Goal: Task Accomplishment & Management: Manage account settings

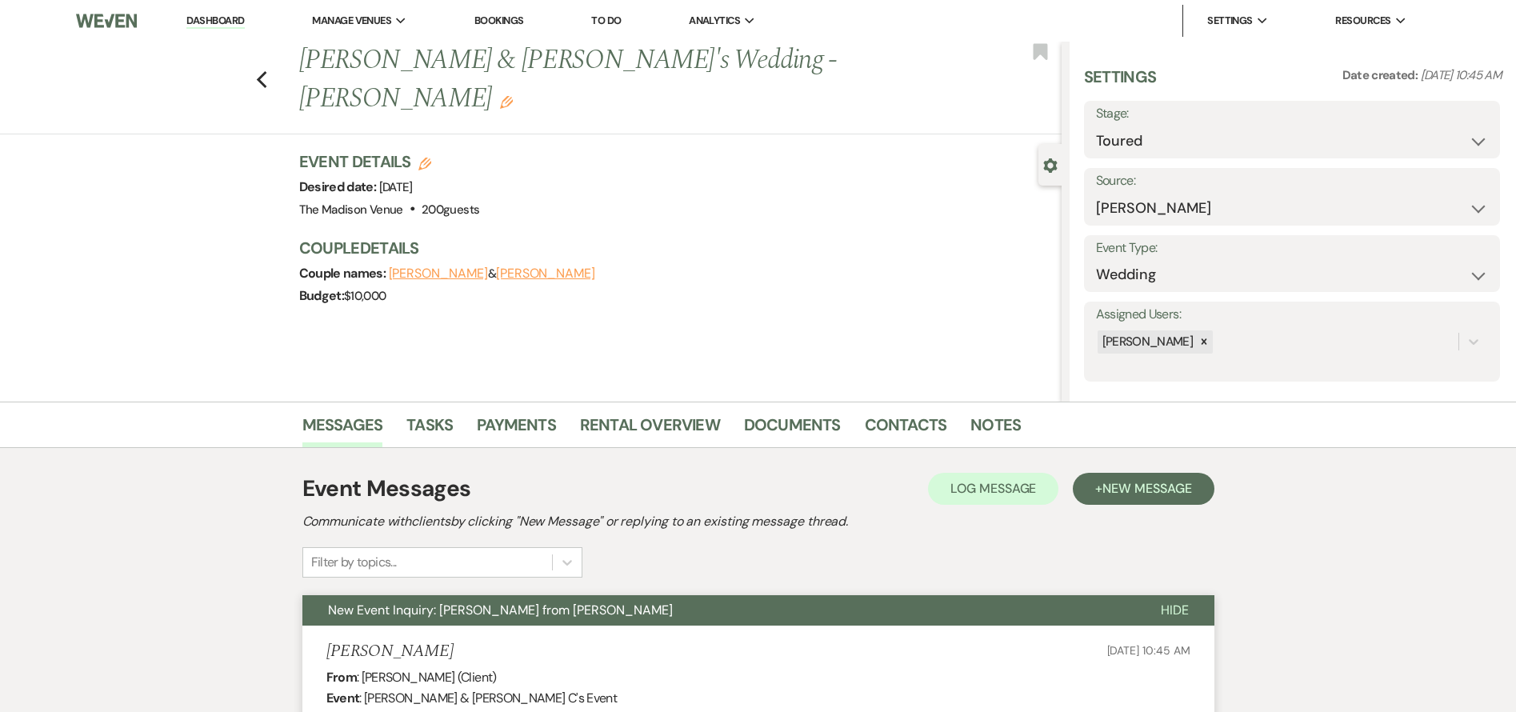
click at [214, 26] on link "Dashboard" at bounding box center [215, 21] width 58 height 15
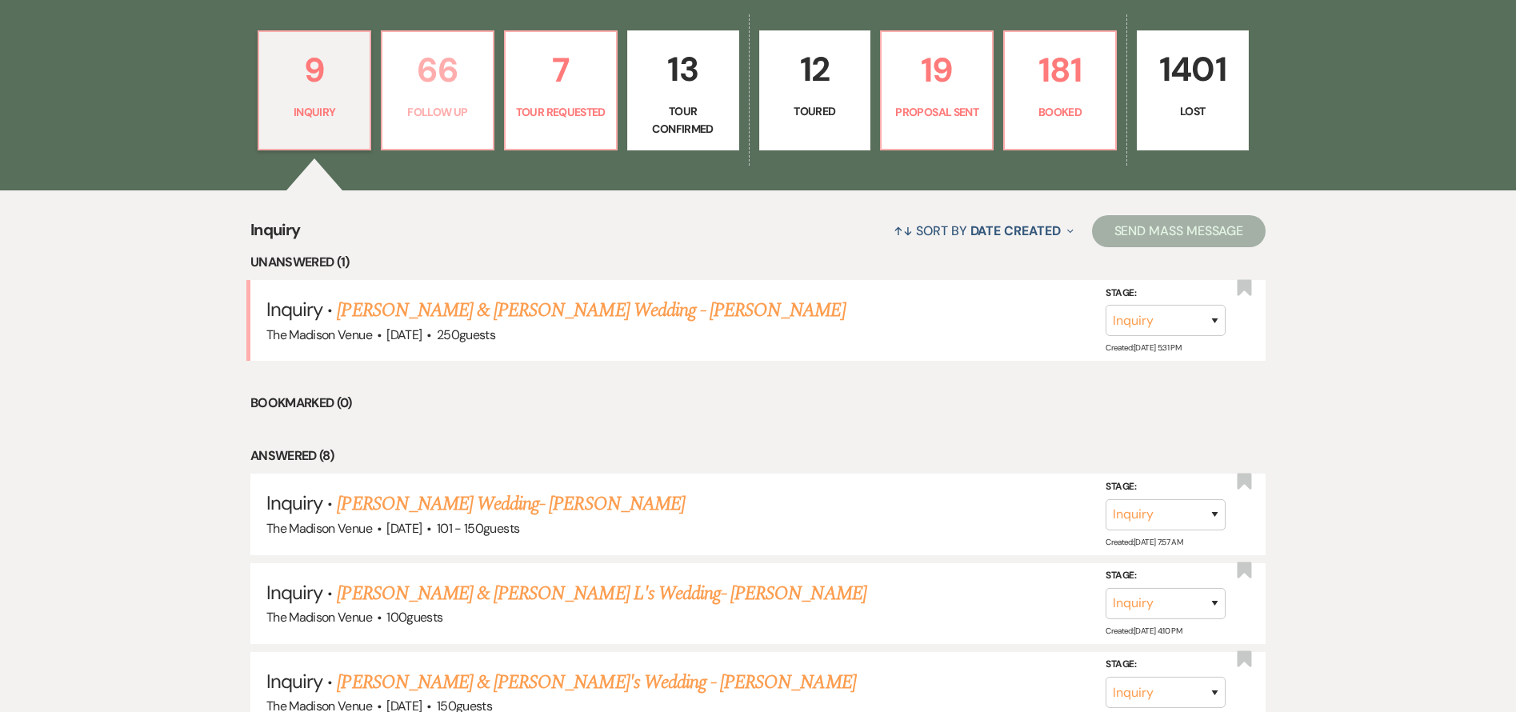
click at [443, 96] on p "66" at bounding box center [437, 70] width 91 height 54
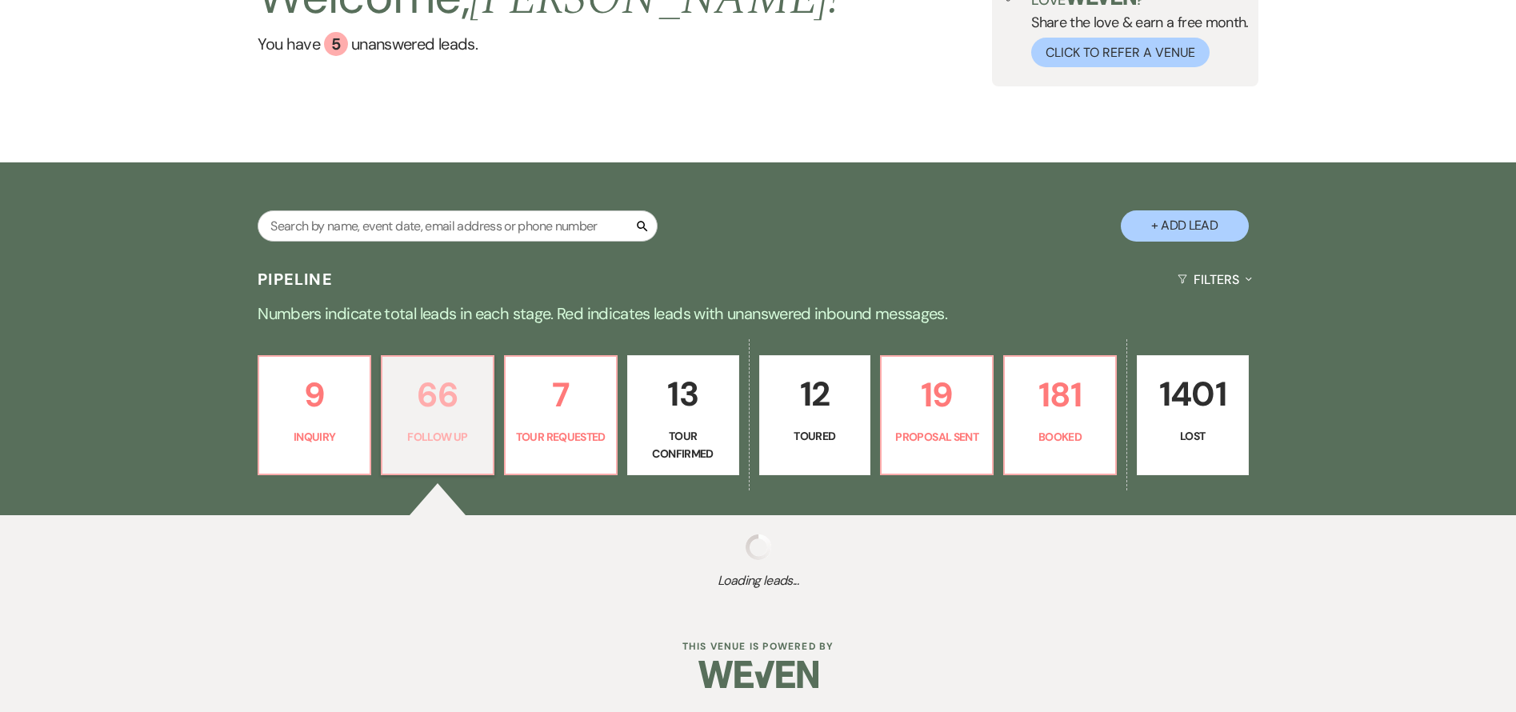
select select "9"
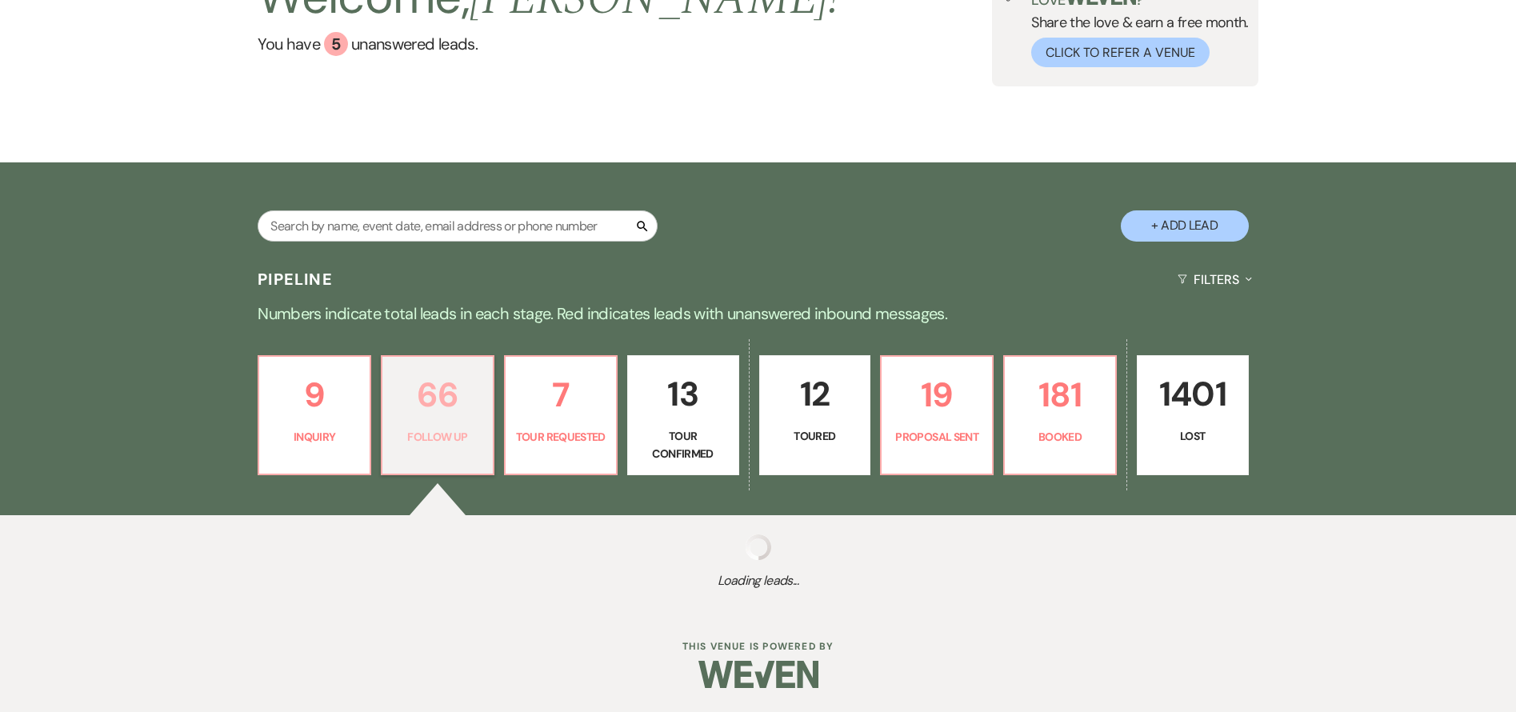
select select "9"
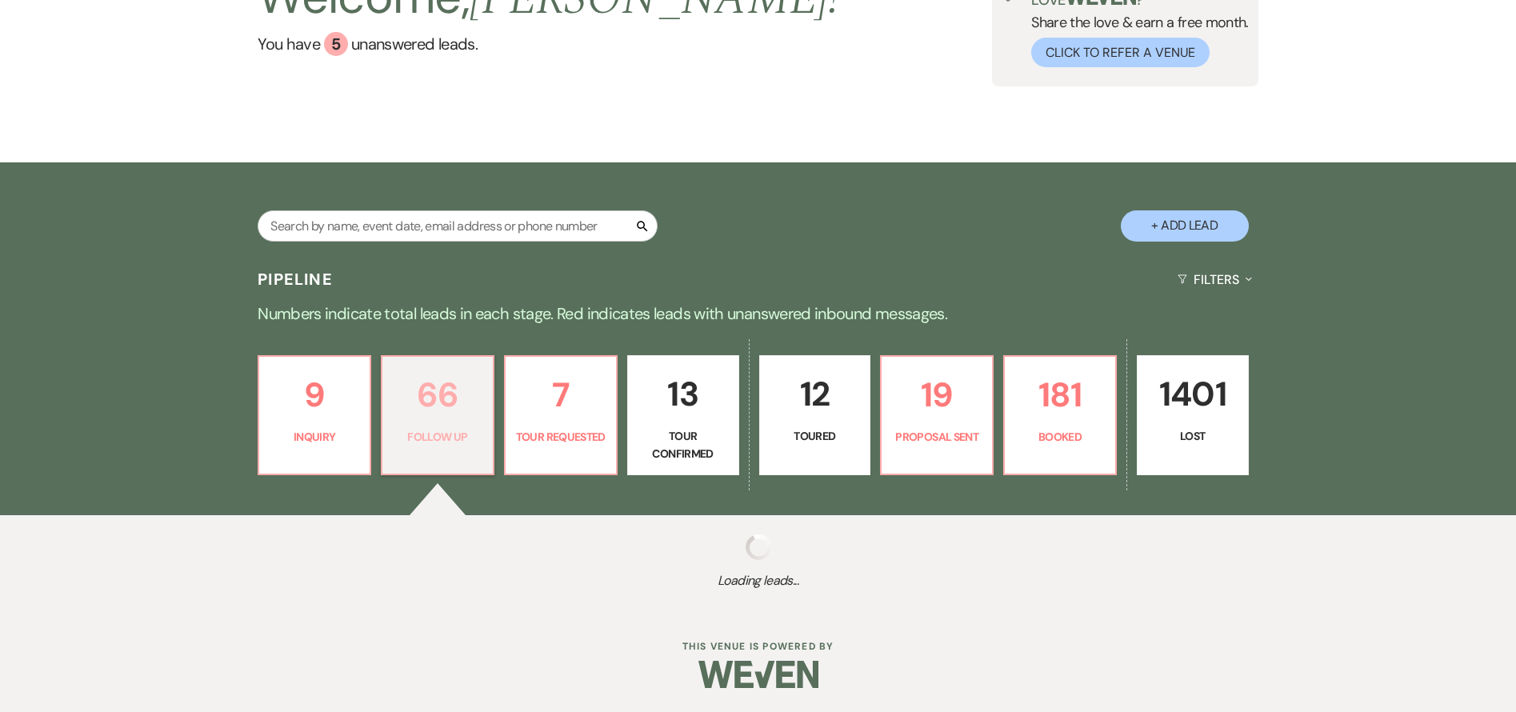
select select "9"
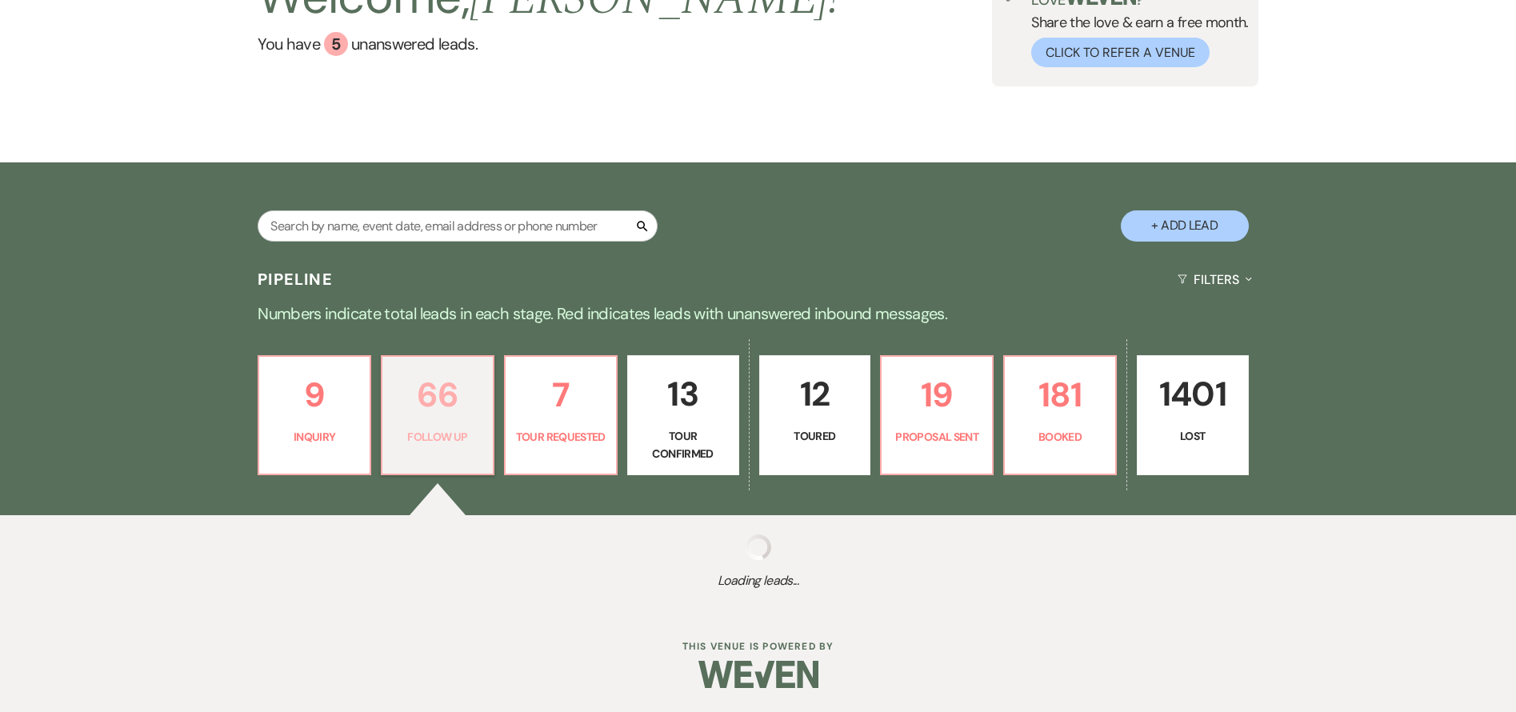
select select "9"
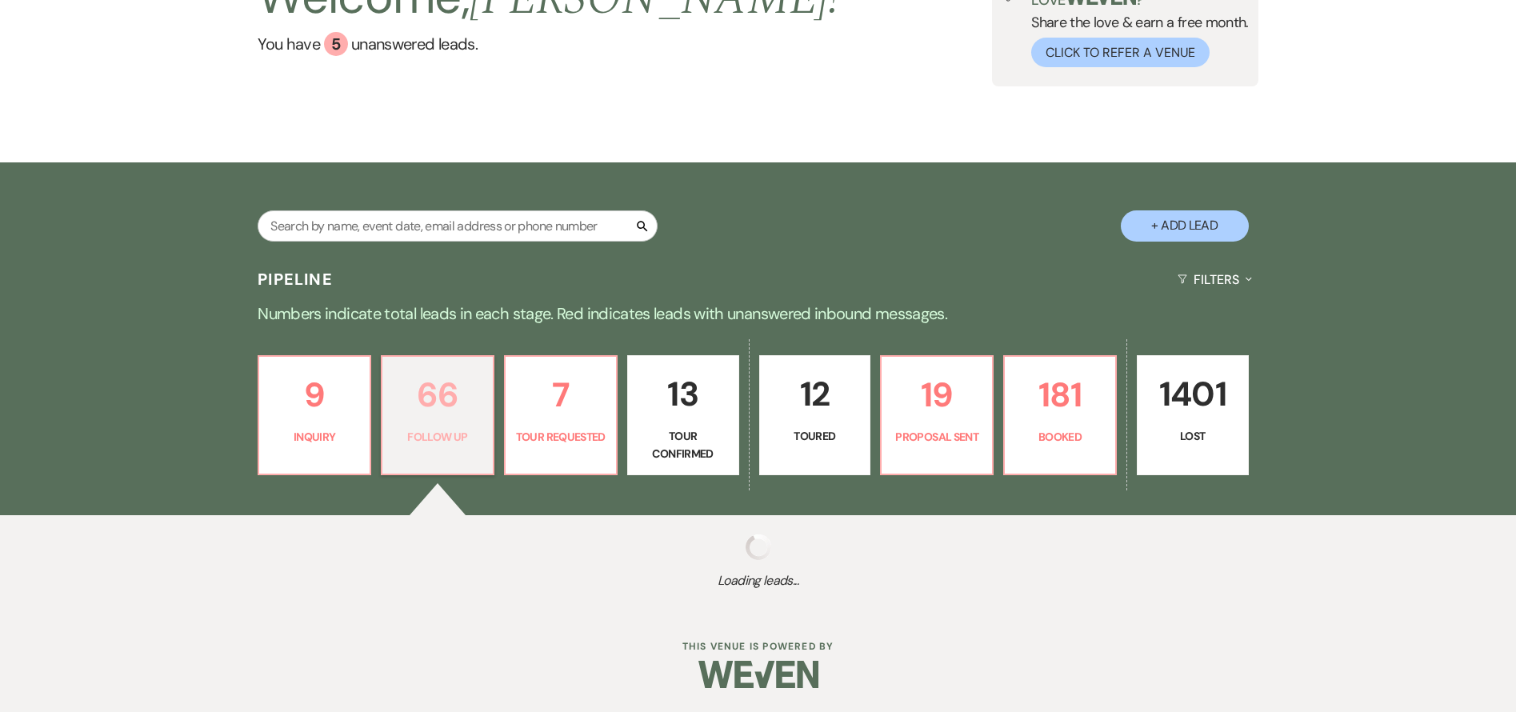
select select "9"
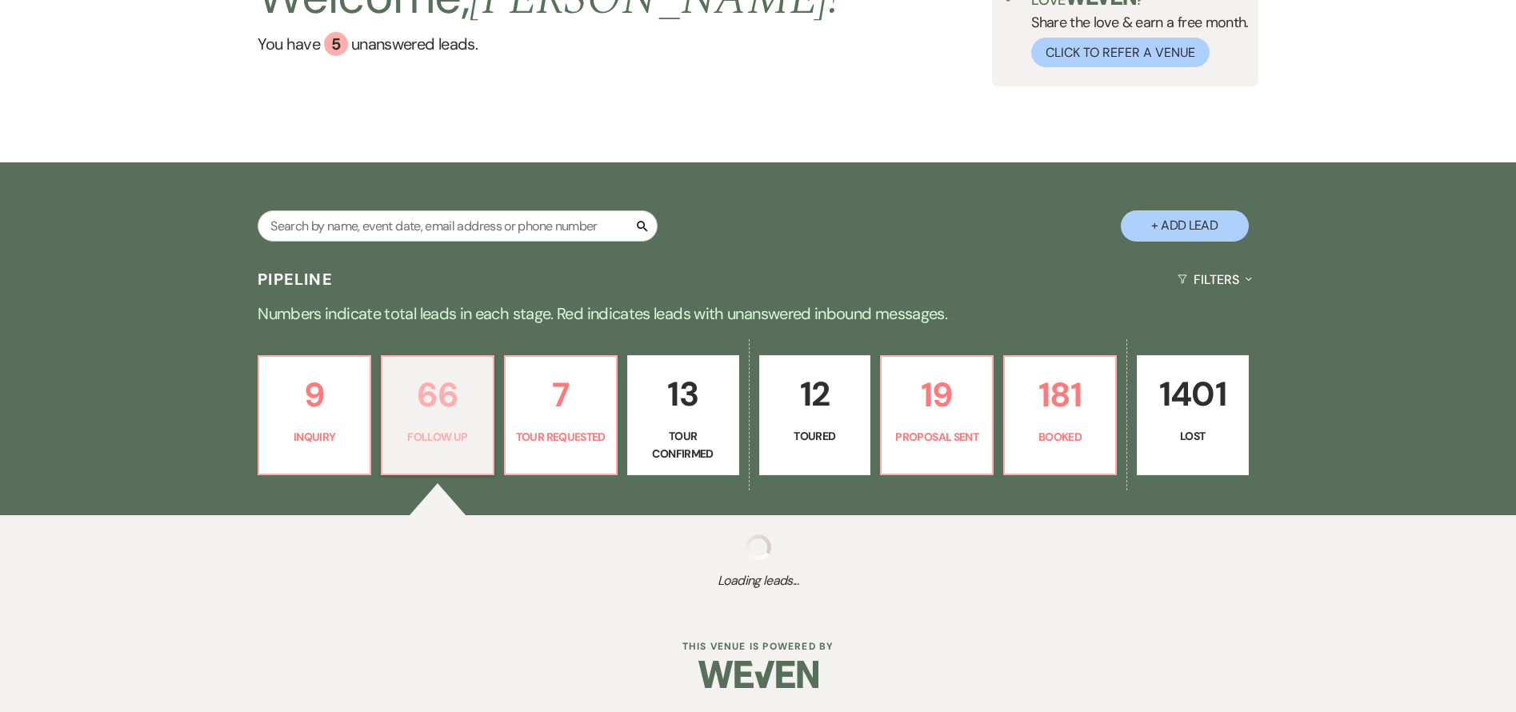
select select "9"
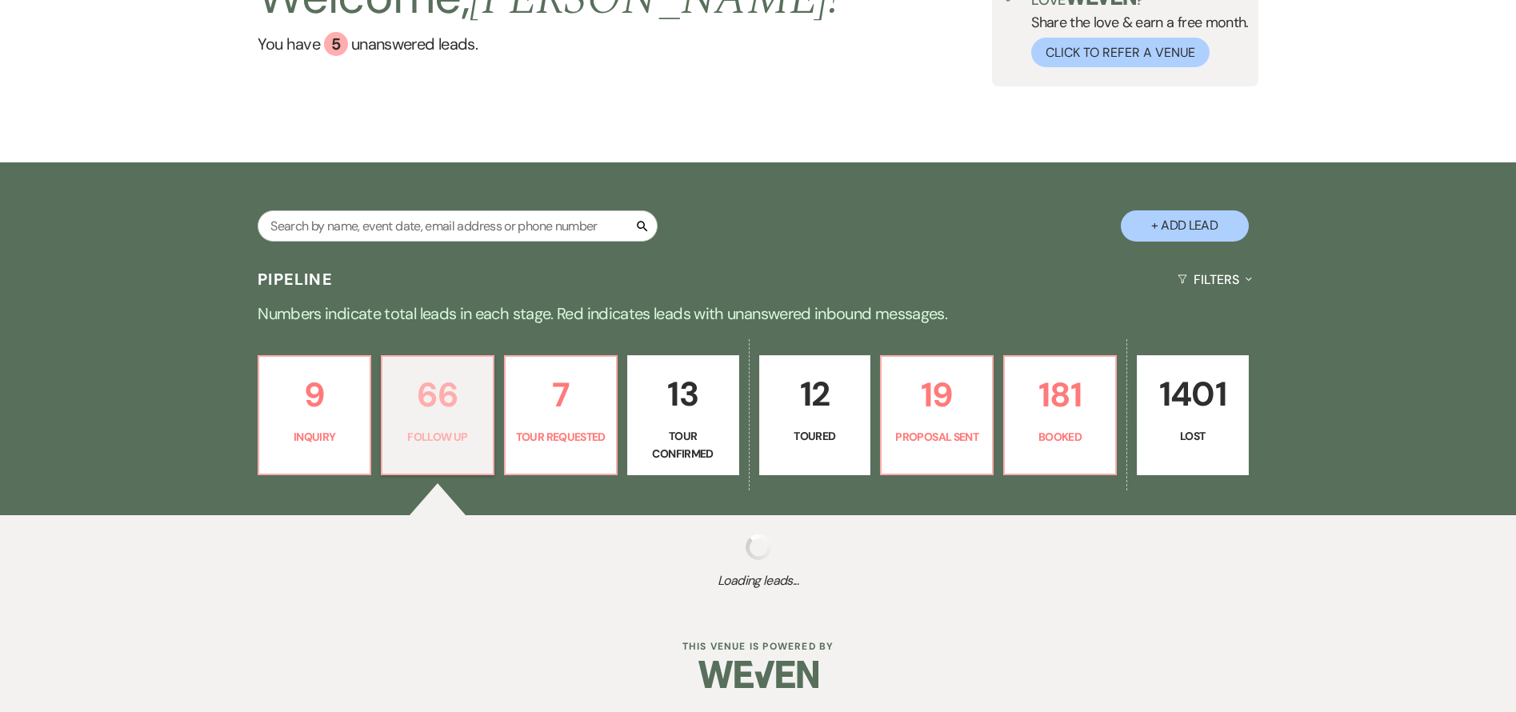
select select "9"
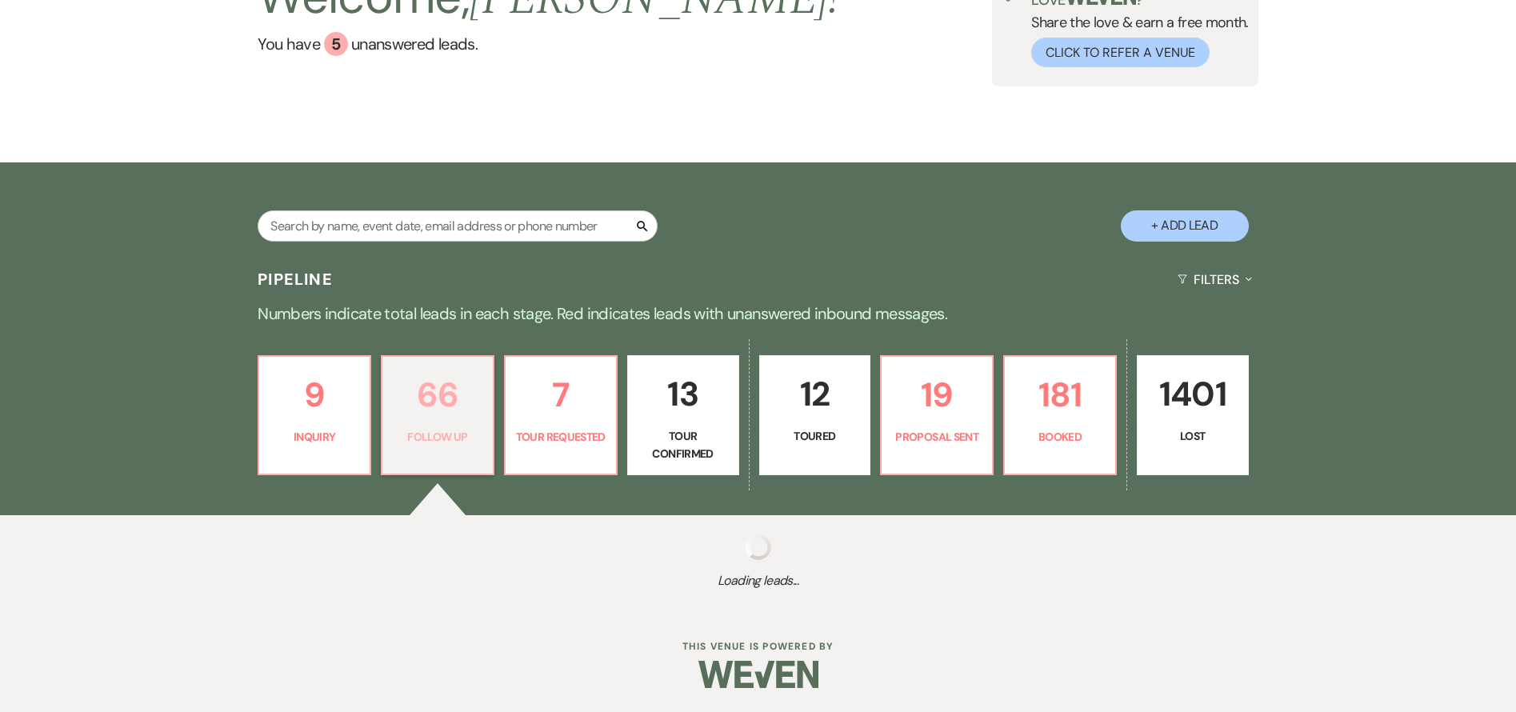
select select "9"
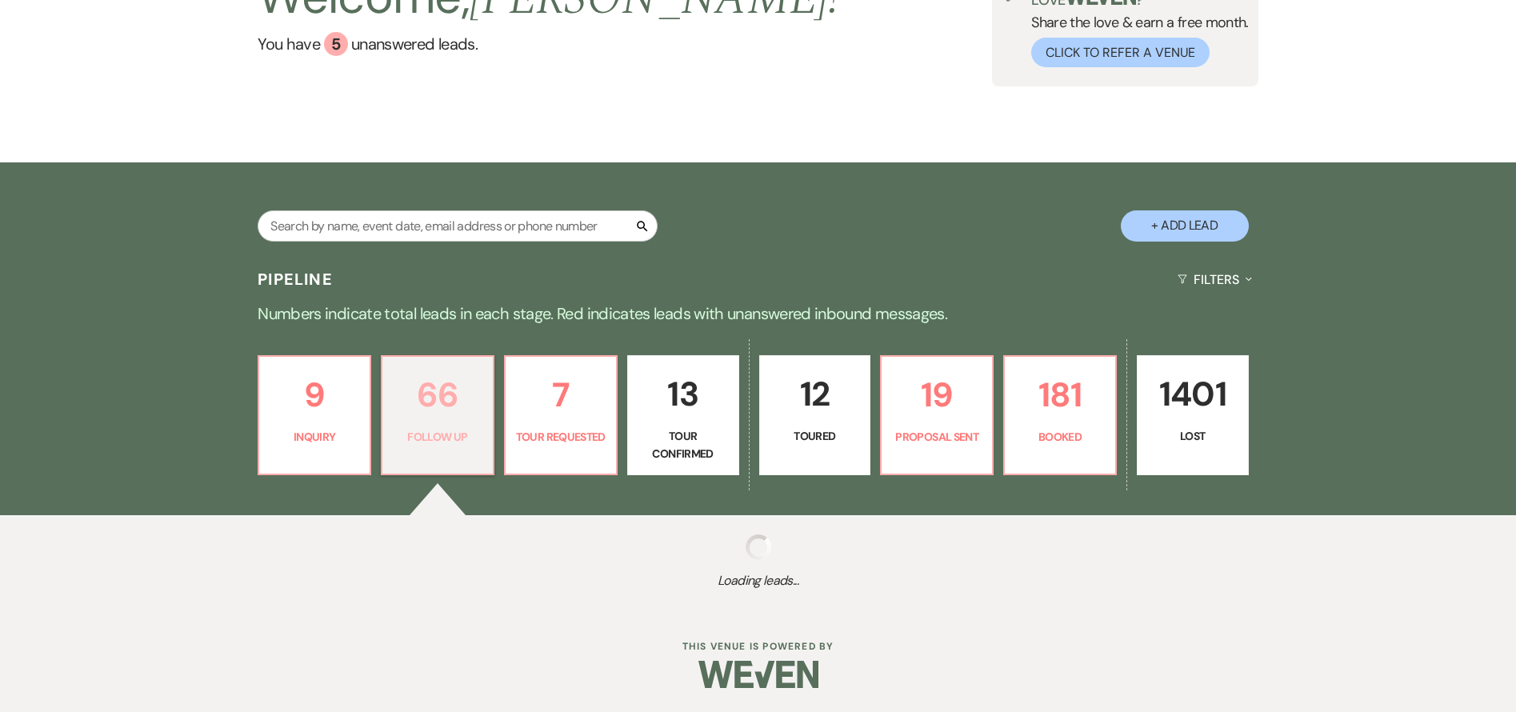
select select "9"
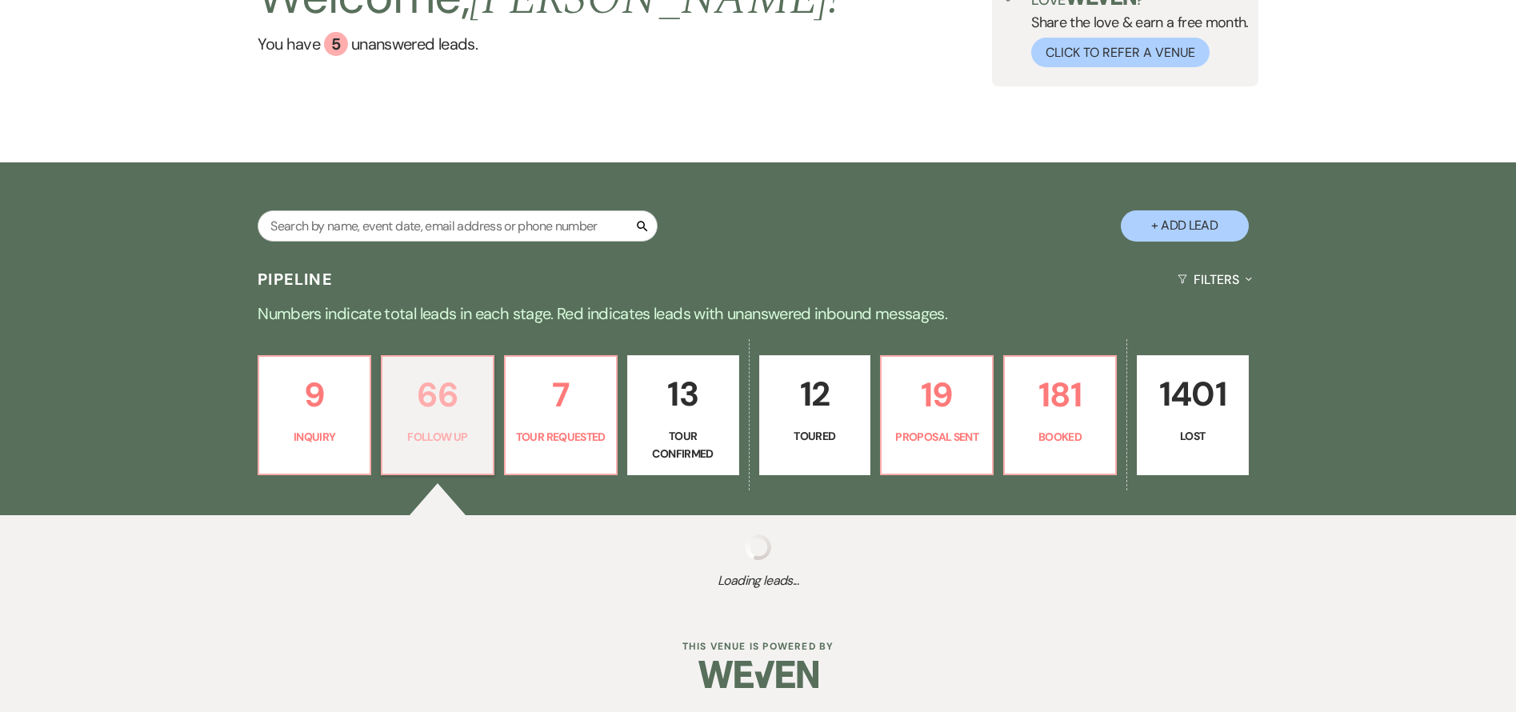
select select "9"
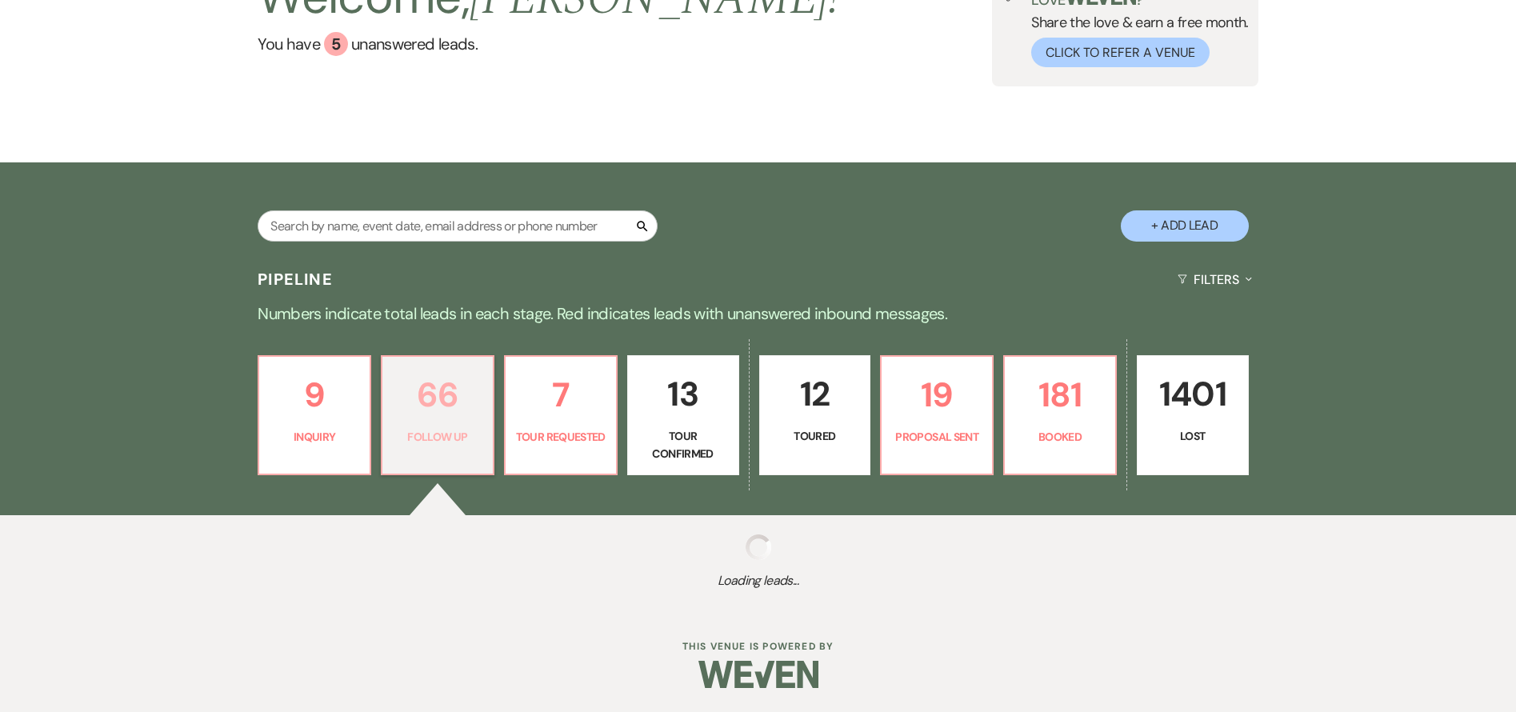
select select "9"
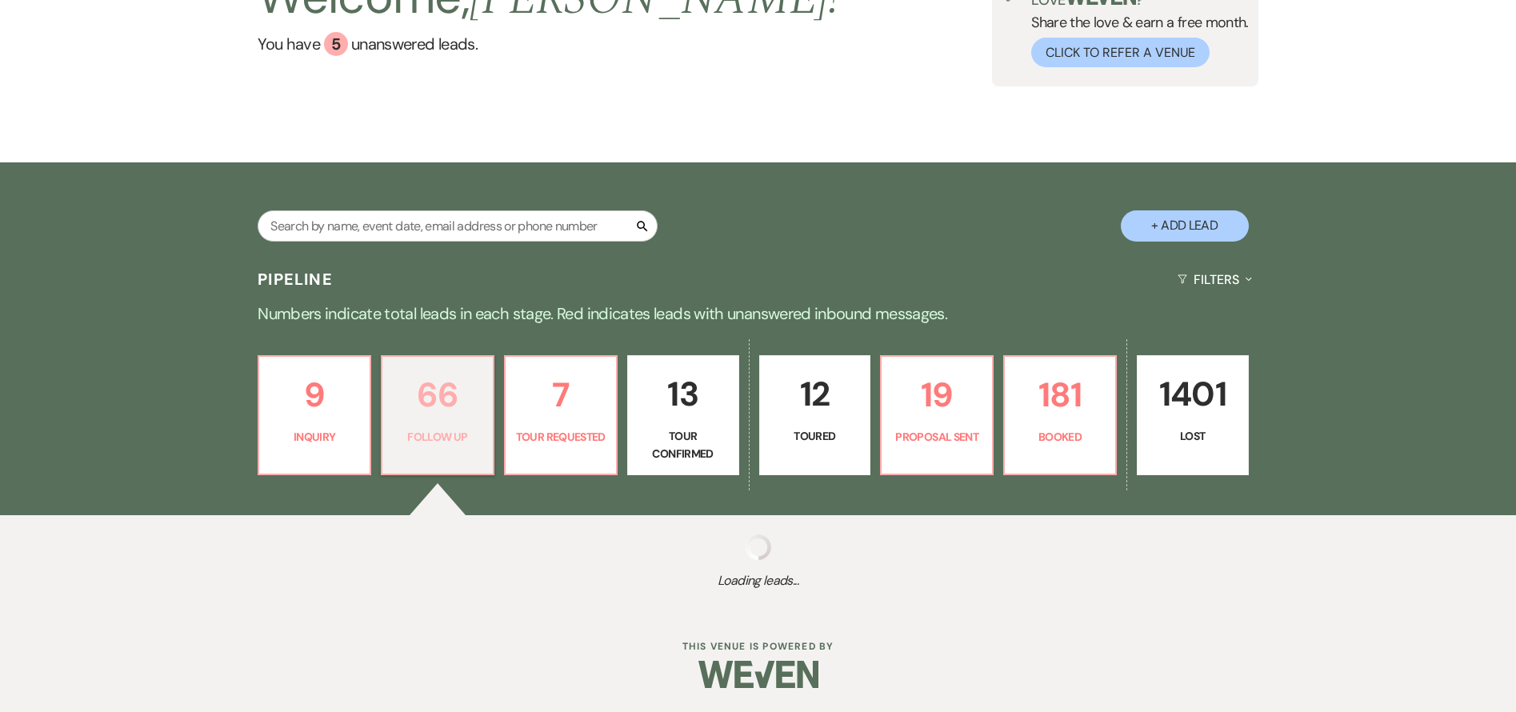
select select "9"
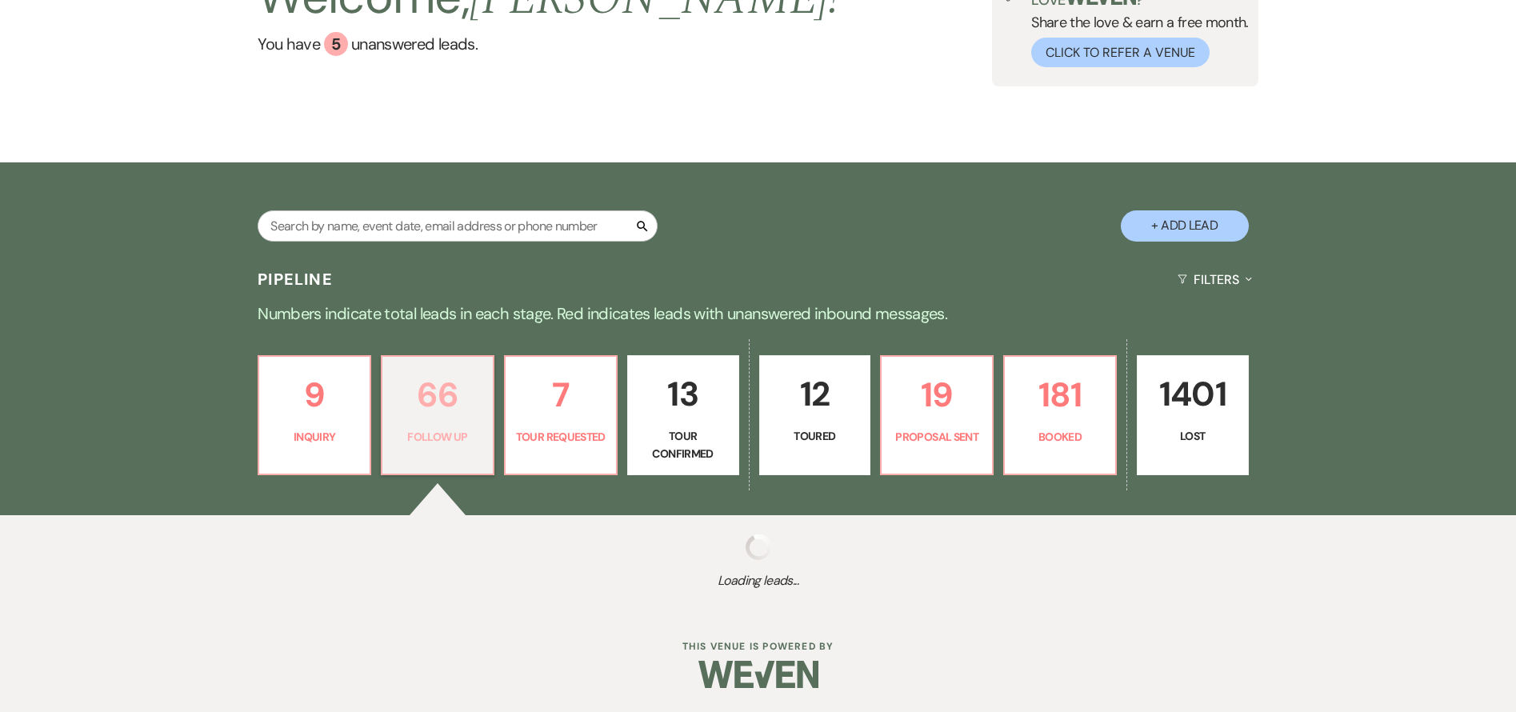
select select "9"
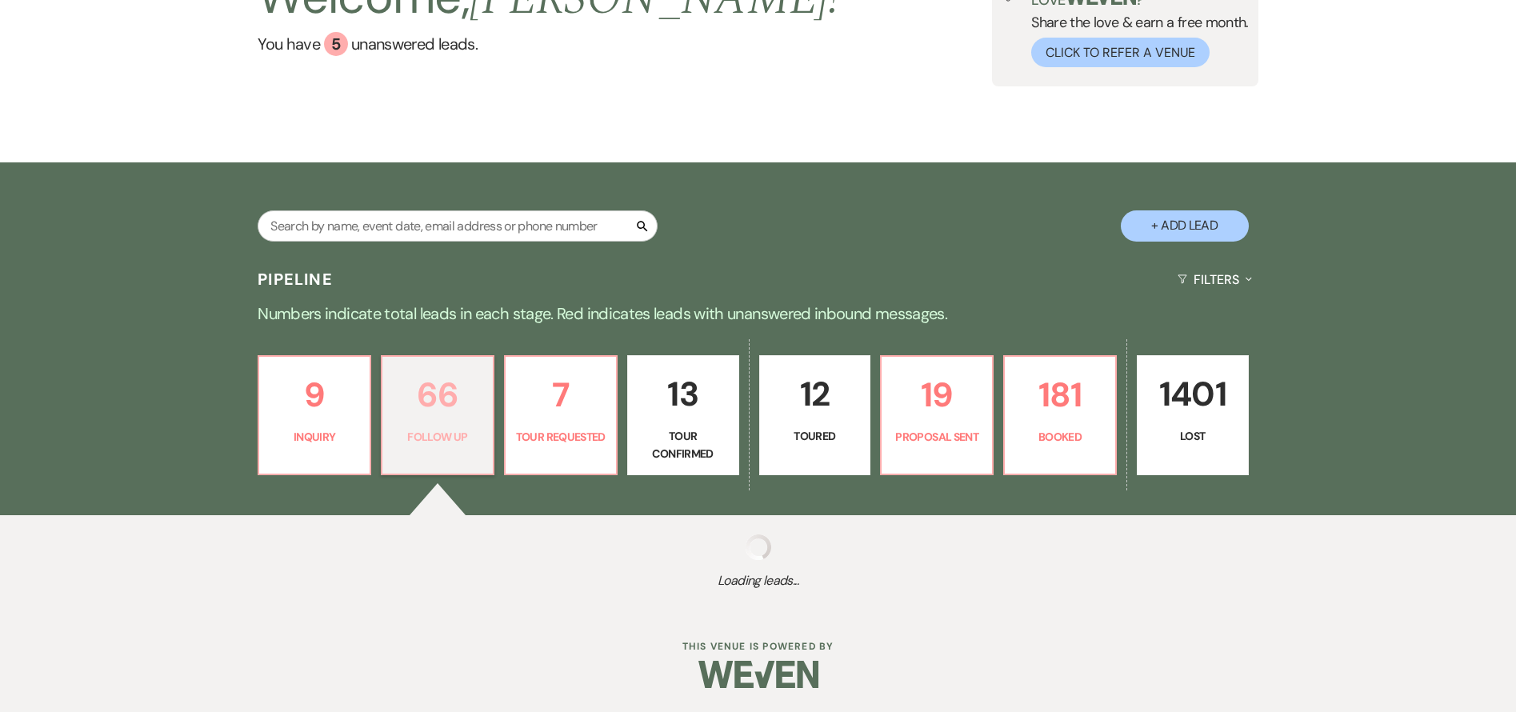
select select "9"
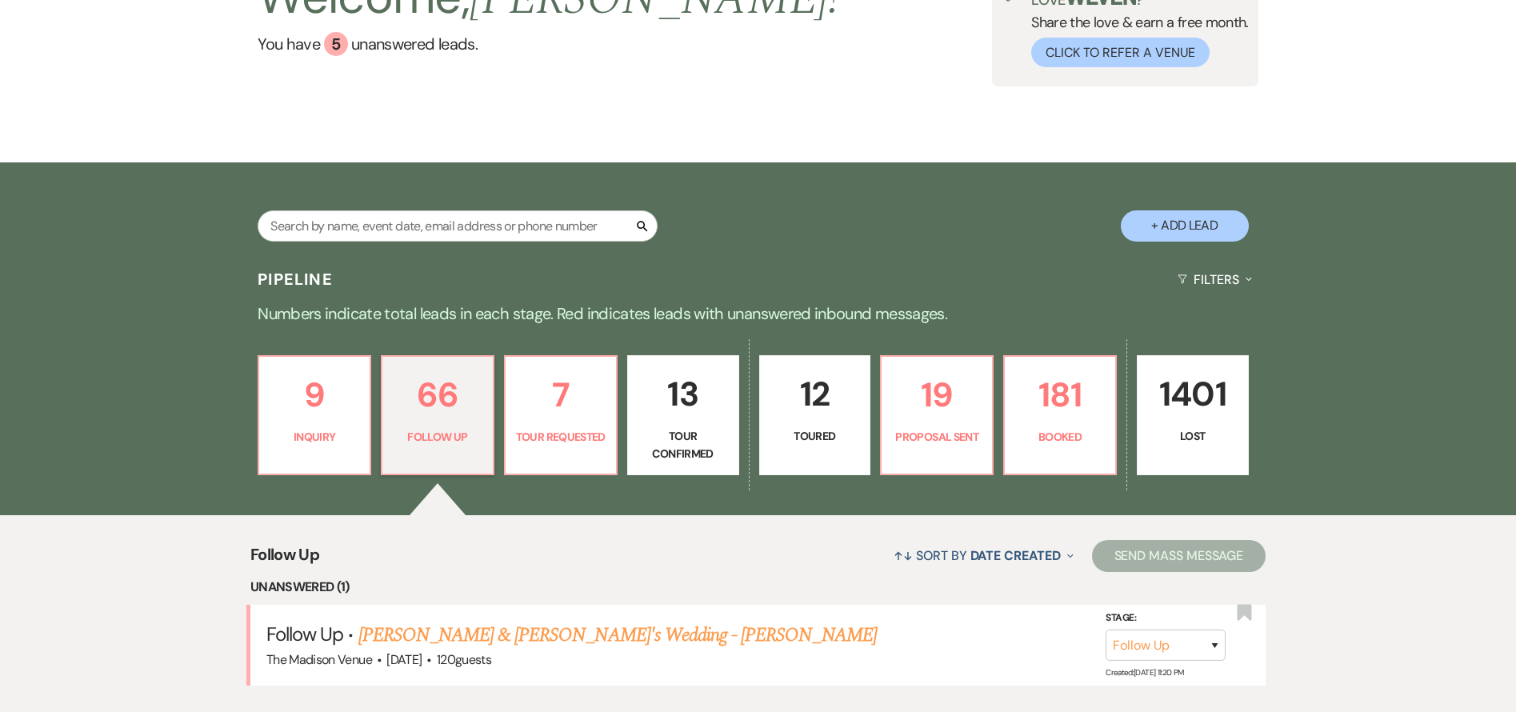
scroll to position [479, 0]
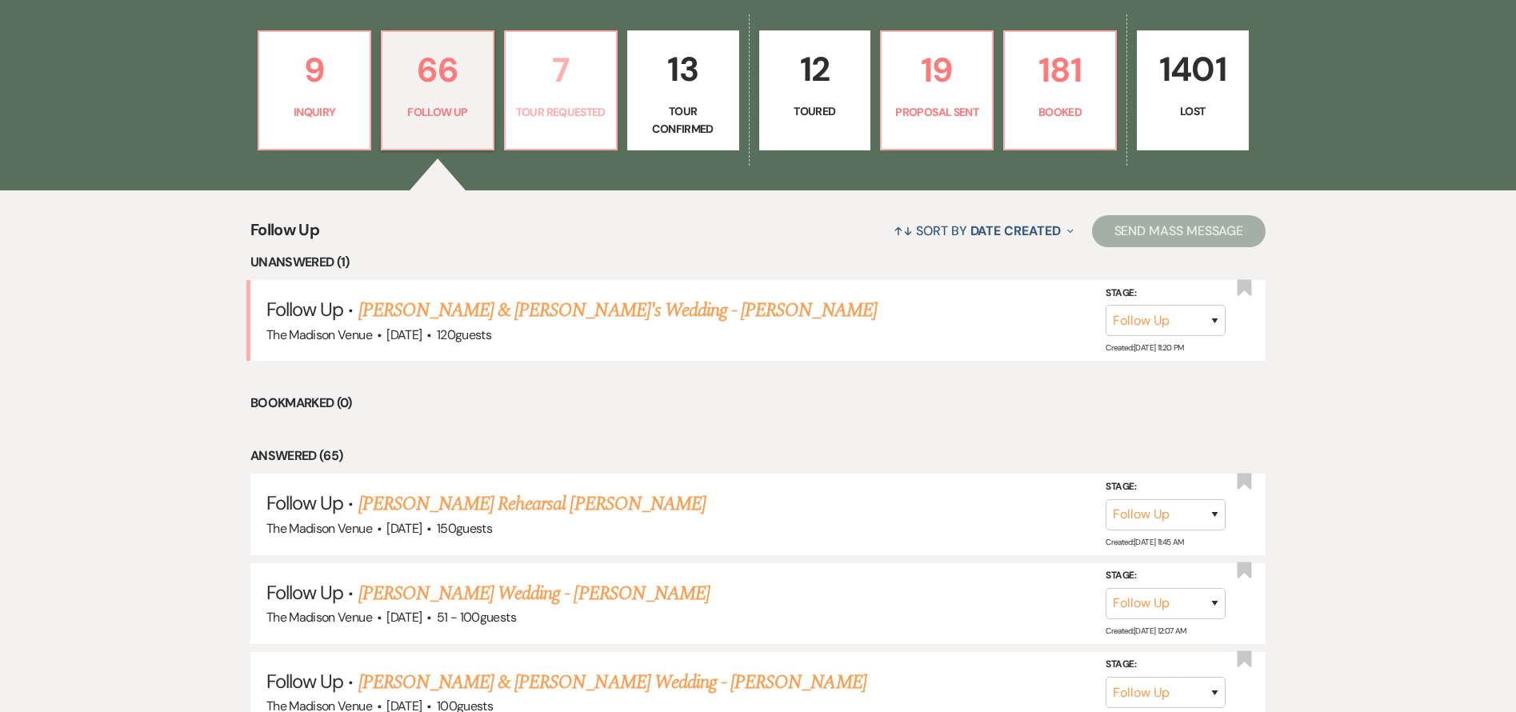
click at [561, 111] on p "Tour Requested" at bounding box center [560, 112] width 91 height 18
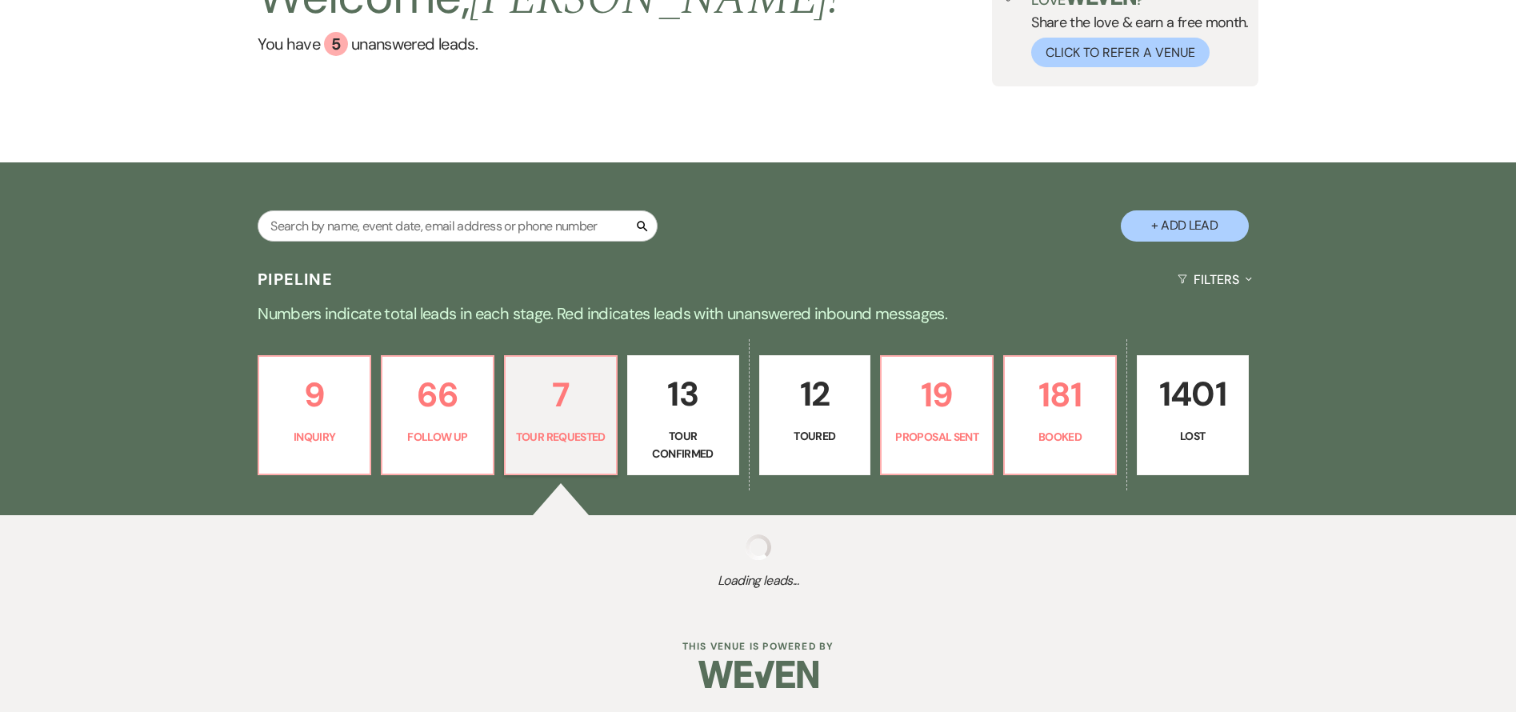
scroll to position [479, 0]
select select "2"
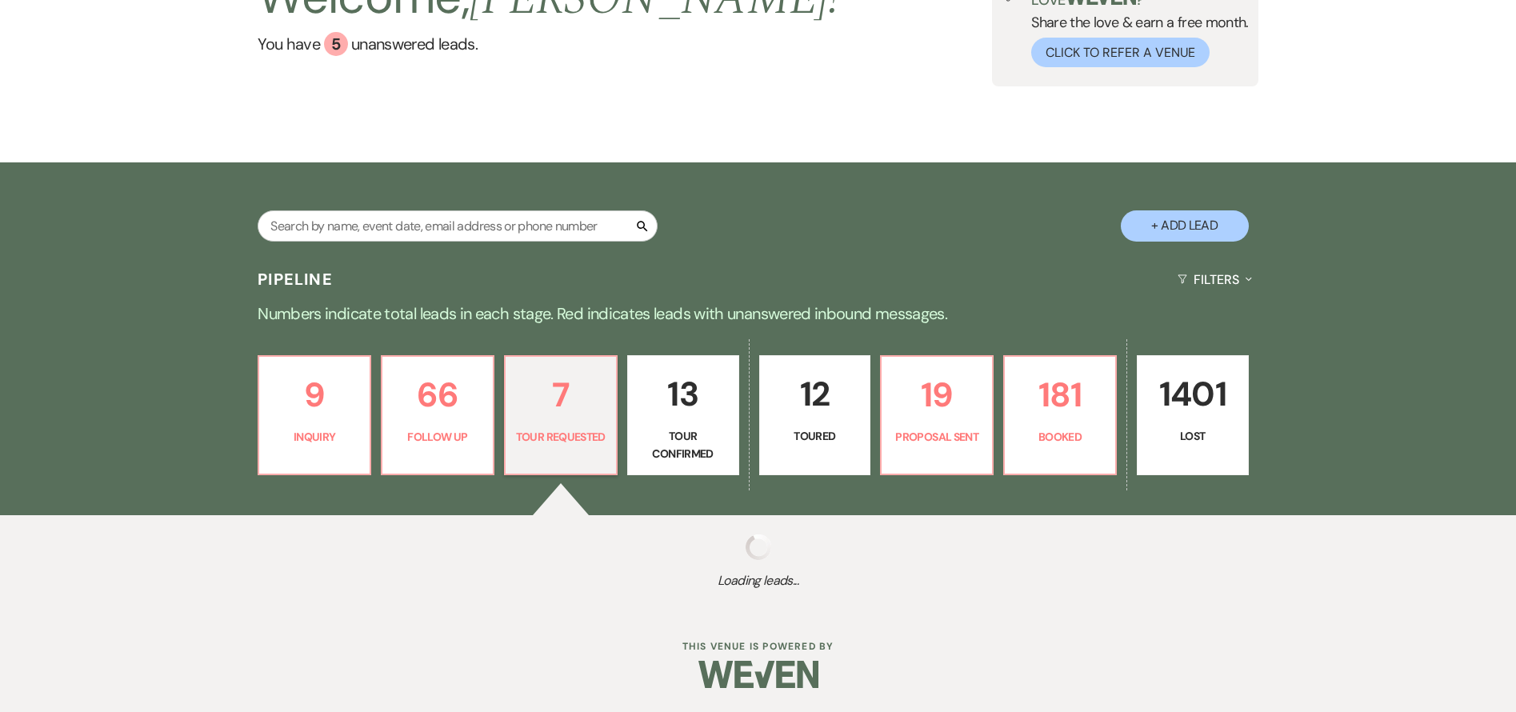
select select "2"
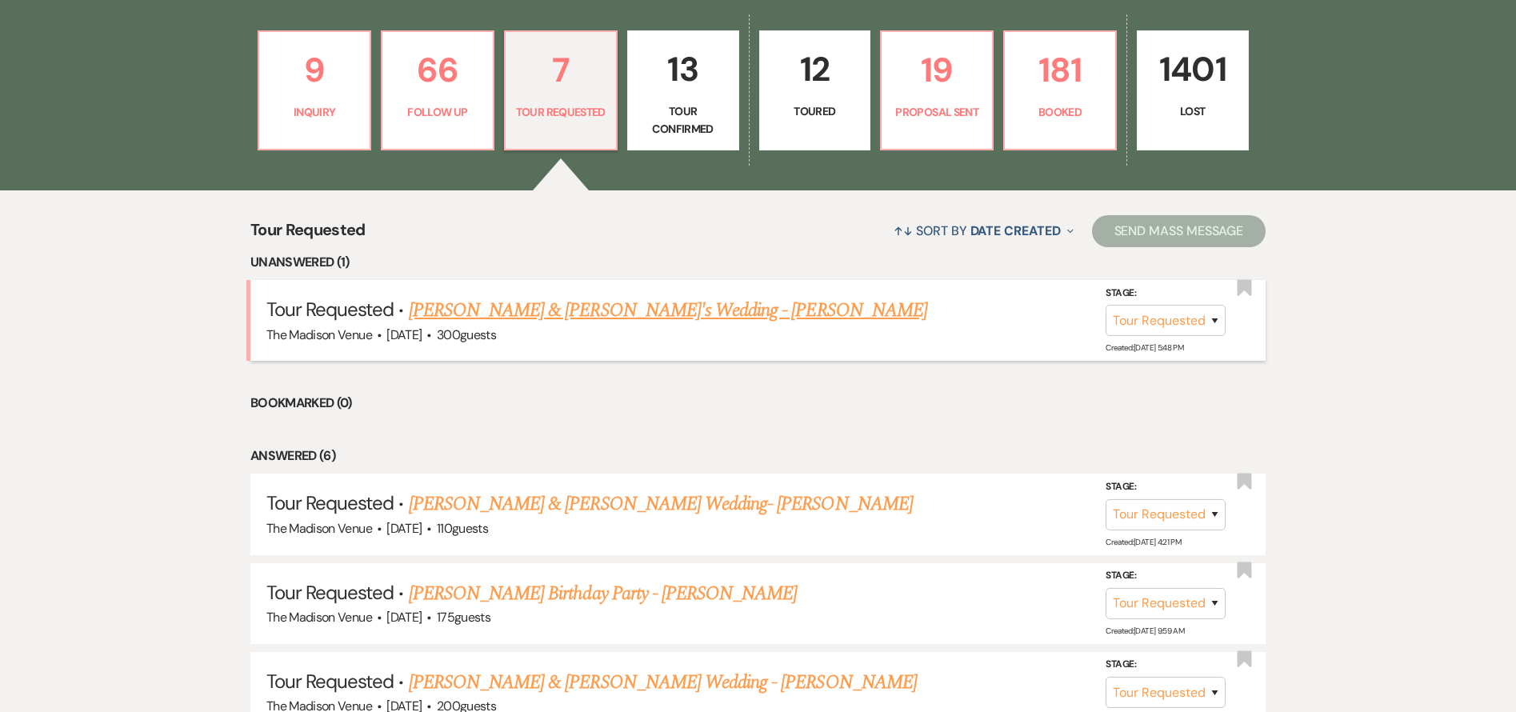
click at [530, 321] on link "[PERSON_NAME] & [PERSON_NAME]'s Wedding - [PERSON_NAME]" at bounding box center [668, 310] width 518 height 29
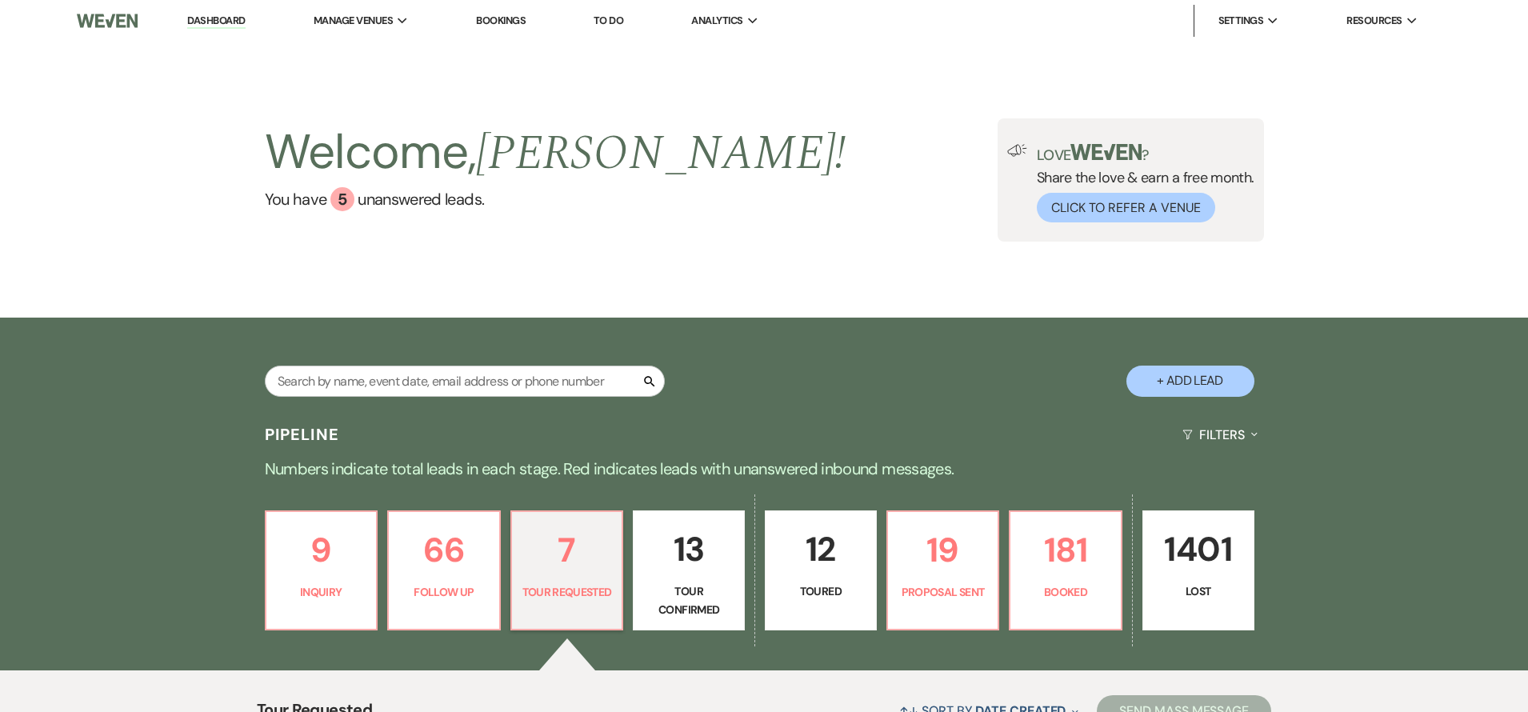
select select "2"
select select "5"
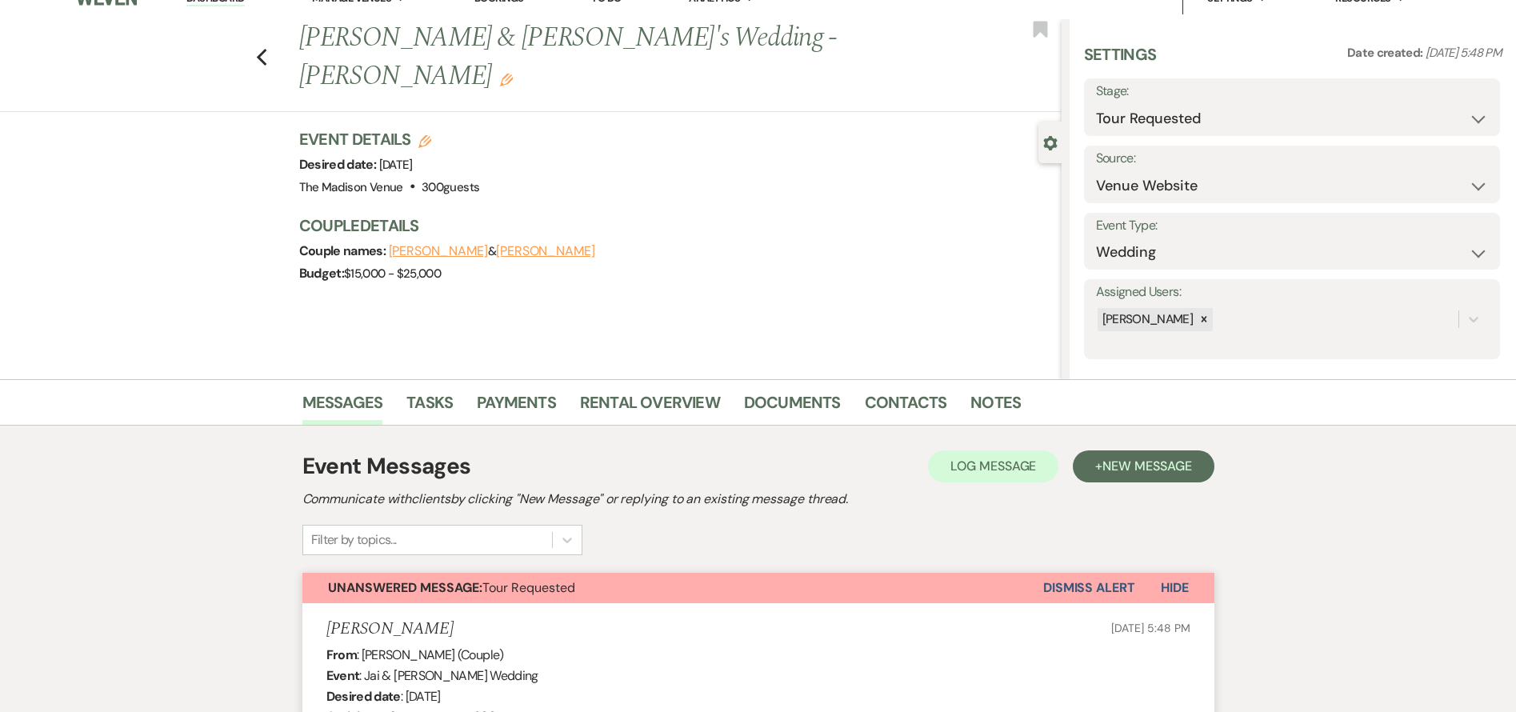
scroll to position [30, 0]
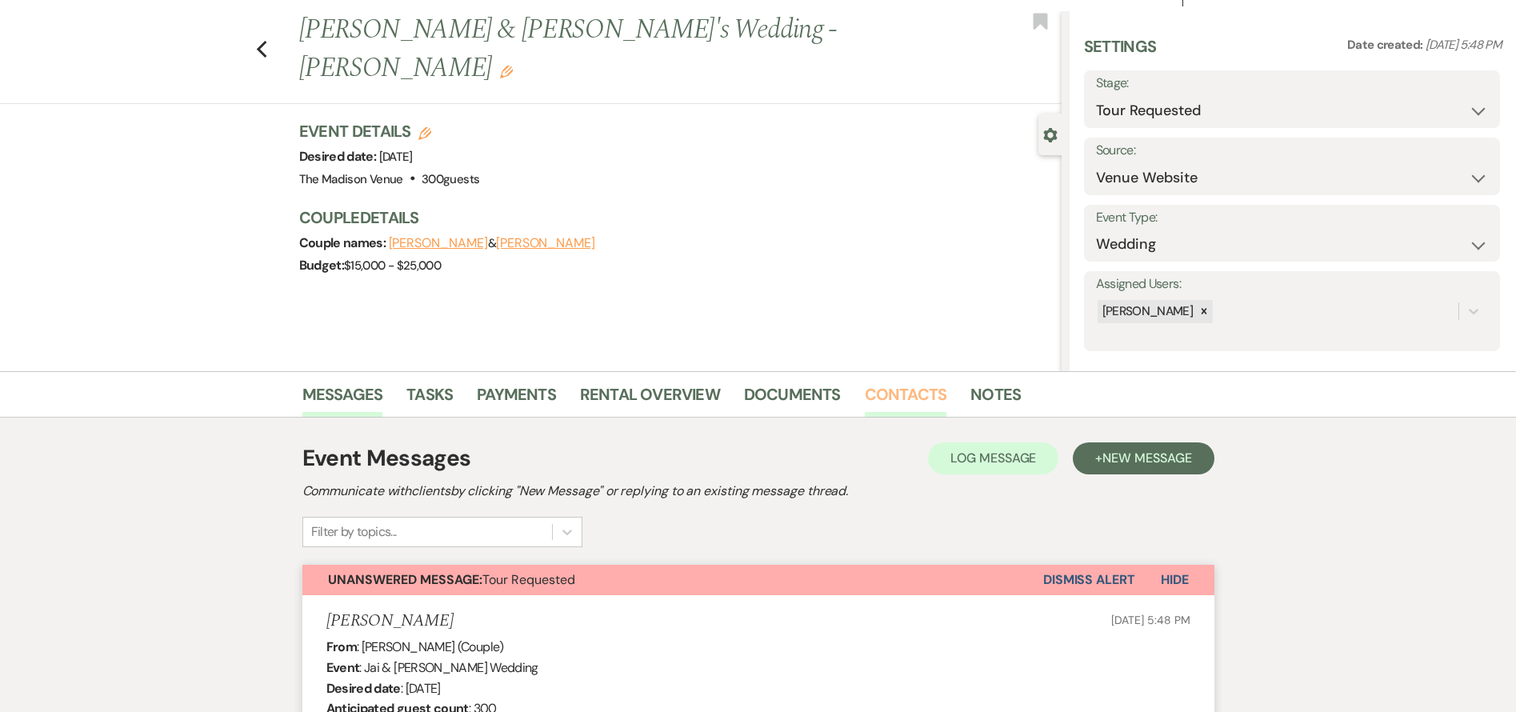
click at [897, 398] on link "Contacts" at bounding box center [906, 399] width 82 height 35
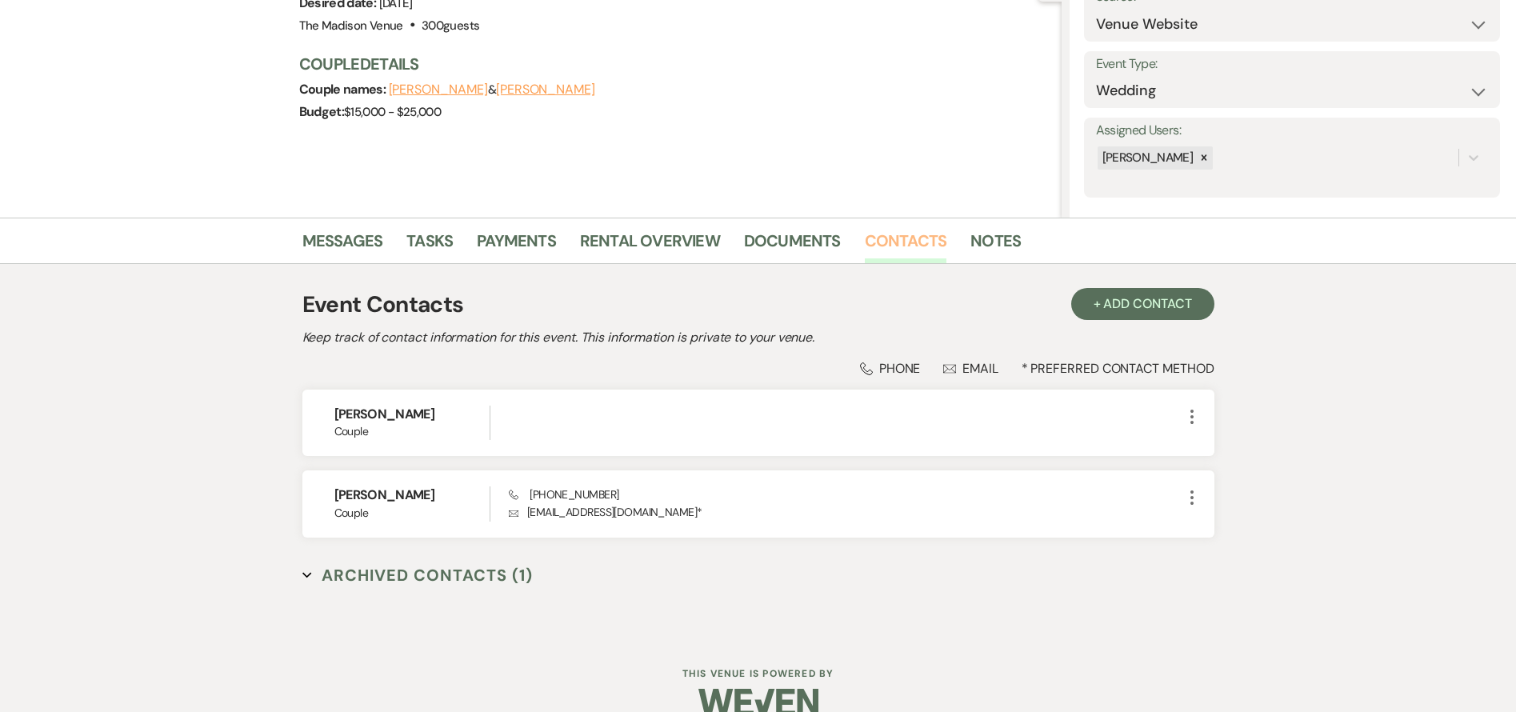
scroll to position [212, 0]
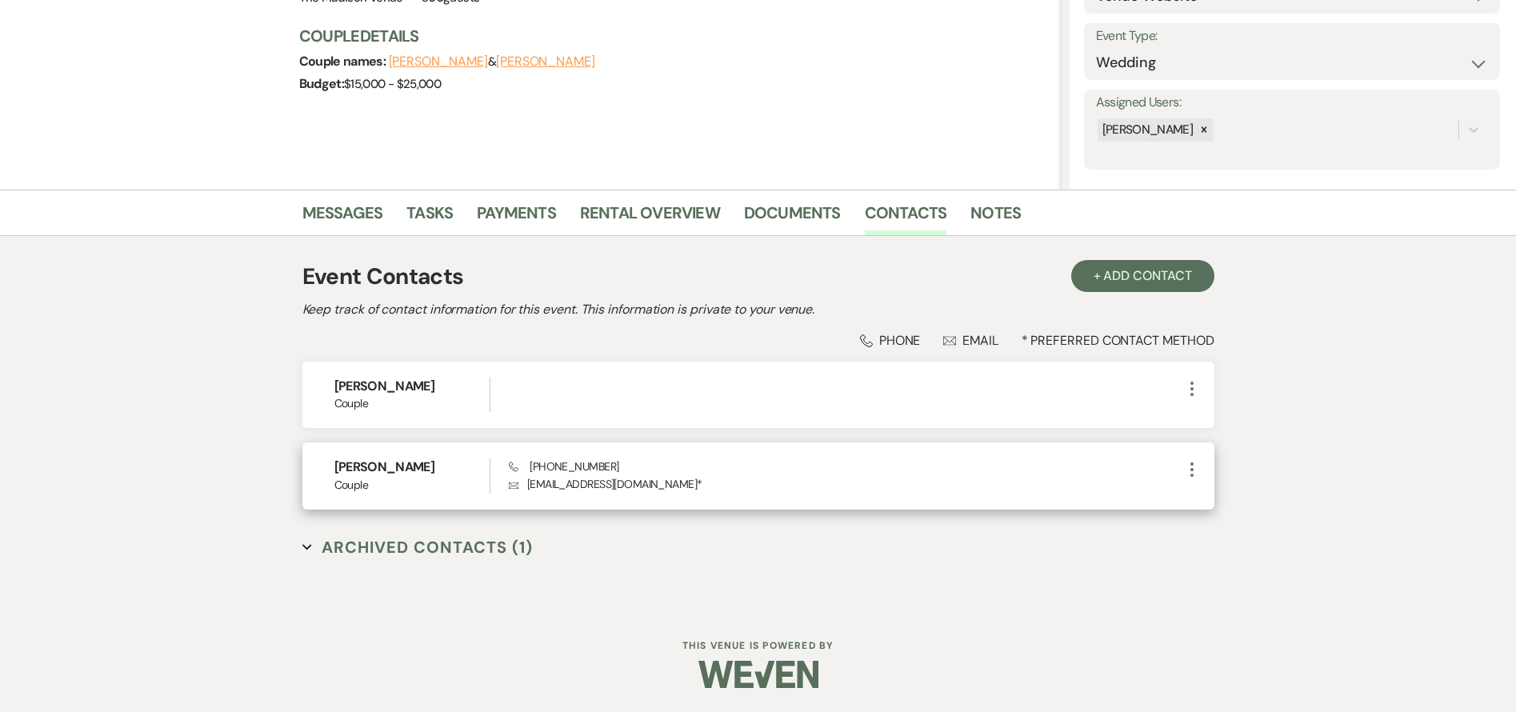
click at [542, 483] on p "Envelope [EMAIL_ADDRESS][DOMAIN_NAME] *" at bounding box center [845, 484] width 673 height 18
drag, startPoint x: 542, startPoint y: 483, endPoint x: 665, endPoint y: 485, distance: 123.2
click at [665, 485] on p "Envelope [EMAIL_ADDRESS][DOMAIN_NAME] *" at bounding box center [845, 484] width 673 height 18
copy p "[EMAIL_ADDRESS][DOMAIN_NAME]"
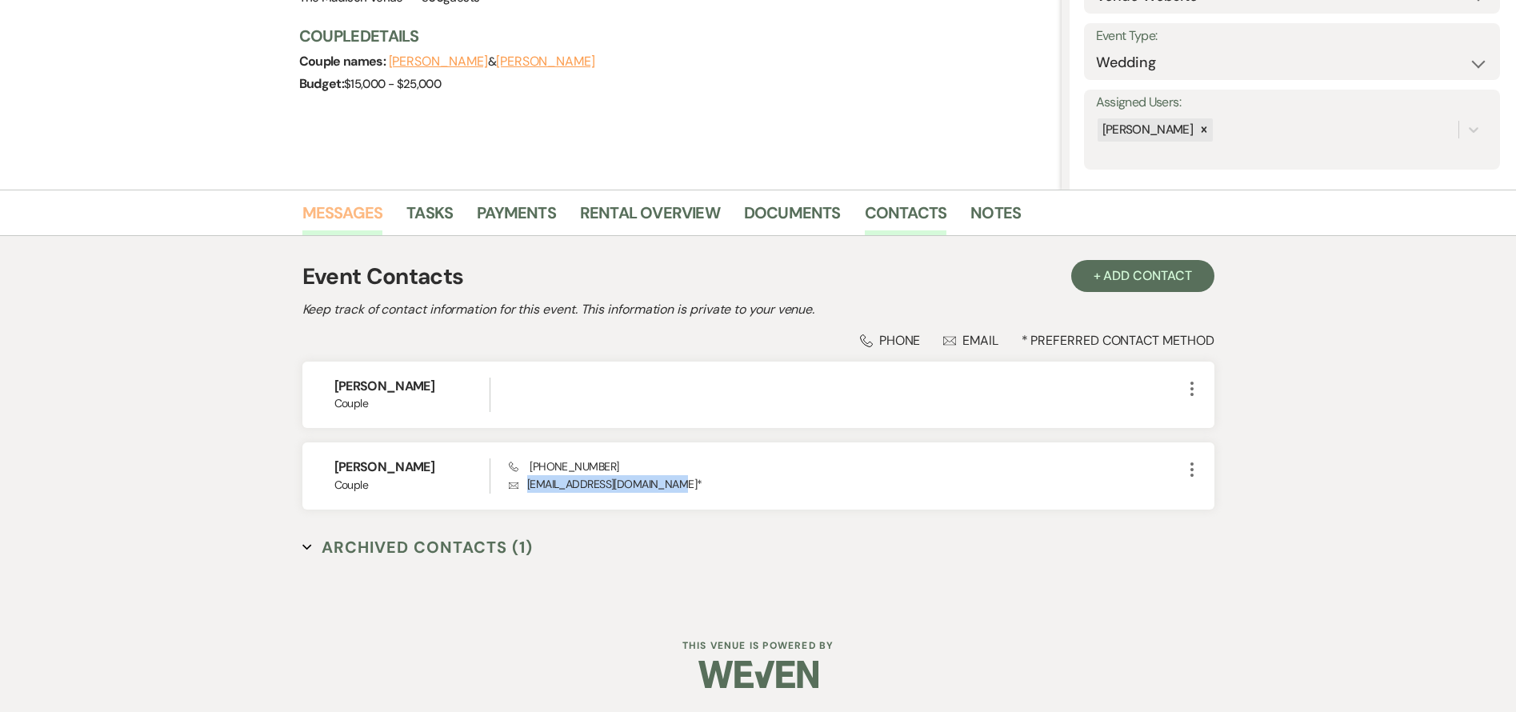
click at [347, 216] on link "Messages" at bounding box center [342, 217] width 81 height 35
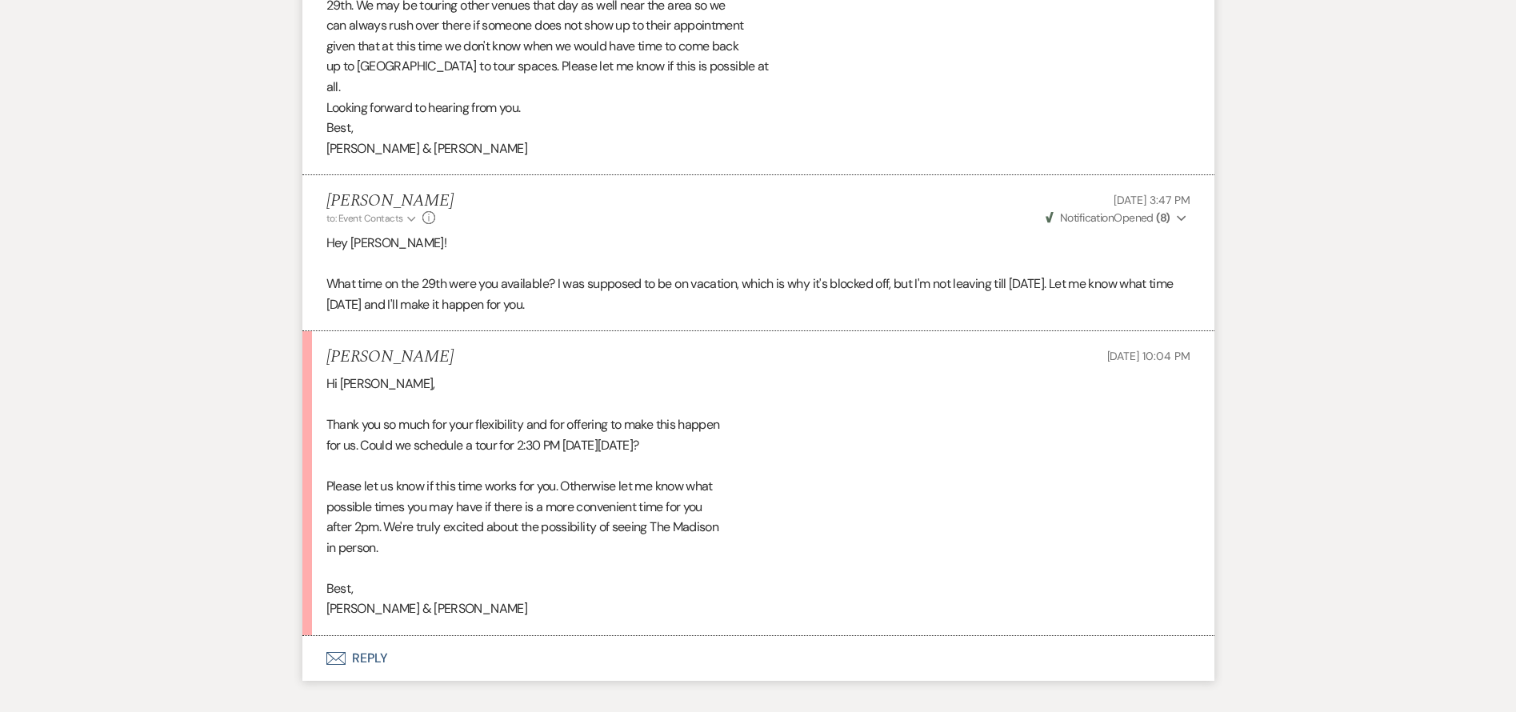
scroll to position [3148, 0]
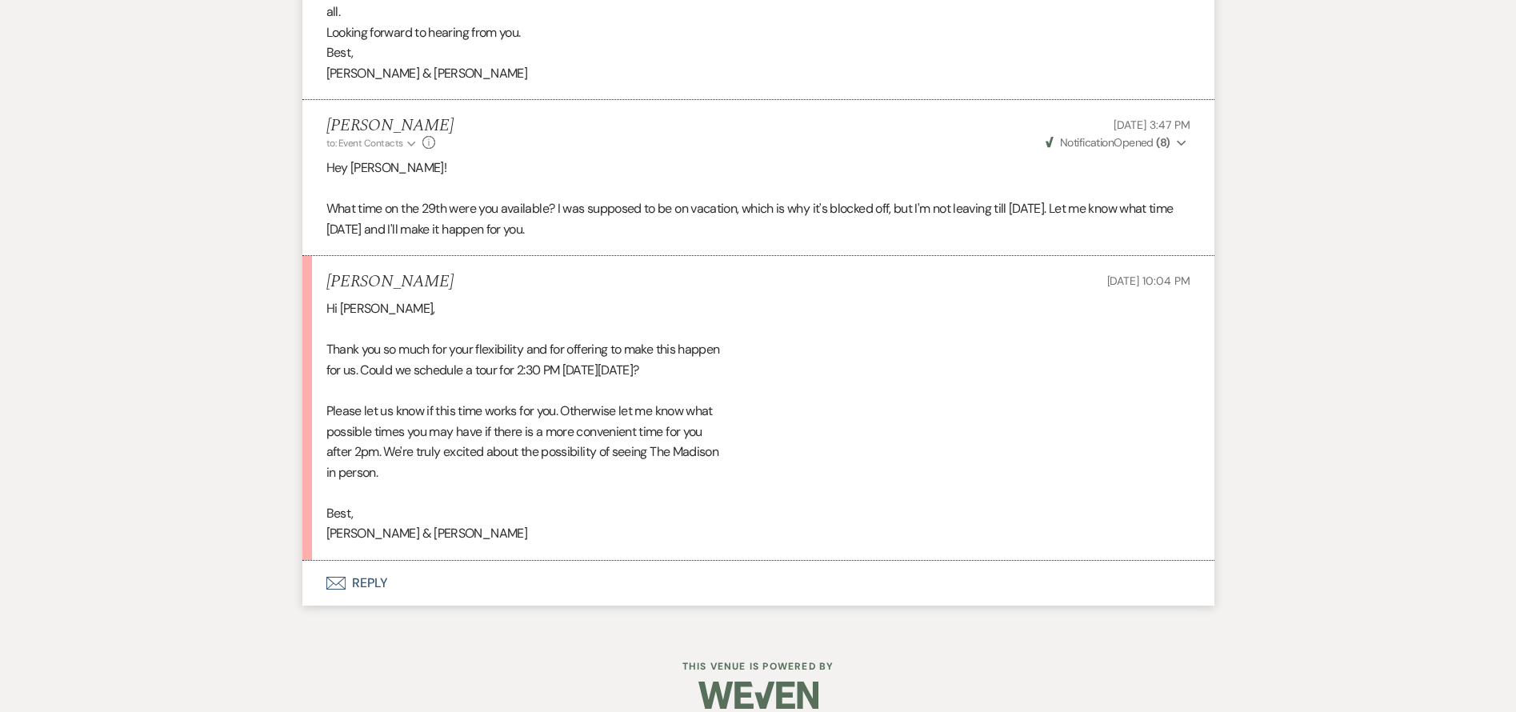
click at [374, 561] on button "Envelope Reply" at bounding box center [758, 583] width 912 height 45
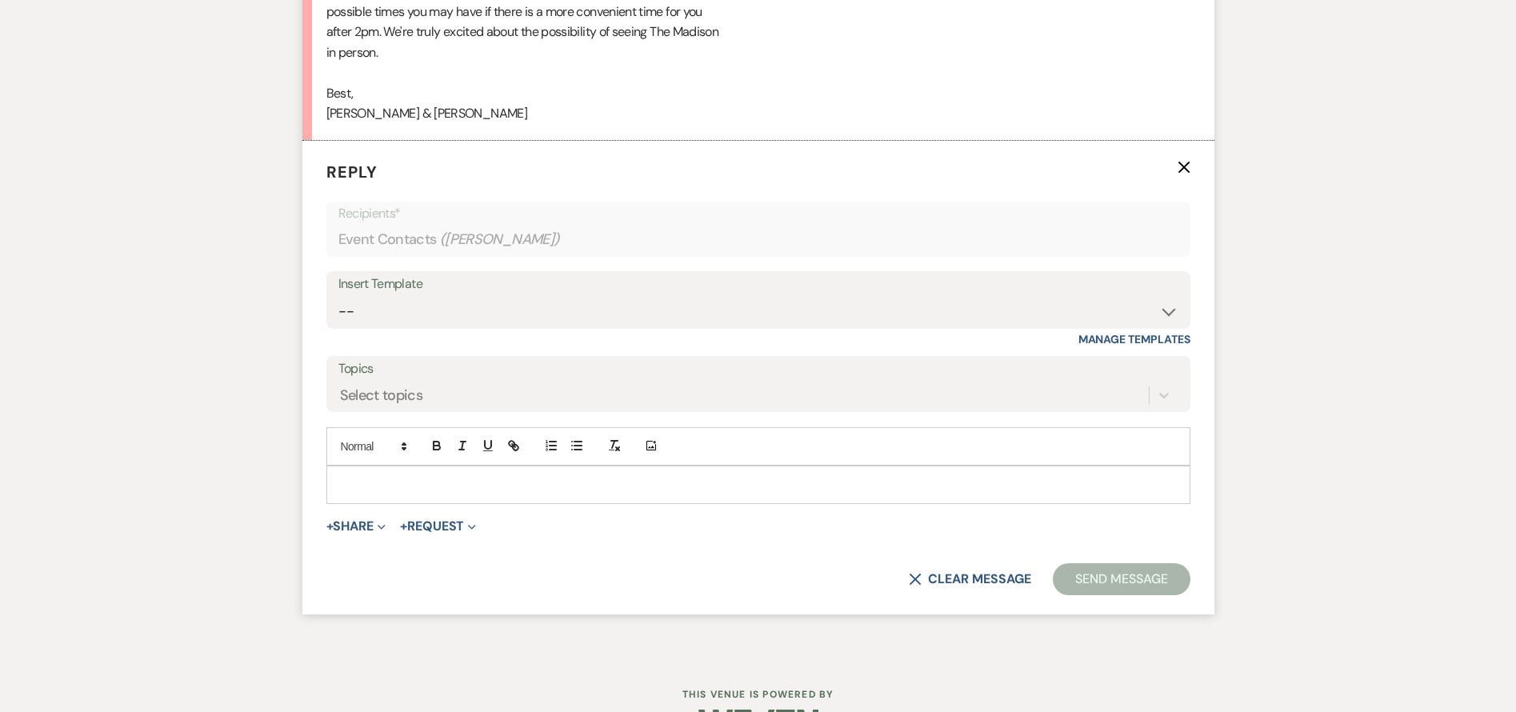
scroll to position [3569, 0]
click at [390, 477] on div at bounding box center [758, 484] width 862 height 37
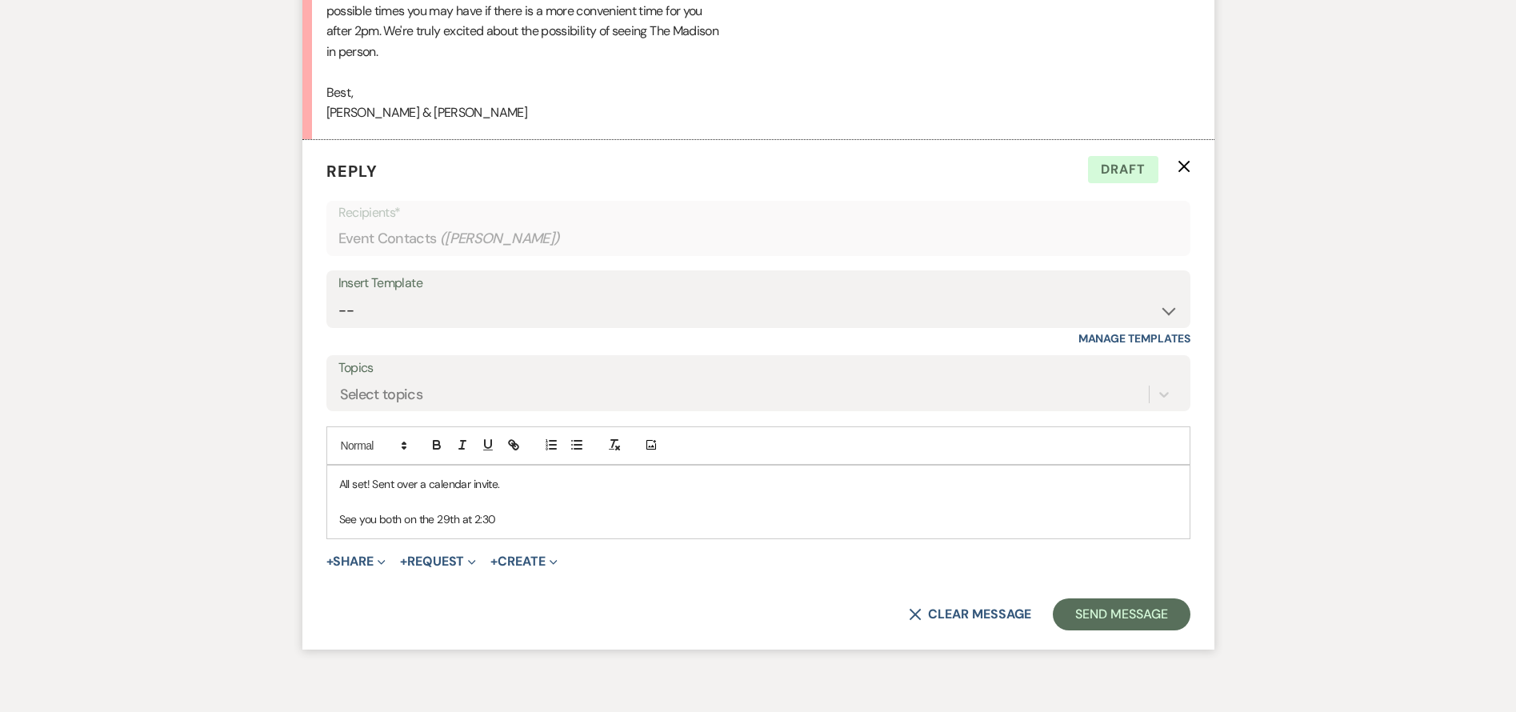
click at [530, 510] on p "See you both on the 29th at 2:30" at bounding box center [758, 519] width 838 height 18
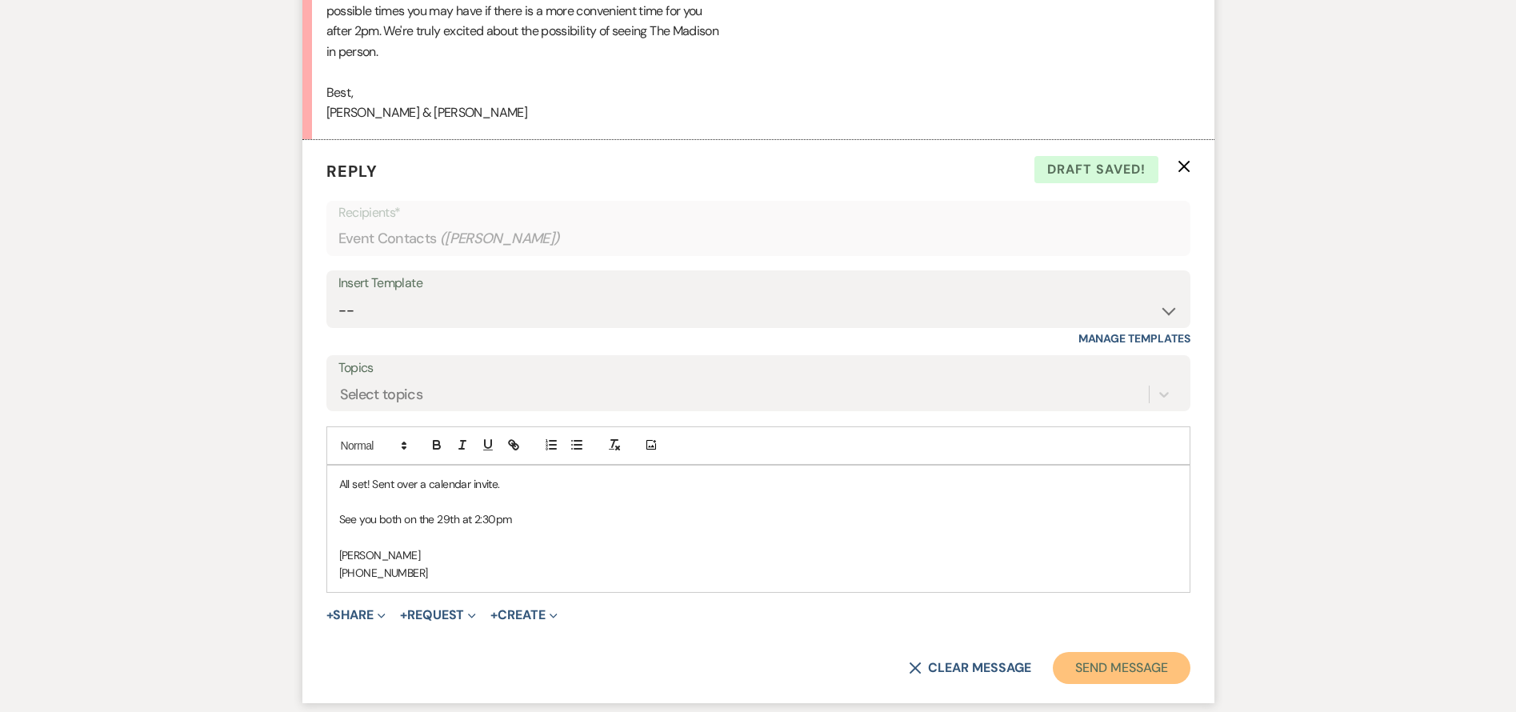
click at [1102, 652] on button "Send Message" at bounding box center [1121, 668] width 137 height 32
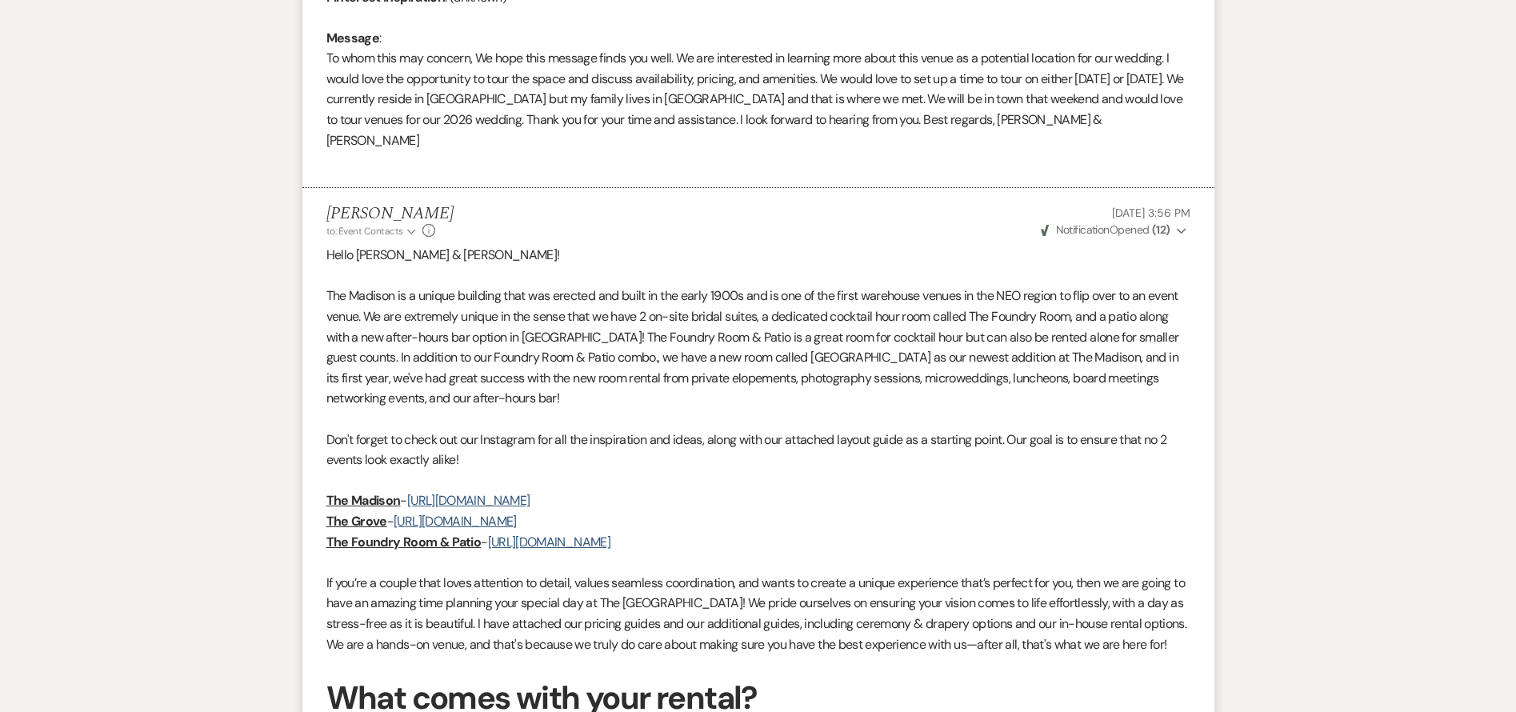
scroll to position [0, 0]
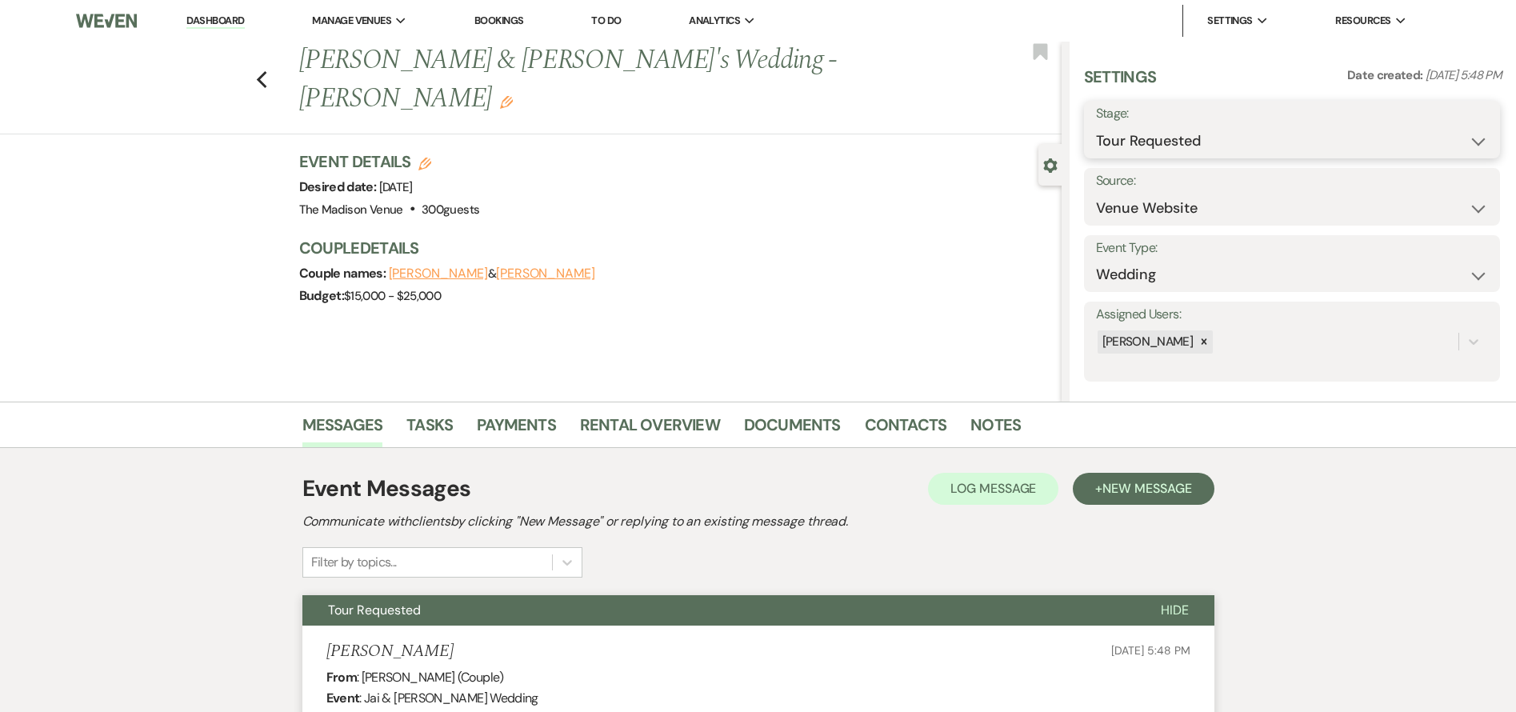
click at [1147, 138] on select "Inquiry Follow Up Tour Requested Tour Confirmed Toured Proposal Sent Booked Lost" at bounding box center [1292, 141] width 392 height 31
select select "4"
click at [1096, 126] on select "Inquiry Follow Up Tour Requested Tour Confirmed Toured Proposal Sent Booked Lost" at bounding box center [1292, 141] width 392 height 31
click at [1460, 130] on button "Save" at bounding box center [1455, 130] width 90 height 32
click at [268, 70] on icon "Previous" at bounding box center [262, 79] width 12 height 19
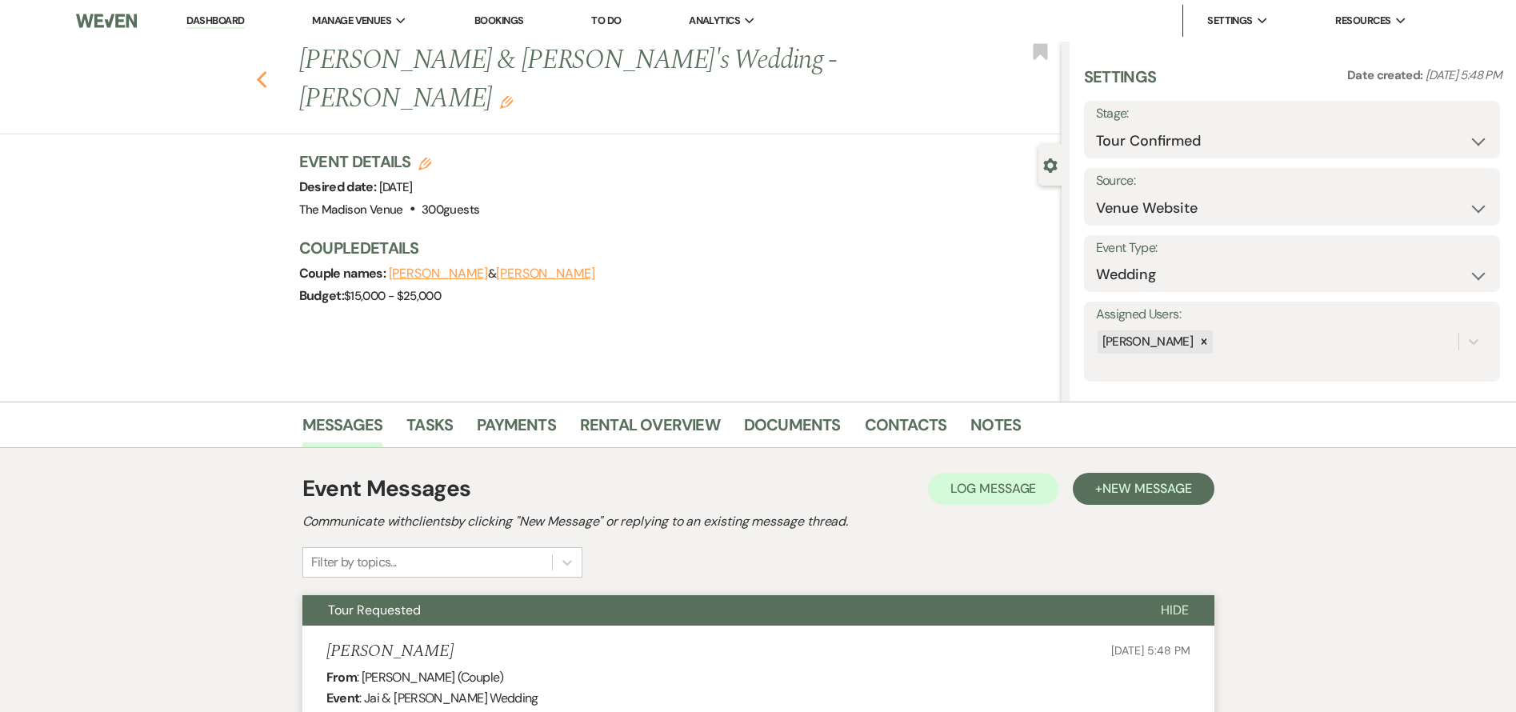
select select "4"
select select "2"
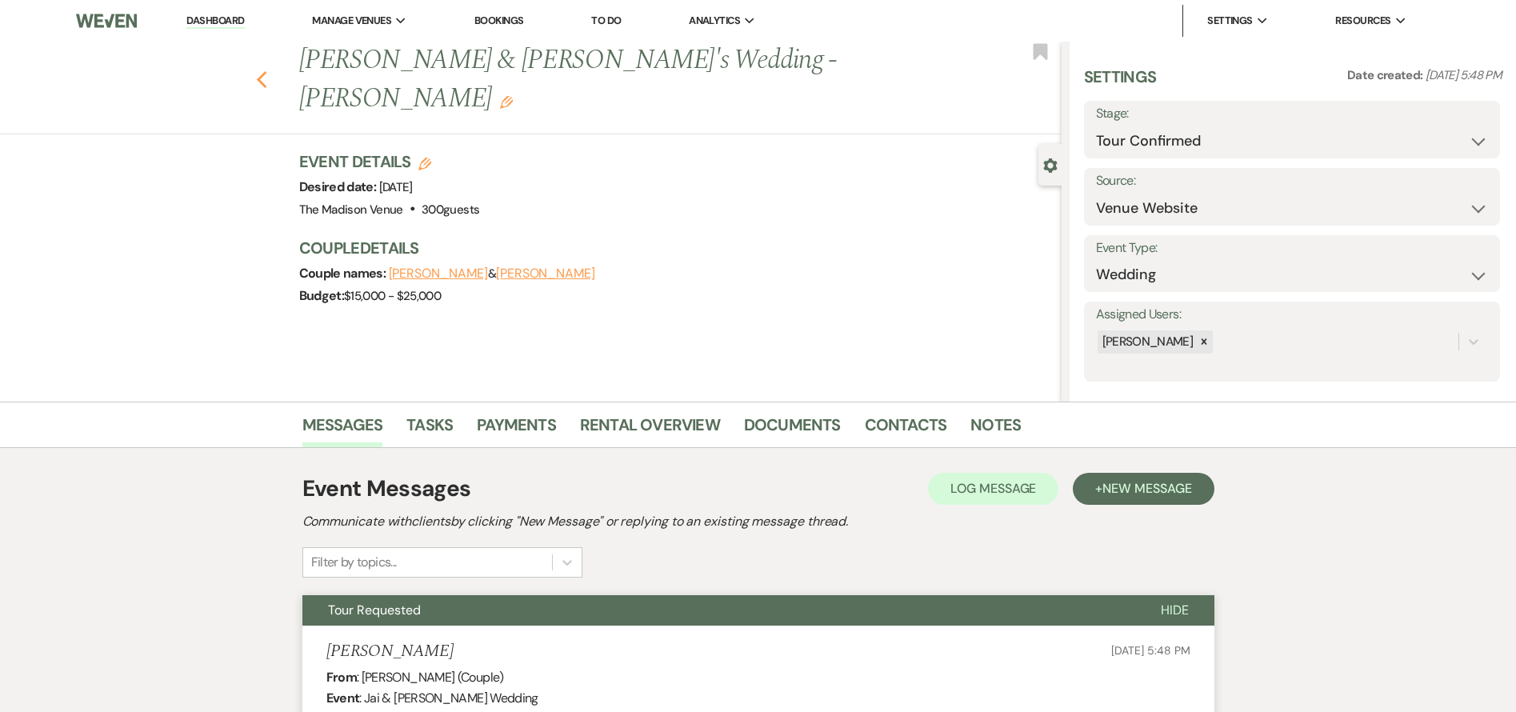
select select "2"
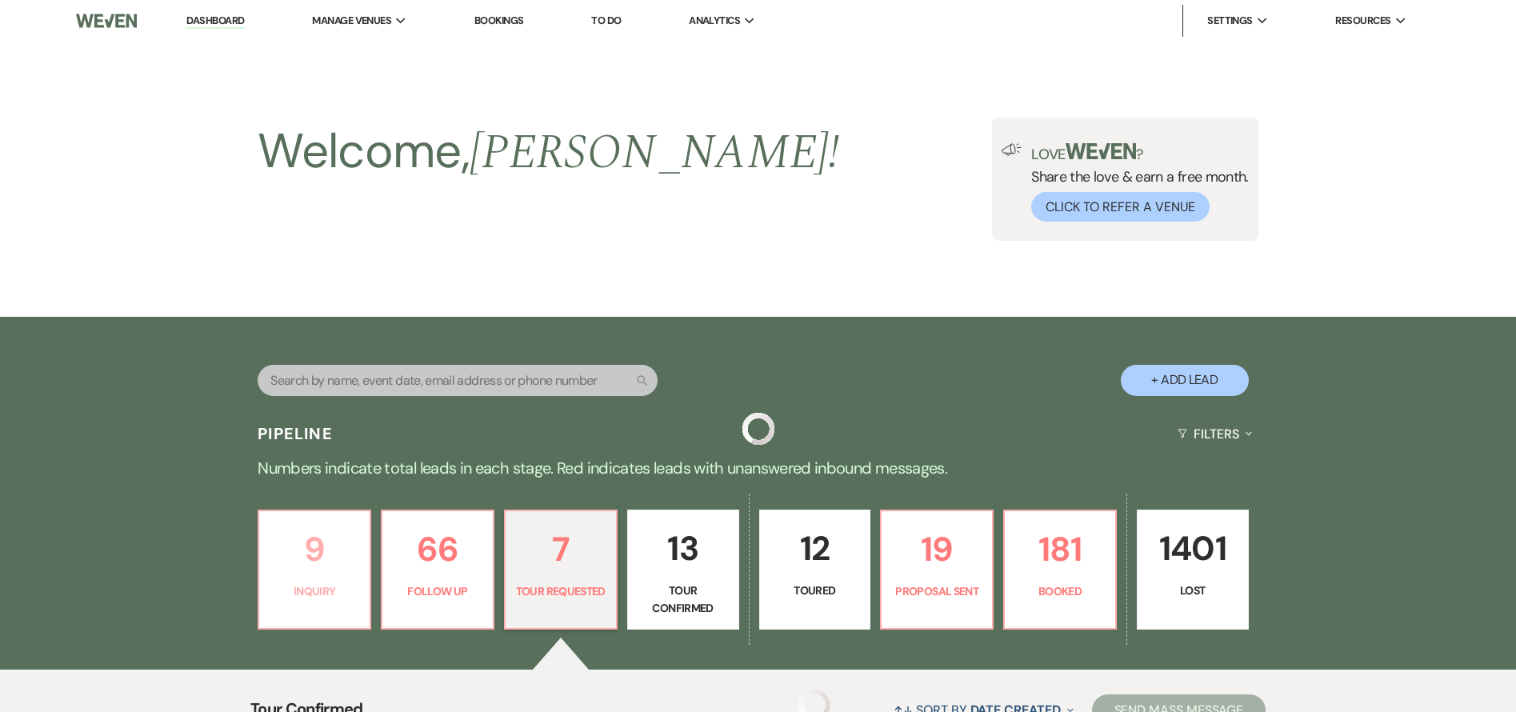
scroll to position [479, 0]
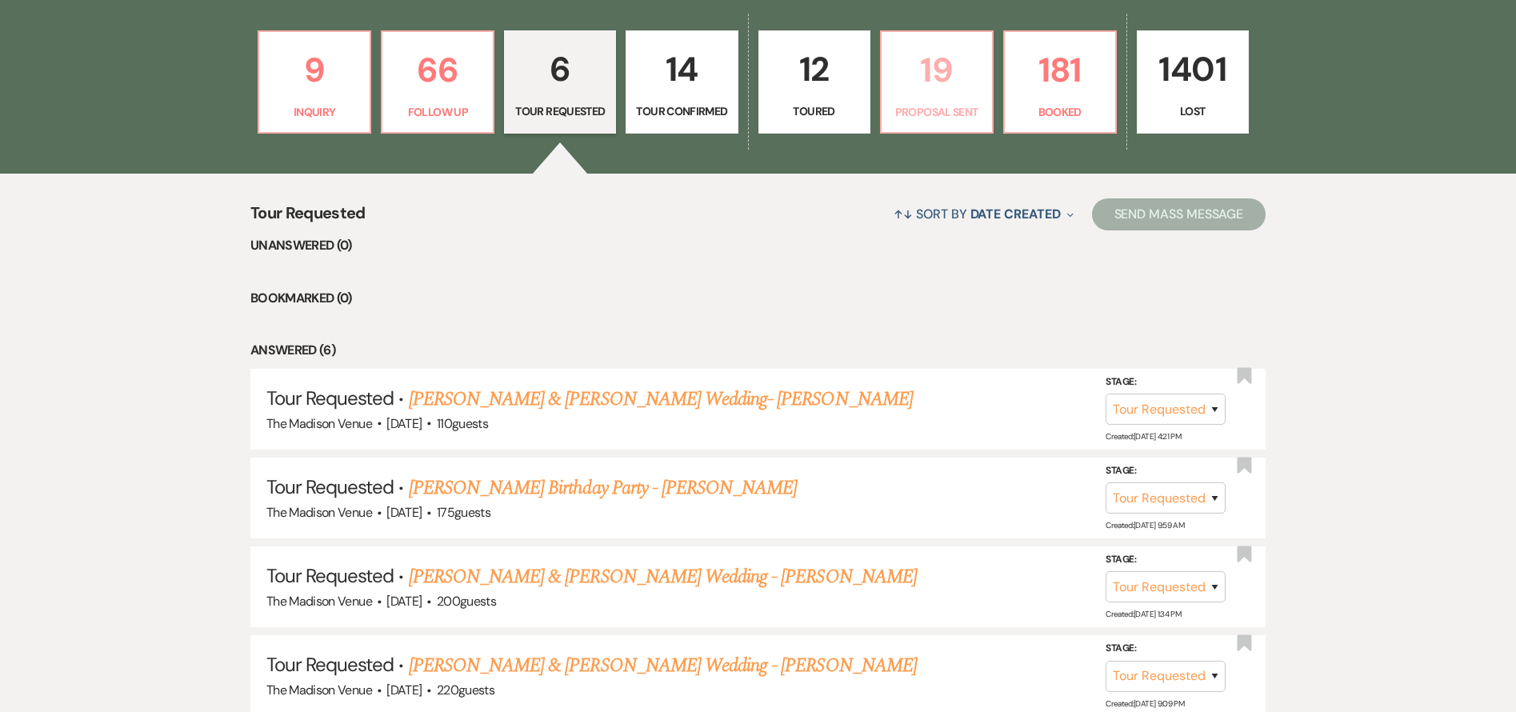
click at [894, 108] on p "Proposal Sent" at bounding box center [936, 112] width 91 height 18
select select "6"
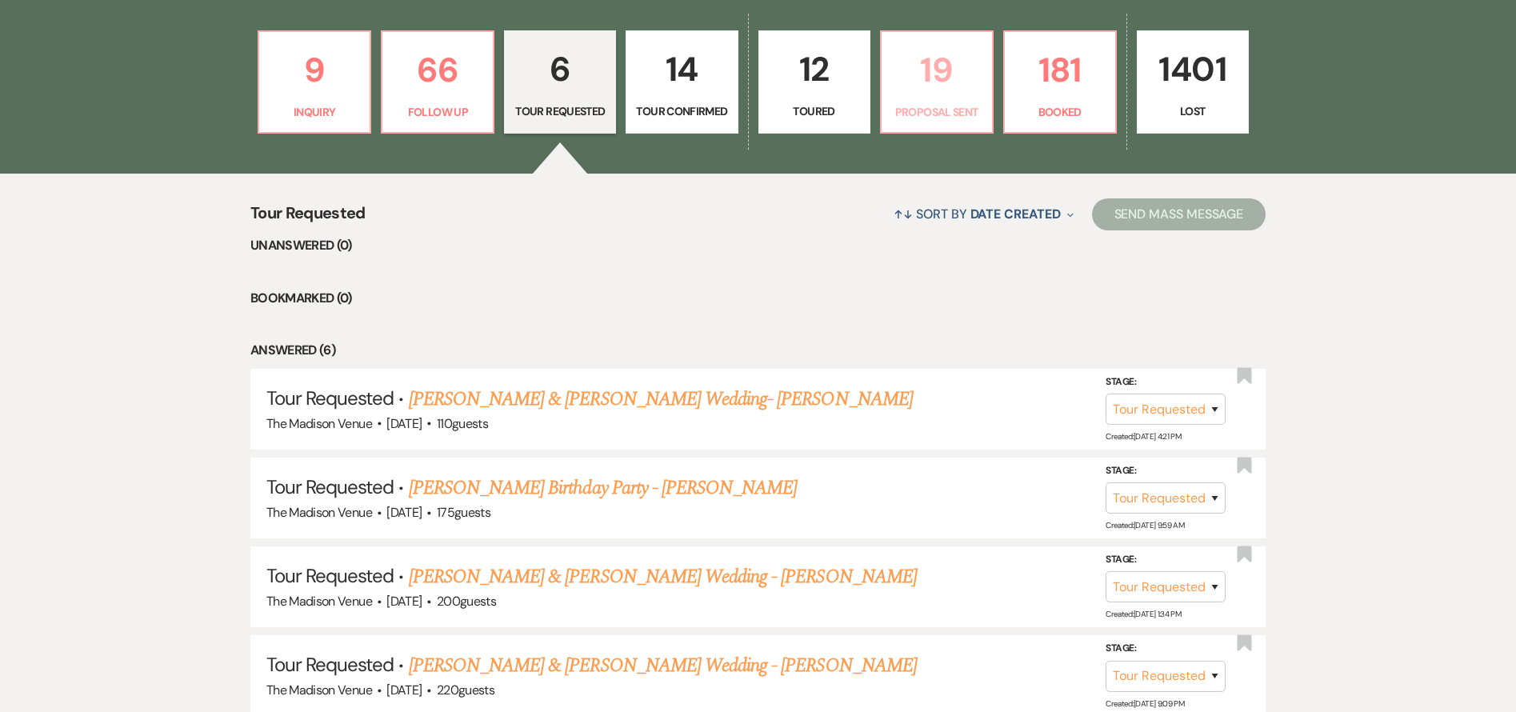
select select "6"
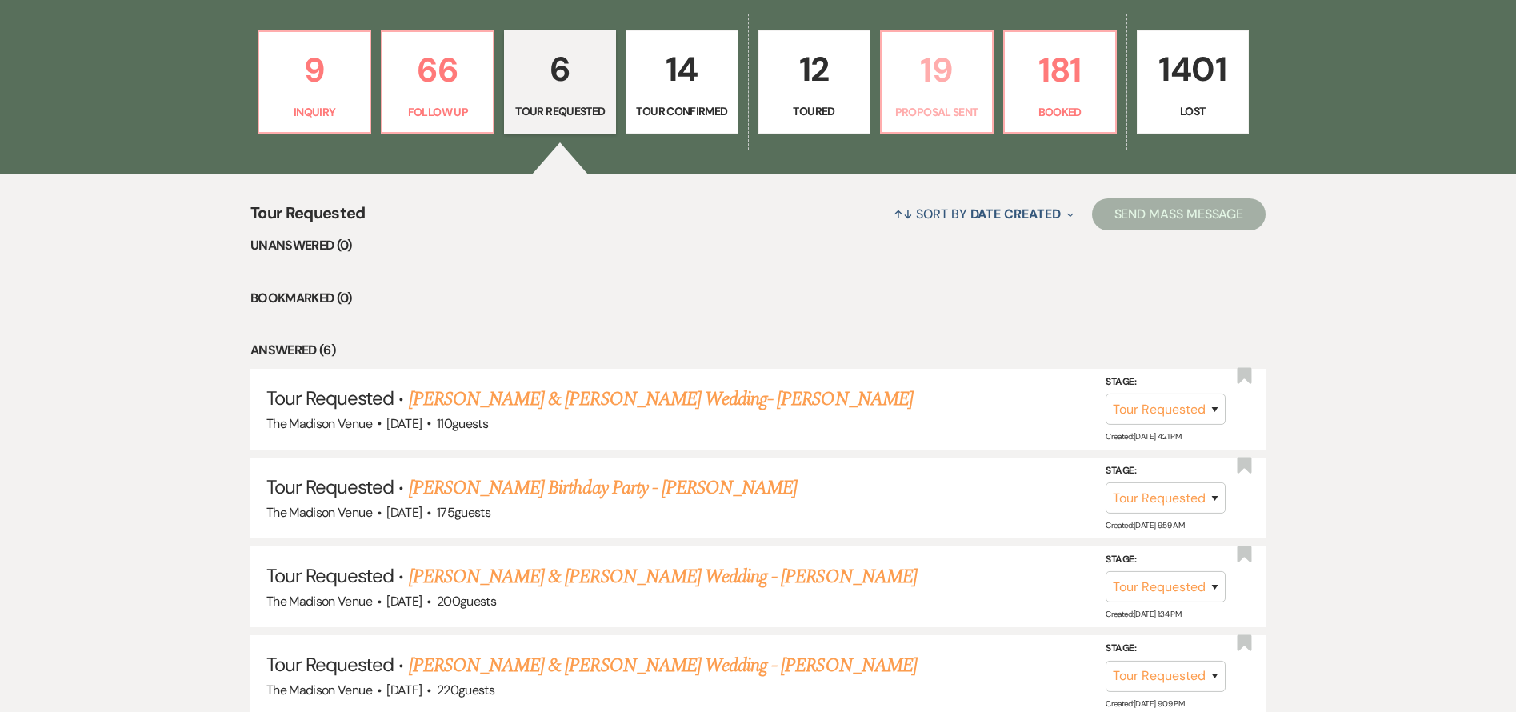
select select "6"
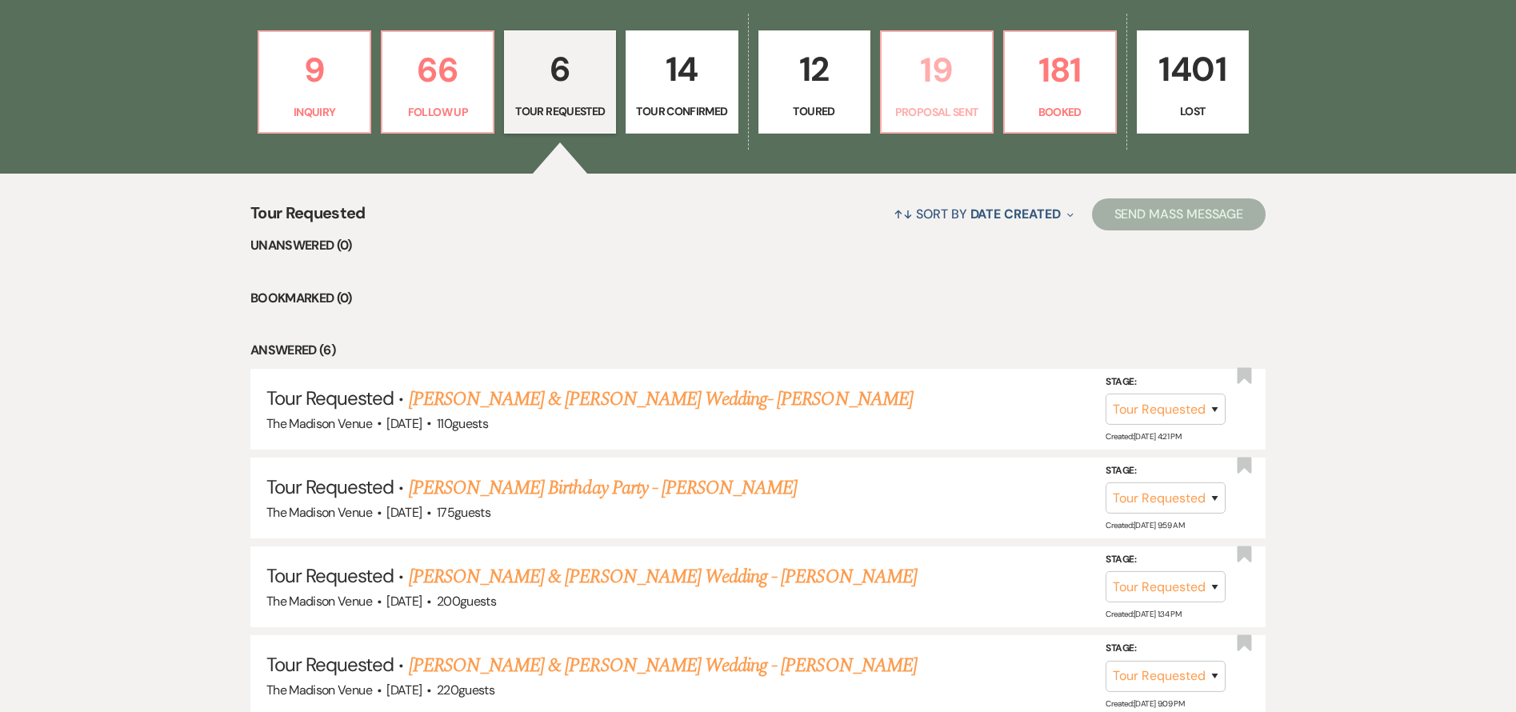
select select "6"
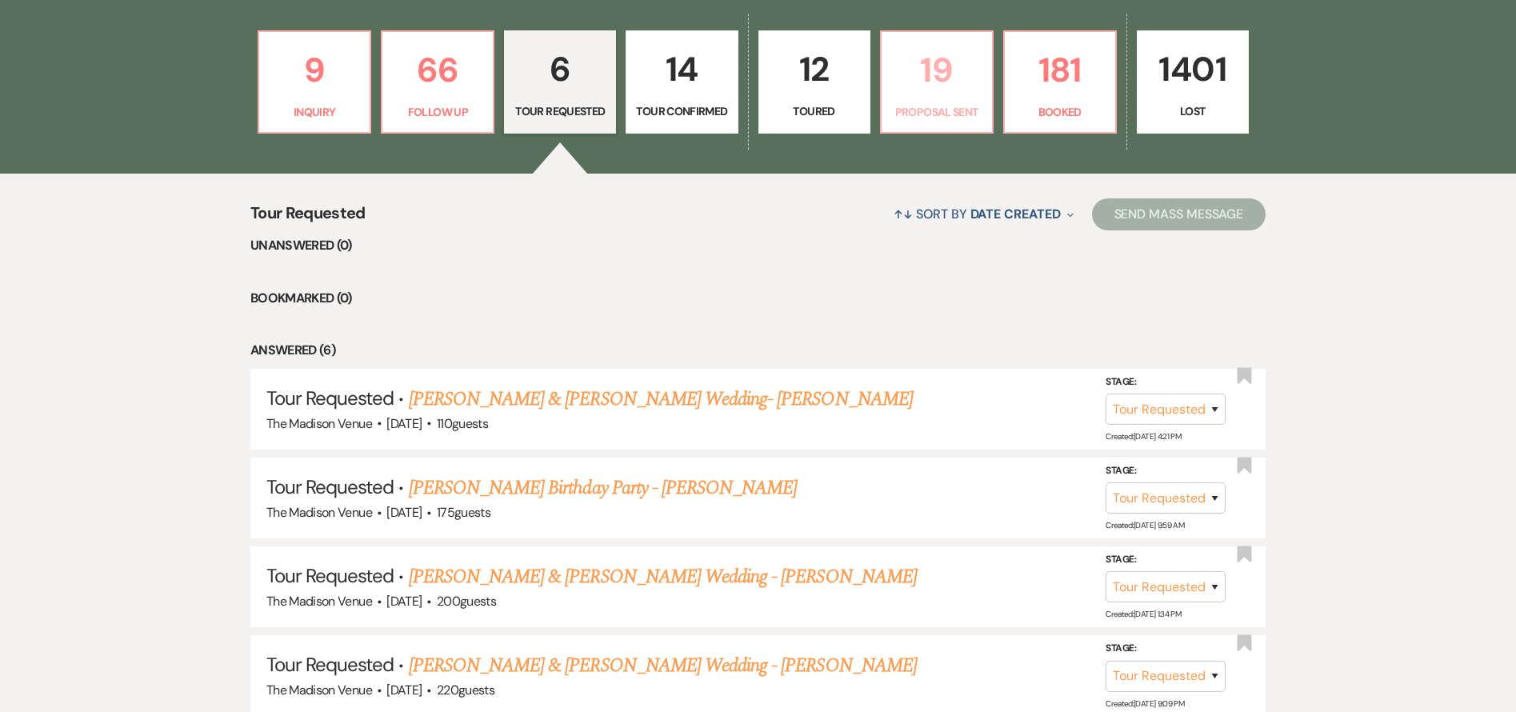
select select "6"
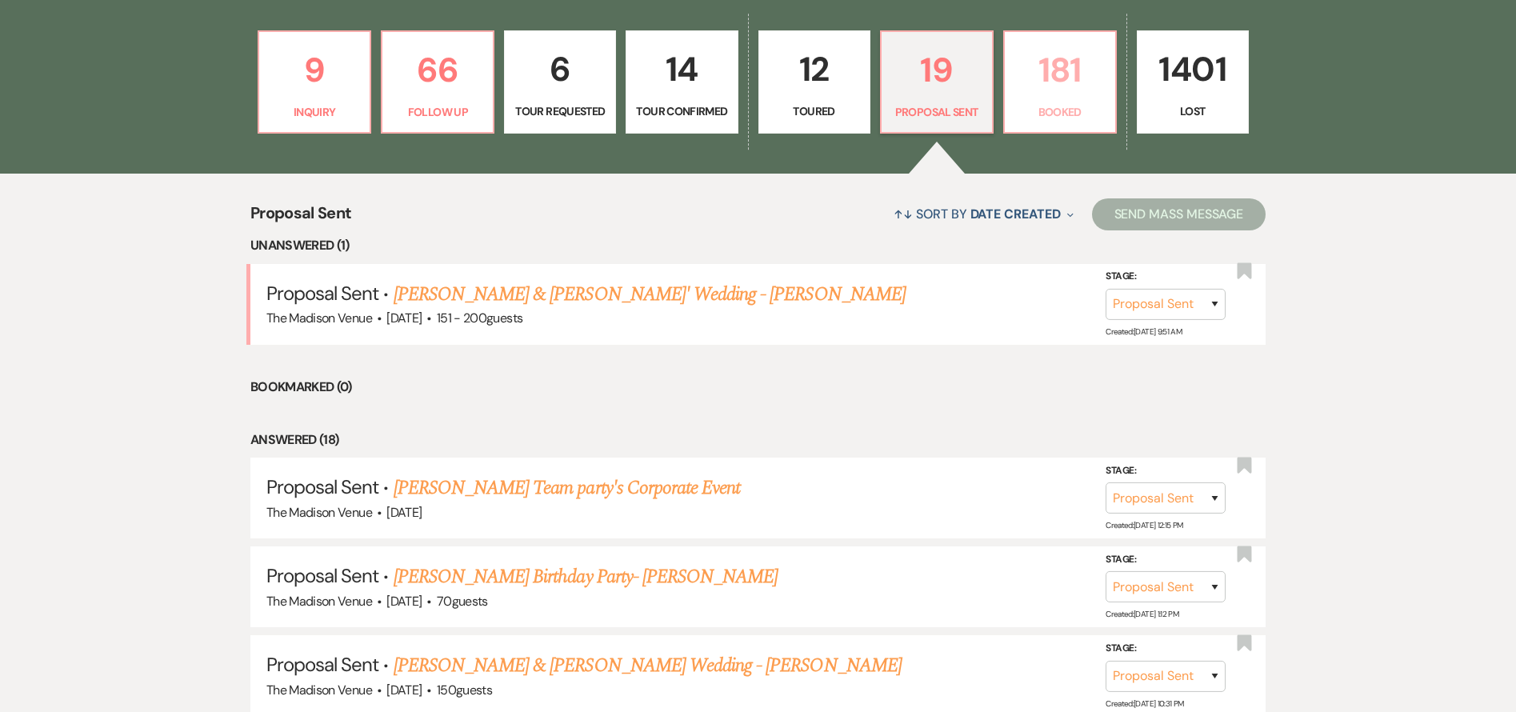
click at [1056, 94] on p "181" at bounding box center [1059, 70] width 91 height 54
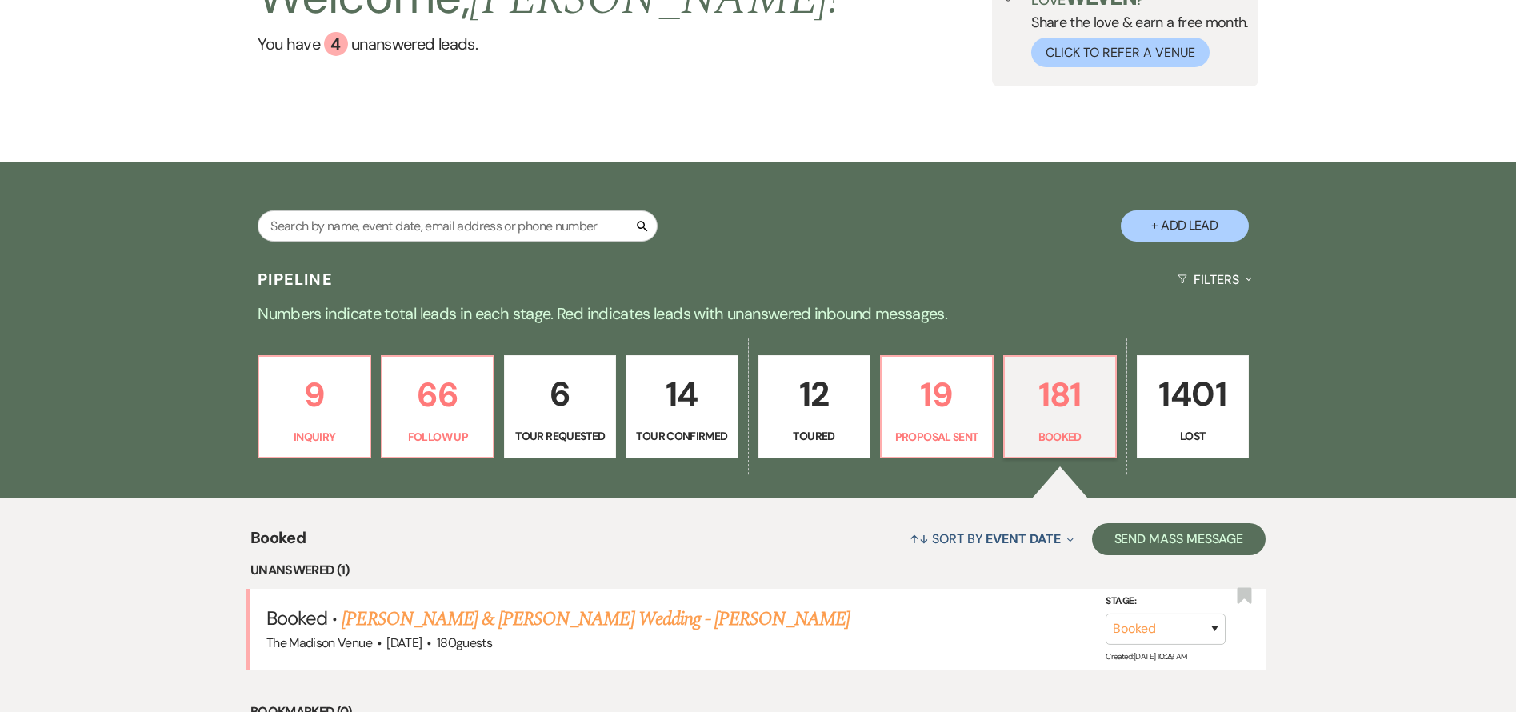
scroll to position [479, 0]
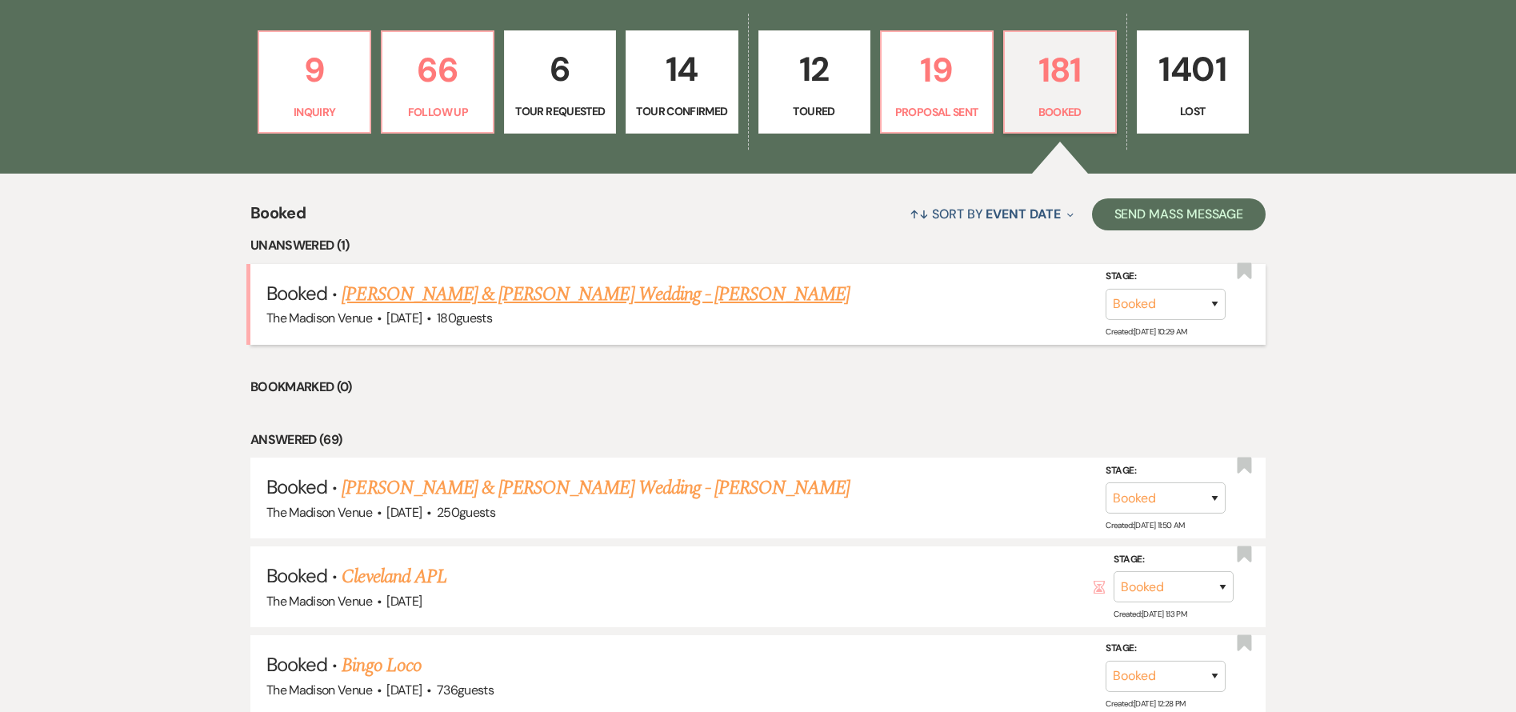
click at [451, 309] on link "[PERSON_NAME] & [PERSON_NAME] Wedding - [PERSON_NAME]" at bounding box center [596, 294] width 508 height 29
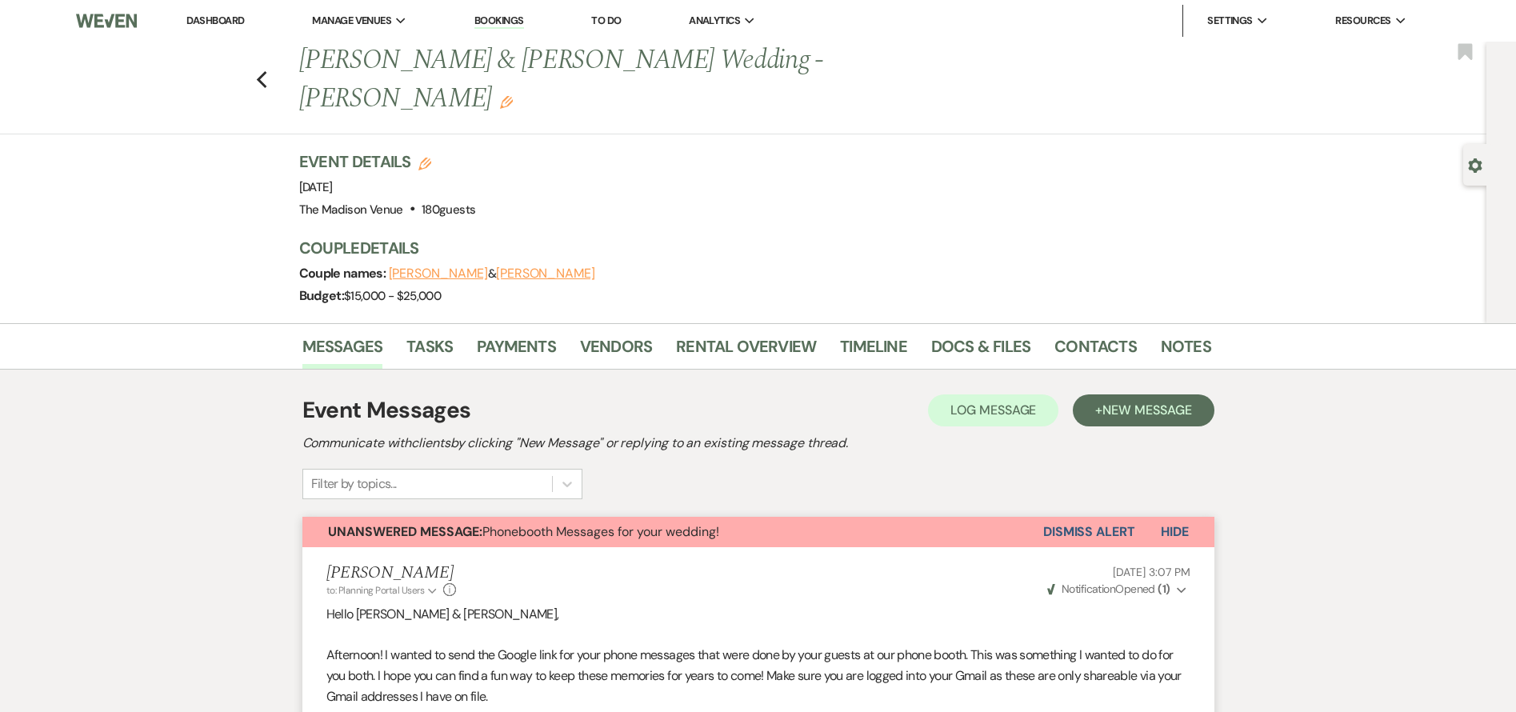
click at [211, 10] on li "Dashboard" at bounding box center [215, 21] width 74 height 32
click at [219, 17] on link "Dashboard" at bounding box center [215, 21] width 58 height 14
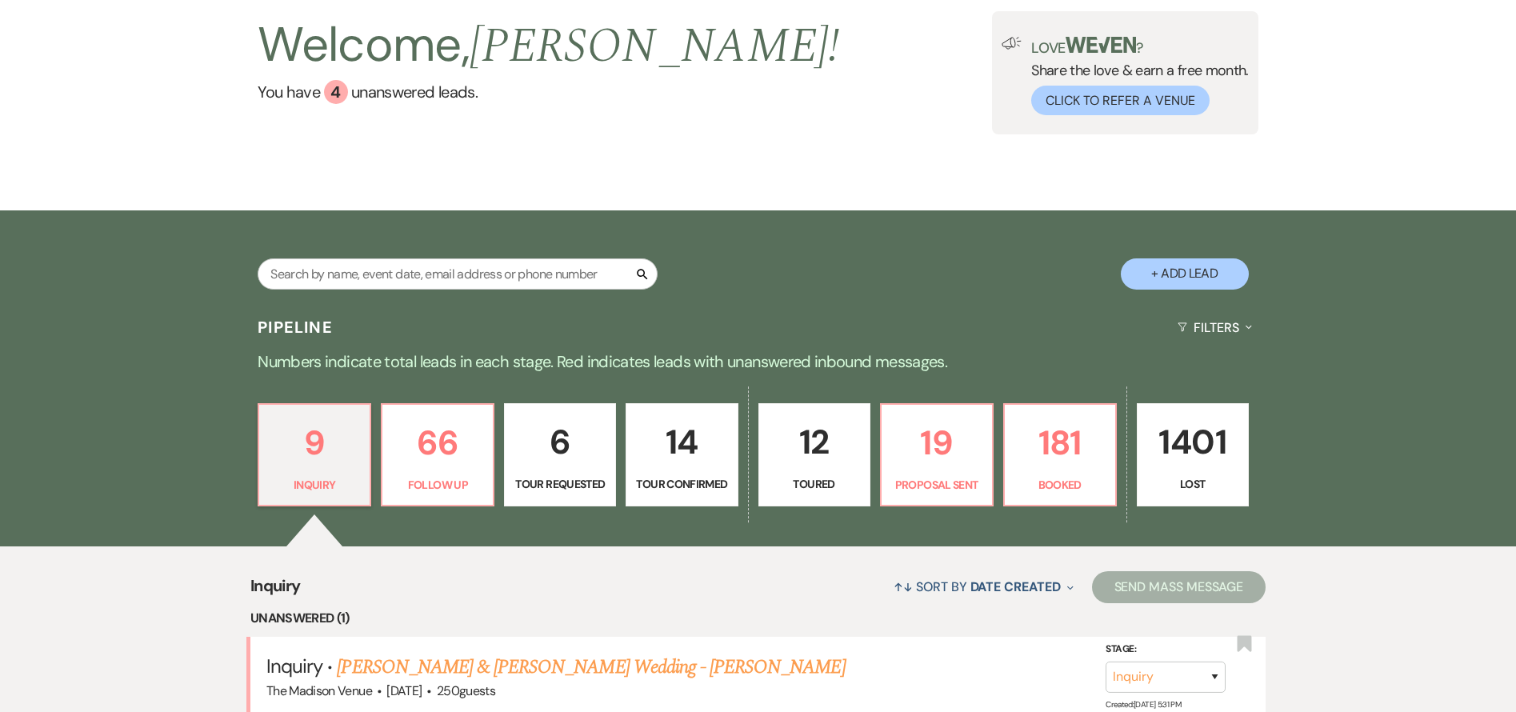
scroll to position [218, 0]
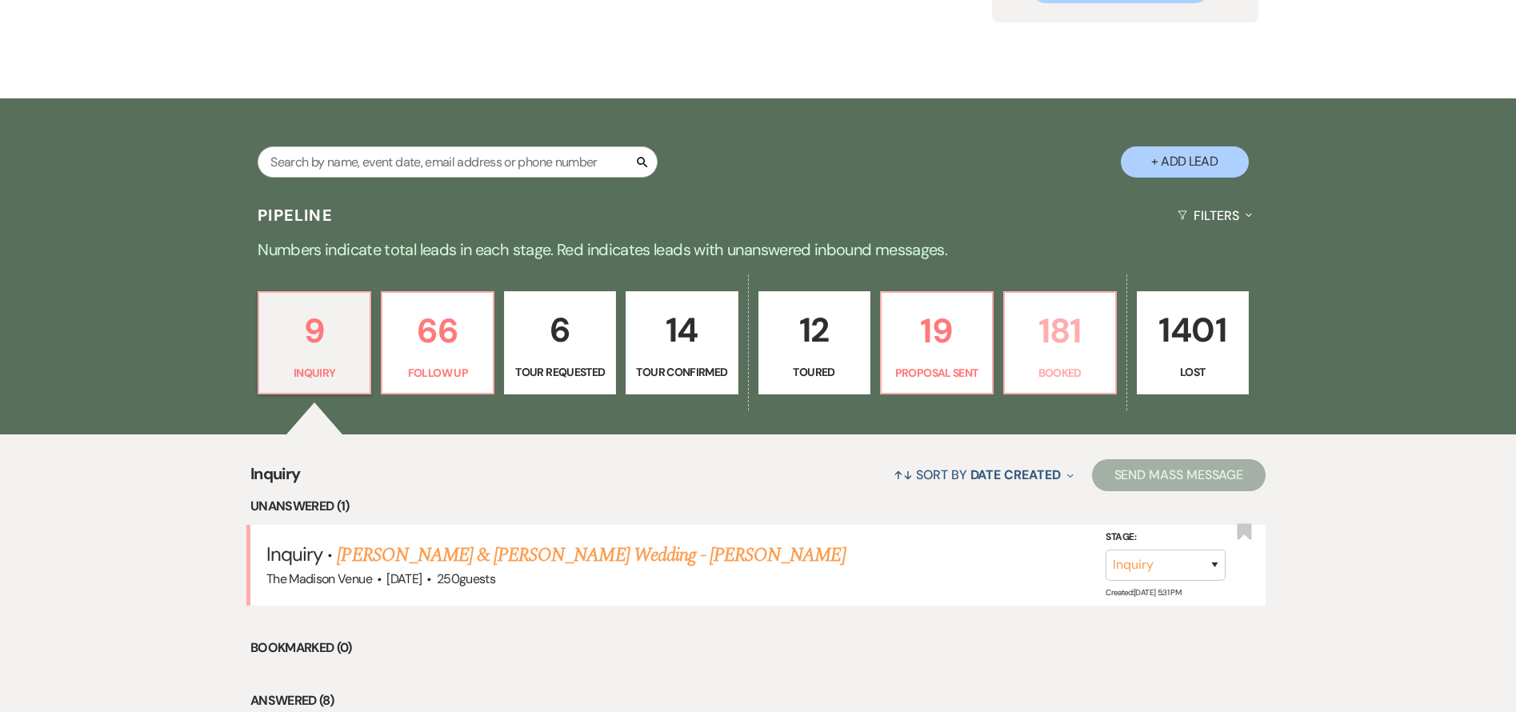
click at [1061, 342] on p "181" at bounding box center [1059, 331] width 91 height 54
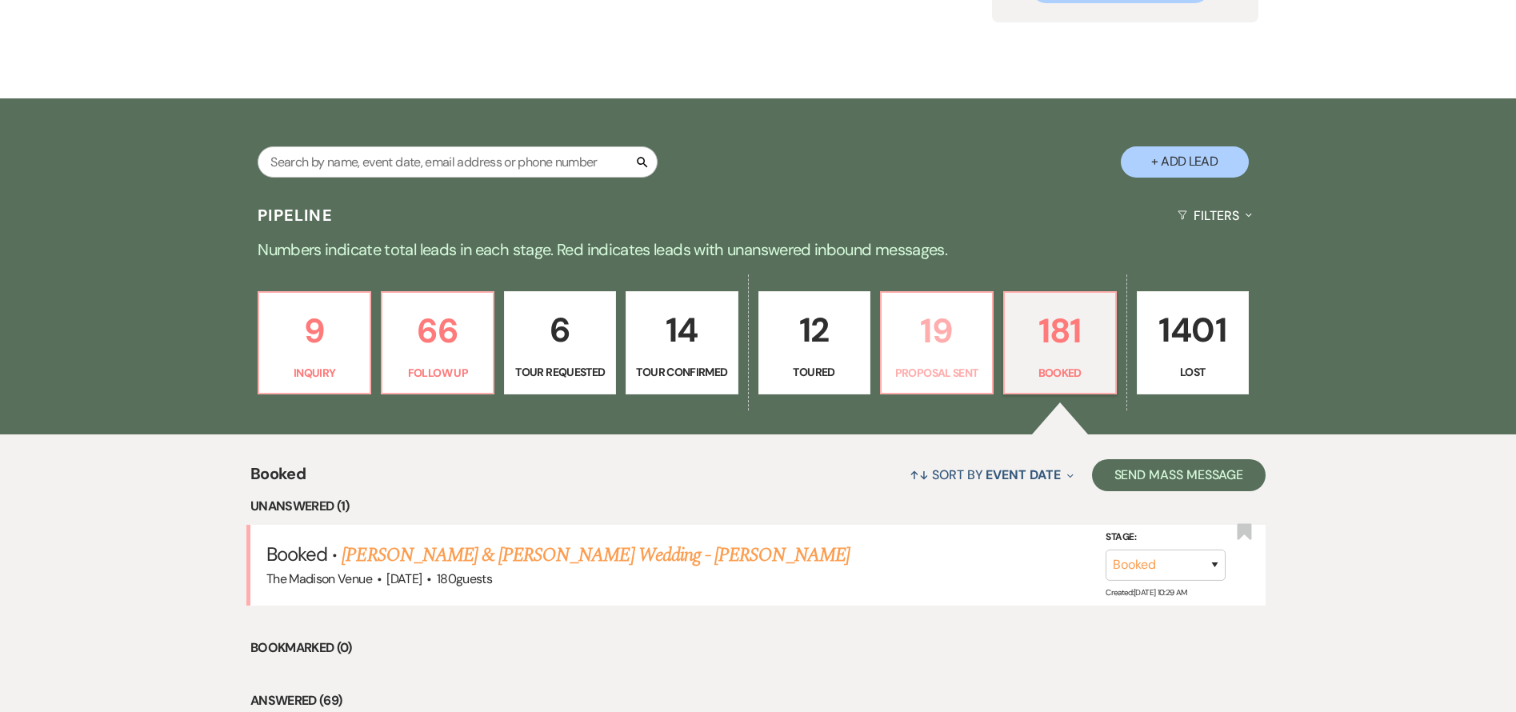
click at [950, 349] on p "19" at bounding box center [936, 331] width 91 height 54
select select "6"
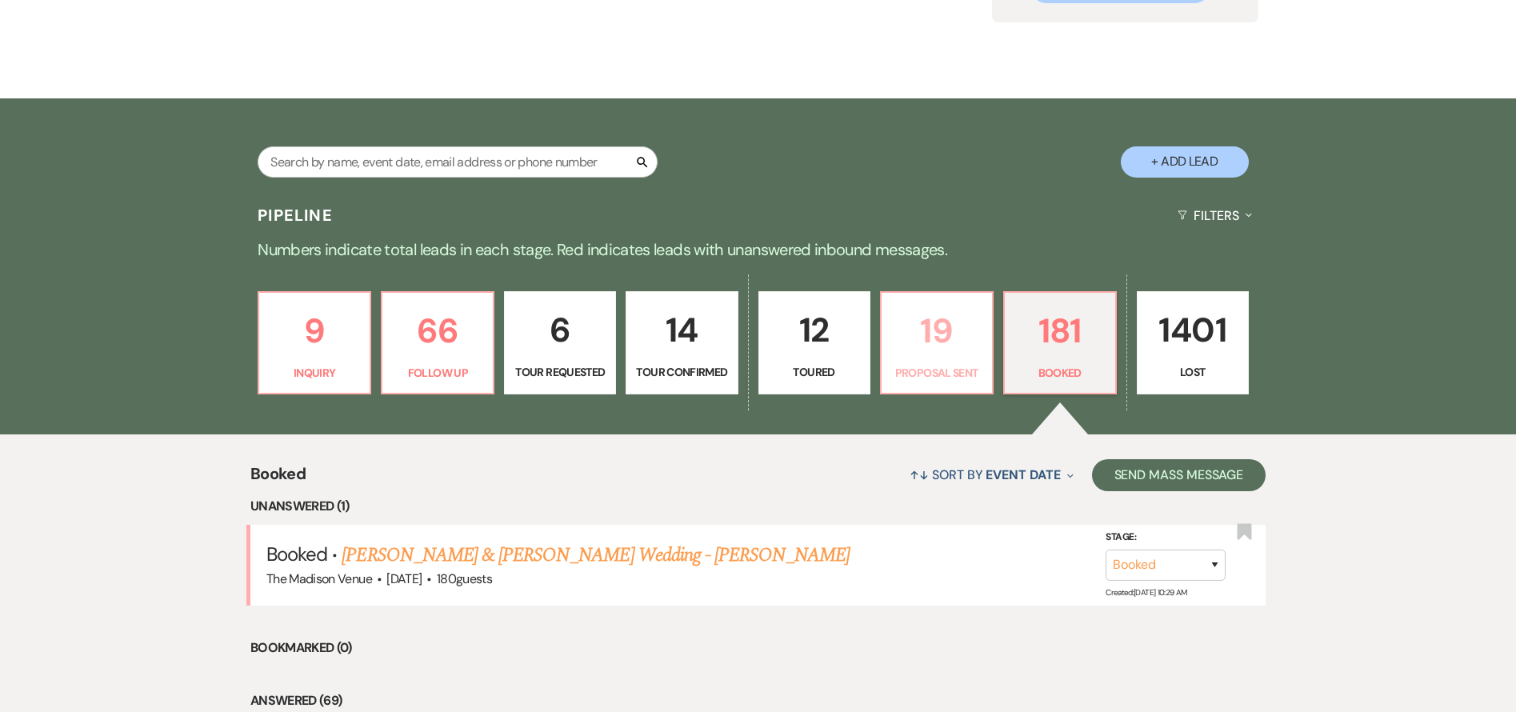
select select "6"
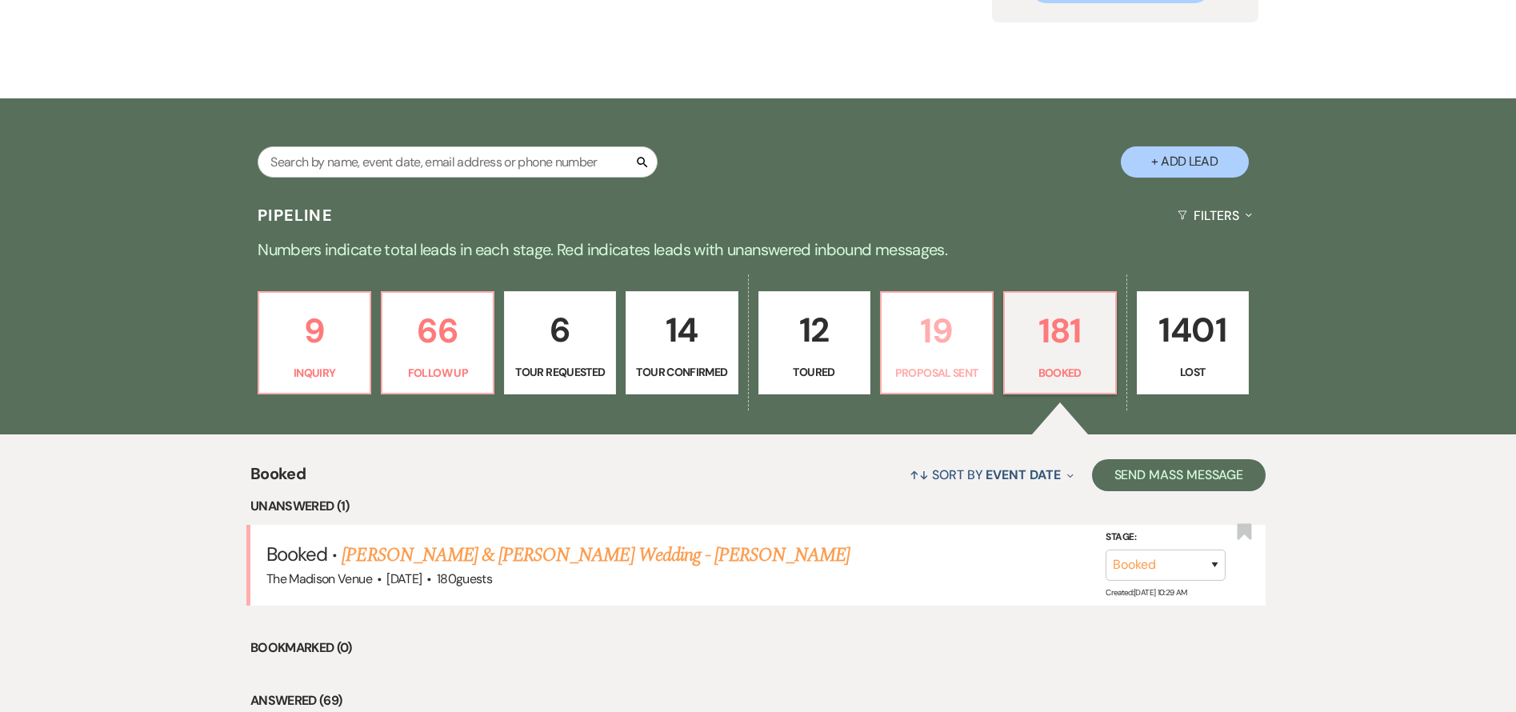
select select "6"
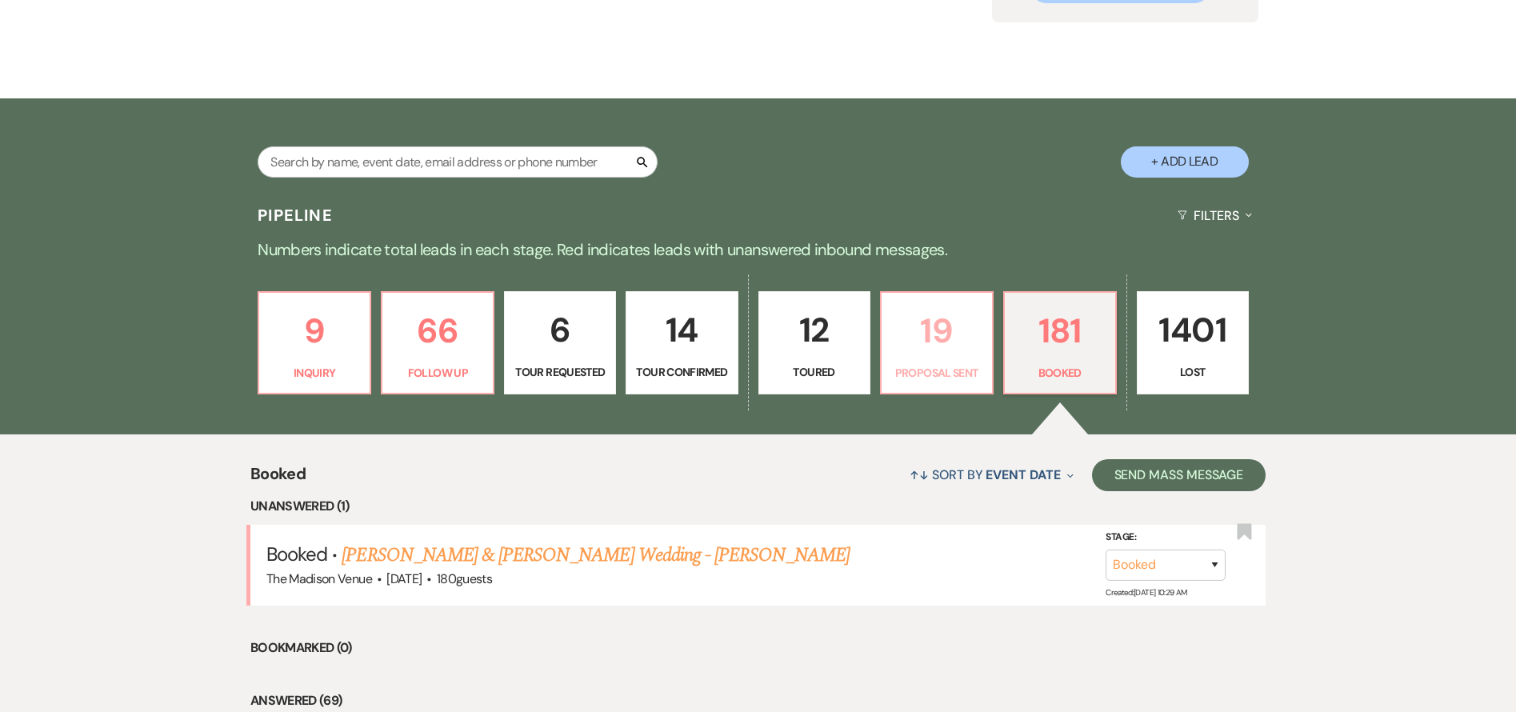
select select "6"
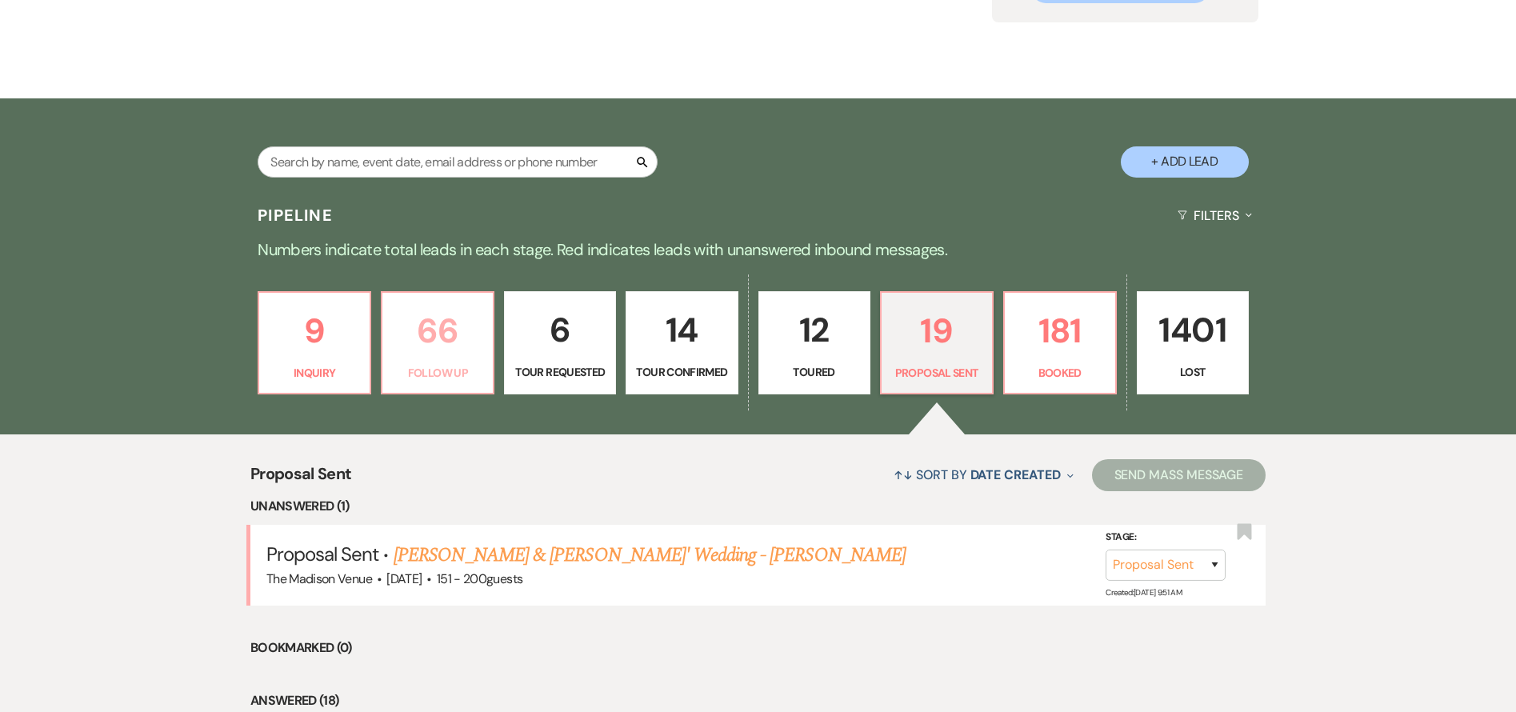
click at [432, 387] on link "66 Follow Up" at bounding box center [438, 343] width 114 height 104
select select "9"
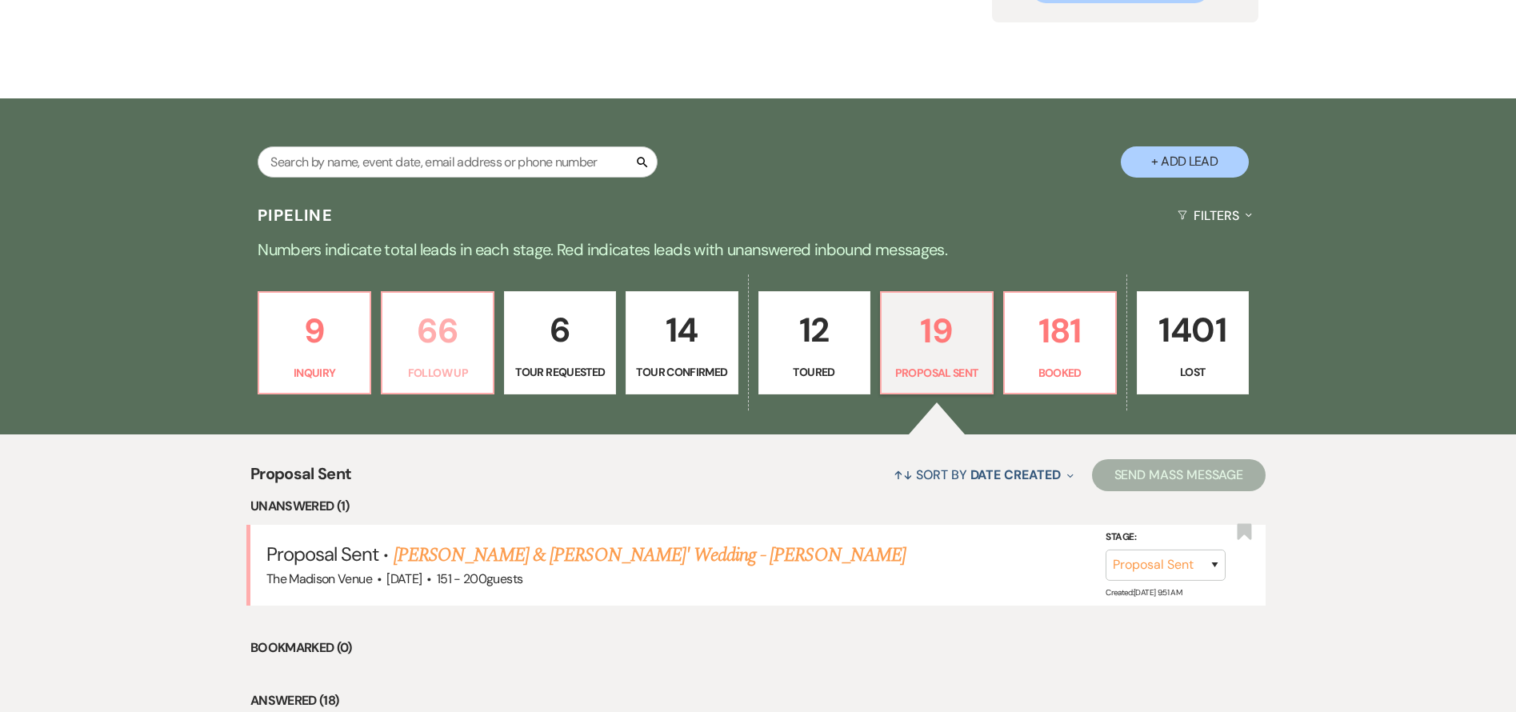
select select "9"
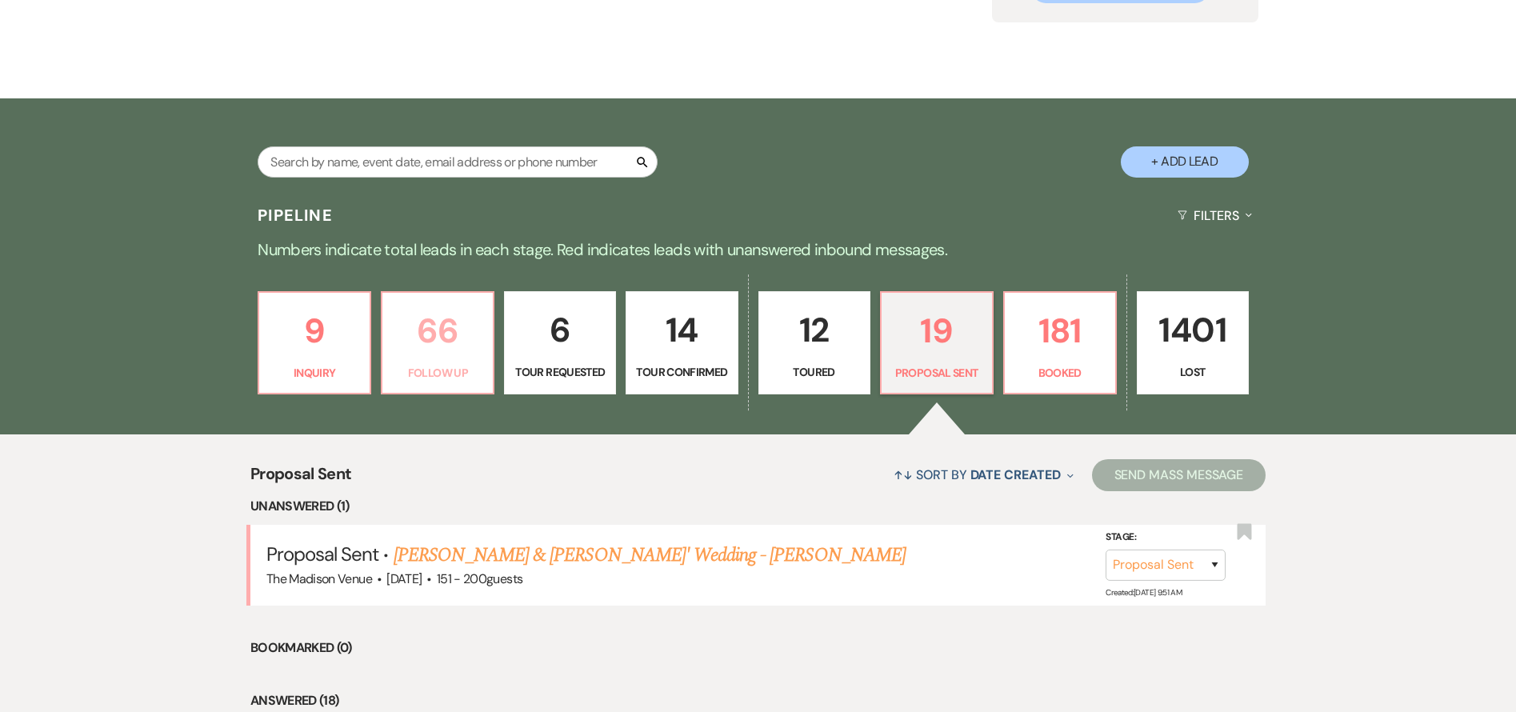
select select "9"
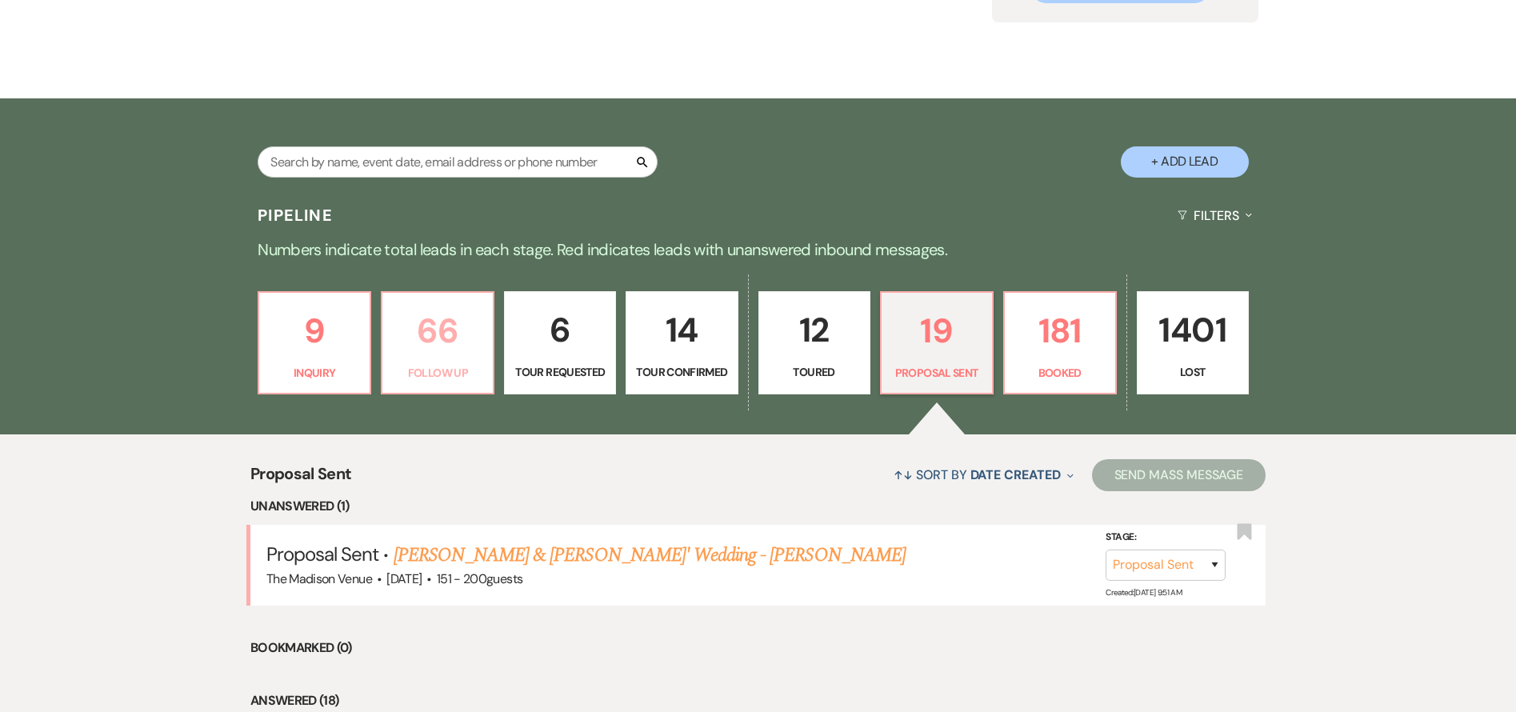
select select "9"
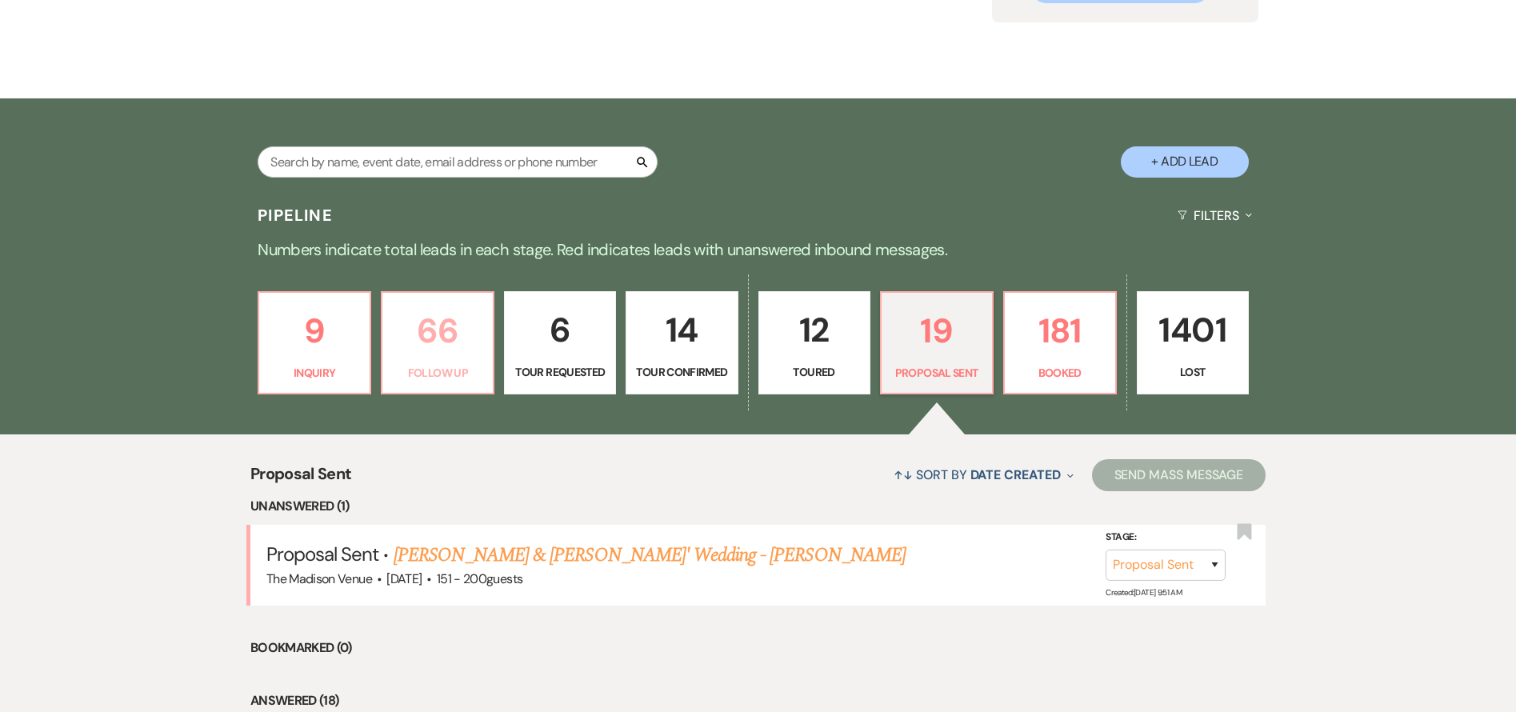
select select "9"
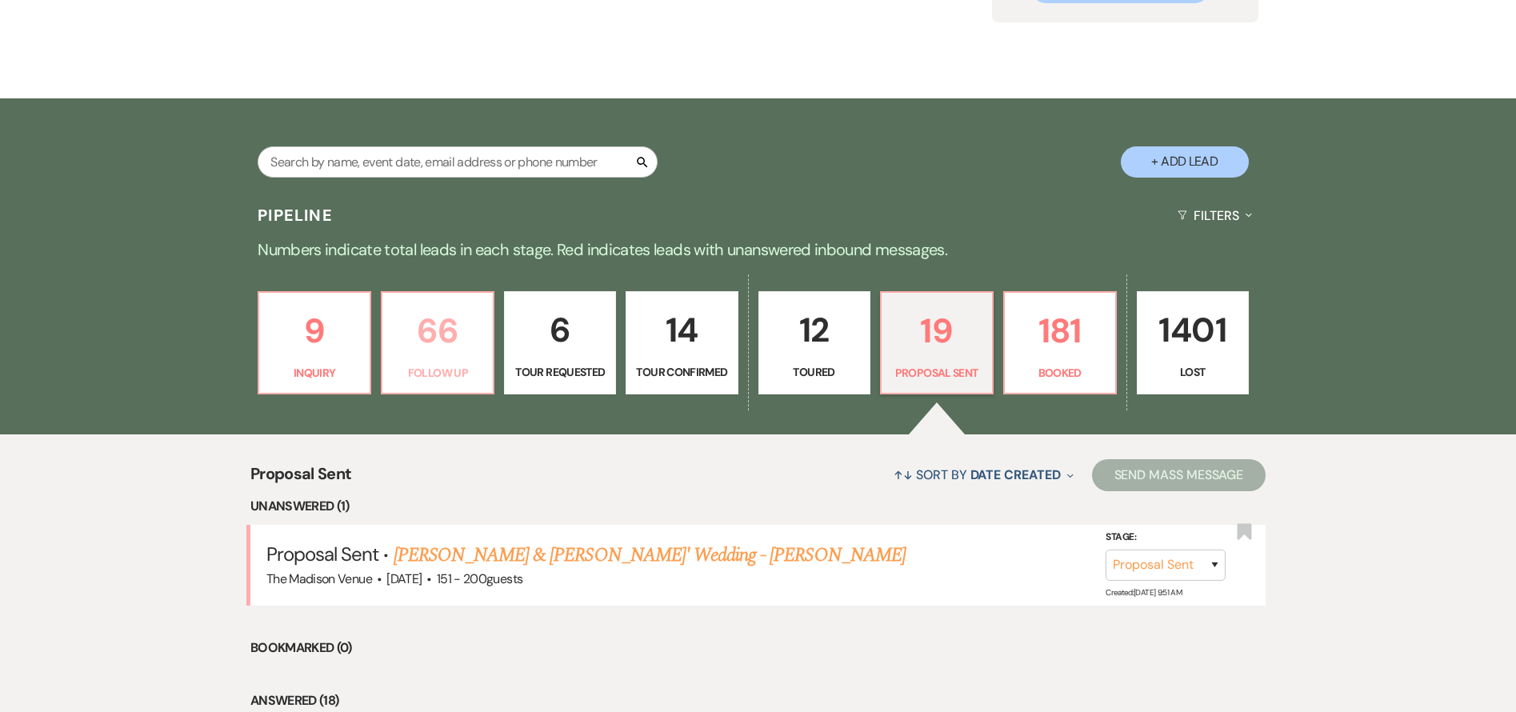
select select "9"
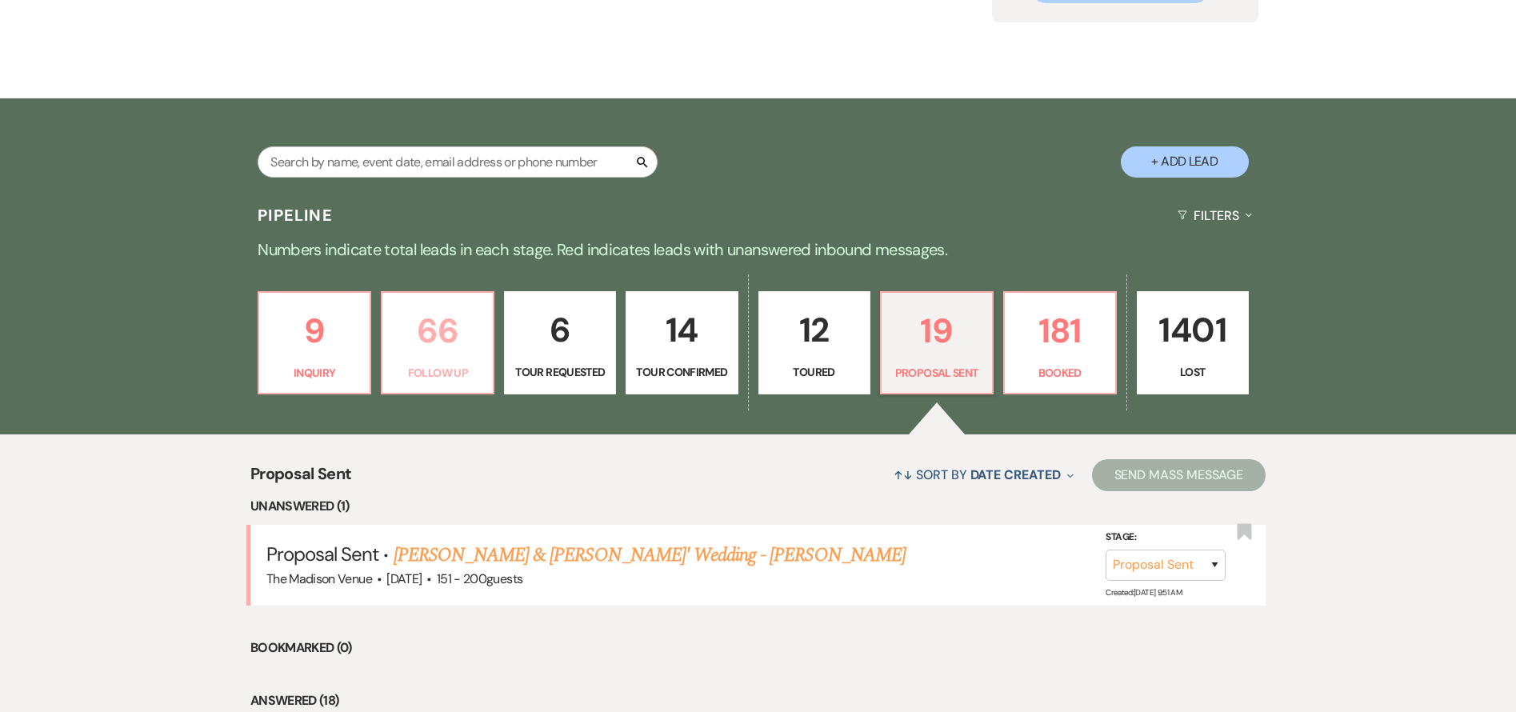
select select "9"
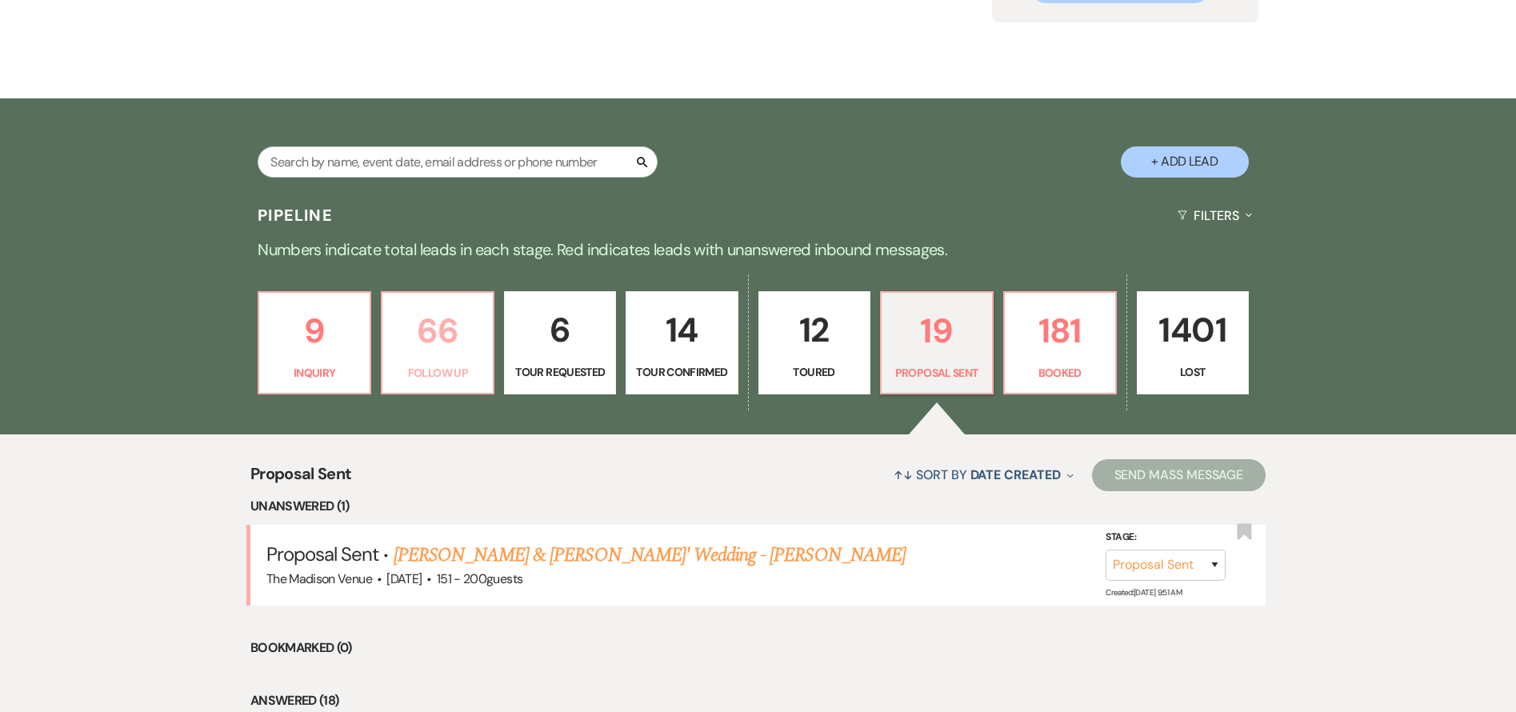
select select "9"
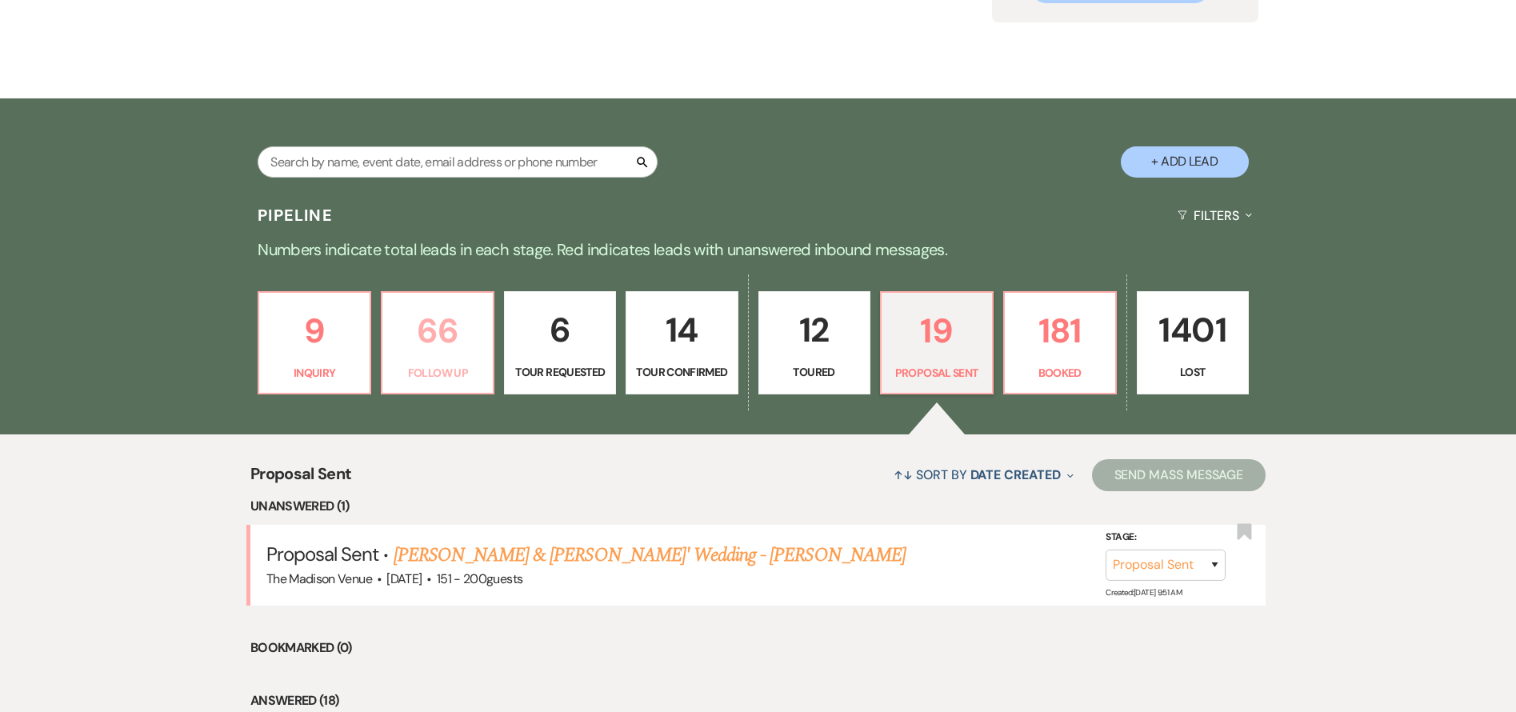
select select "9"
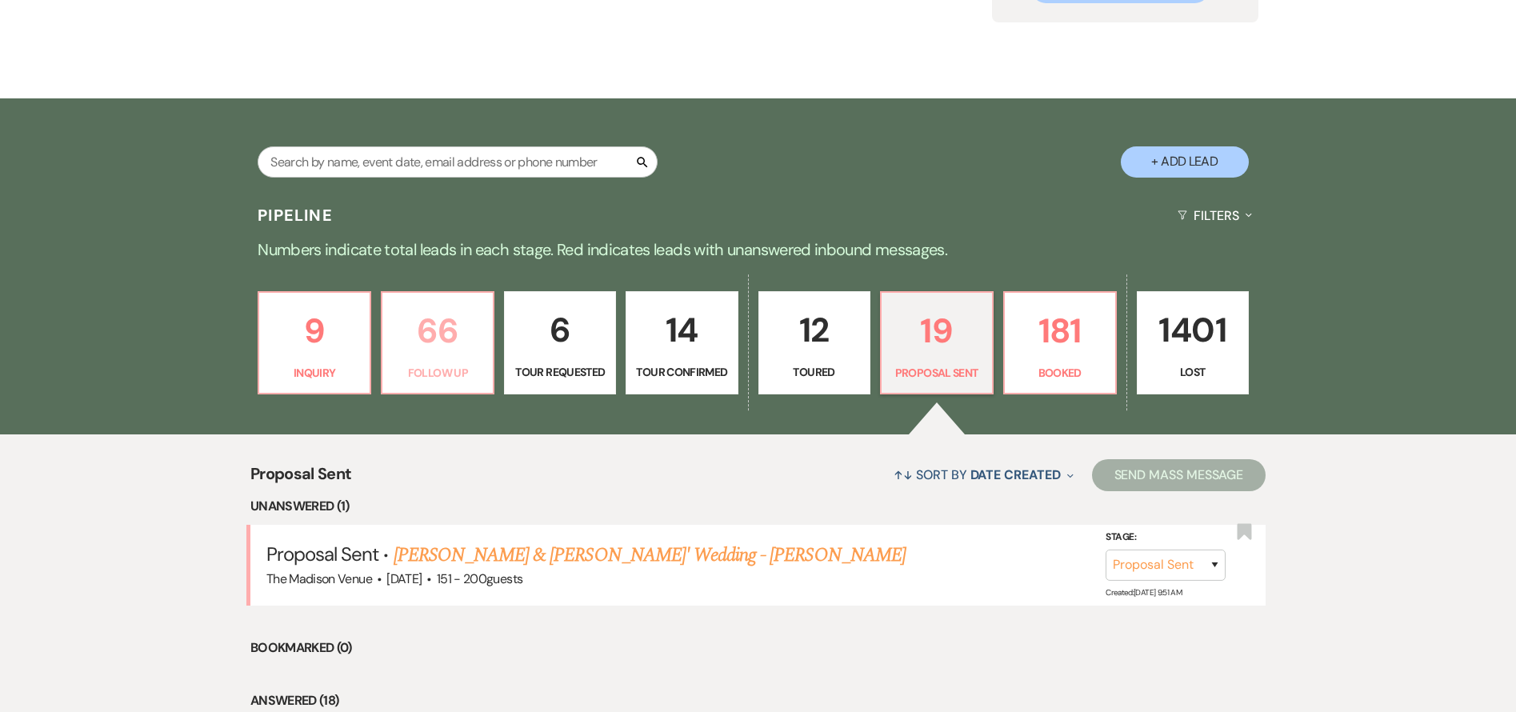
select select "9"
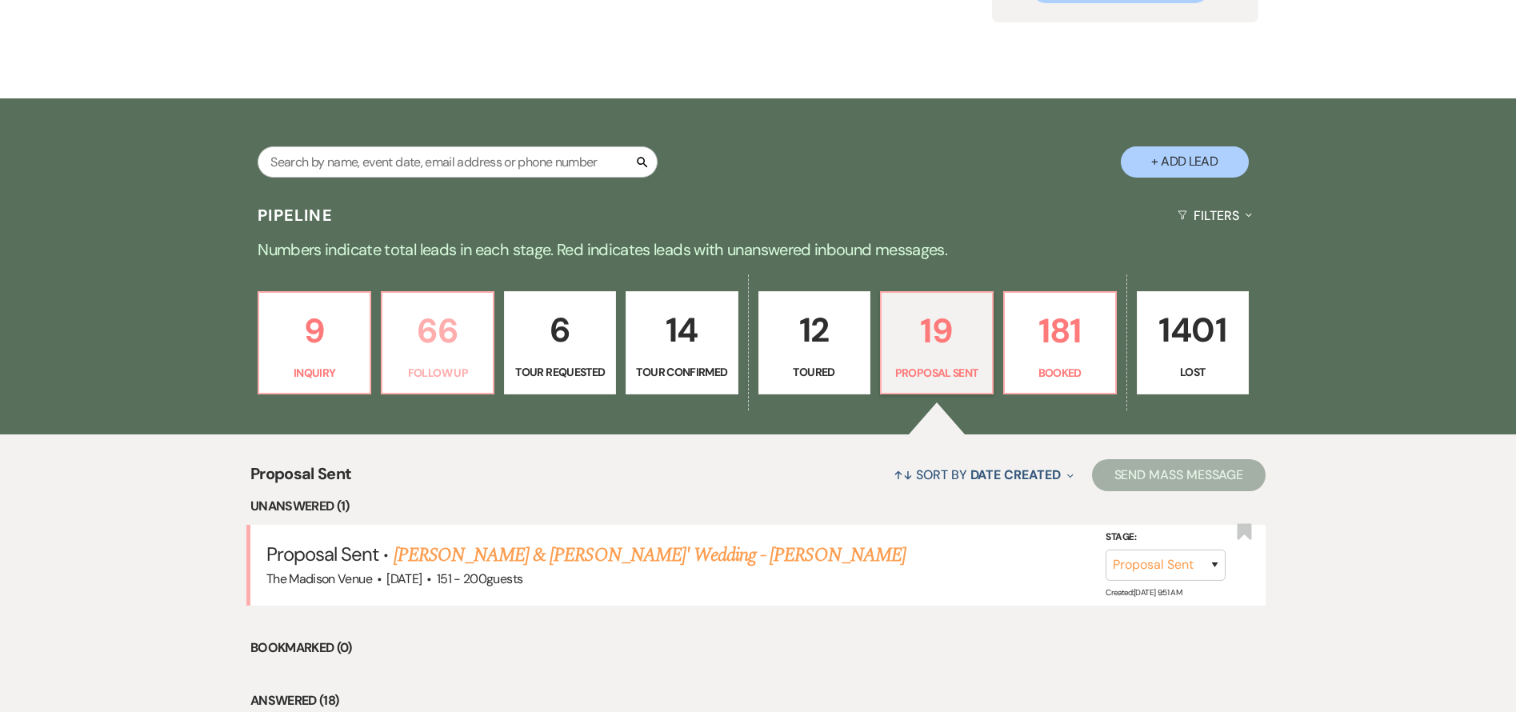
select select "9"
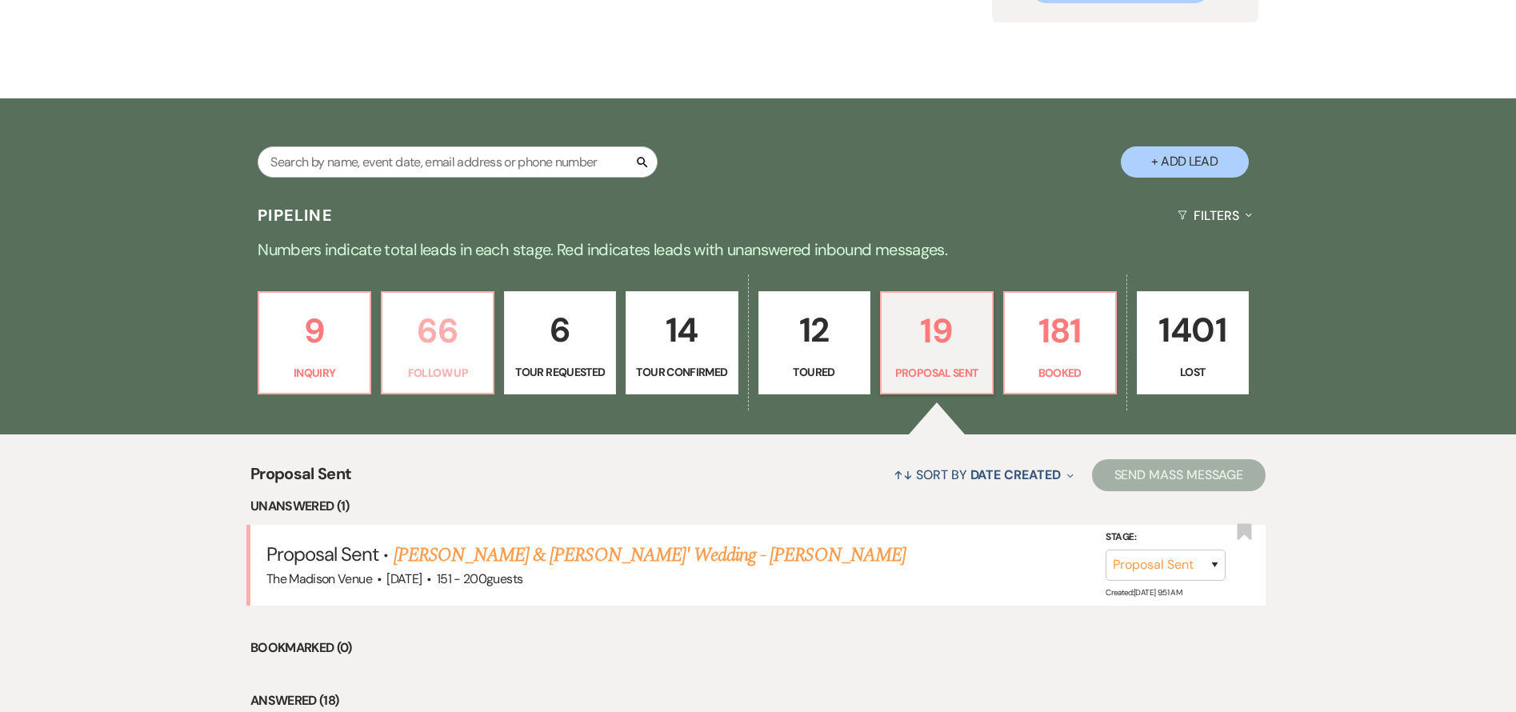
select select "9"
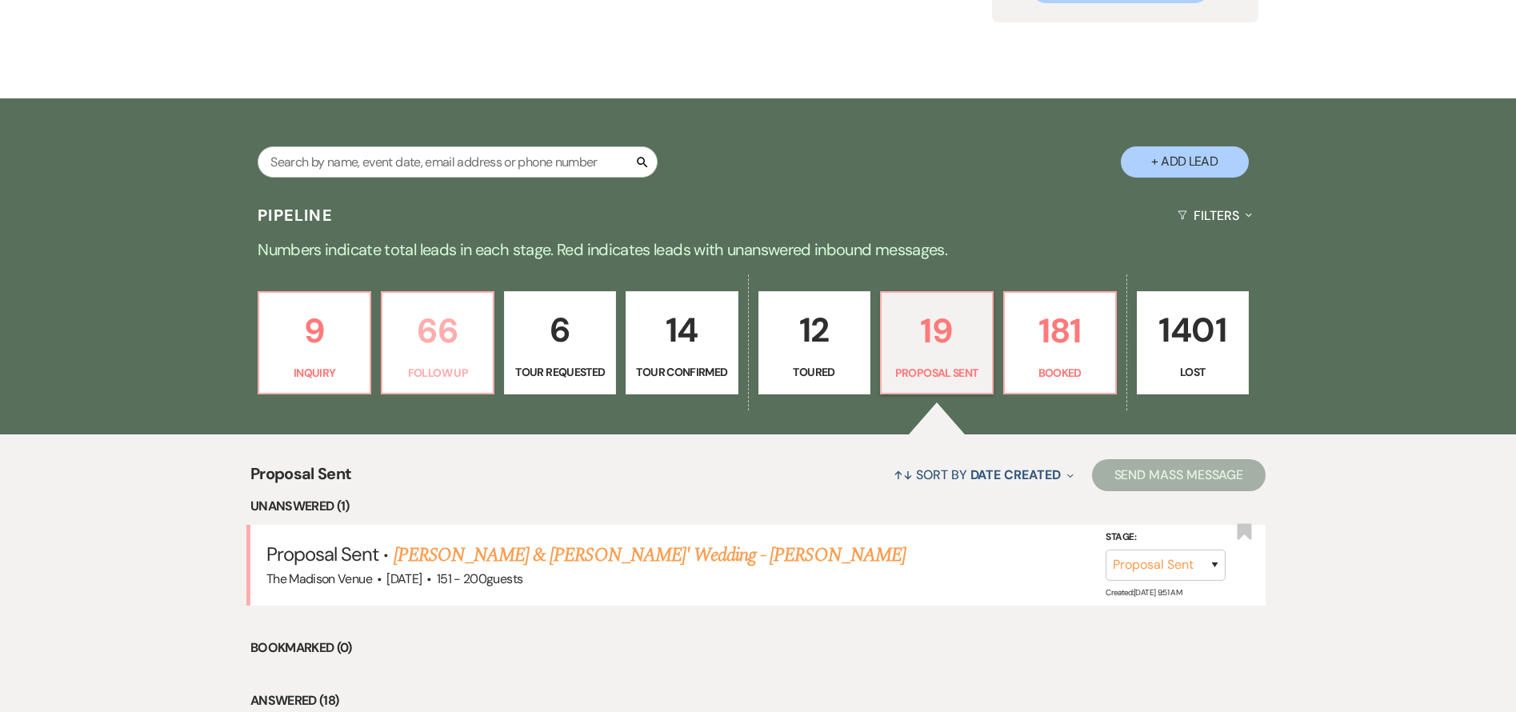
select select "9"
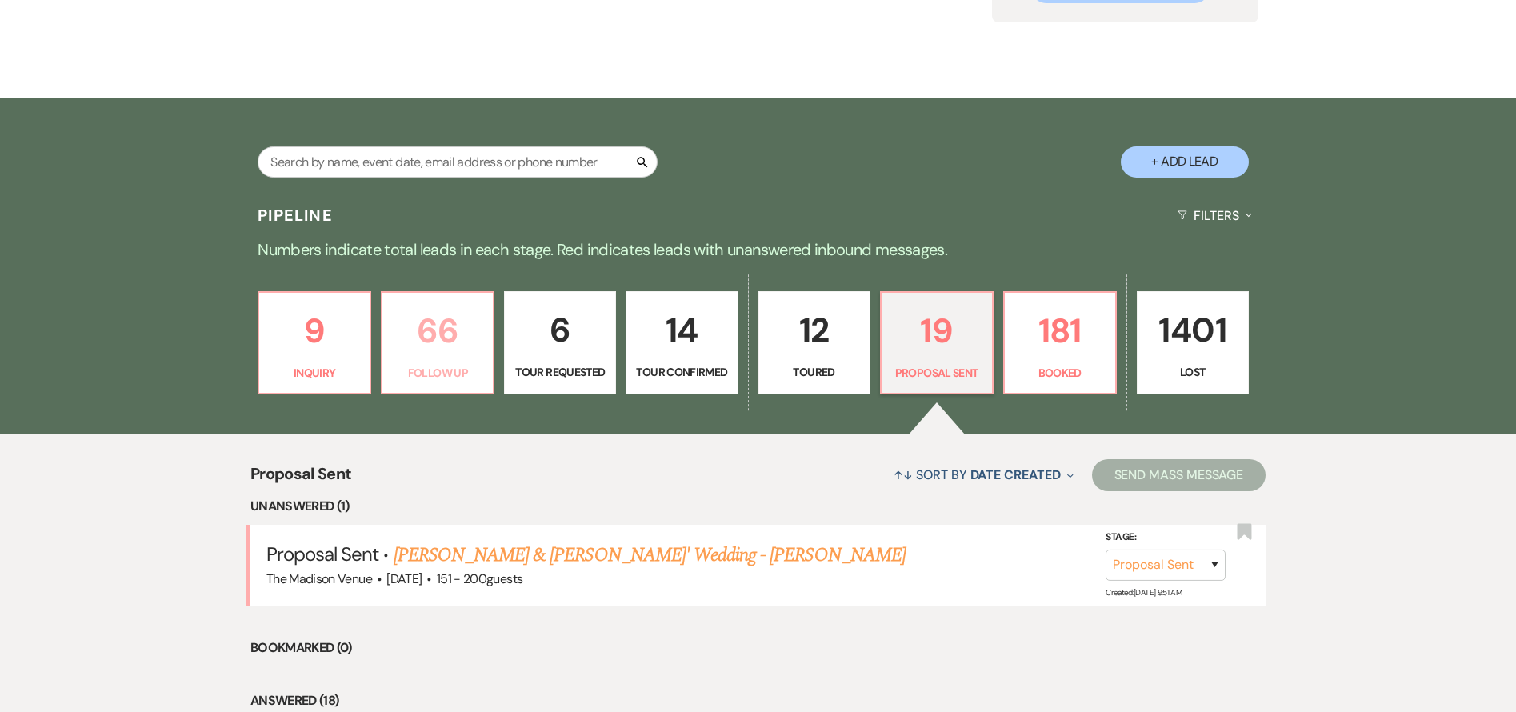
select select "9"
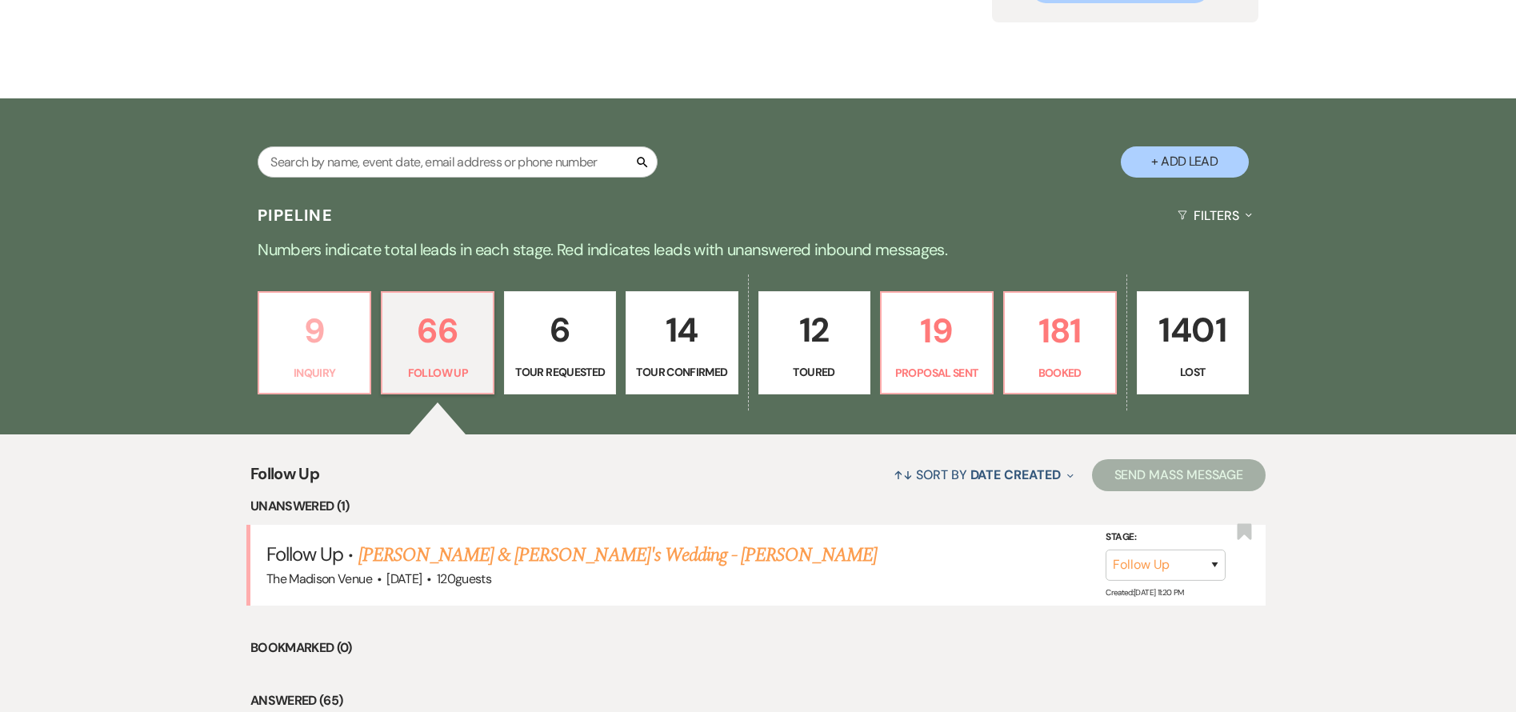
click at [325, 341] on p "9" at bounding box center [314, 331] width 91 height 54
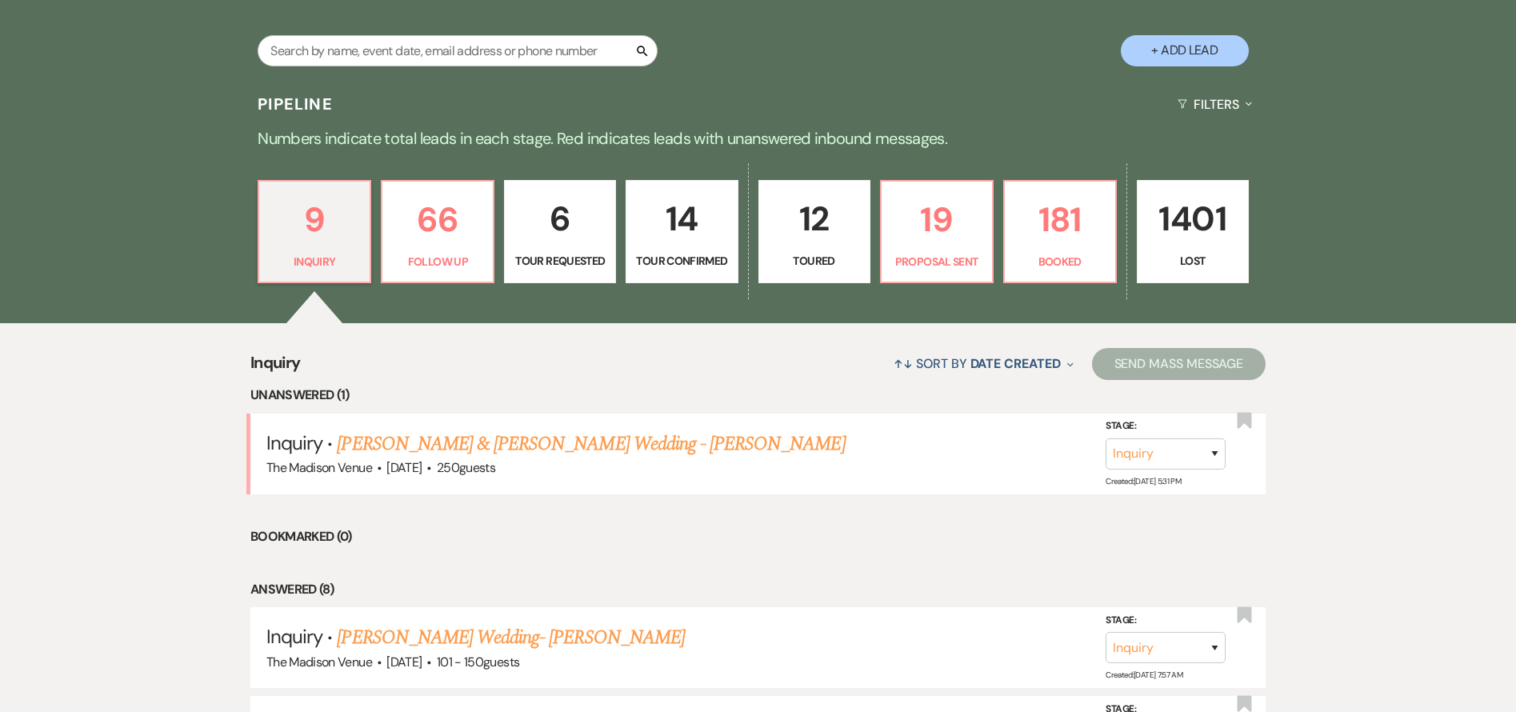
scroll to position [166, 0]
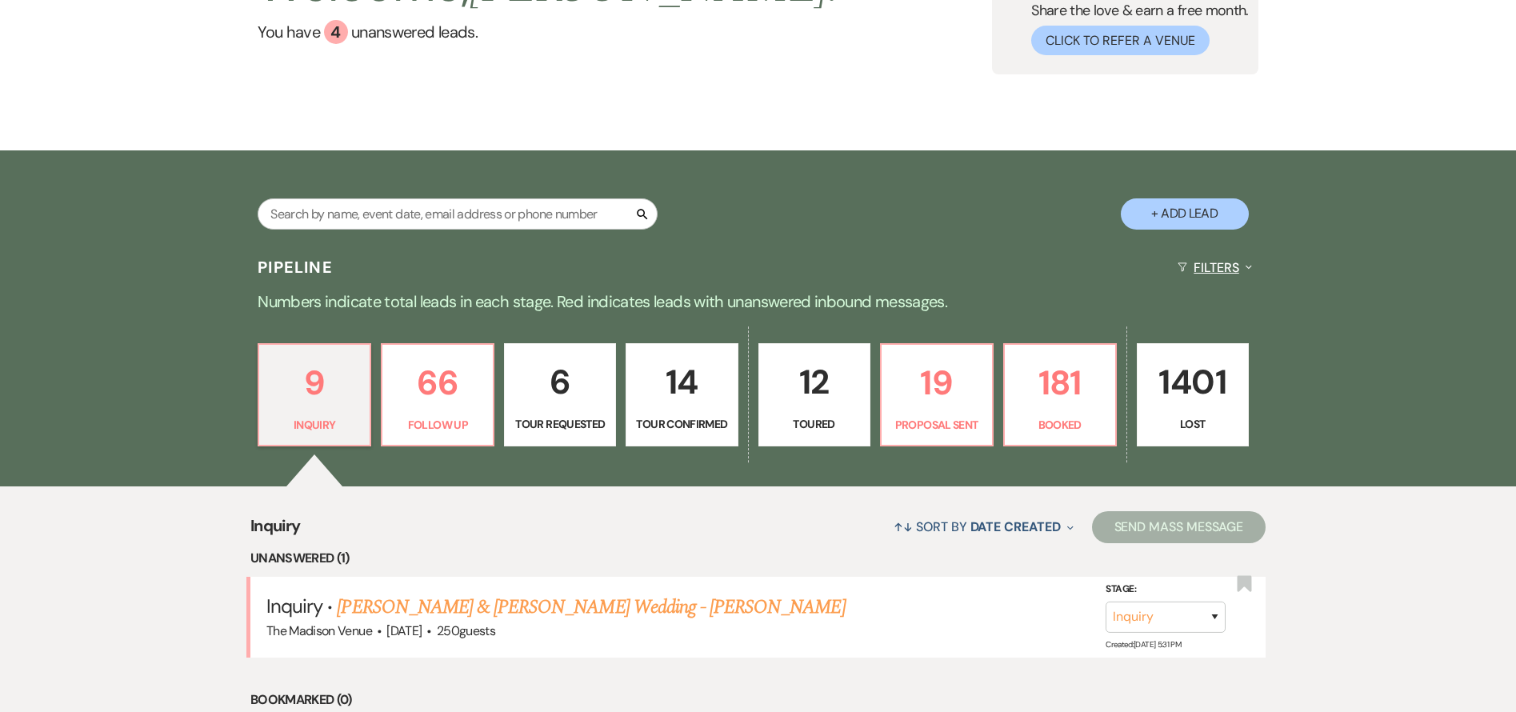
click at [1204, 269] on button "Filters Expand" at bounding box center [1214, 267] width 87 height 42
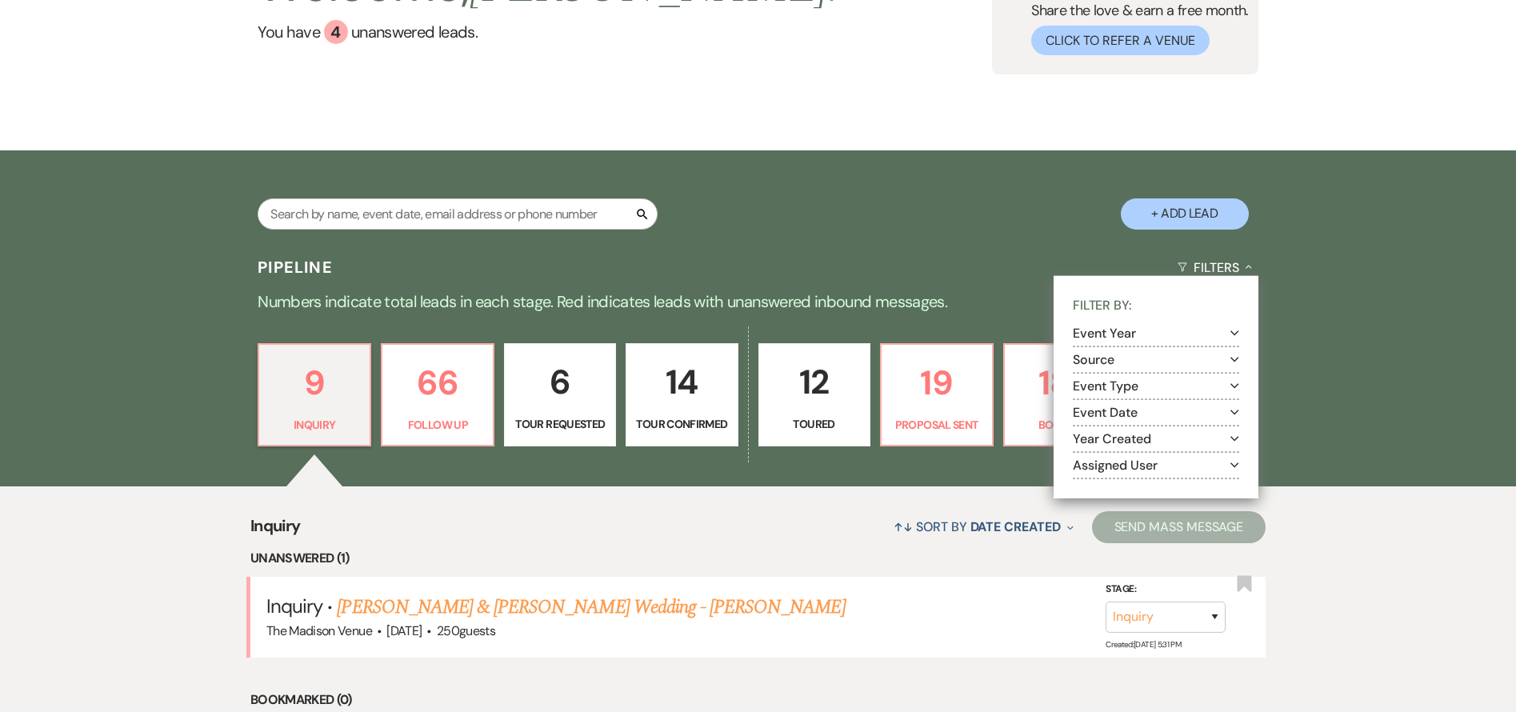
click at [1134, 465] on button "Assigned User Expand" at bounding box center [1156, 464] width 166 height 13
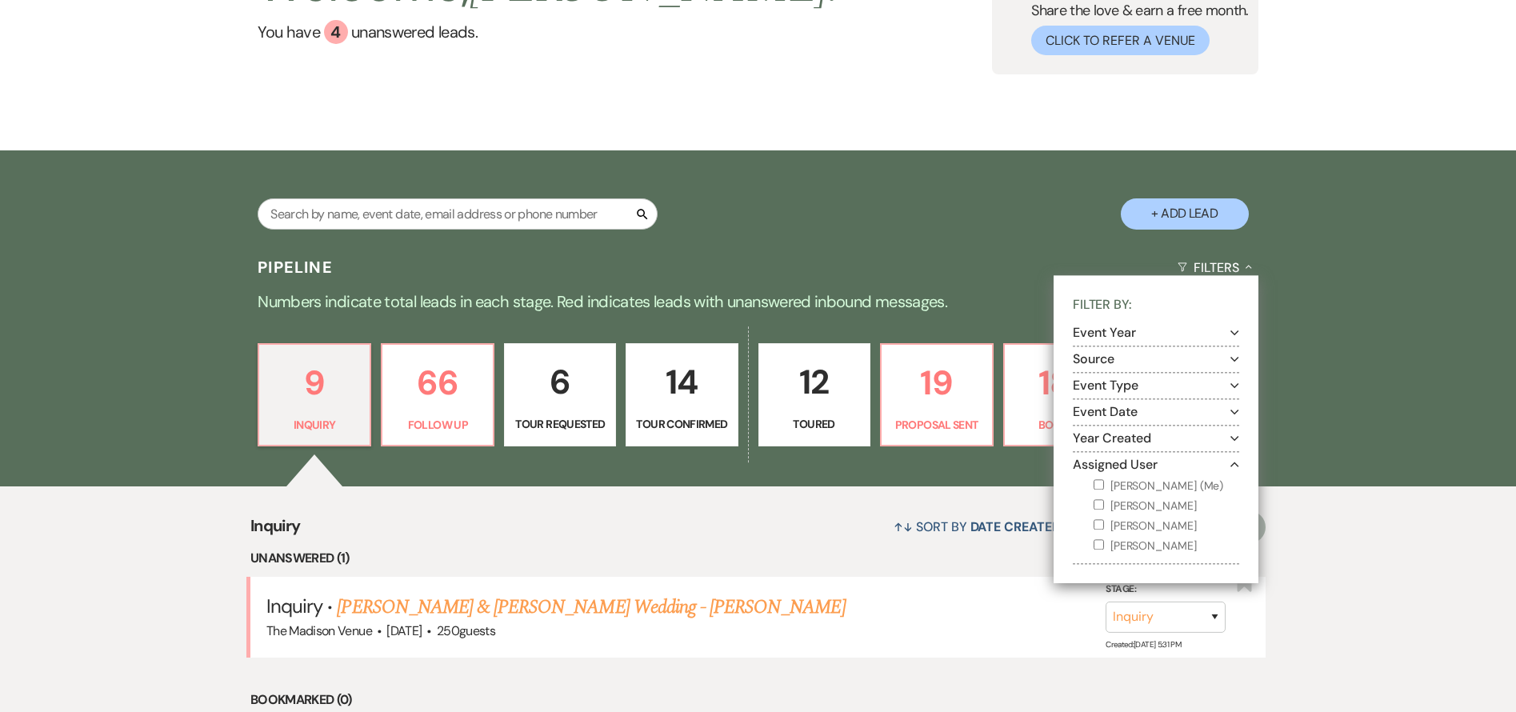
click at [1119, 487] on label "[PERSON_NAME] (Me)" at bounding box center [1167, 486] width 146 height 20
click at [1104, 487] on input "[PERSON_NAME] (Me)" at bounding box center [1099, 484] width 10 height 10
checkbox input "true"
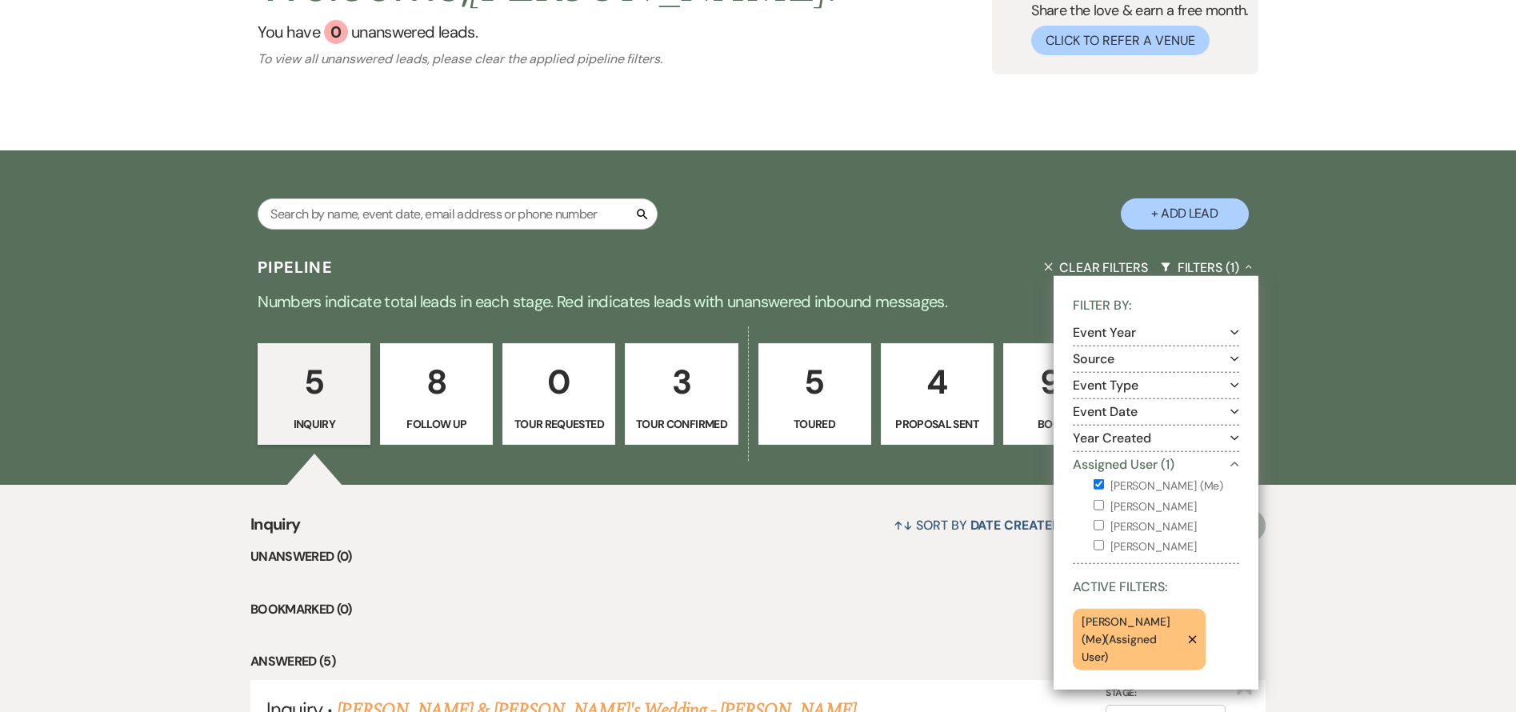
click at [870, 510] on div "↑↓ Sort By Date Created Expand Send Mass Message" at bounding box center [783, 525] width 966 height 42
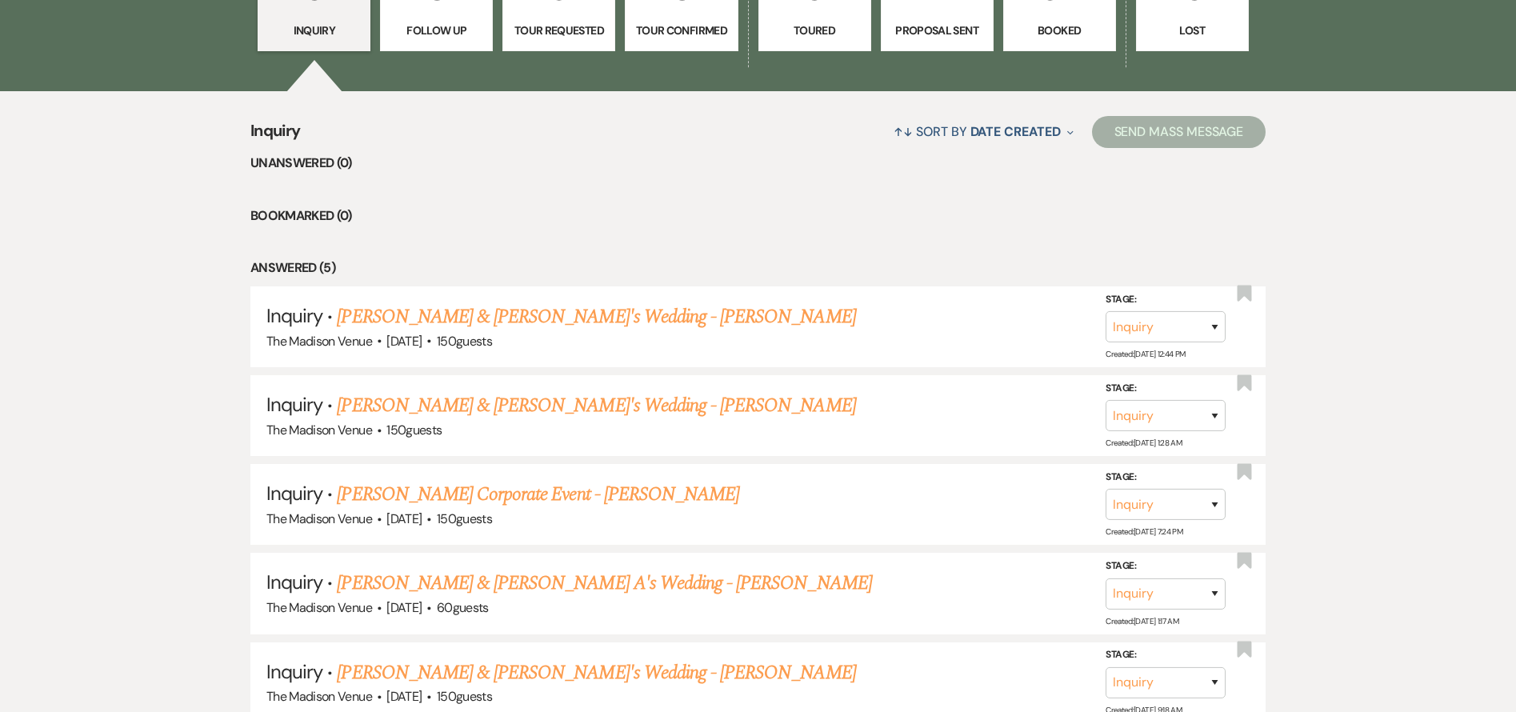
scroll to position [702, 0]
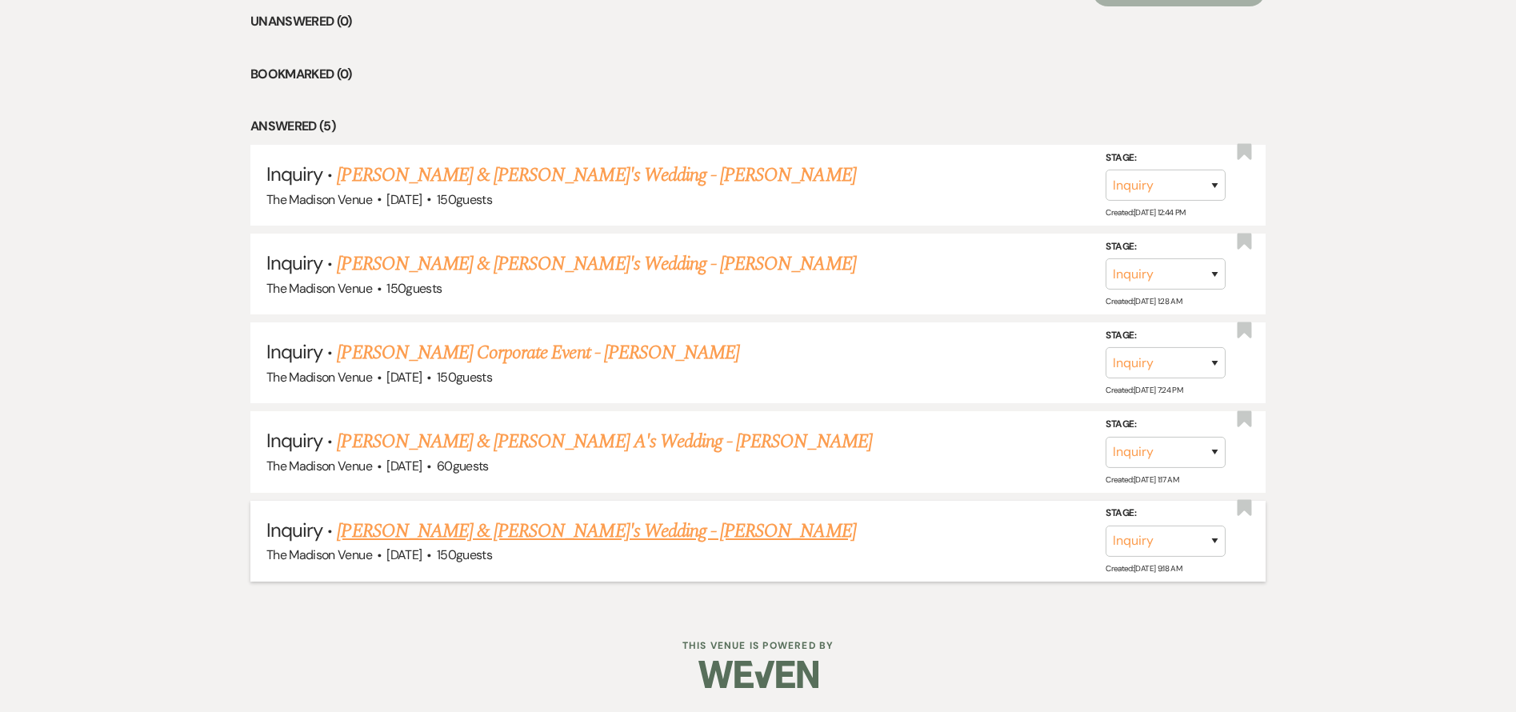
click at [561, 534] on link "[PERSON_NAME] & [PERSON_NAME]'s Wedding - [PERSON_NAME]" at bounding box center [596, 531] width 518 height 29
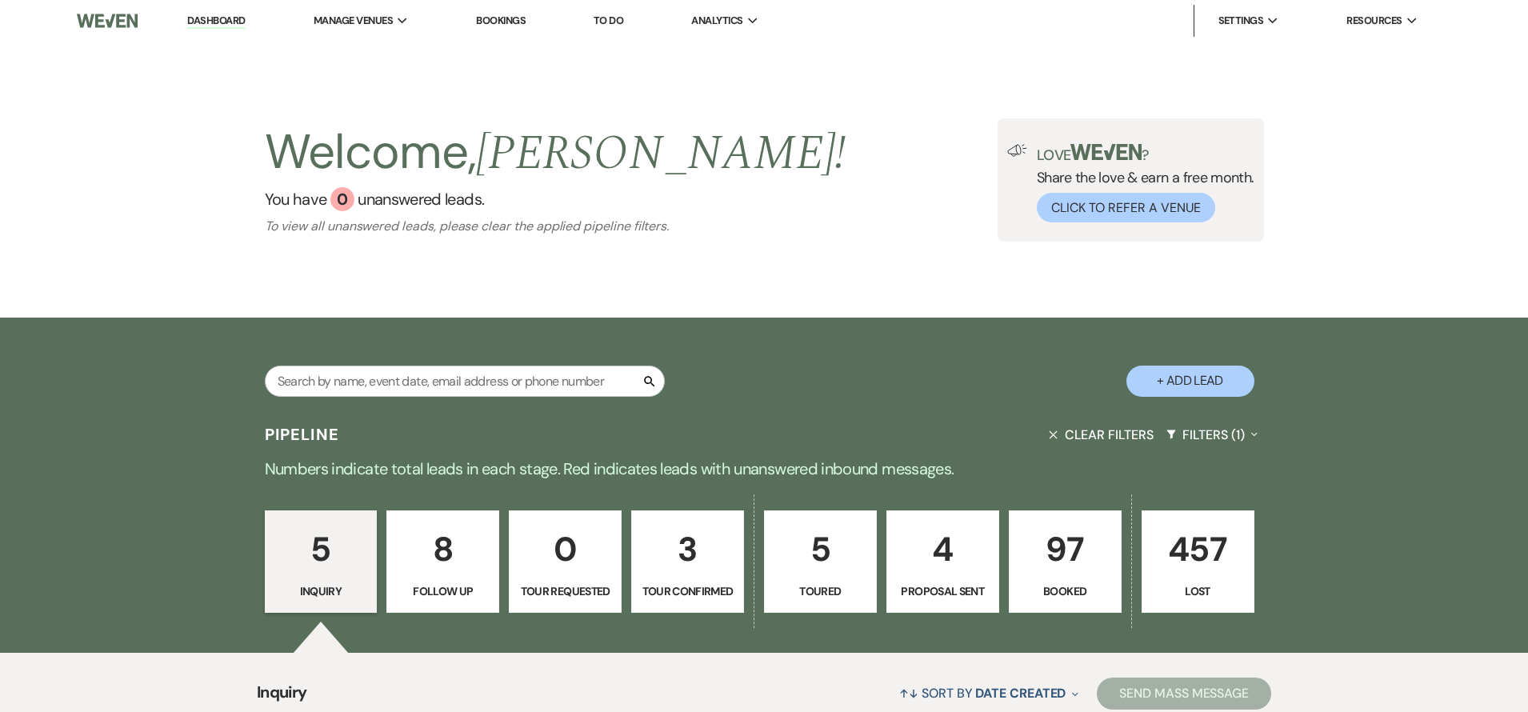
select select "17"
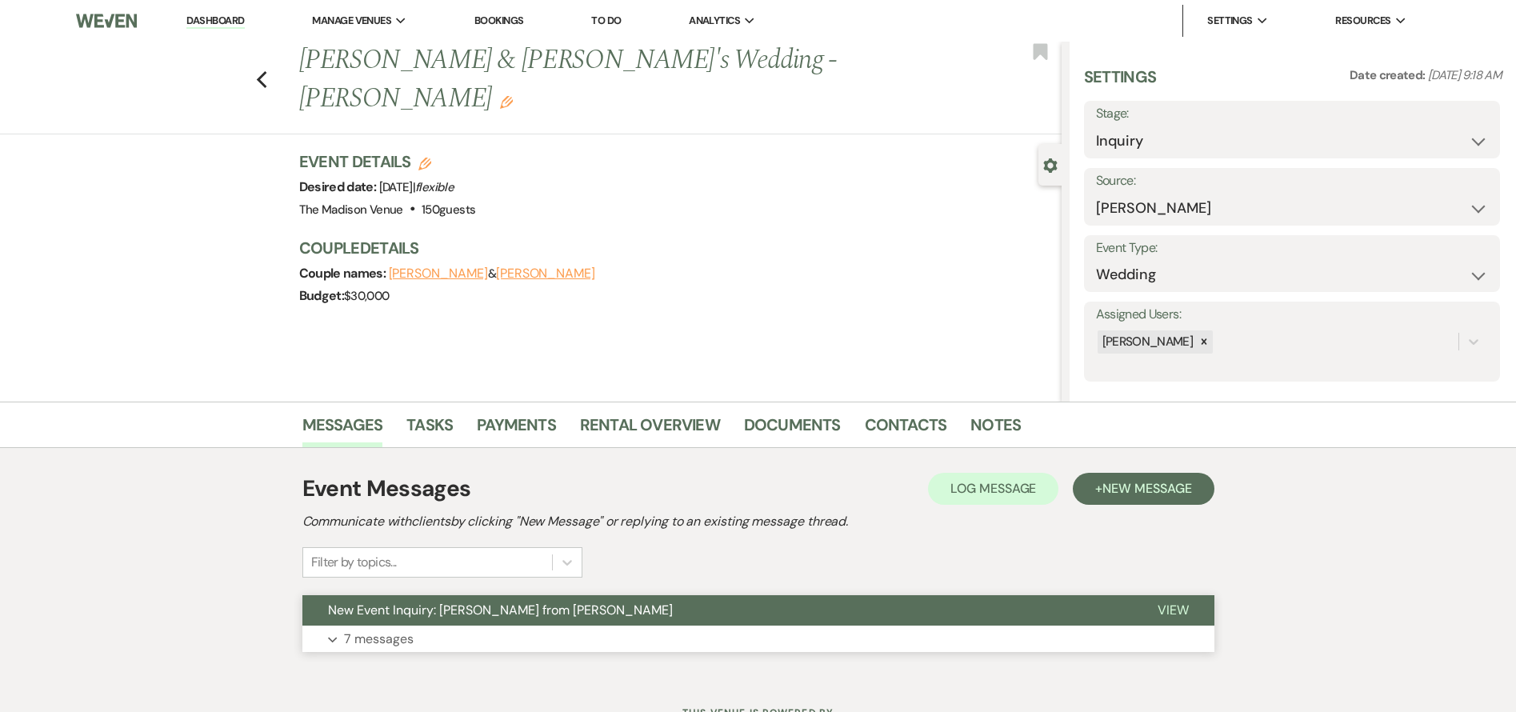
click at [615, 626] on button "Expand 7 messages" at bounding box center [758, 639] width 912 height 27
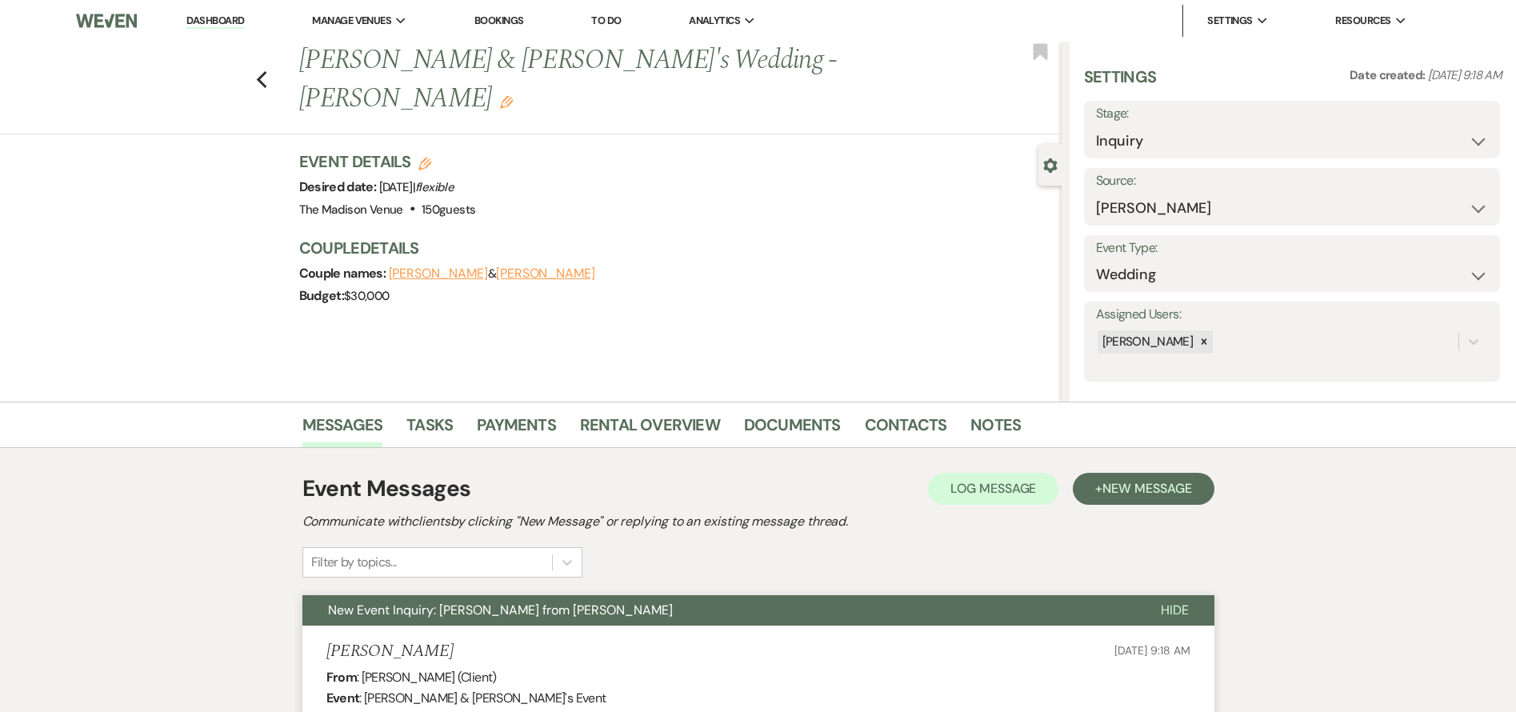
click at [227, 22] on link "Dashboard" at bounding box center [215, 21] width 58 height 15
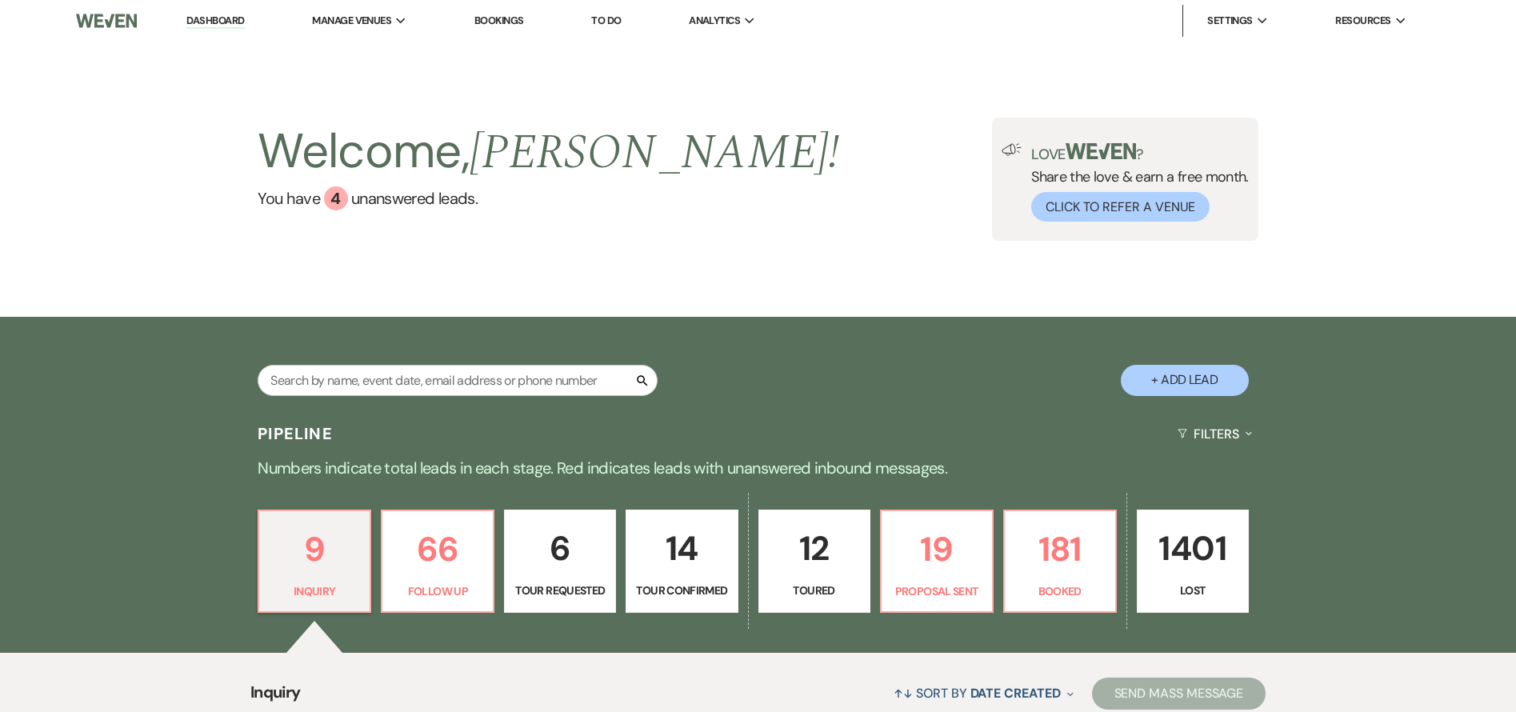
click at [836, 580] on link "12 Toured" at bounding box center [814, 562] width 112 height 104
select select "5"
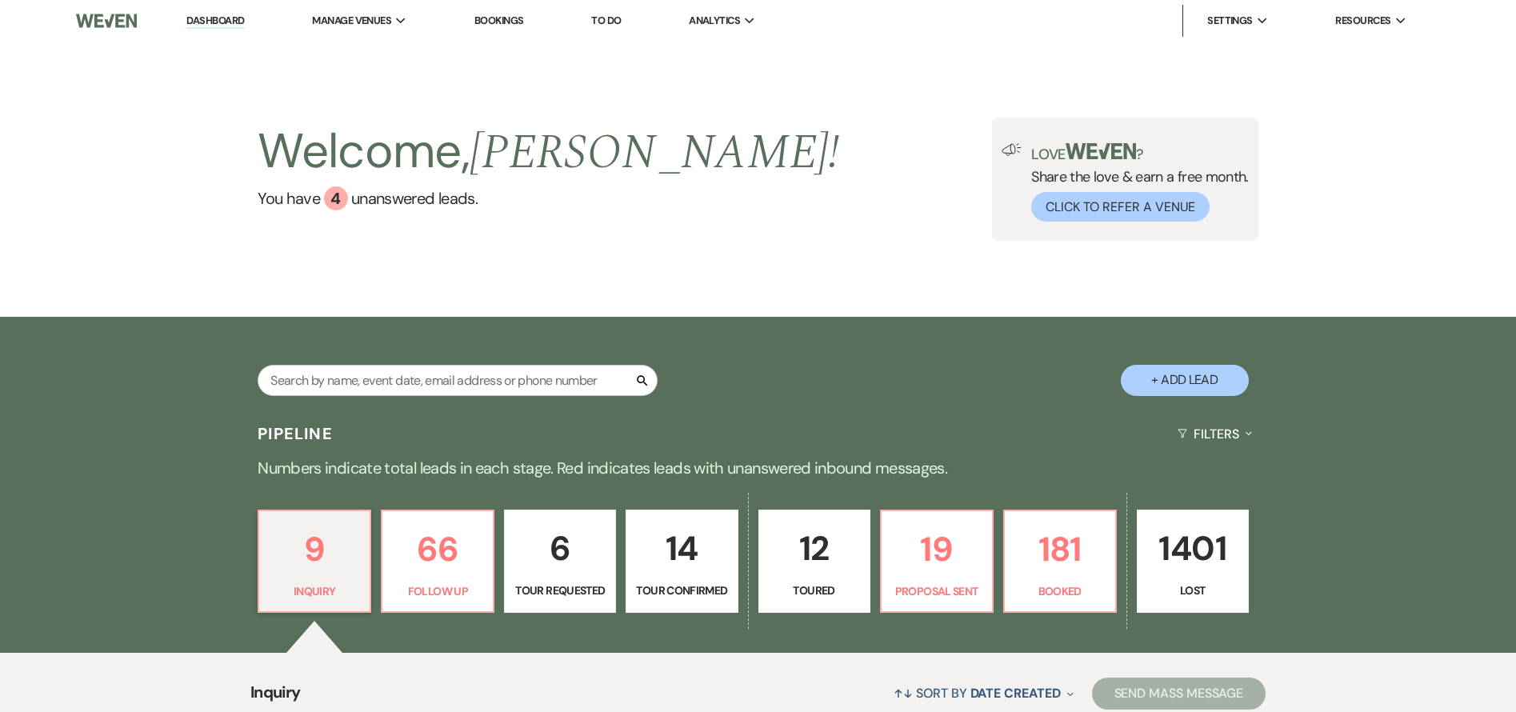
select select "5"
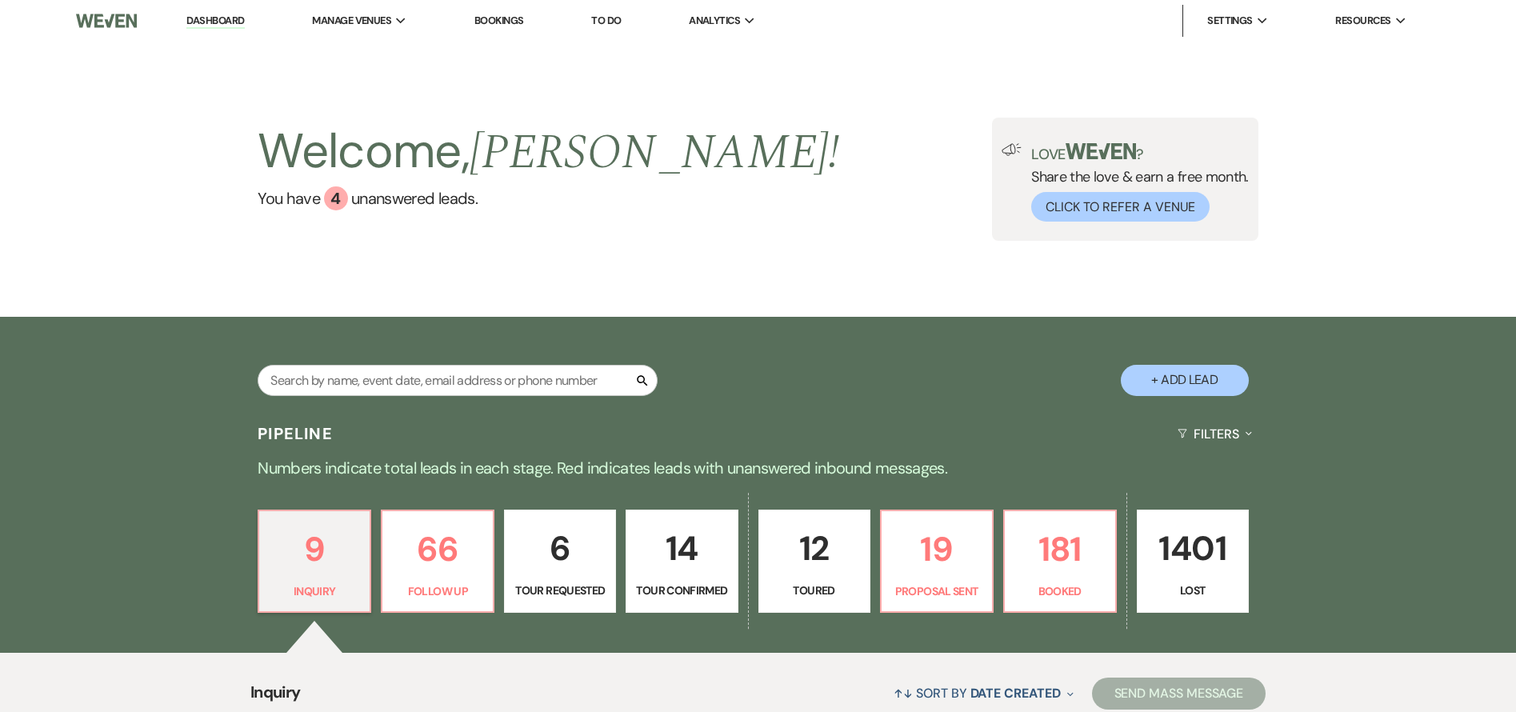
select select "5"
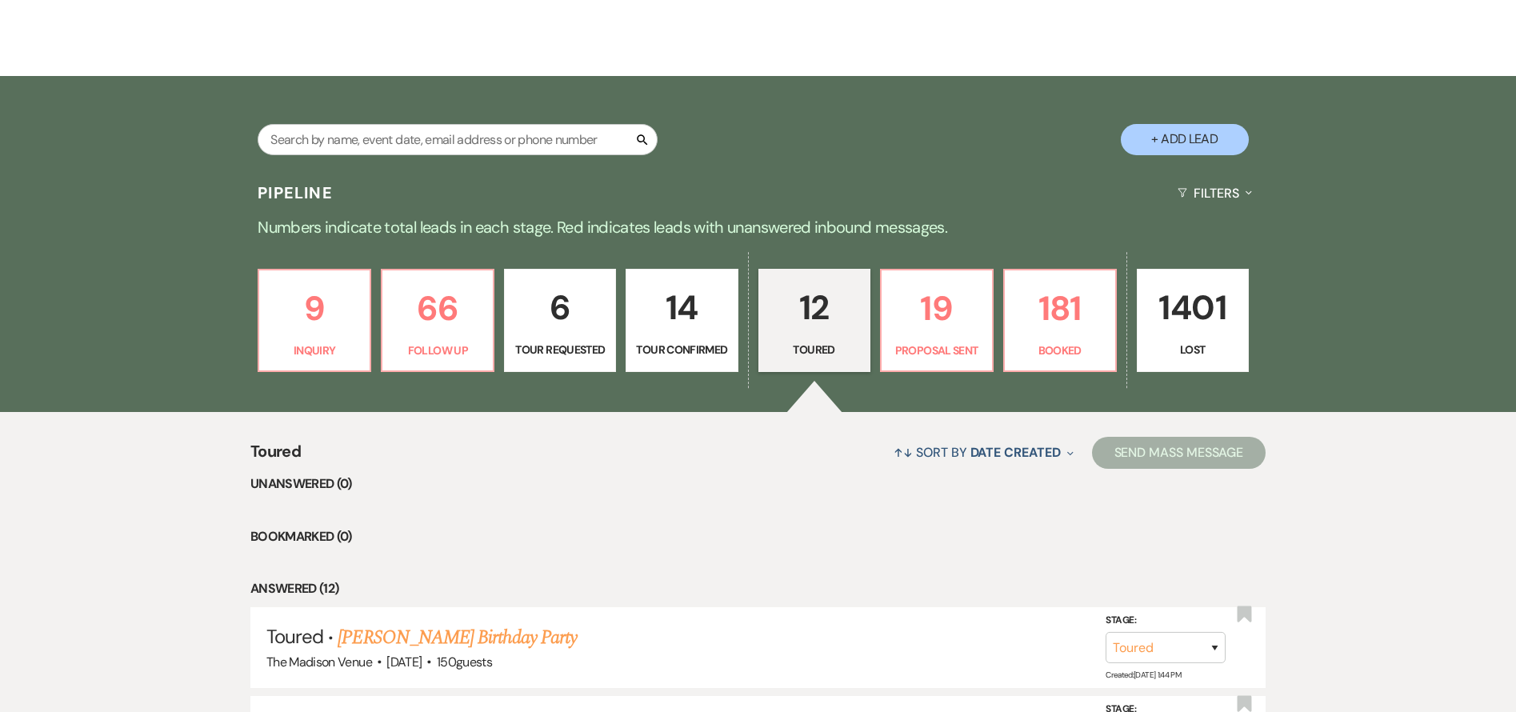
scroll to position [710, 0]
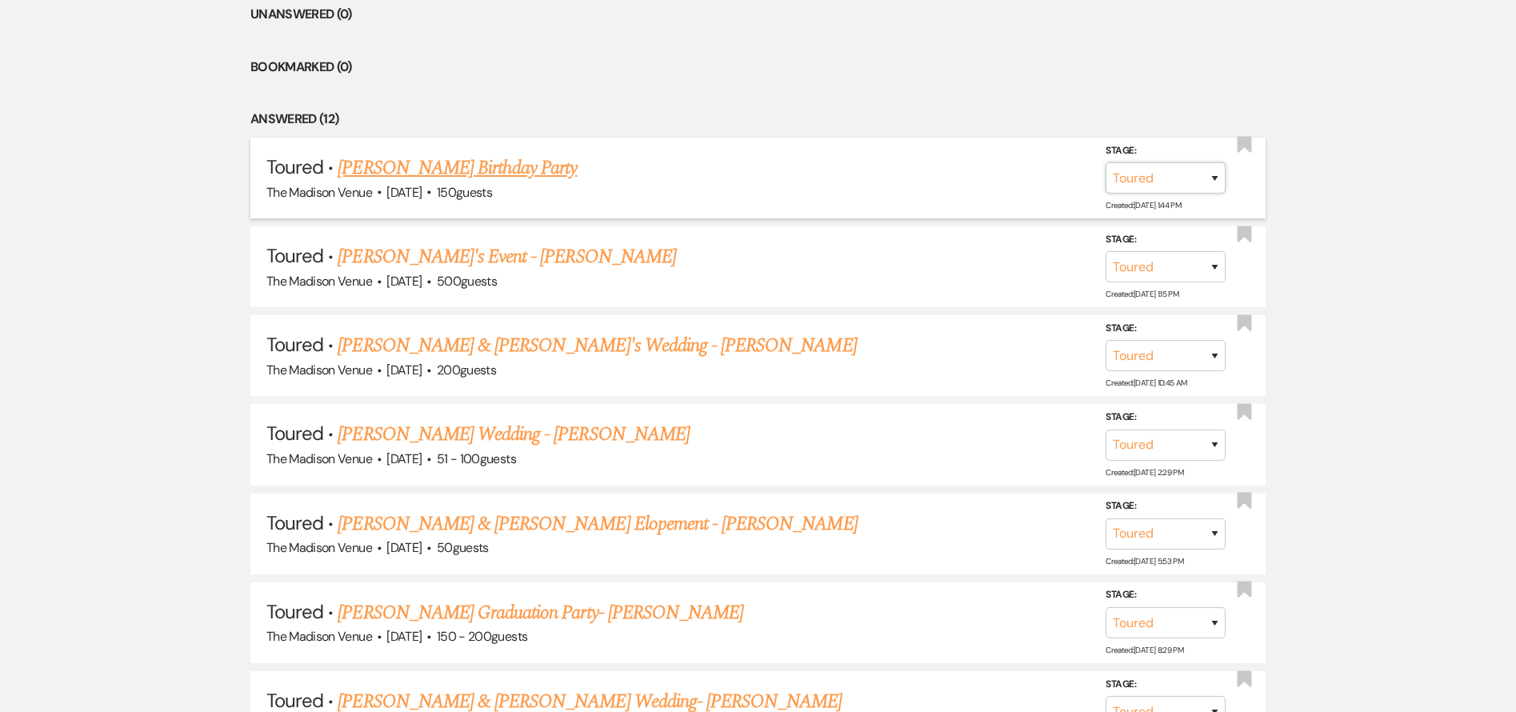
click at [1150, 190] on select "Inquiry Follow Up Tour Requested Tour Confirmed Toured Proposal Sent Booked Lost" at bounding box center [1166, 177] width 120 height 31
click at [1106, 178] on select "Inquiry Follow Up Tour Requested Tour Confirmed Toured Proposal Sent Booked Lost" at bounding box center [1166, 177] width 120 height 31
click at [918, 186] on select "Booked Elsewhere Budget Date Unavailable No Response Not a Good Match Capacity …" at bounding box center [941, 177] width 138 height 31
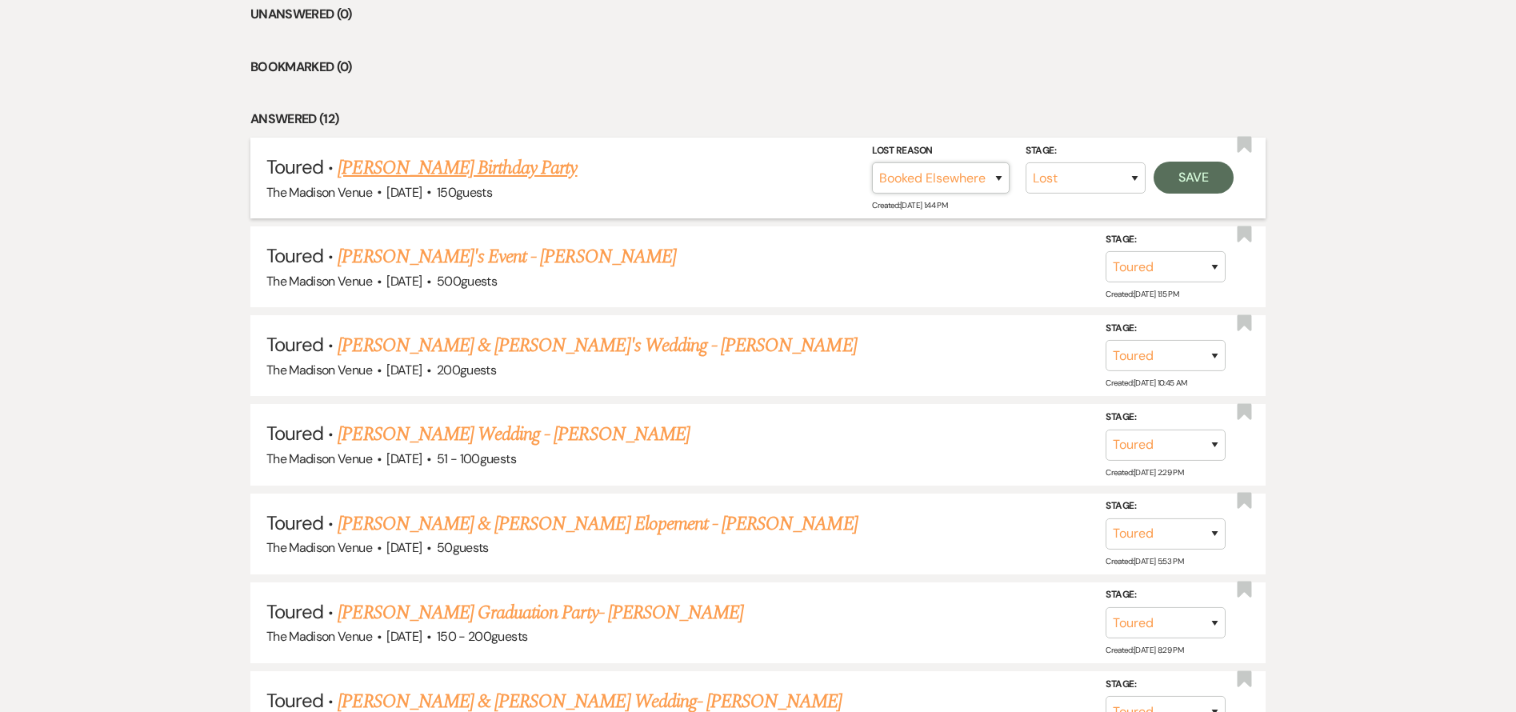
click at [872, 178] on select "Booked Elsewhere Budget Date Unavailable No Response Not a Good Match Capacity …" at bounding box center [941, 177] width 138 height 31
click at [1208, 192] on button "Save" at bounding box center [1194, 178] width 80 height 32
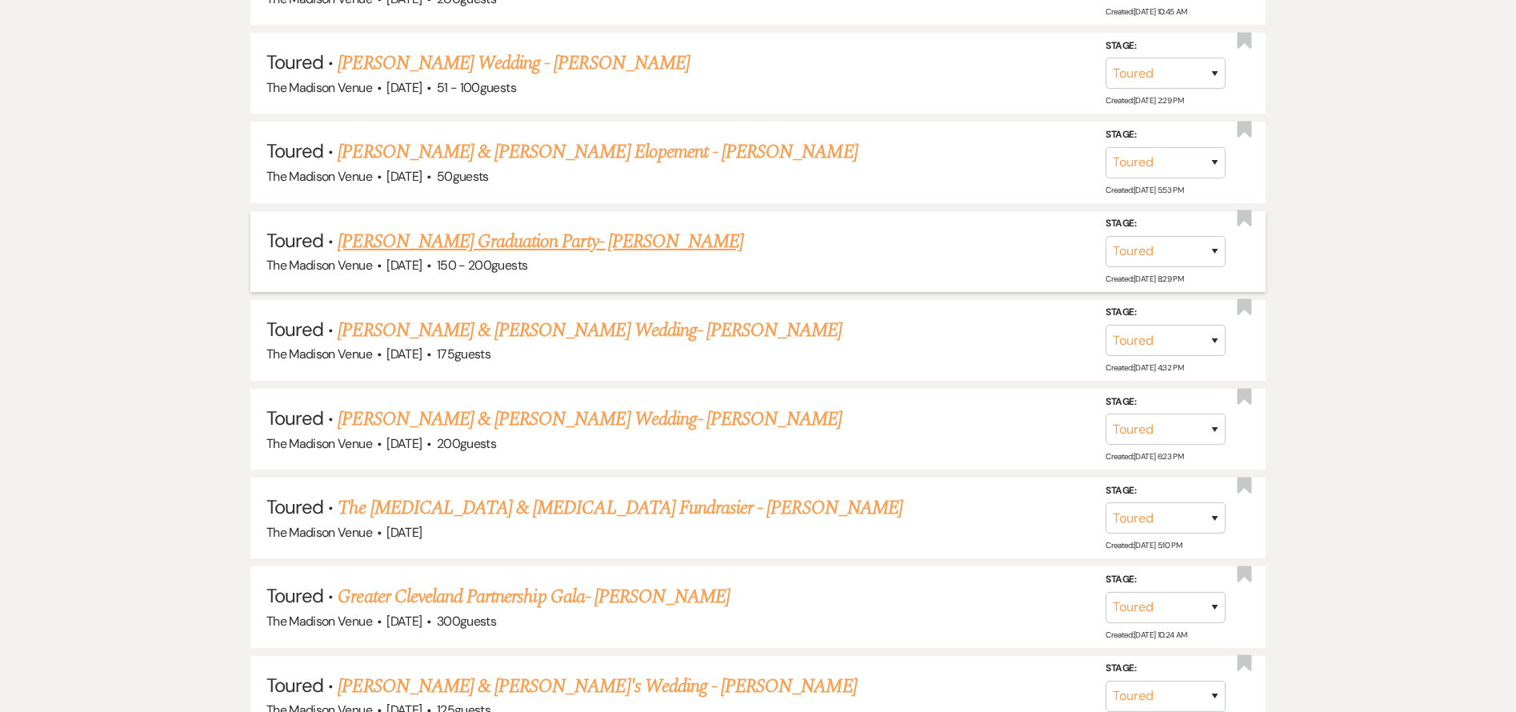
scroll to position [994, 0]
click at [639, 522] on link "The [MEDICAL_DATA] & [MEDICAL_DATA] Fundrasier - [PERSON_NAME]" at bounding box center [620, 507] width 564 height 29
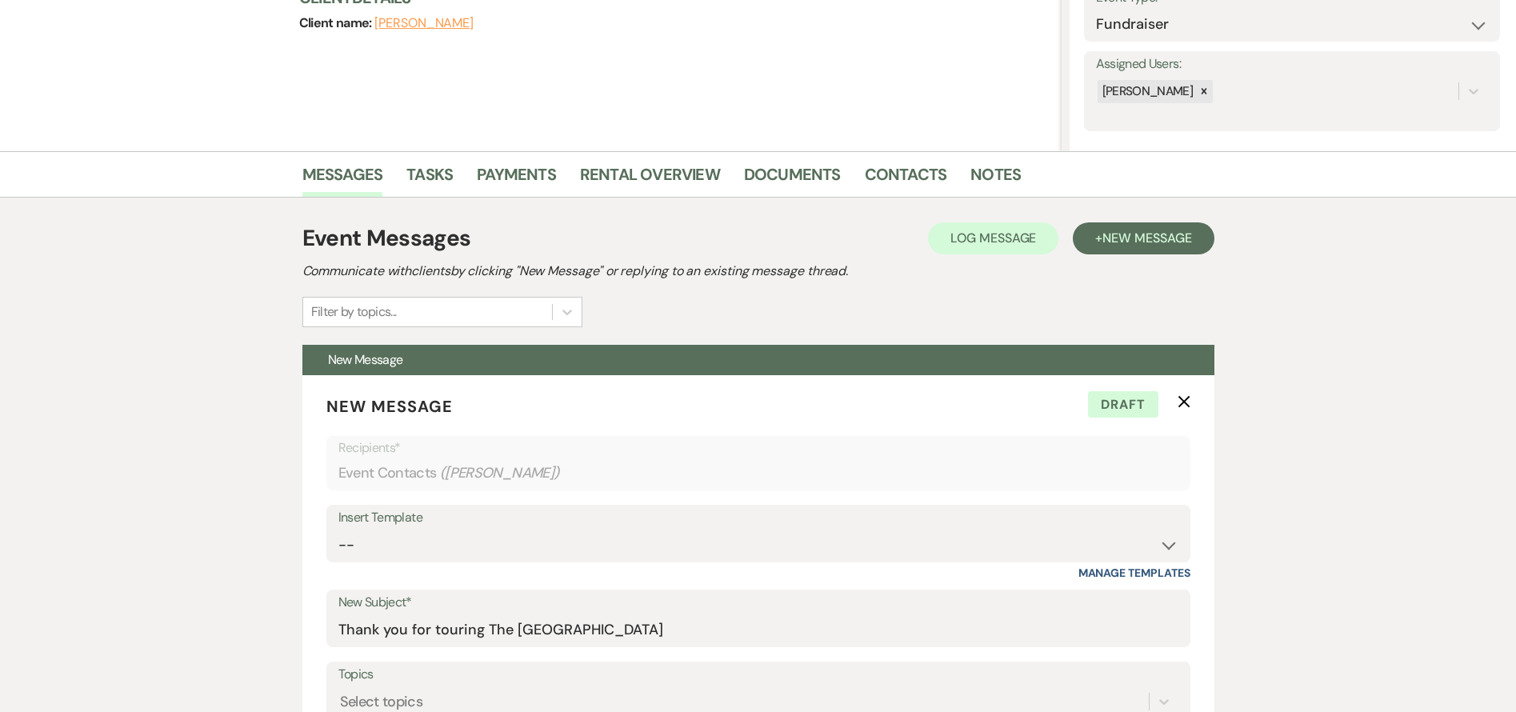
scroll to position [90, 0]
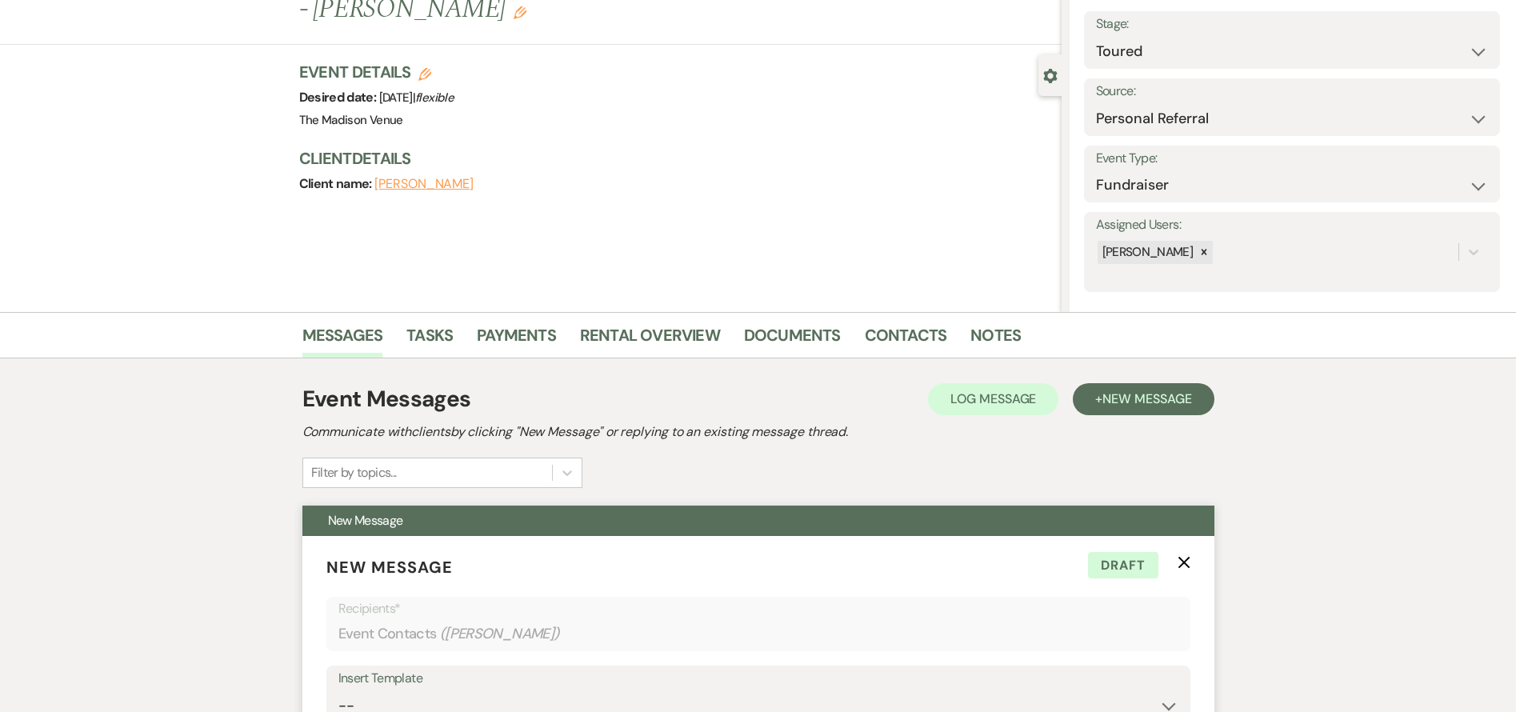
click at [1188, 577] on p "New Message X Draft" at bounding box center [758, 567] width 864 height 24
click at [1185, 556] on icon "X" at bounding box center [1184, 562] width 13 height 13
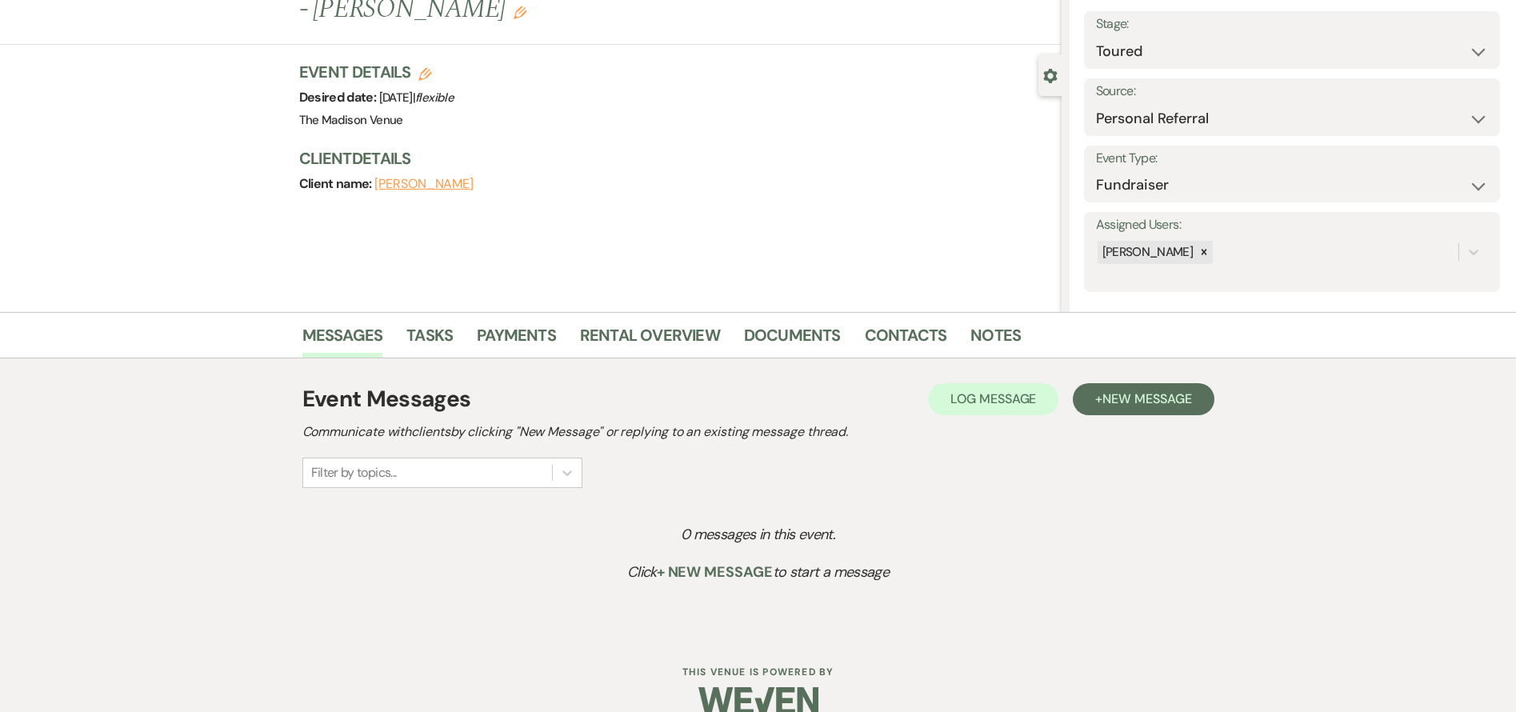
scroll to position [0, 0]
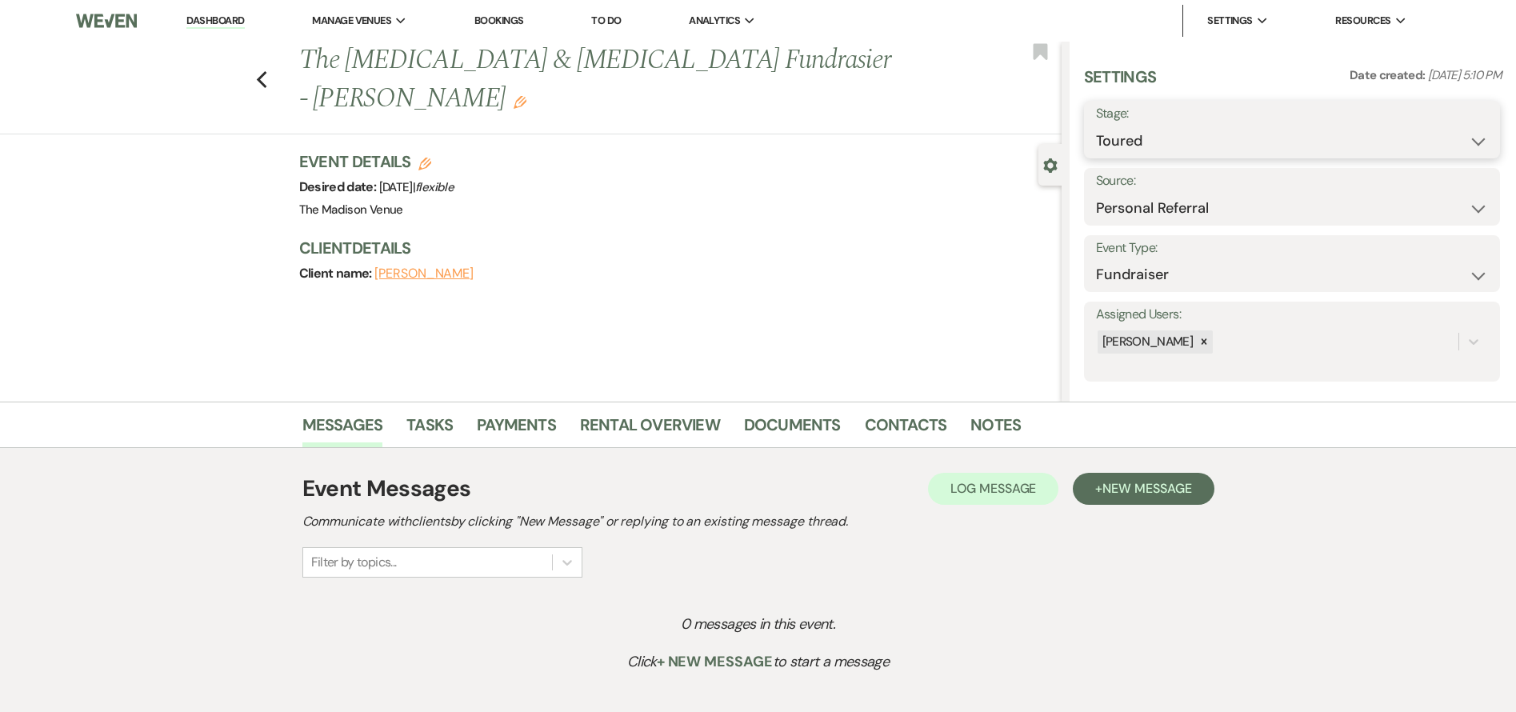
click at [1183, 145] on select "Inquiry Follow Up Tour Requested Tour Confirmed Toured Proposal Sent Booked Lost" at bounding box center [1292, 141] width 392 height 31
click at [1096, 126] on select "Inquiry Follow Up Tour Requested Tour Confirmed Toured Proposal Sent Booked Lost" at bounding box center [1292, 141] width 392 height 31
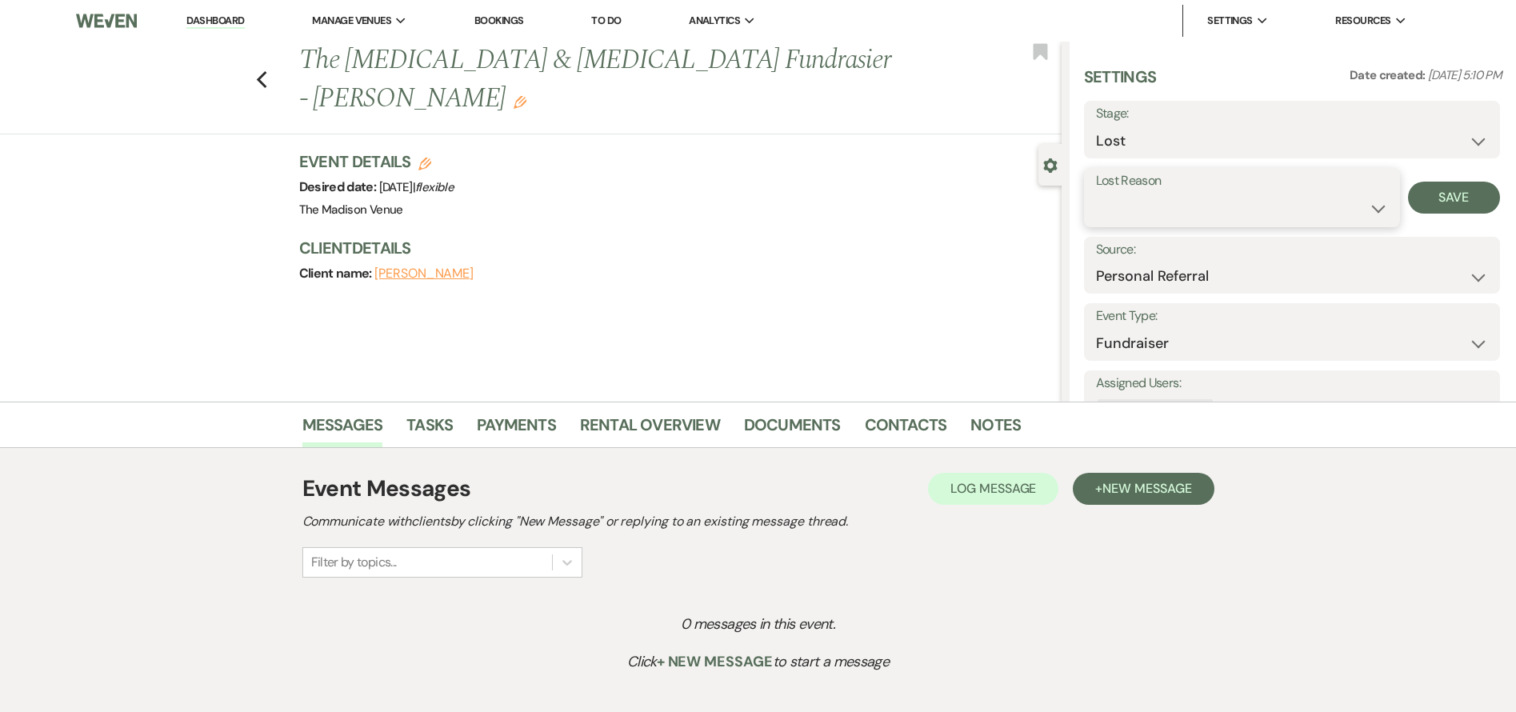
click at [1207, 193] on select "Booked Elsewhere Budget Date Unavailable No Response Not a Good Match Capacity …" at bounding box center [1242, 208] width 292 height 31
click at [1096, 193] on select "Booked Elsewhere Budget Date Unavailable No Response Not a Good Match Capacity …" at bounding box center [1242, 208] width 292 height 31
click at [1461, 186] on button "Save" at bounding box center [1454, 198] width 92 height 32
click at [265, 71] on use "button" at bounding box center [261, 80] width 10 height 18
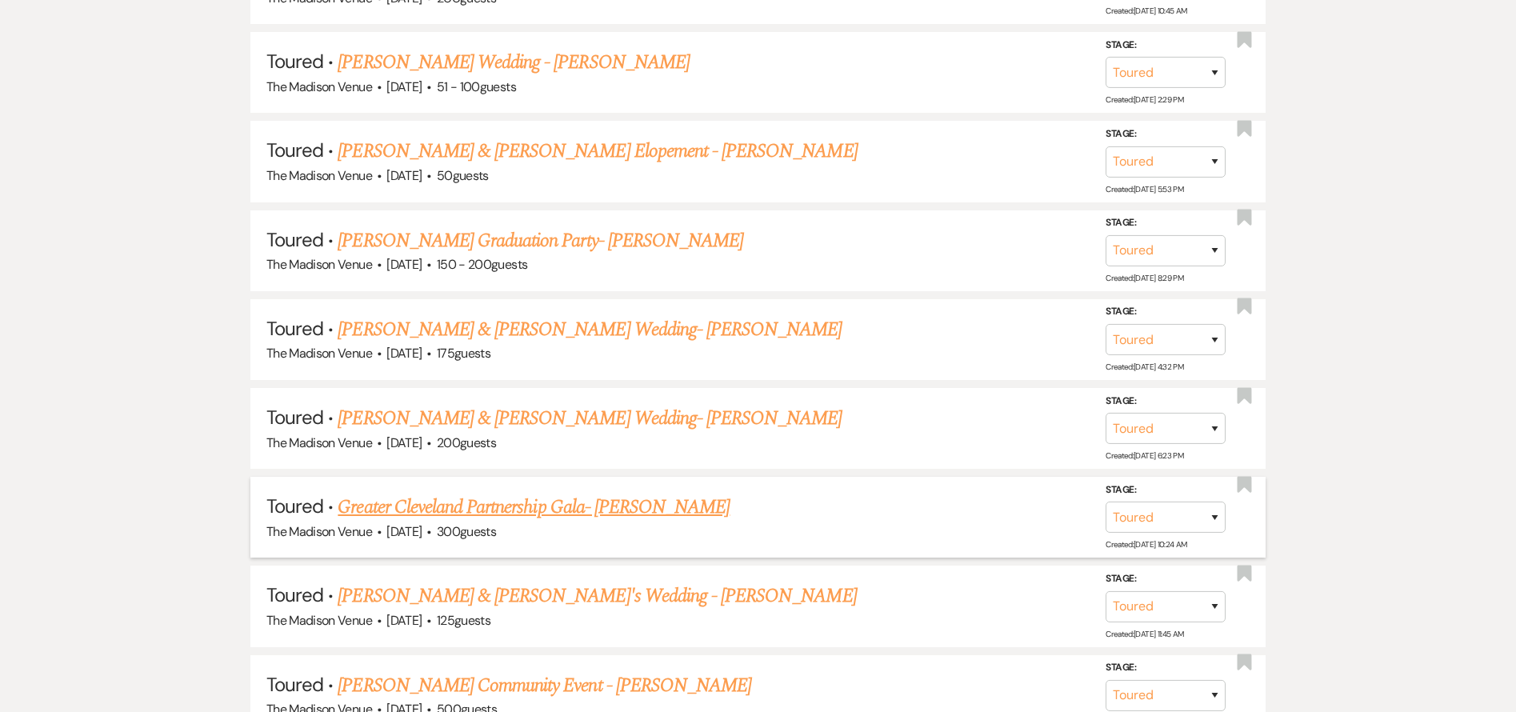
click at [606, 522] on link "Greater Cleveland Partnership Gala- [PERSON_NAME]" at bounding box center [534, 507] width 392 height 29
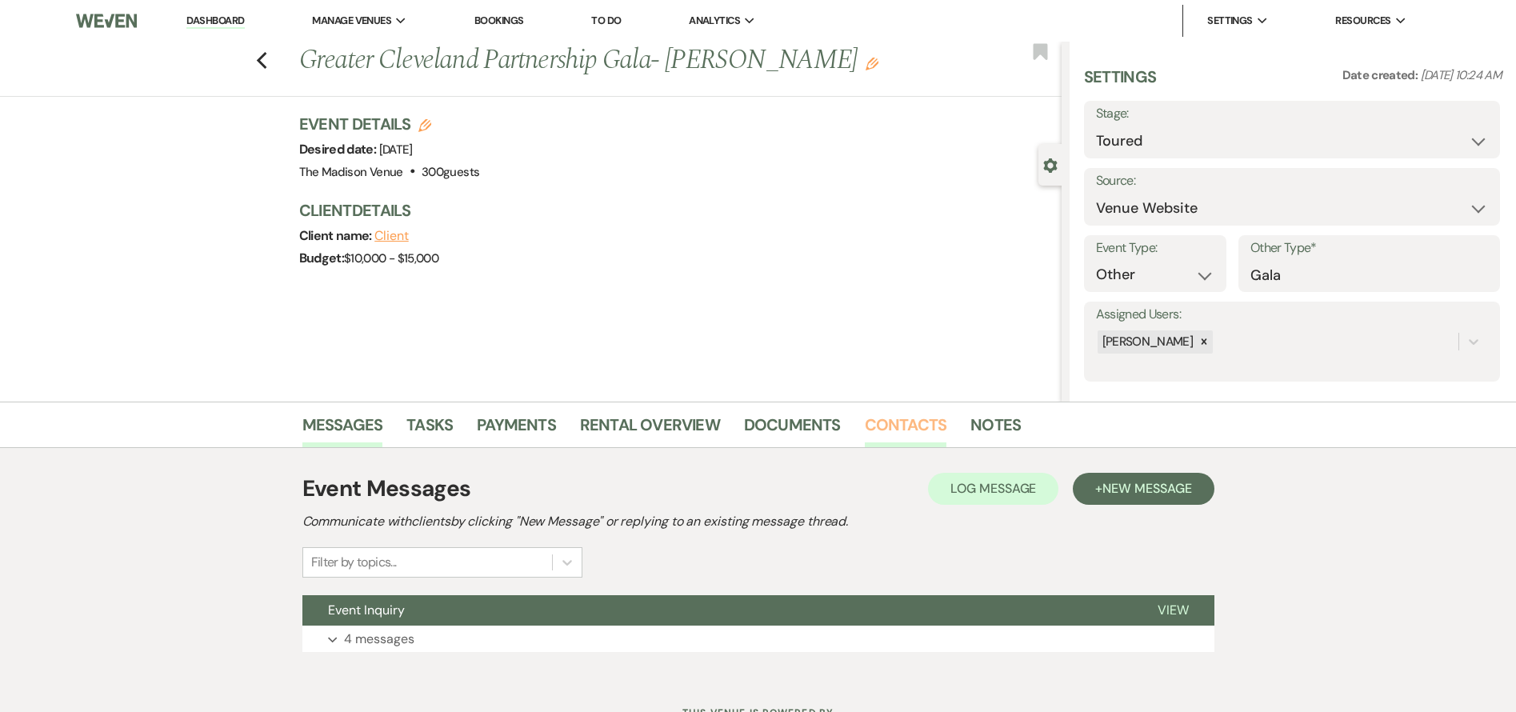
click at [895, 427] on link "Contacts" at bounding box center [906, 429] width 82 height 35
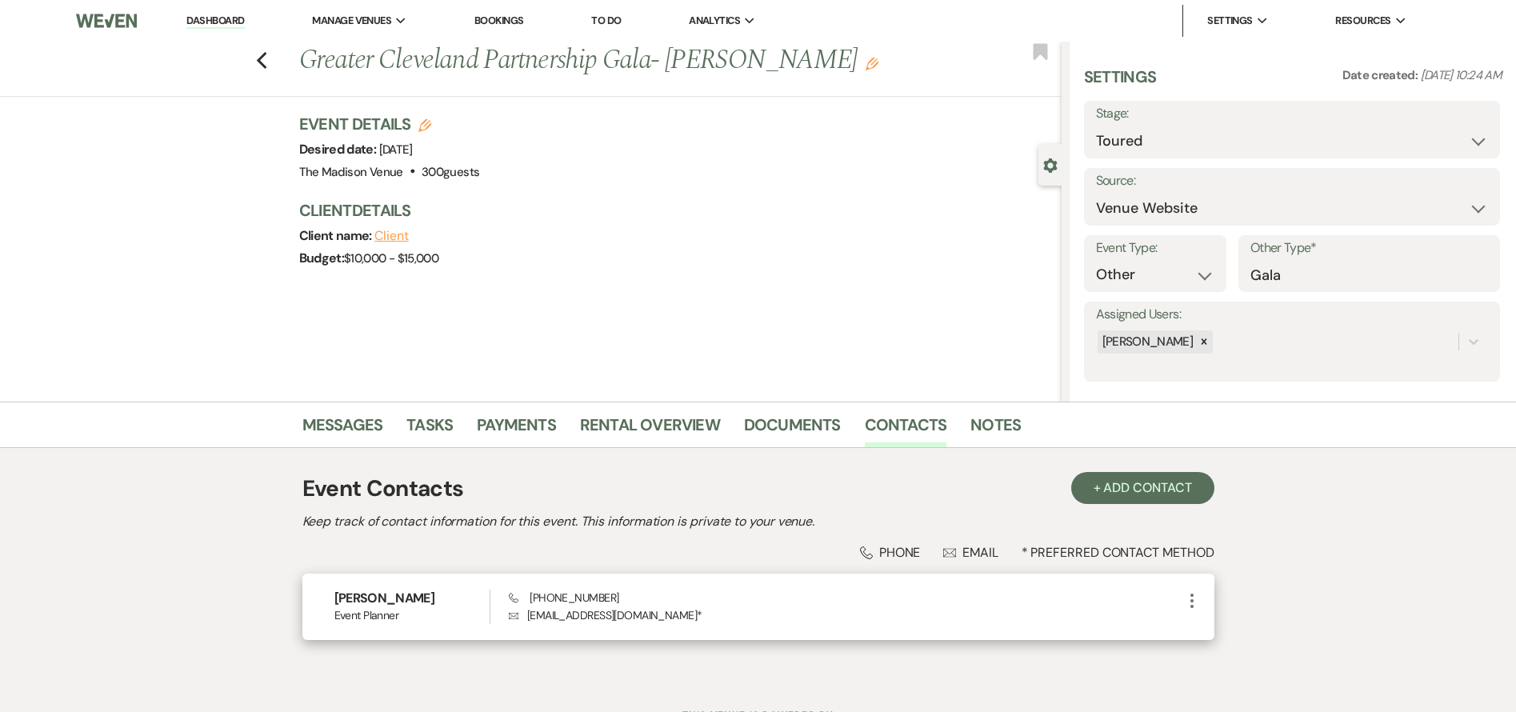
click at [544, 620] on p "Envelope [EMAIL_ADDRESS][DOMAIN_NAME] *" at bounding box center [845, 615] width 673 height 18
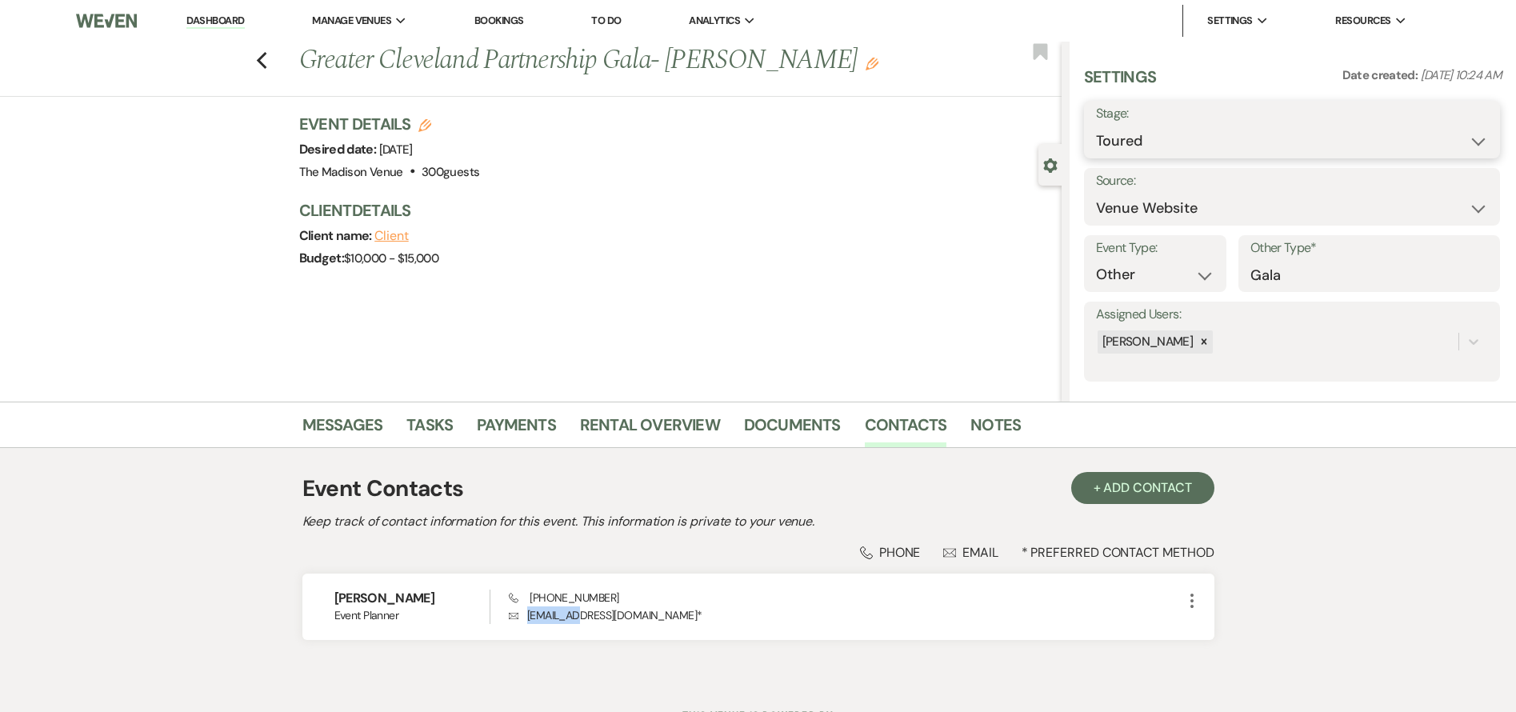
click at [1170, 140] on select "Inquiry Follow Up Tour Requested Tour Confirmed Toured Proposal Sent Booked Lost" at bounding box center [1292, 141] width 392 height 31
click at [1096, 126] on select "Inquiry Follow Up Tour Requested Tour Confirmed Toured Proposal Sent Booked Lost" at bounding box center [1292, 141] width 392 height 31
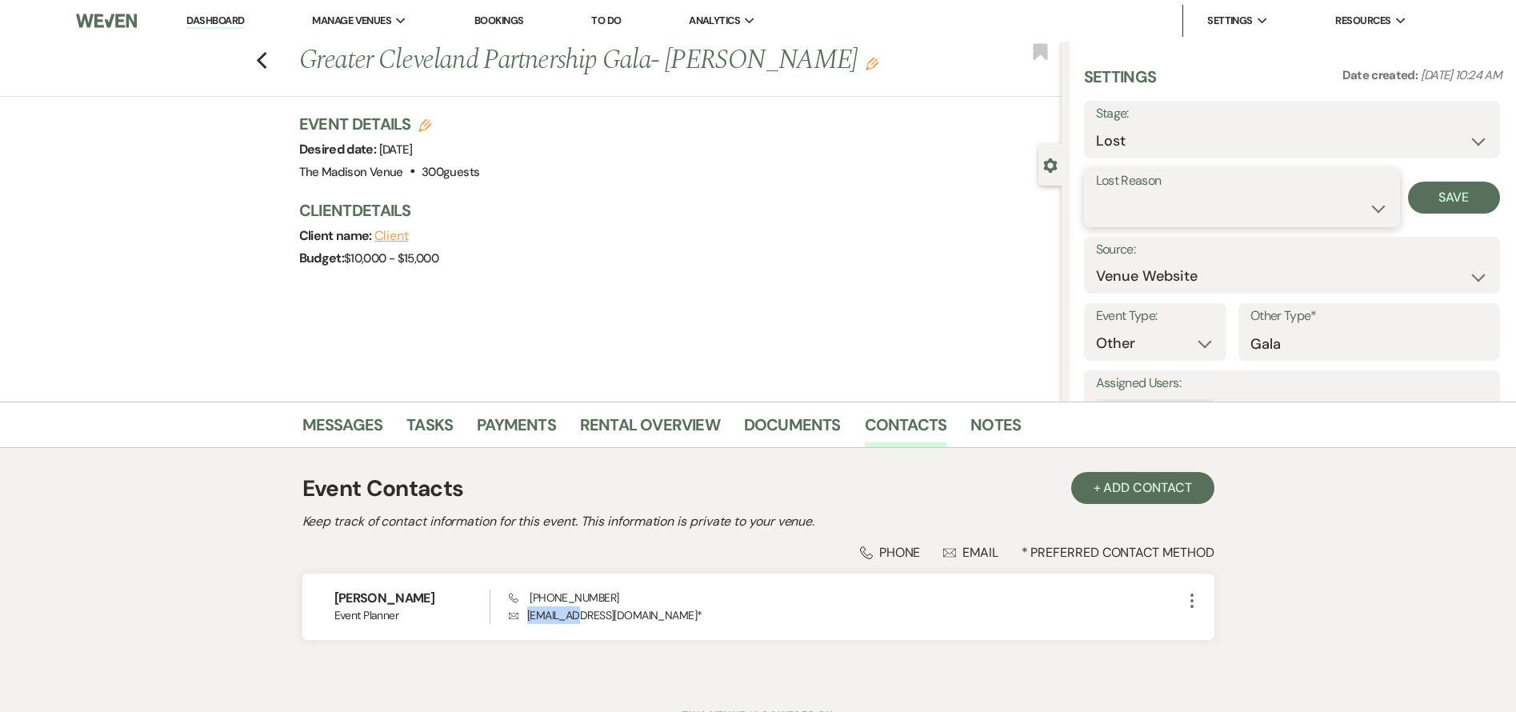
click at [1150, 193] on select "Booked Elsewhere Budget Date Unavailable No Response Not a Good Match Capacity …" at bounding box center [1242, 208] width 292 height 31
click at [1096, 193] on select "Booked Elsewhere Budget Date Unavailable No Response Not a Good Match Capacity …" at bounding box center [1242, 208] width 292 height 31
click at [1460, 180] on div "Lost Reason Booked Elsewhere Budget Date Unavailable No Response Not a Good Mat…" at bounding box center [1292, 197] width 416 height 59
click at [1456, 189] on button "Save" at bounding box center [1454, 198] width 92 height 32
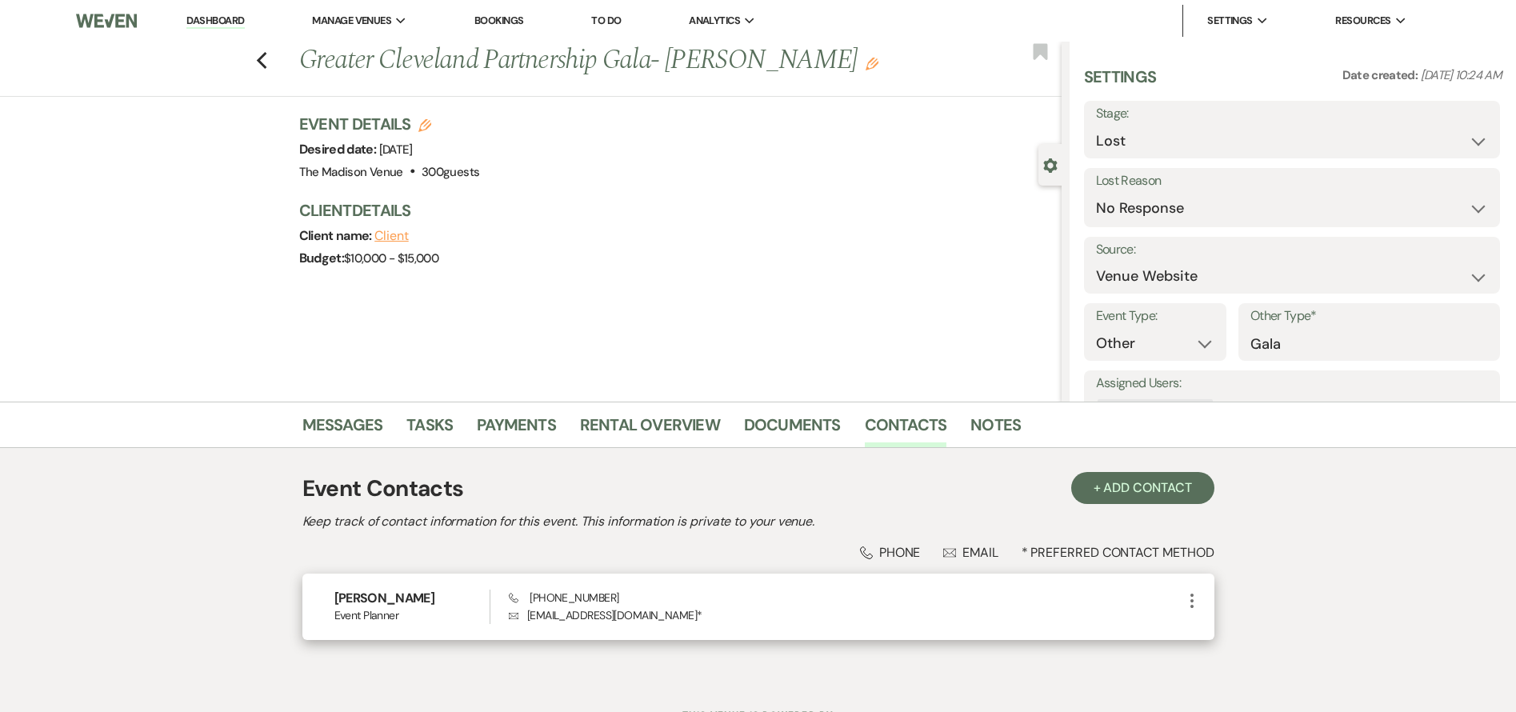
click at [537, 619] on p "Envelope [EMAIL_ADDRESS][DOMAIN_NAME] *" at bounding box center [845, 615] width 673 height 18
drag, startPoint x: 537, startPoint y: 619, endPoint x: 630, endPoint y: 617, distance: 93.6
click at [630, 617] on p "Envelope [EMAIL_ADDRESS][DOMAIN_NAME] *" at bounding box center [845, 615] width 673 height 18
copy p "[EMAIL_ADDRESS][DOMAIN_NAME]"
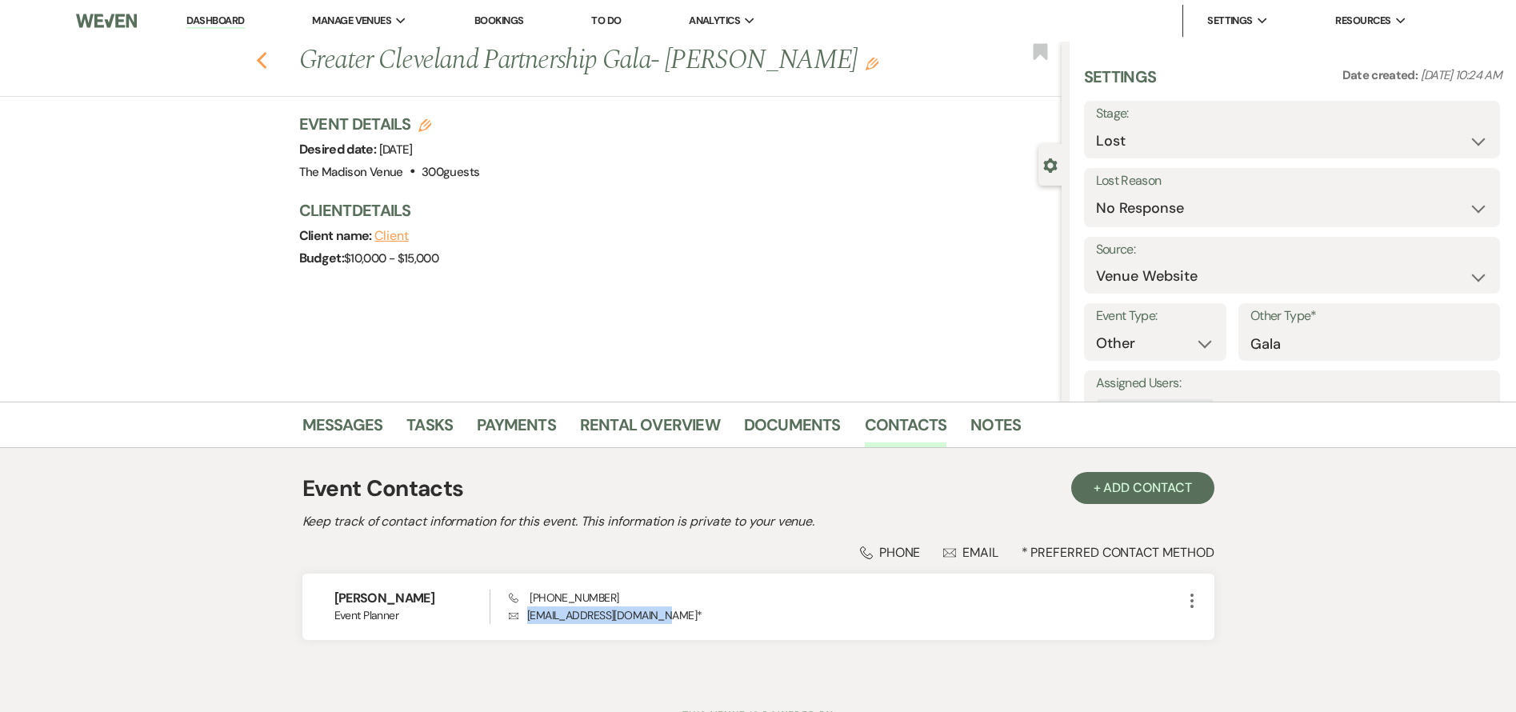
click at [266, 59] on use "button" at bounding box center [261, 61] width 10 height 18
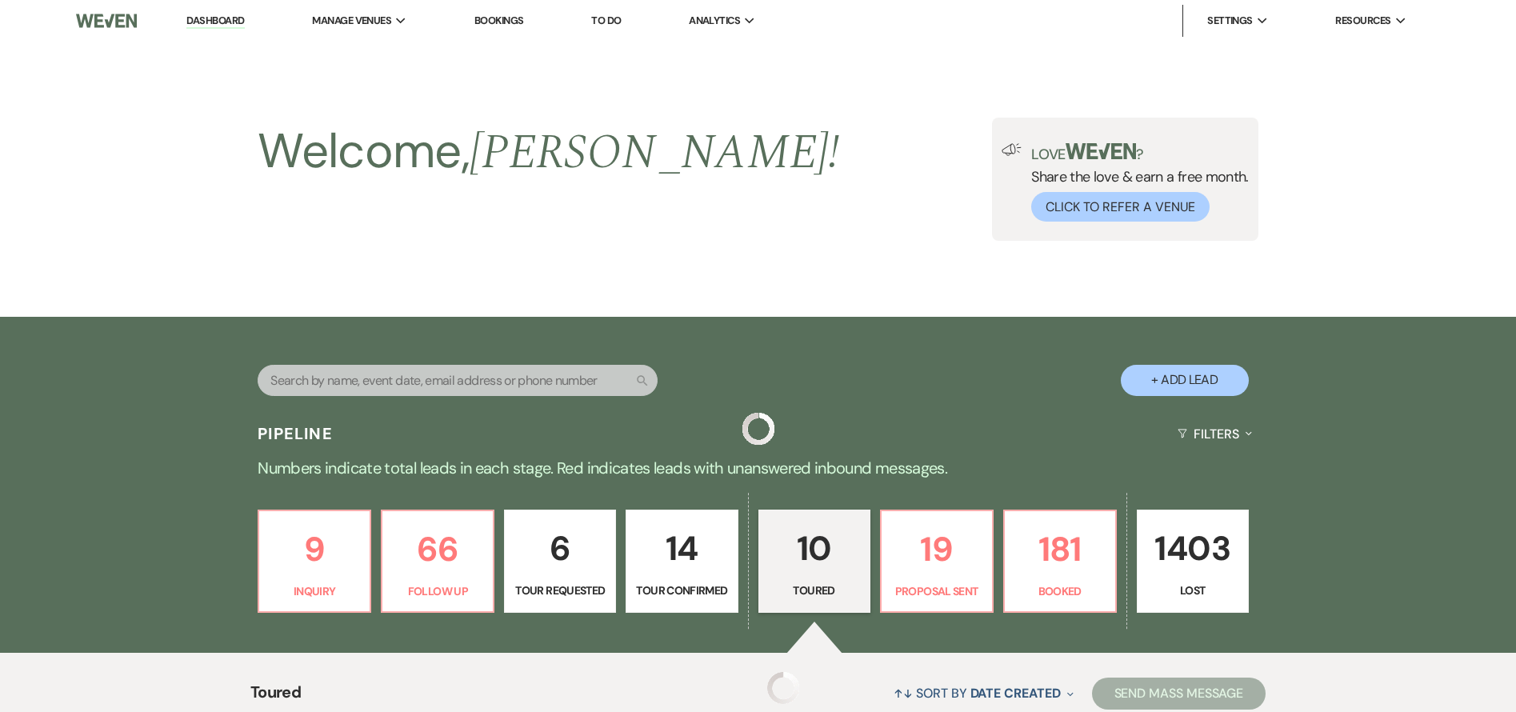
scroll to position [994, 0]
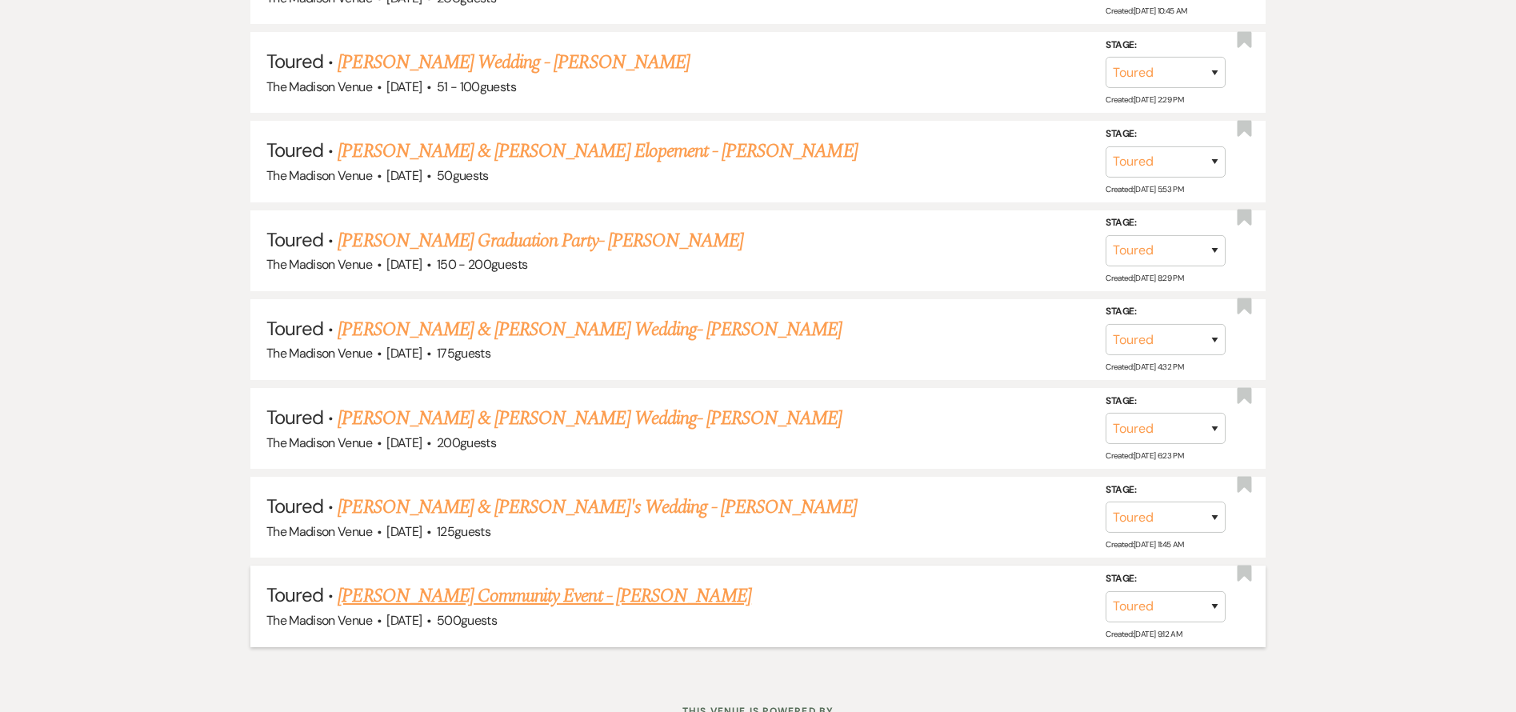
click at [531, 610] on link "[PERSON_NAME] Community Event - [PERSON_NAME]" at bounding box center [545, 596] width 414 height 29
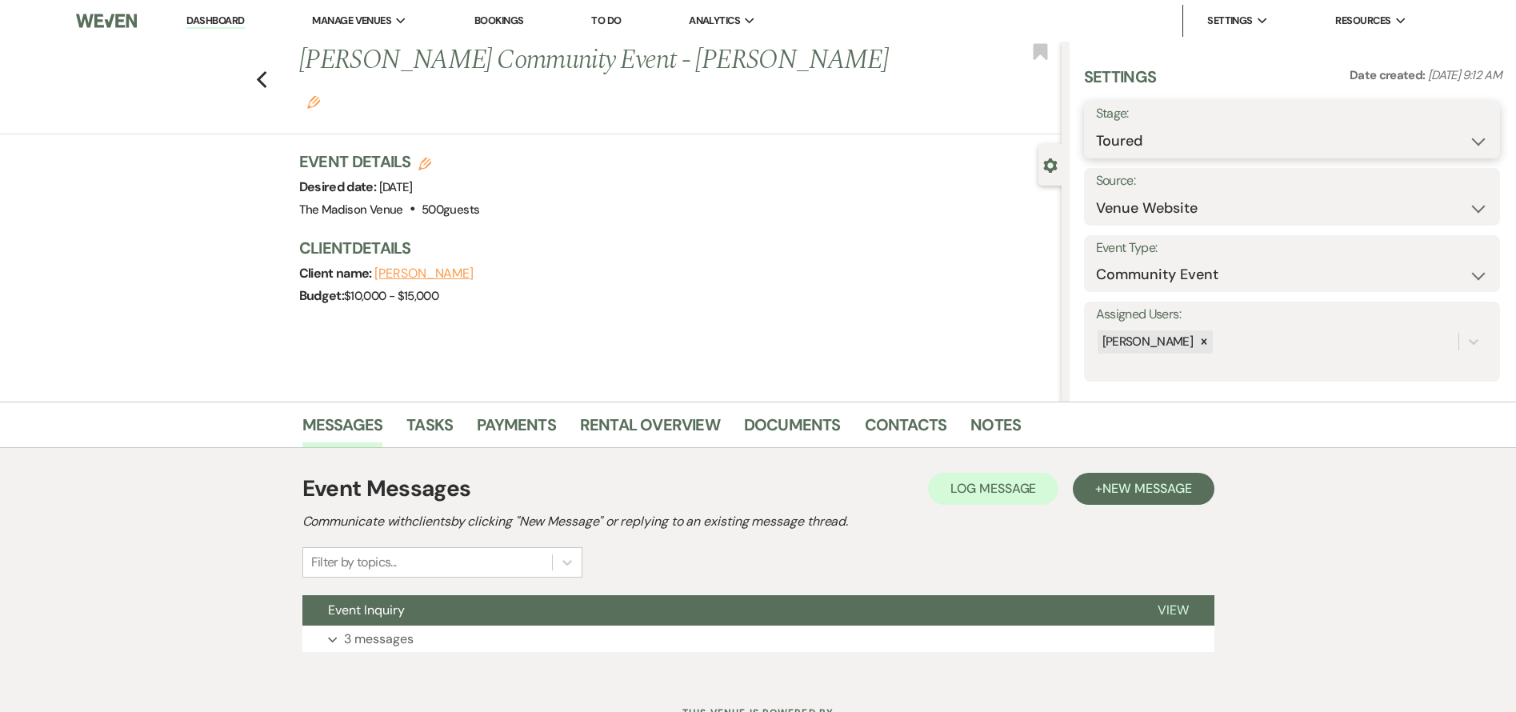
click at [1218, 144] on select "Inquiry Follow Up Tour Requested Tour Confirmed Toured Proposal Sent Booked Lost" at bounding box center [1292, 141] width 392 height 31
click at [1096, 126] on select "Inquiry Follow Up Tour Requested Tour Confirmed Toured Proposal Sent Booked Lost" at bounding box center [1292, 141] width 392 height 31
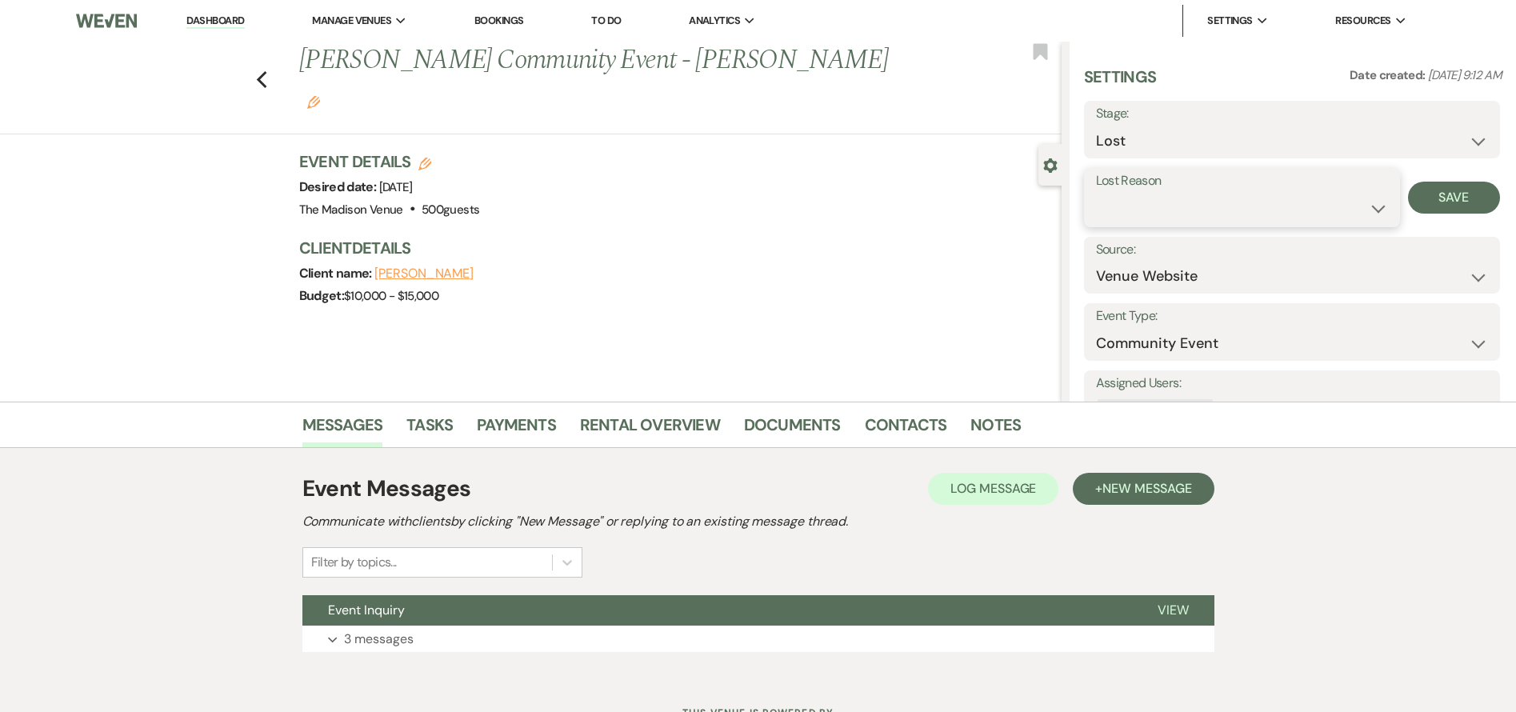
click at [1214, 206] on select "Booked Elsewhere Budget Date Unavailable No Response Not a Good Match Capacity …" at bounding box center [1242, 208] width 292 height 31
click at [1096, 193] on select "Booked Elsewhere Budget Date Unavailable No Response Not a Good Match Capacity …" at bounding box center [1242, 208] width 292 height 31
click at [1441, 190] on button "Save" at bounding box center [1454, 198] width 92 height 32
click at [266, 71] on use "button" at bounding box center [261, 80] width 10 height 18
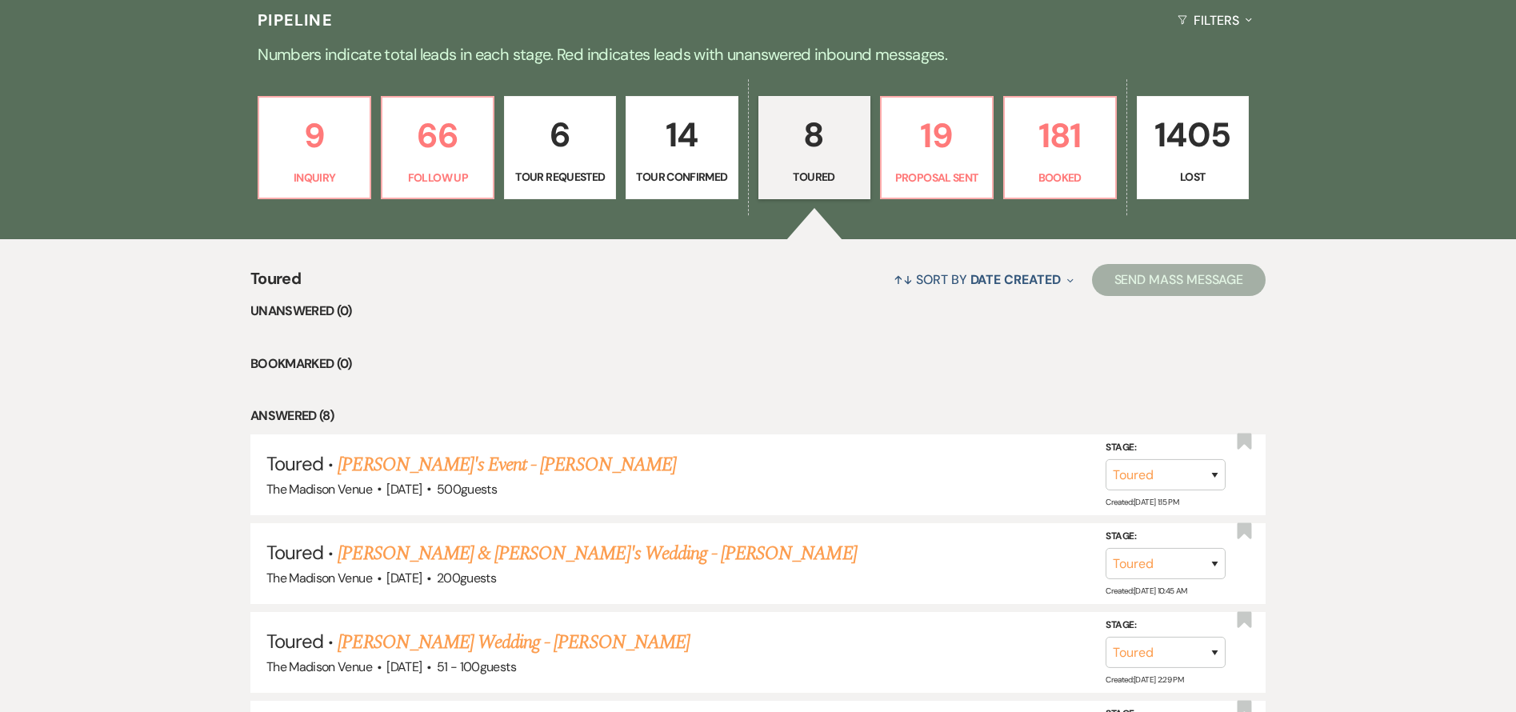
scroll to position [270, 0]
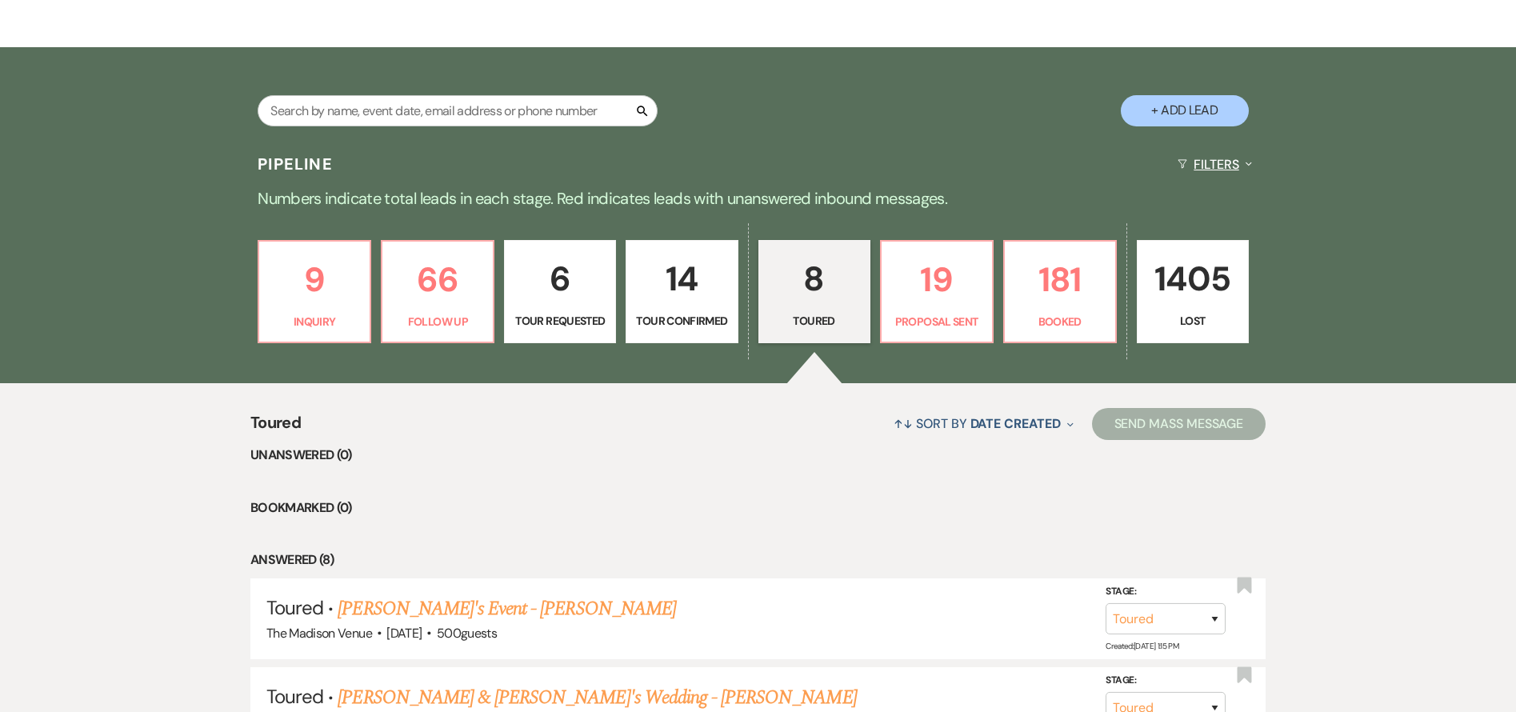
click at [1202, 167] on button "Filters Expand" at bounding box center [1214, 164] width 87 height 42
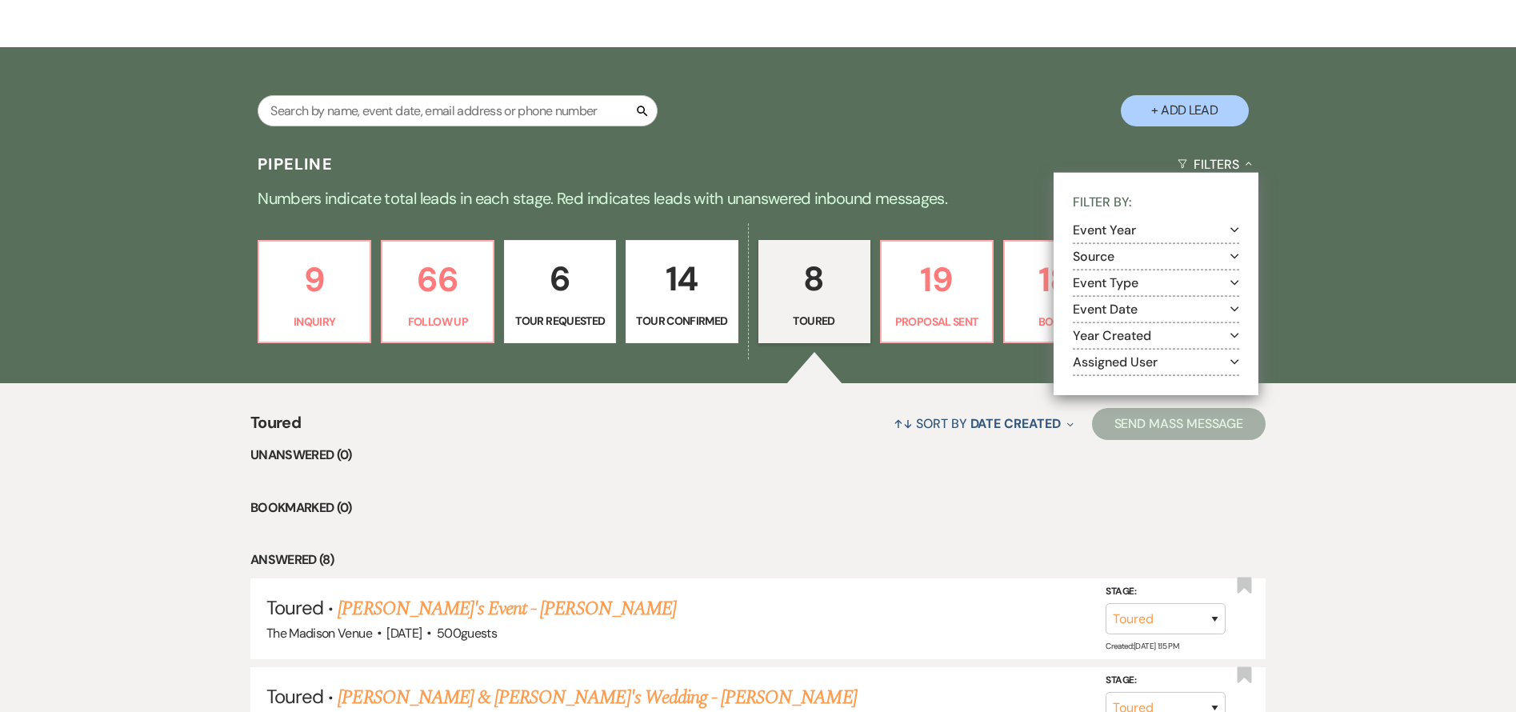
click at [1103, 359] on button "Assigned User Expand" at bounding box center [1156, 361] width 166 height 13
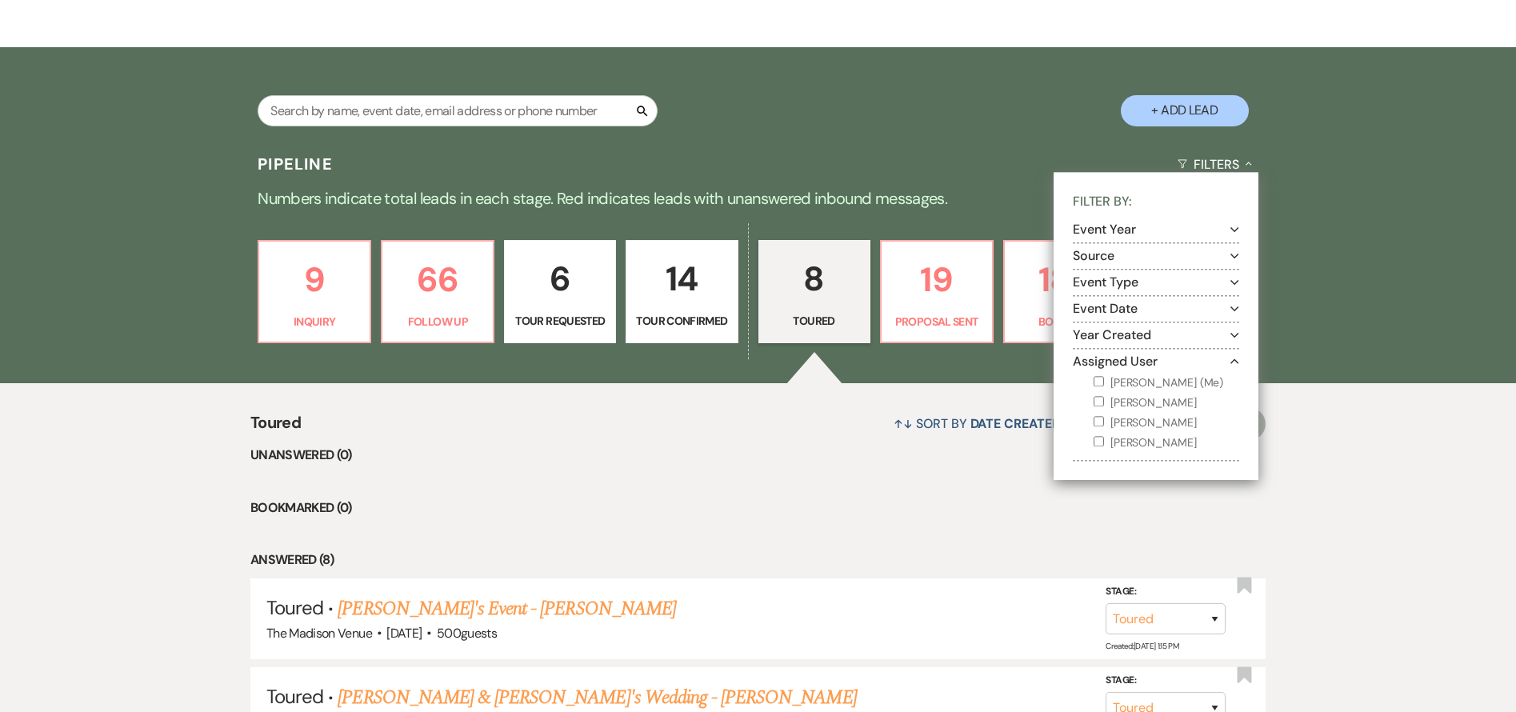
click at [1107, 378] on label "[PERSON_NAME] (Me)" at bounding box center [1167, 383] width 146 height 20
click at [1104, 378] on input "[PERSON_NAME] (Me)" at bounding box center [1099, 381] width 10 height 10
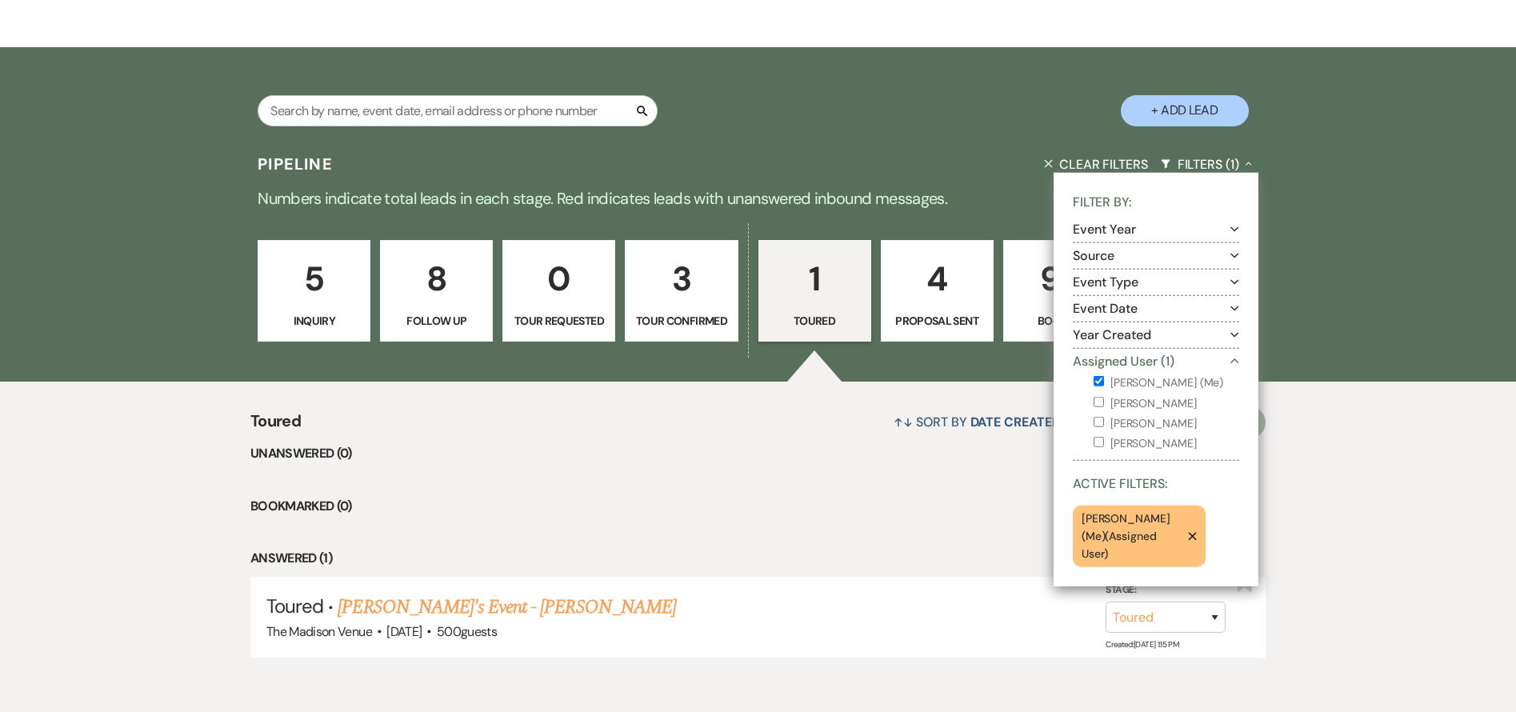
click at [796, 475] on ul "Unanswered (0) Bookmarked (0) Answered (1) Toured · [PERSON_NAME]'s Event - [PE…" at bounding box center [757, 550] width 1015 height 214
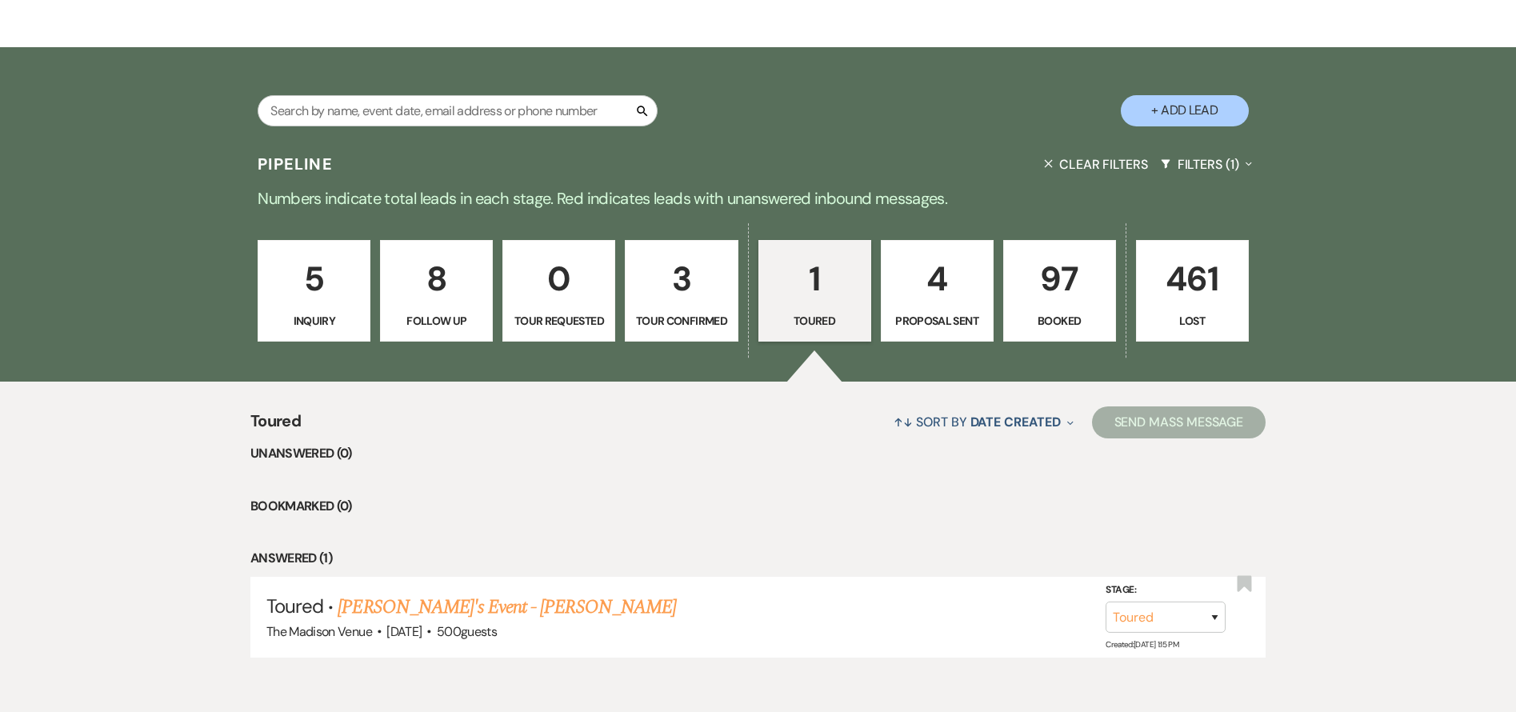
click at [678, 290] on p "3" at bounding box center [681, 279] width 92 height 54
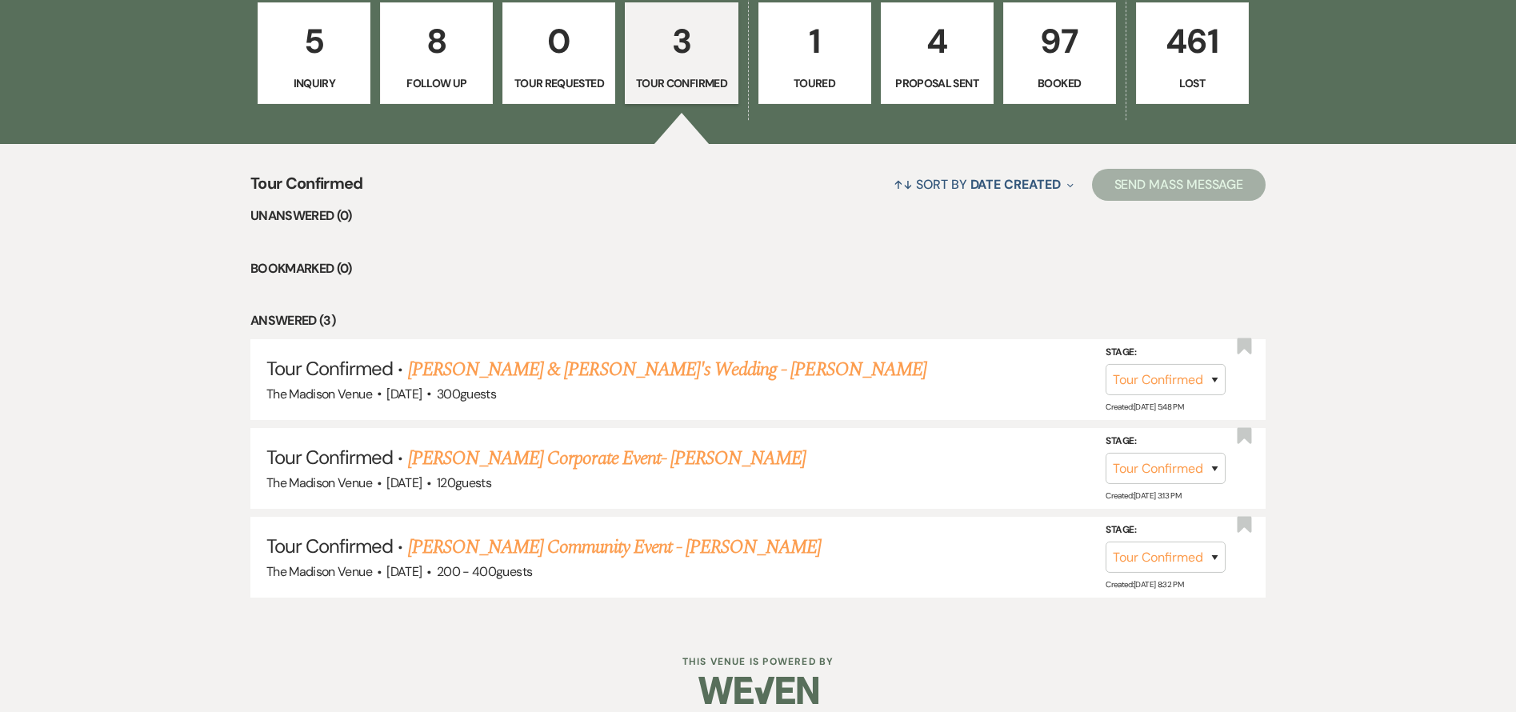
scroll to position [523, 0]
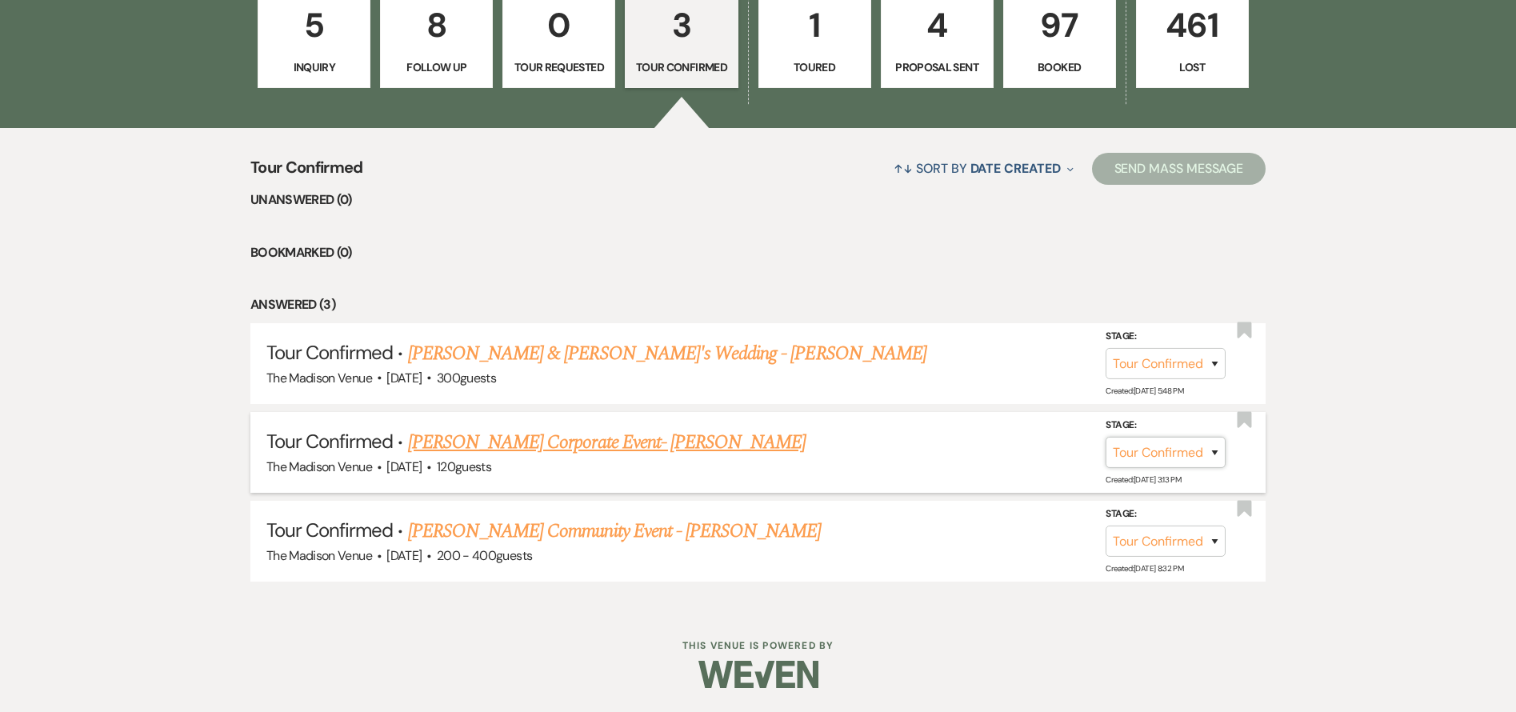
click at [1150, 455] on select "Inquiry Follow Up Tour Requested Tour Confirmed Toured Proposal Sent Booked Lost" at bounding box center [1166, 452] width 120 height 31
click at [1106, 437] on select "Inquiry Follow Up Tour Requested Tour Confirmed Toured Proposal Sent Booked Lost" at bounding box center [1166, 452] width 120 height 31
click at [1183, 456] on button "Save" at bounding box center [1194, 452] width 80 height 32
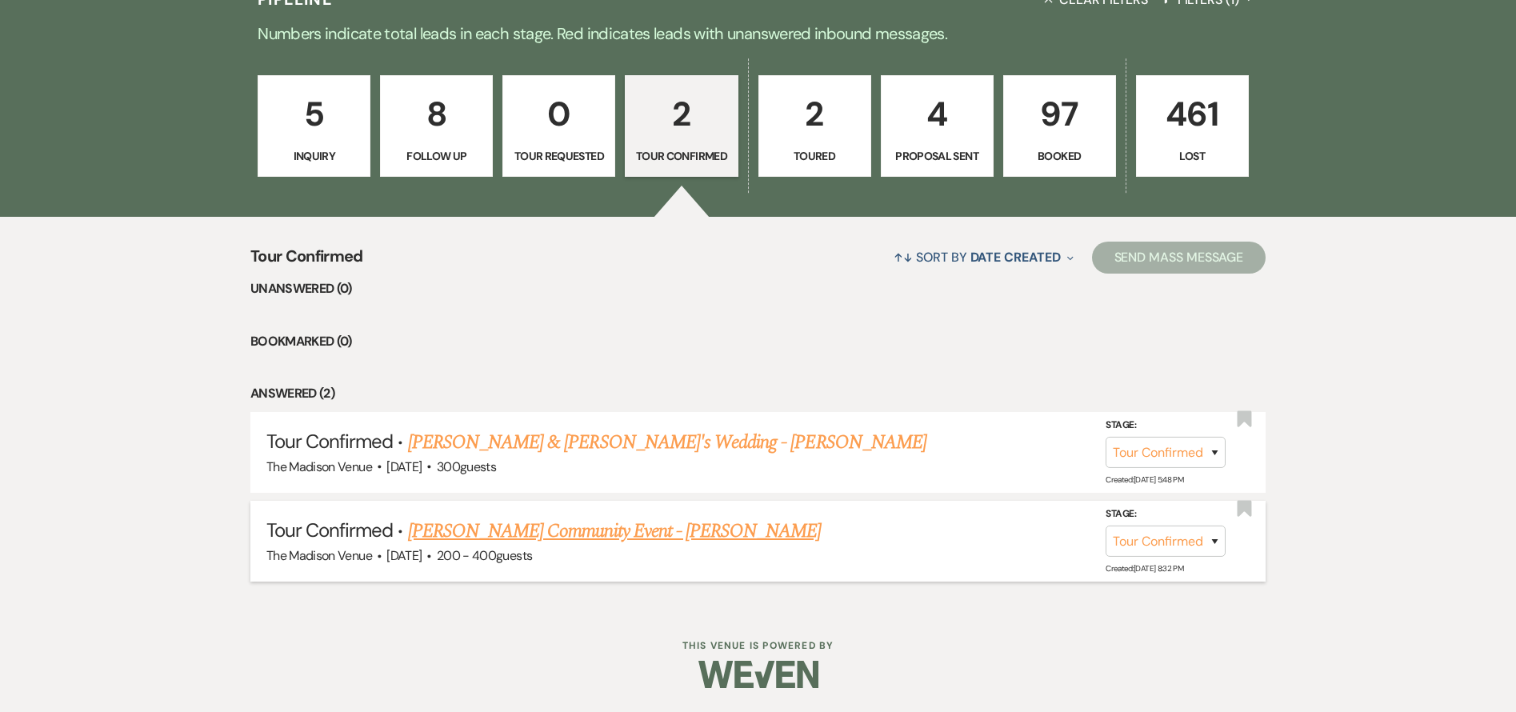
click at [537, 530] on link "[PERSON_NAME] Community Event - [PERSON_NAME]" at bounding box center [615, 531] width 414 height 29
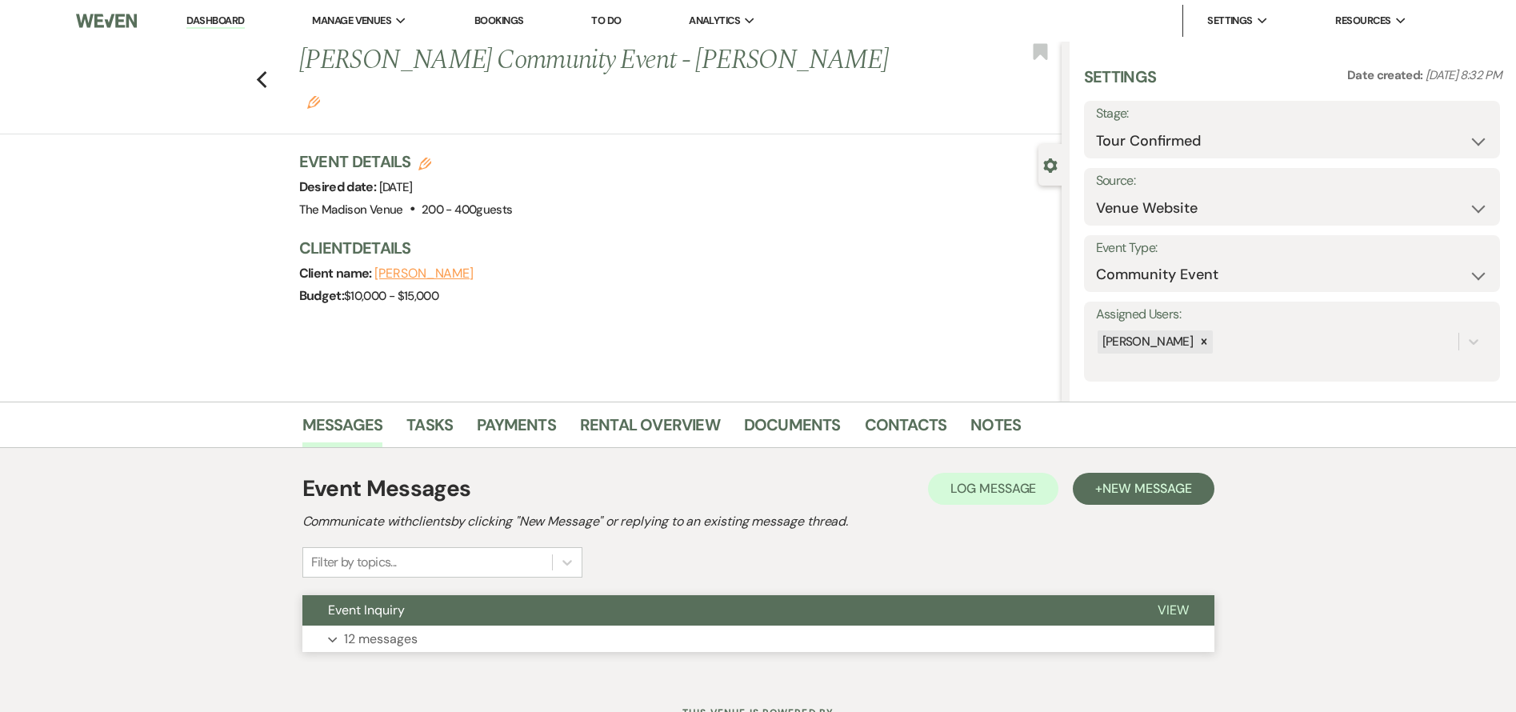
scroll to position [3, 0]
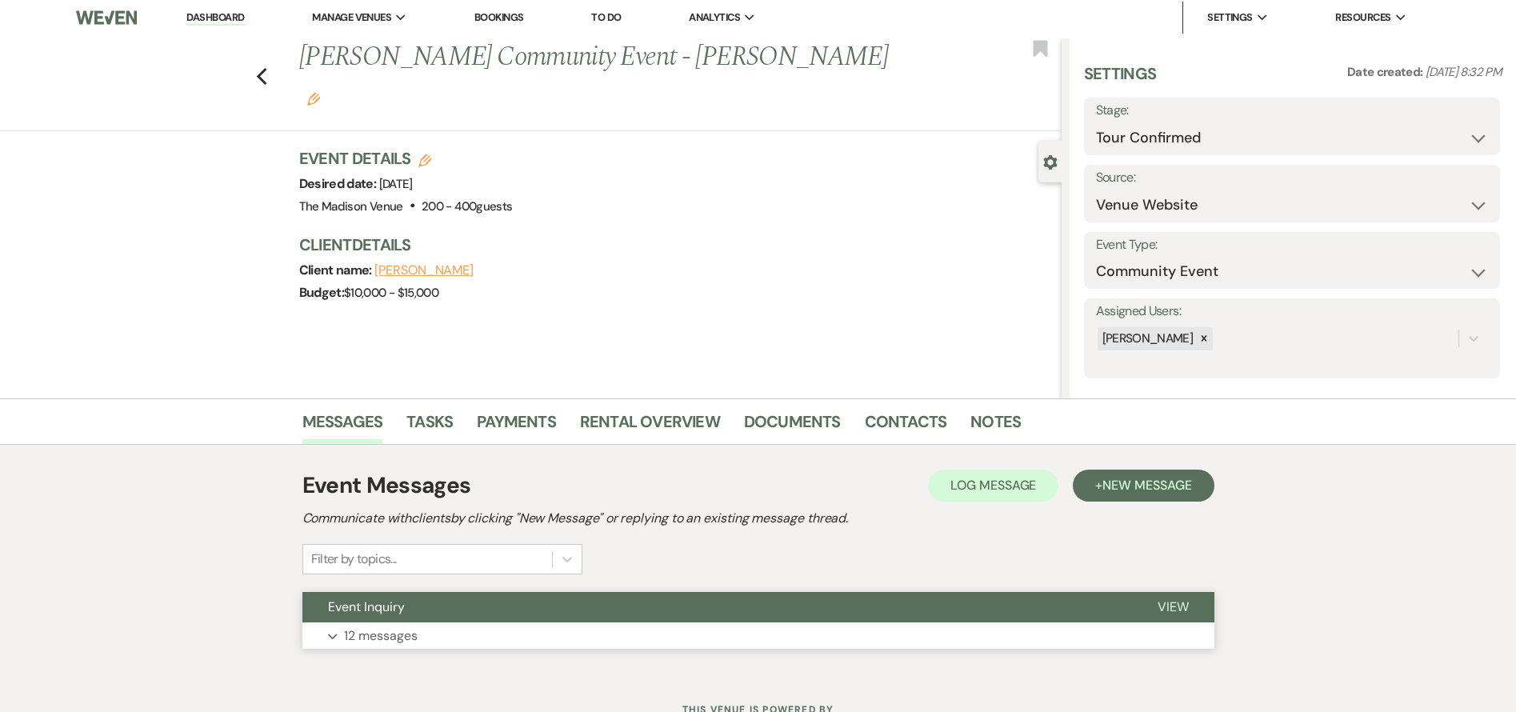
click at [538, 601] on button "Event Inquiry" at bounding box center [717, 607] width 830 height 30
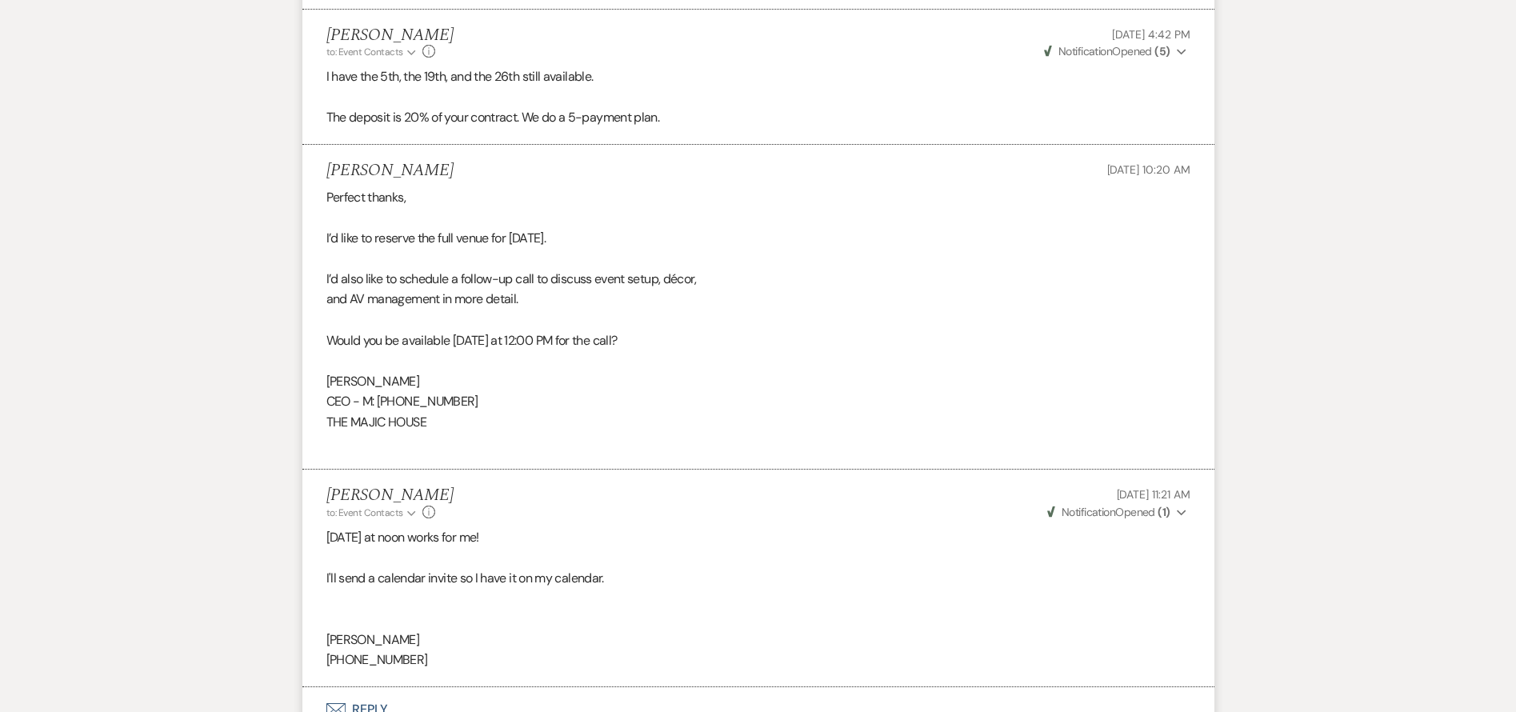
scroll to position [4837, 0]
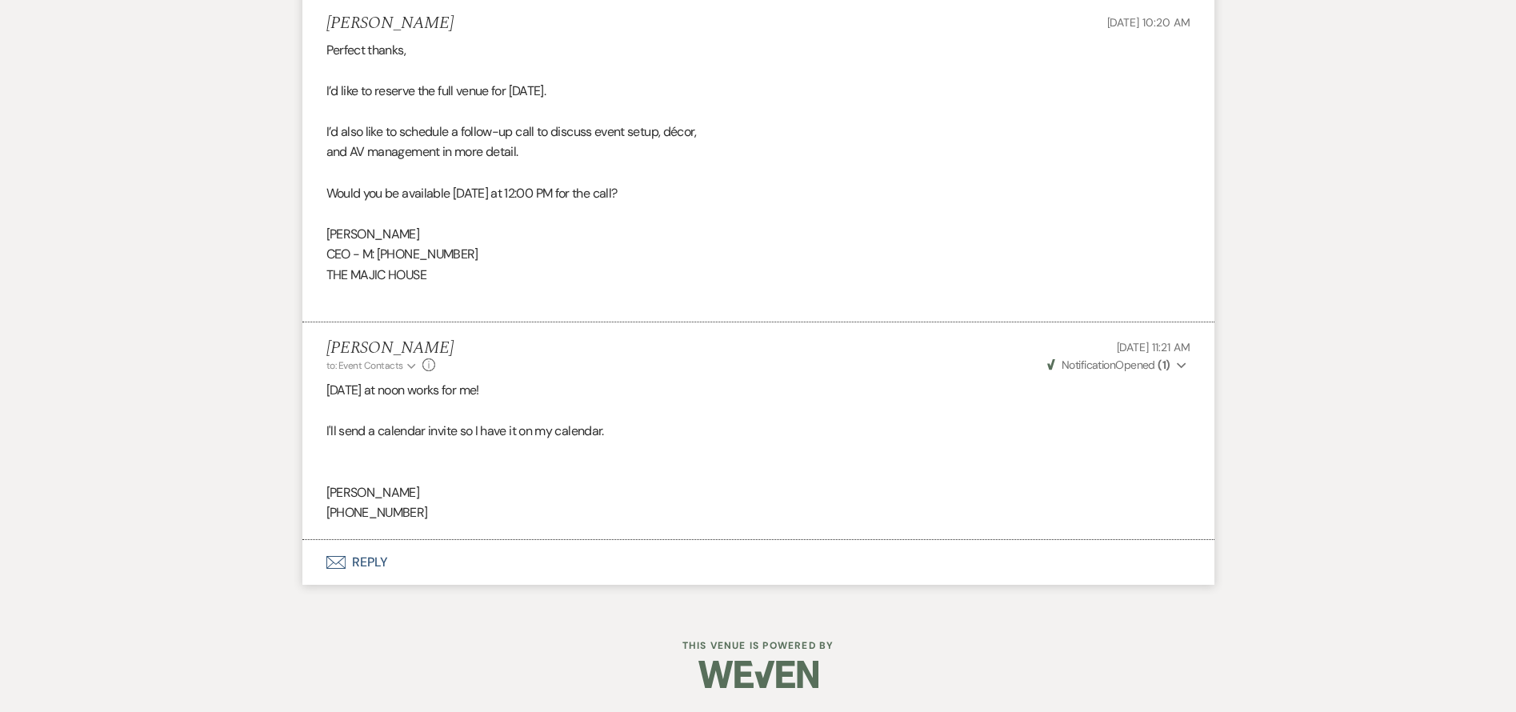
click at [374, 566] on button "Envelope Reply" at bounding box center [758, 562] width 912 height 45
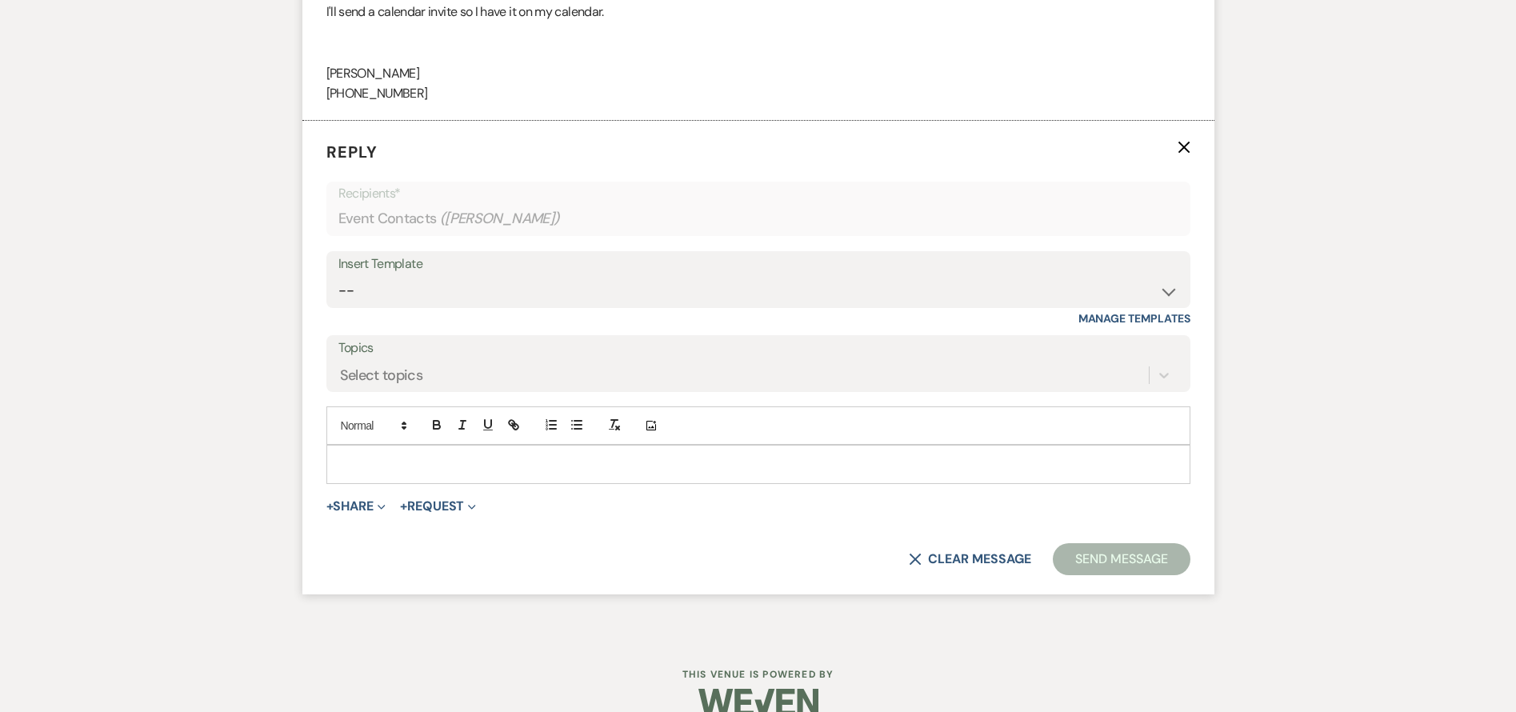
scroll to position [5257, 0]
click at [392, 466] on p at bounding box center [758, 463] width 838 height 18
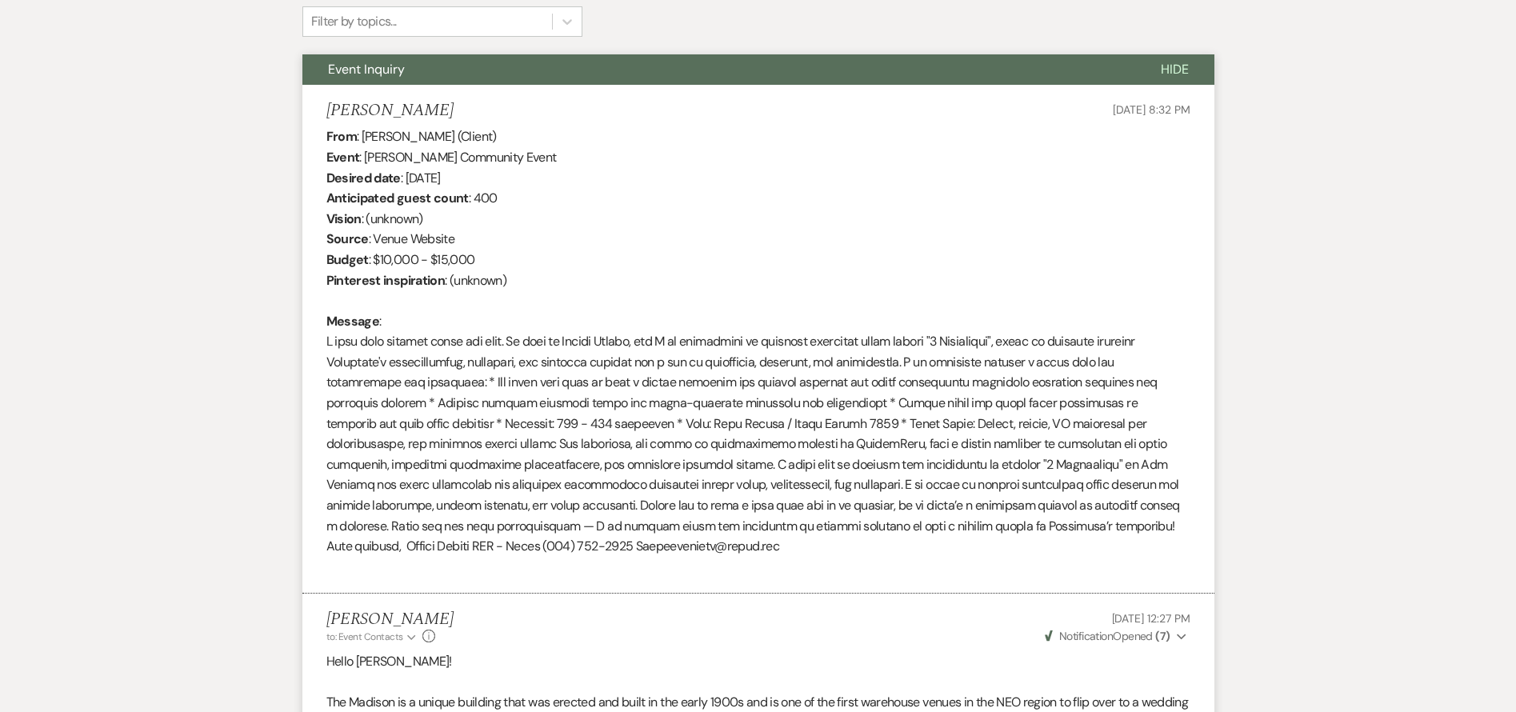
scroll to position [0, 0]
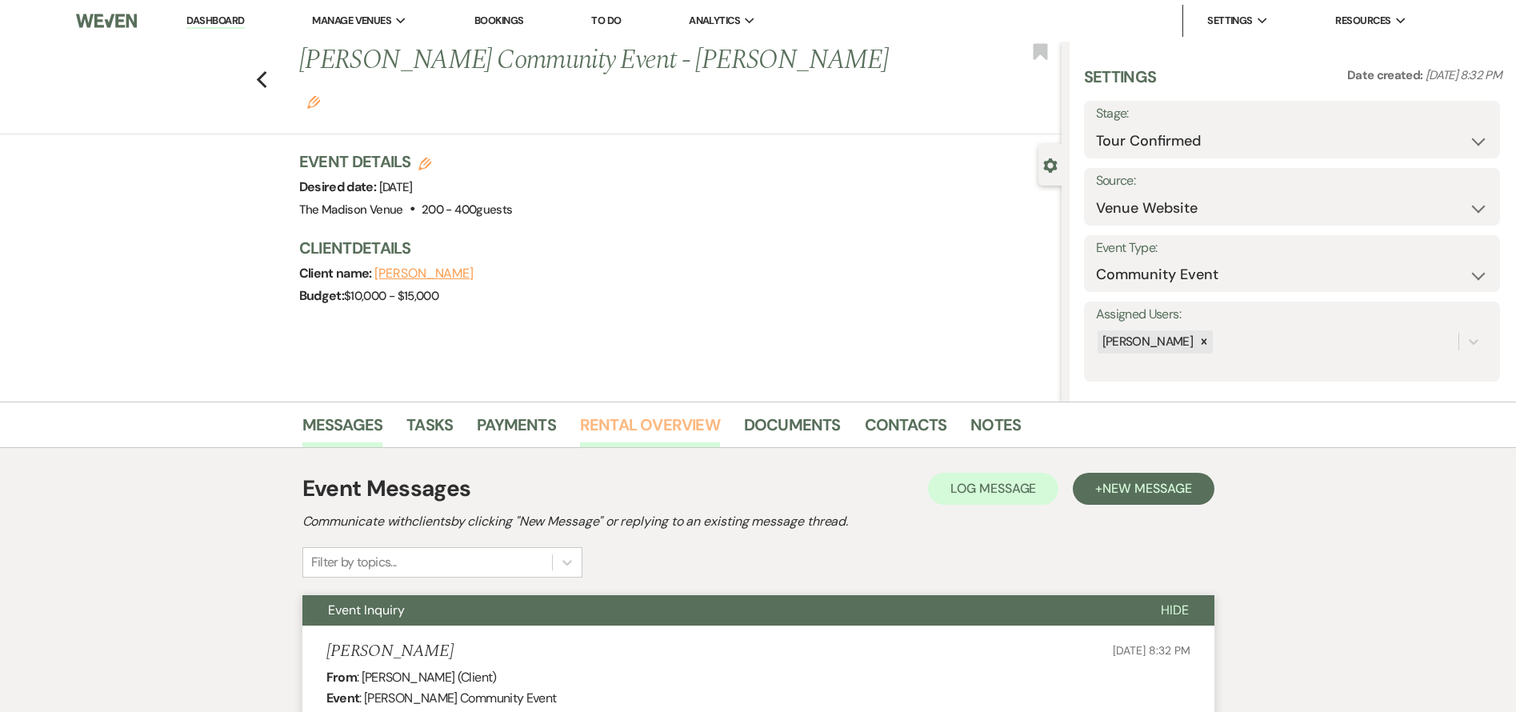
click at [666, 431] on link "Rental Overview" at bounding box center [650, 429] width 140 height 35
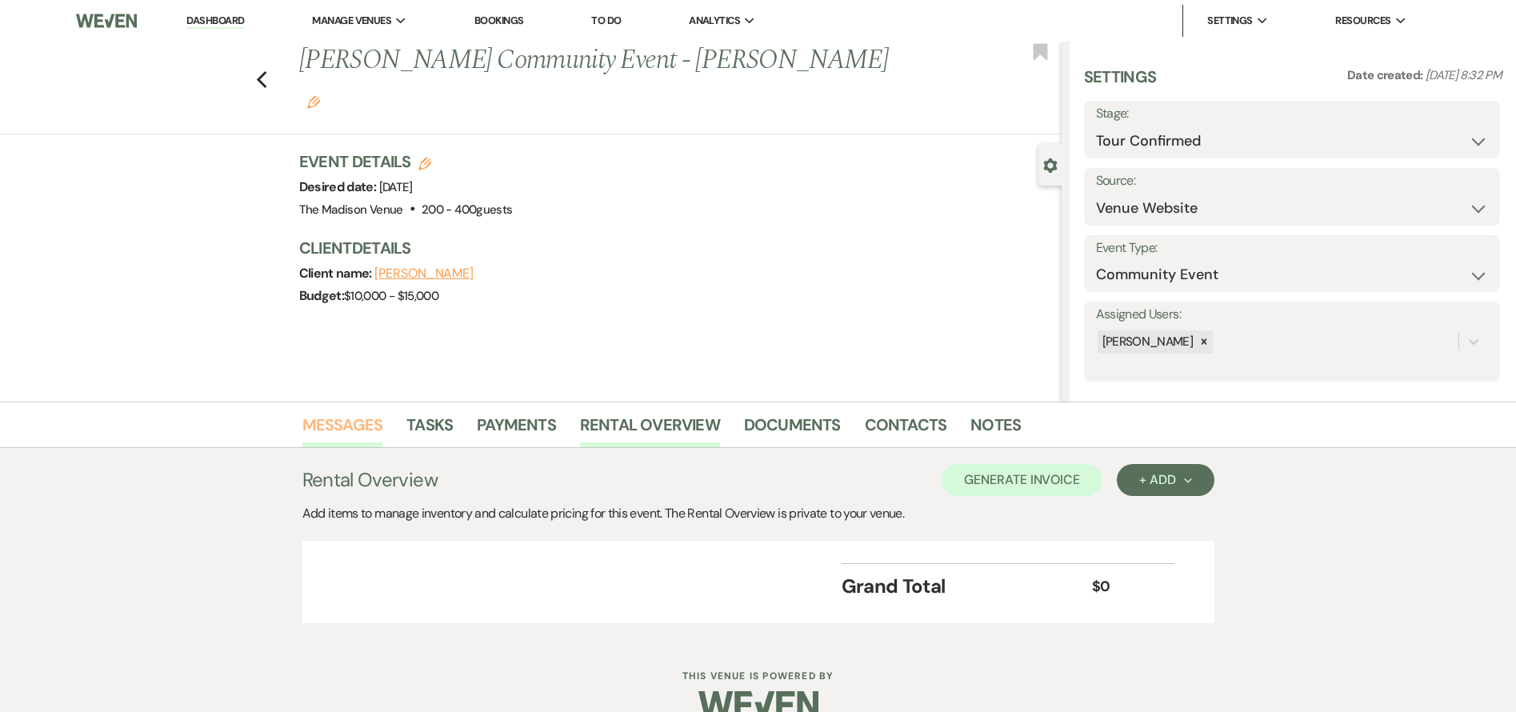
click at [358, 431] on link "Messages" at bounding box center [342, 429] width 81 height 35
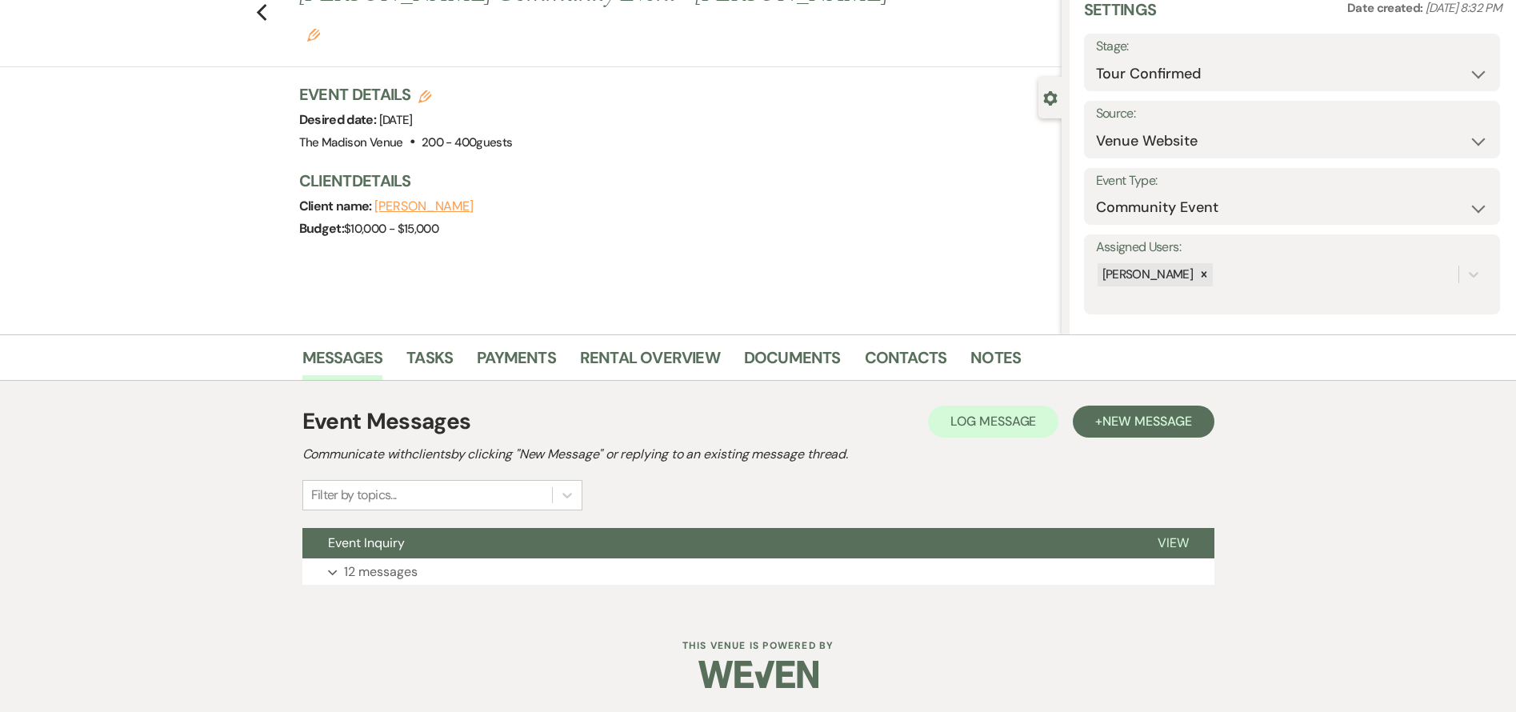
click at [518, 531] on button "Event Inquiry" at bounding box center [717, 543] width 830 height 30
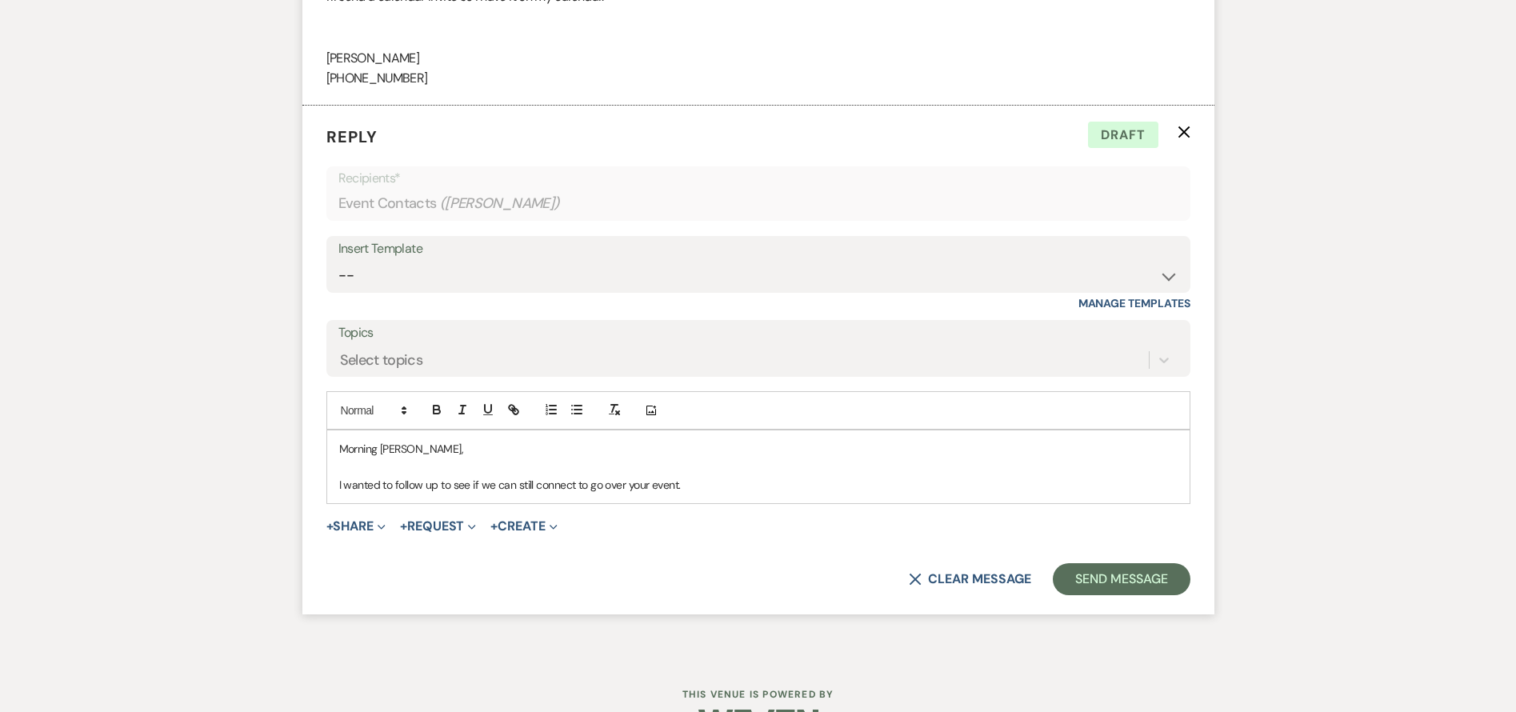
scroll to position [5272, 0]
click at [1150, 582] on button "Send Message" at bounding box center [1121, 578] width 137 height 32
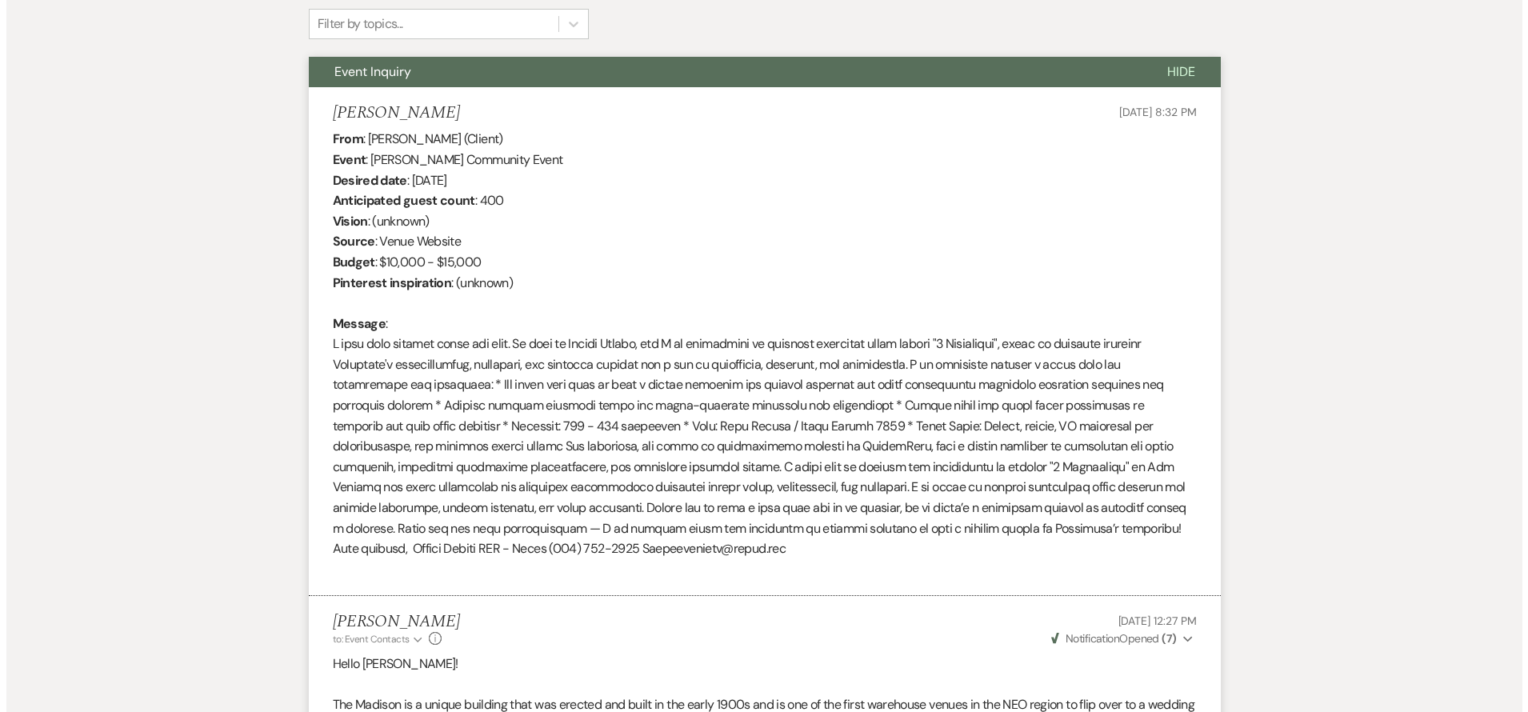
scroll to position [0, 0]
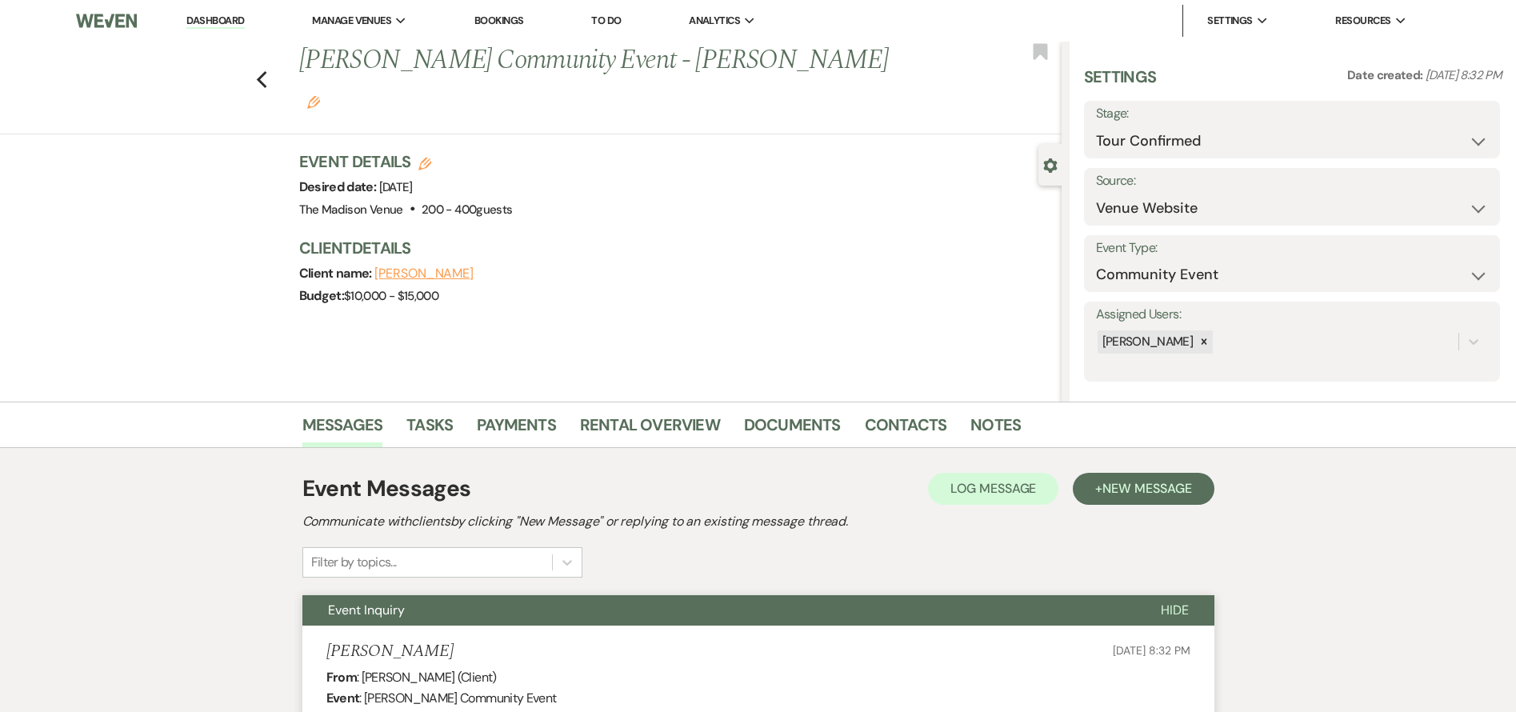
click at [429, 158] on icon "Edit" at bounding box center [424, 164] width 13 height 13
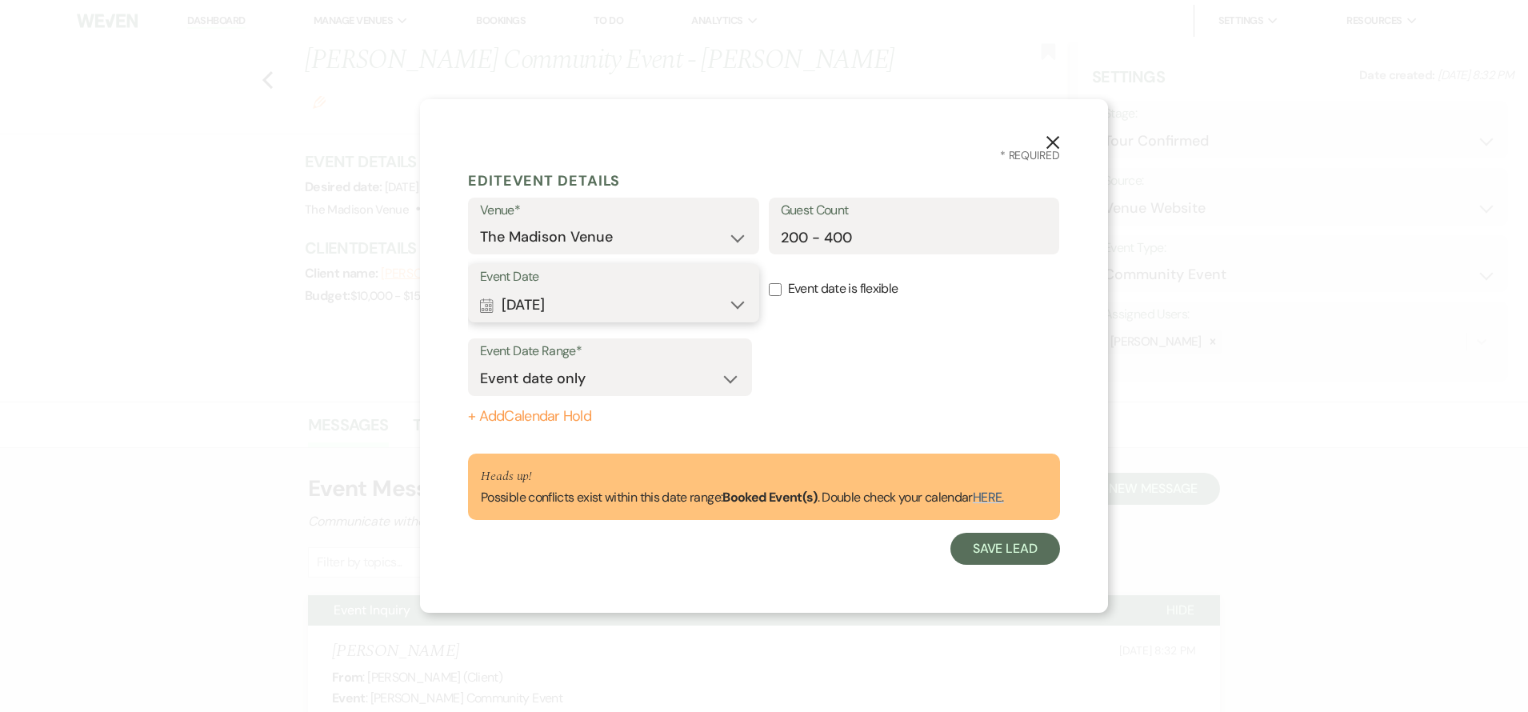
click at [635, 299] on button "Calendar [DATE] Expand" at bounding box center [613, 305] width 267 height 32
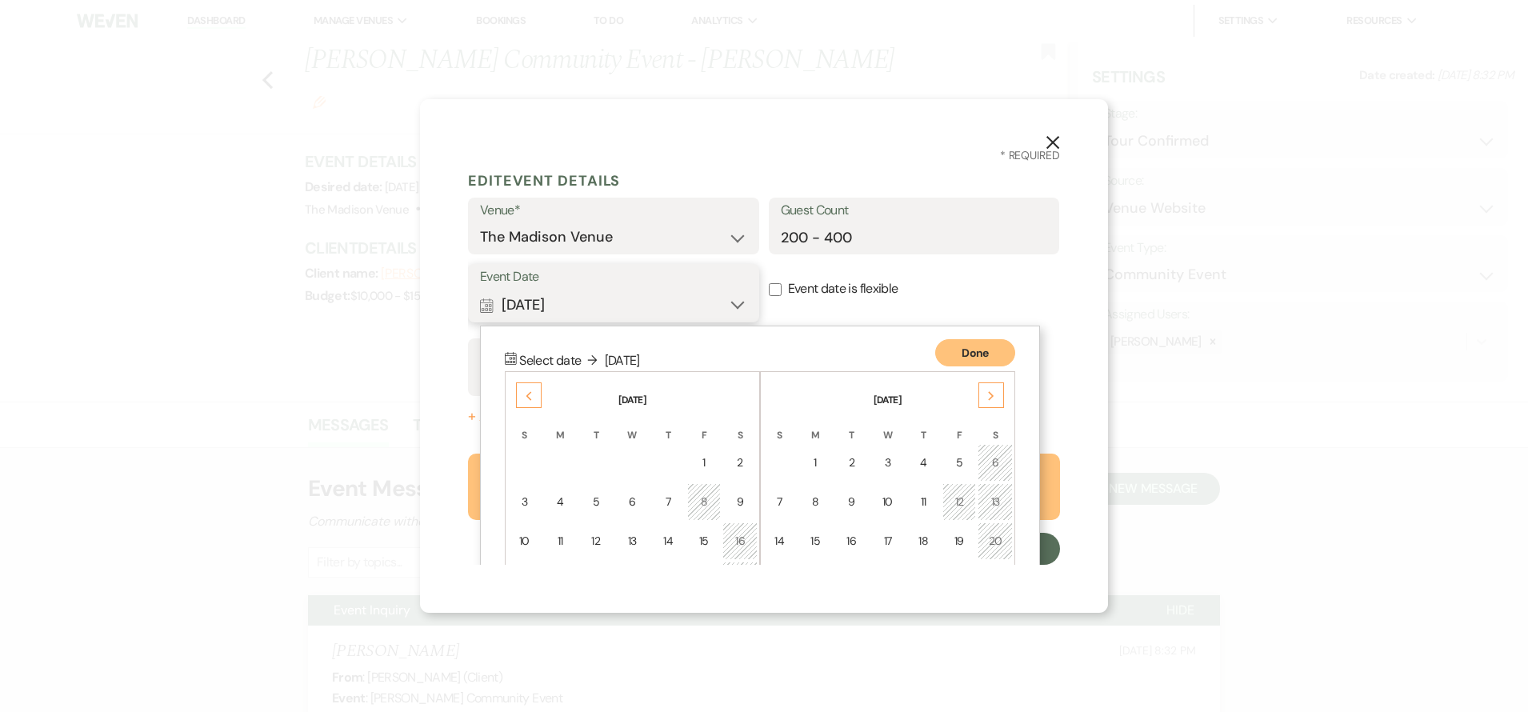
scroll to position [139, 0]
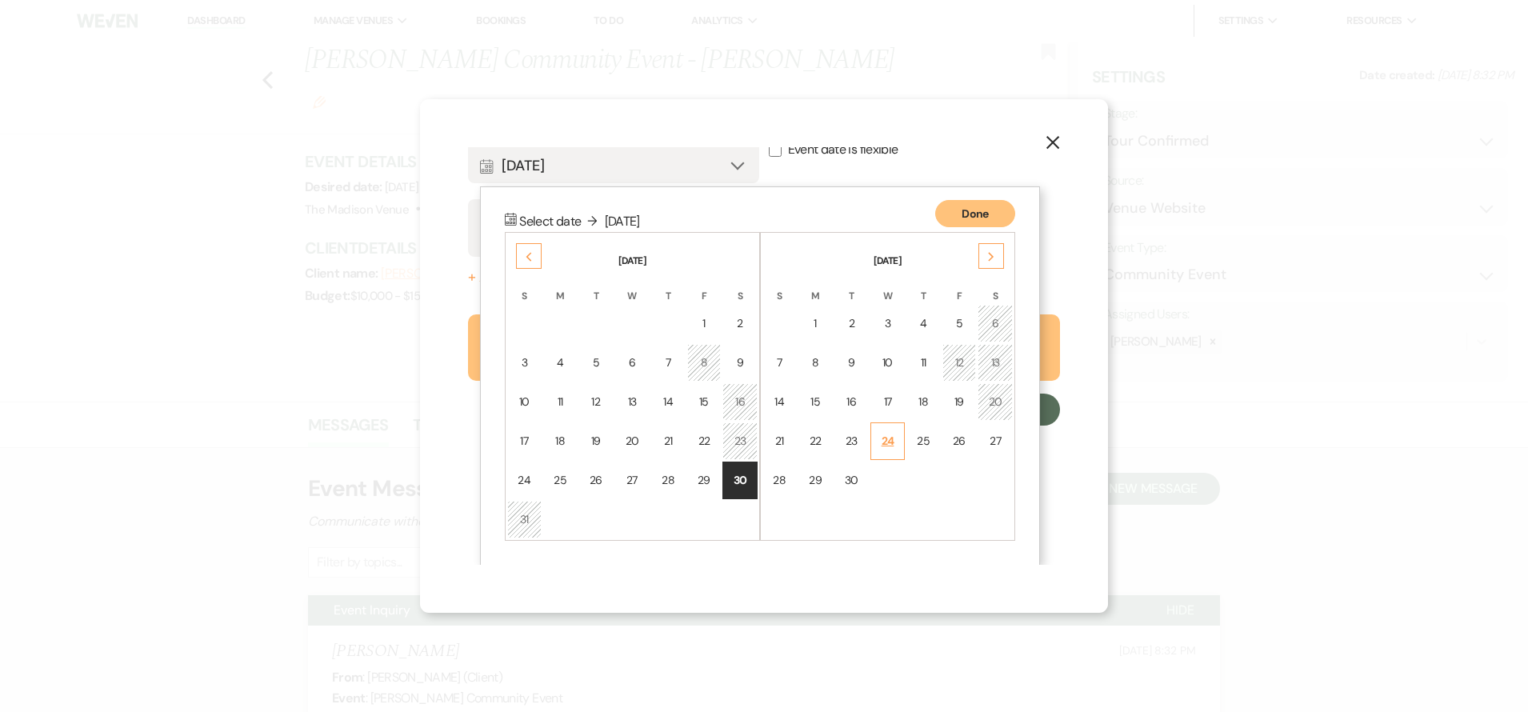
click at [899, 446] on td "24" at bounding box center [887, 441] width 34 height 38
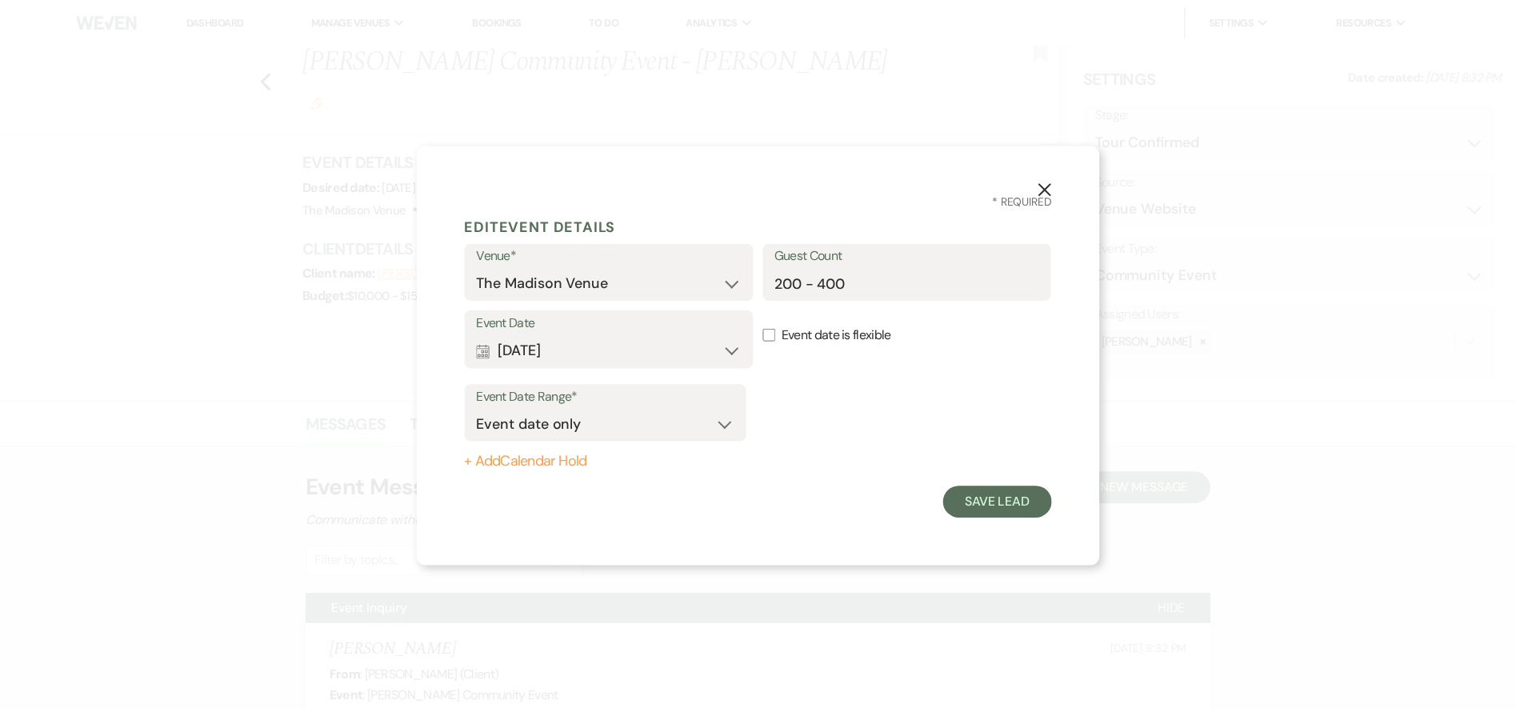
scroll to position [0, 0]
click at [1009, 504] on button "Save Lead" at bounding box center [1005, 503] width 110 height 32
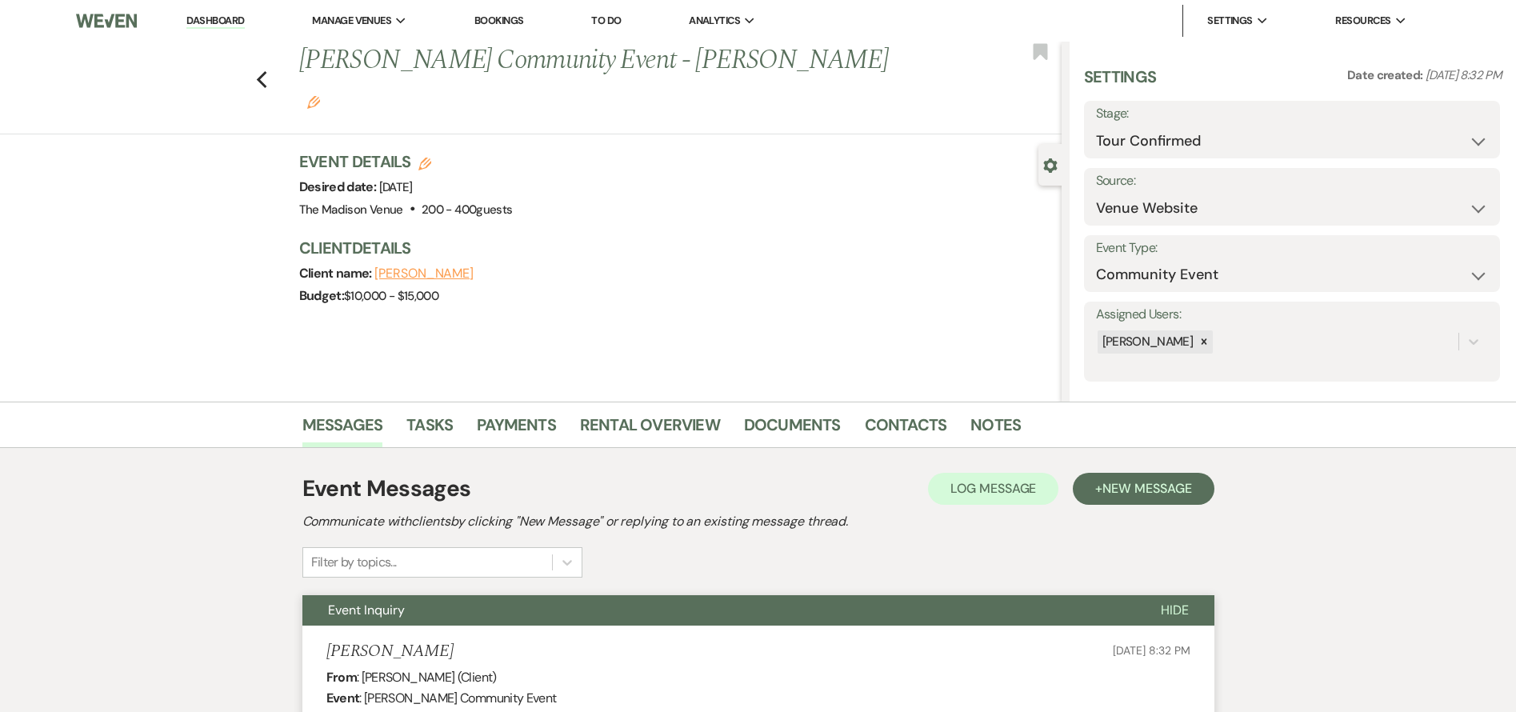
click at [840, 531] on div "Event Messages Log Log Message + New Message Communicate with clients by clicki…" at bounding box center [758, 525] width 912 height 106
click at [424, 158] on icon "Edit" at bounding box center [424, 164] width 13 height 13
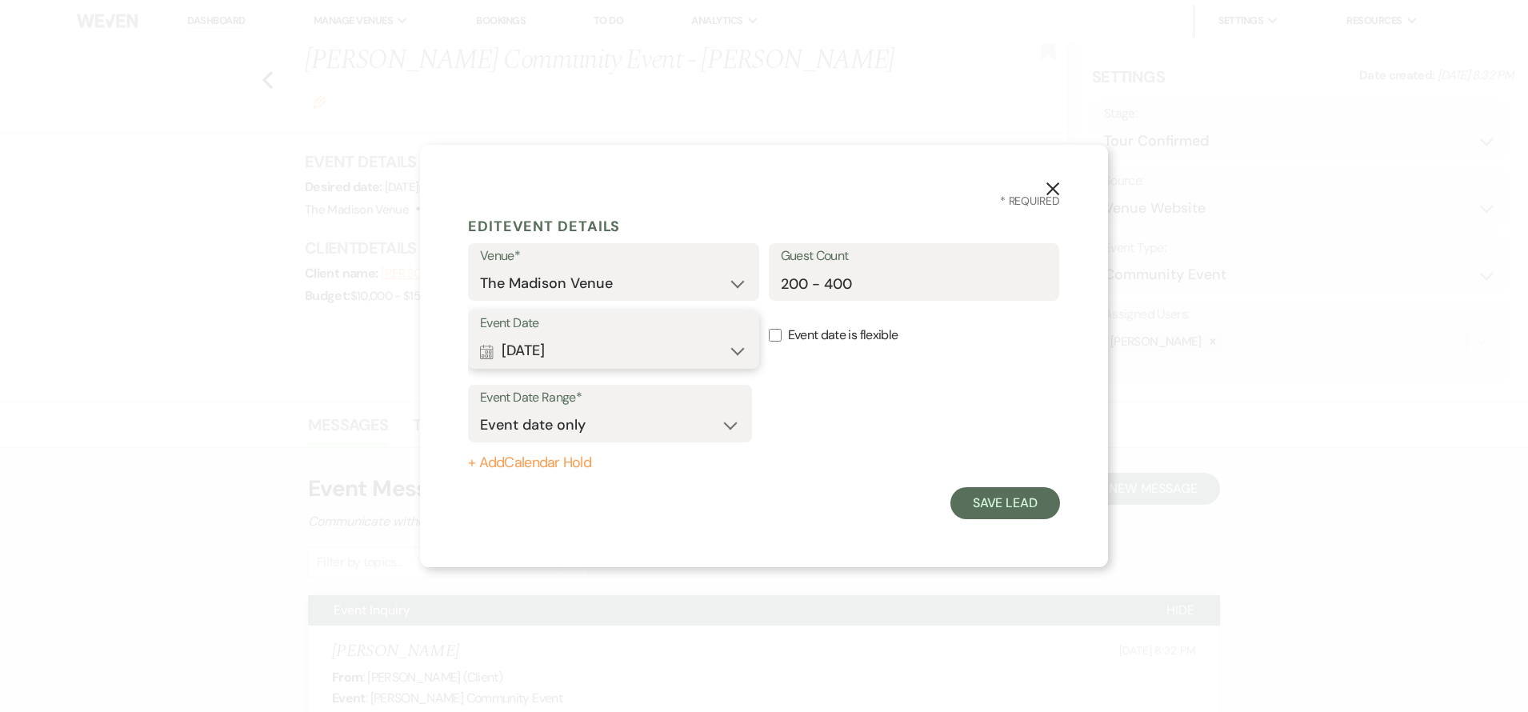
click at [734, 342] on button "Calendar [DATE] Expand" at bounding box center [613, 351] width 267 height 32
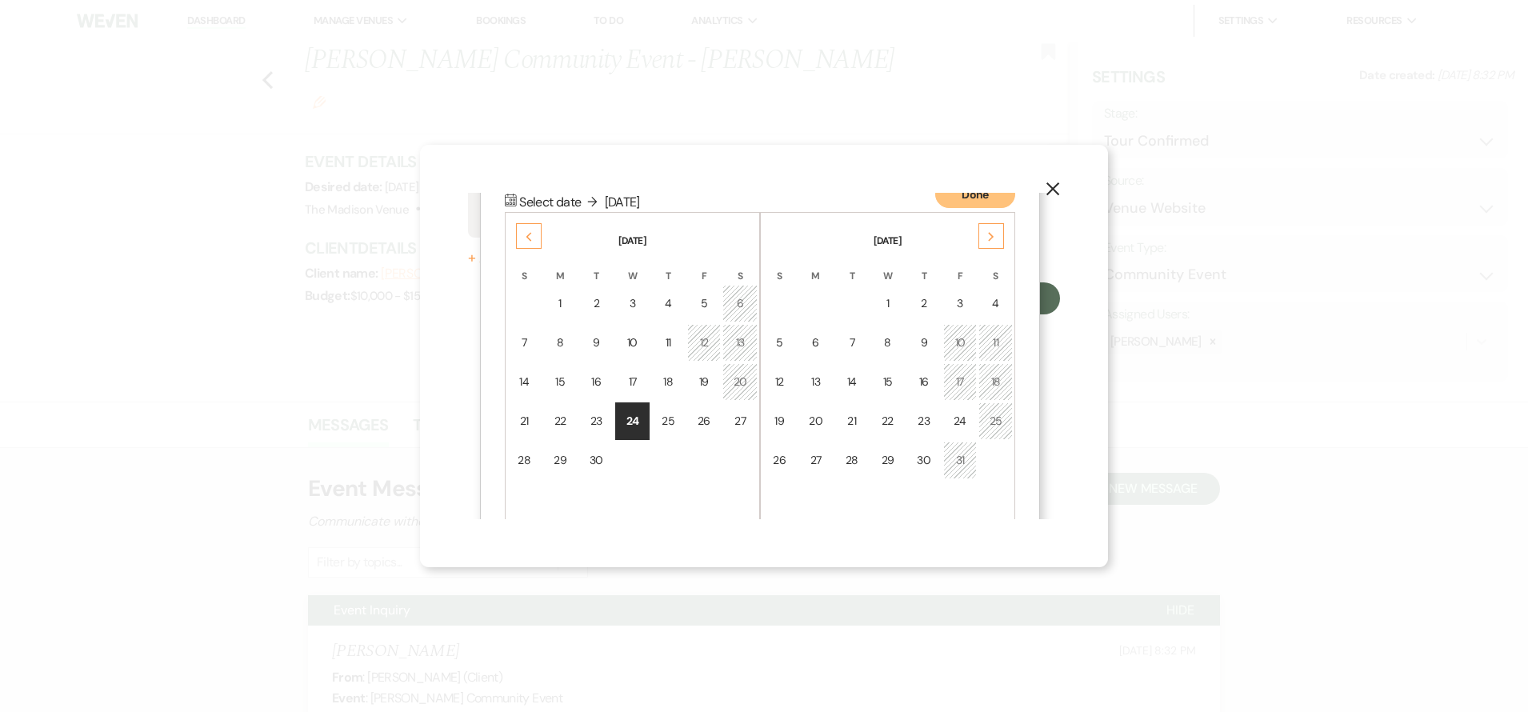
scroll to position [206, 0]
click at [707, 410] on td "26" at bounding box center [704, 421] width 34 height 38
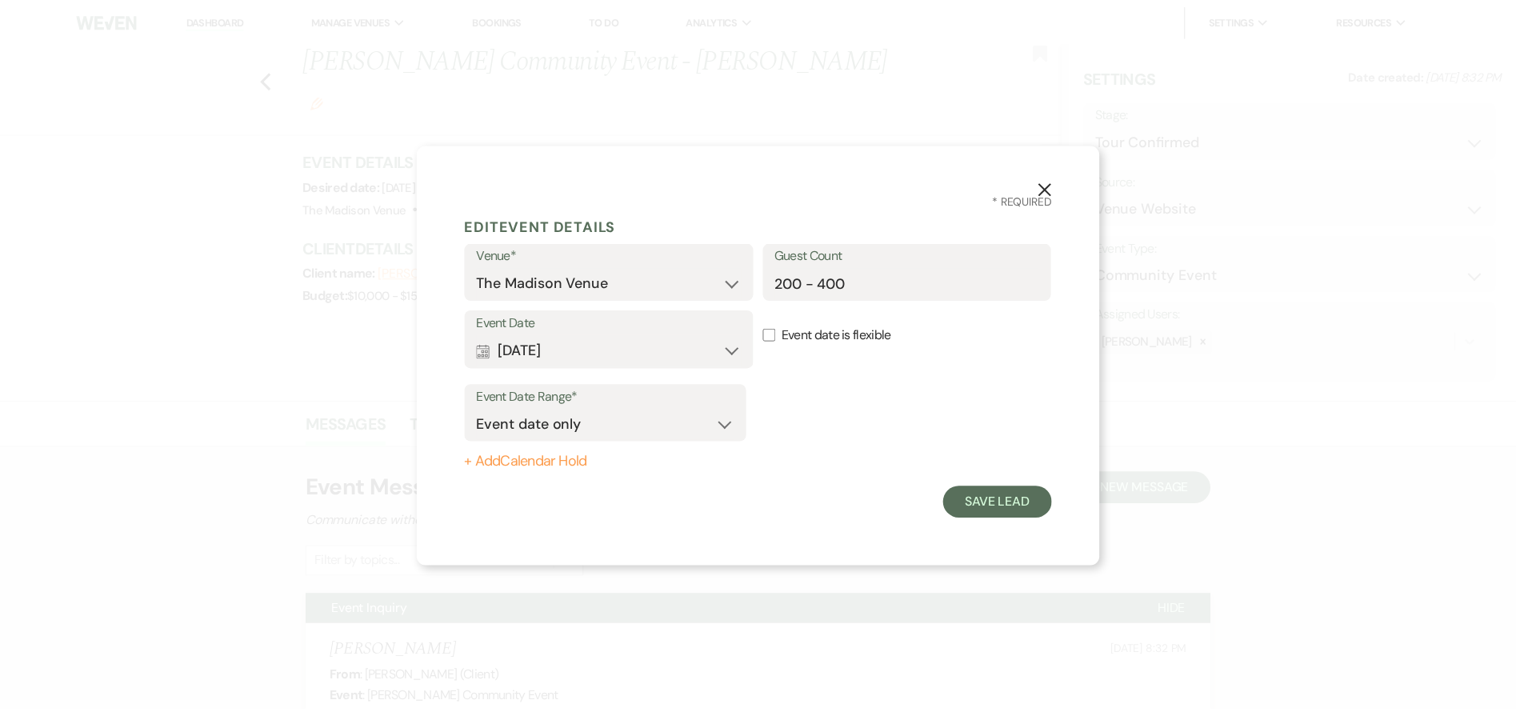
scroll to position [0, 0]
click at [1043, 504] on button "Save Lead" at bounding box center [1005, 503] width 110 height 32
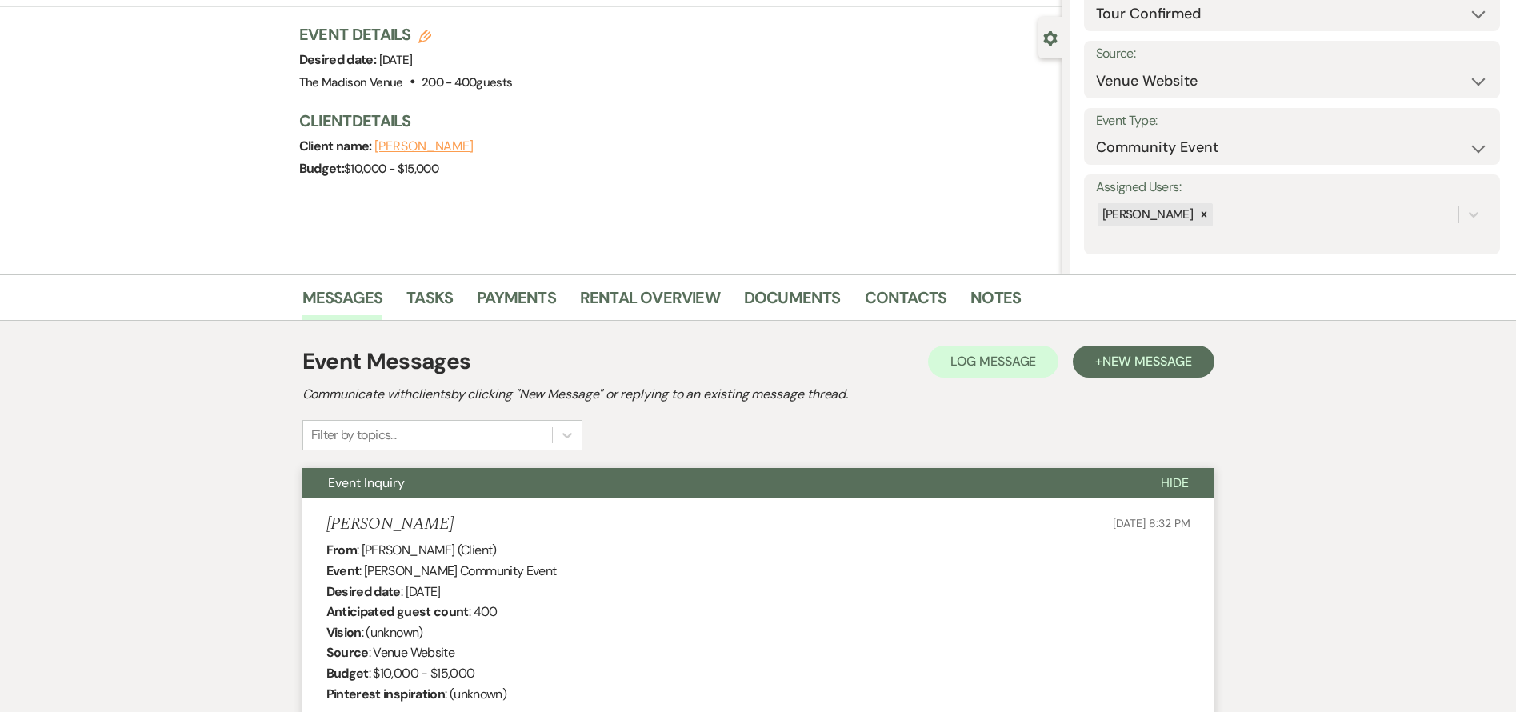
scroll to position [1, 0]
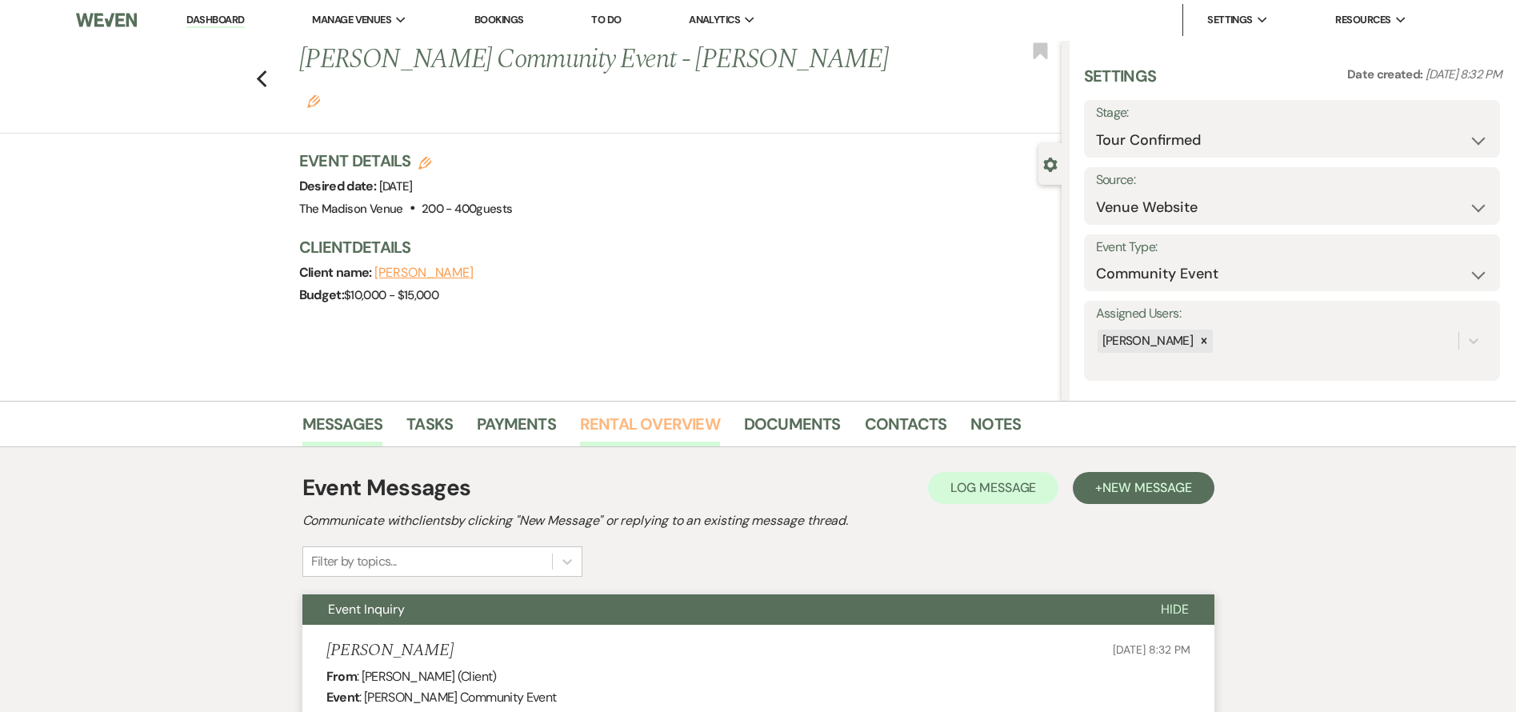
click at [648, 423] on link "Rental Overview" at bounding box center [650, 428] width 140 height 35
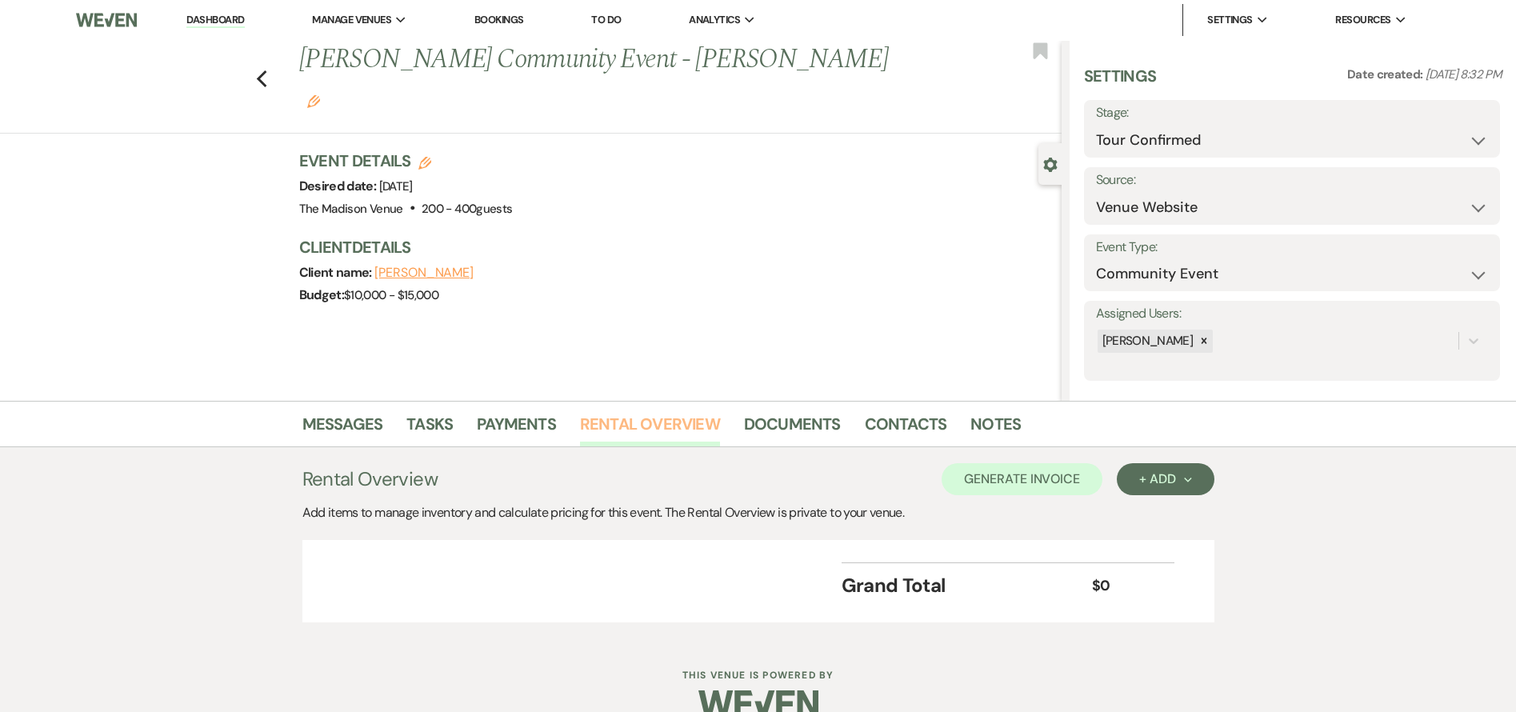
scroll to position [30, 0]
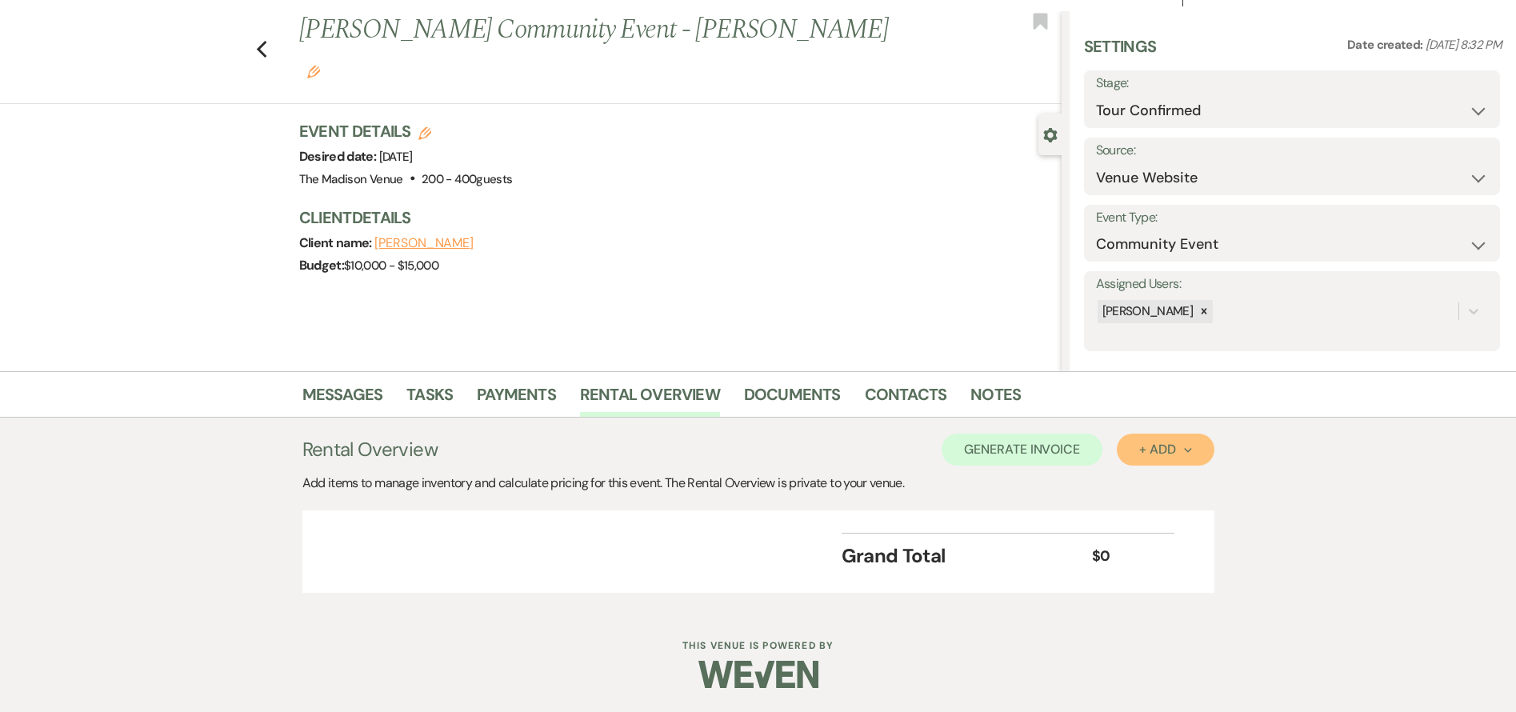
click at [1149, 462] on button "+ Add Next" at bounding box center [1165, 450] width 97 height 32
click at [1150, 514] on button "Category" at bounding box center [1159, 510] width 84 height 25
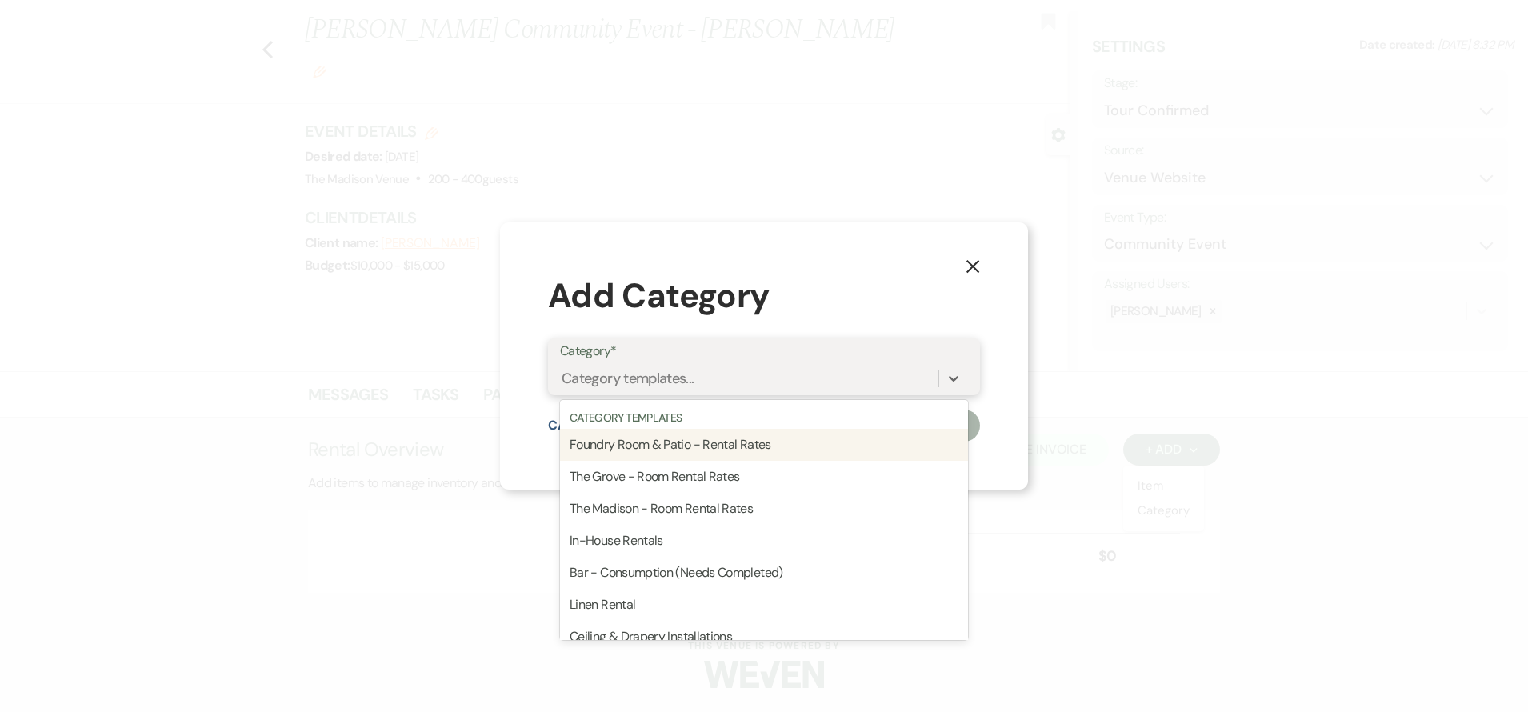
click at [683, 373] on div "Category templates..." at bounding box center [628, 378] width 133 height 22
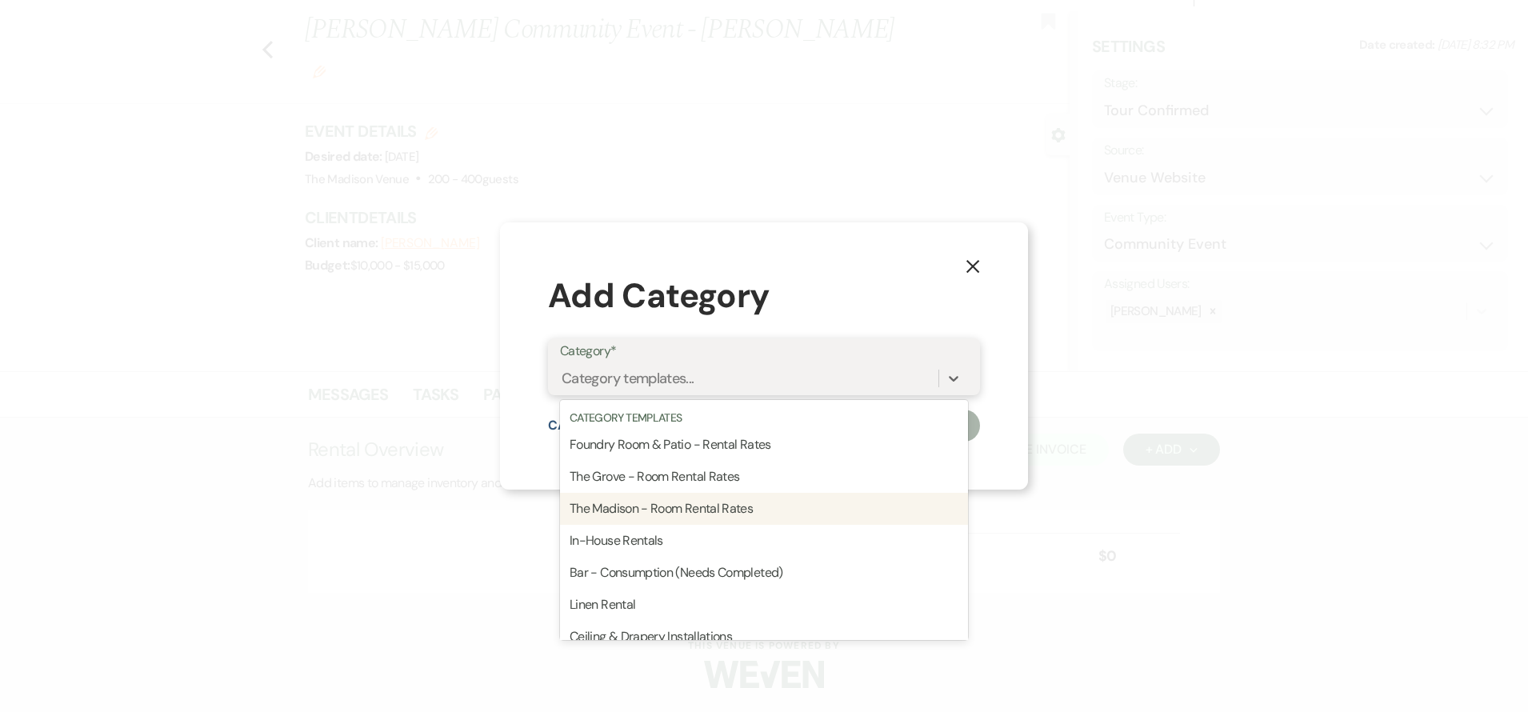
click at [692, 514] on div "The Madison - Room Rental Rates" at bounding box center [764, 509] width 408 height 32
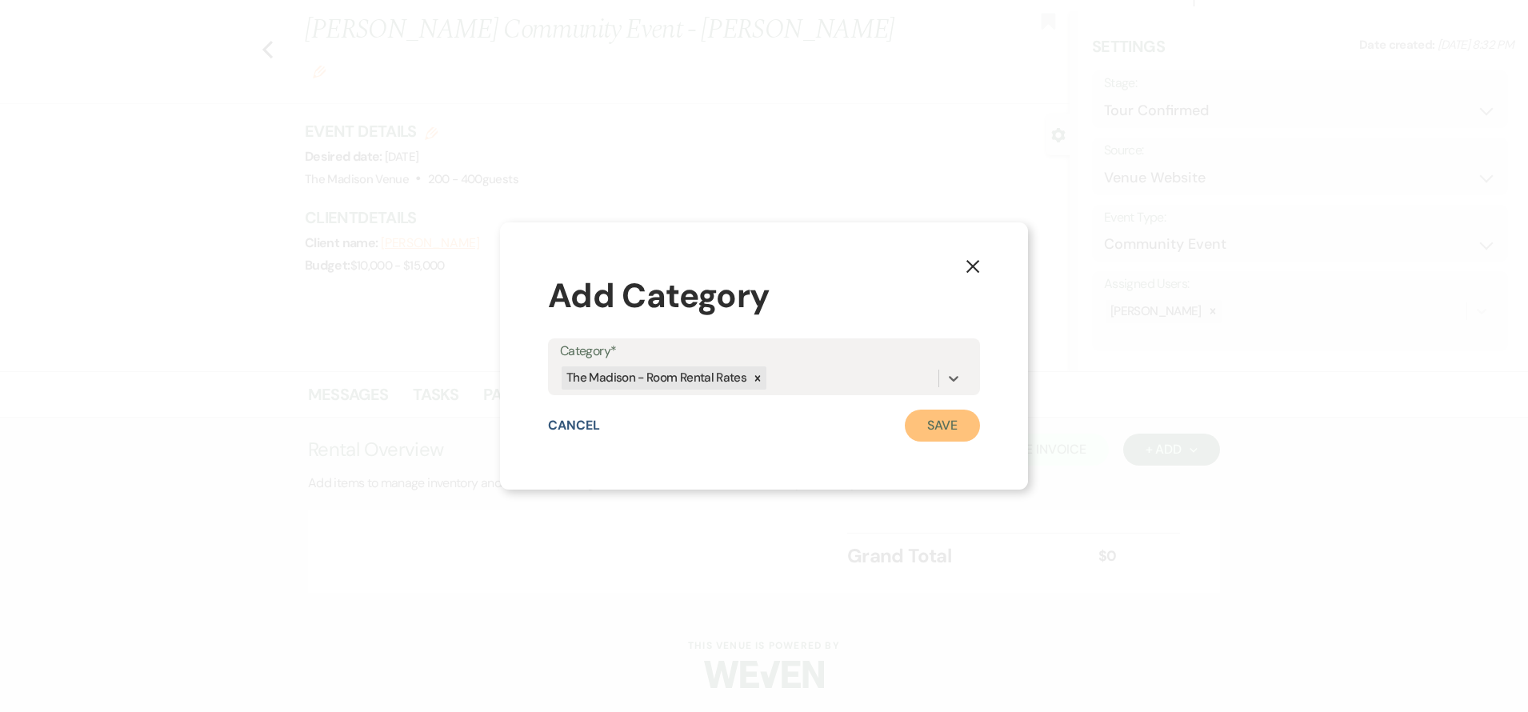
click at [951, 427] on button "Save" at bounding box center [942, 426] width 75 height 32
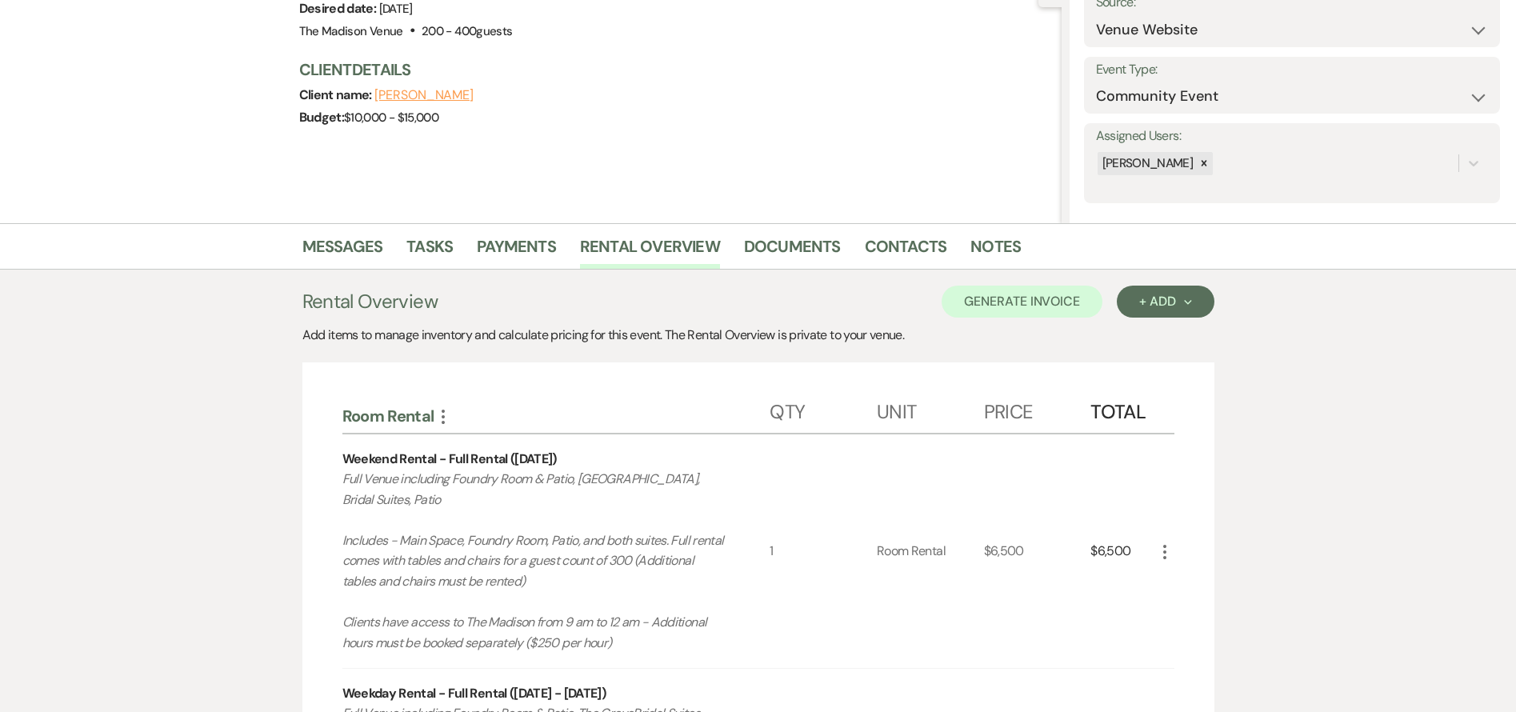
scroll to position [361, 0]
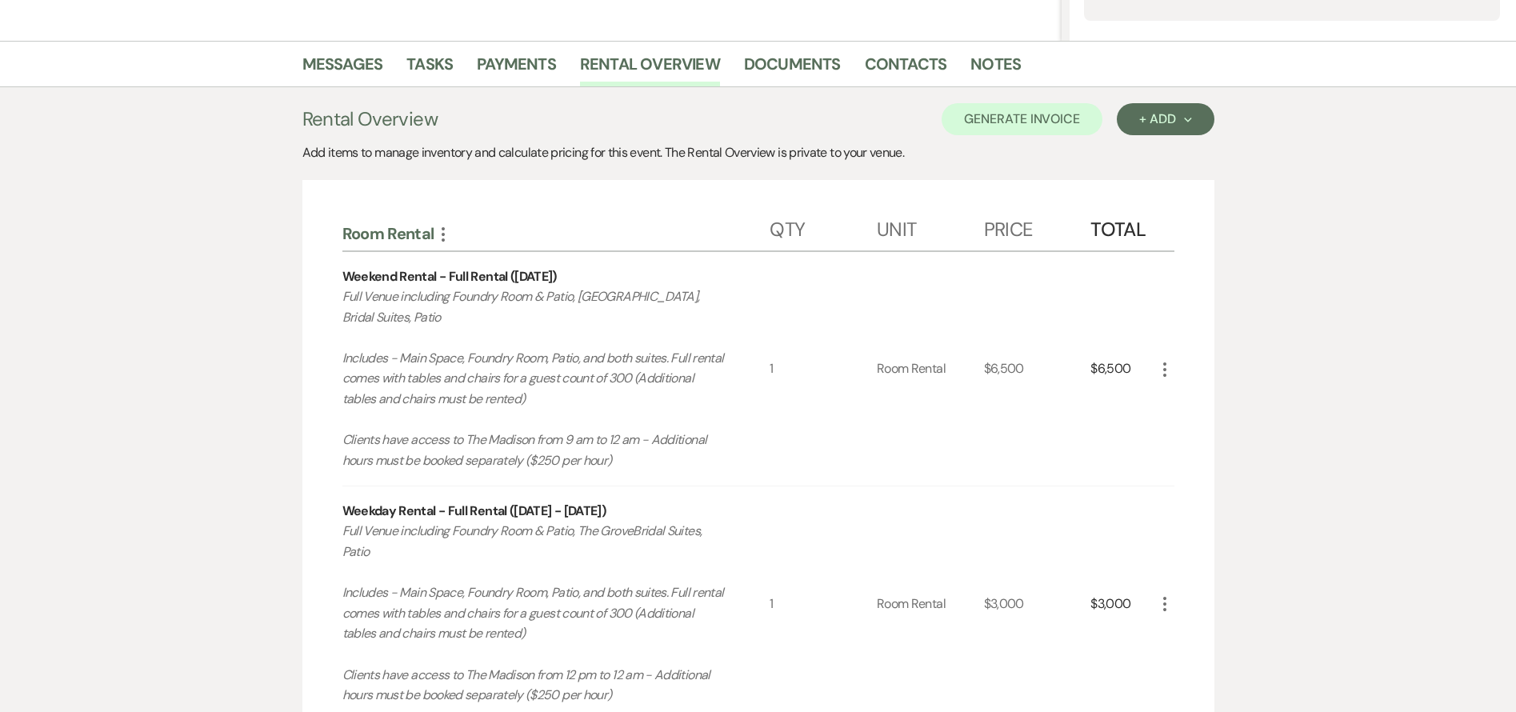
click at [1166, 371] on icon "More" at bounding box center [1164, 369] width 19 height 19
click at [1190, 422] on button "X Delete" at bounding box center [1198, 426] width 86 height 26
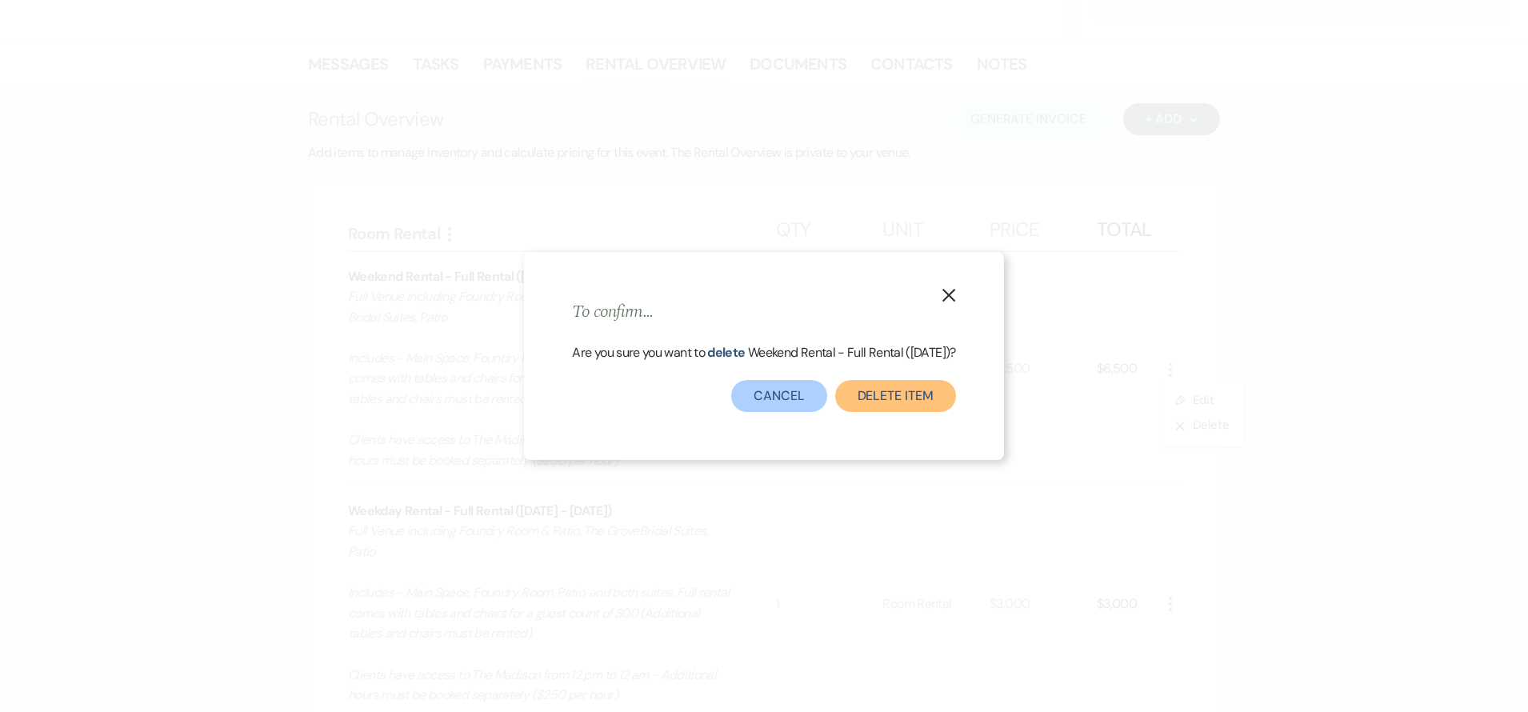
click at [922, 412] on button "Delete Item" at bounding box center [895, 396] width 121 height 32
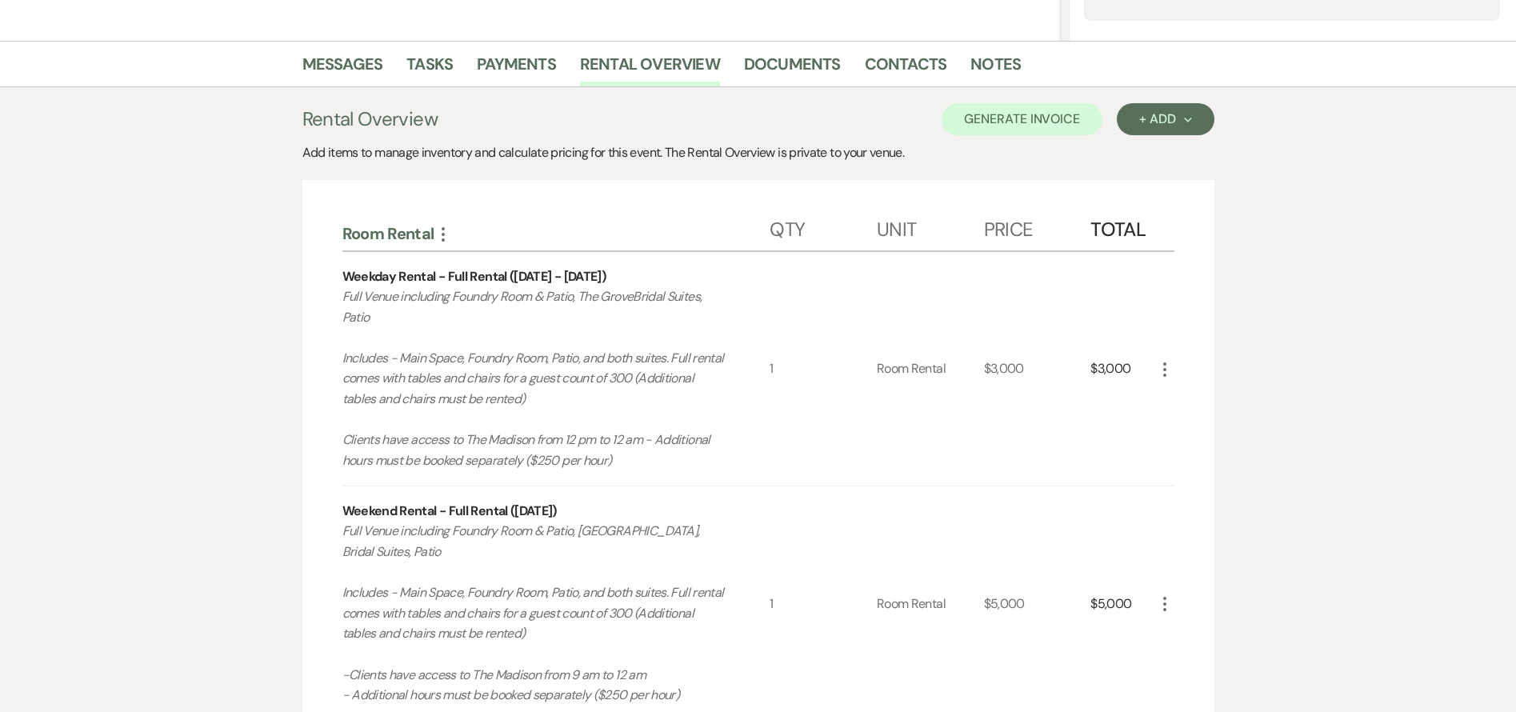
click at [1166, 371] on icon "More" at bounding box center [1164, 369] width 19 height 19
click at [1202, 430] on button "X Delete" at bounding box center [1198, 426] width 86 height 26
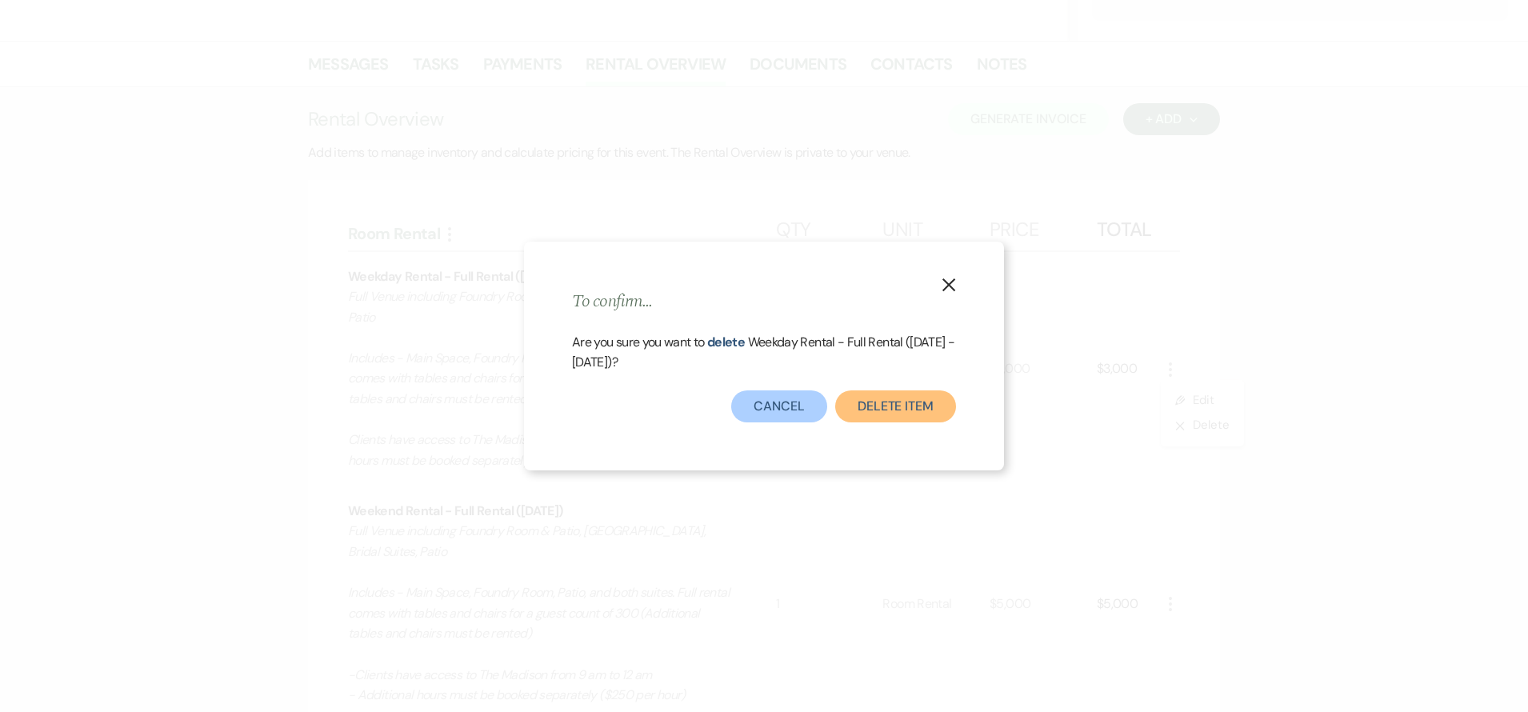
click at [904, 409] on button "Delete Item" at bounding box center [895, 406] width 121 height 32
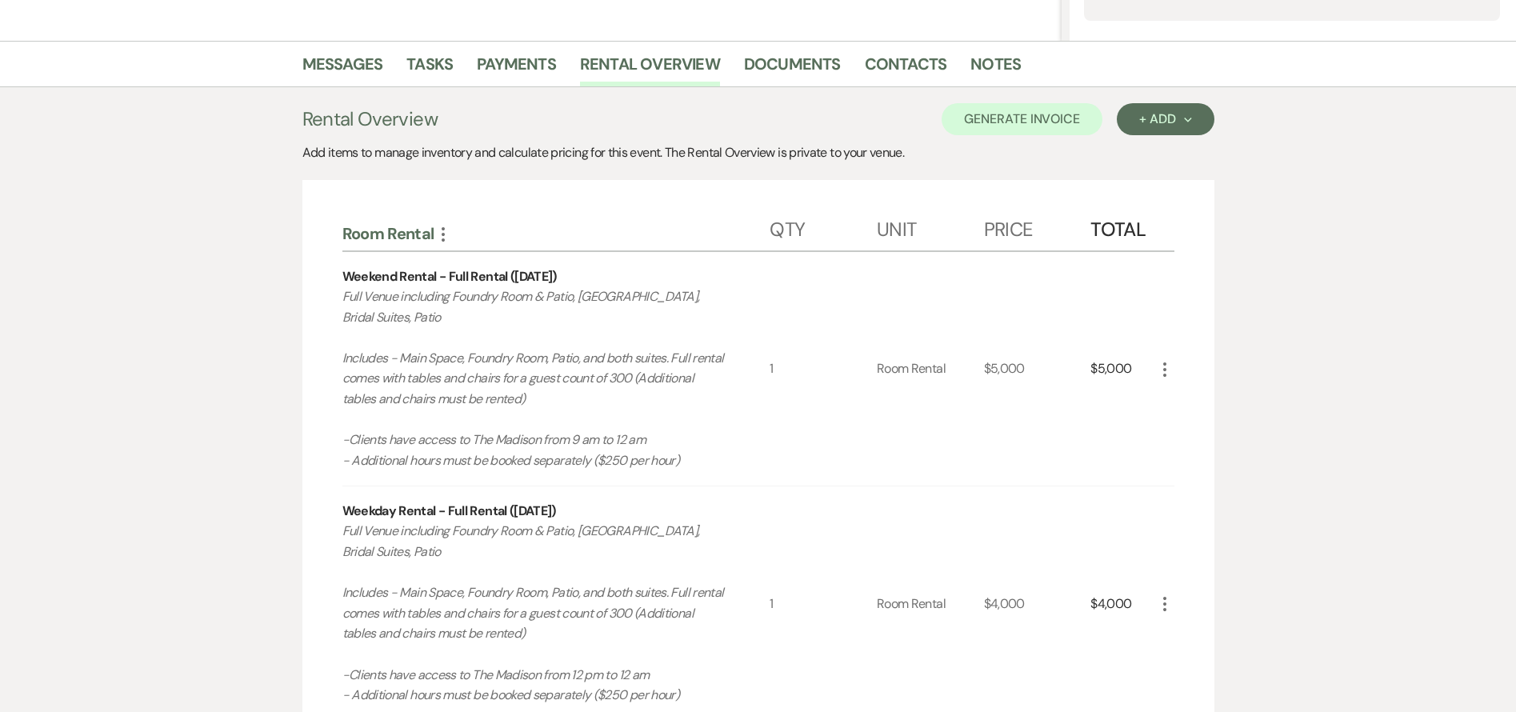
click at [1163, 604] on use "button" at bounding box center [1164, 604] width 3 height 14
click at [1181, 667] on button "X Delete" at bounding box center [1198, 661] width 86 height 26
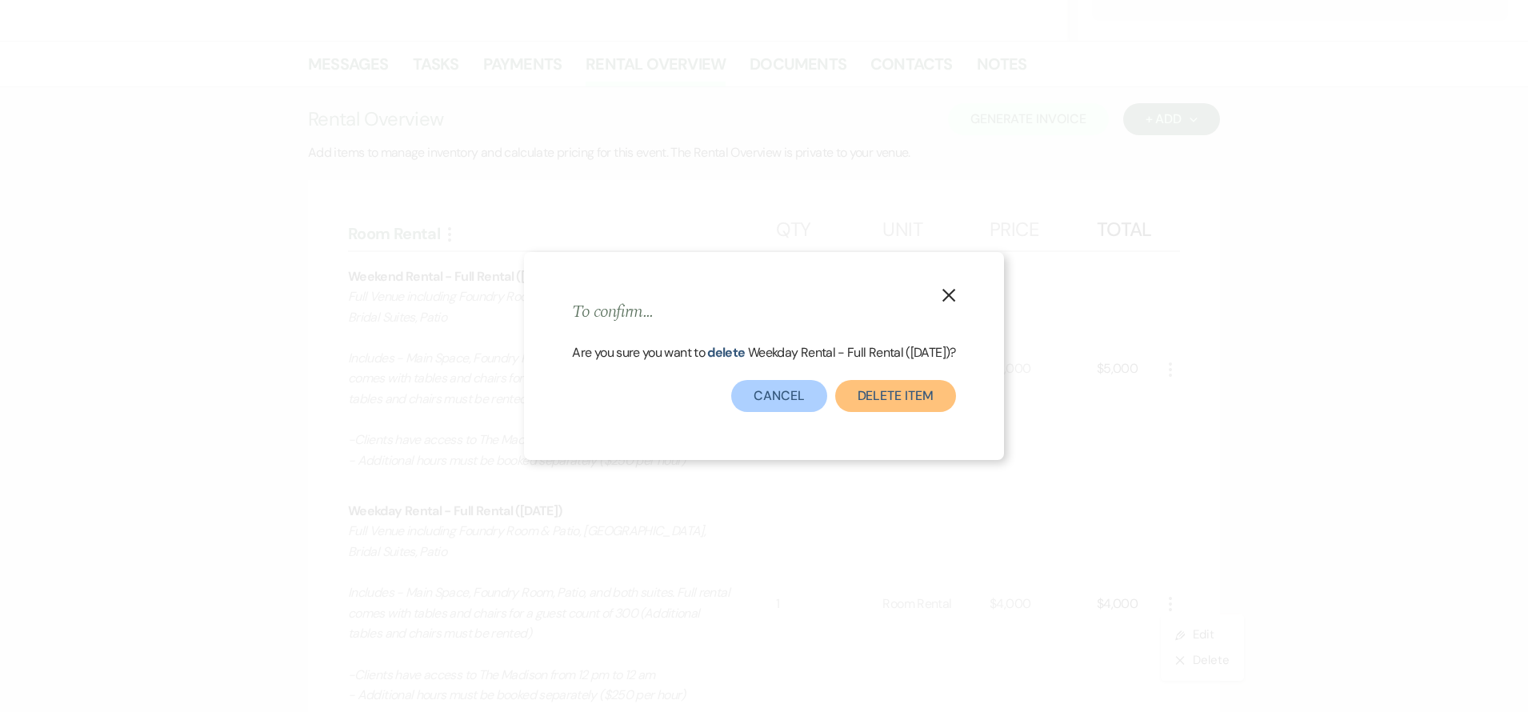
click at [894, 406] on button "Delete Item" at bounding box center [895, 396] width 121 height 32
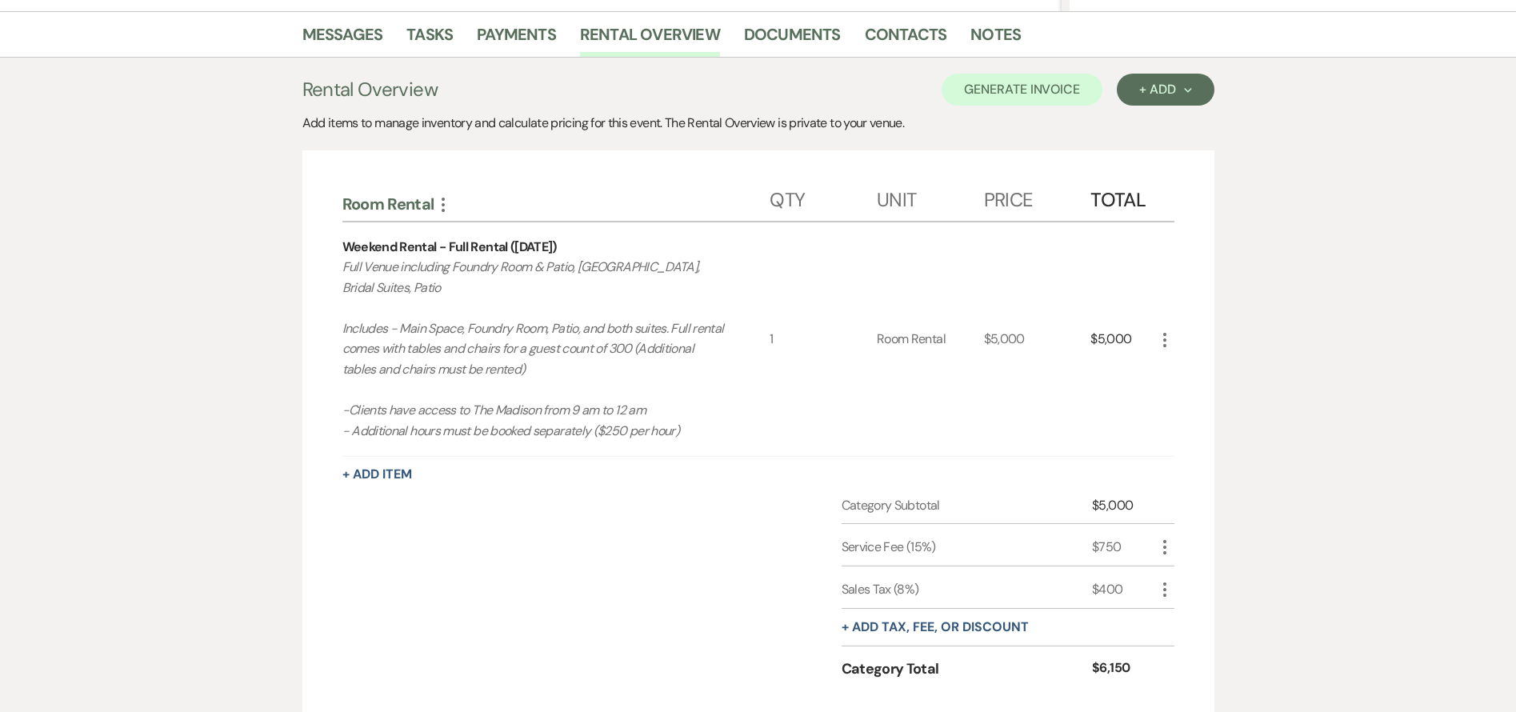
scroll to position [56, 0]
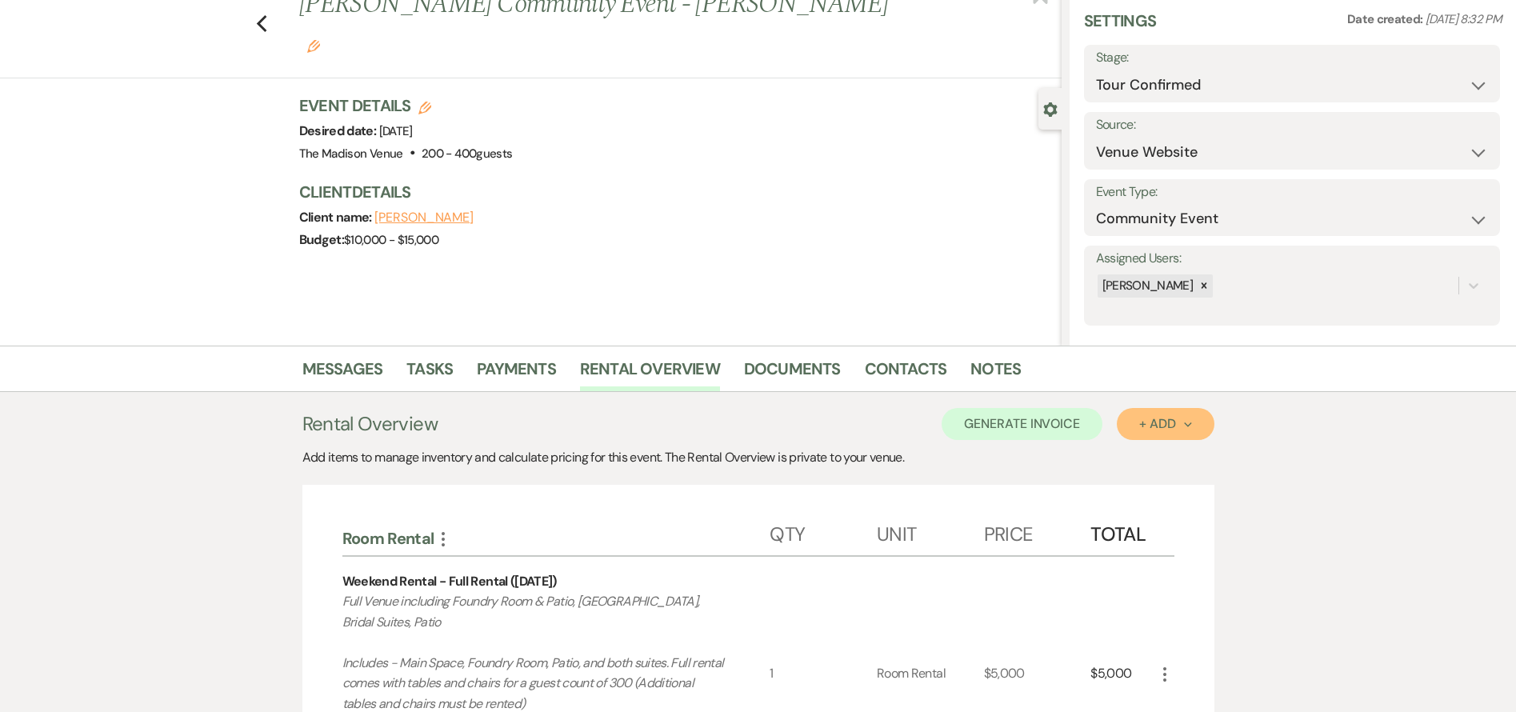
click at [1154, 430] on div "+ Add Next" at bounding box center [1165, 424] width 52 height 13
click at [1158, 478] on button "Category" at bounding box center [1159, 485] width 84 height 25
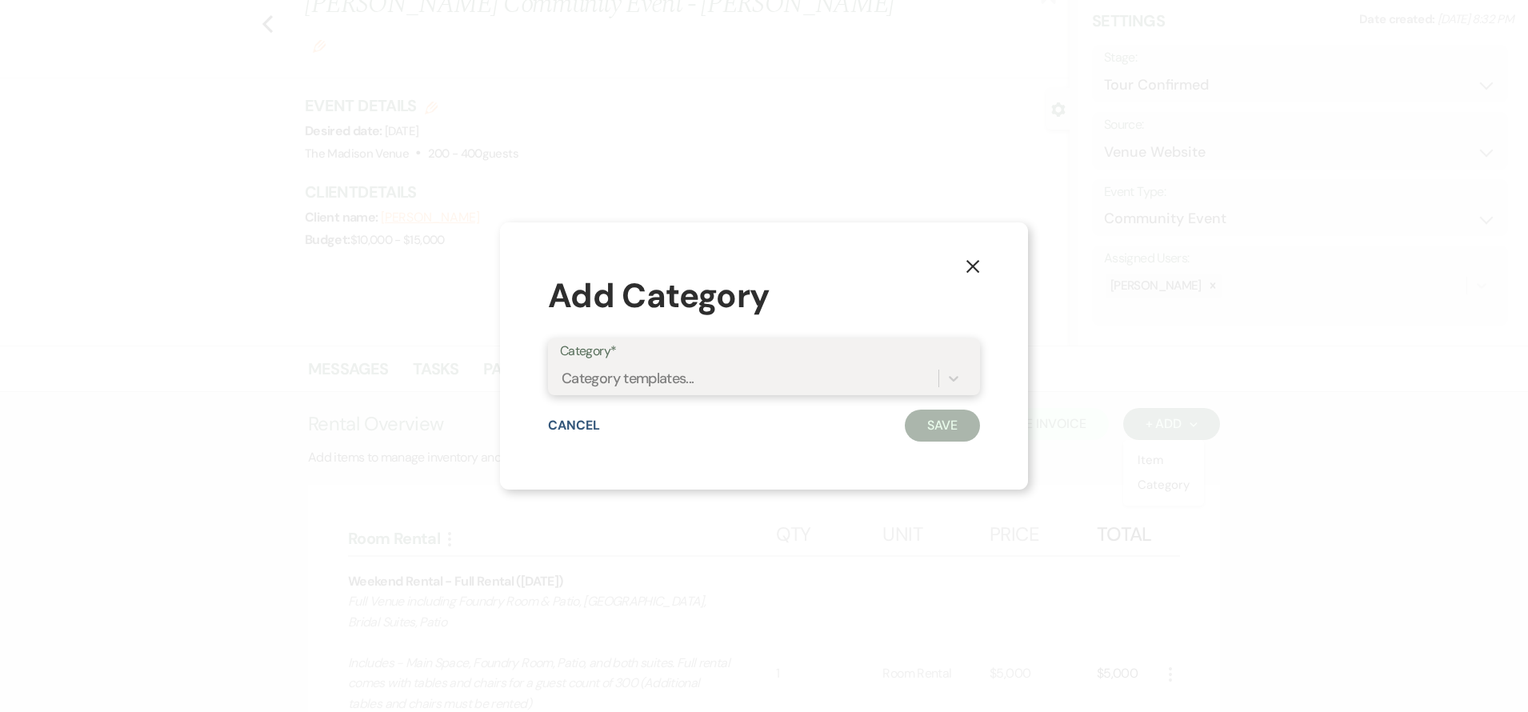
click at [574, 390] on div "Category templates..." at bounding box center [749, 378] width 378 height 28
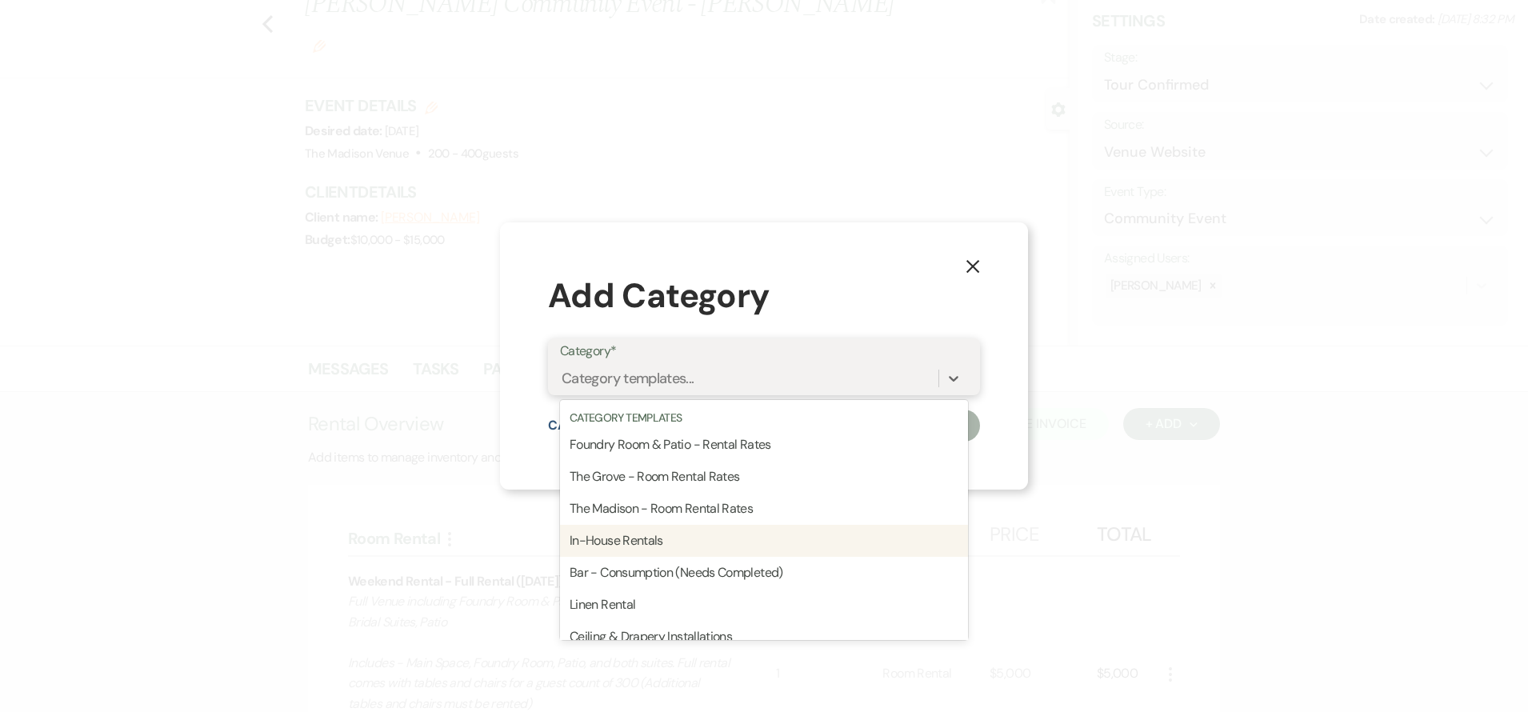
click at [650, 542] on div "In-House Rentals" at bounding box center [764, 541] width 408 height 32
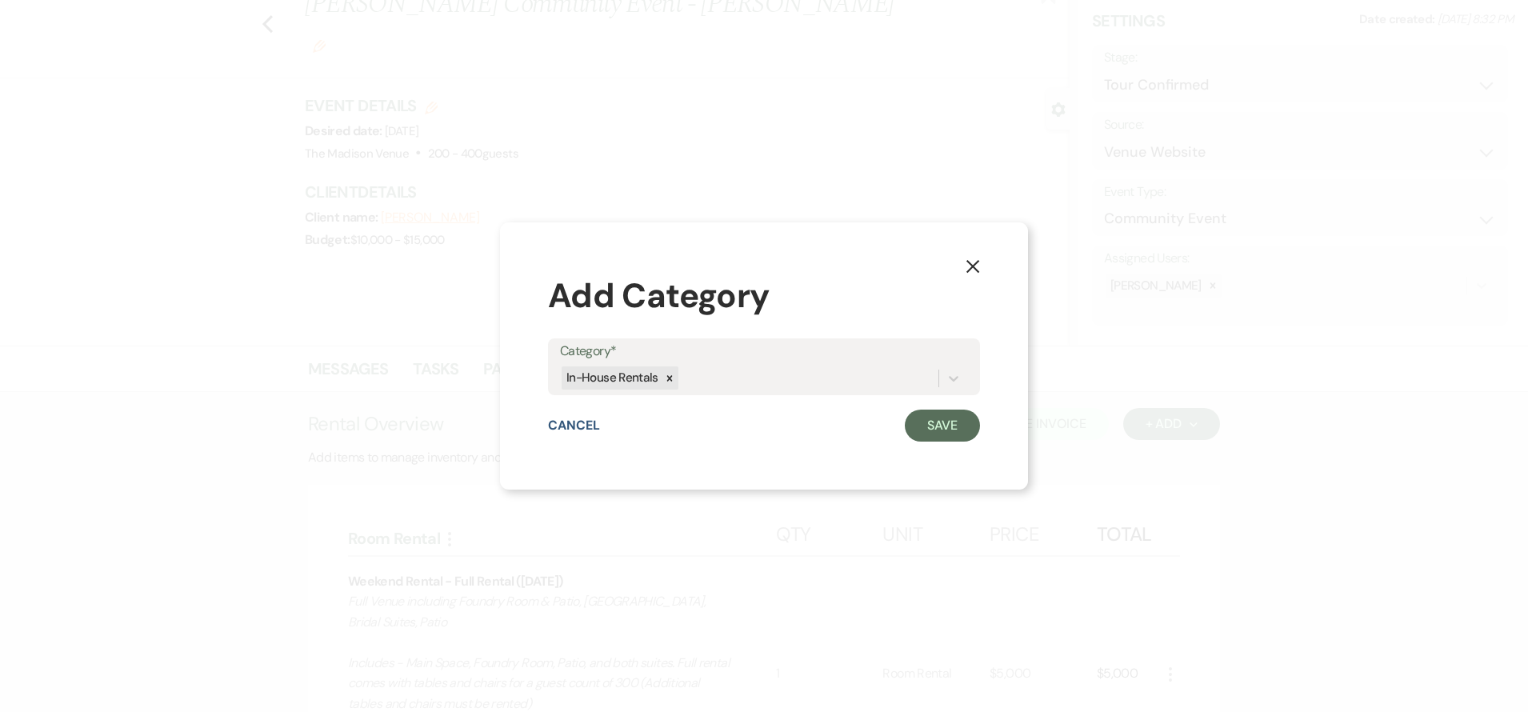
click at [947, 442] on div "X Add Category Category* In-House Rentals Cancel Save" at bounding box center [764, 355] width 528 height 267
click at [945, 431] on button "Save" at bounding box center [942, 426] width 75 height 32
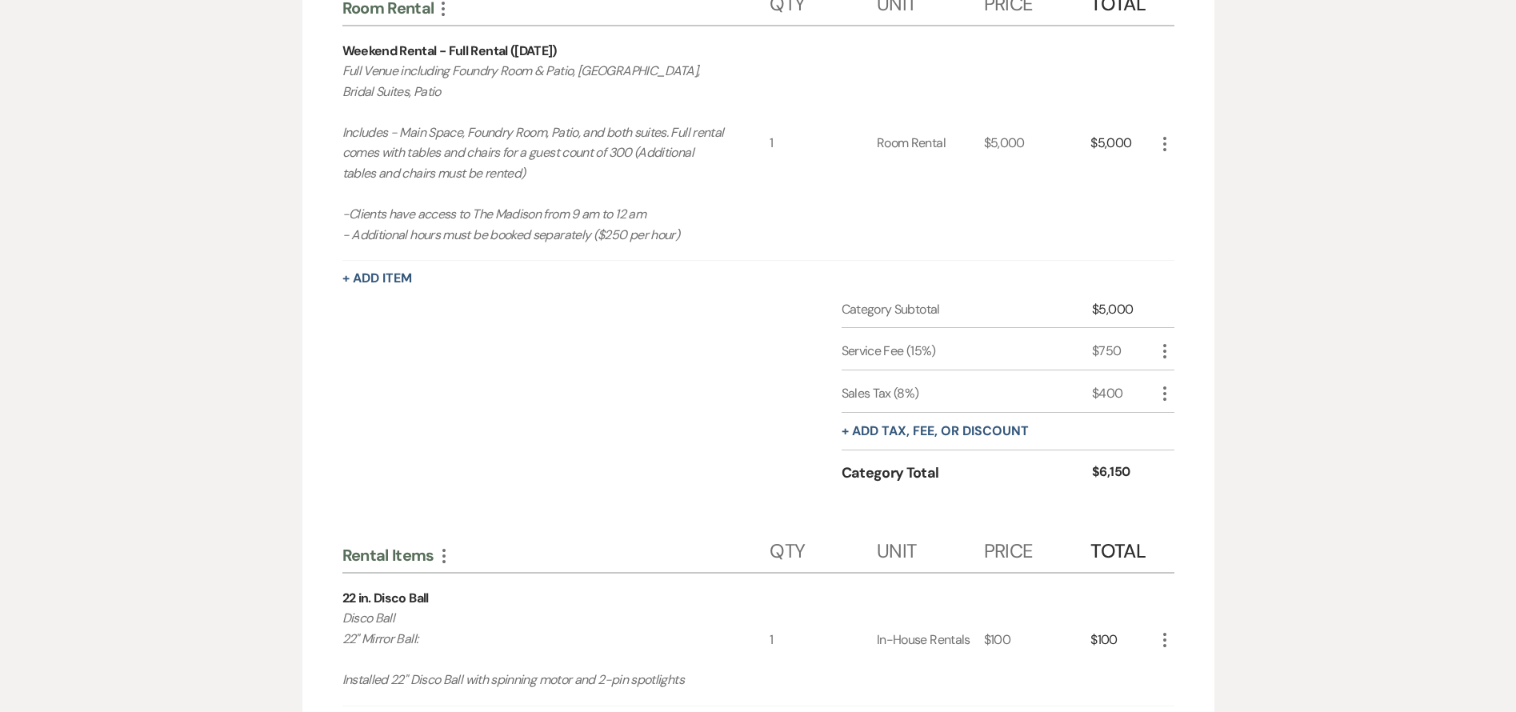
scroll to position [878, 0]
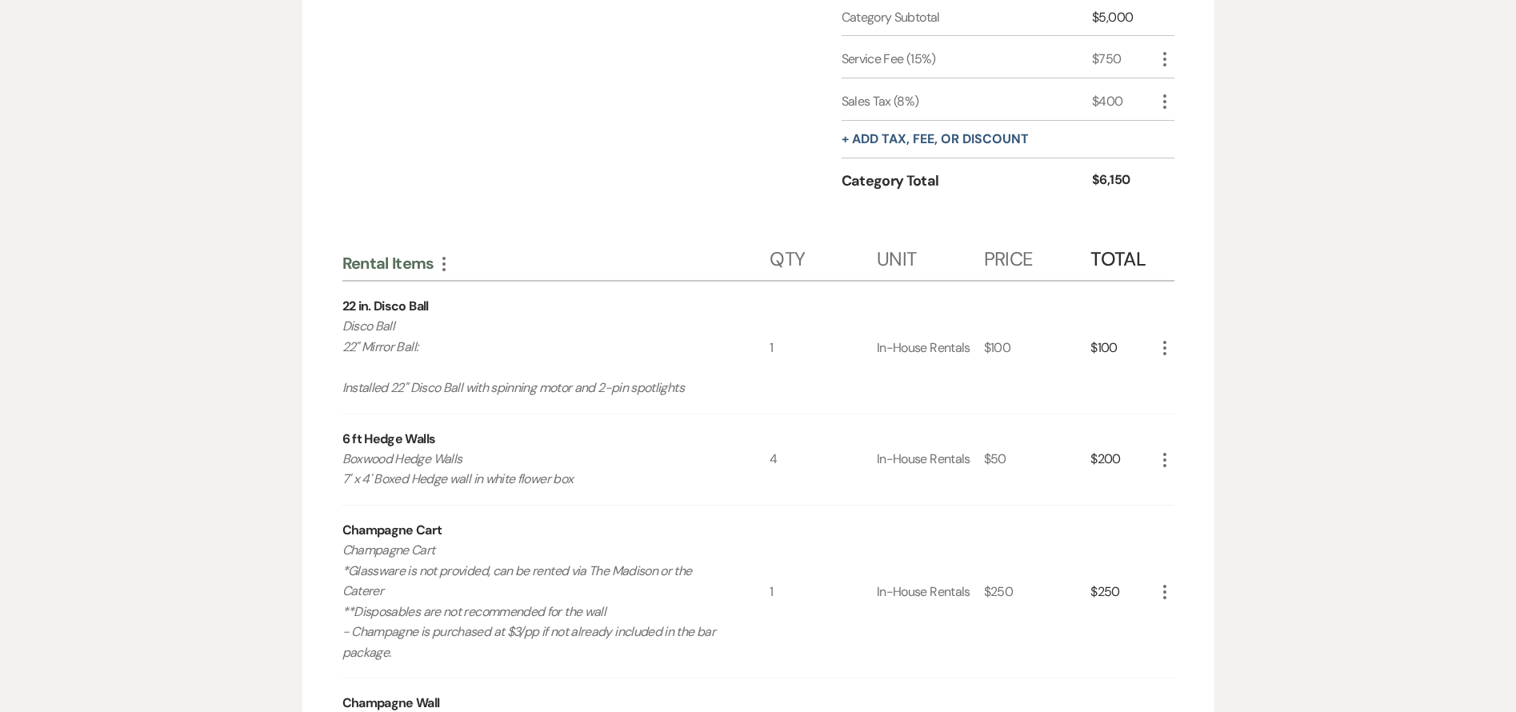
click at [1163, 350] on icon "More" at bounding box center [1164, 347] width 19 height 19
click at [1169, 397] on button "X Delete" at bounding box center [1198, 405] width 86 height 26
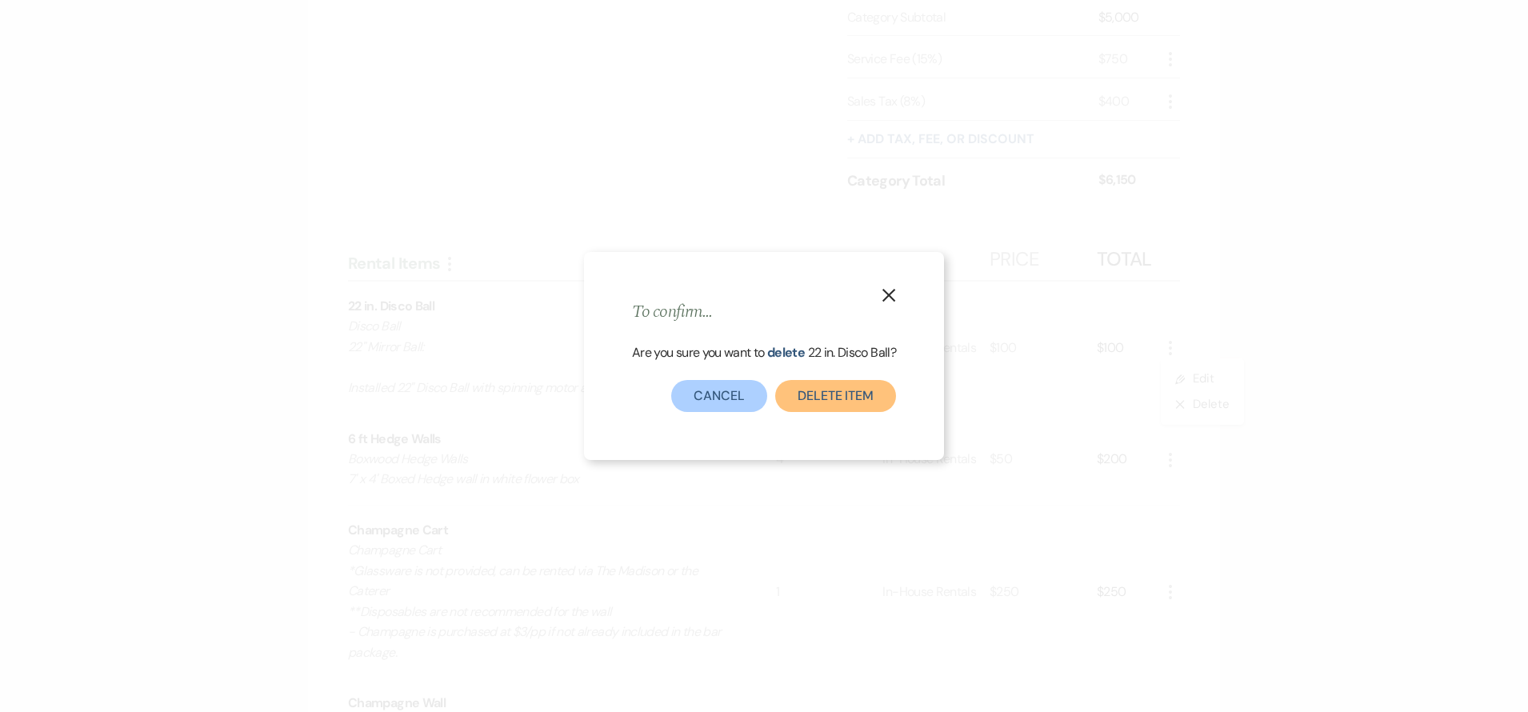
click at [878, 409] on button "Delete Item" at bounding box center [835, 396] width 121 height 32
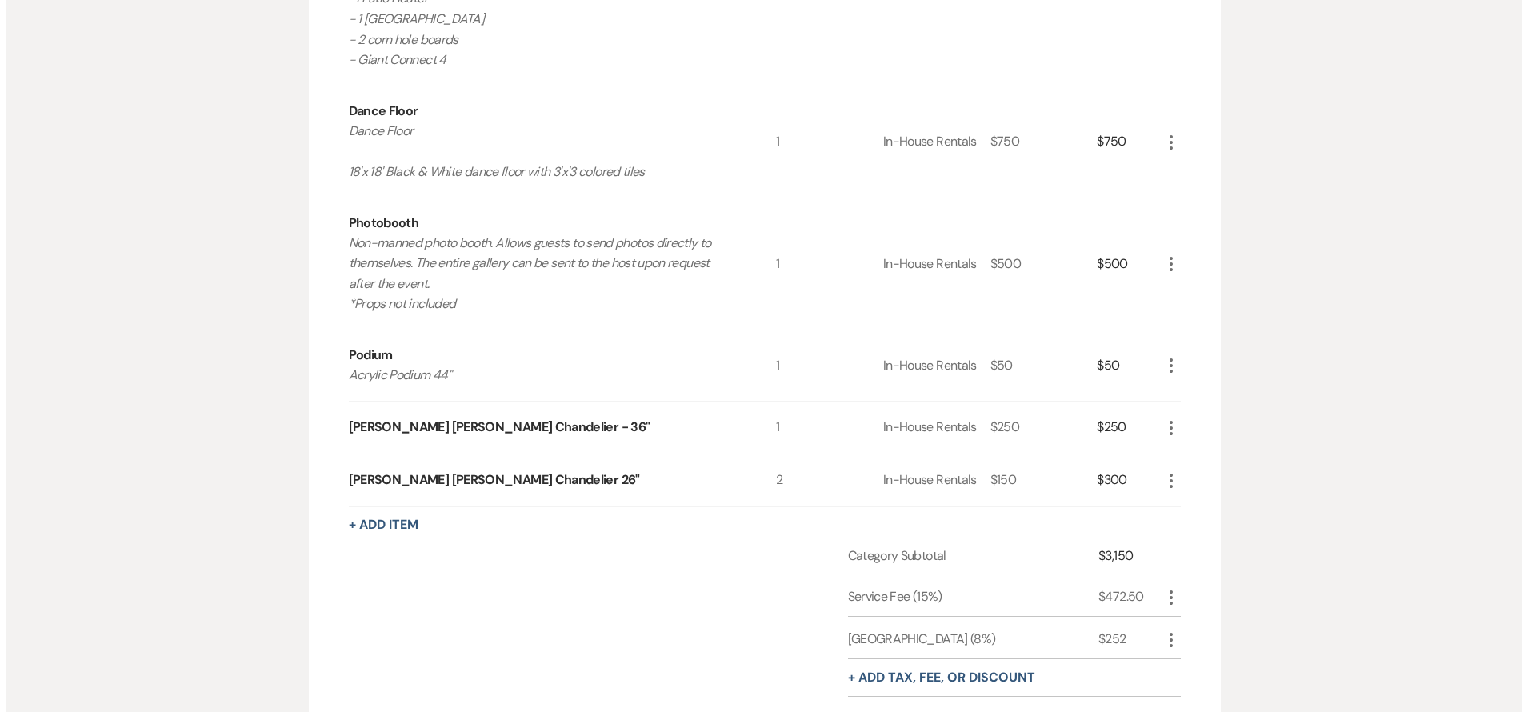
scroll to position [1762, 0]
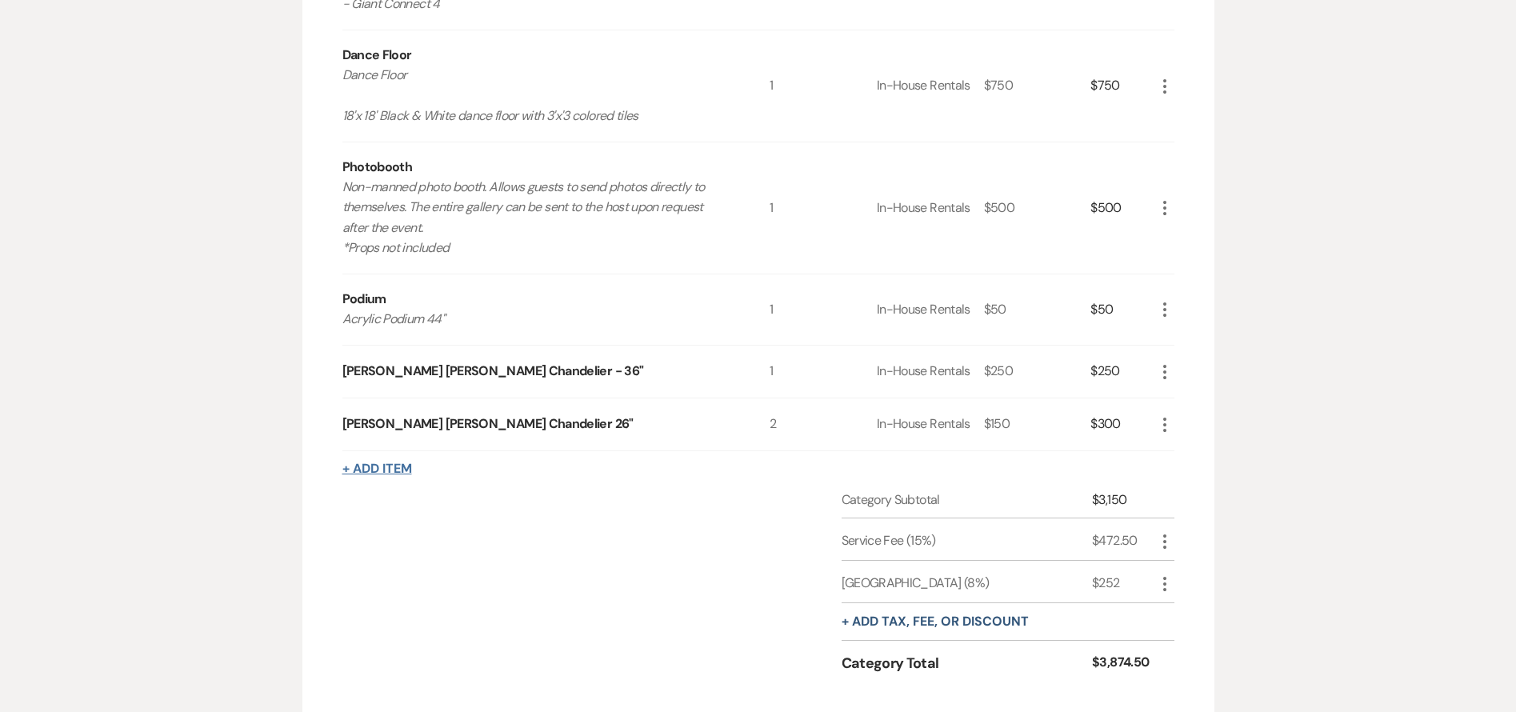
click at [382, 462] on button "+ Add Item" at bounding box center [377, 468] width 70 height 13
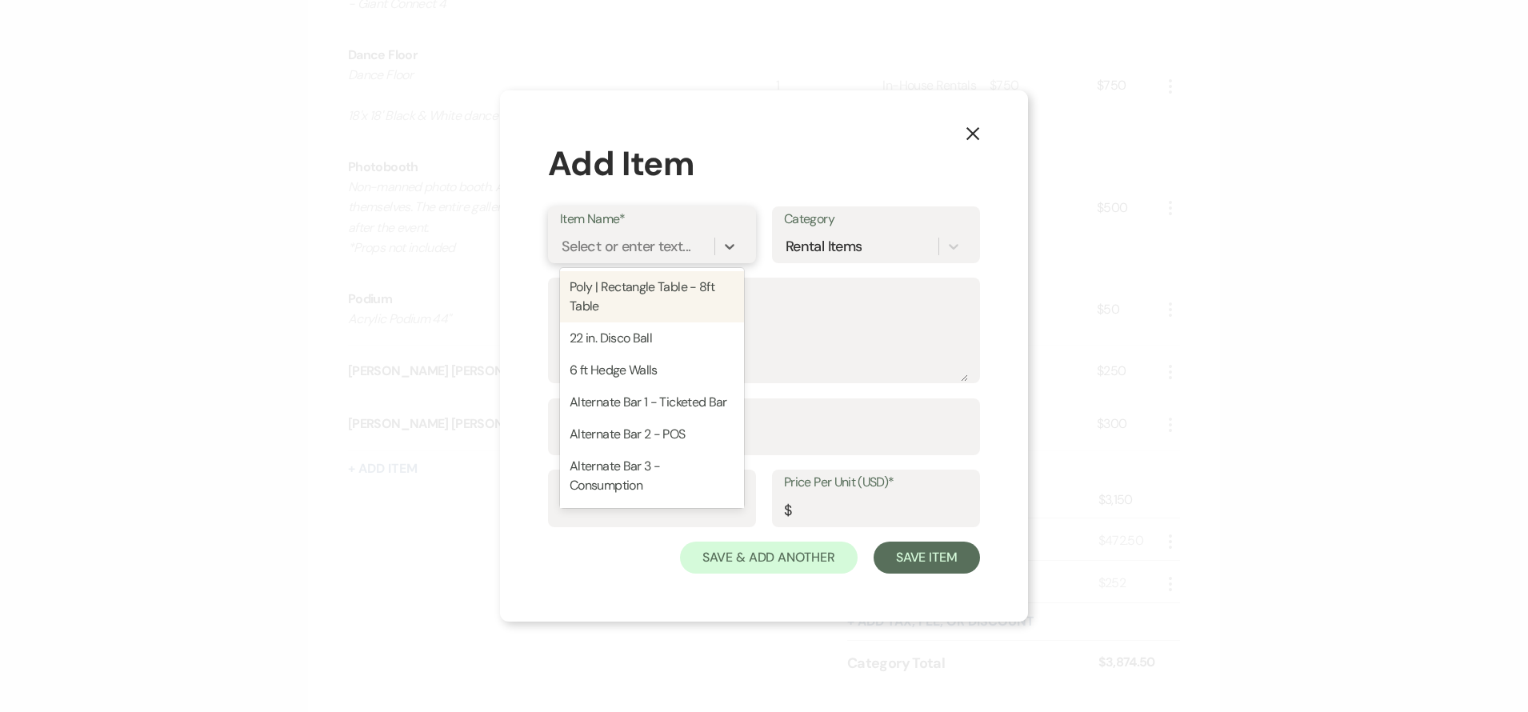
click at [641, 239] on div "Select or enter text..." at bounding box center [626, 246] width 129 height 22
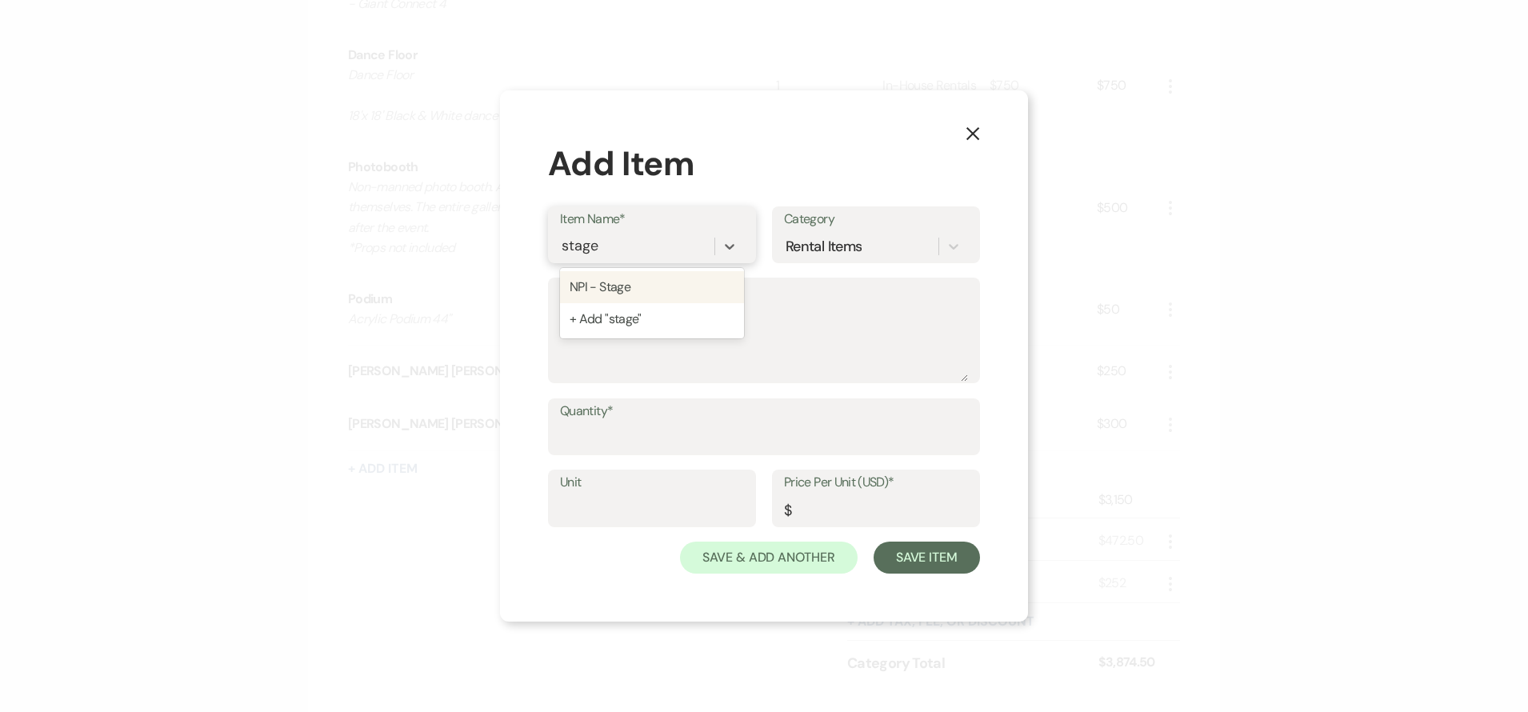
click at [637, 290] on div "NPI - Stage" at bounding box center [652, 287] width 184 height 32
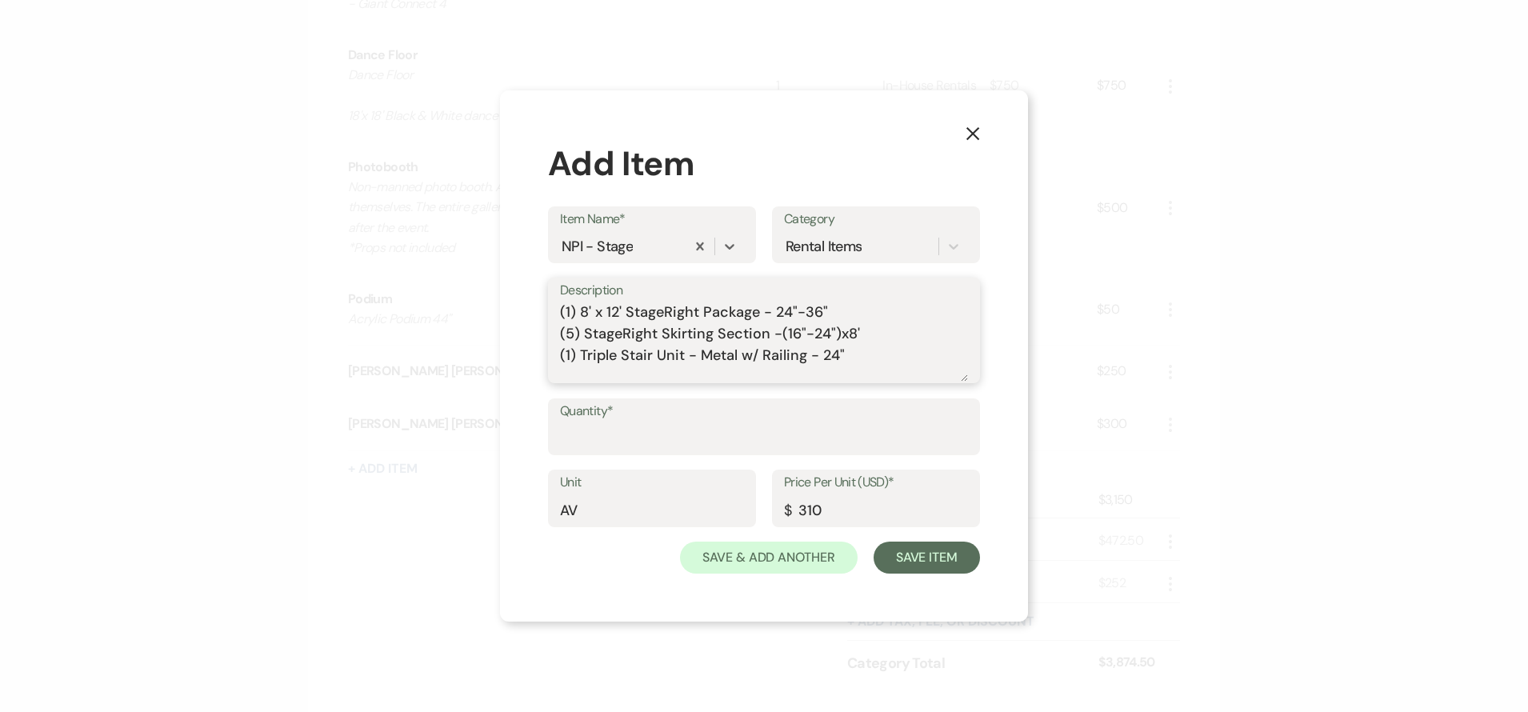
click at [588, 304] on textarea "(1) 8' x 12' StageRight Package - 24"-36" (5) StageRight Skirting Section -(16"…" at bounding box center [764, 342] width 408 height 80
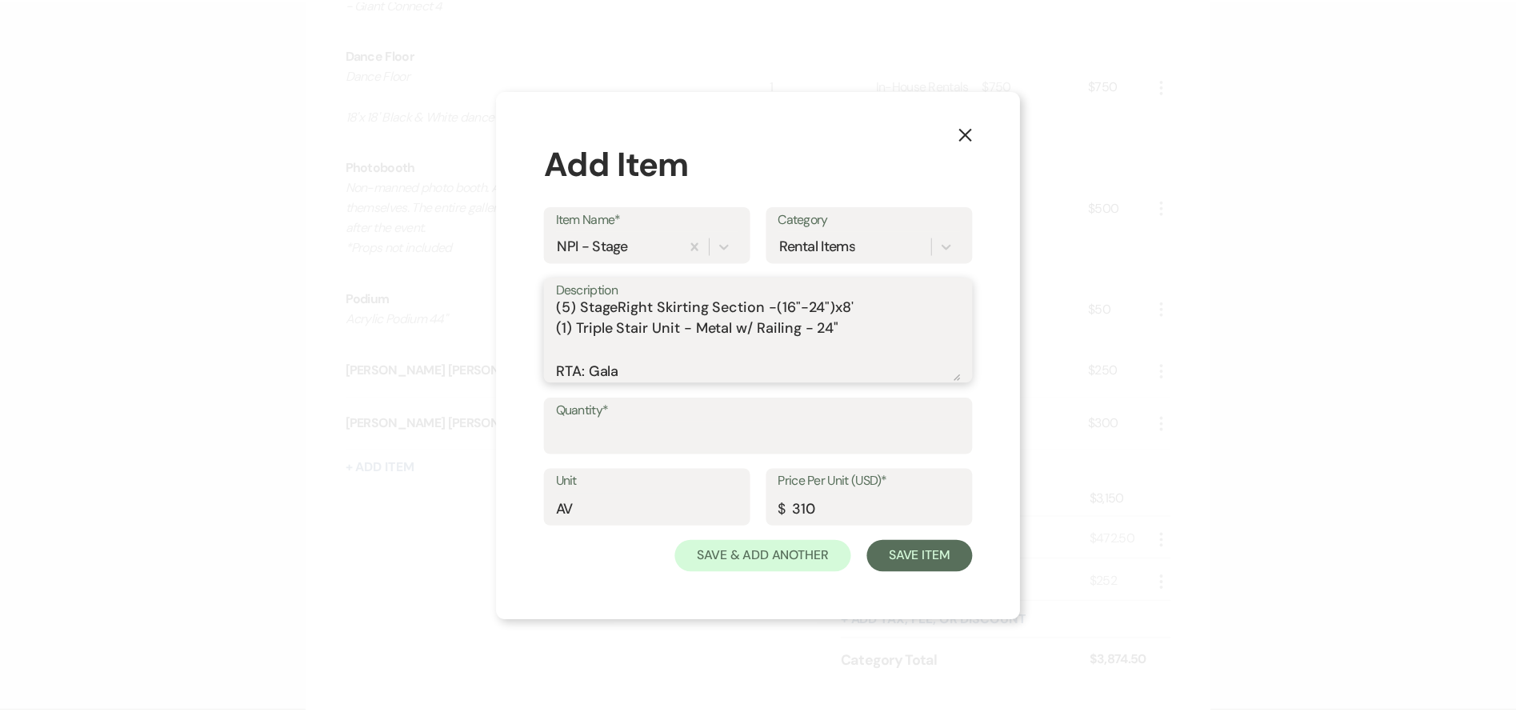
scroll to position [28, 0]
drag, startPoint x: 680, startPoint y: 366, endPoint x: 553, endPoint y: 373, distance: 127.4
click at [553, 373] on div "Description (1) 12' x 16' StageRight Package - 24"-36" (5) StageRight Skirting …" at bounding box center [764, 331] width 432 height 106
click at [698, 358] on textarea "(1) 12' x 16' StageRight Package - 24"-36" (5) StageRight Skirting Section -(16…" at bounding box center [764, 342] width 408 height 80
click at [686, 366] on textarea "(1) 12' x 16' StageRight Package - 24"-36" (5) StageRight Skirting Section -(16…" at bounding box center [764, 342] width 408 height 80
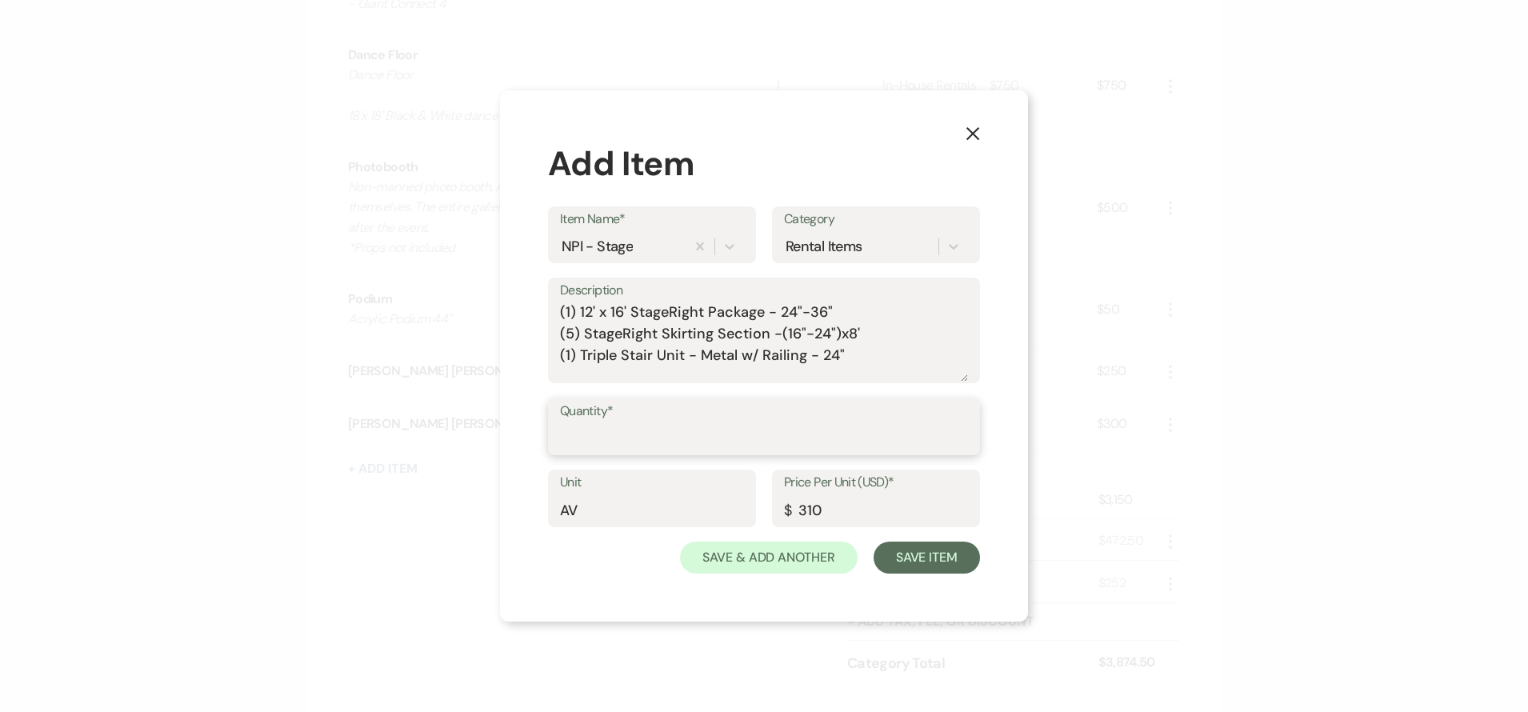
click at [585, 450] on input "Quantity*" at bounding box center [764, 437] width 408 height 31
click at [864, 506] on input "310" at bounding box center [876, 509] width 184 height 31
click at [932, 558] on button "Save Item" at bounding box center [927, 558] width 106 height 32
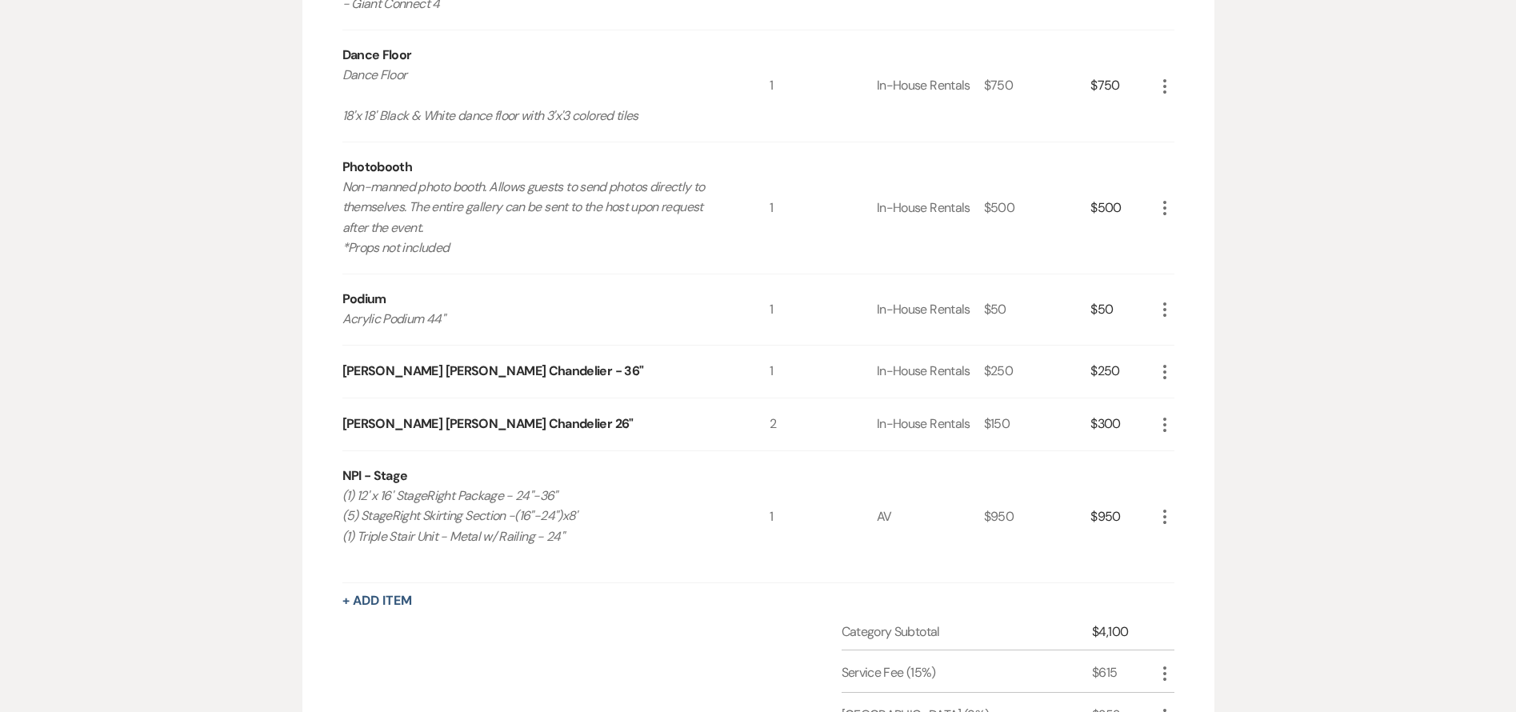
click at [1161, 425] on icon "More" at bounding box center [1164, 424] width 19 height 19
click at [1207, 487] on button "X Delete" at bounding box center [1198, 481] width 86 height 26
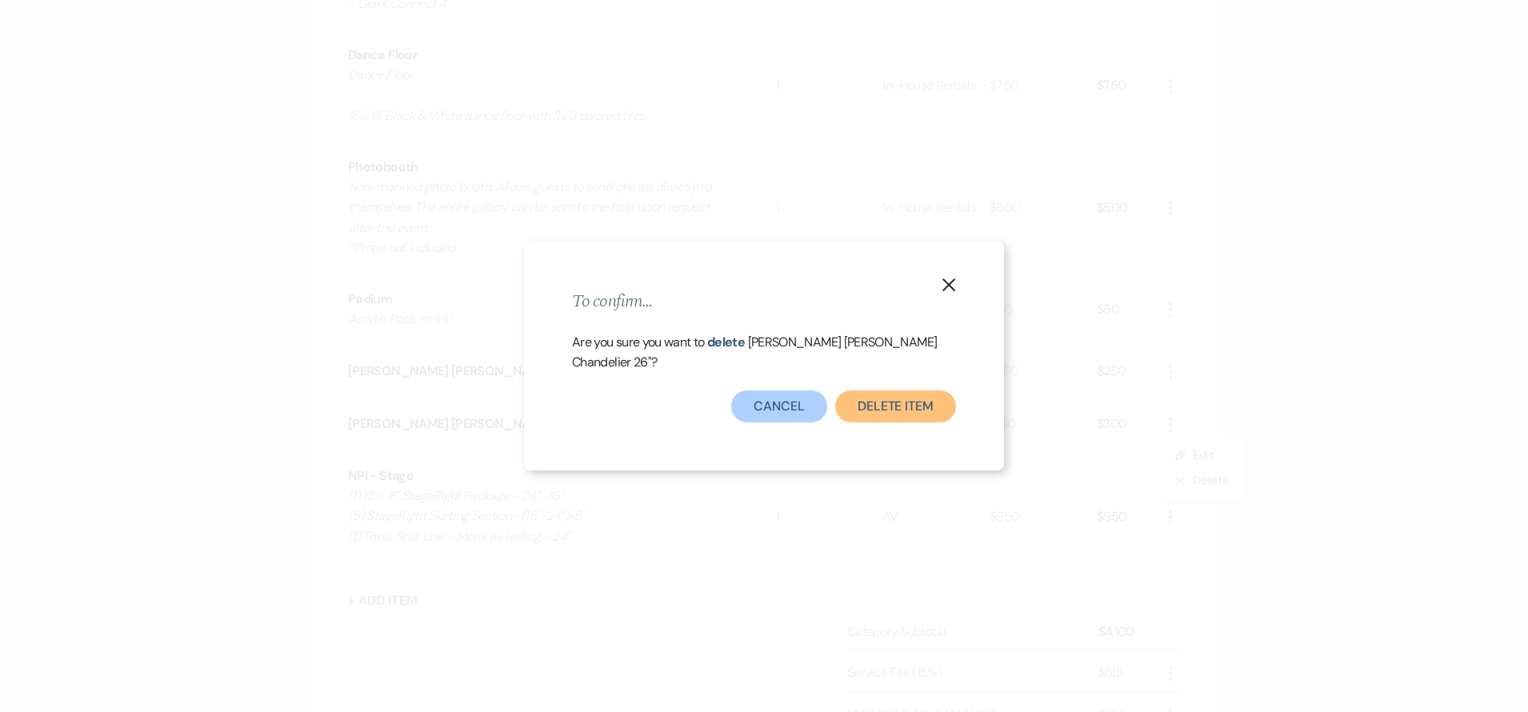
click at [916, 398] on button "Delete Item" at bounding box center [895, 406] width 121 height 32
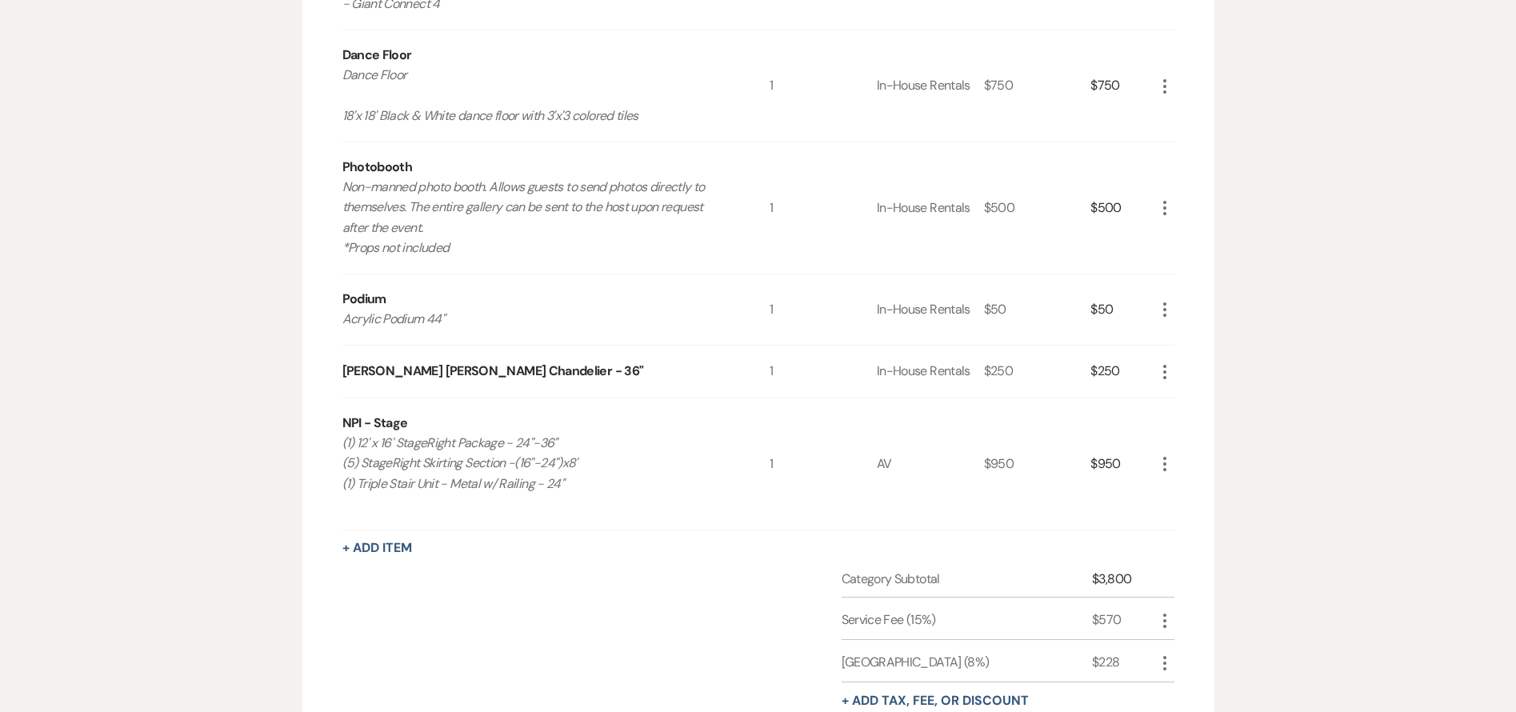
click at [1162, 368] on icon "More" at bounding box center [1164, 371] width 19 height 19
click at [1174, 426] on use "button" at bounding box center [1177, 428] width 9 height 9
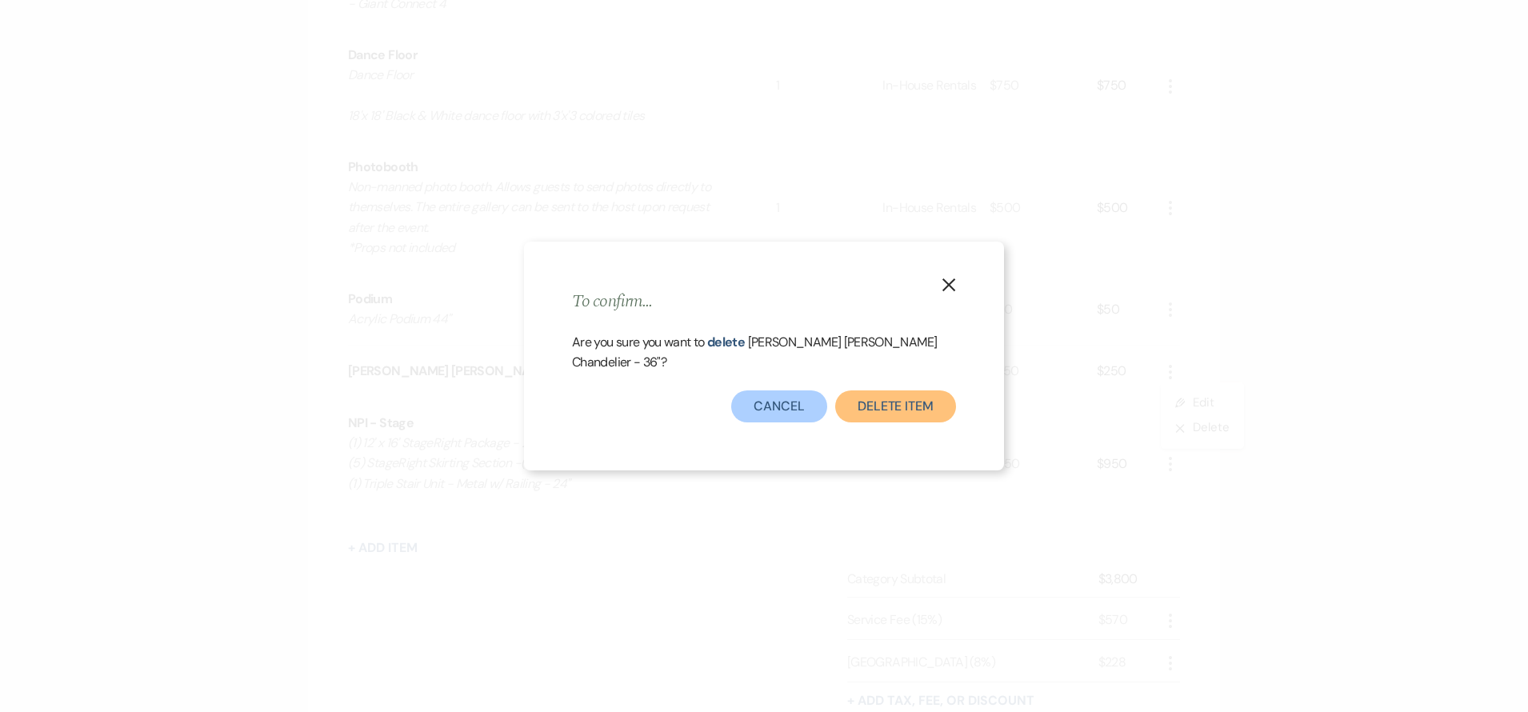
click at [874, 391] on button "Delete Item" at bounding box center [895, 406] width 121 height 32
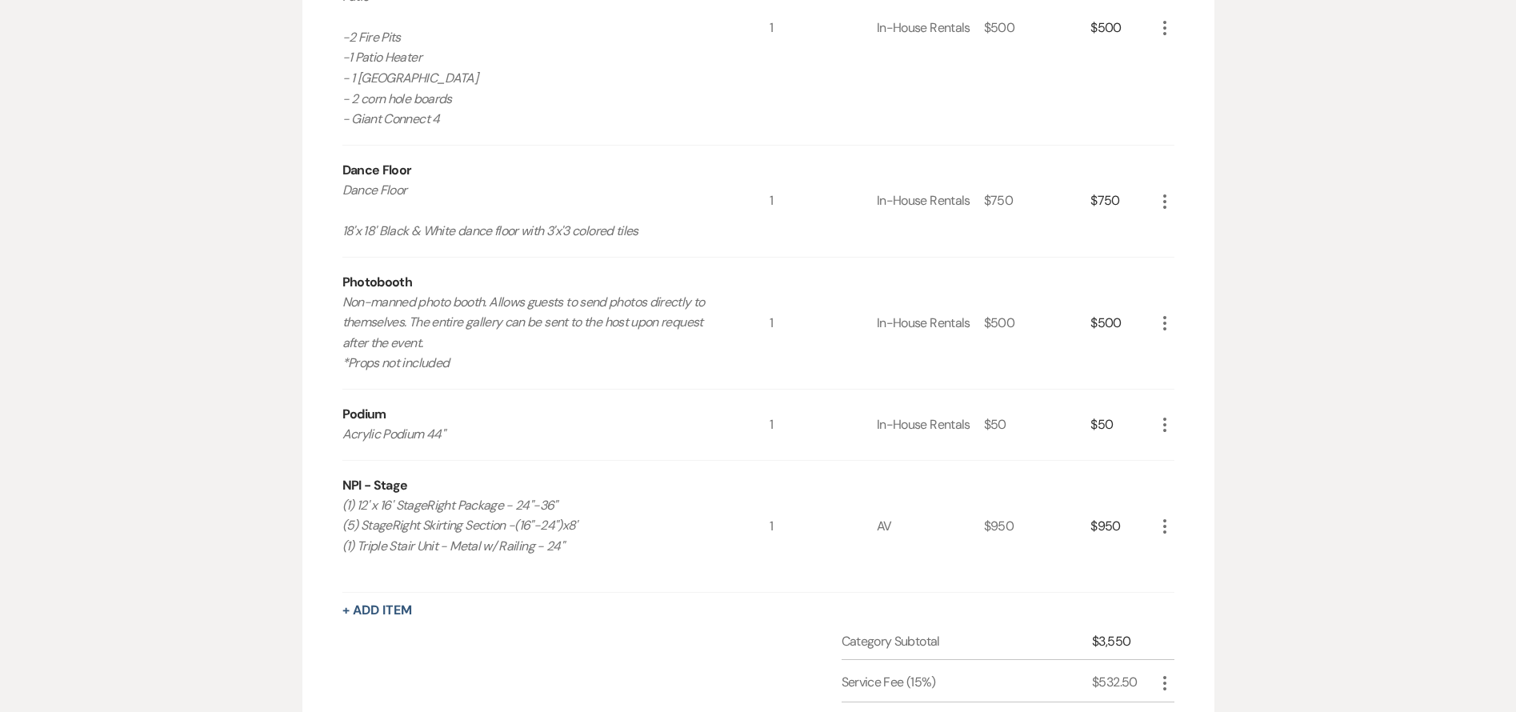
scroll to position [1646, 0]
click at [1167, 423] on icon "More" at bounding box center [1164, 425] width 19 height 19
click at [1207, 476] on button "X Delete" at bounding box center [1198, 483] width 86 height 26
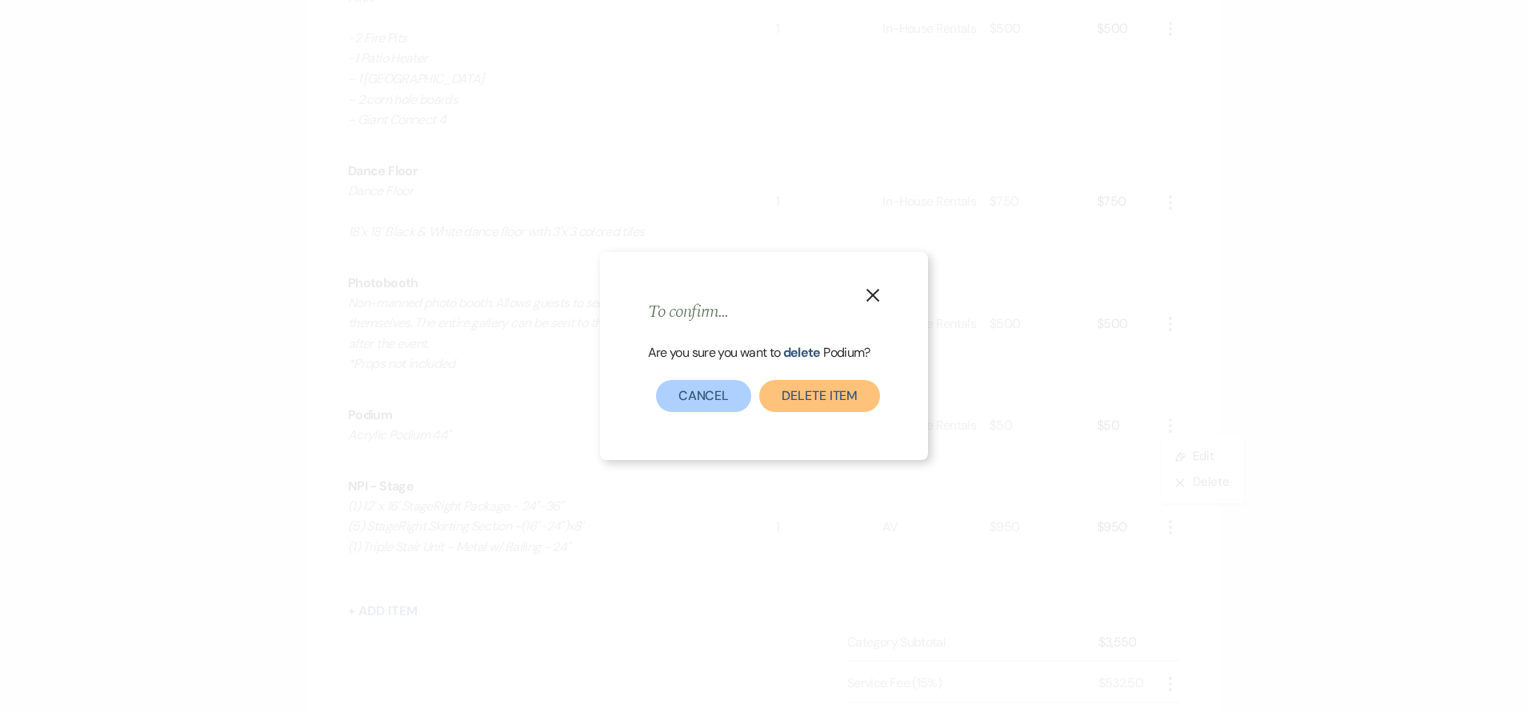
click at [847, 393] on button "Delete Item" at bounding box center [819, 396] width 121 height 32
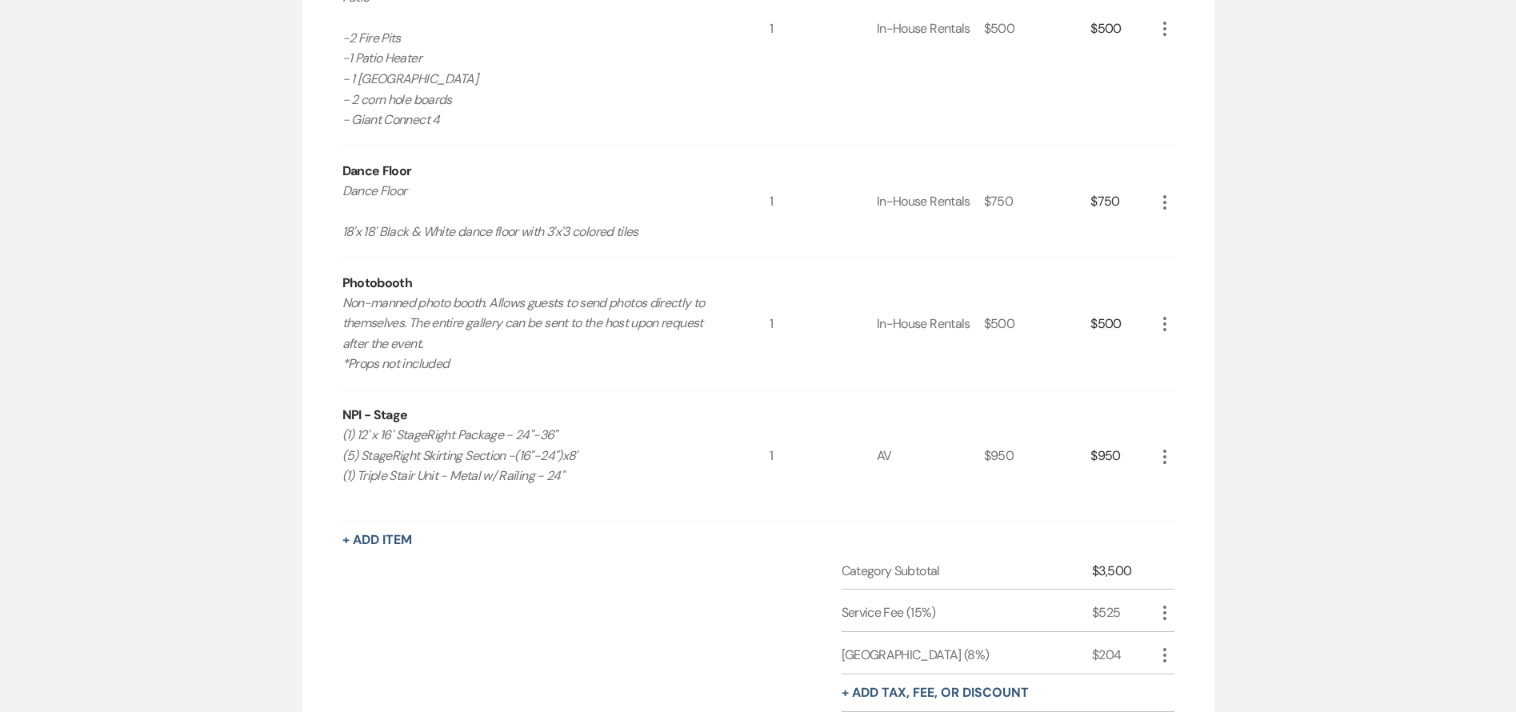
click at [1166, 328] on icon "More" at bounding box center [1164, 323] width 19 height 19
click at [1187, 382] on button "X Delete" at bounding box center [1198, 381] width 86 height 26
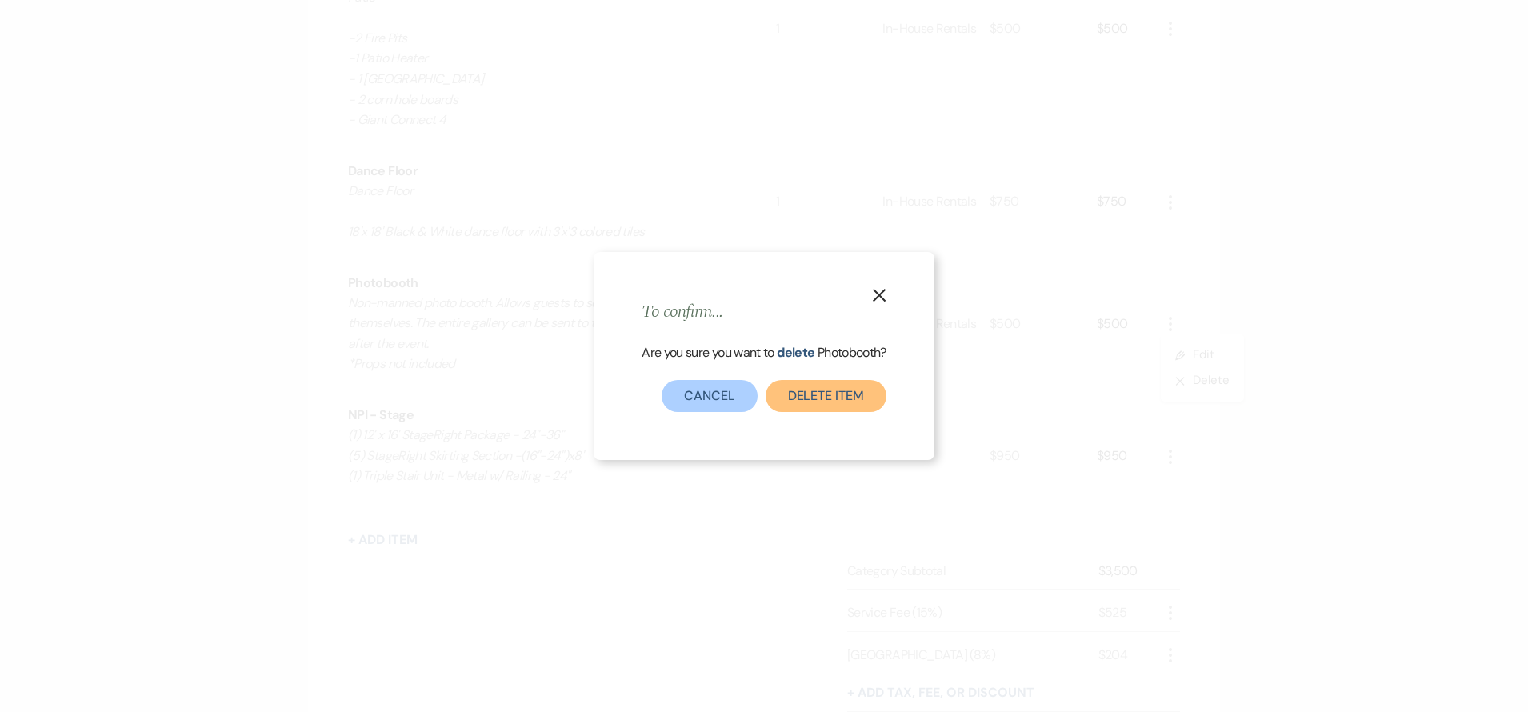
click at [826, 390] on button "Delete Item" at bounding box center [826, 396] width 121 height 32
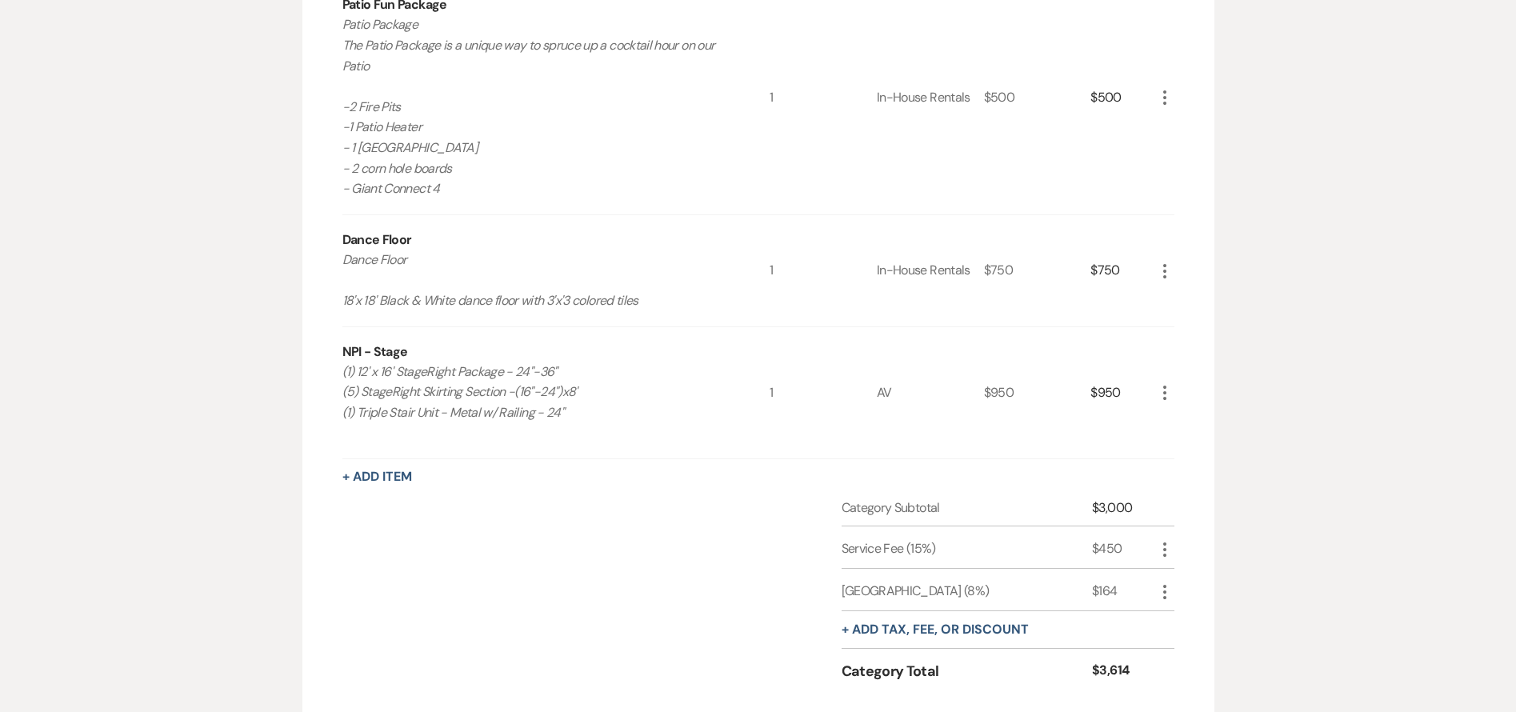
scroll to position [1574, 0]
click at [1170, 274] on icon "More" at bounding box center [1164, 274] width 19 height 19
click at [1204, 328] on button "X Delete" at bounding box center [1198, 331] width 86 height 26
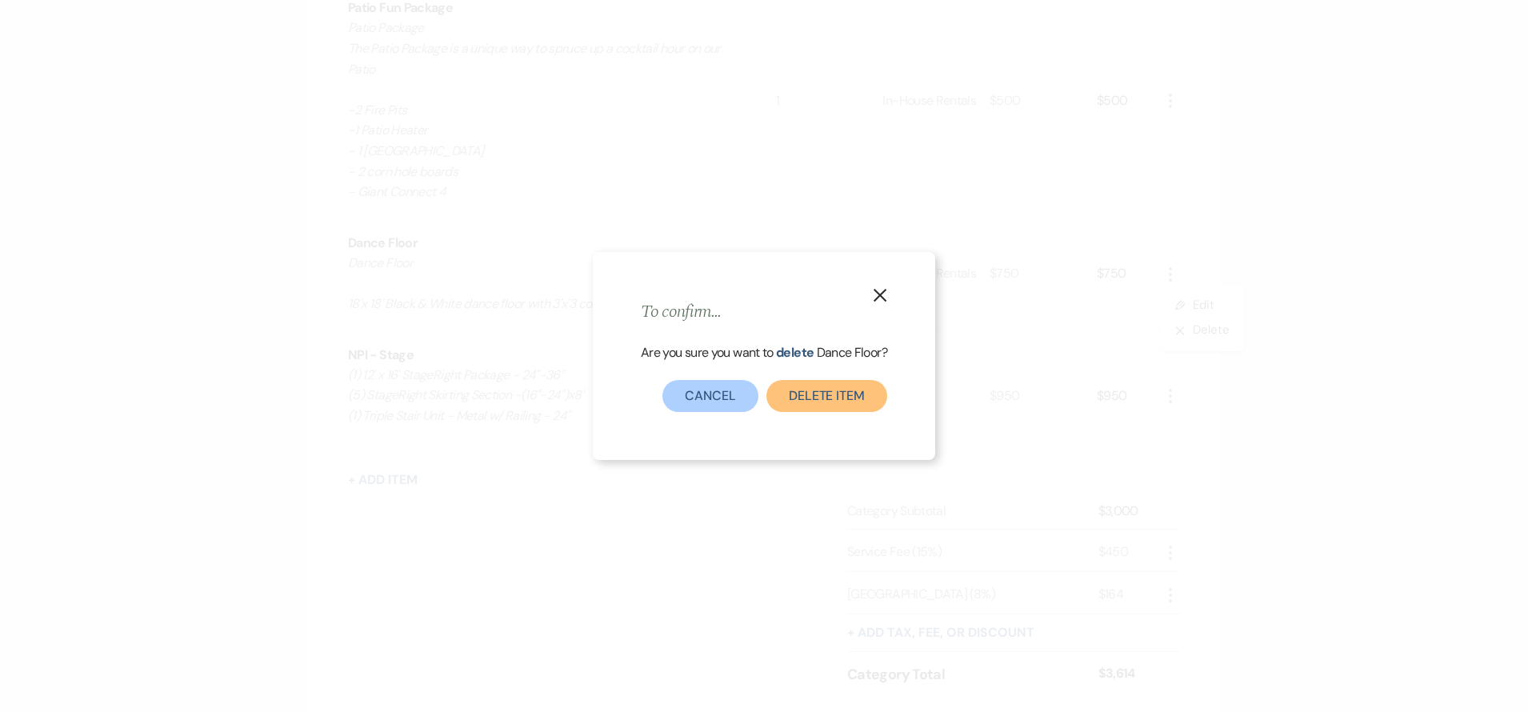
click at [859, 401] on button "Delete Item" at bounding box center [826, 396] width 121 height 32
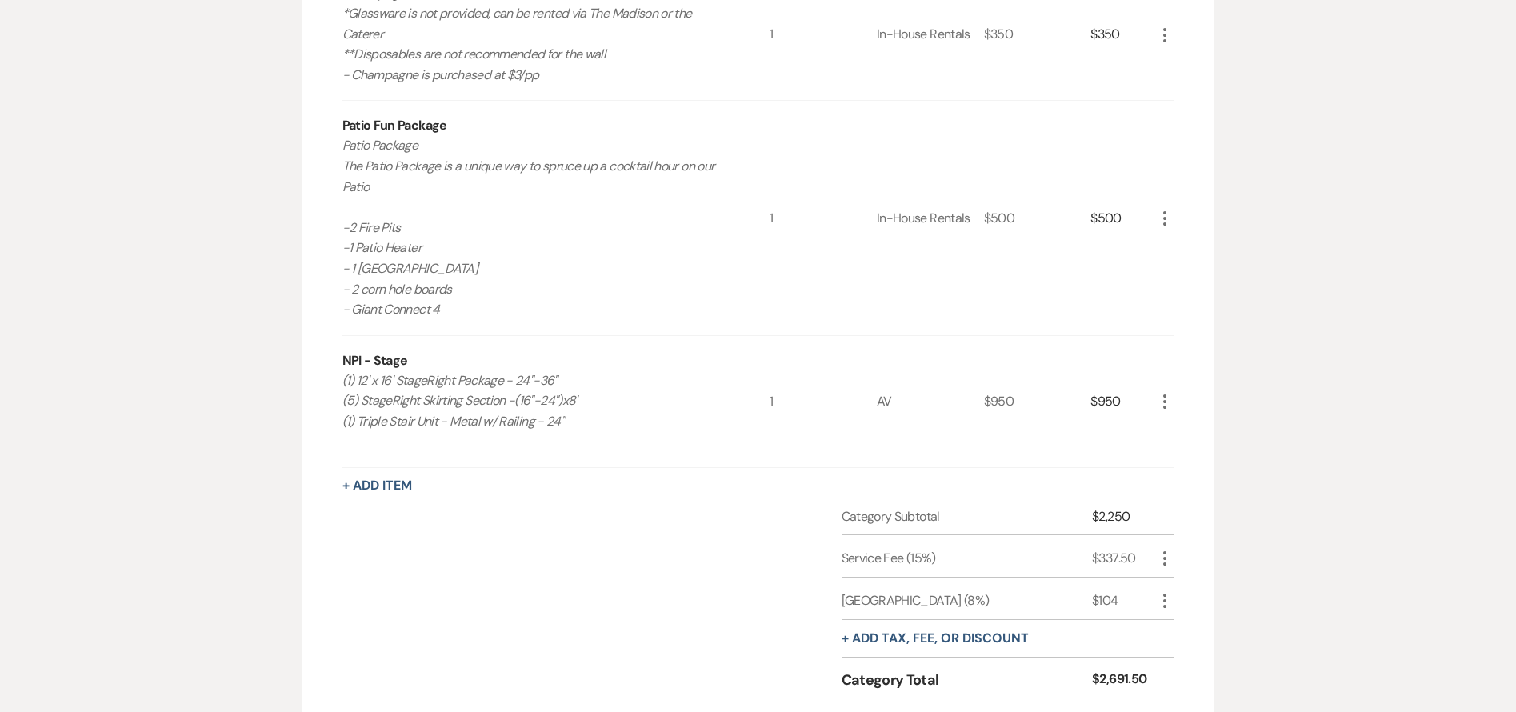
scroll to position [1371, 0]
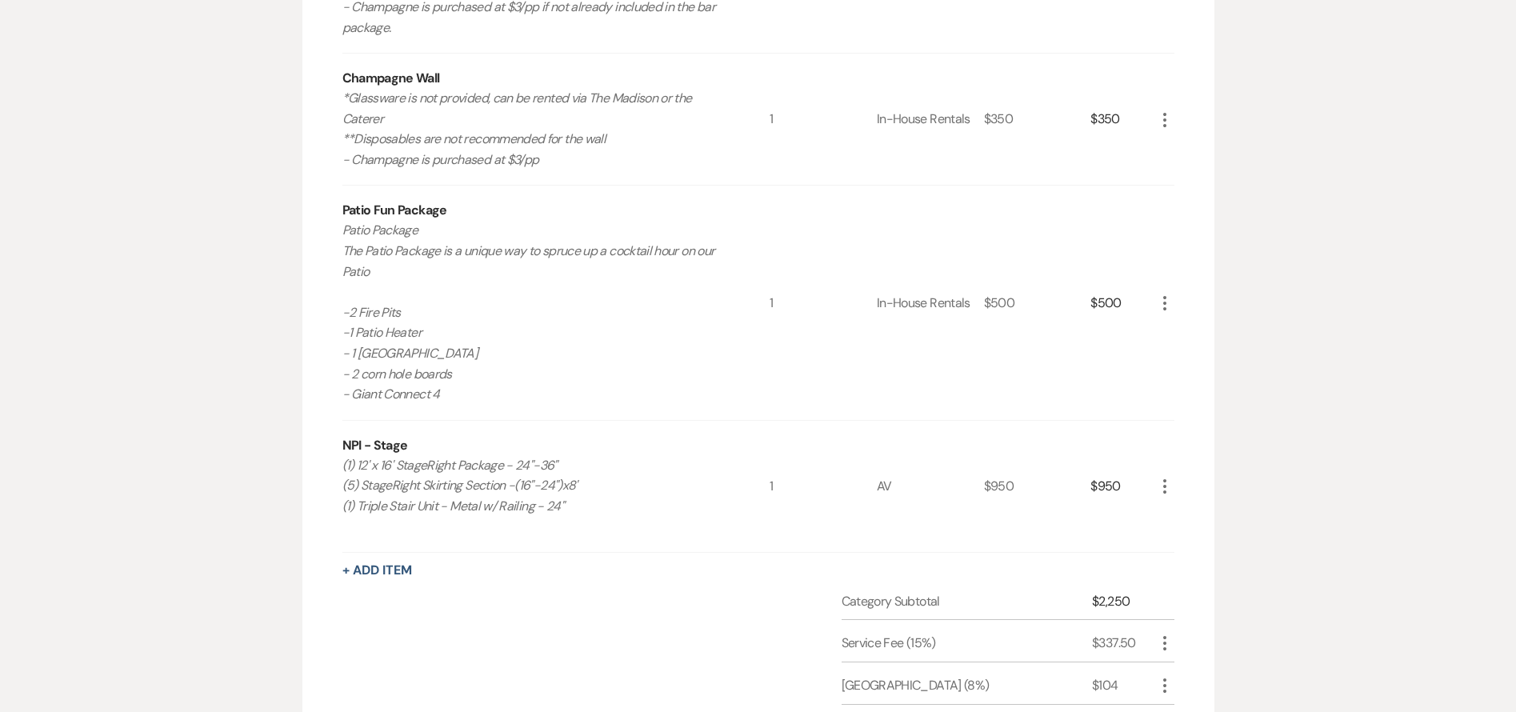
click at [1175, 302] on div "Room Rental More Qty Unit Price Total Weekend Rental - Full Rental ([DATE]) Ful…" at bounding box center [758, 23] width 912 height 1706
click at [1167, 306] on icon "More" at bounding box center [1164, 303] width 19 height 19
click at [1202, 354] on button "X Delete" at bounding box center [1198, 360] width 86 height 26
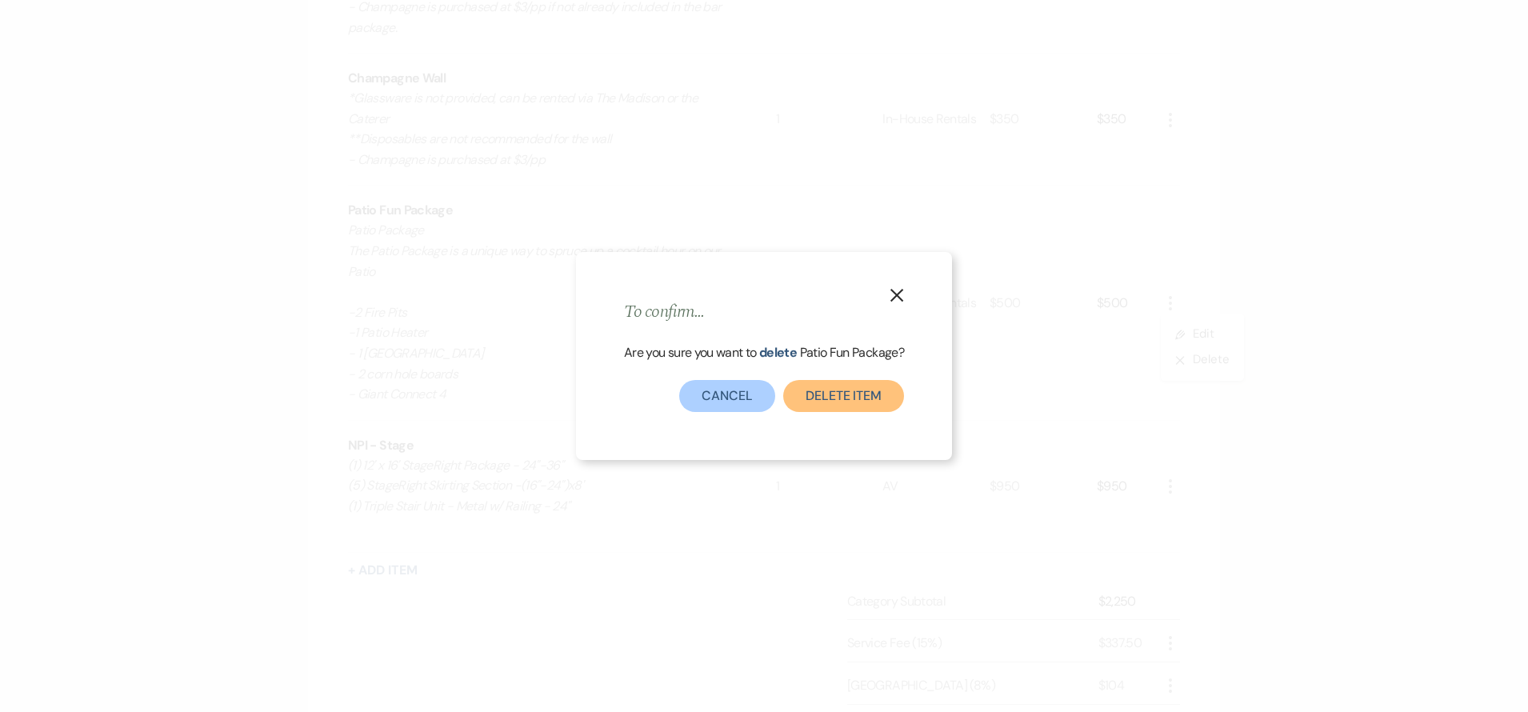
click at [838, 406] on button "Delete Item" at bounding box center [843, 396] width 121 height 32
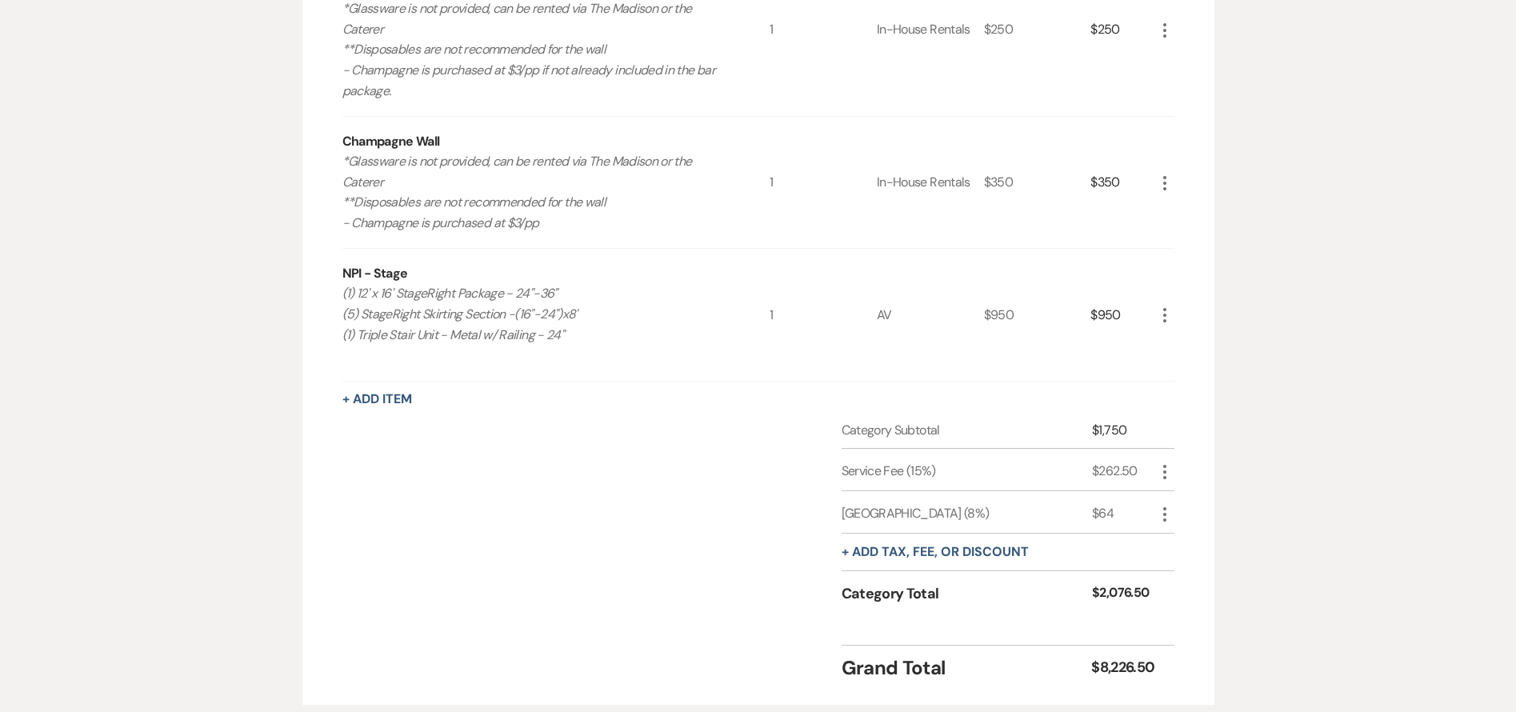
scroll to position [1287, 0]
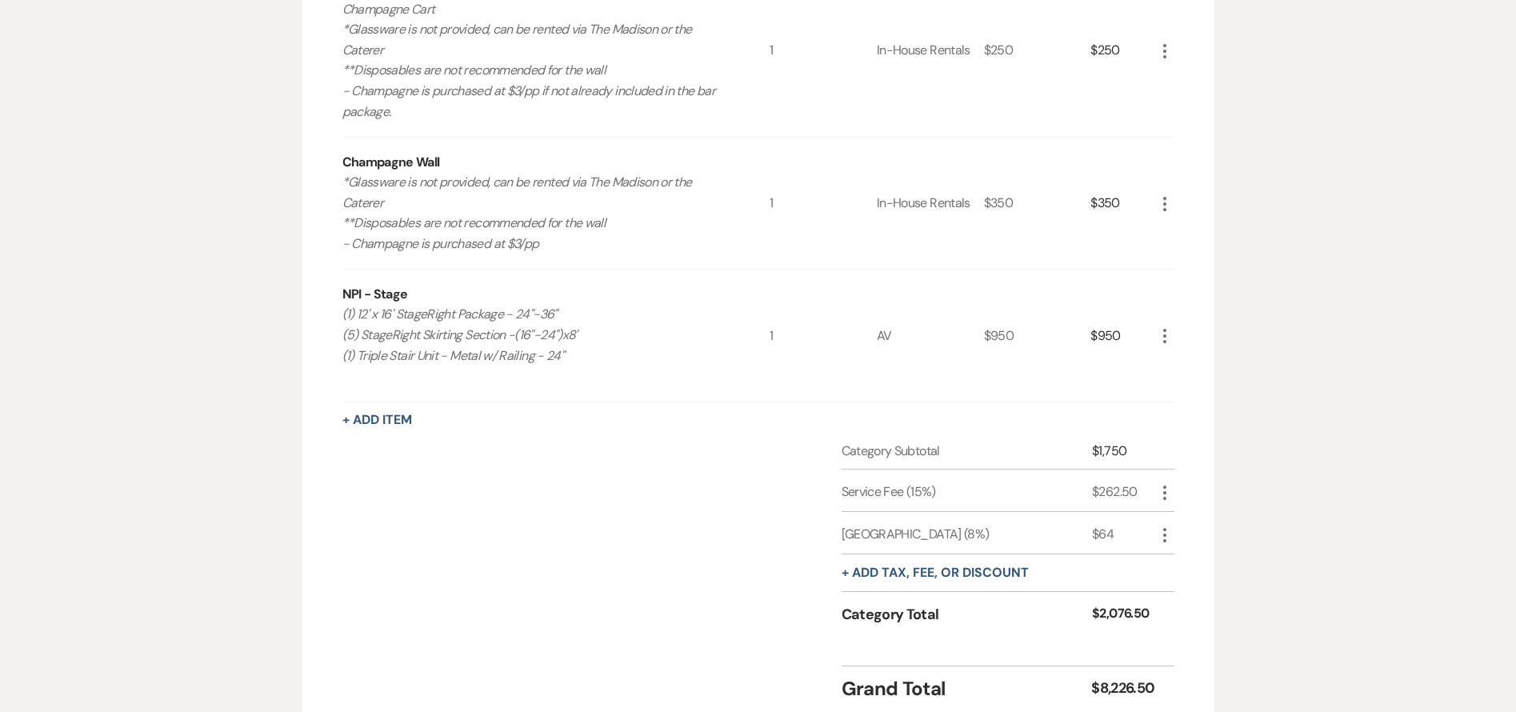
click at [1162, 203] on icon "More" at bounding box center [1164, 203] width 19 height 19
click at [1190, 248] on button "X Delete" at bounding box center [1196, 261] width 83 height 26
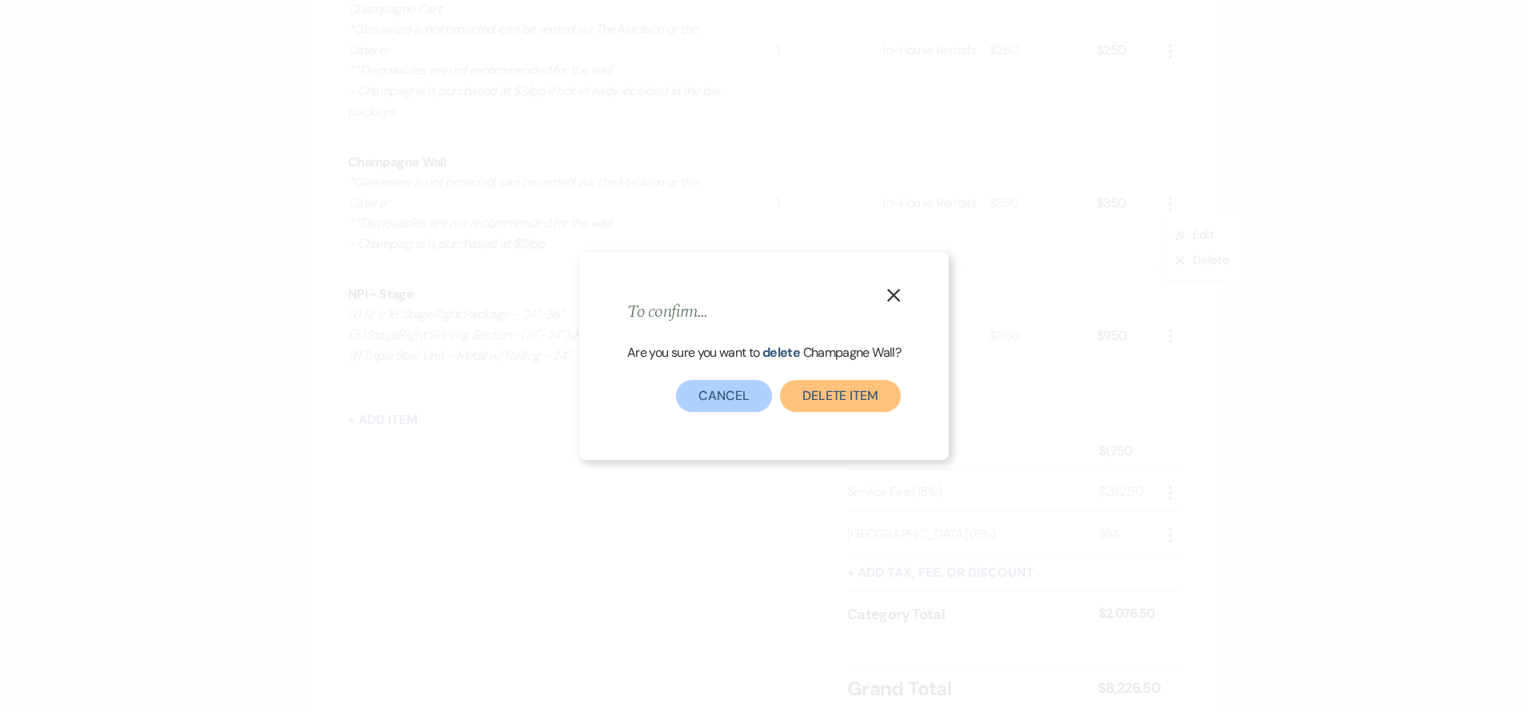
click at [862, 404] on button "Delete Item" at bounding box center [840, 396] width 121 height 32
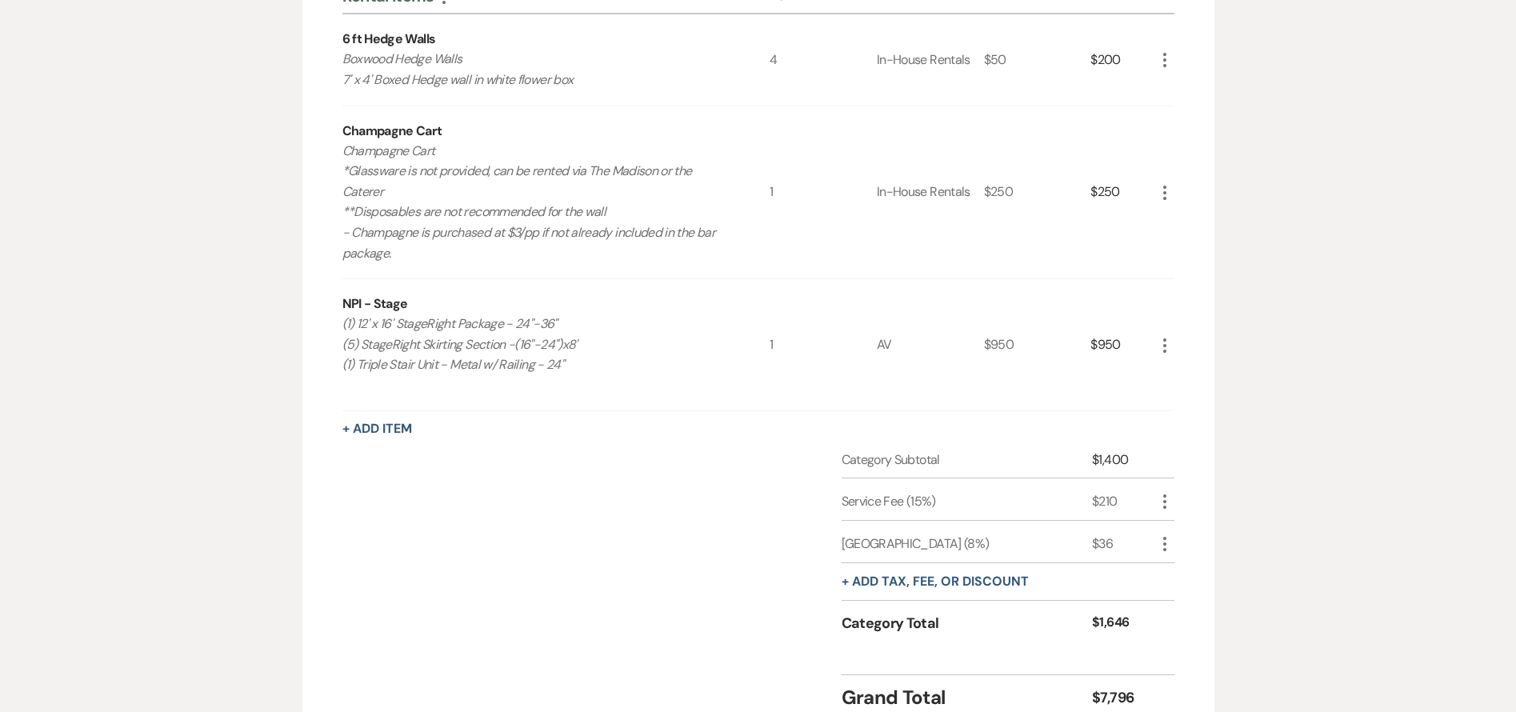
scroll to position [1079, 0]
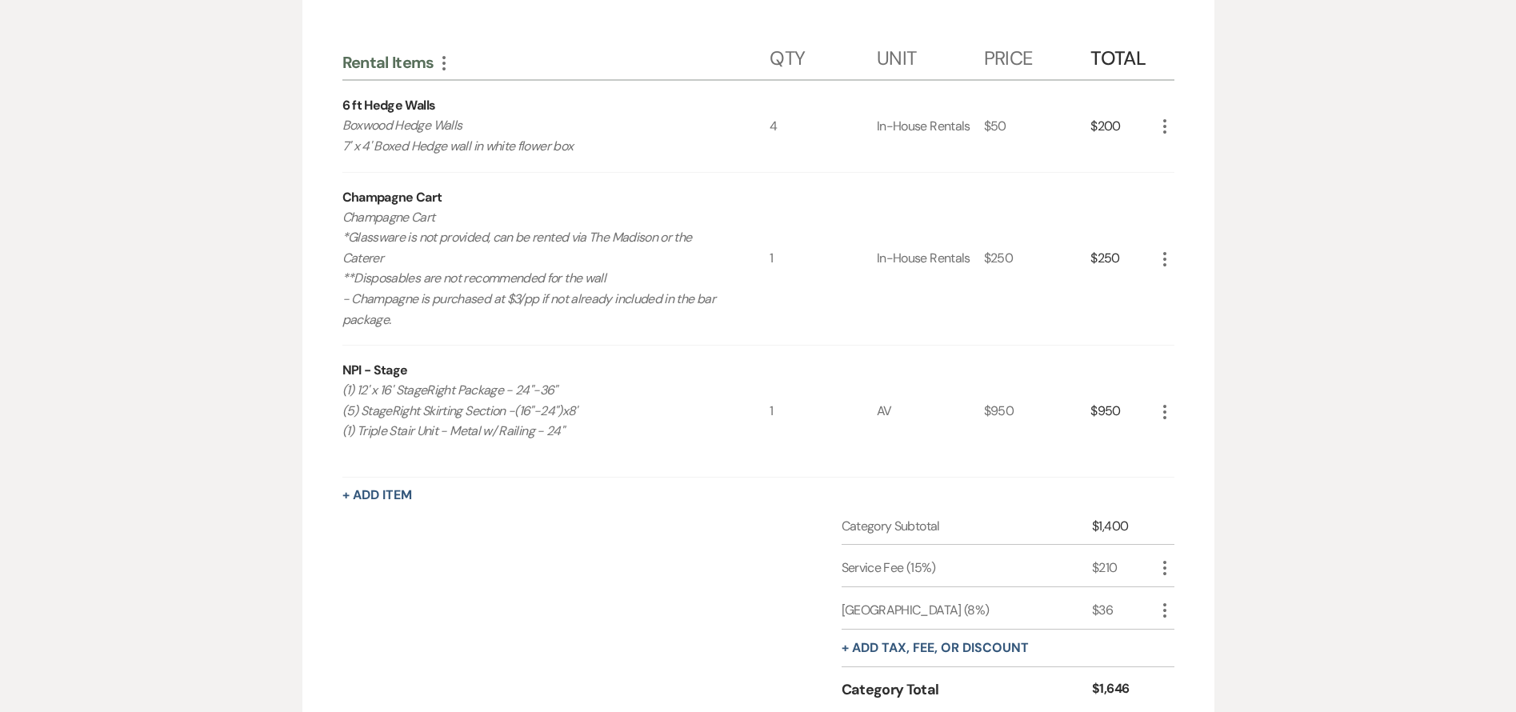
click at [1160, 122] on icon "More" at bounding box center [1164, 126] width 19 height 19
drag, startPoint x: 1181, startPoint y: 169, endPoint x: 1183, endPoint y: 178, distance: 9.9
click at [1183, 178] on ul "Pencil Edit X Delete" at bounding box center [1198, 170] width 86 height 66
click at [1183, 178] on button "X Delete" at bounding box center [1198, 183] width 86 height 26
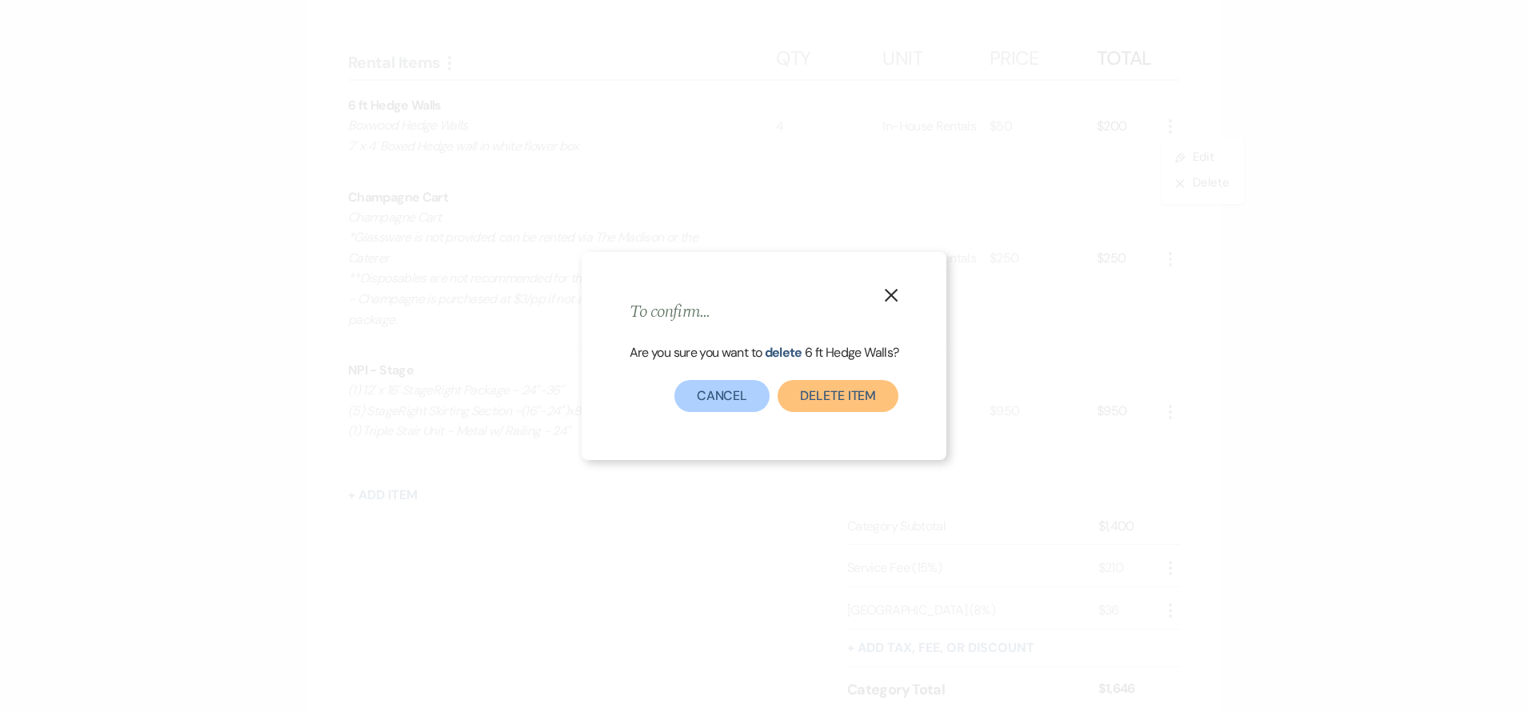
click at [870, 393] on button "Delete Item" at bounding box center [838, 396] width 121 height 32
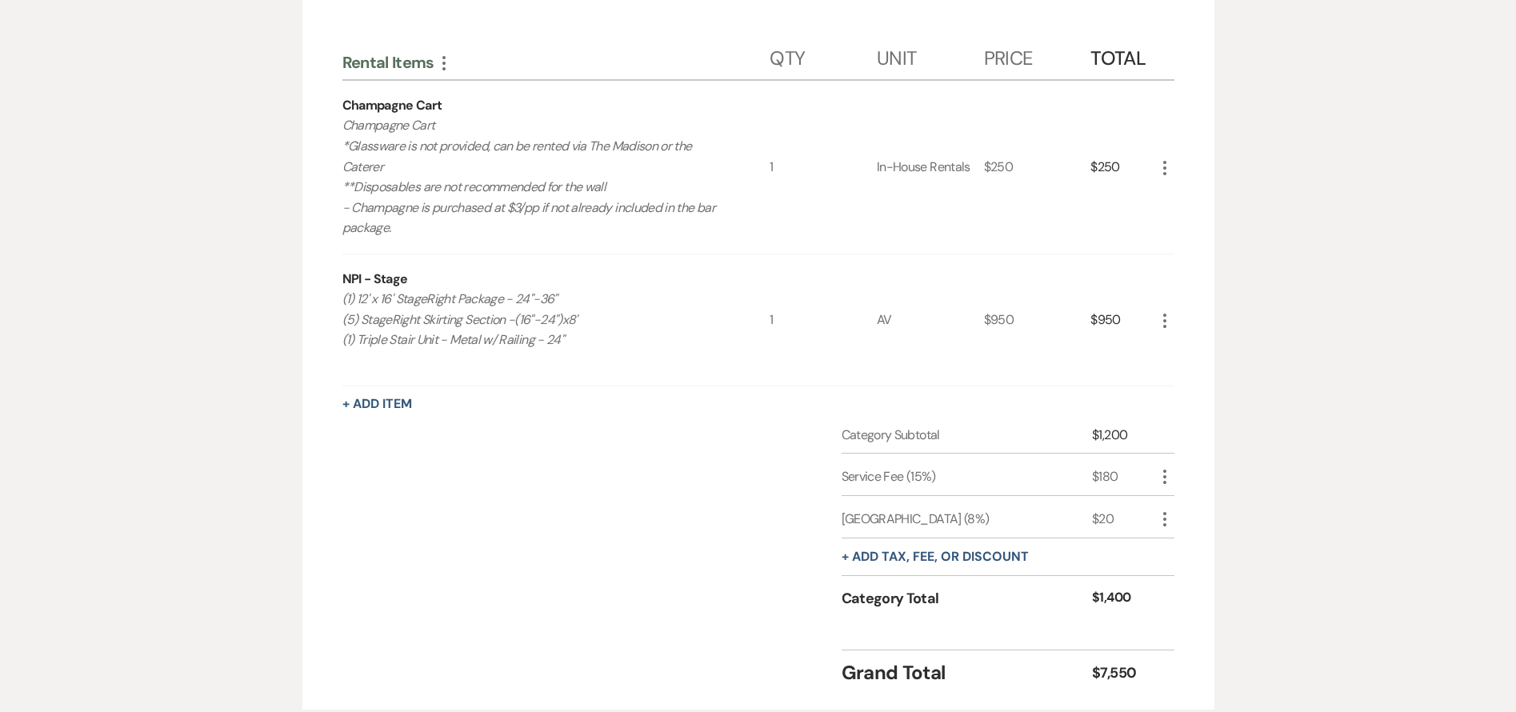
click at [1165, 164] on icon "More" at bounding box center [1164, 167] width 19 height 19
click at [1190, 214] on button "X Delete" at bounding box center [1198, 224] width 86 height 26
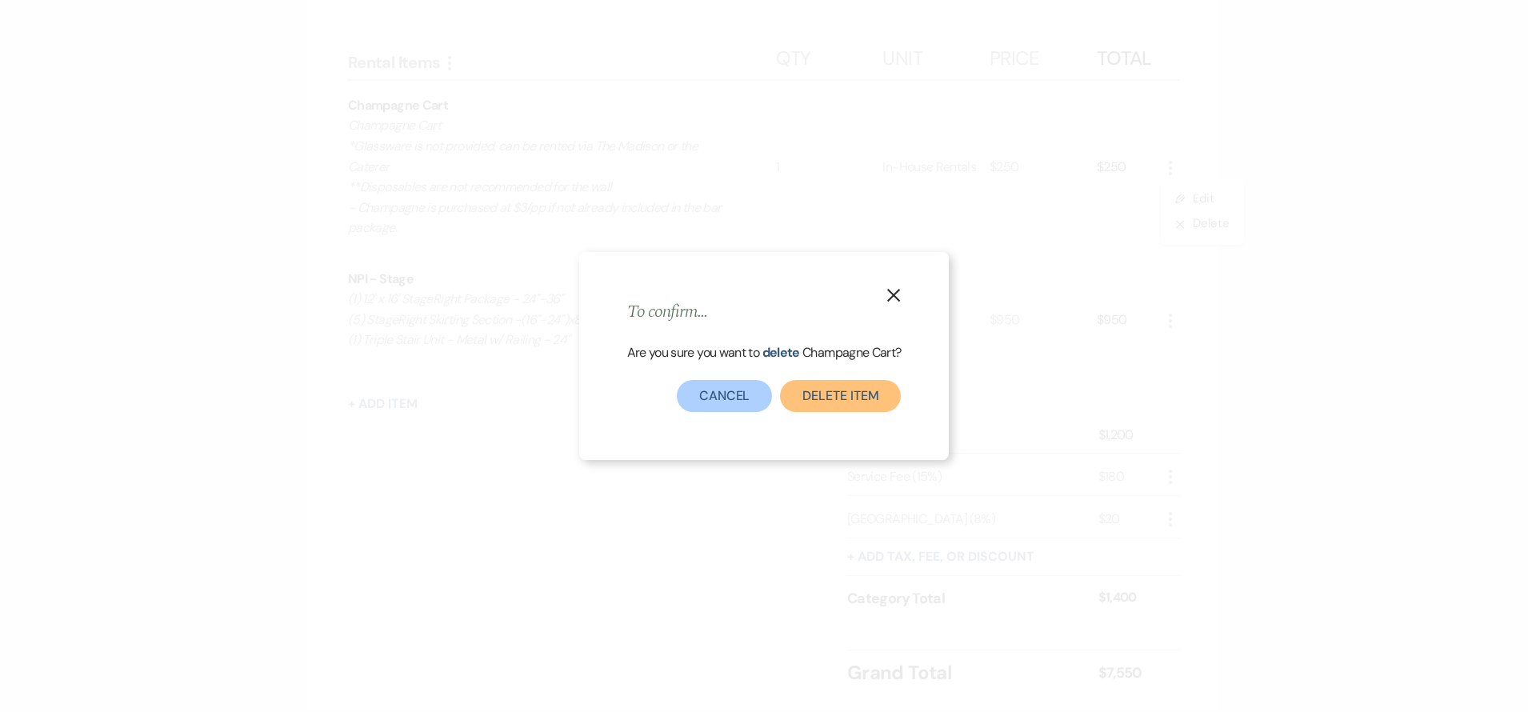
click at [893, 400] on button "Delete Item" at bounding box center [840, 396] width 121 height 32
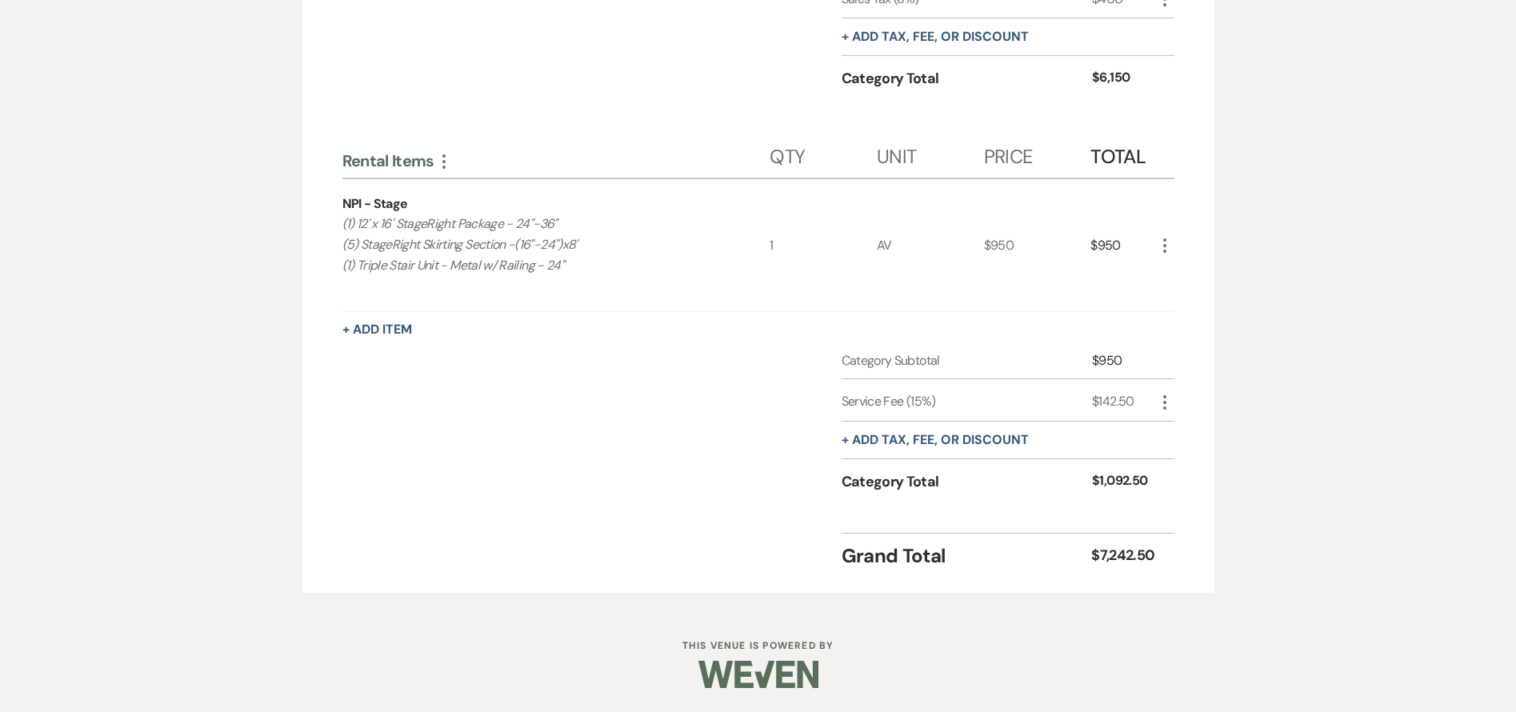
click at [351, 316] on div "Room Rental More Qty Unit Price Total Weekend Rental - Full Rental ([DATE]) Ful…" at bounding box center [758, 76] width 832 height 988
click at [395, 342] on div "Room Rental More Qty Unit Price Total Weekend Rental - Full Rental ([DATE]) Ful…" at bounding box center [758, 76] width 832 height 988
click at [390, 328] on button "+ Add Item" at bounding box center [377, 329] width 70 height 13
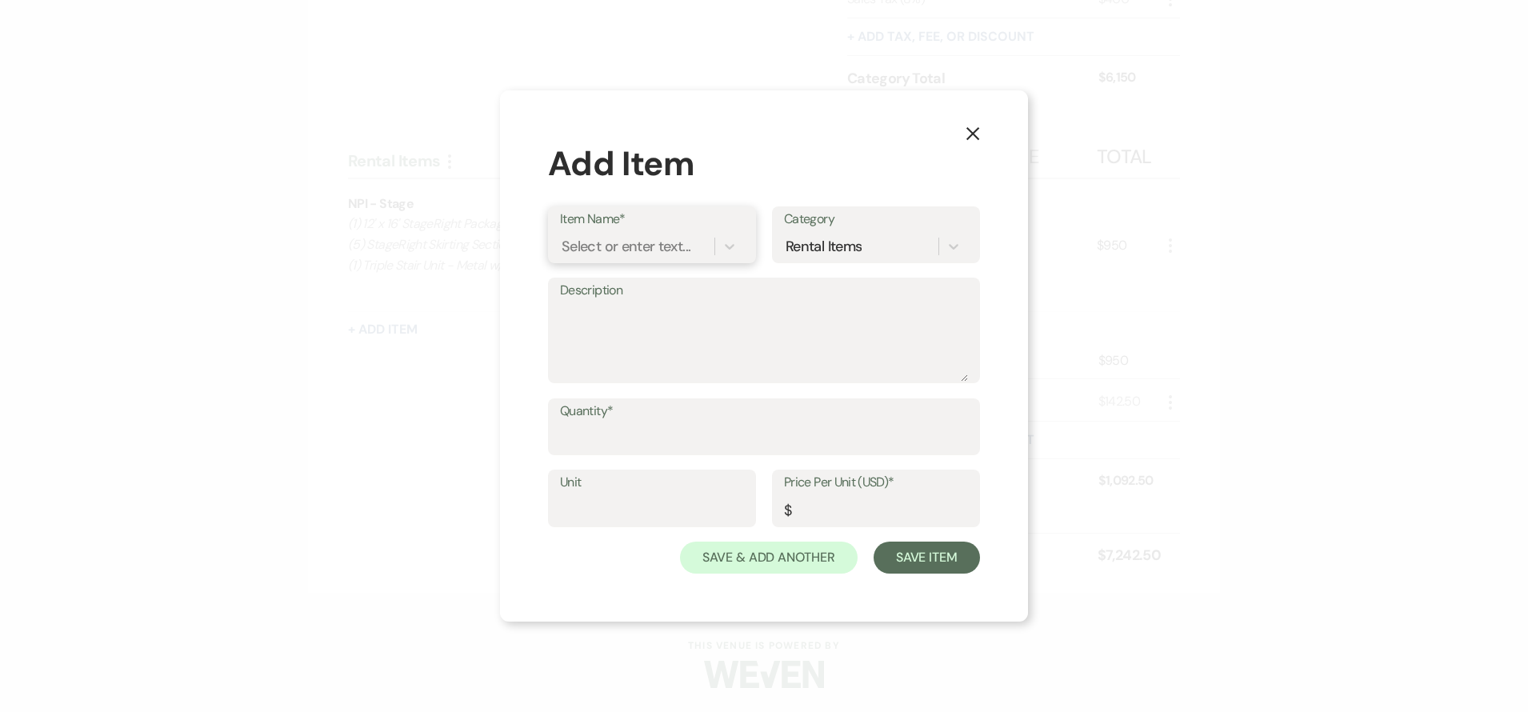
click at [596, 241] on div "Select or enter text..." at bounding box center [626, 246] width 129 height 22
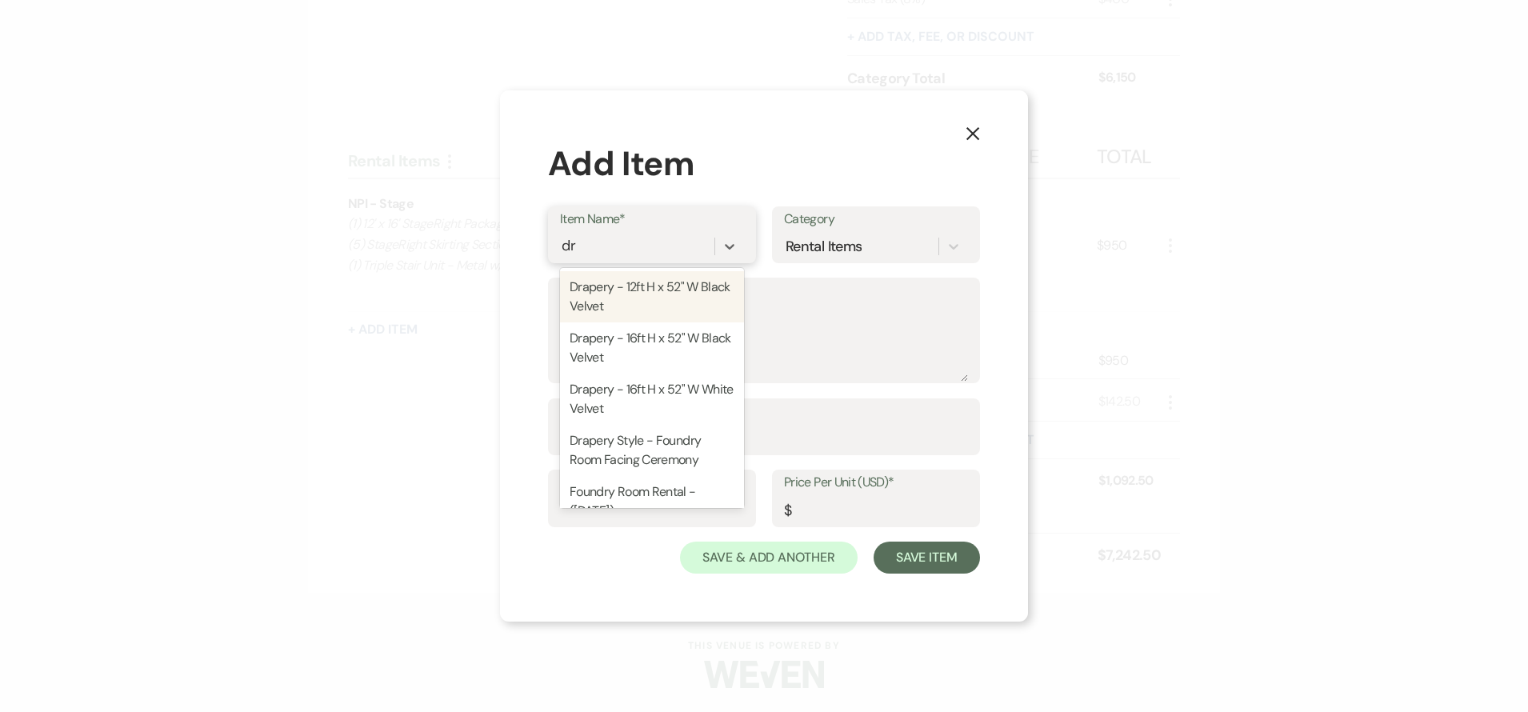
click at [606, 290] on div "Drapery - 12ft H x 52" W Black Velvet" at bounding box center [652, 296] width 184 height 51
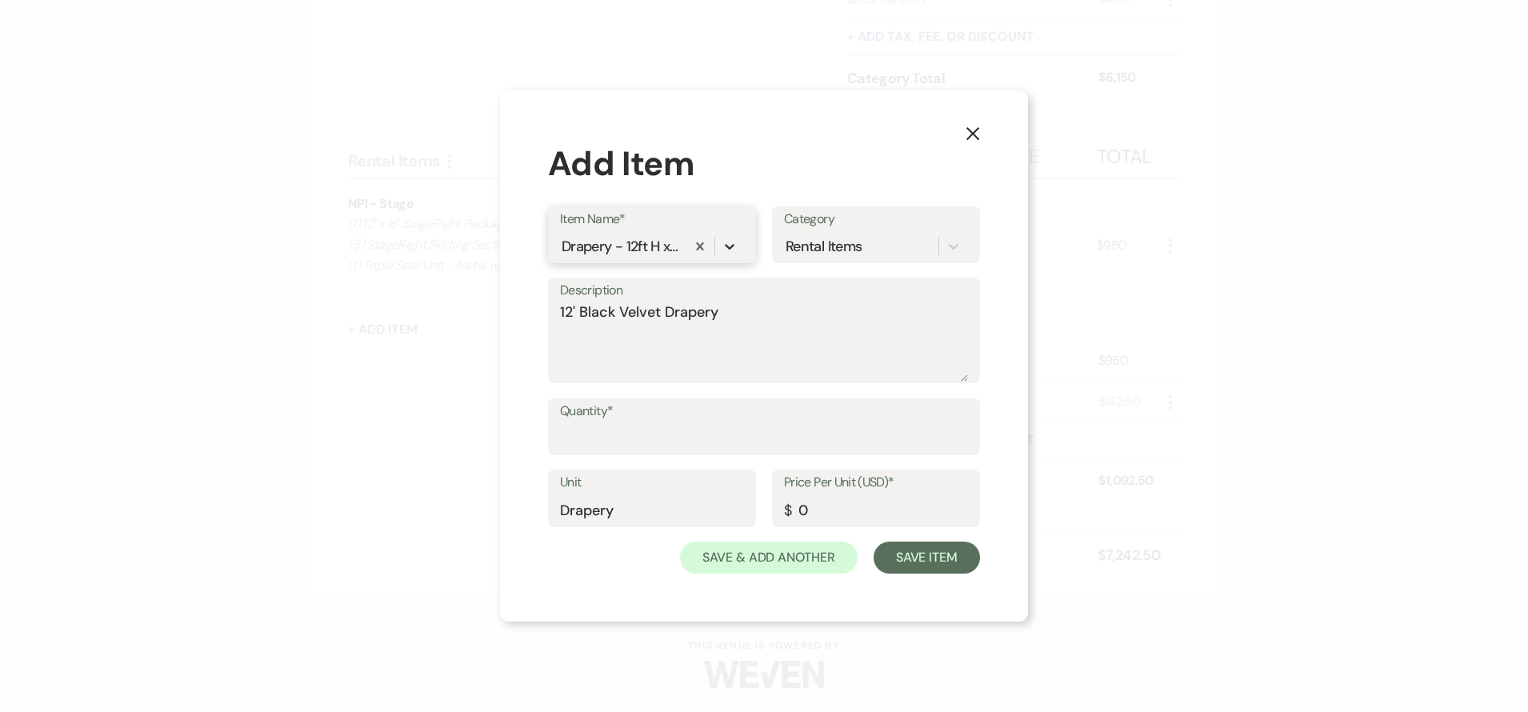
click at [727, 246] on icon at bounding box center [730, 247] width 10 height 6
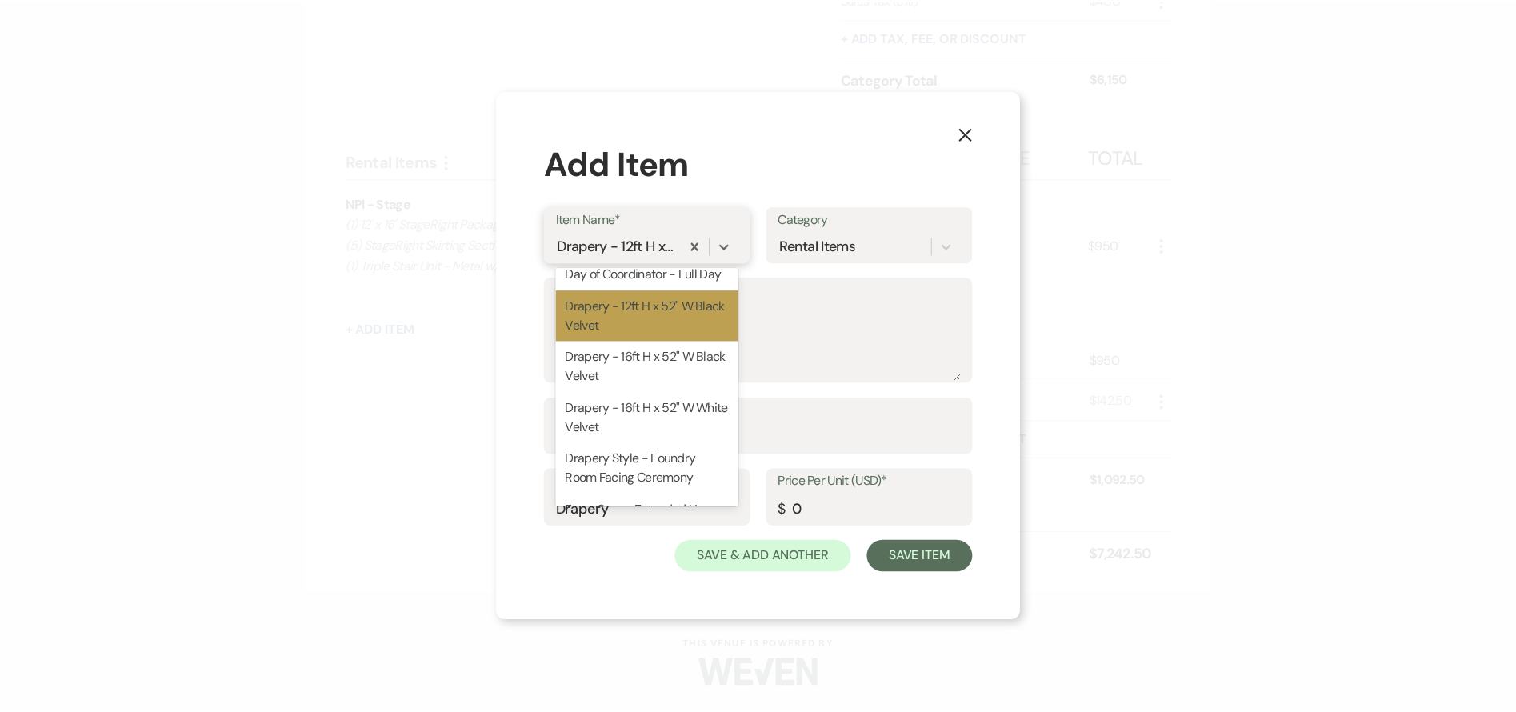
scroll to position [859, 0]
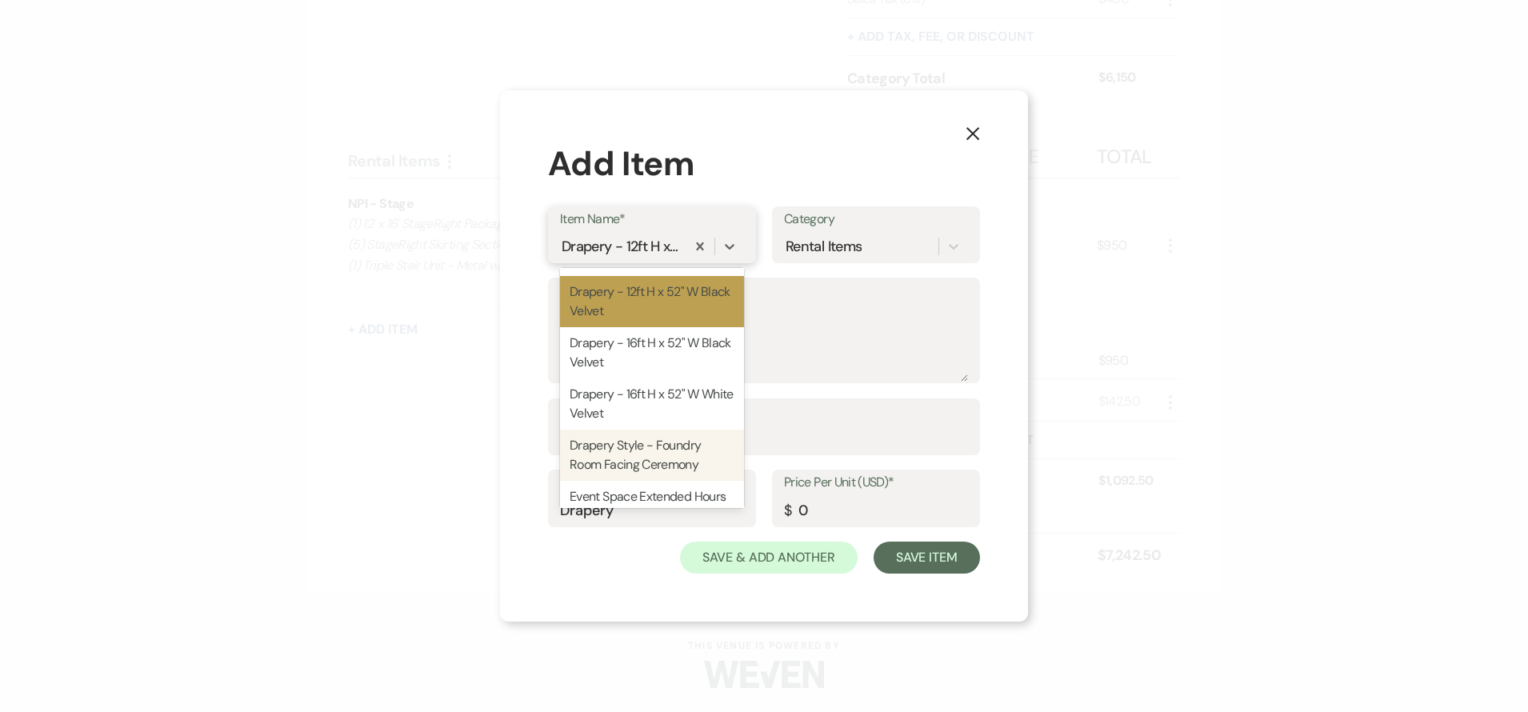
click at [659, 461] on div "Drapery Style - Foundry Room Facing Ceremony" at bounding box center [652, 455] width 184 height 51
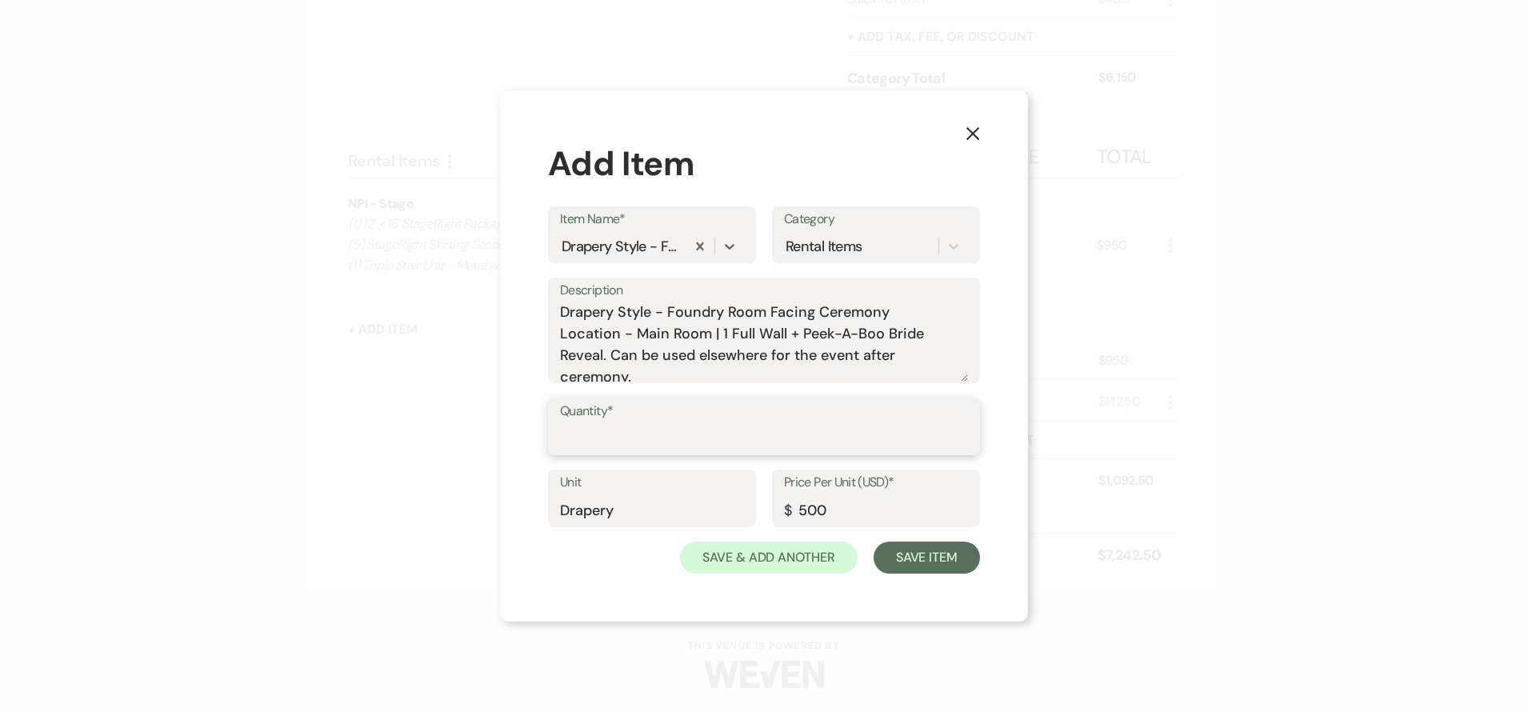
click at [670, 438] on input "Quantity*" at bounding box center [764, 437] width 408 height 31
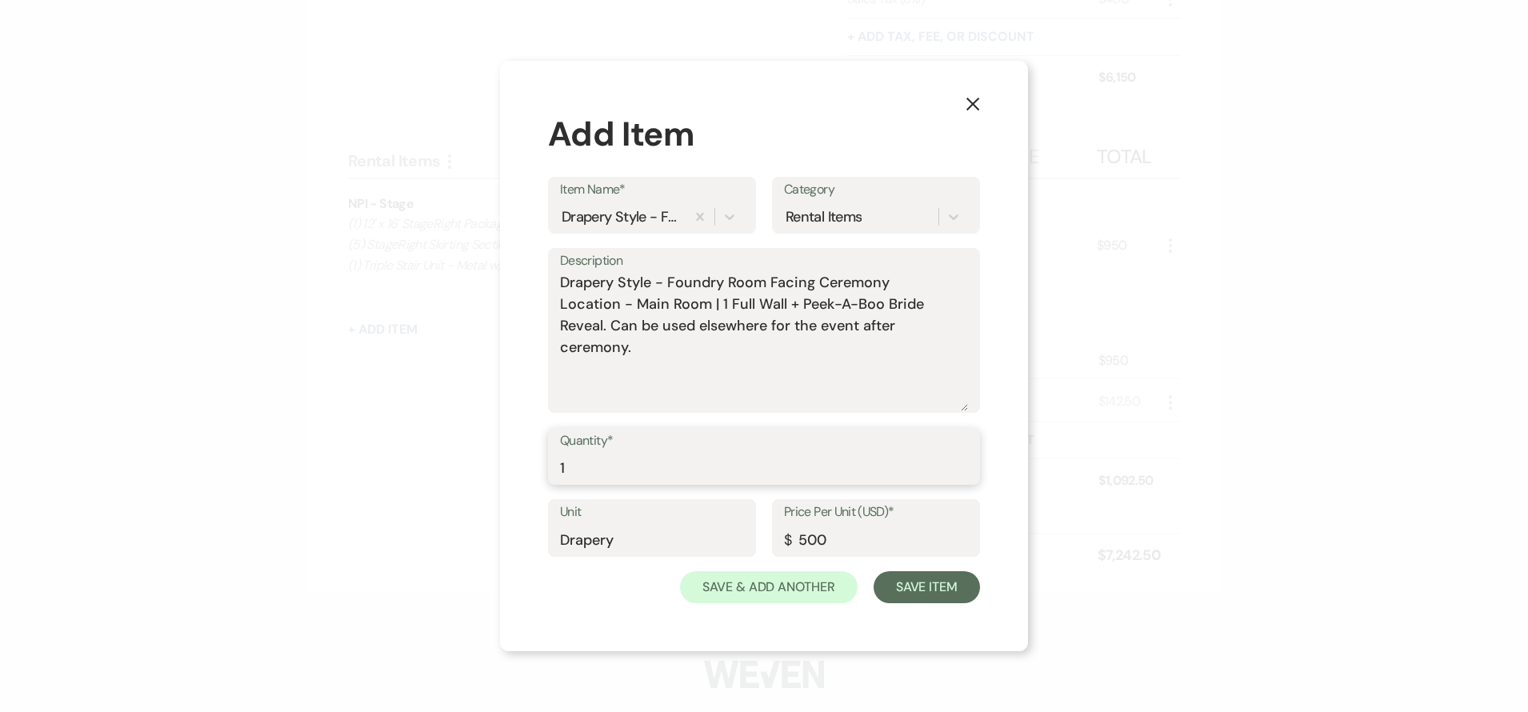
drag, startPoint x: 966, startPoint y: 374, endPoint x: 969, endPoint y: 433, distance: 59.2
click at [969, 433] on form "Item Name* Drapery Style - Foundry Room Facing Ceremony Category Rental Items D…" at bounding box center [764, 390] width 432 height 427
drag, startPoint x: 787, startPoint y: 305, endPoint x: 914, endPoint y: 351, distance: 135.4
click at [914, 351] on textarea "Drapery Style - Foundry Room Facing Ceremony Location - Main Room | 1 Full Wall…" at bounding box center [764, 341] width 408 height 139
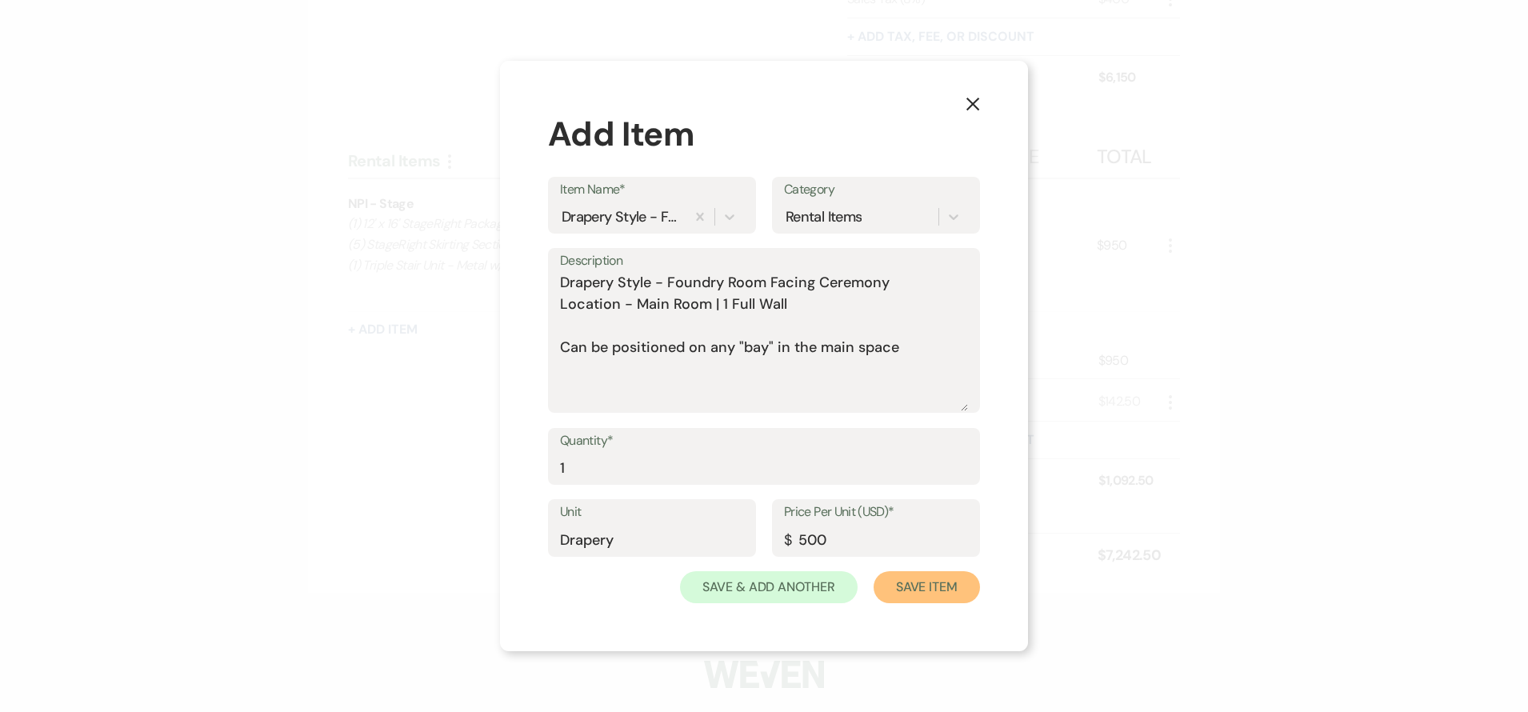
click at [922, 598] on button "Save Item" at bounding box center [927, 587] width 106 height 32
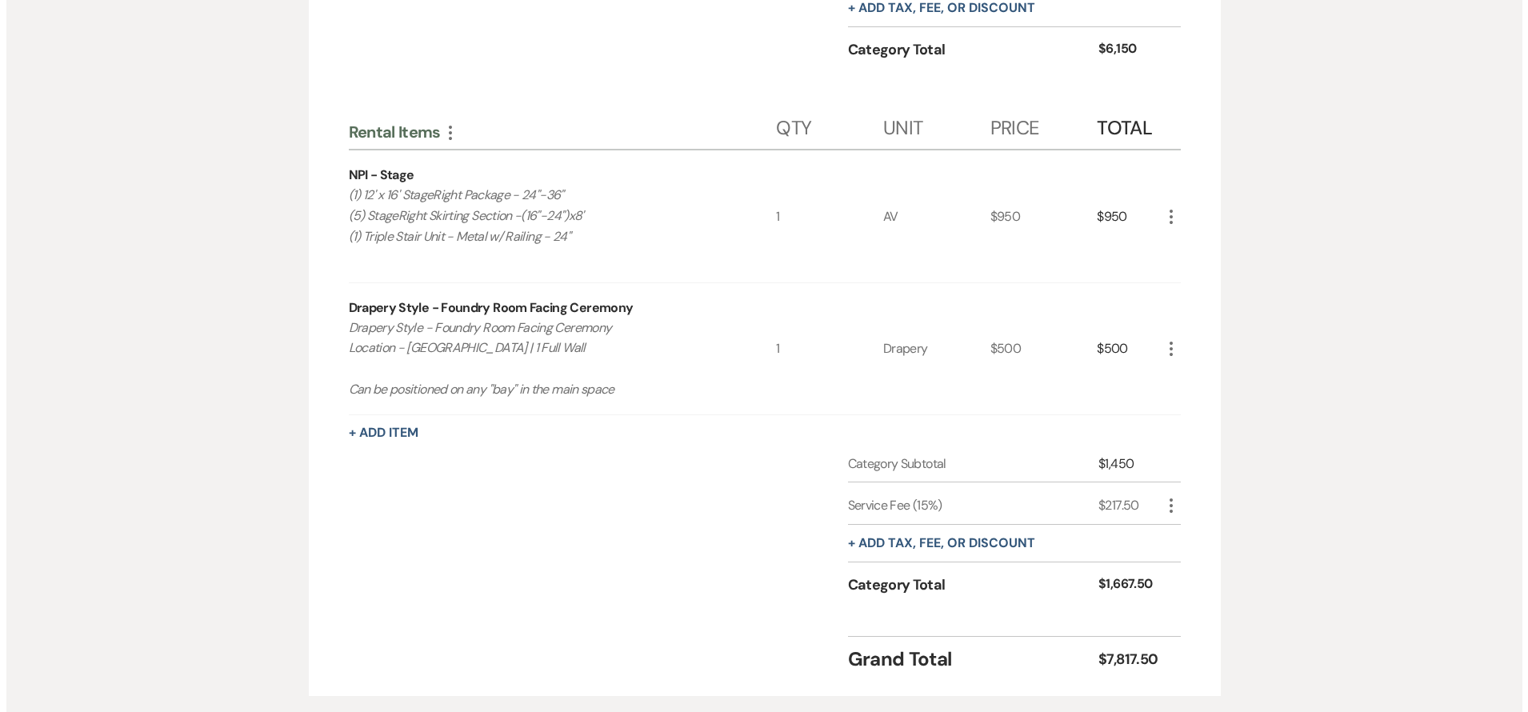
scroll to position [1023, 0]
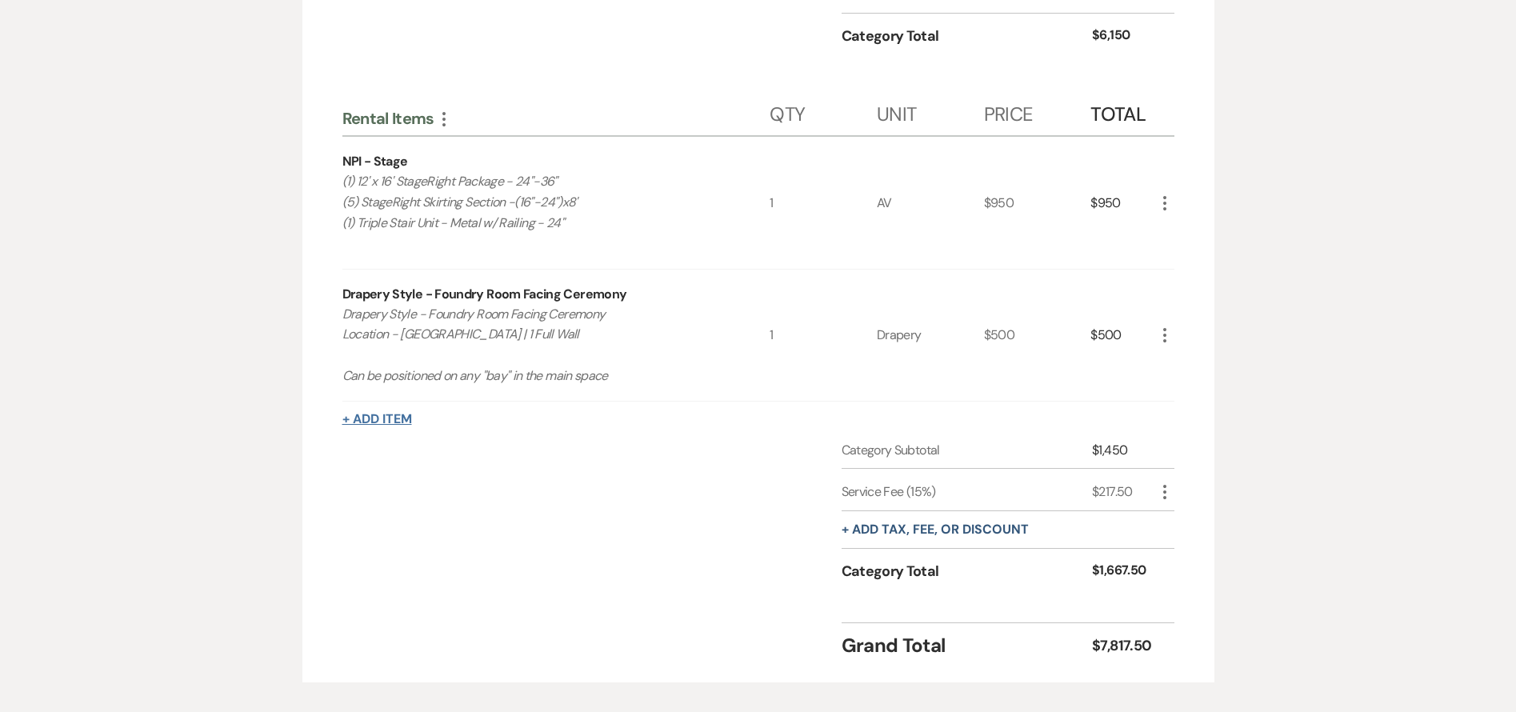
click at [390, 423] on button "+ Add Item" at bounding box center [377, 419] width 70 height 13
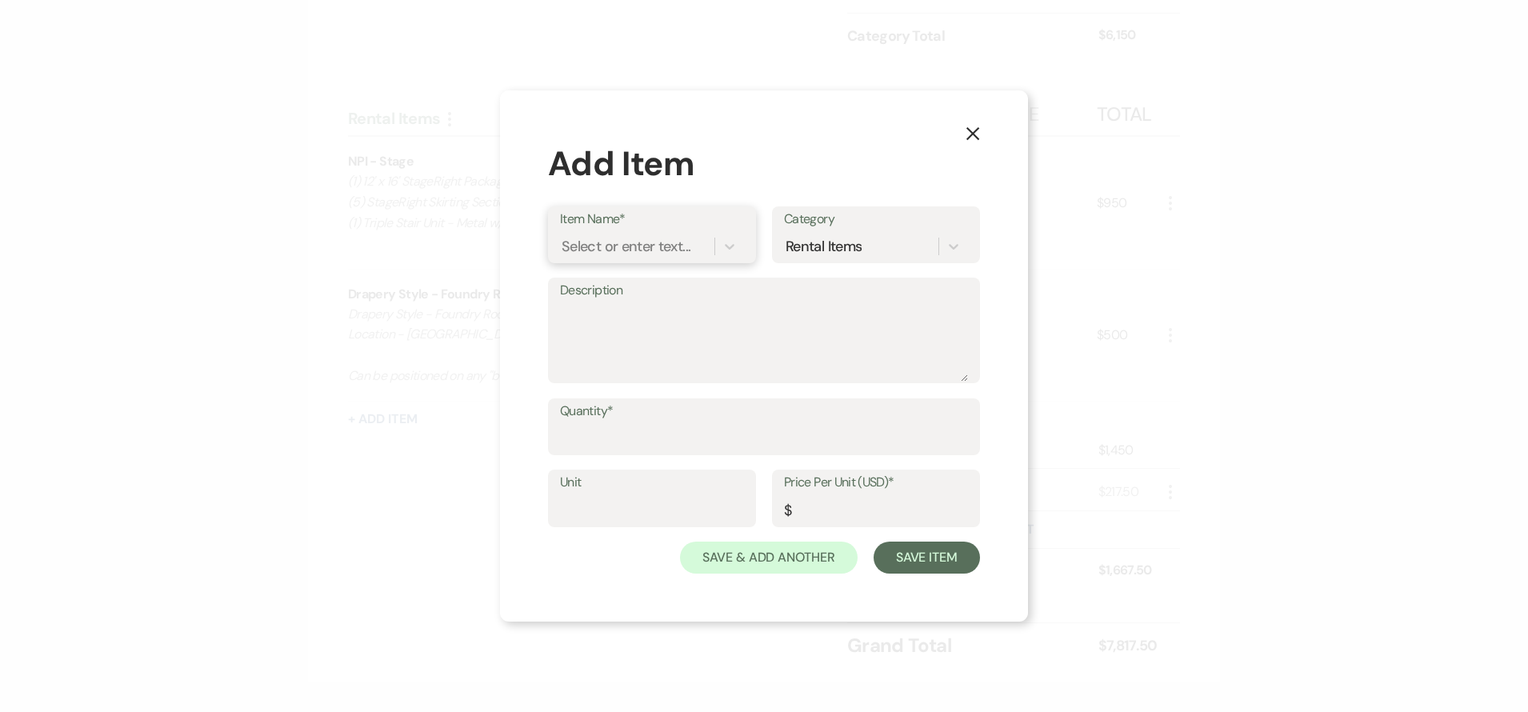
click at [666, 250] on div "Select or enter text..." at bounding box center [626, 246] width 129 height 22
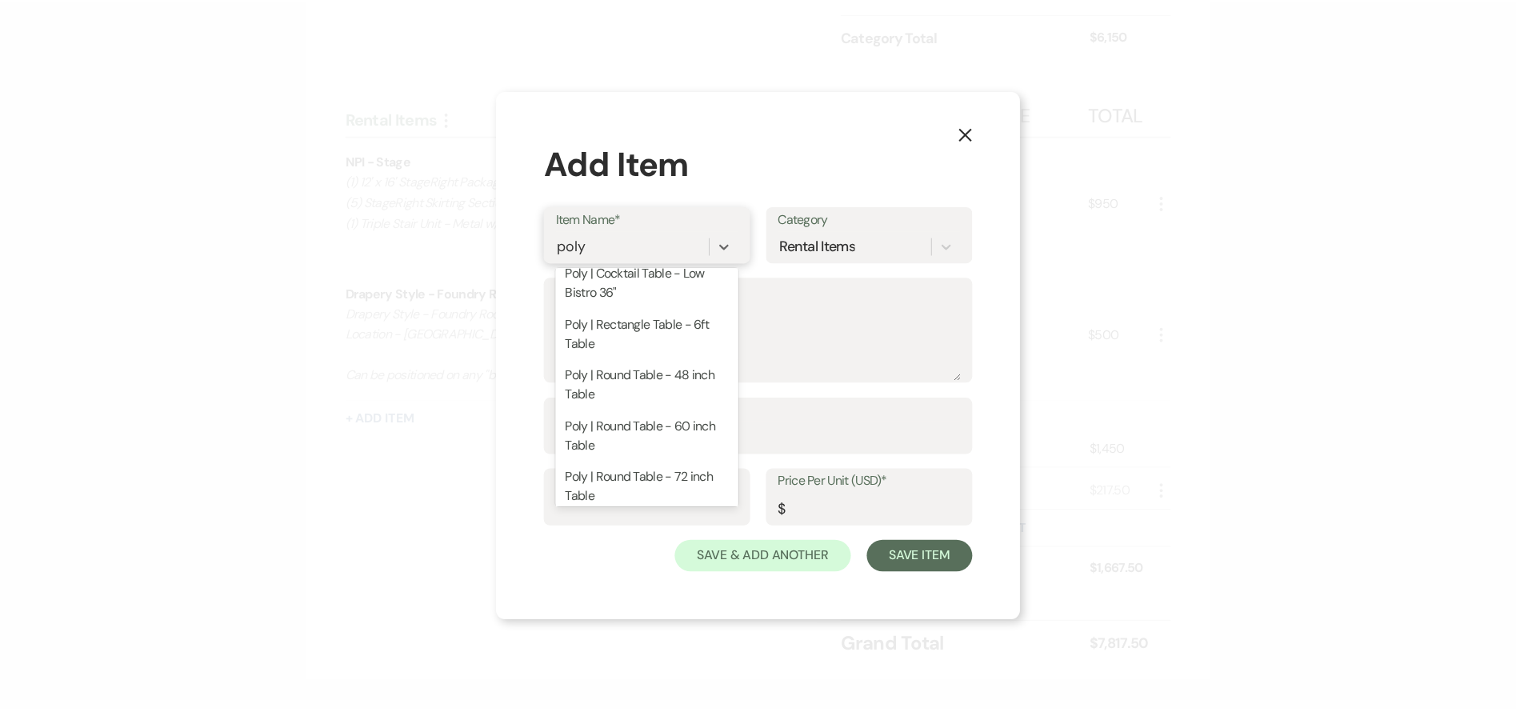
scroll to position [189, 0]
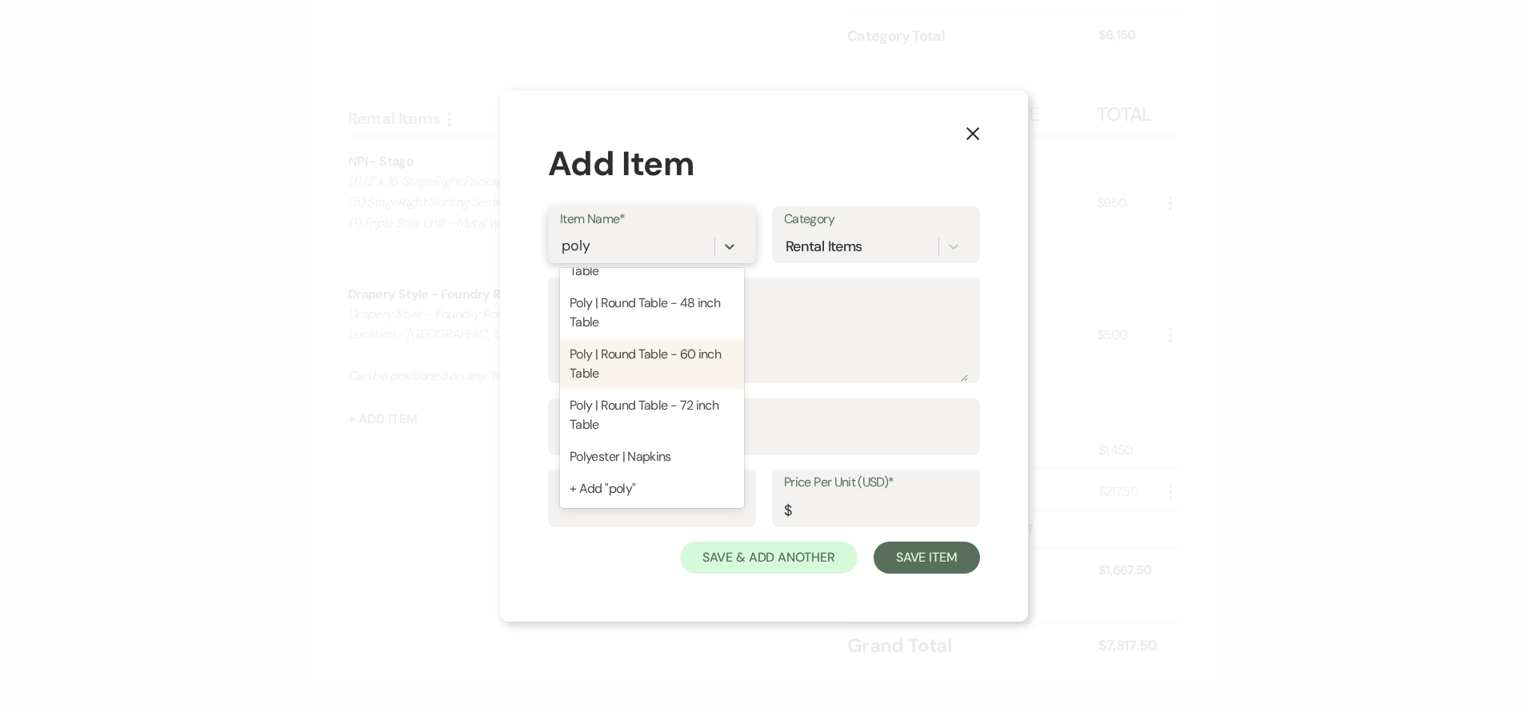
click at [652, 367] on div "Poly | Round Table - 60 inch Table" at bounding box center [652, 363] width 184 height 51
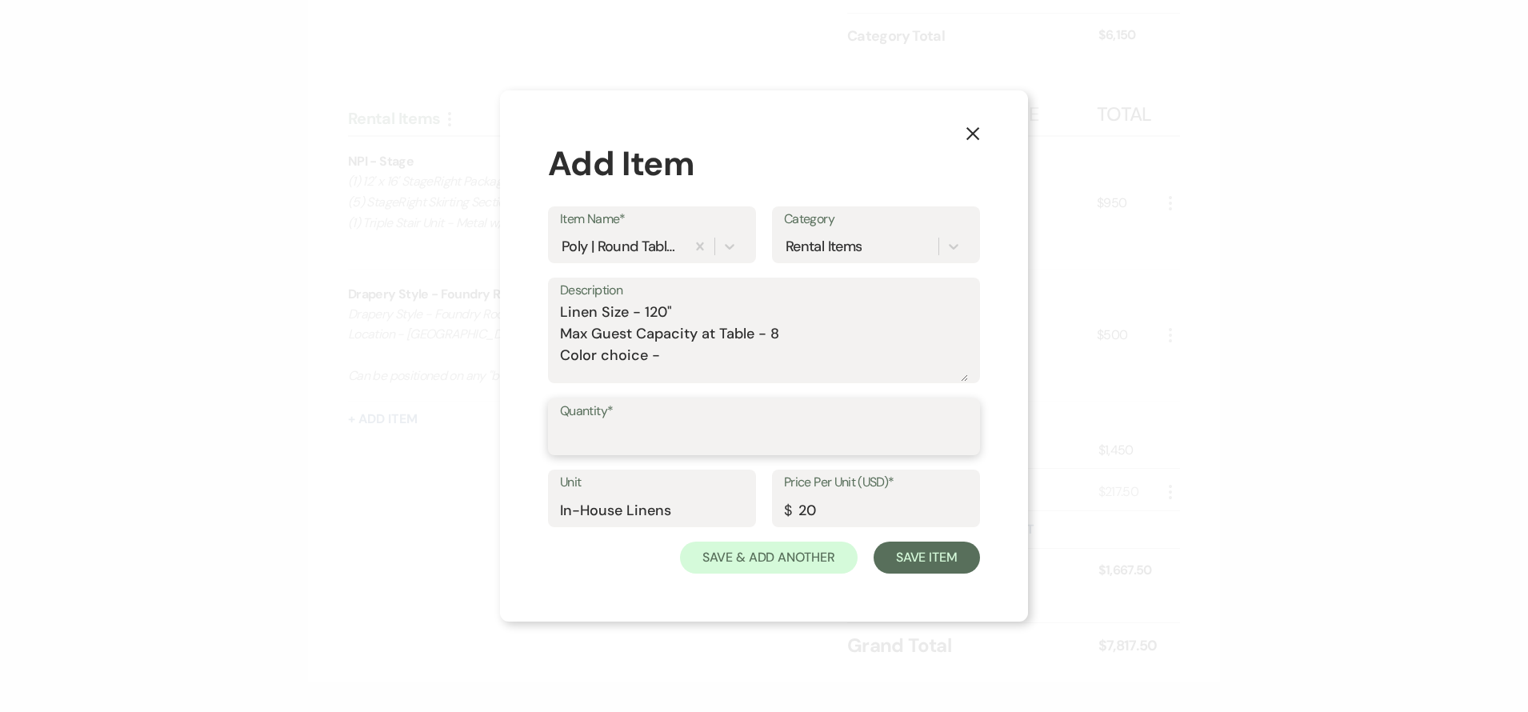
click at [654, 446] on input "Quantity*" at bounding box center [764, 437] width 408 height 31
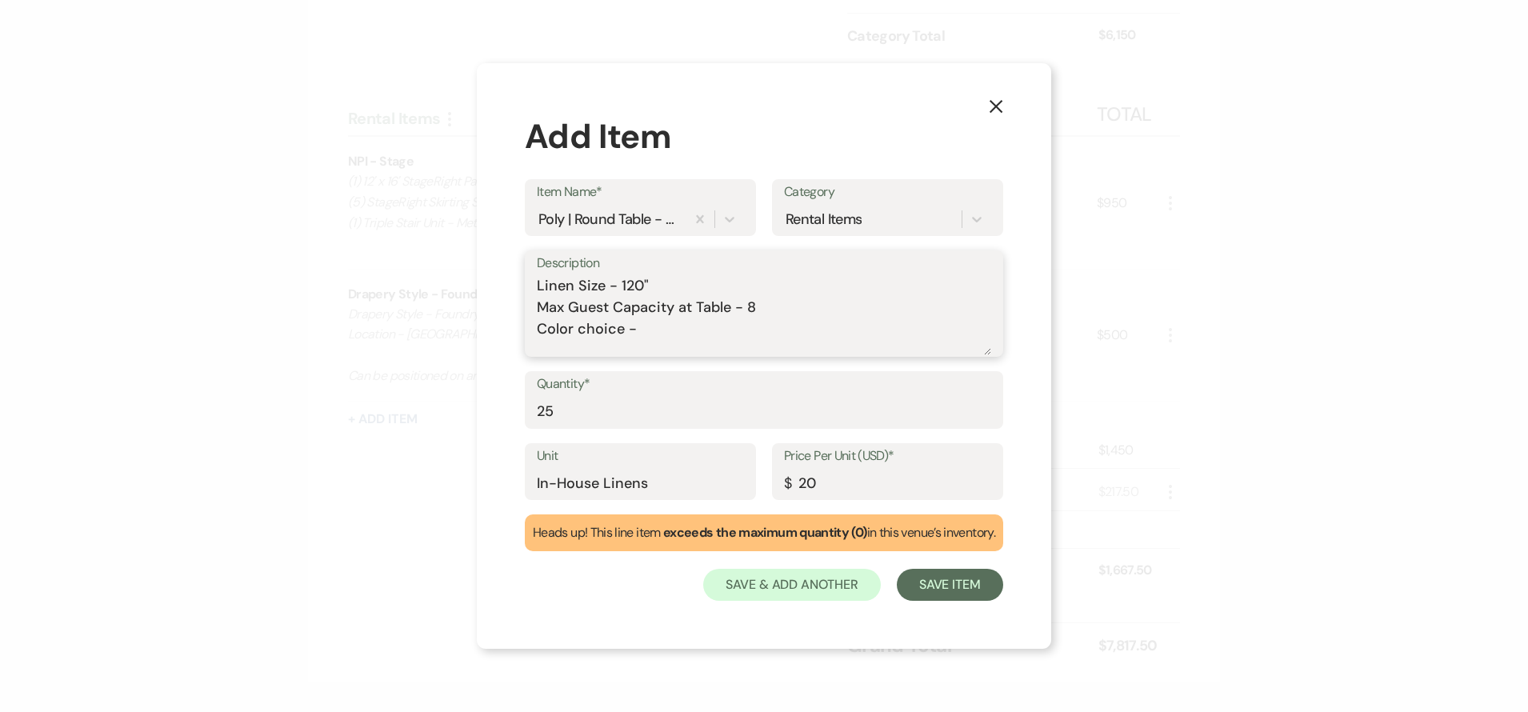
click at [654, 324] on textarea "Linen Size - 120" Max Guest Capacity at Table - 8 Color choice -" at bounding box center [764, 315] width 454 height 80
click at [954, 601] on div "X Add Item Item Name* Poly | Round Table - 60 inch Table Category Rental Items …" at bounding box center [764, 356] width 574 height 586
click at [959, 594] on button "Save Item" at bounding box center [950, 585] width 106 height 32
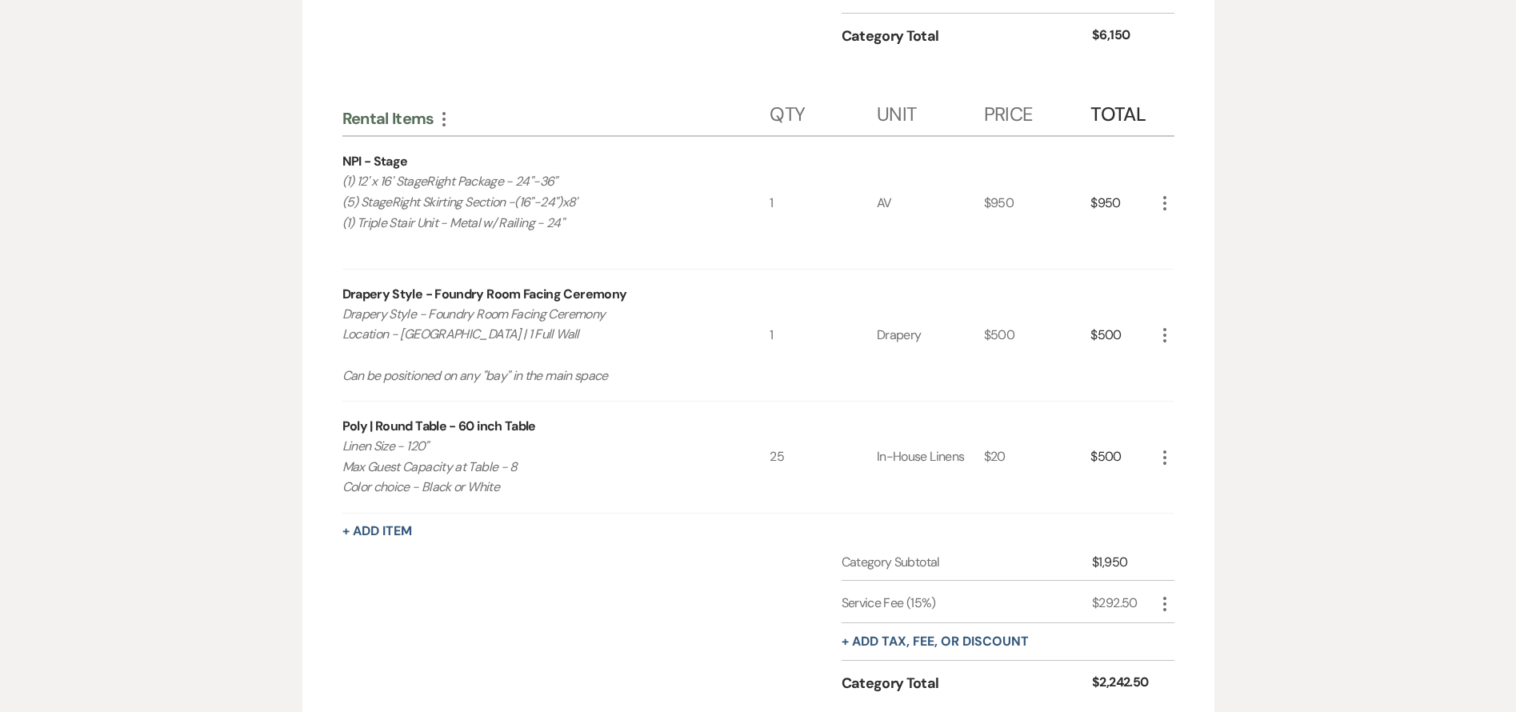
click at [770, 594] on div "Category Subtotal $1,950 Service Fee (15%) $292.50 More + Add tax, fee, or disc…" at bounding box center [758, 638] width 832 height 170
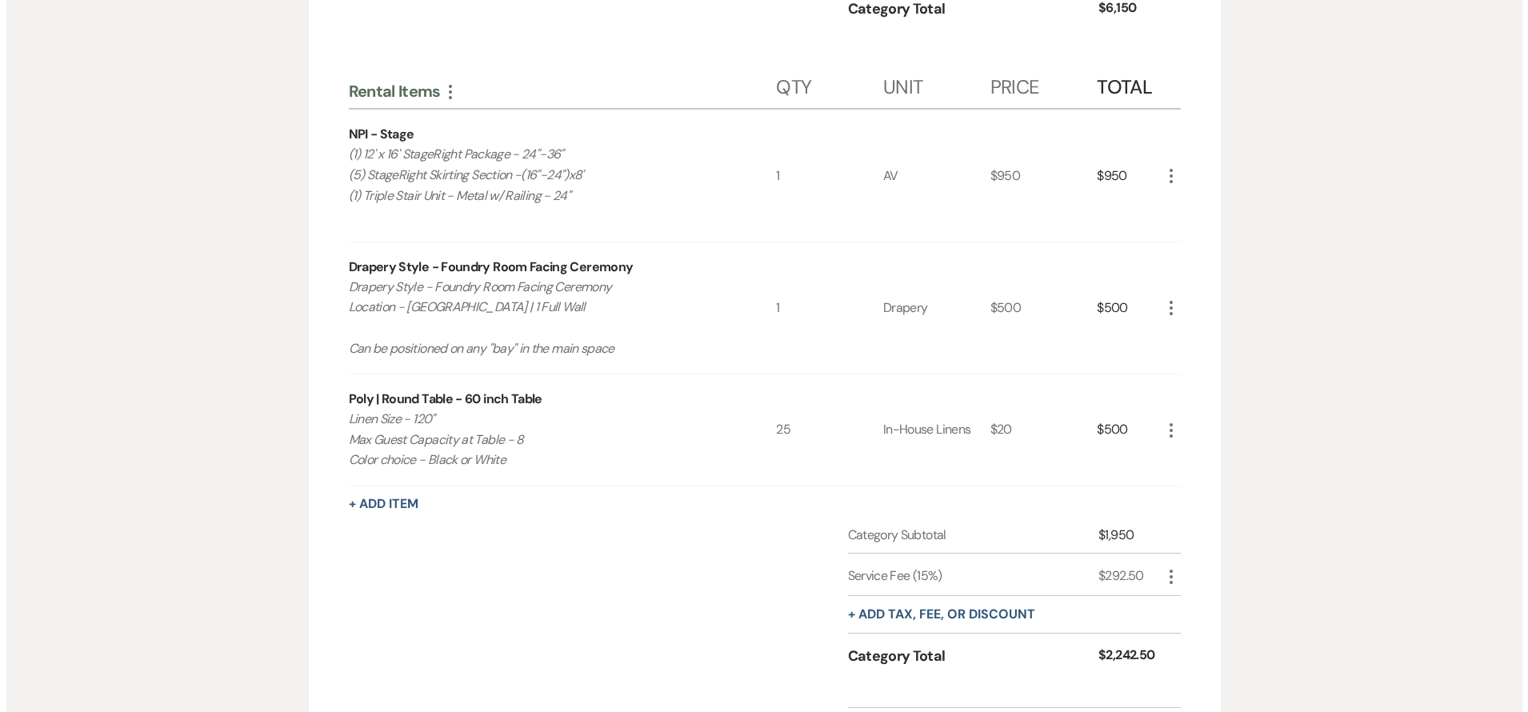
scroll to position [1114, 0]
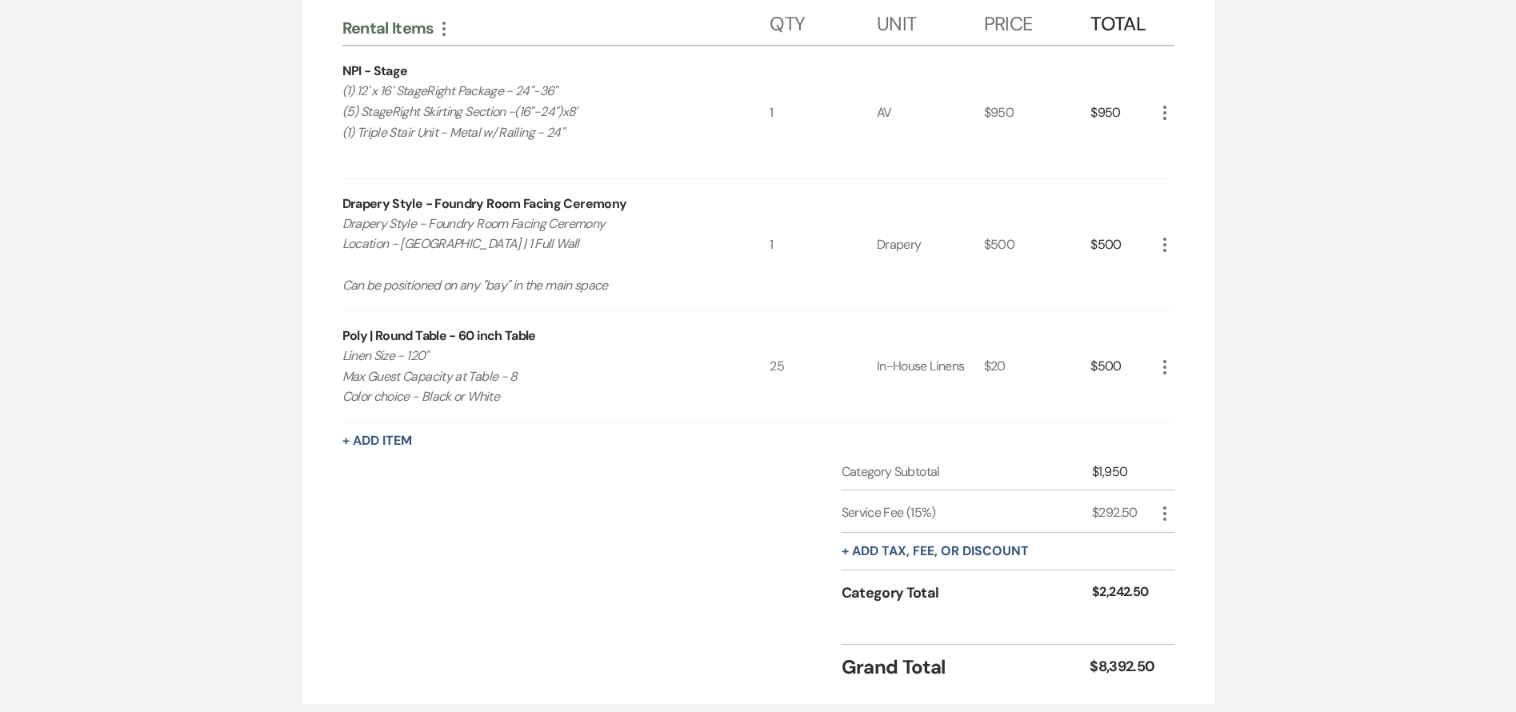
click at [1169, 363] on icon "More" at bounding box center [1164, 367] width 19 height 19
click at [1198, 398] on button "Pencil Edit" at bounding box center [1196, 399] width 83 height 26
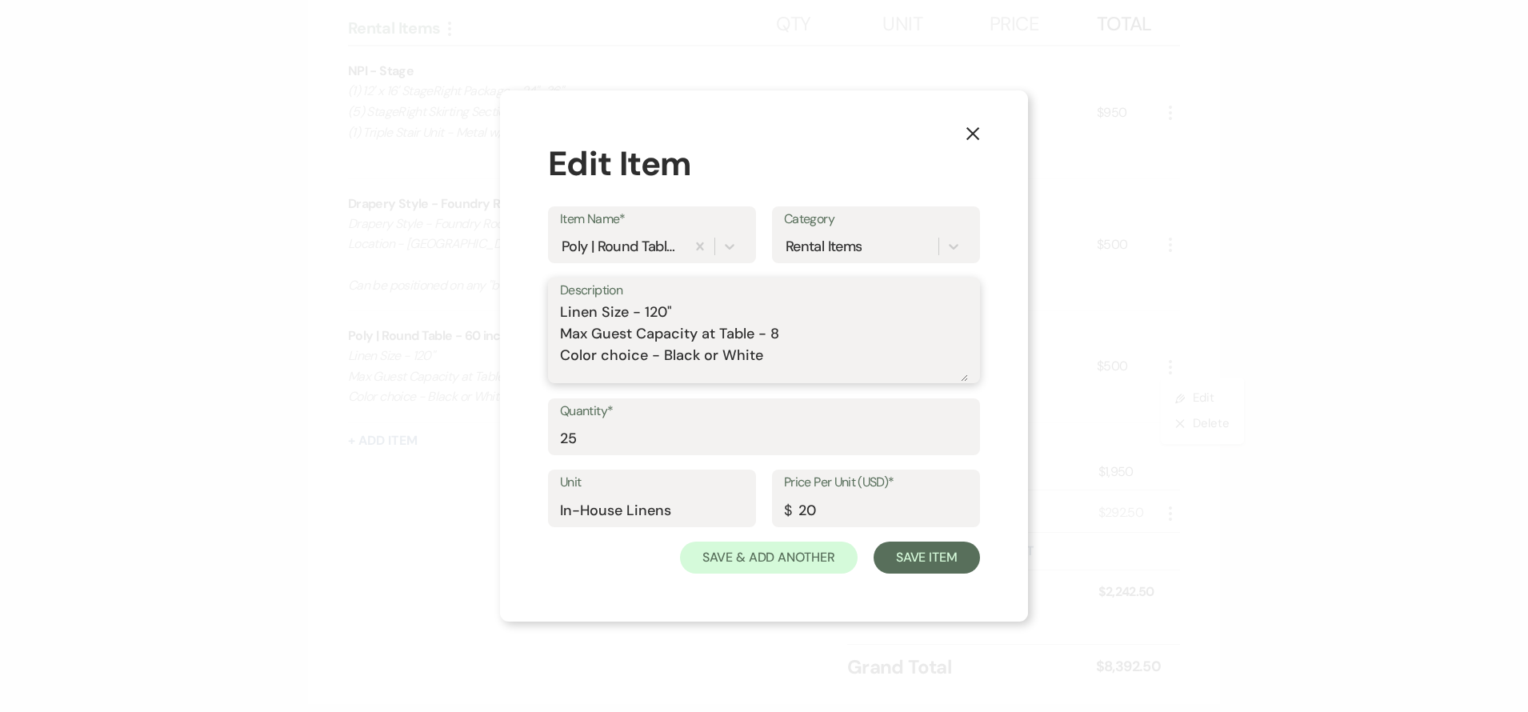
click at [825, 350] on textarea "Linen Size - 120" Max Guest Capacity at Table - 8 Color choice - Black or White" at bounding box center [764, 342] width 408 height 80
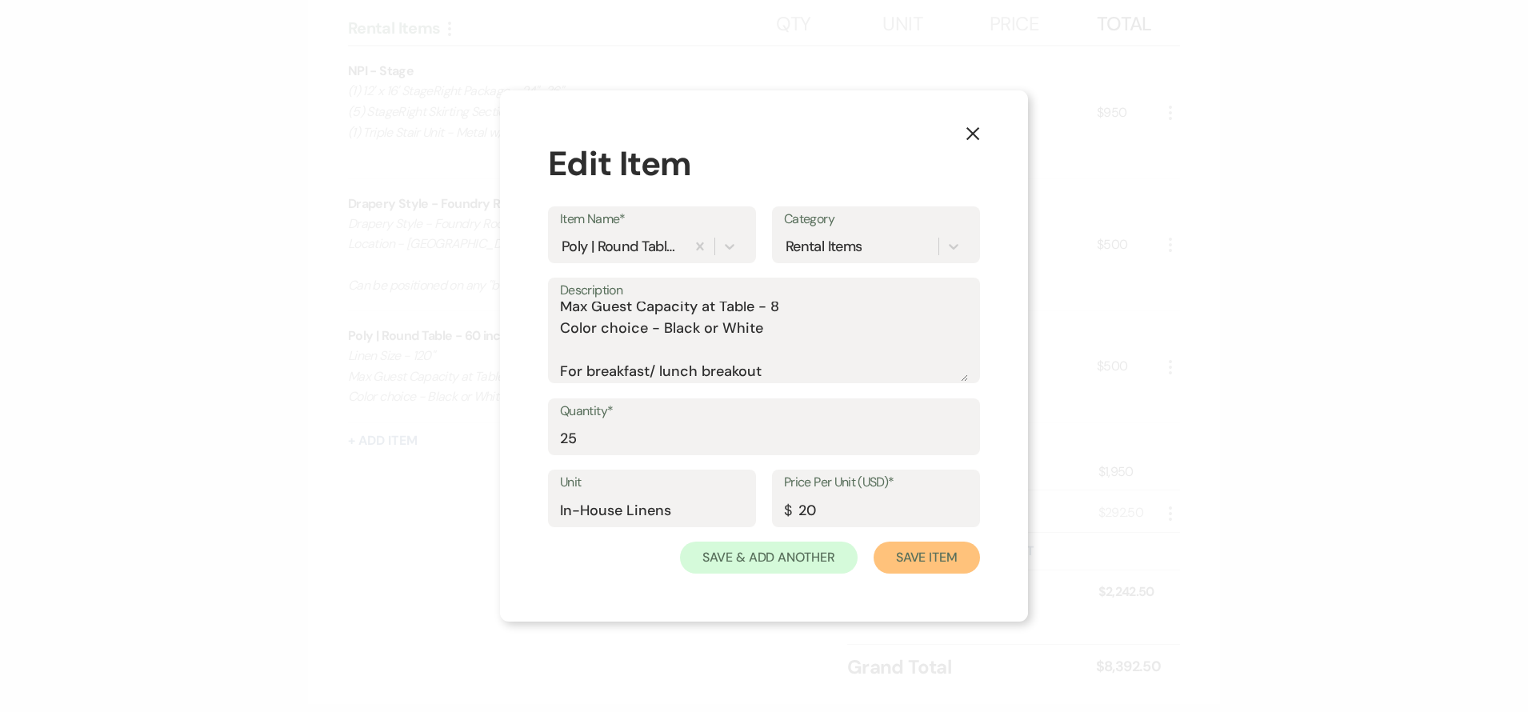
click at [919, 570] on button "Save Item" at bounding box center [927, 558] width 106 height 32
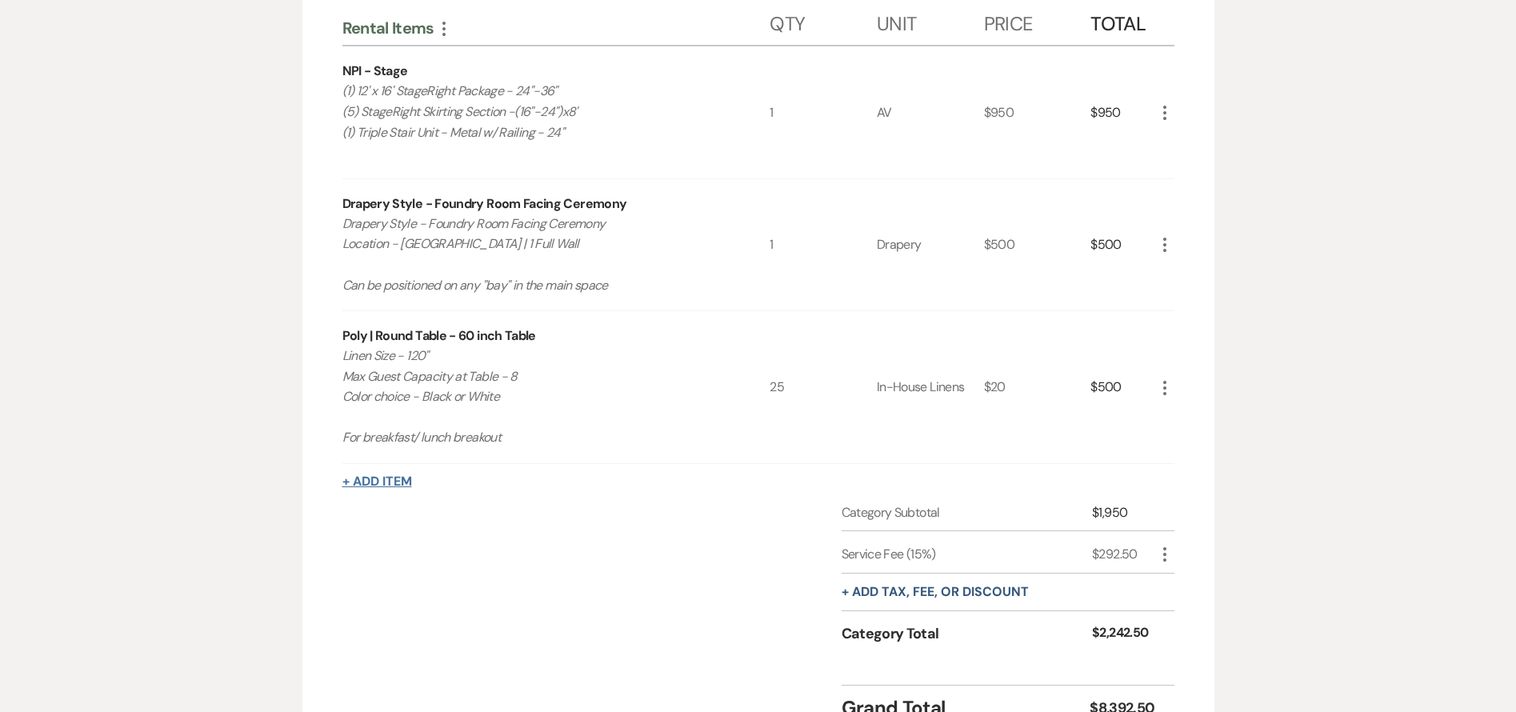
click at [380, 477] on button "+ Add Item" at bounding box center [377, 481] width 70 height 13
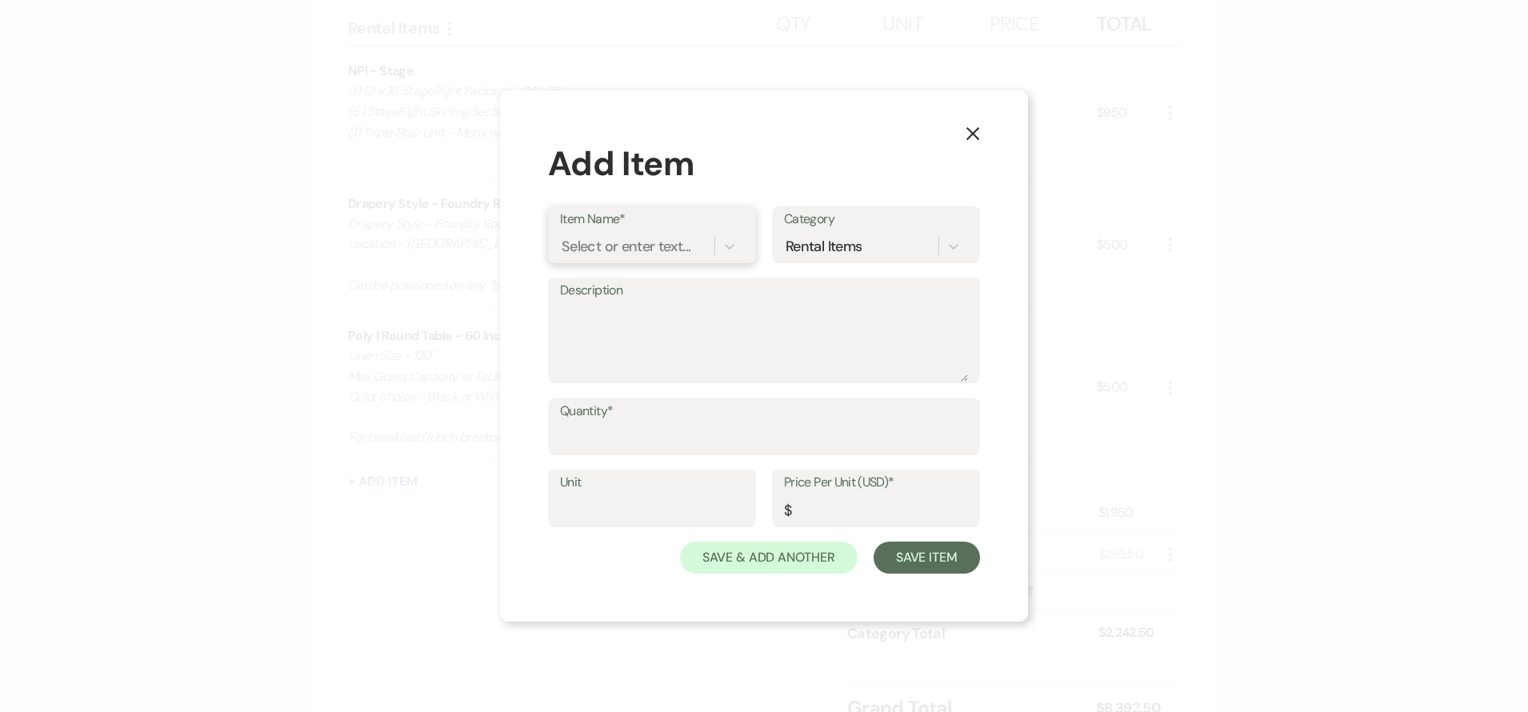
click at [641, 246] on div "Select or enter text..." at bounding box center [626, 246] width 129 height 22
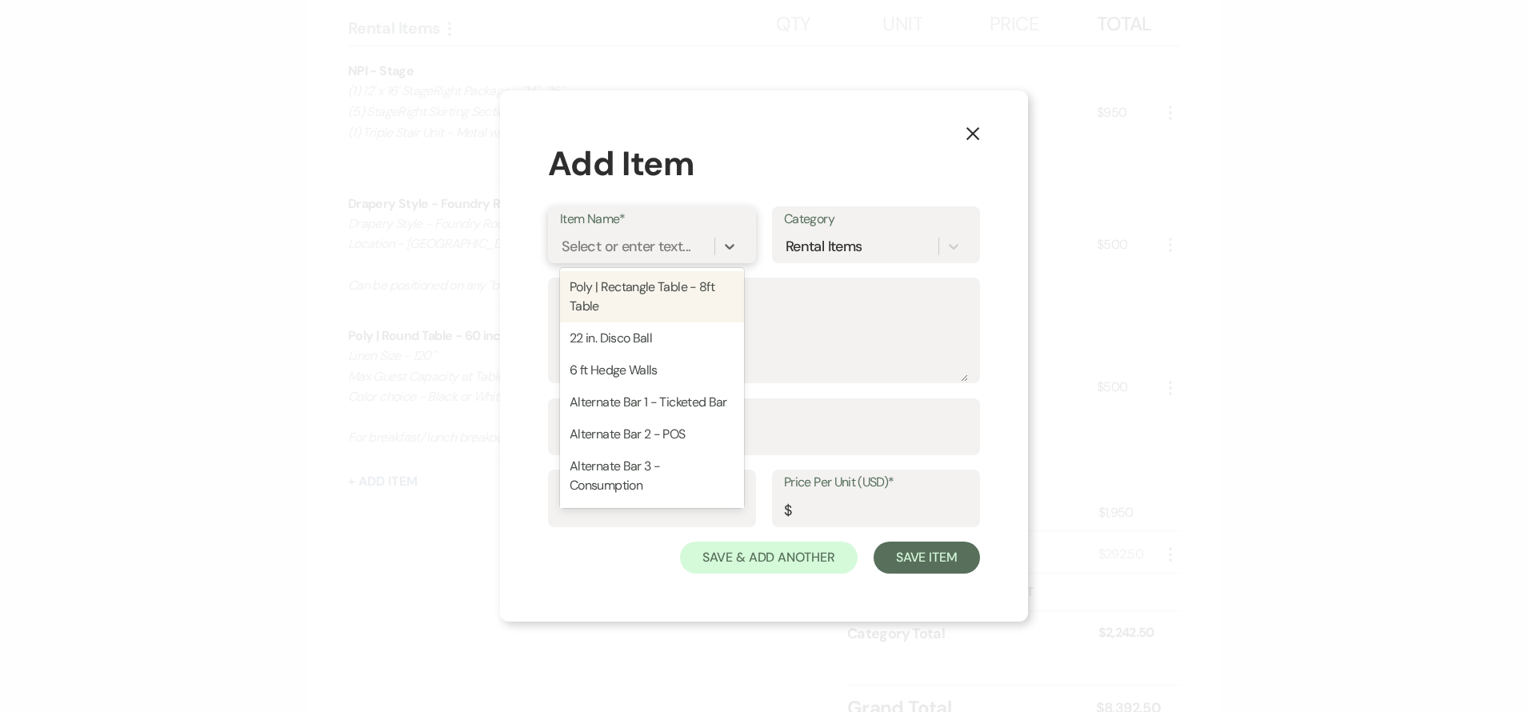
click at [641, 246] on div "Select or enter text..." at bounding box center [626, 246] width 129 height 22
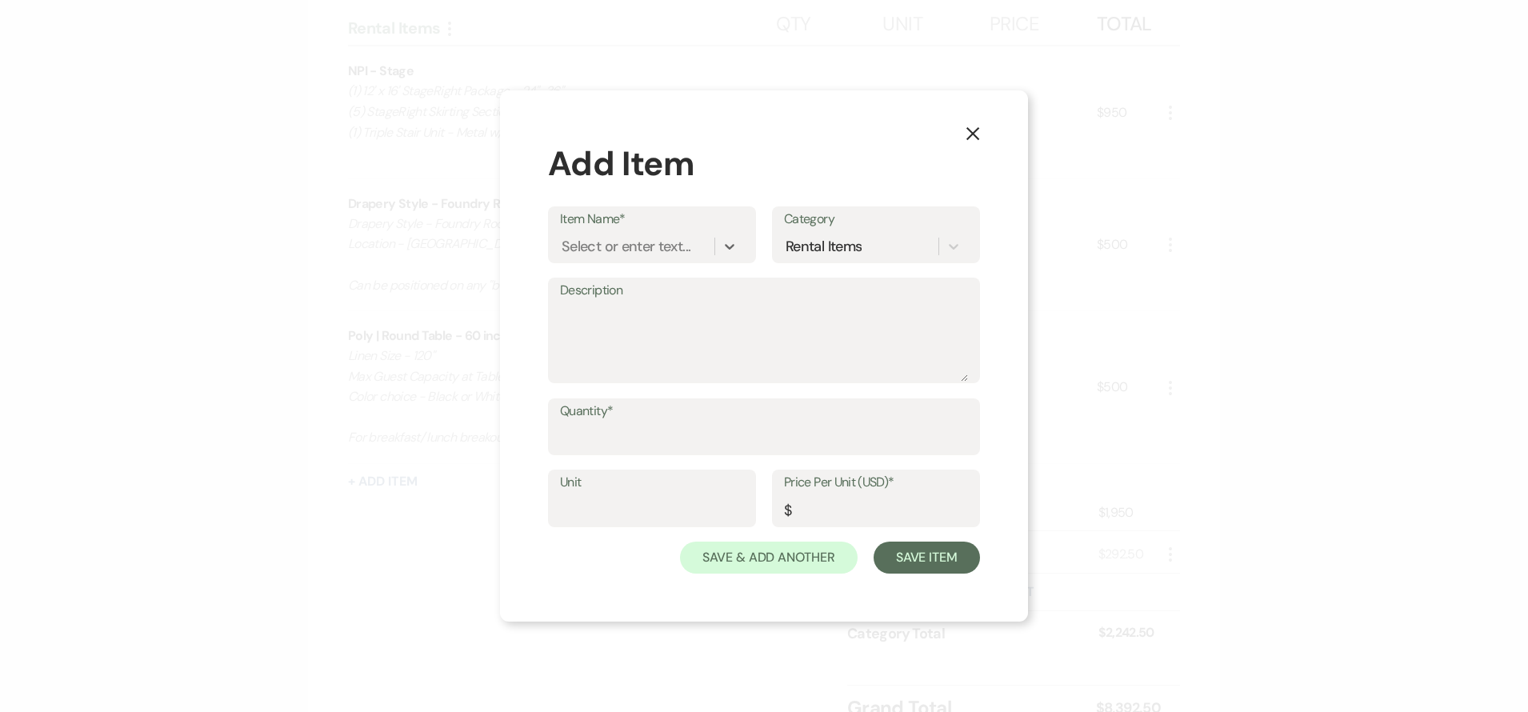
click at [975, 132] on icon "X" at bounding box center [973, 133] width 14 height 14
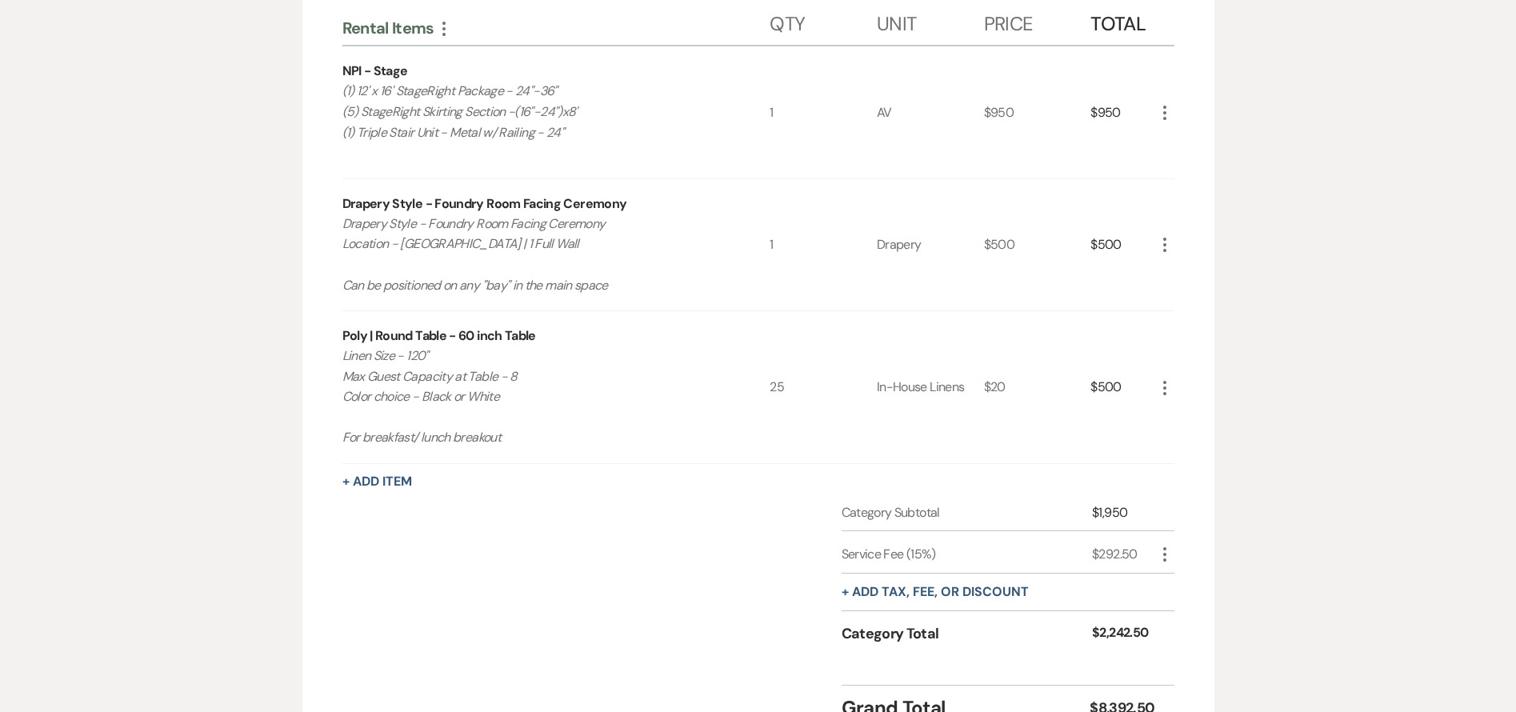
click at [582, 657] on div "Category Subtotal $1,950 Service Fee (15%) $292.50 More + Add tax, fee, or disc…" at bounding box center [758, 588] width 832 height 170
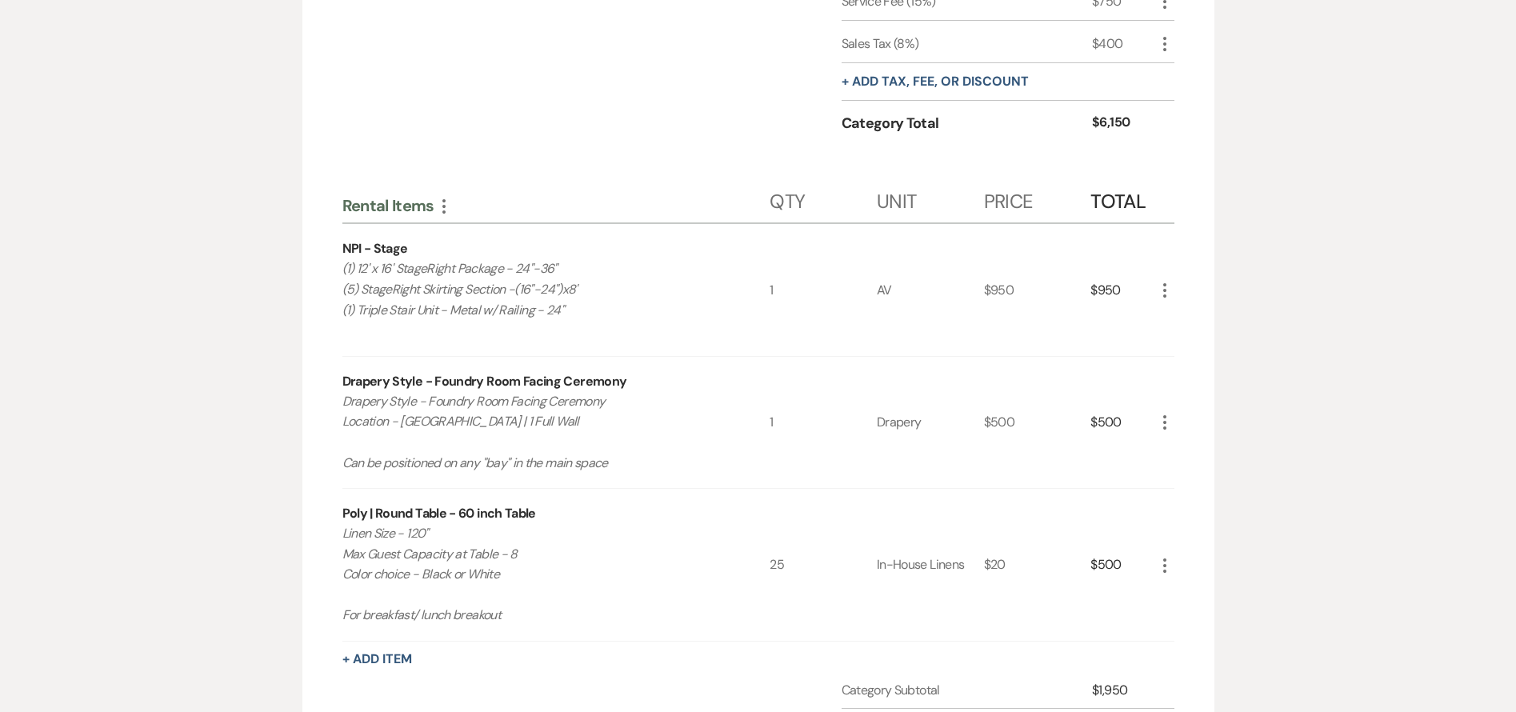
scroll to position [1135, 0]
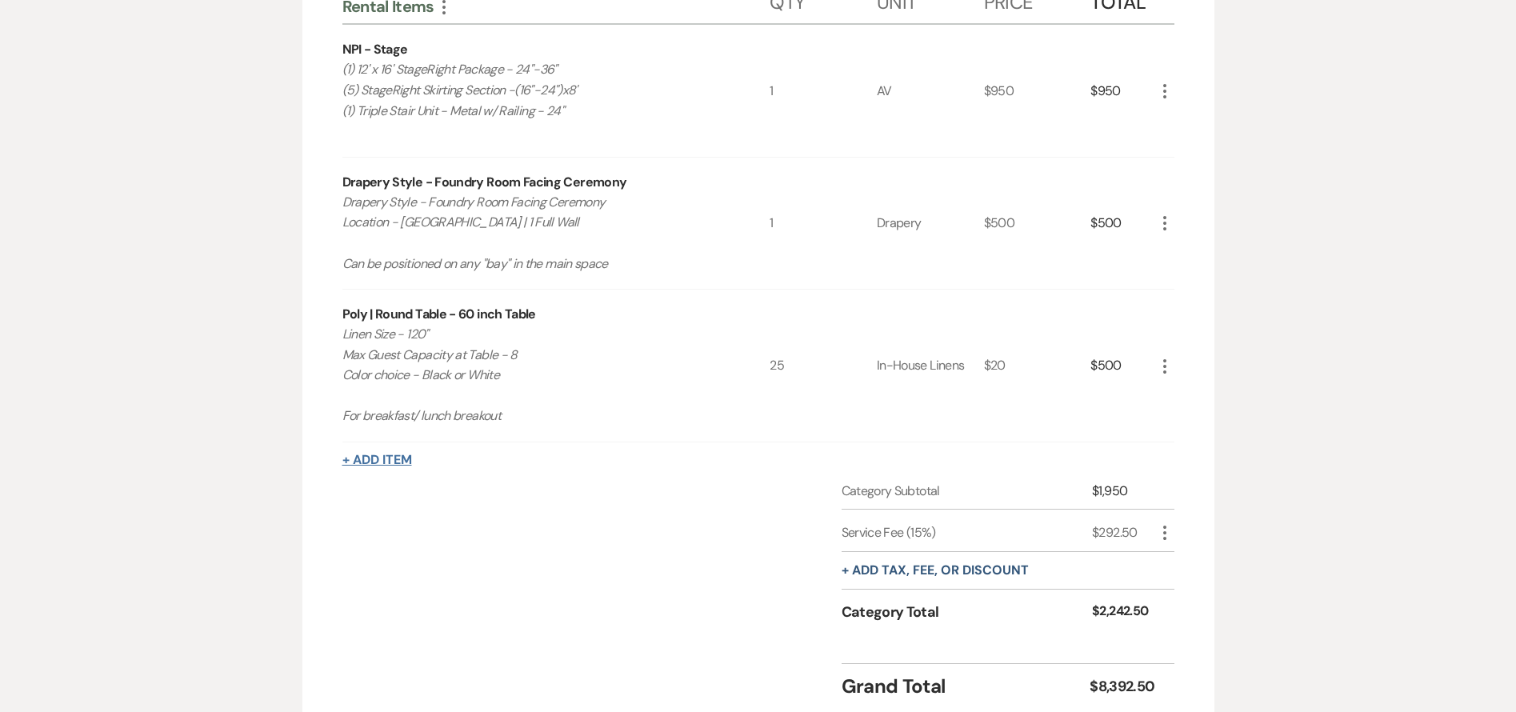
click at [380, 457] on button "+ Add Item" at bounding box center [377, 460] width 70 height 13
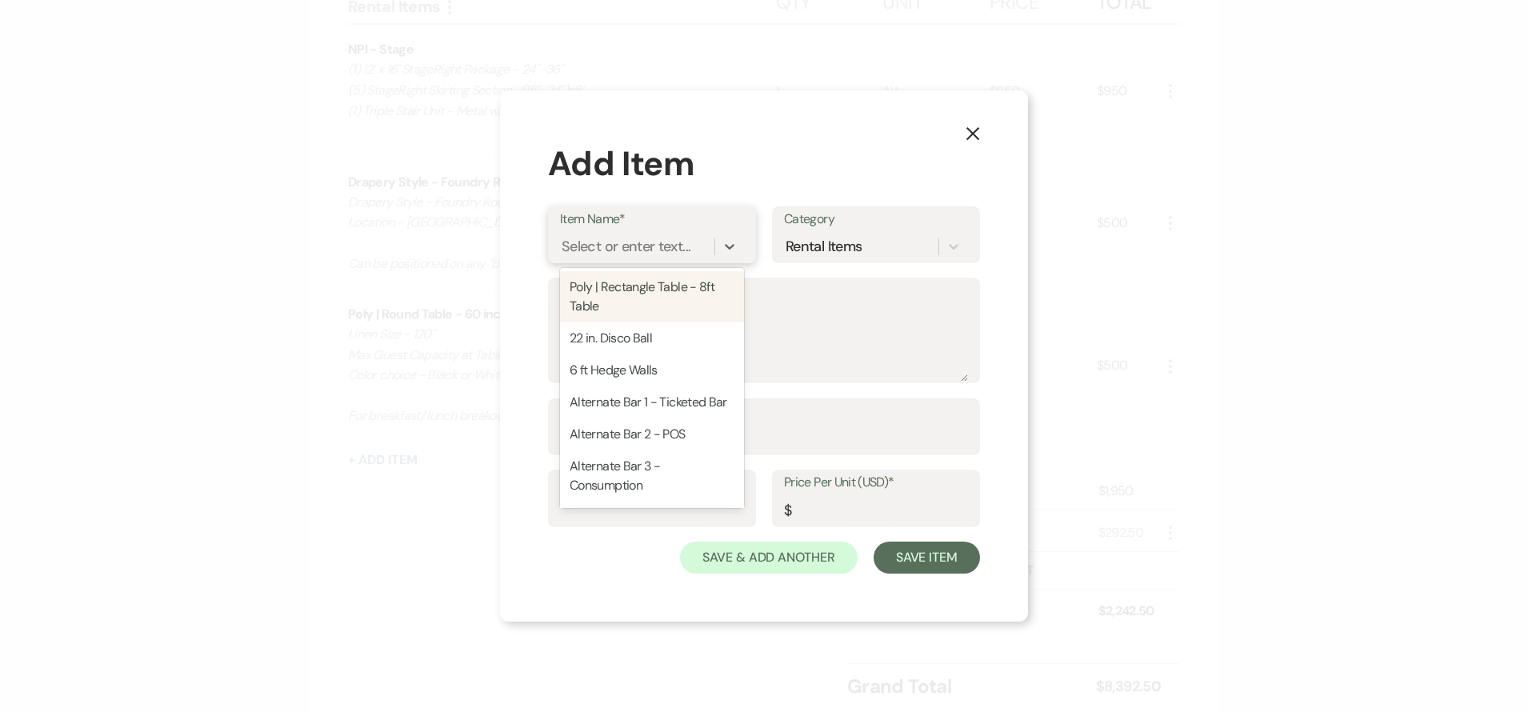
click at [633, 254] on div "Select or enter text..." at bounding box center [626, 246] width 129 height 22
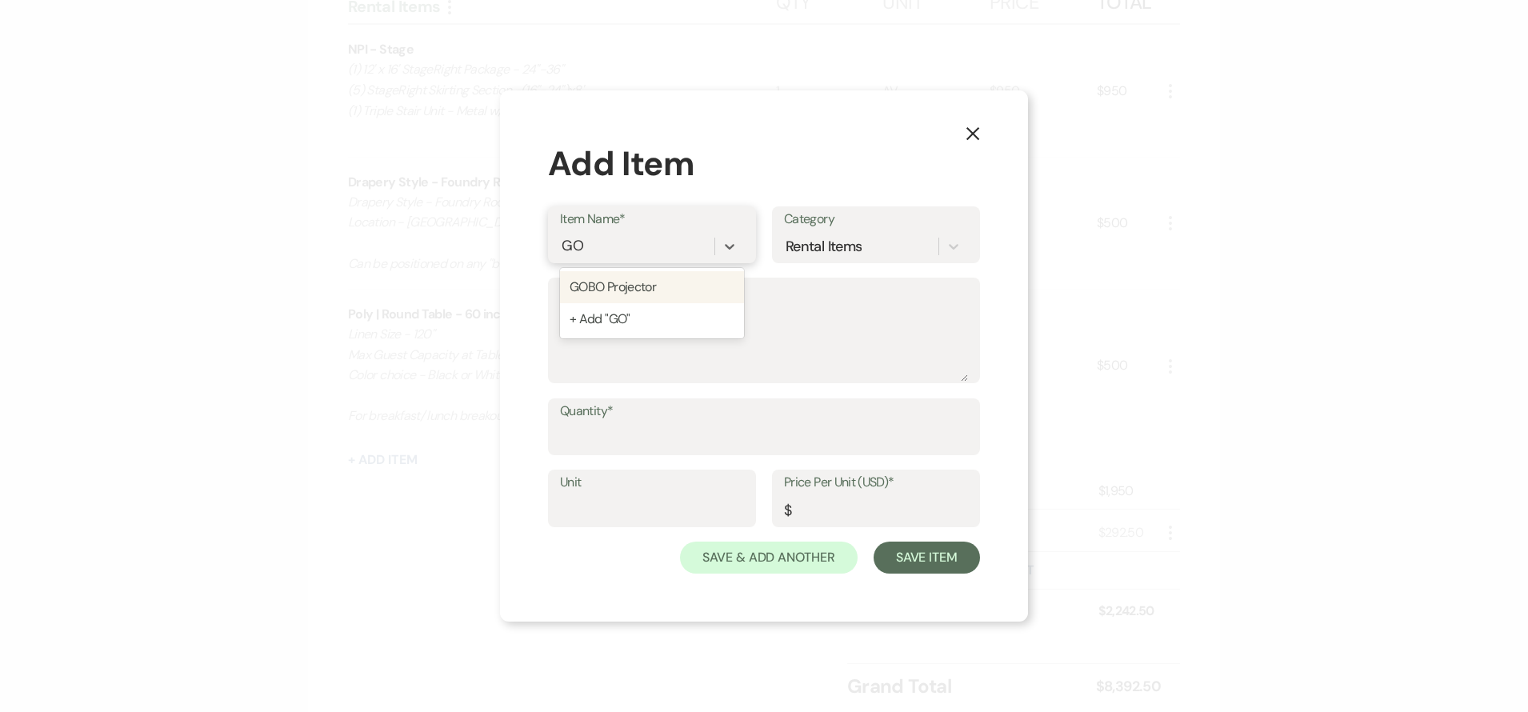
click at [631, 282] on div "GOBO Projector" at bounding box center [652, 287] width 184 height 32
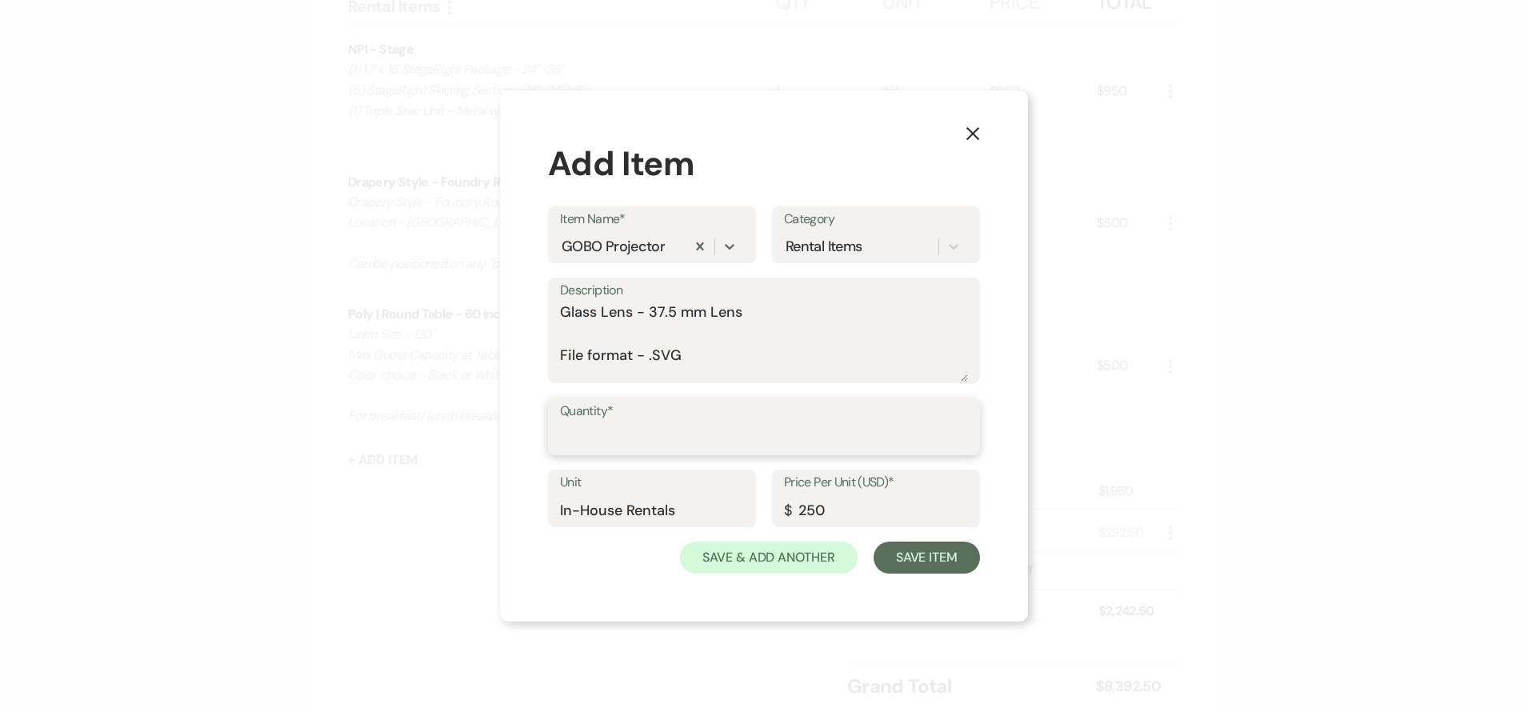
click at [659, 438] on input "Quantity*" at bounding box center [764, 437] width 408 height 31
click at [936, 558] on button "Save Item" at bounding box center [927, 558] width 106 height 32
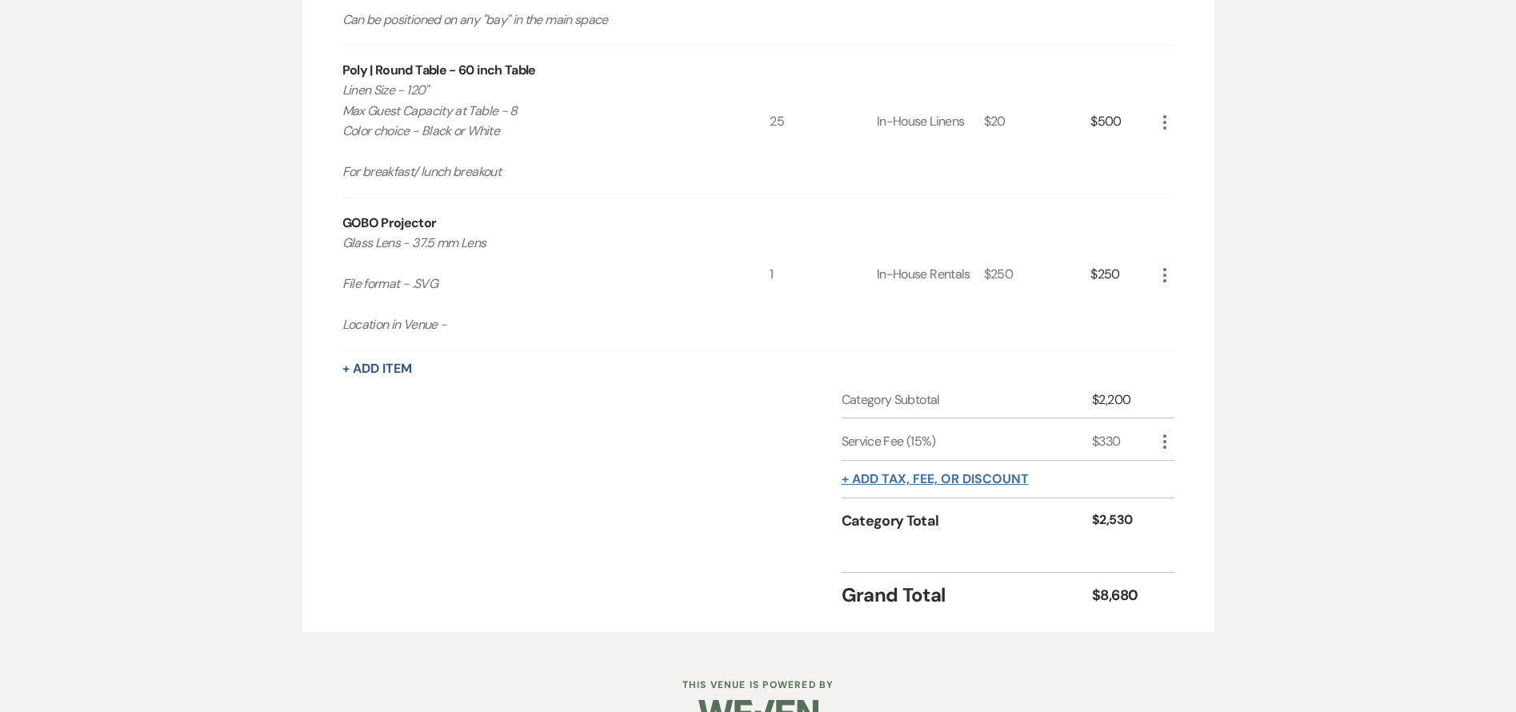
scroll to position [1418, 0]
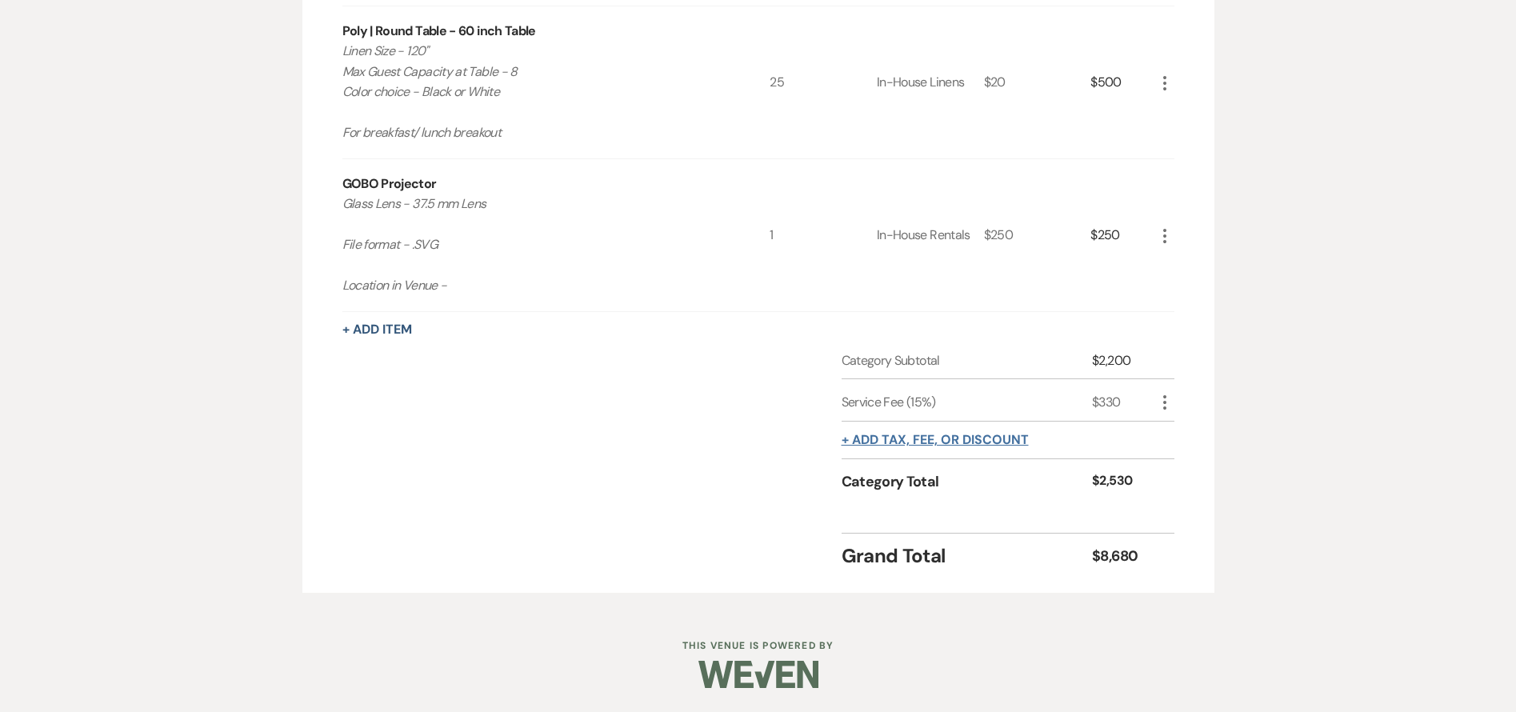
click at [894, 445] on button "+ Add tax, fee, or discount" at bounding box center [935, 440] width 187 height 13
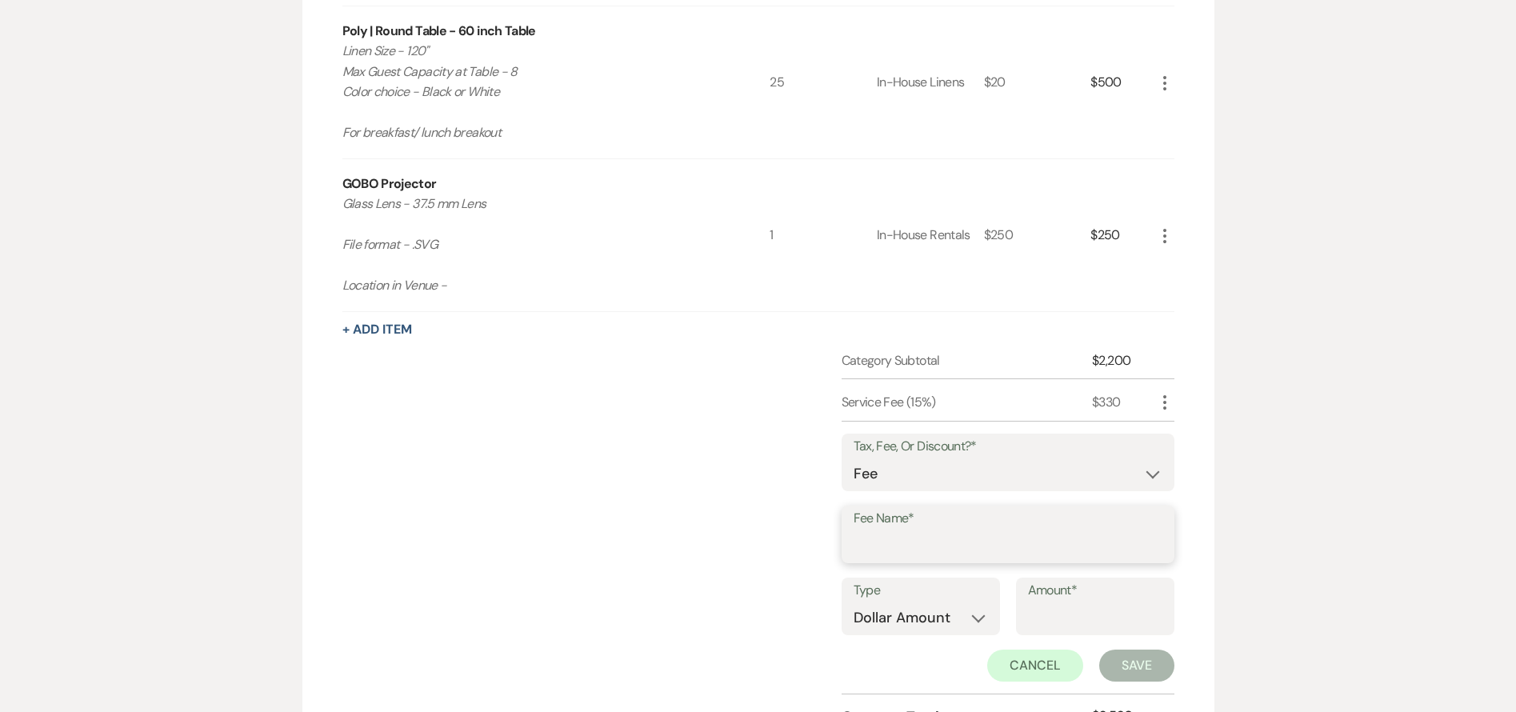
click at [885, 546] on input "Fee Name*" at bounding box center [1008, 545] width 309 height 31
click at [886, 477] on select "Fee Discount Tax" at bounding box center [1008, 473] width 309 height 31
click at [854, 458] on select "Fee Discount Tax" at bounding box center [1008, 473] width 309 height 31
click at [892, 544] on input "Fee Name*" at bounding box center [1007, 546] width 307 height 31
click at [894, 610] on select "Dollar Amount Percentage" at bounding box center [921, 617] width 134 height 31
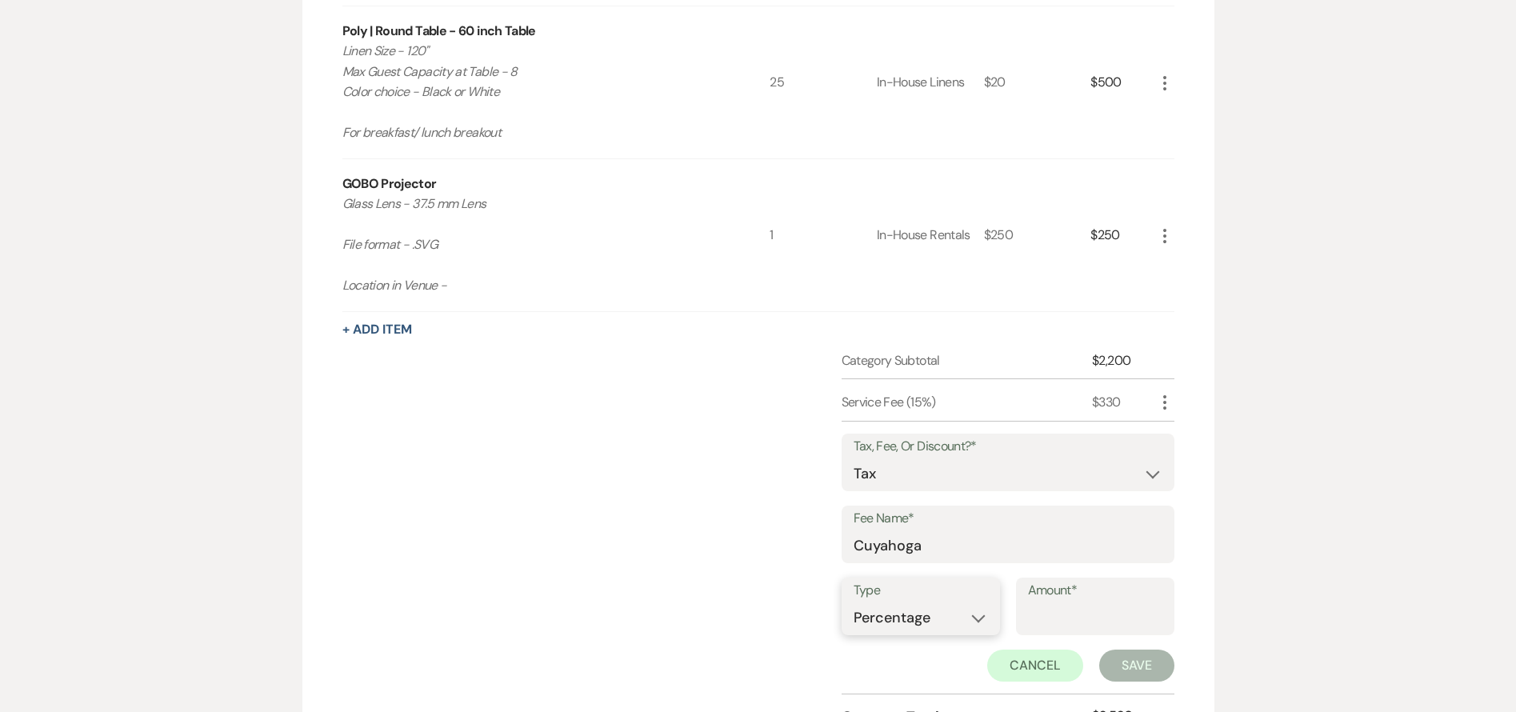
click at [854, 602] on select "Dollar Amount Percentage" at bounding box center [921, 617] width 134 height 31
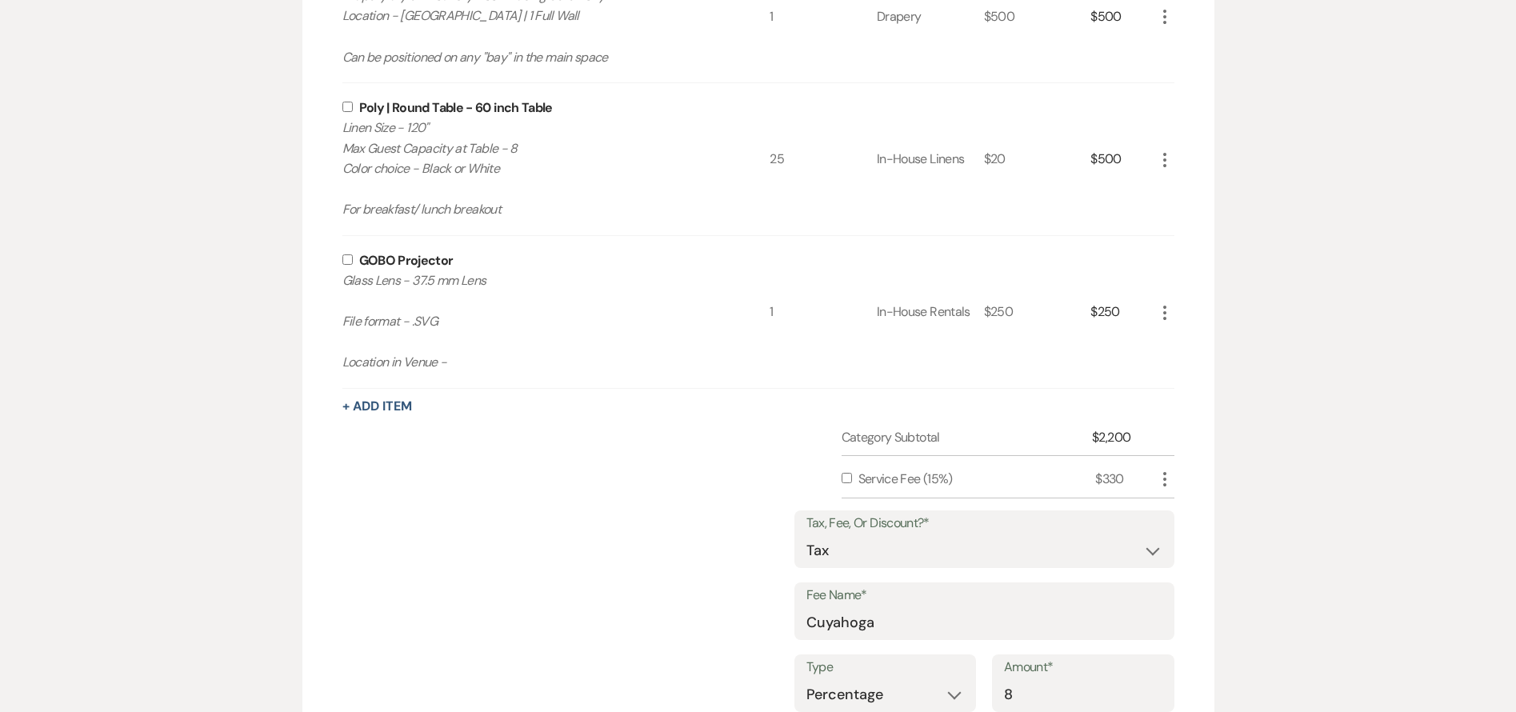
scroll to position [1106, 0]
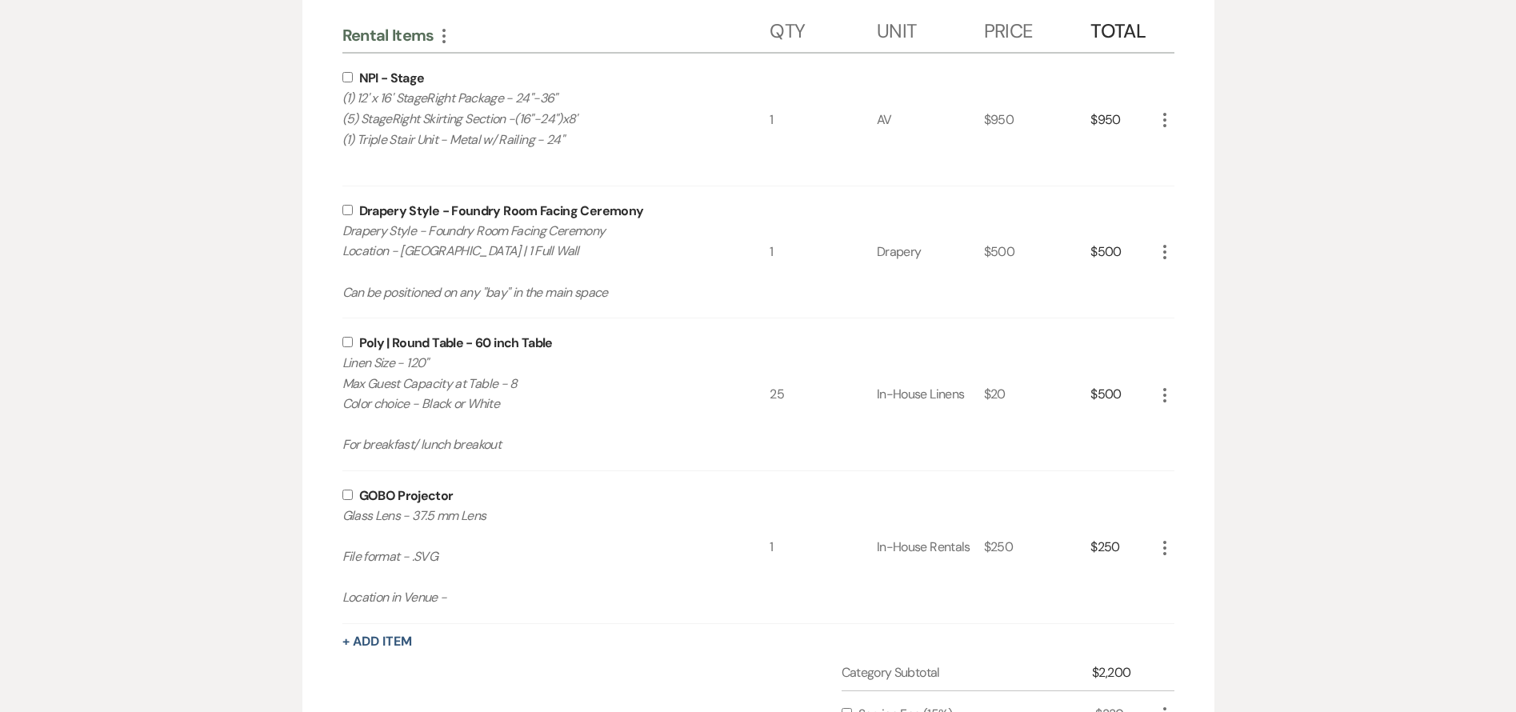
click at [345, 490] on input "checkbox" at bounding box center [347, 495] width 10 height 10
click at [348, 346] on input "checkbox" at bounding box center [347, 342] width 10 height 10
click at [343, 206] on input "checkbox" at bounding box center [347, 210] width 10 height 10
click at [344, 75] on input "checkbox" at bounding box center [347, 77] width 10 height 10
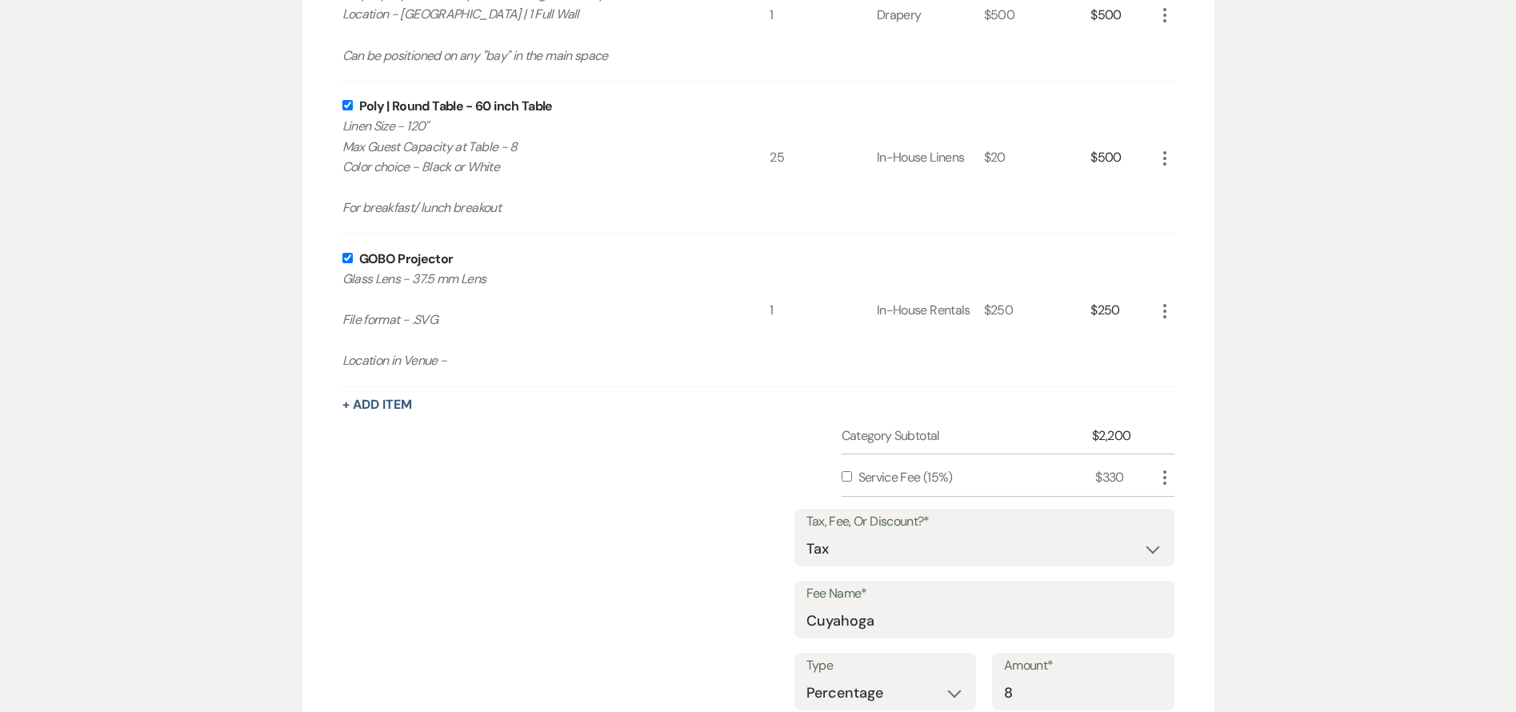
scroll to position [1726, 0]
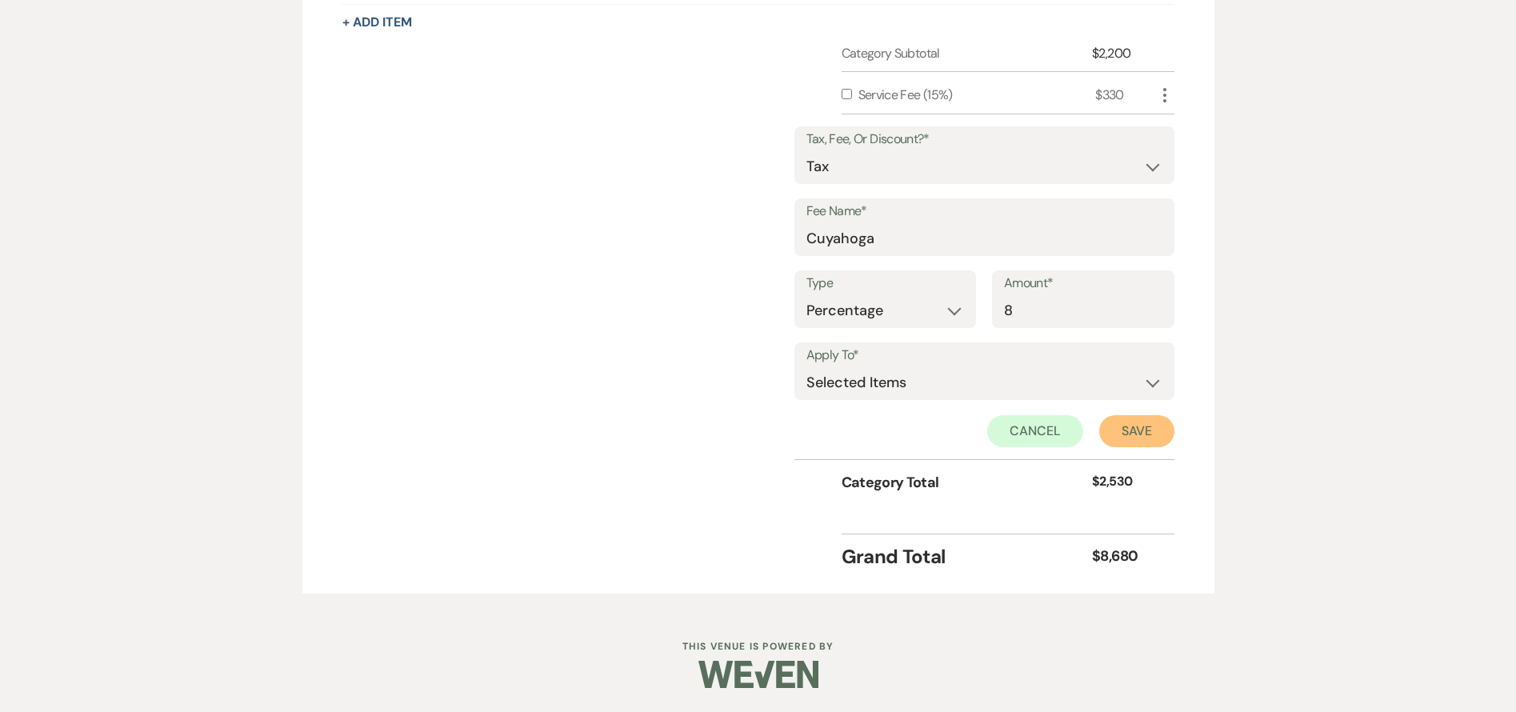
click at [1151, 432] on button "Save" at bounding box center [1136, 431] width 75 height 32
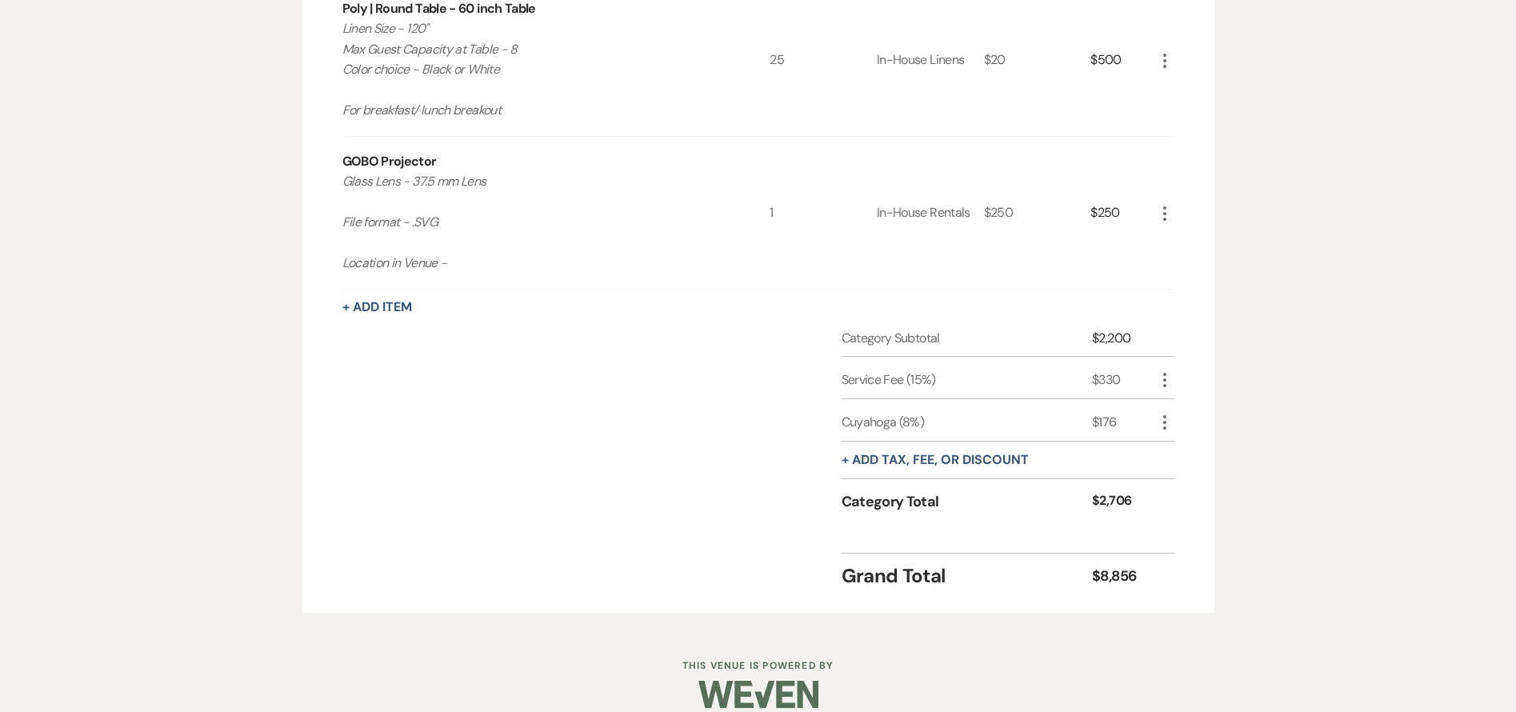
scroll to position [1386, 0]
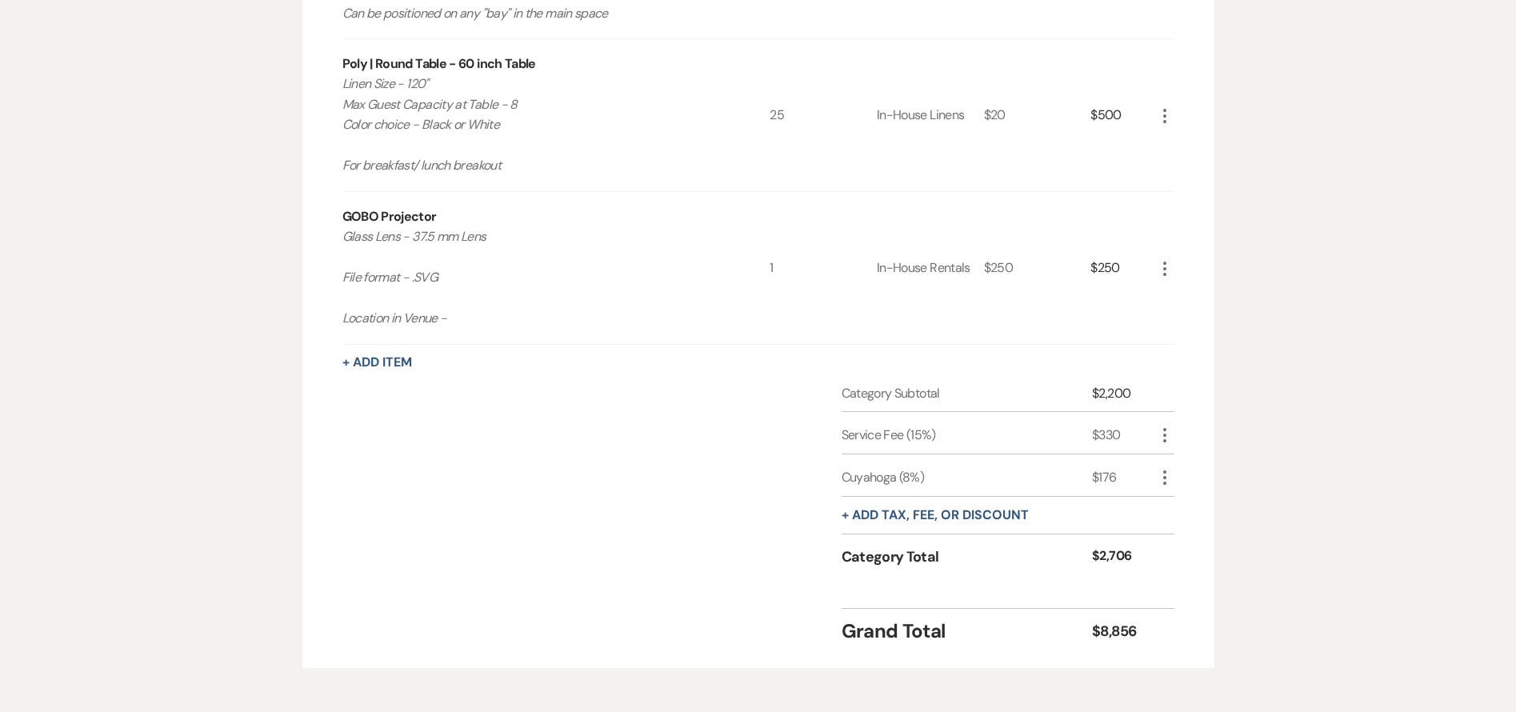
click at [1169, 434] on icon "More" at bounding box center [1164, 435] width 19 height 19
click at [1198, 465] on button "Pencil Edit" at bounding box center [1196, 467] width 83 height 26
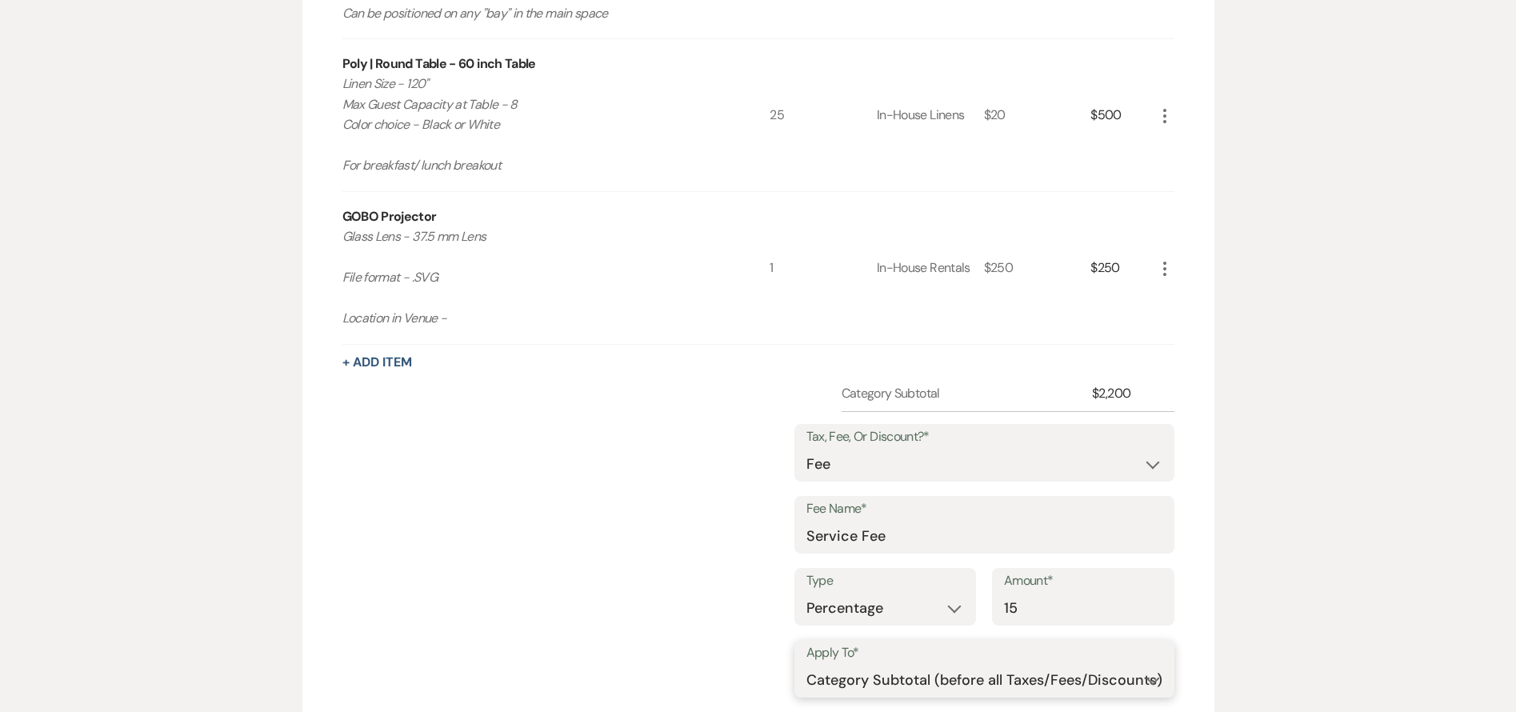
click at [891, 688] on select "Selected Items Category Subtotal (before all Taxes/Fees/Discounts) Category Tot…" at bounding box center [984, 680] width 356 height 32
click at [806, 664] on select "Selected Items Category Subtotal (before all Taxes/Fees/Discounts) Category Tot…" at bounding box center [984, 680] width 356 height 32
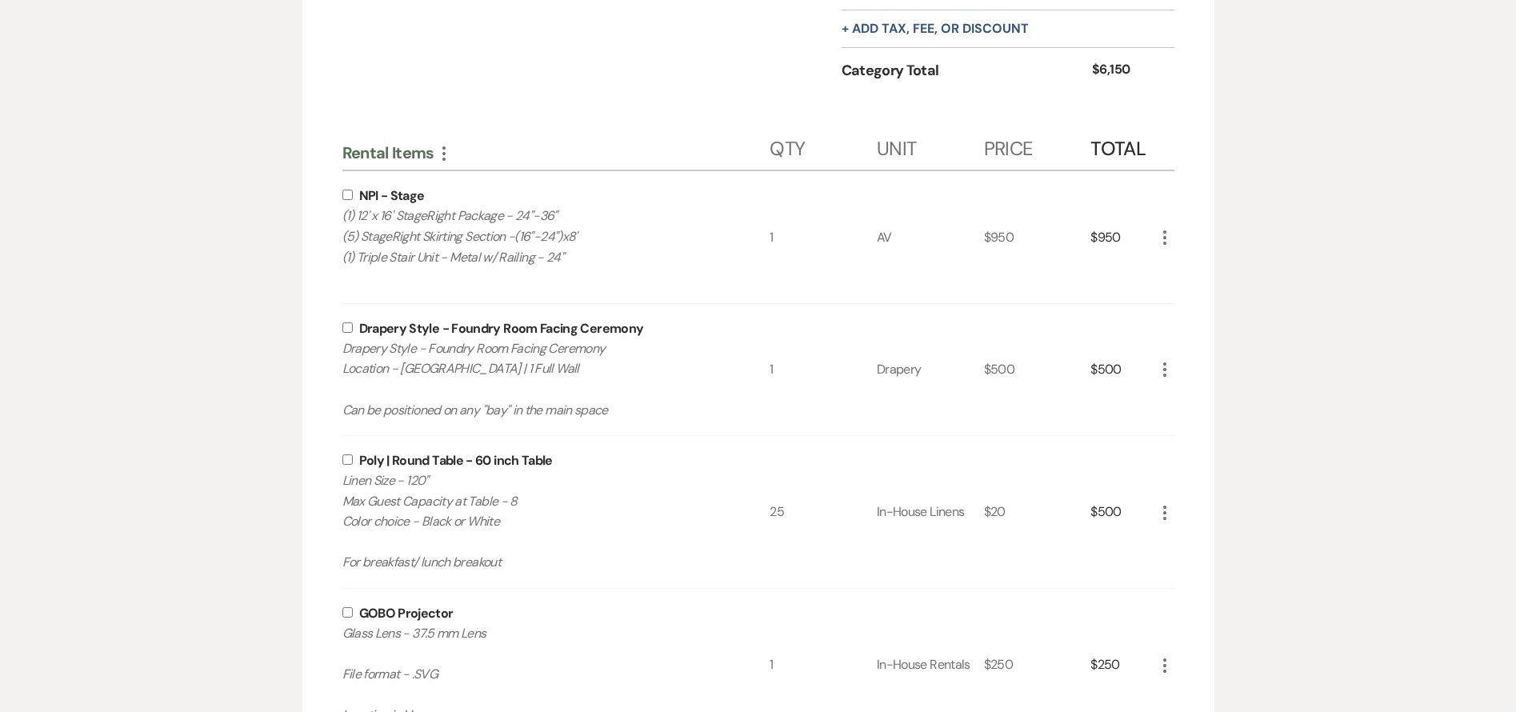
scroll to position [958, 0]
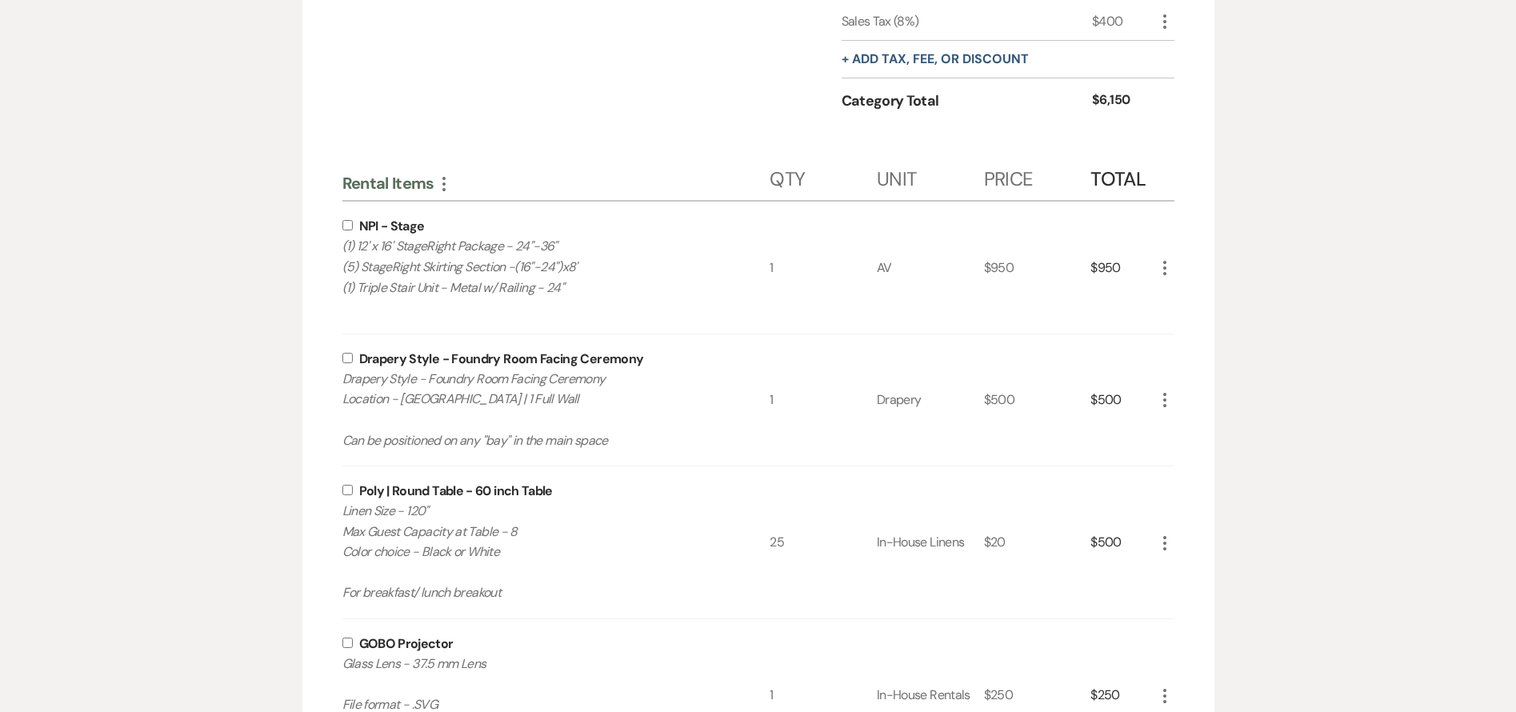
click at [346, 644] on input "checkbox" at bounding box center [347, 643] width 10 height 10
click at [348, 488] on input "checkbox" at bounding box center [347, 490] width 10 height 10
click at [350, 358] on input "checkbox" at bounding box center [347, 358] width 10 height 10
click at [348, 222] on input "checkbox" at bounding box center [347, 225] width 10 height 10
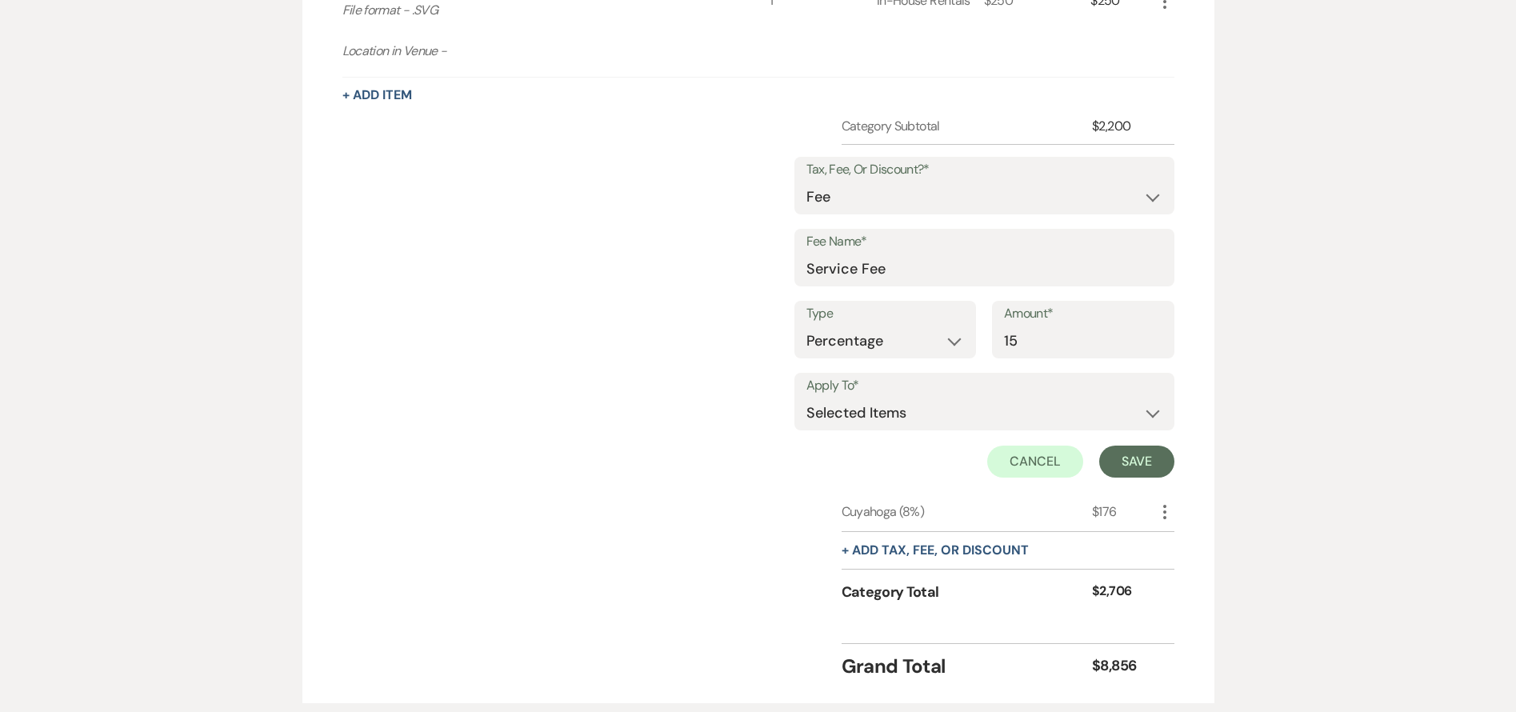
scroll to position [1668, 0]
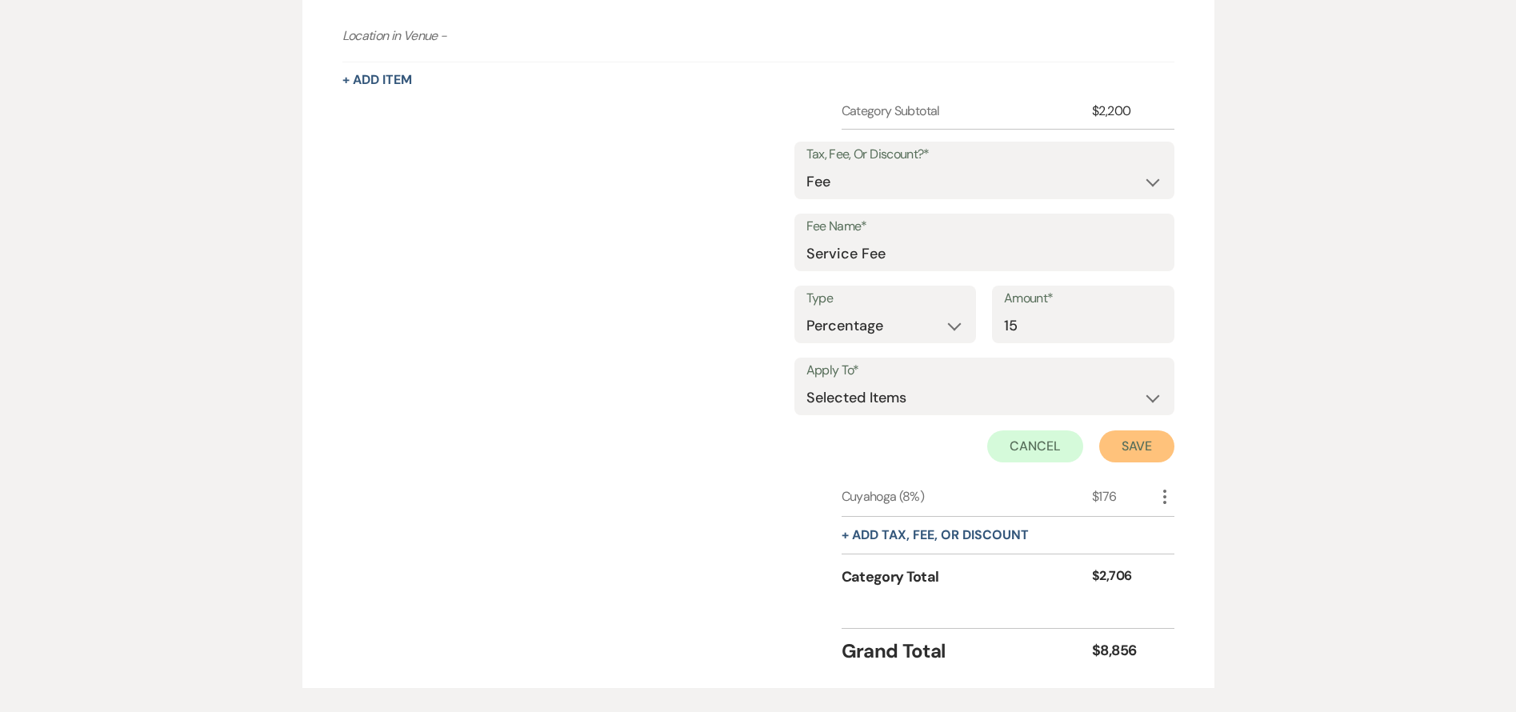
click at [1130, 445] on button "Save" at bounding box center [1136, 446] width 75 height 32
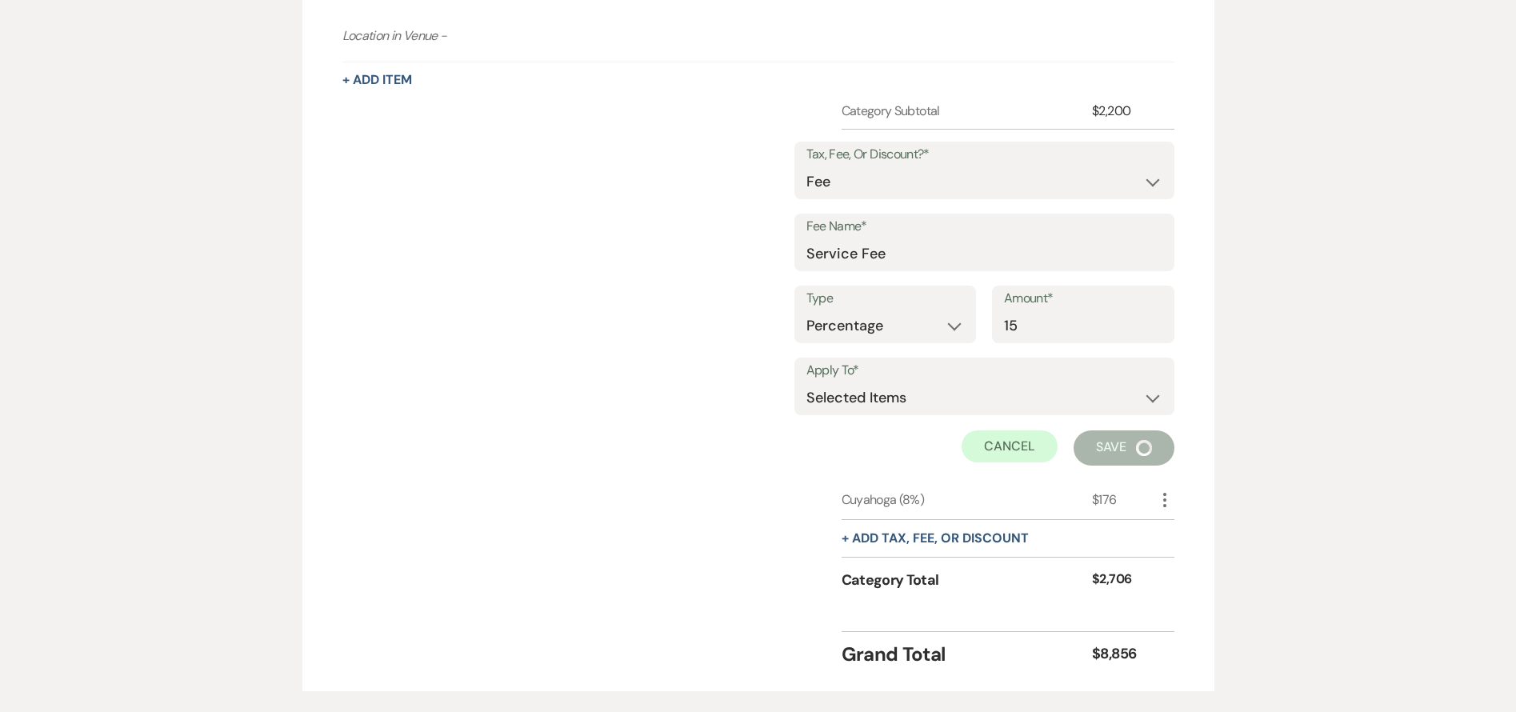
scroll to position [1461, 0]
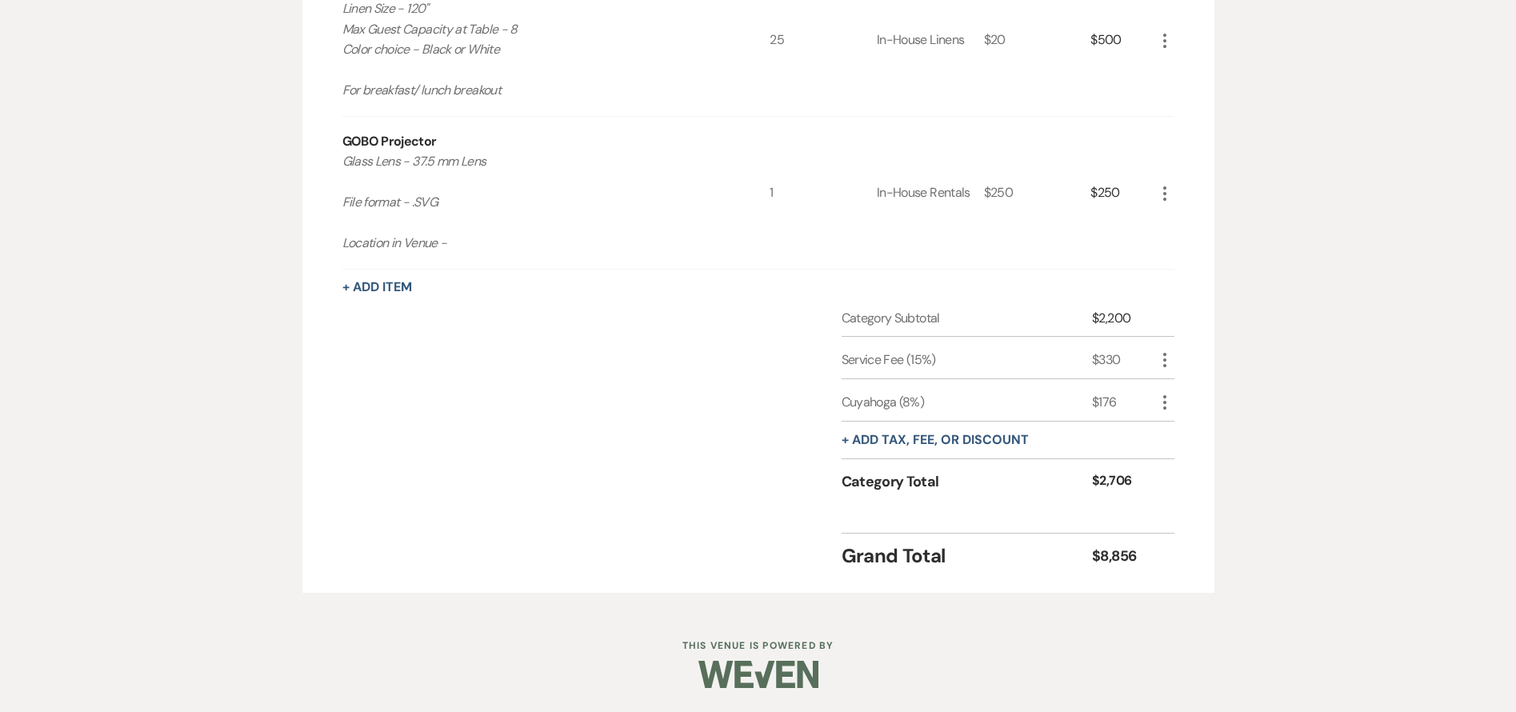
click at [676, 446] on div "Category Subtotal $2,200 Service Fee (15%) $330 More Cuyahoga (8%) $176 More + …" at bounding box center [758, 415] width 832 height 212
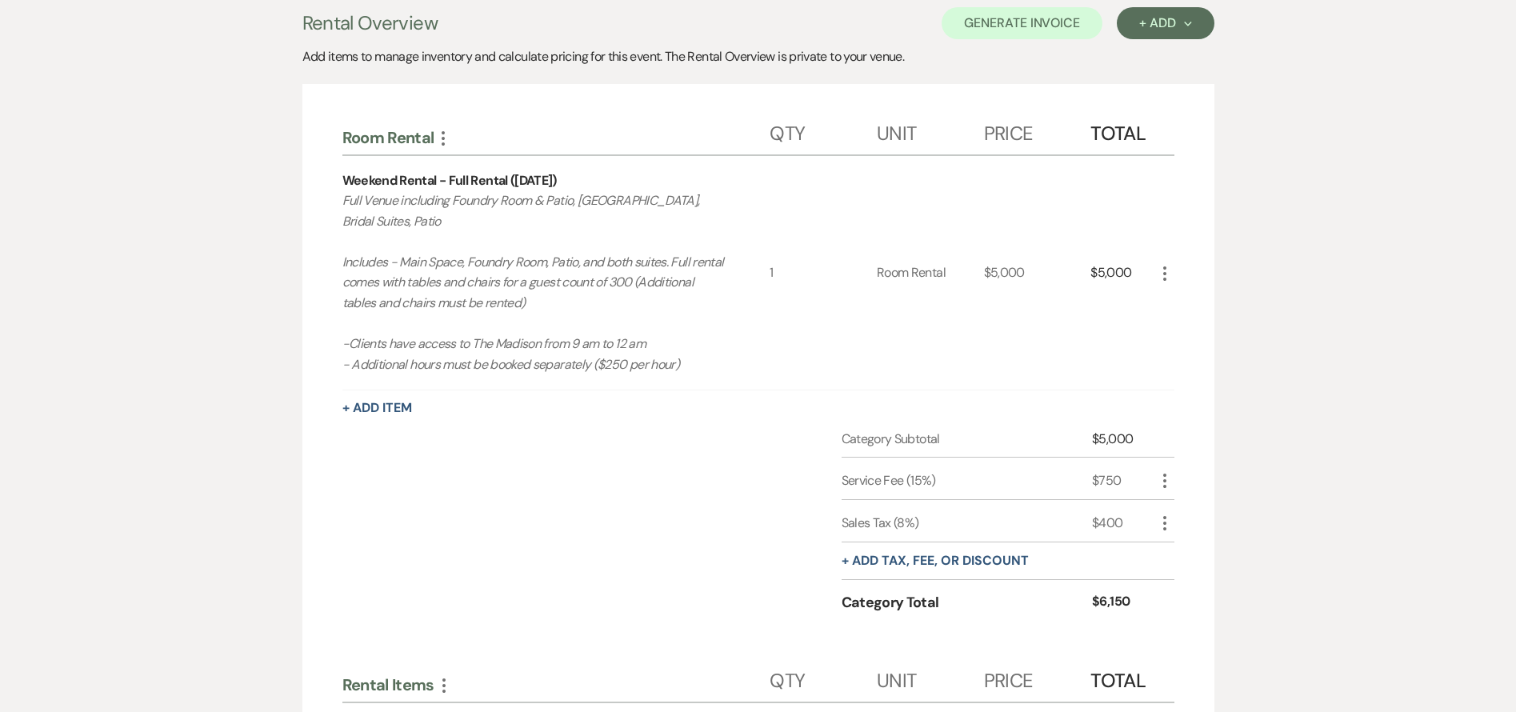
scroll to position [372, 0]
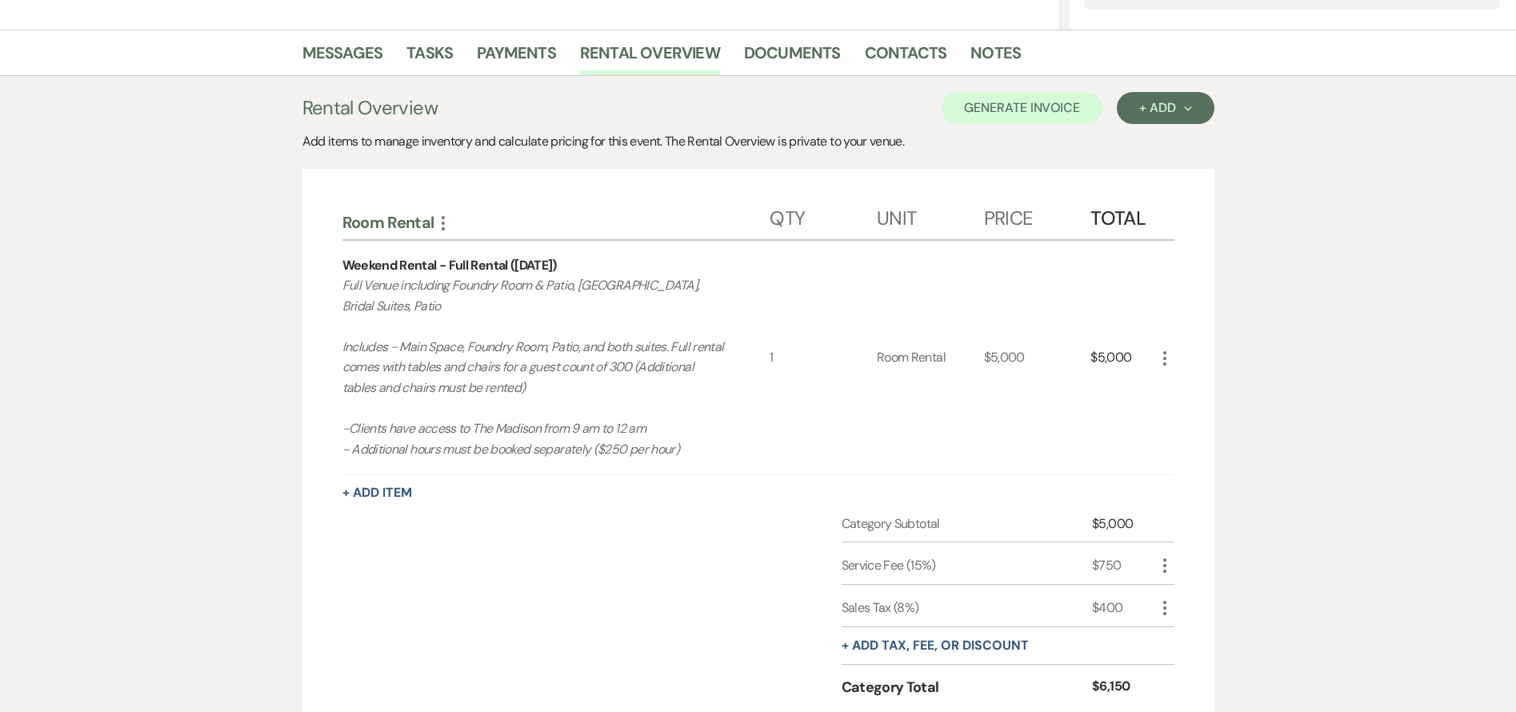
click at [604, 548] on div "Category Subtotal $5,000 Service Fee (15%) $750 More Sales Tax (8%) $400 More +…" at bounding box center [758, 620] width 832 height 212
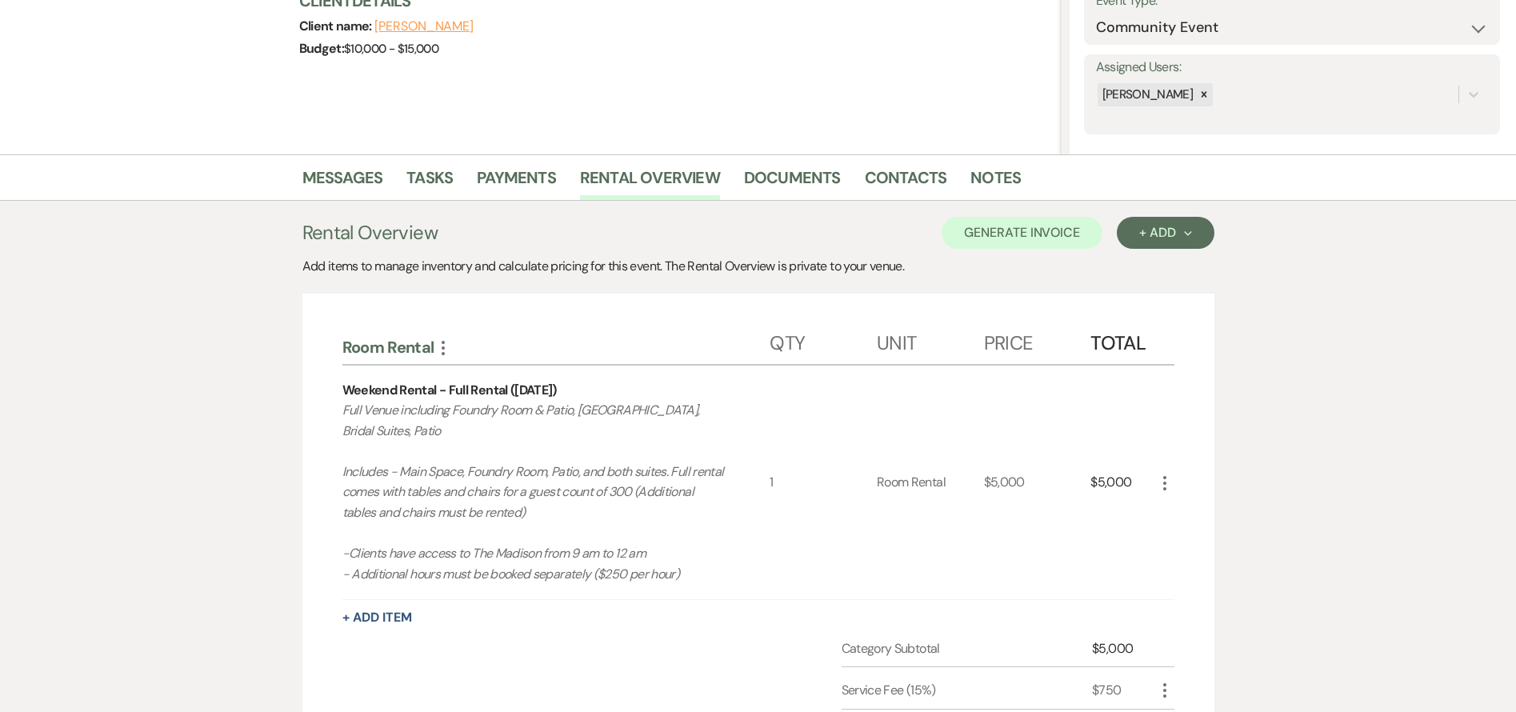
scroll to position [0, 0]
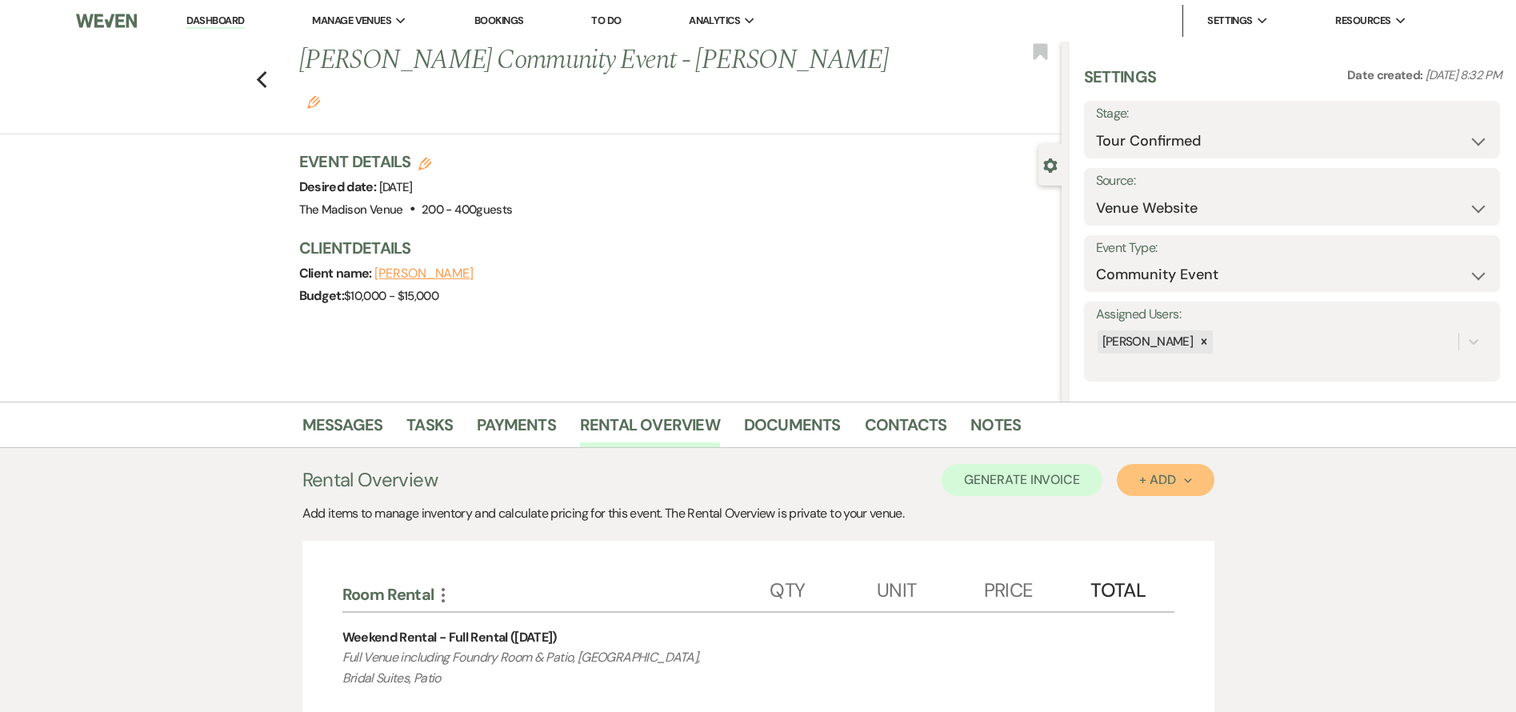
click at [1191, 482] on icon "Next" at bounding box center [1188, 481] width 8 height 8
click at [1169, 535] on button "Category" at bounding box center [1159, 541] width 84 height 25
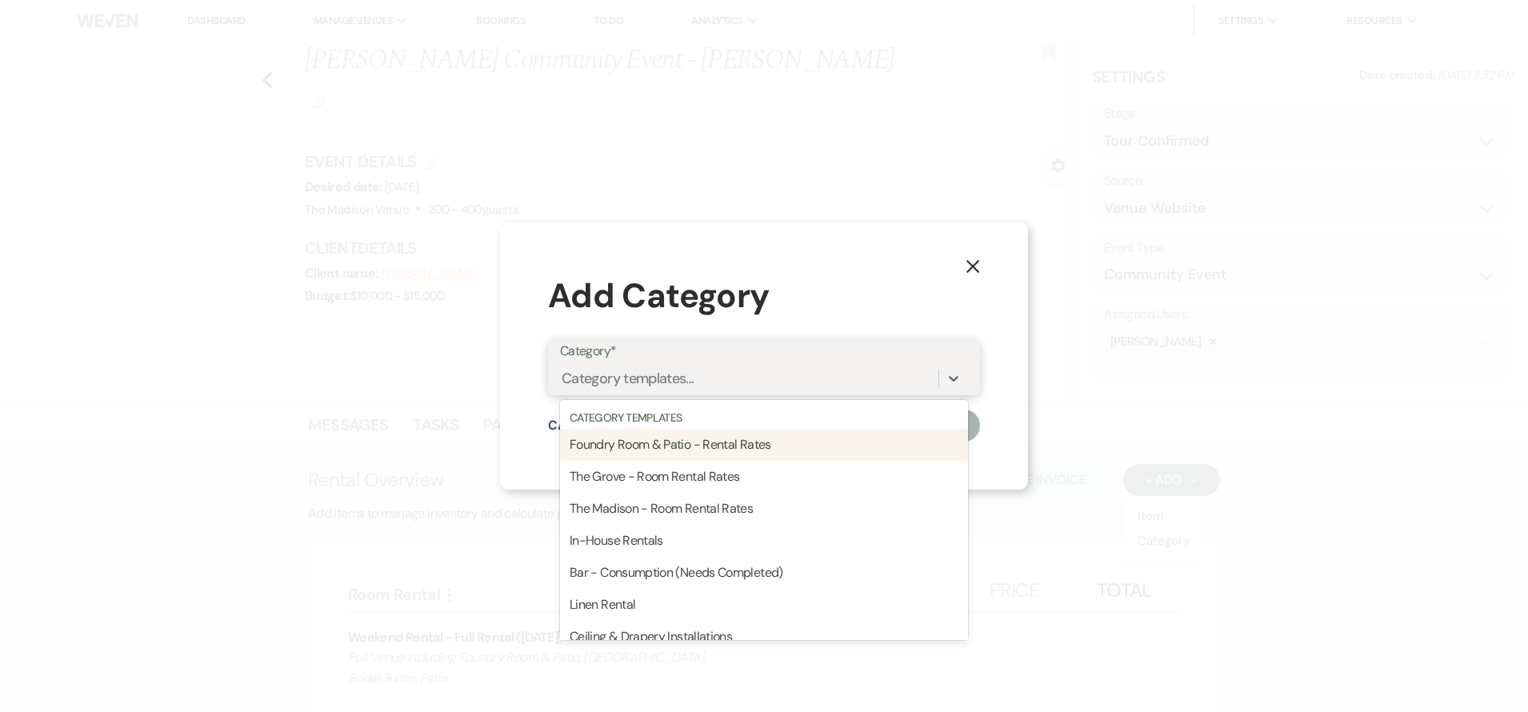
click at [733, 373] on div "Category templates..." at bounding box center [749, 378] width 378 height 28
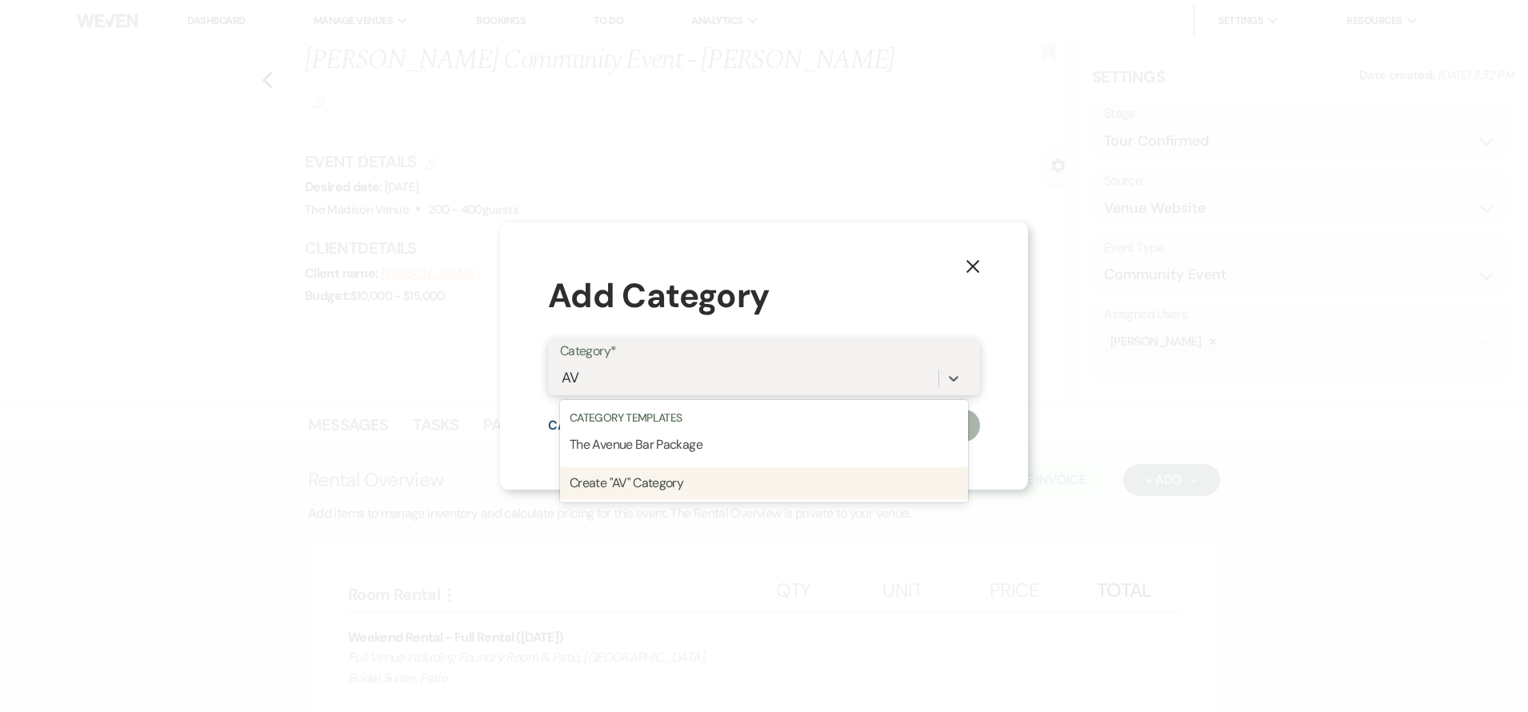
click at [672, 486] on div "Create "AV" Category" at bounding box center [764, 483] width 408 height 32
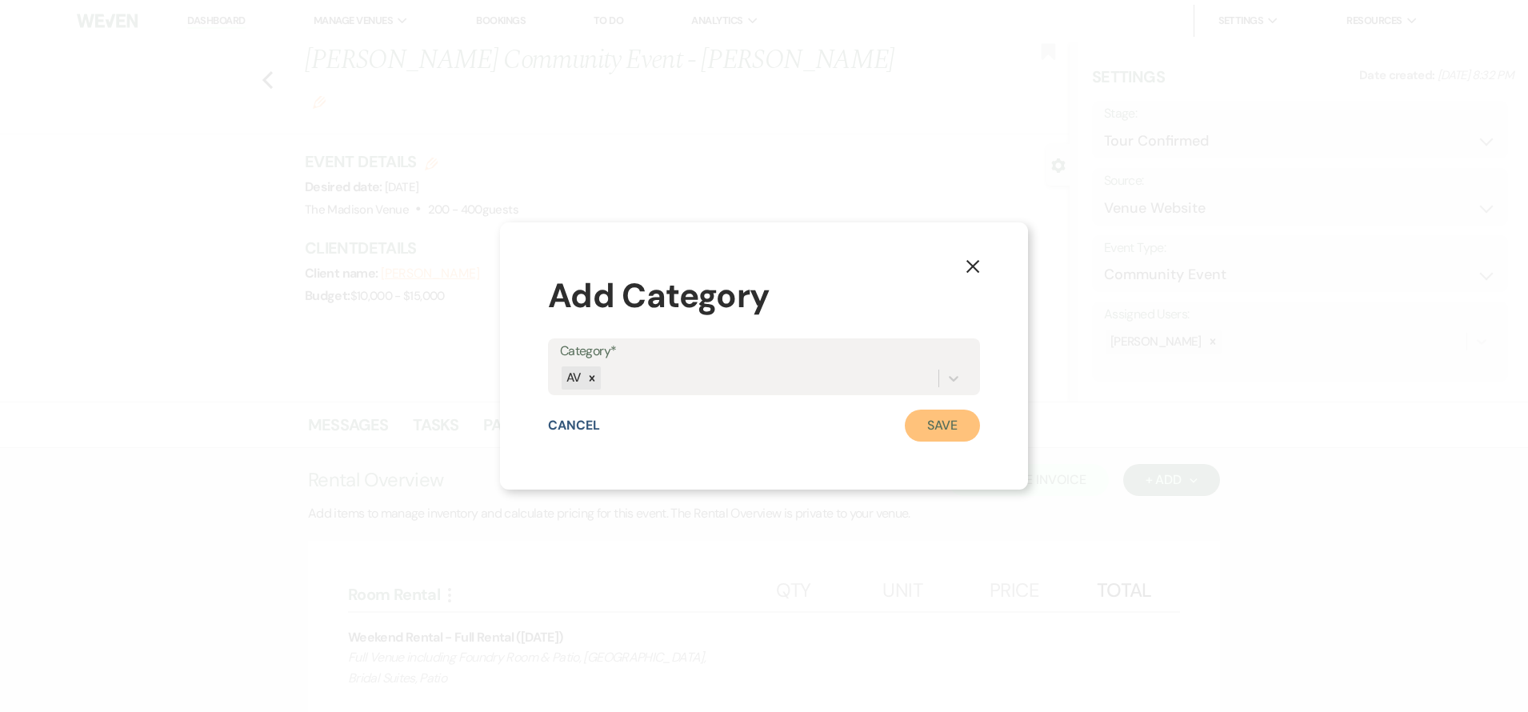
click at [935, 426] on button "Save" at bounding box center [942, 426] width 75 height 32
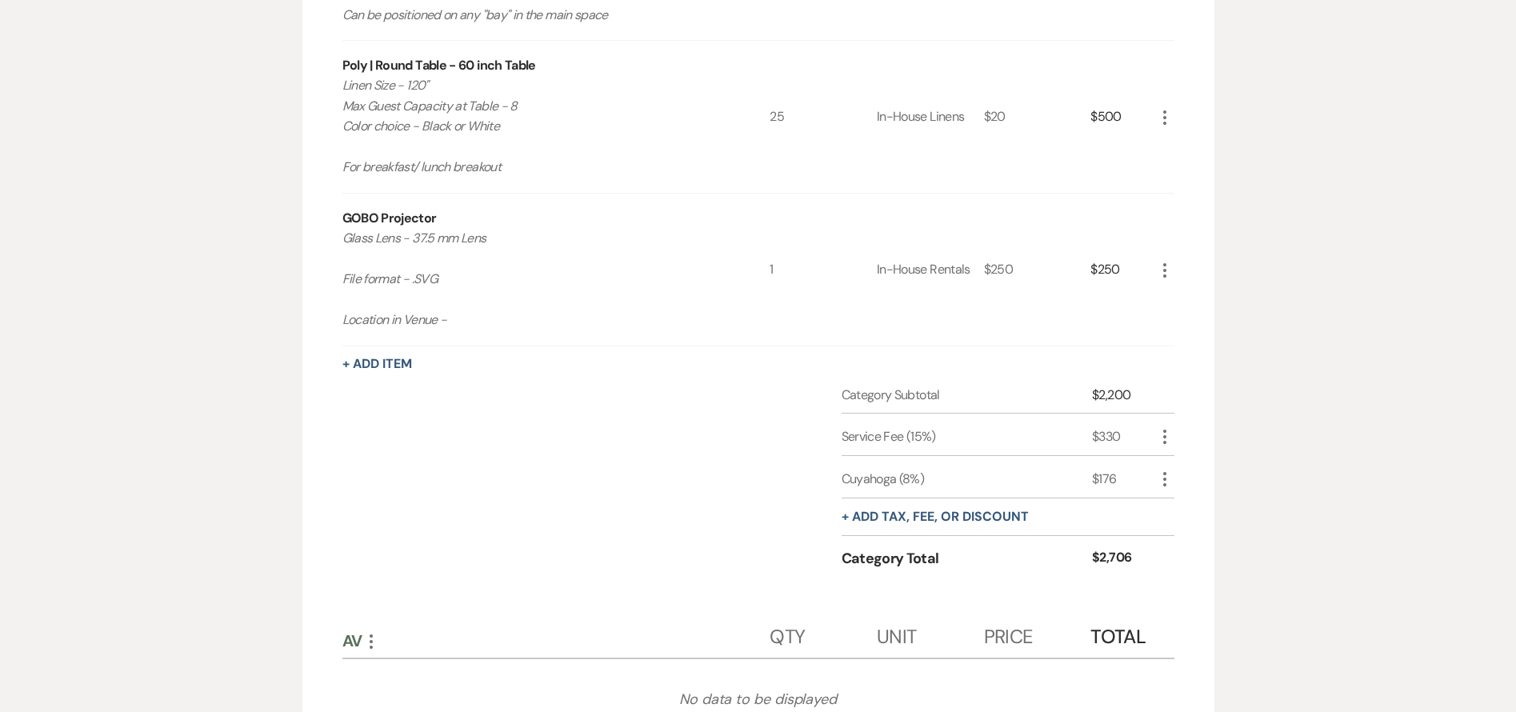
scroll to position [1769, 0]
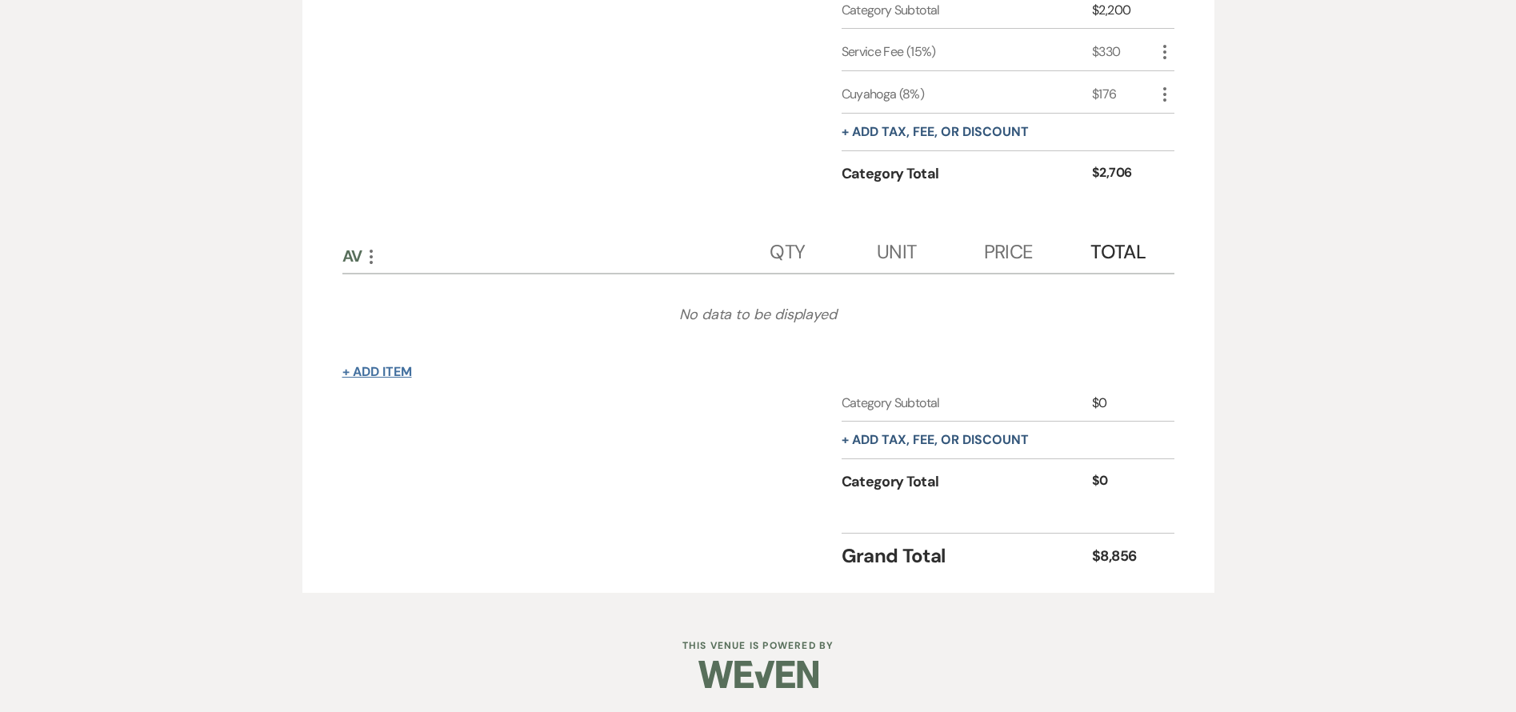
click at [399, 375] on button "+ Add Item" at bounding box center [377, 372] width 70 height 13
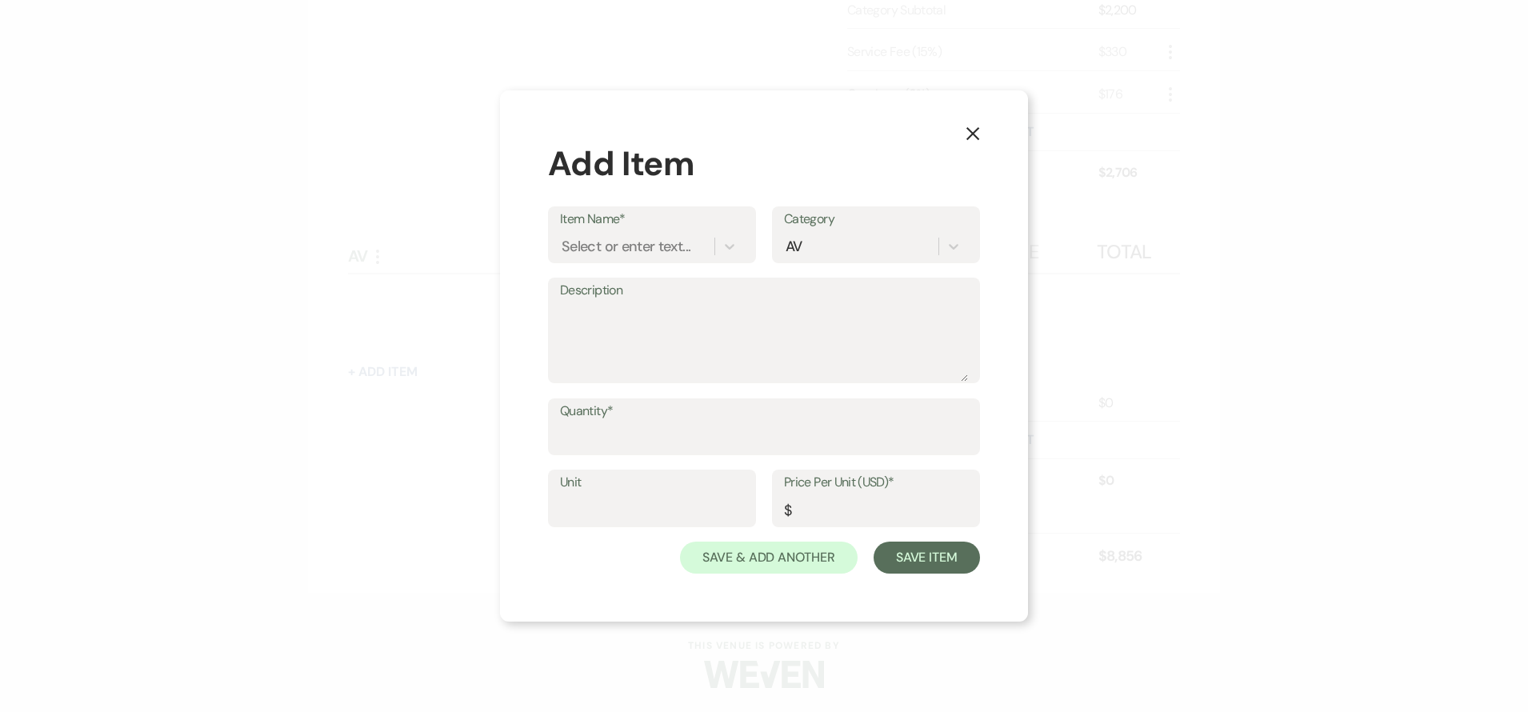
click at [975, 126] on icon "X" at bounding box center [973, 133] width 14 height 14
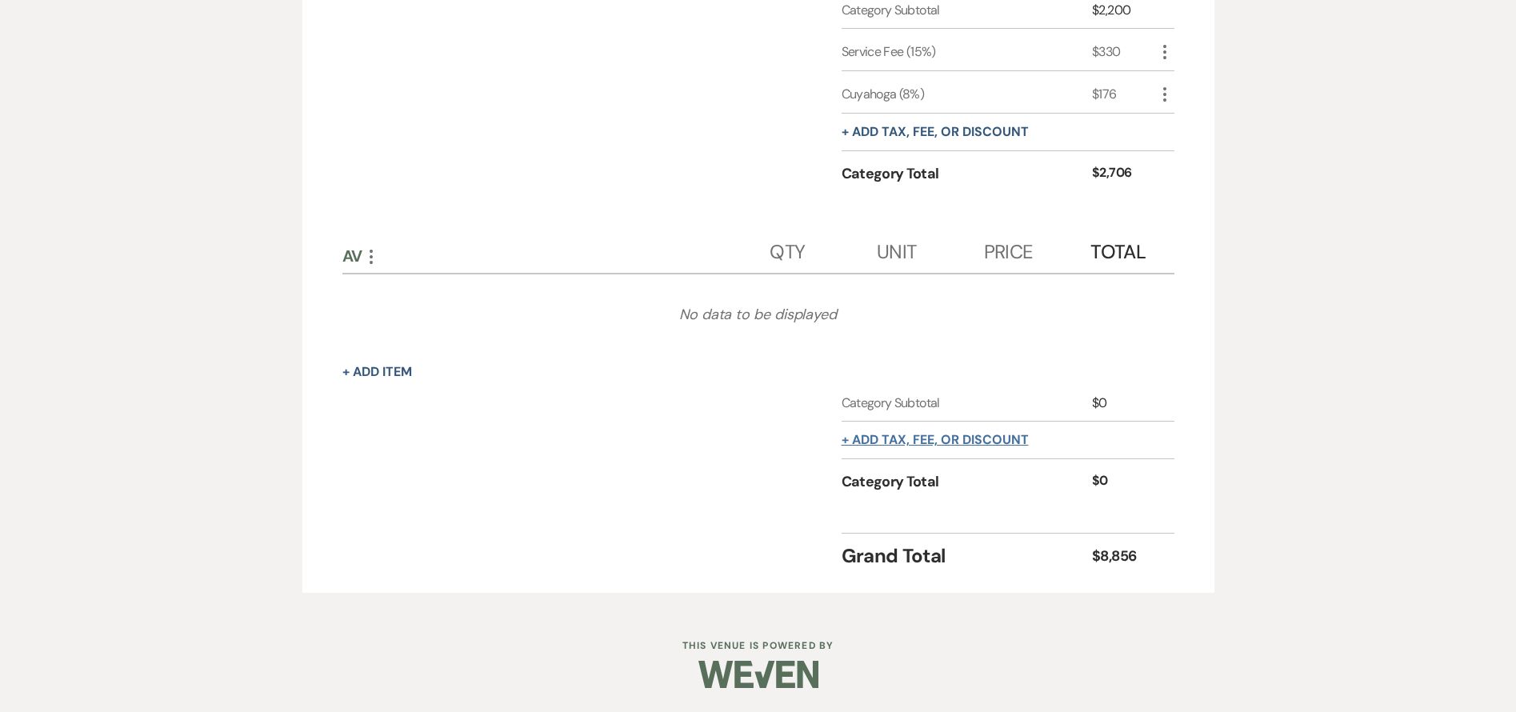
click at [890, 434] on button "+ Add tax, fee, or discount" at bounding box center [935, 440] width 187 height 13
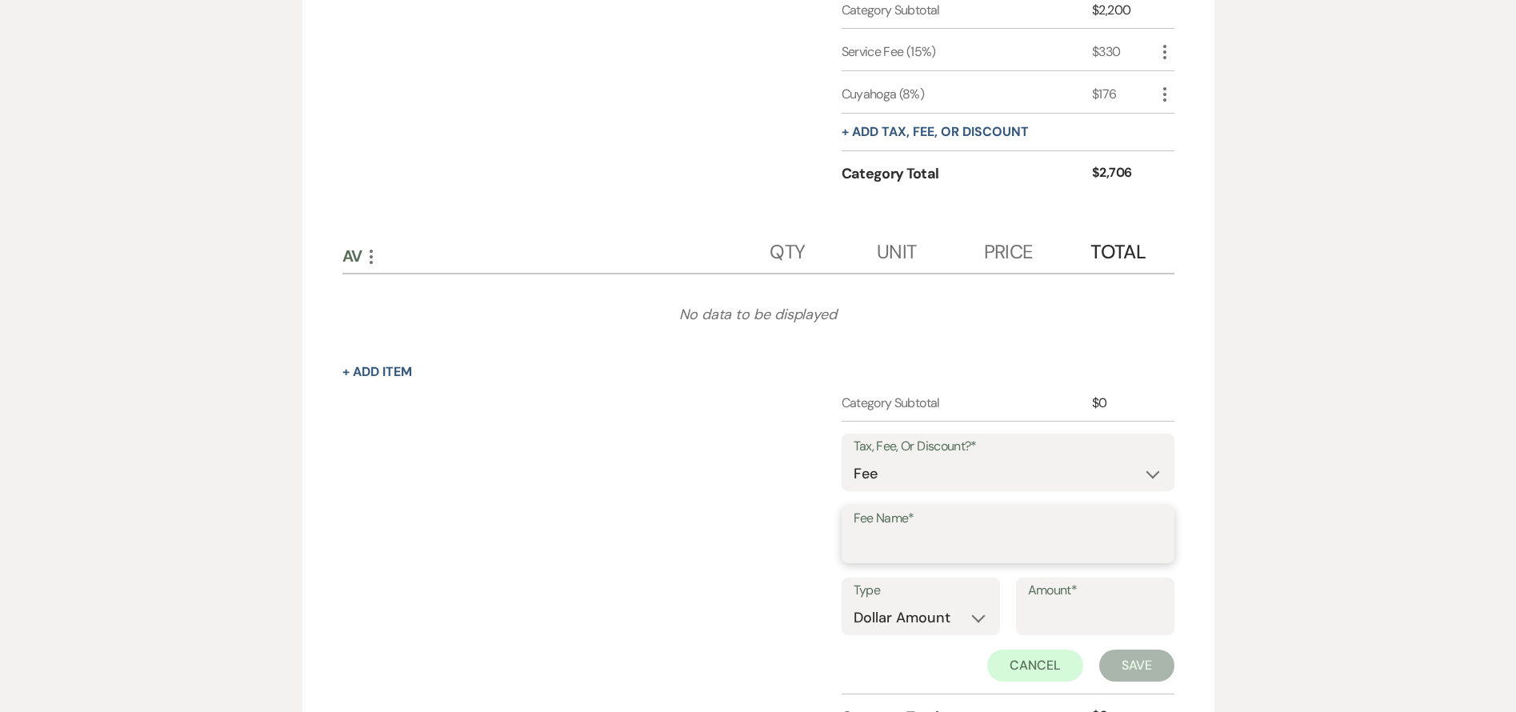
click at [900, 544] on input "Fee Name*" at bounding box center [1008, 545] width 309 height 31
click at [924, 614] on select "Dollar Amount Percentage" at bounding box center [921, 617] width 134 height 31
click at [854, 602] on select "Dollar Amount Percentage" at bounding box center [921, 617] width 134 height 31
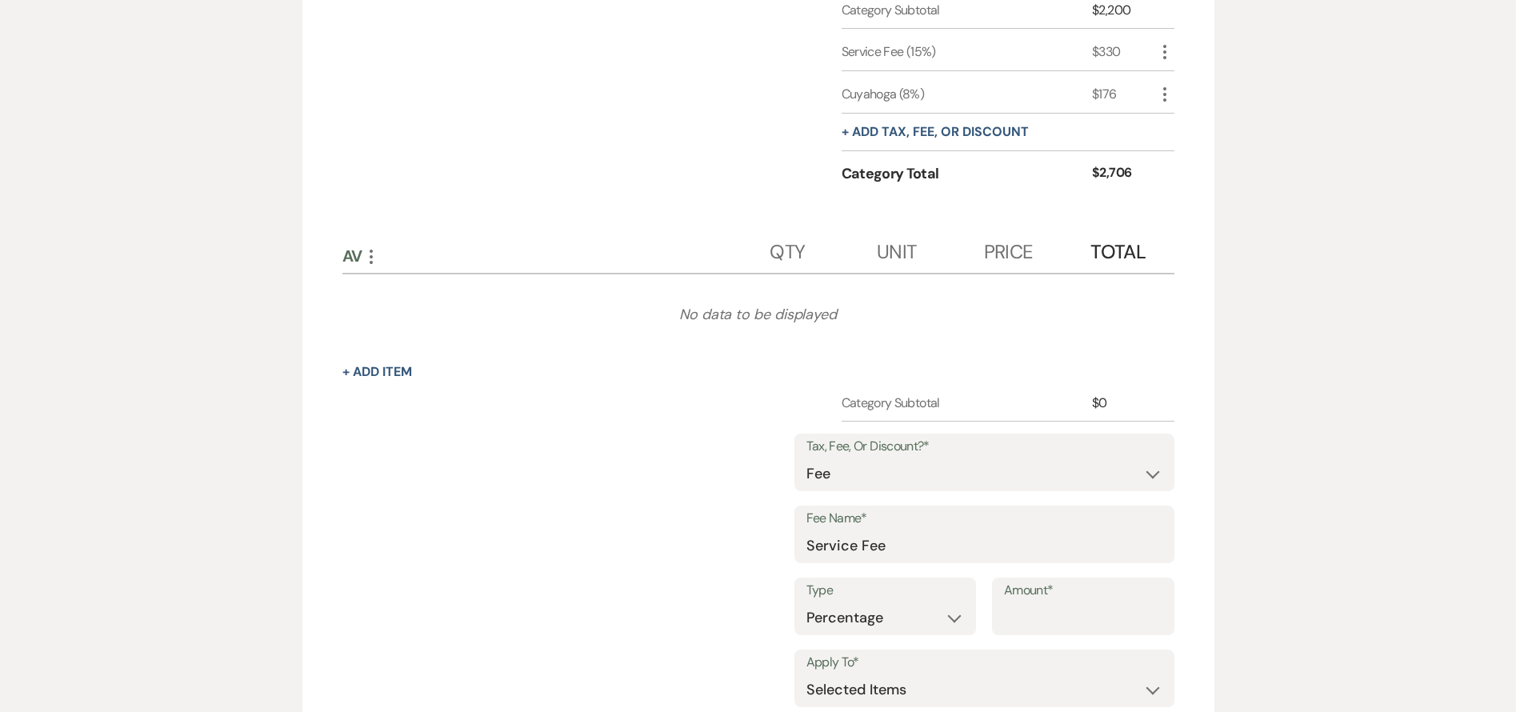
click at [1088, 622] on input "Amount*" at bounding box center [1083, 617] width 158 height 31
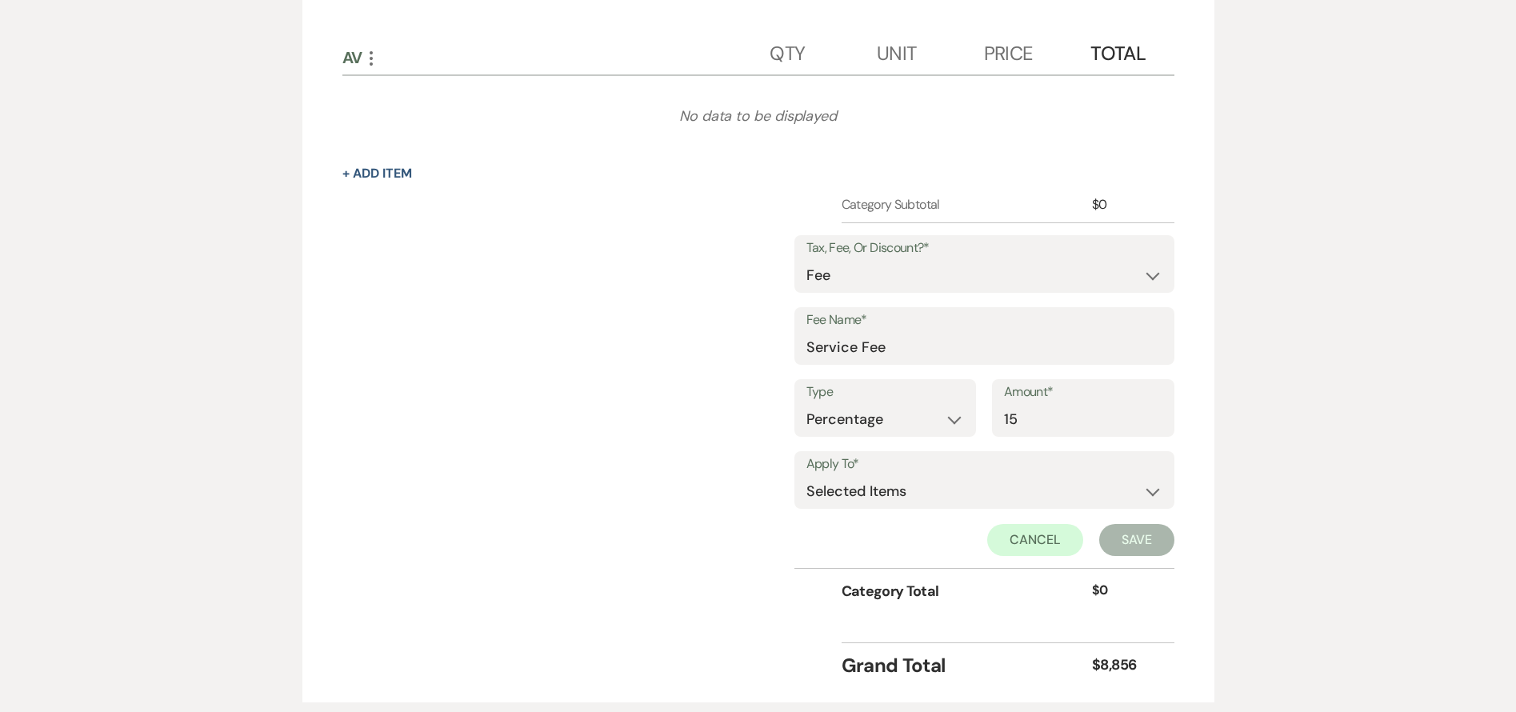
scroll to position [1969, 0]
click at [894, 494] on select "Selected Items Category Subtotal (before all Taxes/Fees/Discounts) Category Tot…" at bounding box center [984, 489] width 356 height 32
click at [806, 473] on select "Selected Items Category Subtotal (before all Taxes/Fees/Discounts) Category Tot…" at bounding box center [984, 489] width 356 height 32
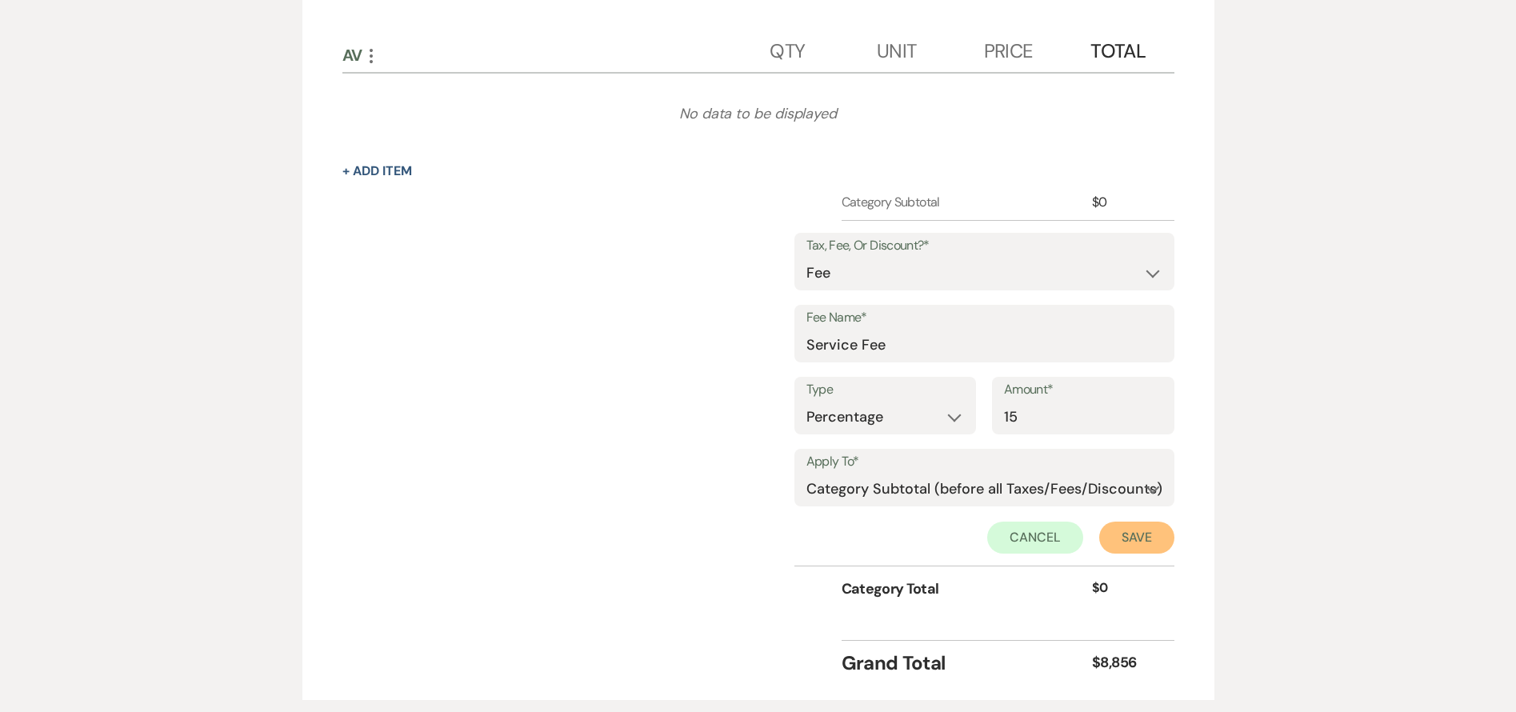
click at [1149, 535] on button "Save" at bounding box center [1136, 538] width 75 height 32
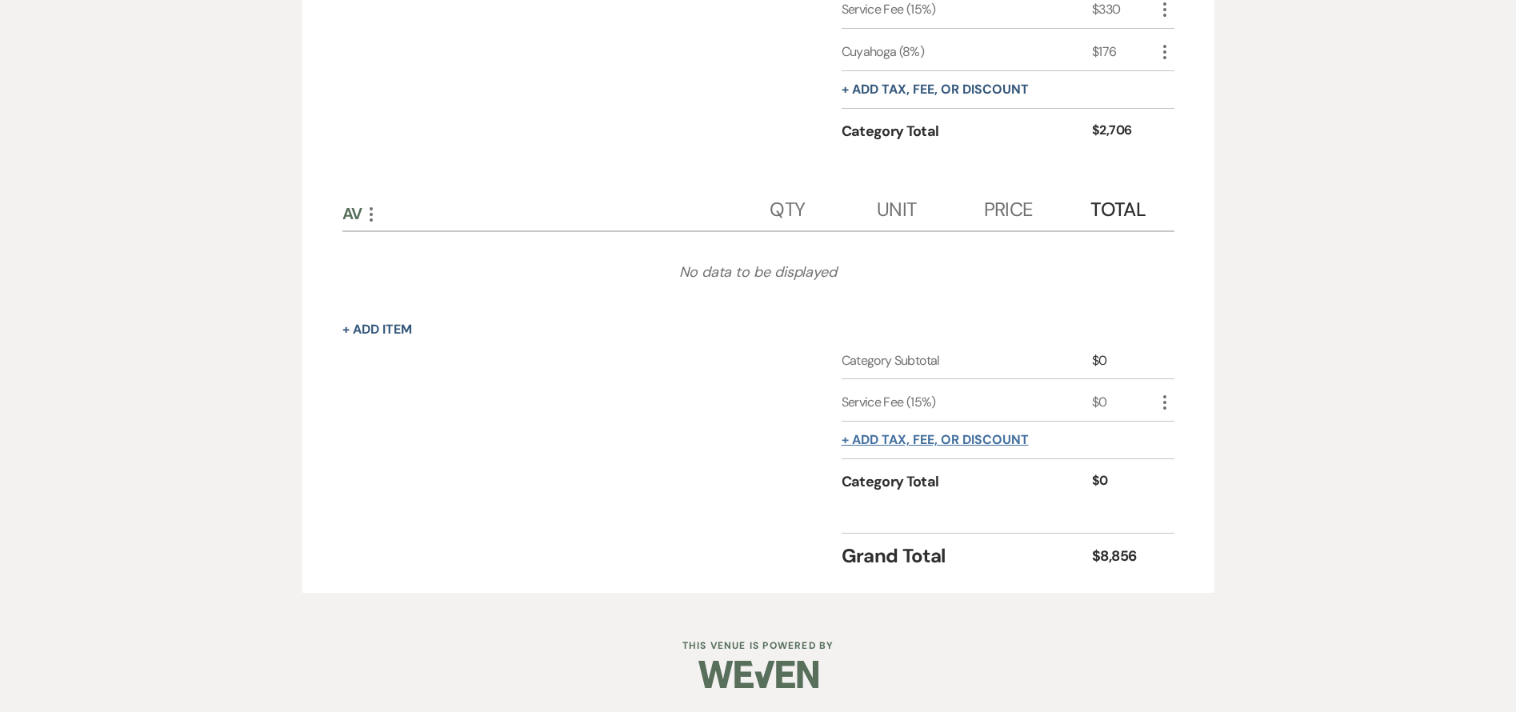
click at [946, 442] on button "+ Add tax, fee, or discount" at bounding box center [935, 440] width 187 height 13
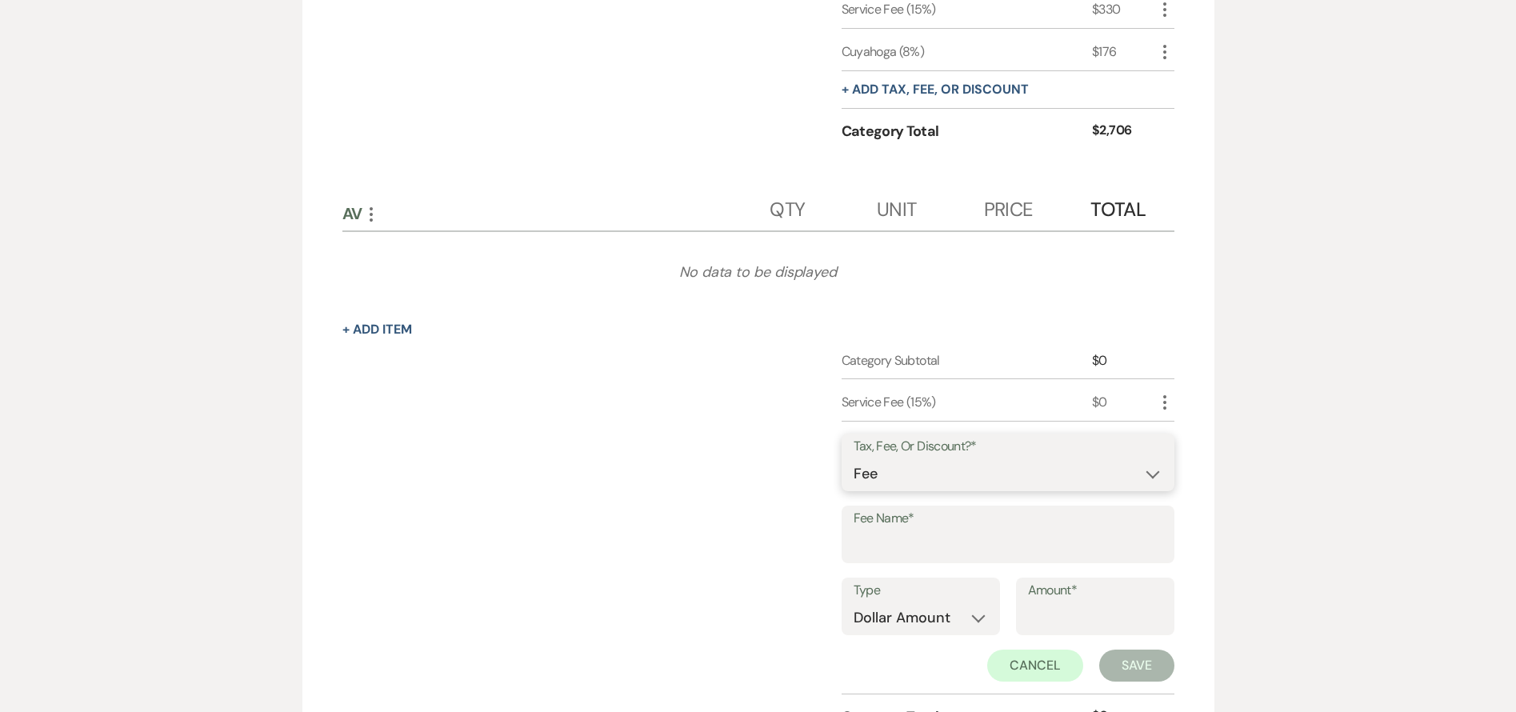
click at [951, 470] on select "Fee Discount Tax" at bounding box center [1008, 473] width 309 height 31
click at [854, 458] on select "Fee Discount Tax" at bounding box center [1008, 473] width 309 height 31
click at [895, 547] on input "Fee Name*" at bounding box center [1008, 545] width 309 height 31
click at [878, 612] on select "Dollar Amount Percentage" at bounding box center [921, 617] width 134 height 31
click at [854, 602] on select "Dollar Amount Percentage" at bounding box center [921, 617] width 134 height 31
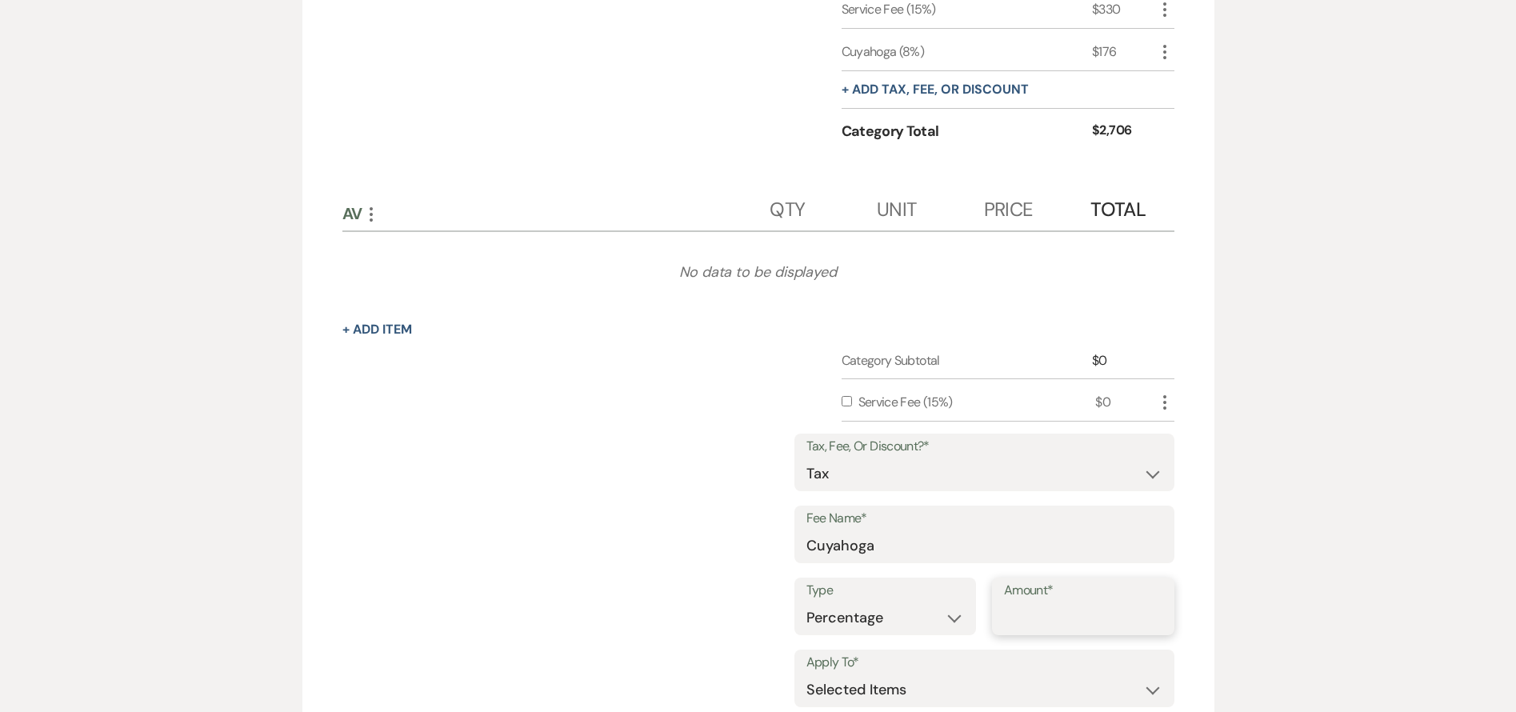
click at [1070, 619] on input "Amount*" at bounding box center [1083, 617] width 158 height 31
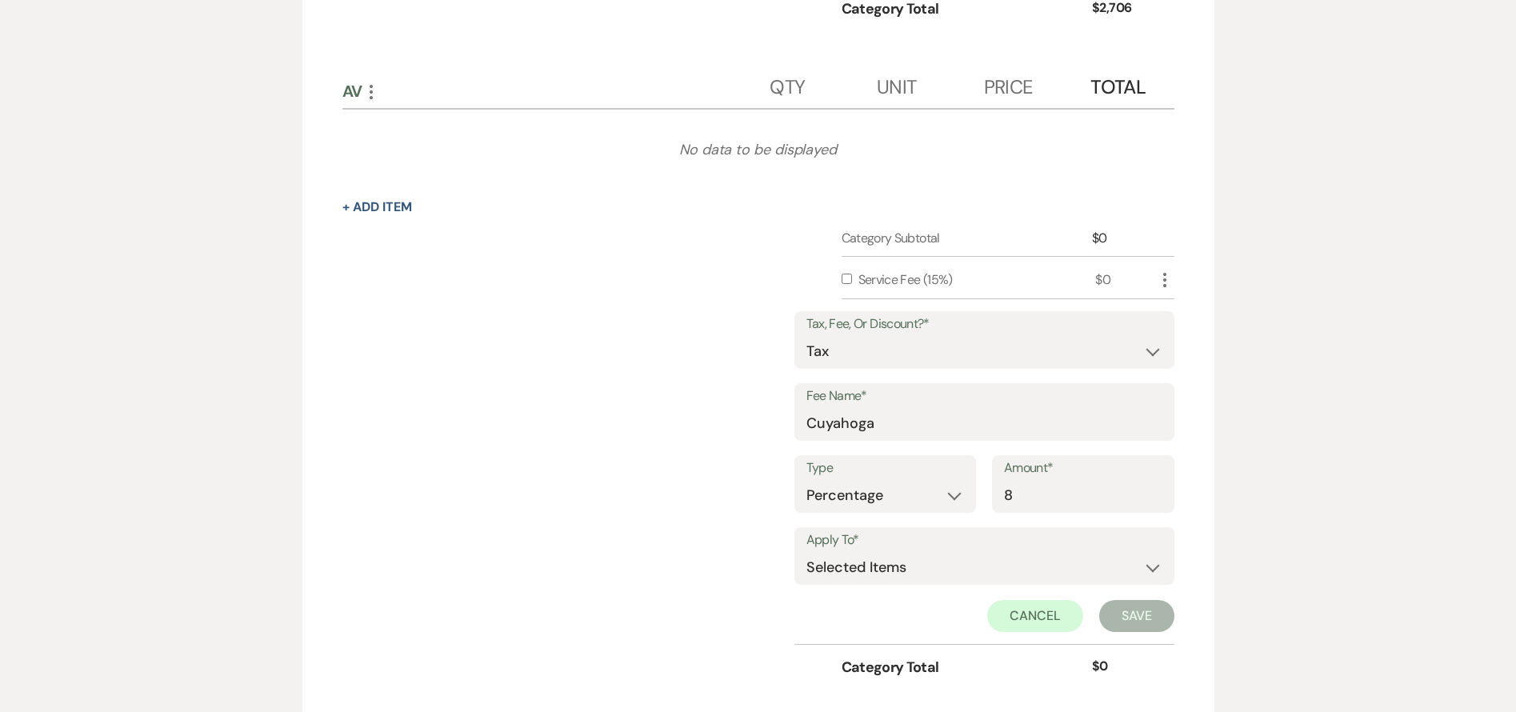
scroll to position [1936, 0]
click at [914, 564] on select "Selected Items Category Subtotal (before all Taxes/Fees/Discounts) Category Tot…" at bounding box center [984, 565] width 356 height 32
click at [806, 549] on select "Selected Items Category Subtotal (before all Taxes/Fees/Discounts) Category Tot…" at bounding box center [984, 565] width 356 height 32
click at [1130, 619] on button "Save" at bounding box center [1136, 614] width 75 height 32
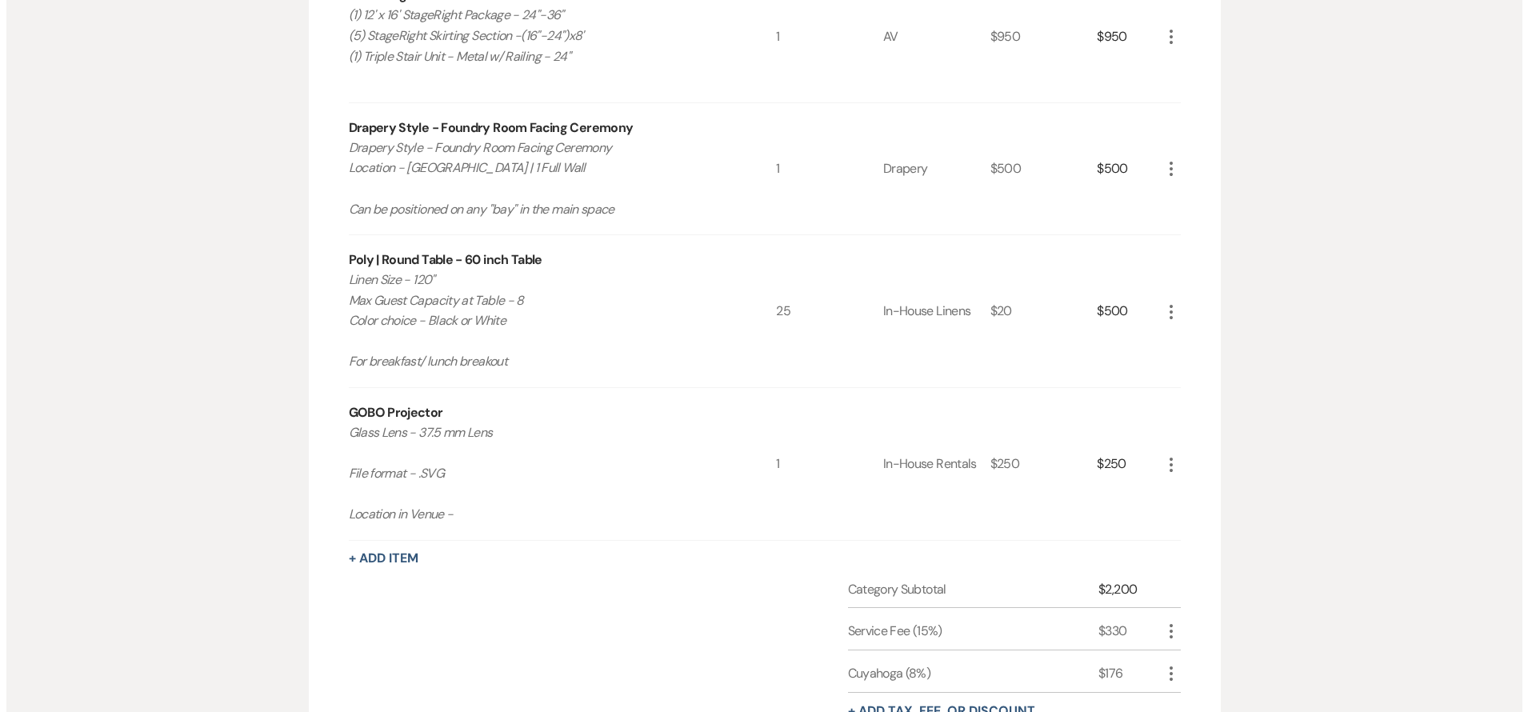
scroll to position [1182, 0]
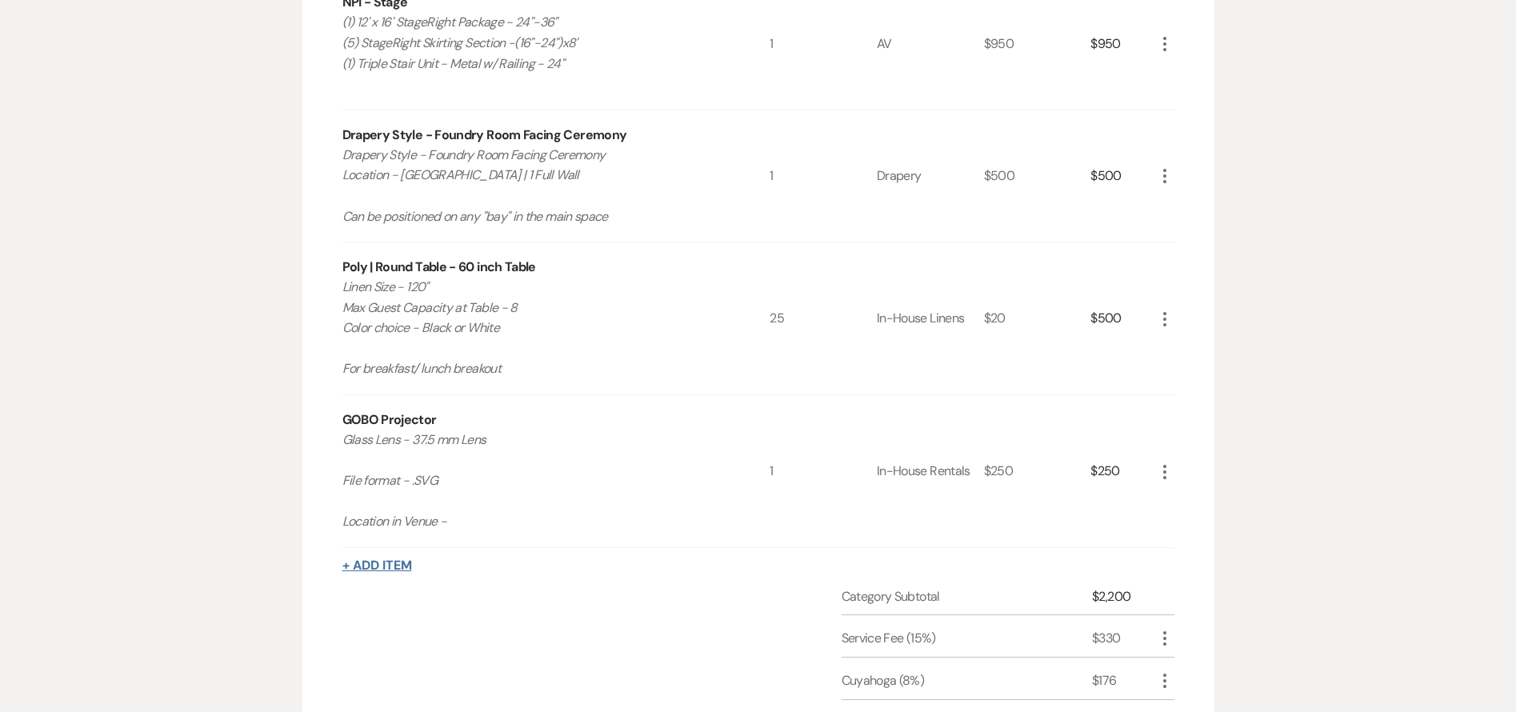
click at [386, 559] on button "+ Add Item" at bounding box center [377, 565] width 70 height 13
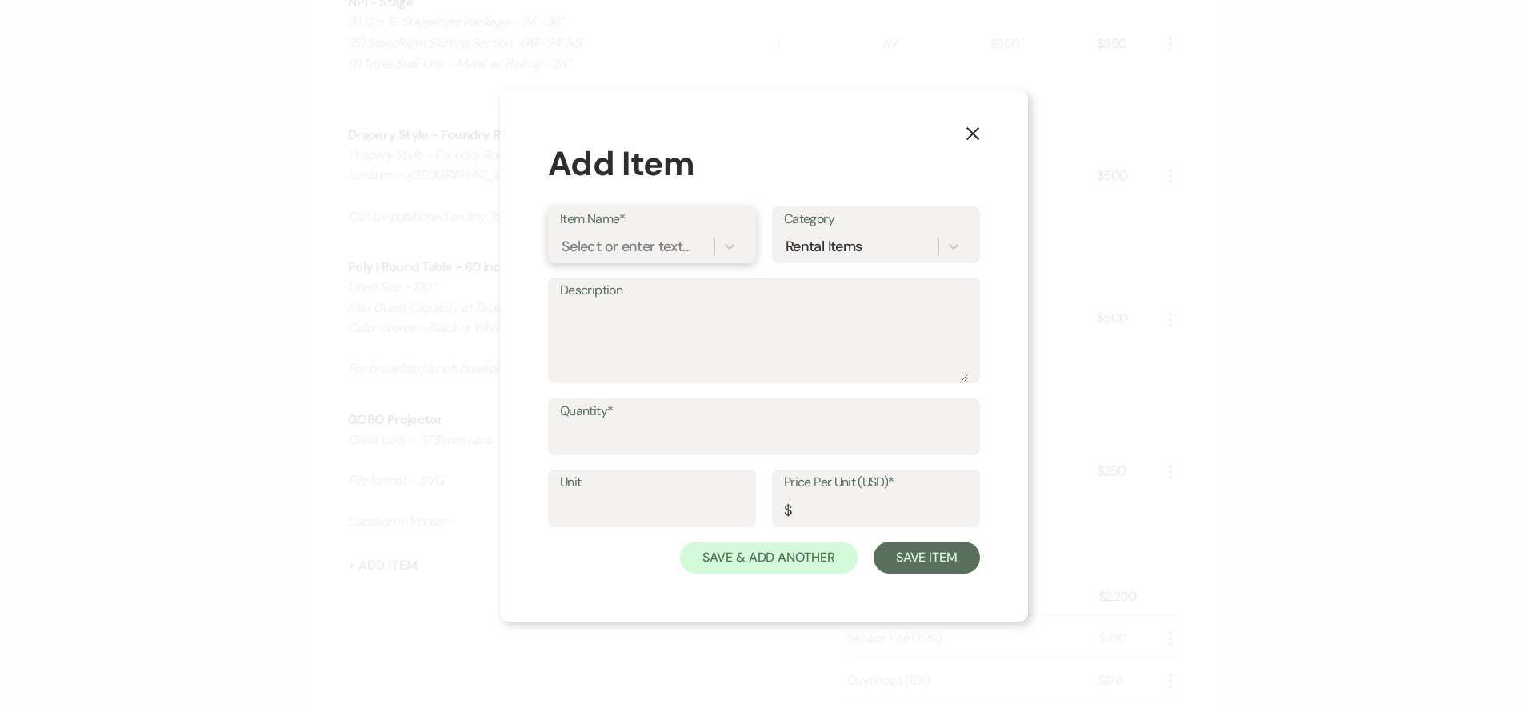
click at [628, 237] on div "Select or enter text..." at bounding box center [626, 246] width 129 height 22
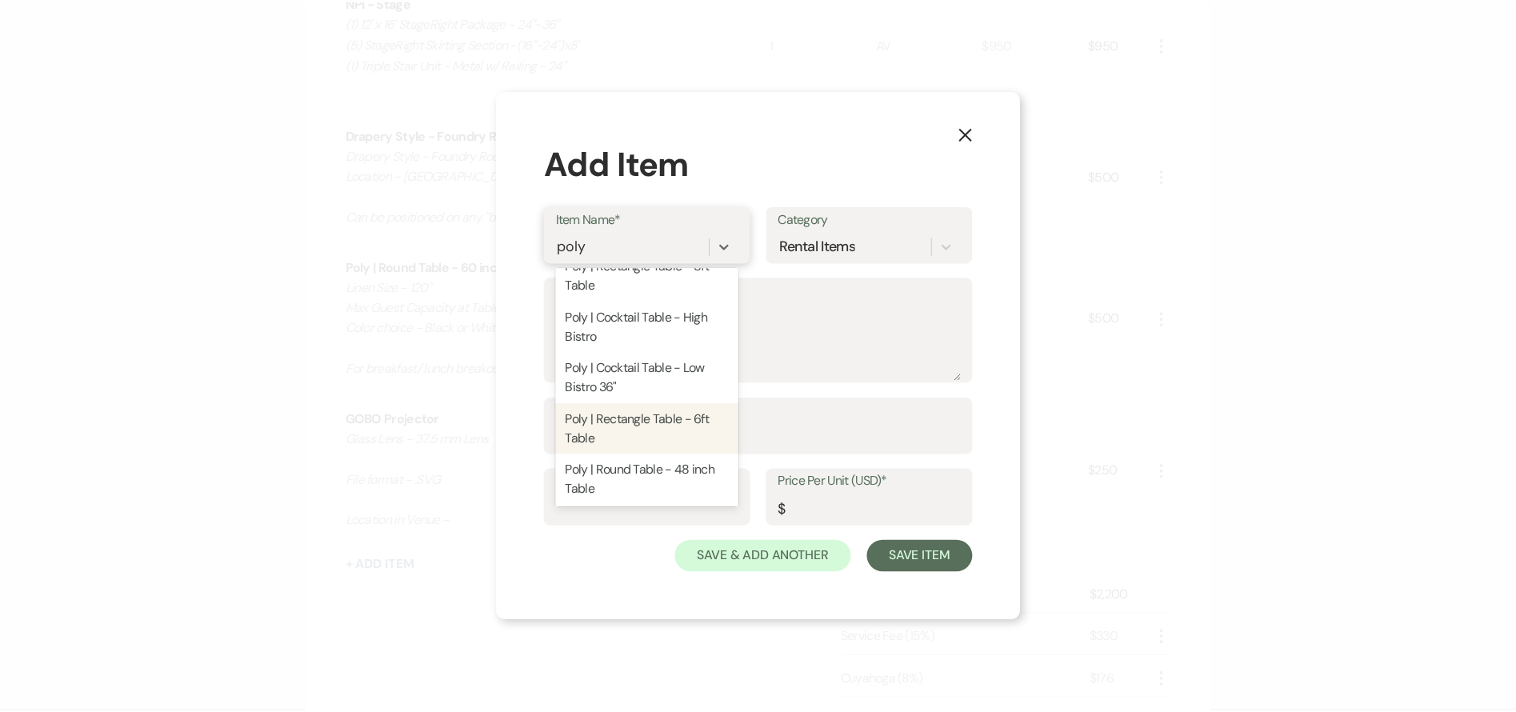
scroll to position [0, 0]
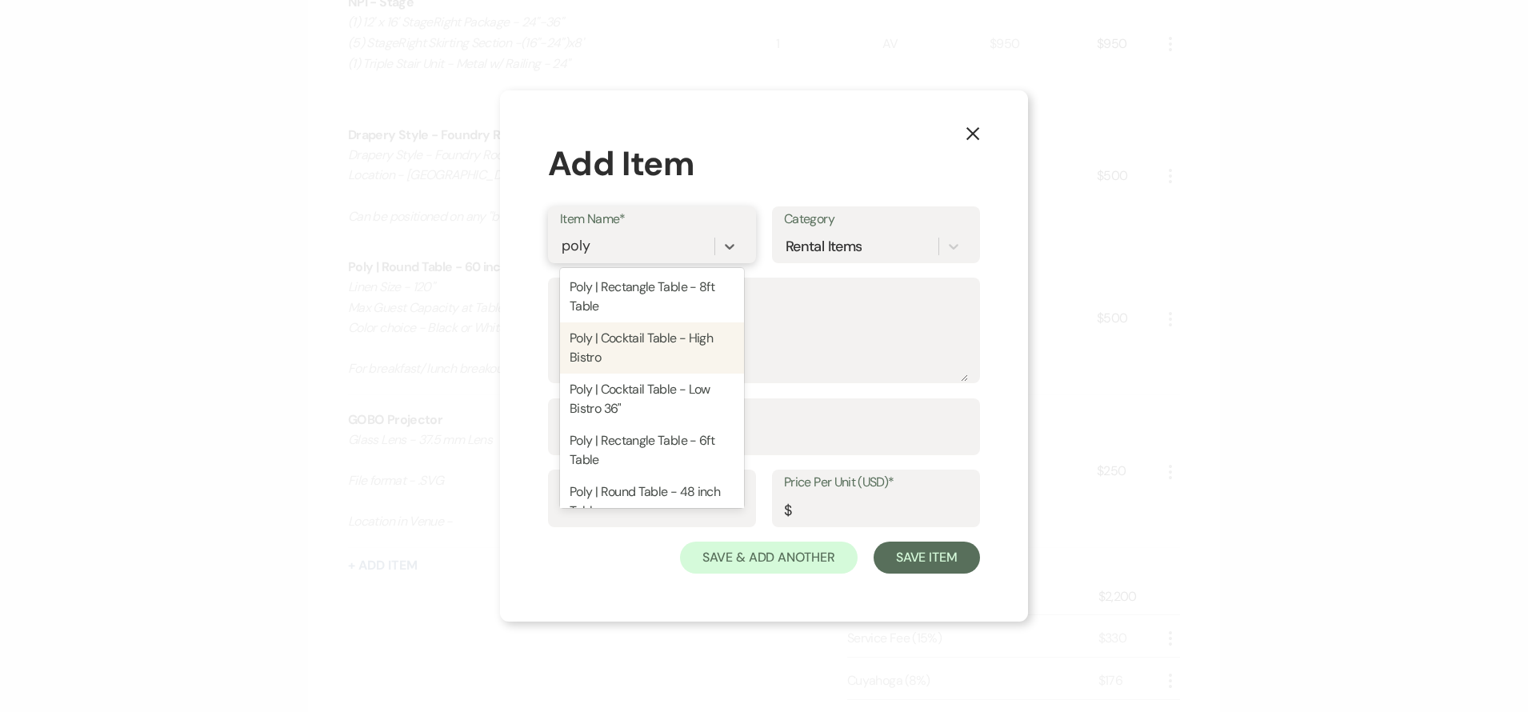
click at [663, 337] on div "Poly | Cocktail Table - High Bistro" at bounding box center [652, 347] width 184 height 51
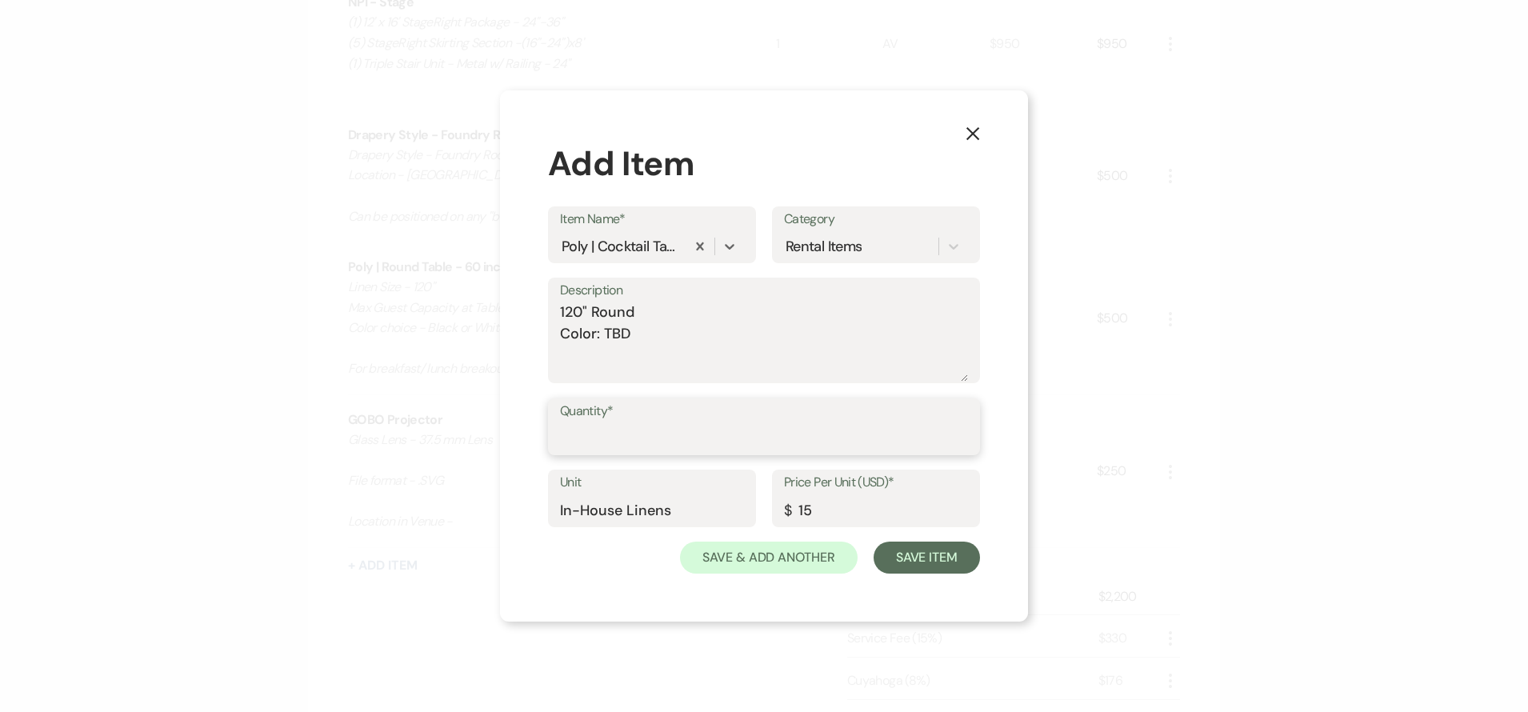
click at [666, 434] on input "Quantity*" at bounding box center [764, 437] width 408 height 31
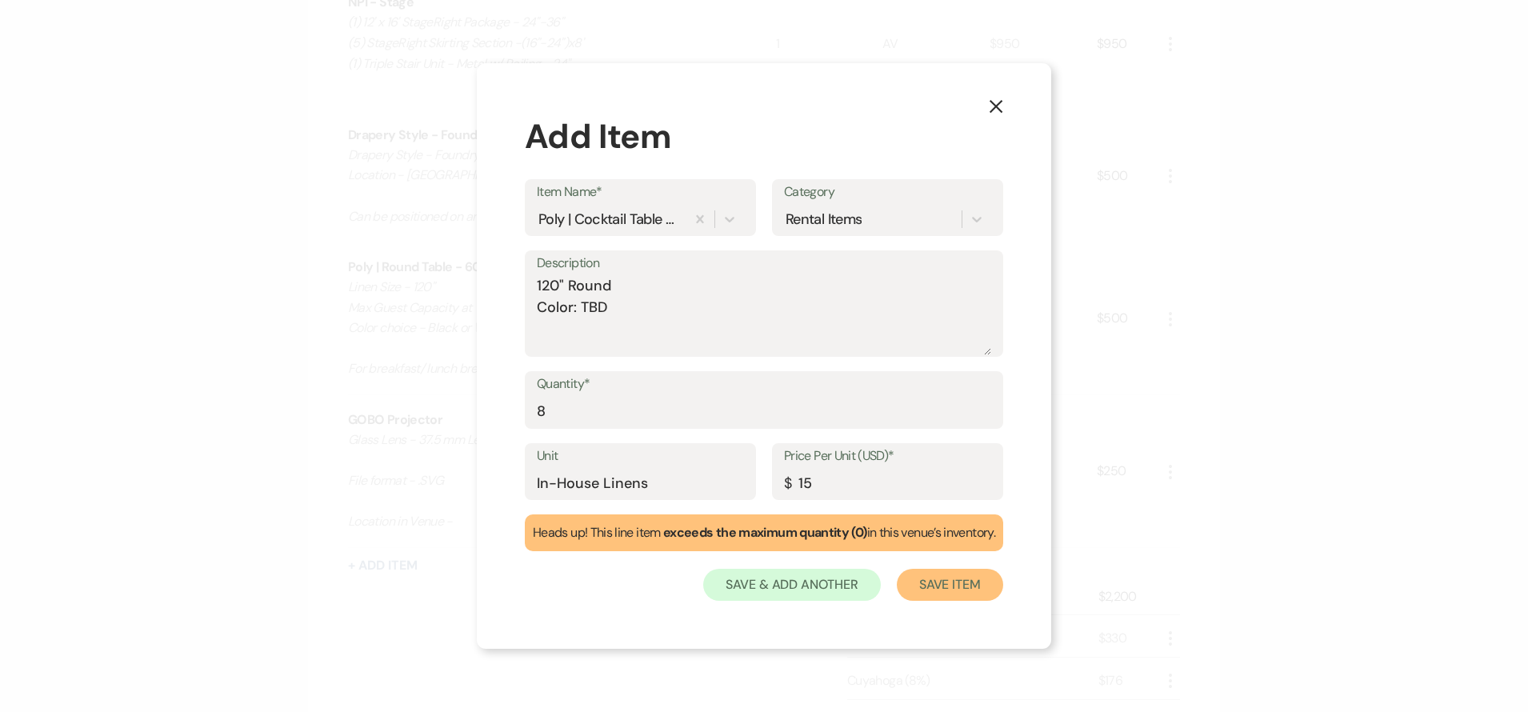
click at [970, 587] on button "Save Item" at bounding box center [950, 585] width 106 height 32
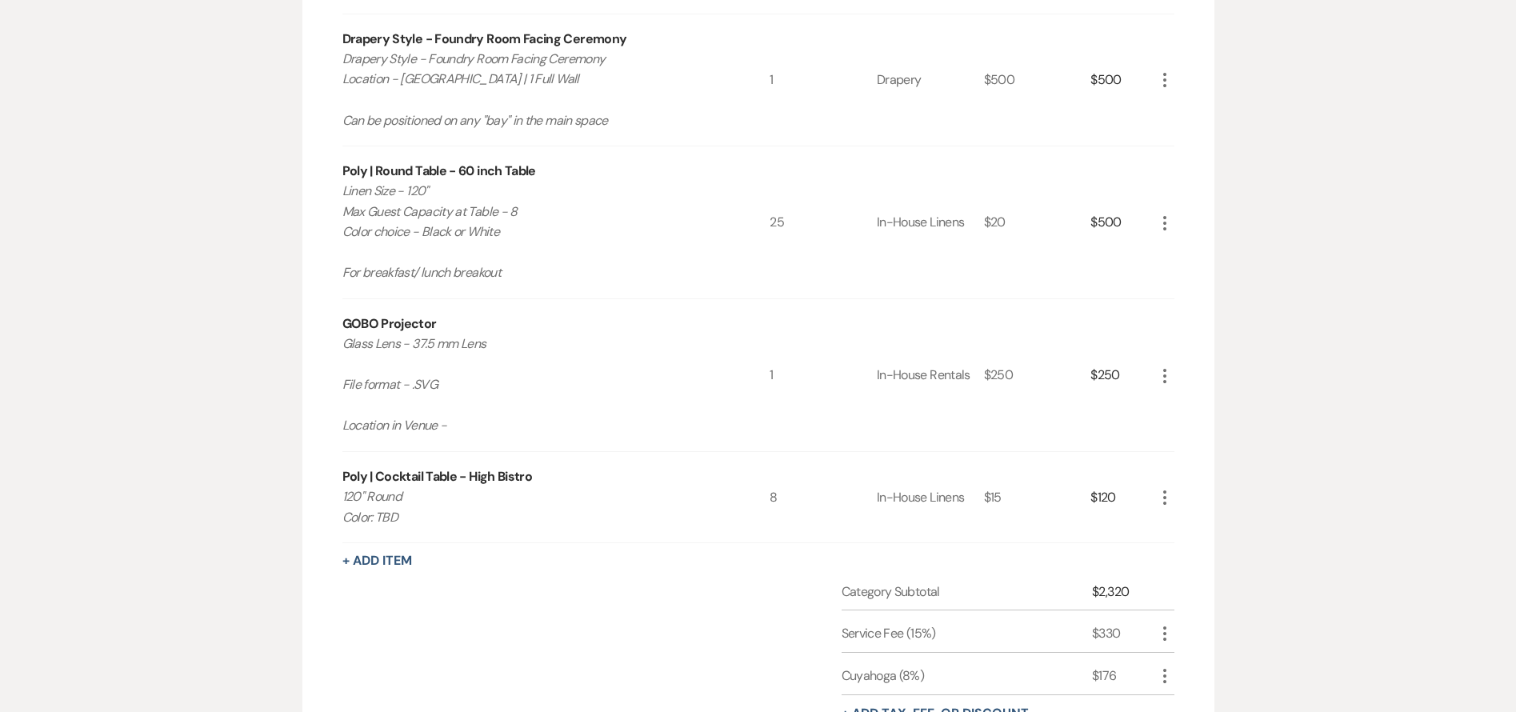
scroll to position [1294, 0]
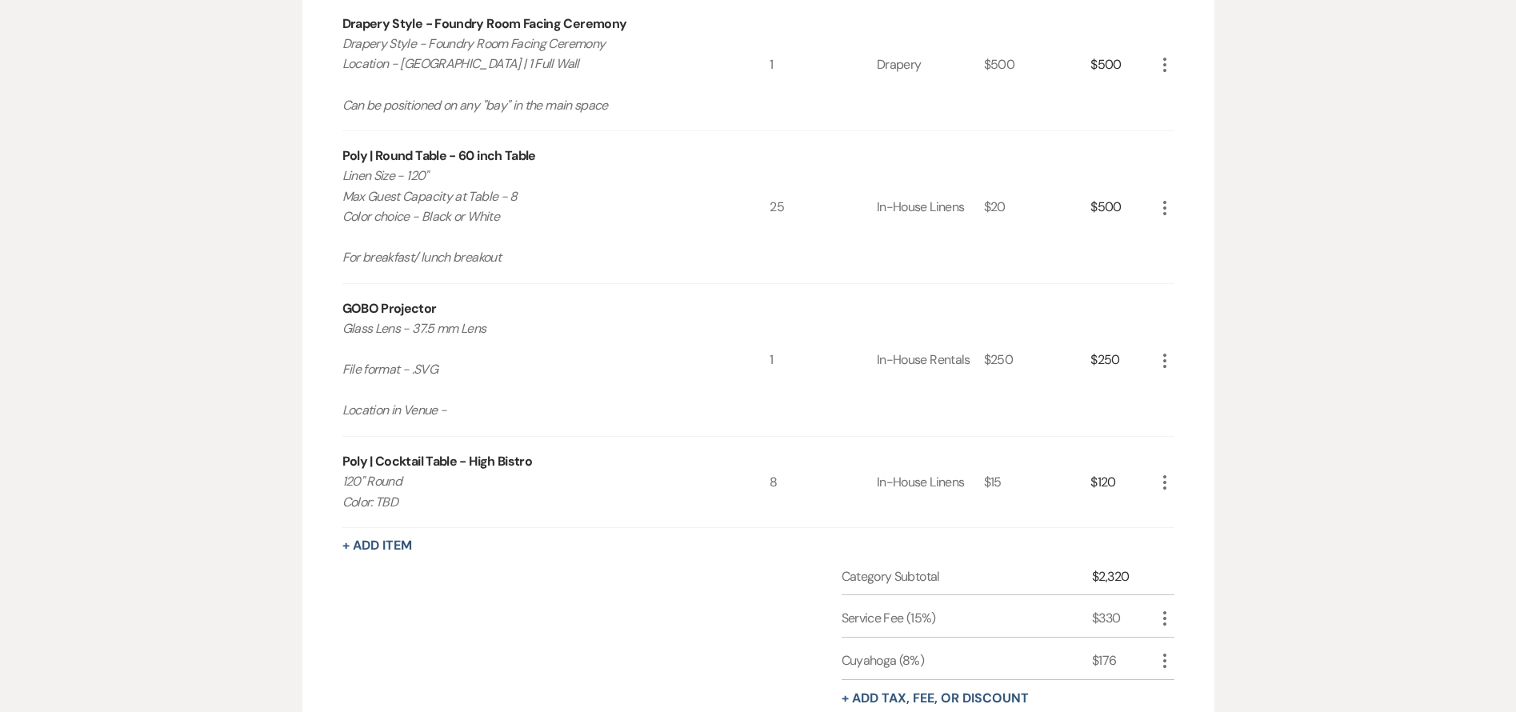
drag, startPoint x: 1162, startPoint y: 480, endPoint x: 1163, endPoint y: 419, distance: 60.8
click at [1163, 419] on div "Rental Items More Qty Unit Price Total NPI - Stage (1) 12' x 16' StageRight Pac…" at bounding box center [758, 172] width 832 height 711
drag, startPoint x: 1166, startPoint y: 489, endPoint x: 1172, endPoint y: 442, distance: 46.7
click at [1172, 442] on div "More" at bounding box center [1164, 482] width 19 height 90
click at [1164, 474] on icon "More" at bounding box center [1164, 482] width 19 height 19
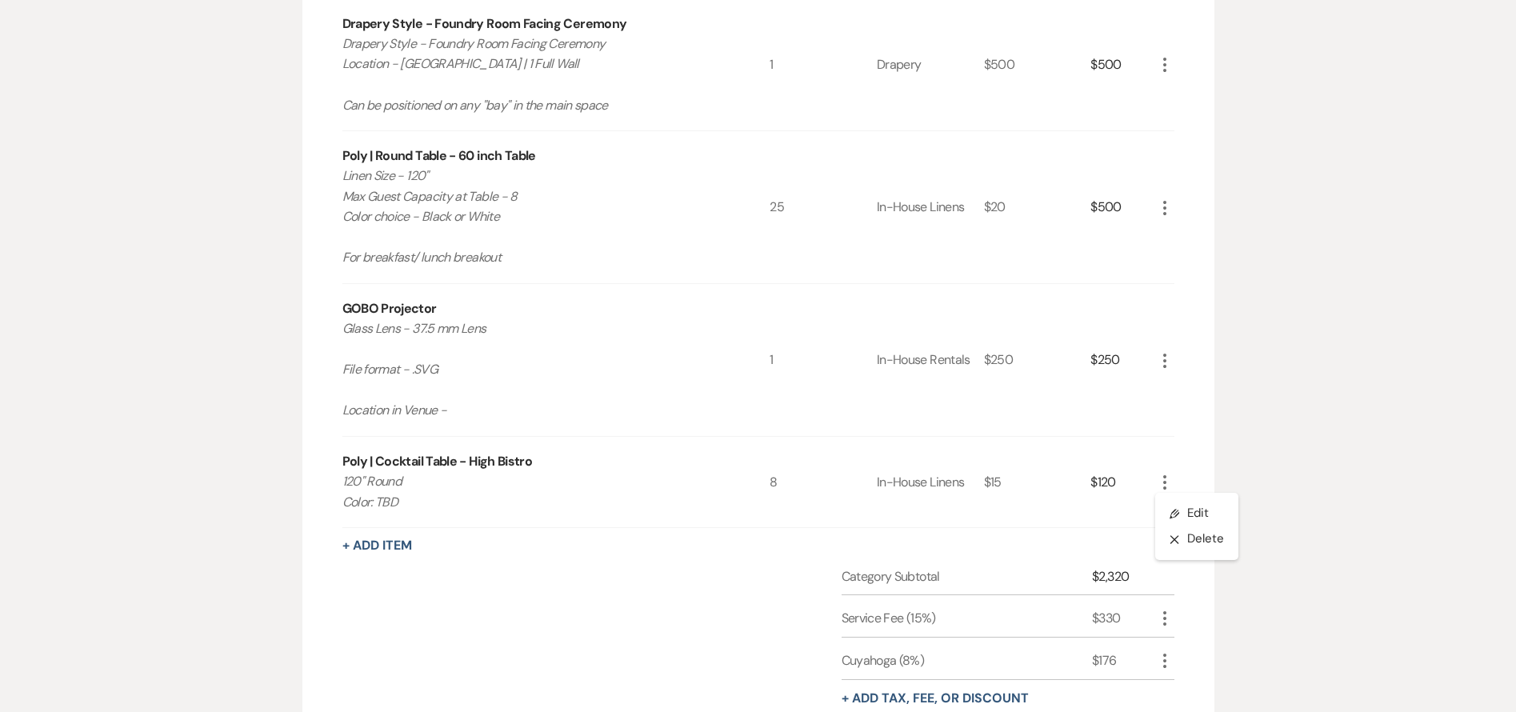
click at [610, 603] on div "Category Subtotal $2,320 Service Fee (15%) $330 More Cuyahoga (8%) $176 More + …" at bounding box center [758, 673] width 832 height 212
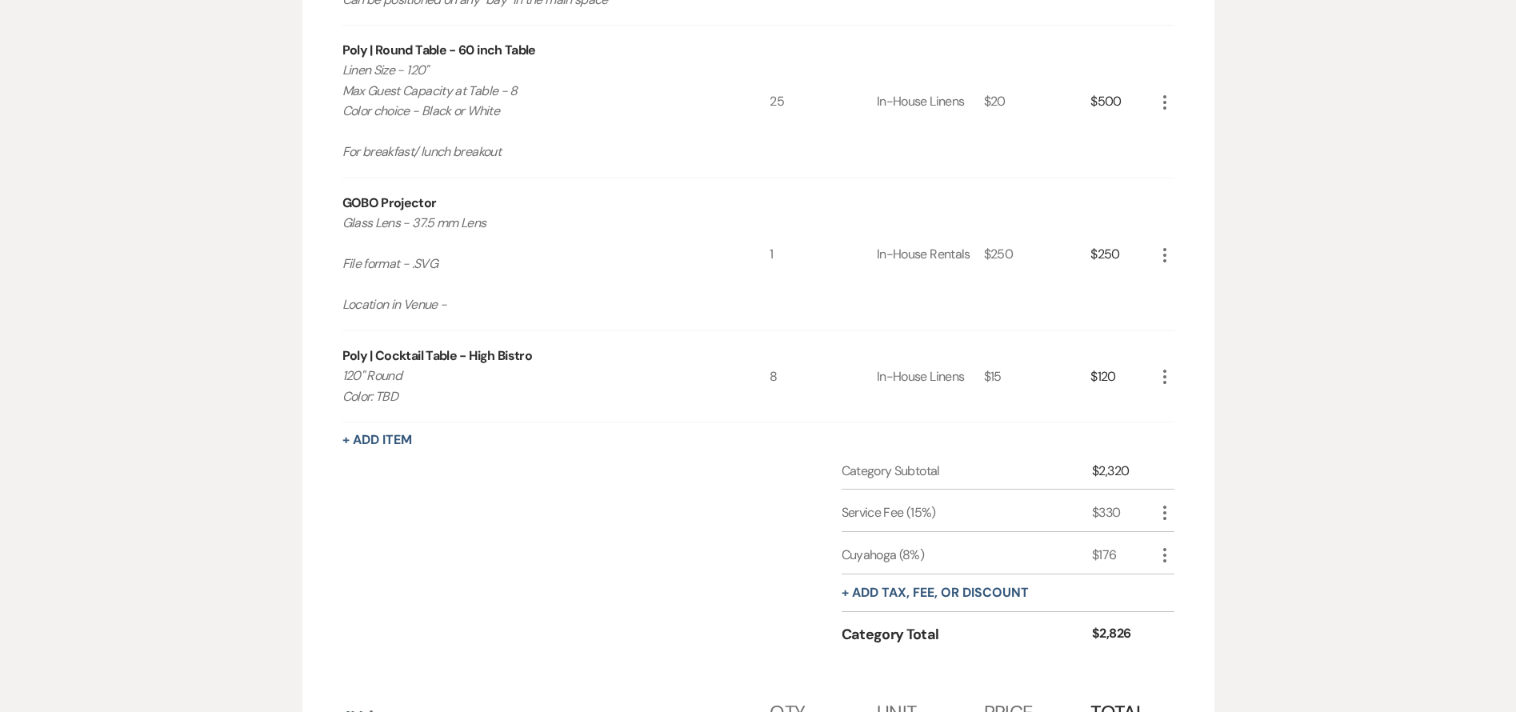
scroll to position [1410, 0]
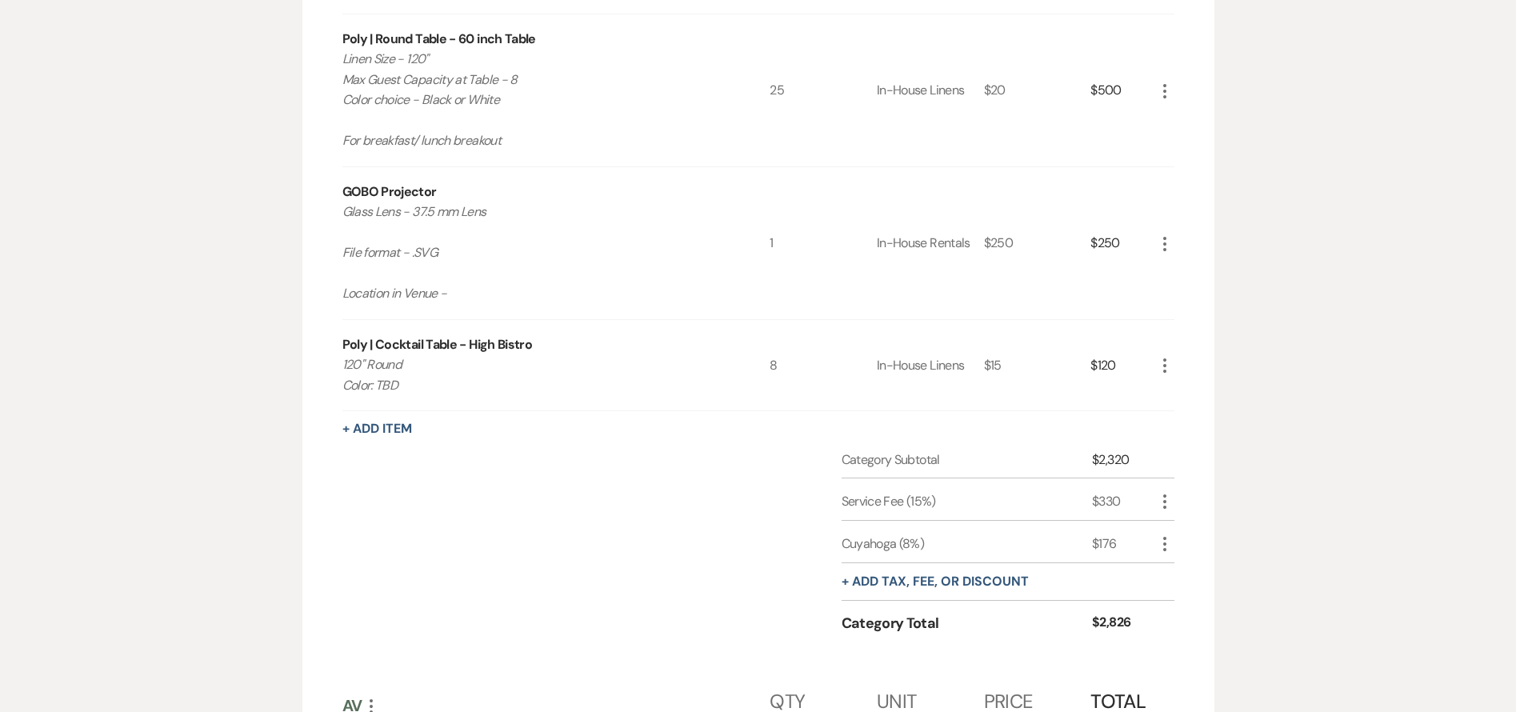
click at [1167, 496] on icon "More" at bounding box center [1164, 501] width 19 height 19
click at [1194, 534] on button "Pencil Edit" at bounding box center [1196, 533] width 83 height 26
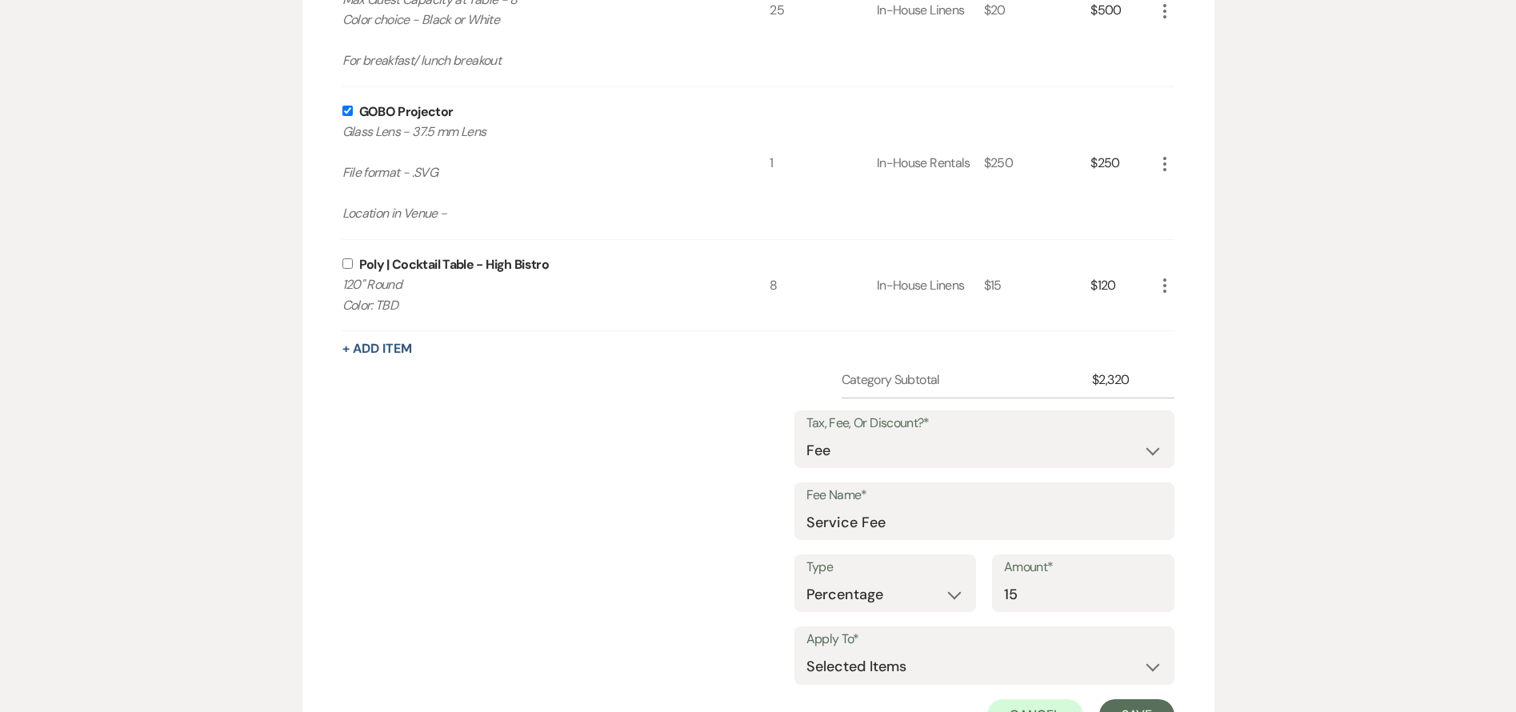
scroll to position [1573, 0]
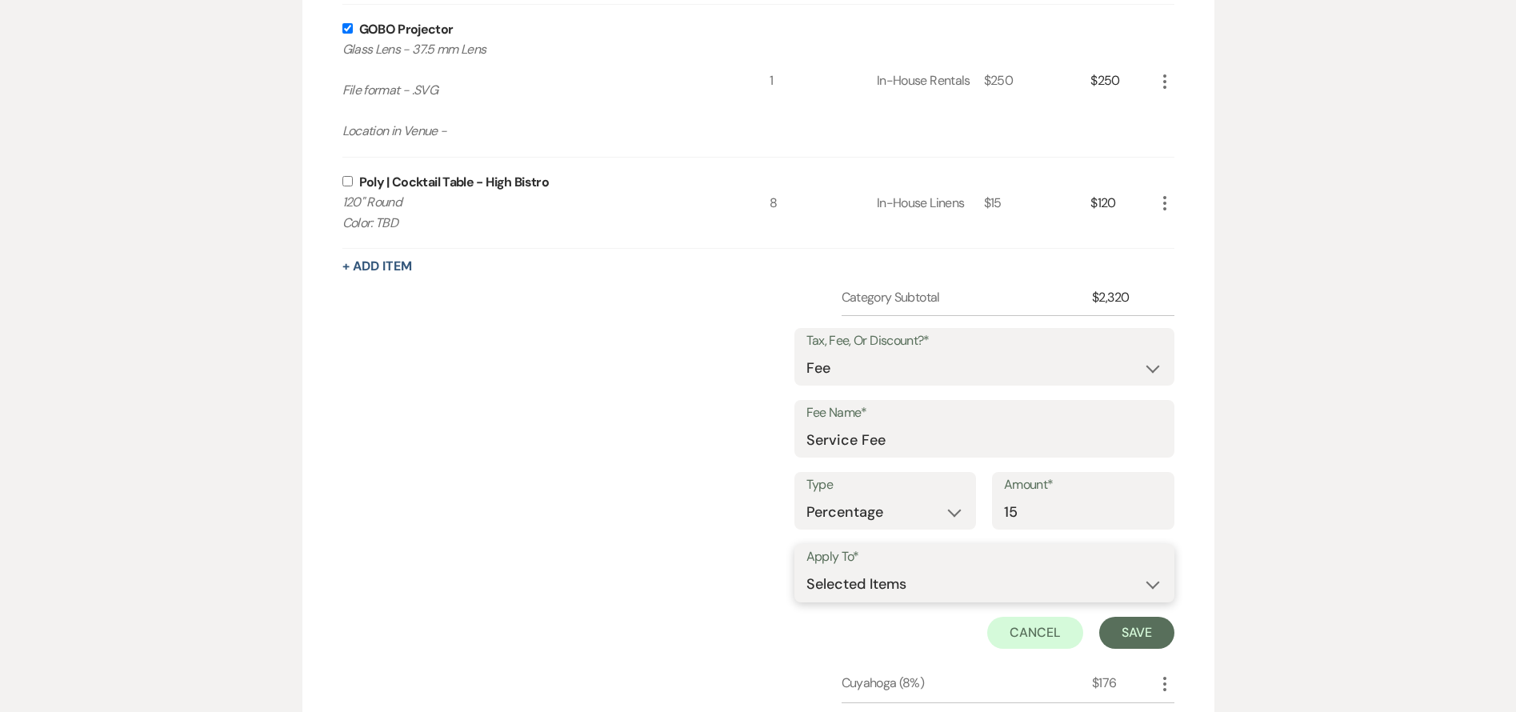
click at [909, 585] on select "Selected Items Category Subtotal (before all Taxes/Fees/Discounts) Category Tot…" at bounding box center [984, 585] width 356 height 32
click at [806, 569] on select "Selected Items Category Subtotal (before all Taxes/Fees/Discounts) Category Tot…" at bounding box center [984, 585] width 356 height 32
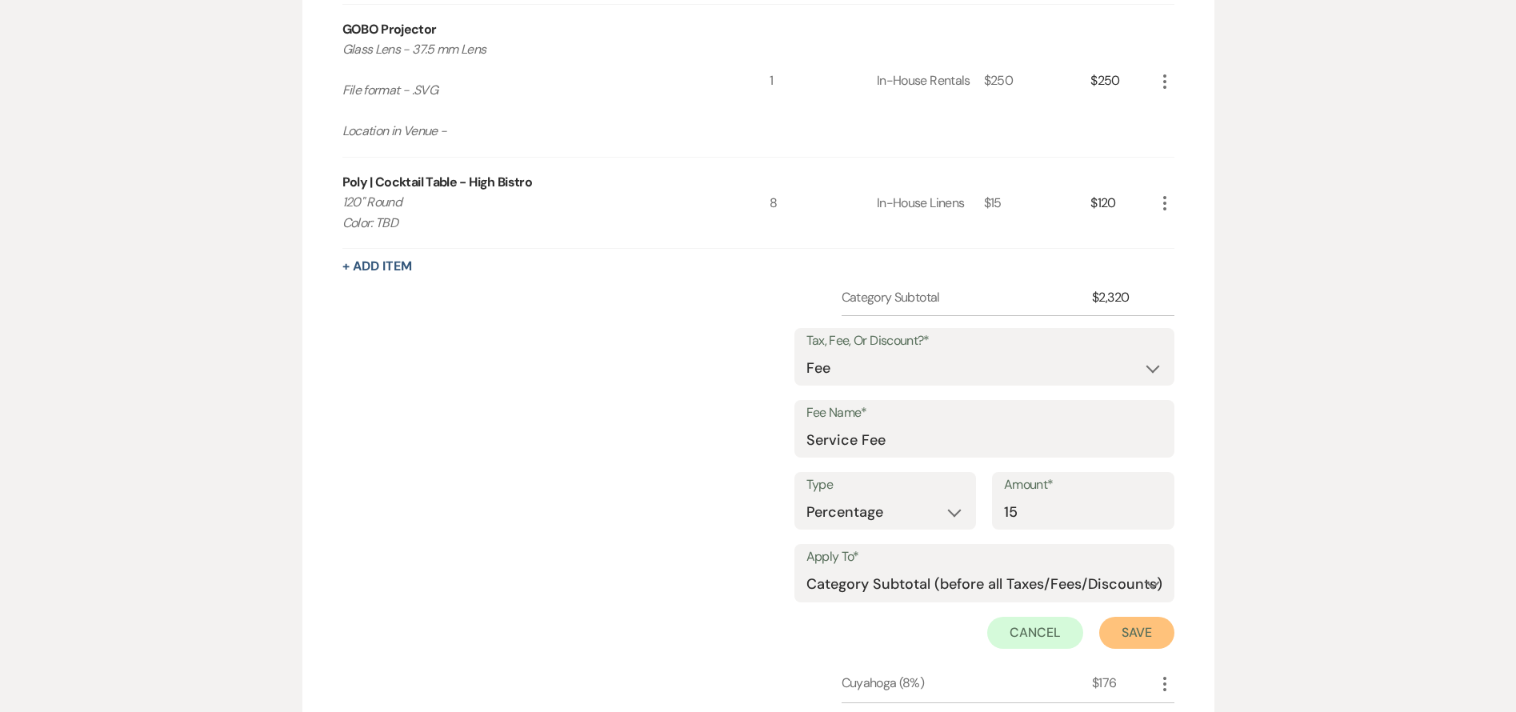
click at [1132, 617] on button "Save" at bounding box center [1136, 633] width 75 height 32
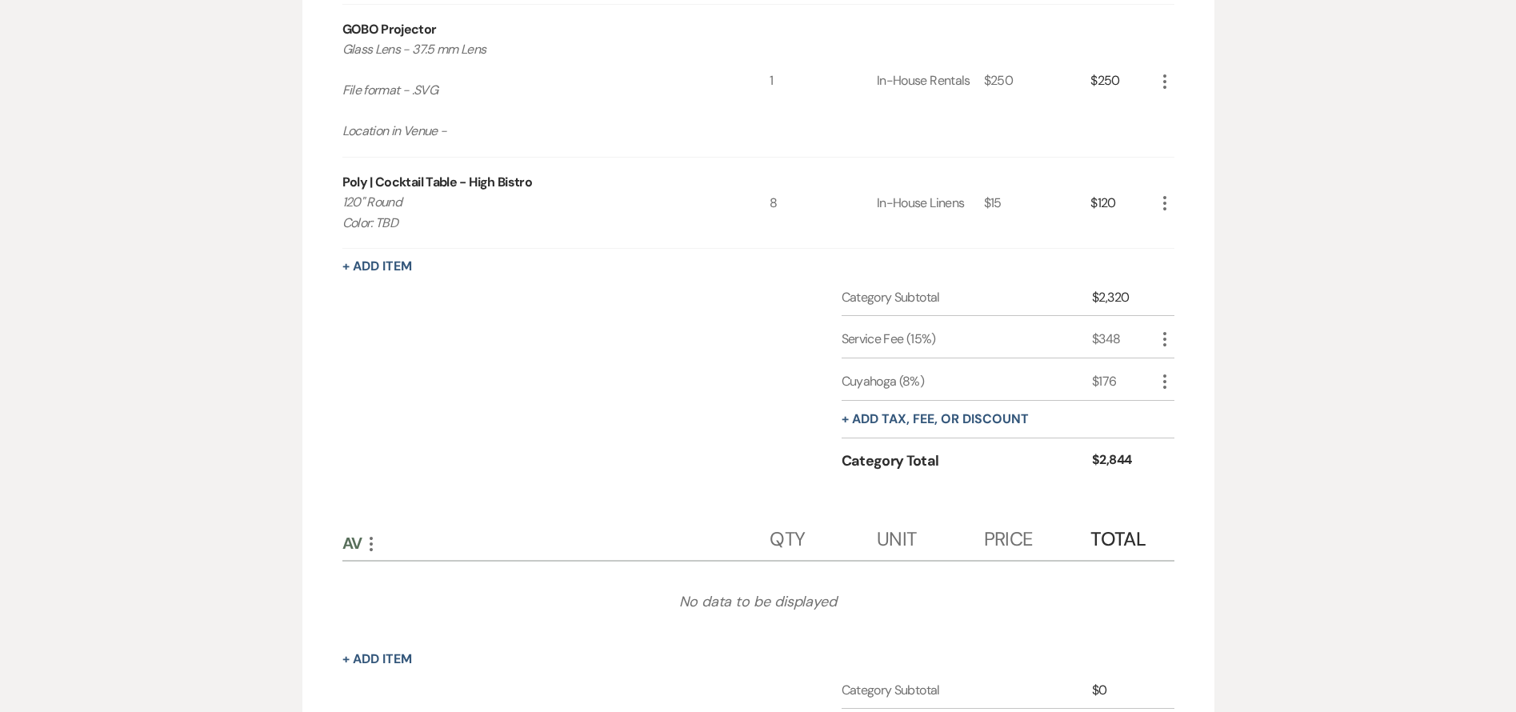
click at [1163, 380] on use "button" at bounding box center [1164, 381] width 3 height 14
click at [1193, 407] on button "Pencil Edit" at bounding box center [1196, 413] width 83 height 26
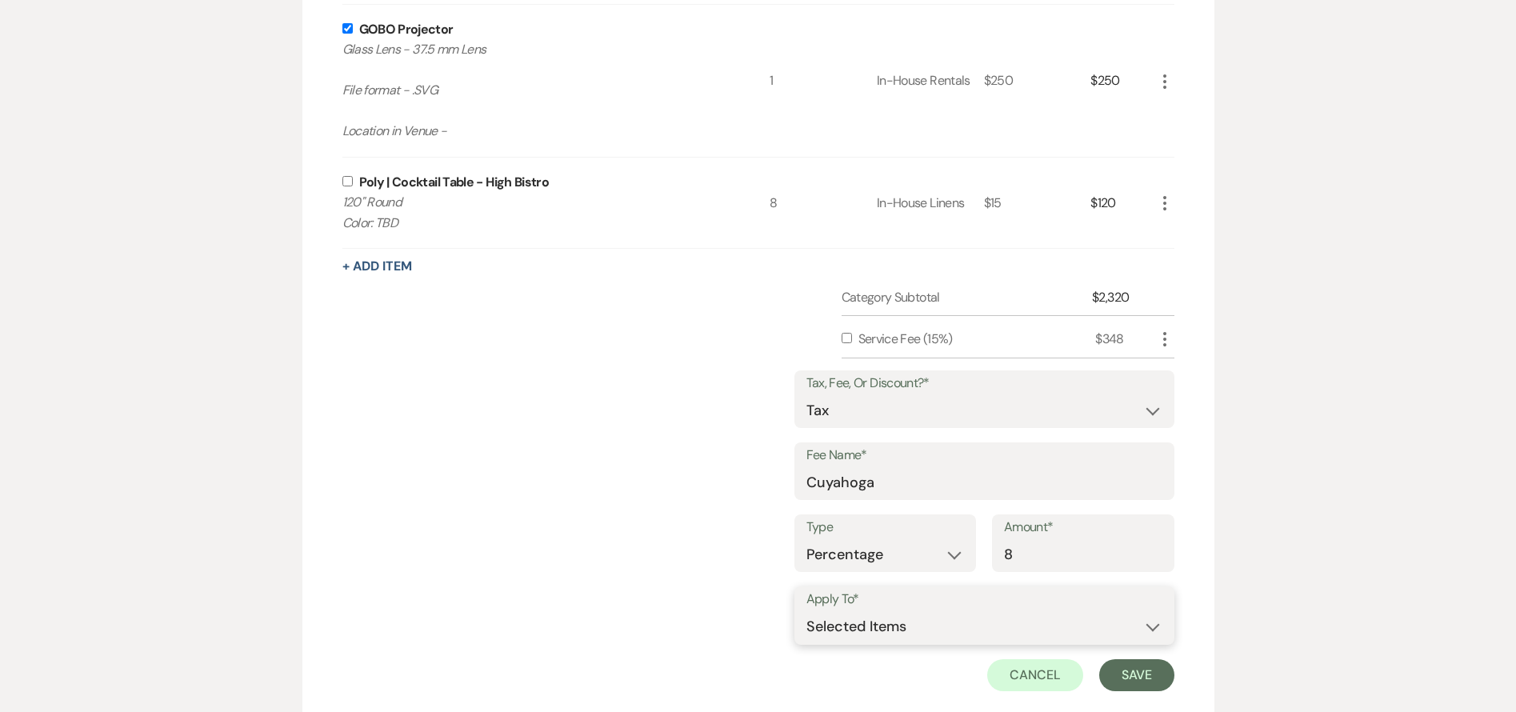
click at [950, 638] on select "Selected Items Category Subtotal (before all Taxes/Fees/Discounts) Category Tot…" at bounding box center [984, 627] width 356 height 32
click at [806, 611] on select "Selected Items Category Subtotal (before all Taxes/Fees/Discounts) Category Tot…" at bounding box center [984, 627] width 356 height 32
click at [1125, 666] on button "Save" at bounding box center [1136, 675] width 75 height 32
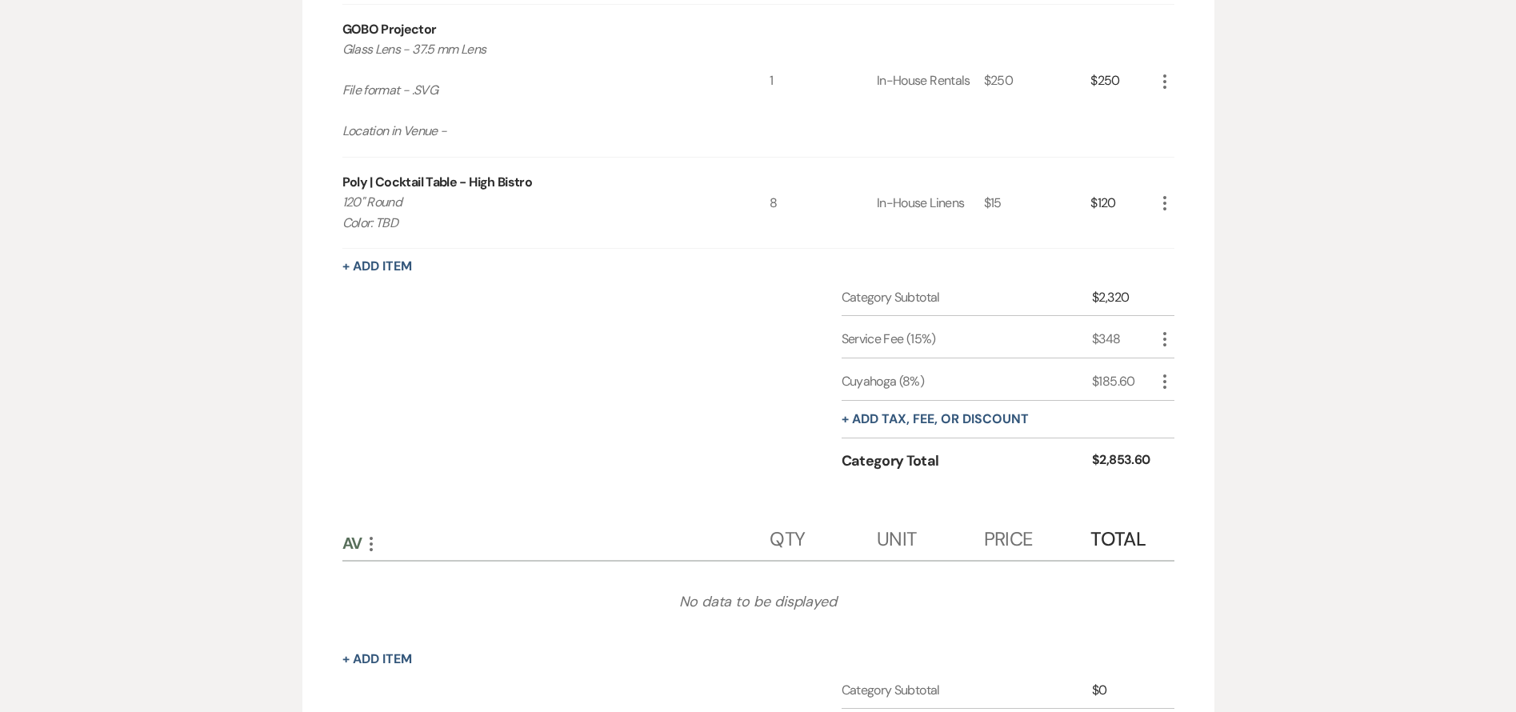
click at [560, 391] on div "Category Subtotal $2,320 Service Fee (15%) $348 More Cuyahoga (8%) $185.60 More…" at bounding box center [758, 394] width 832 height 212
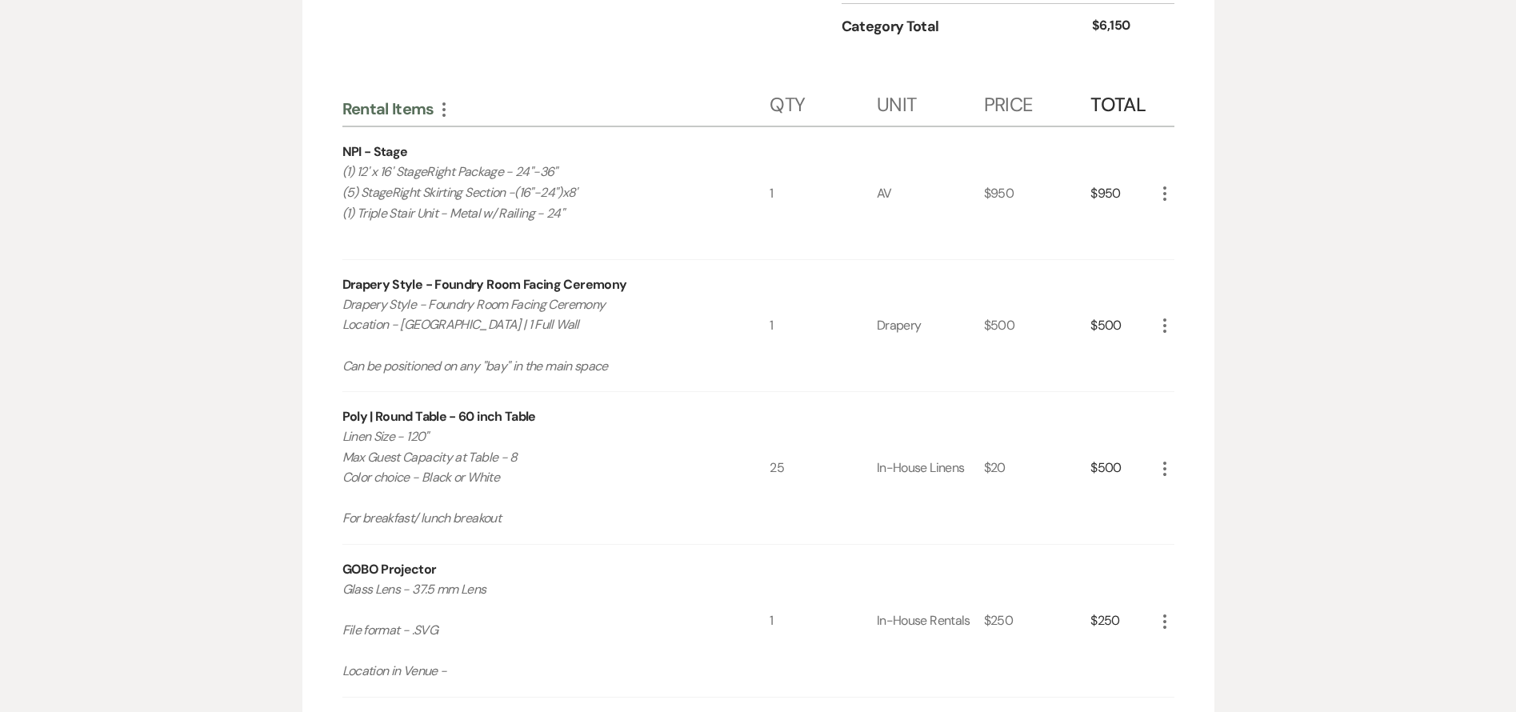
scroll to position [1031, 0]
click at [1167, 321] on icon "More" at bounding box center [1164, 327] width 19 height 19
click at [1182, 343] on ul "Pencil Edit X Delete" at bounding box center [1196, 371] width 83 height 66
click at [1188, 350] on button "Pencil Edit" at bounding box center [1196, 359] width 83 height 26
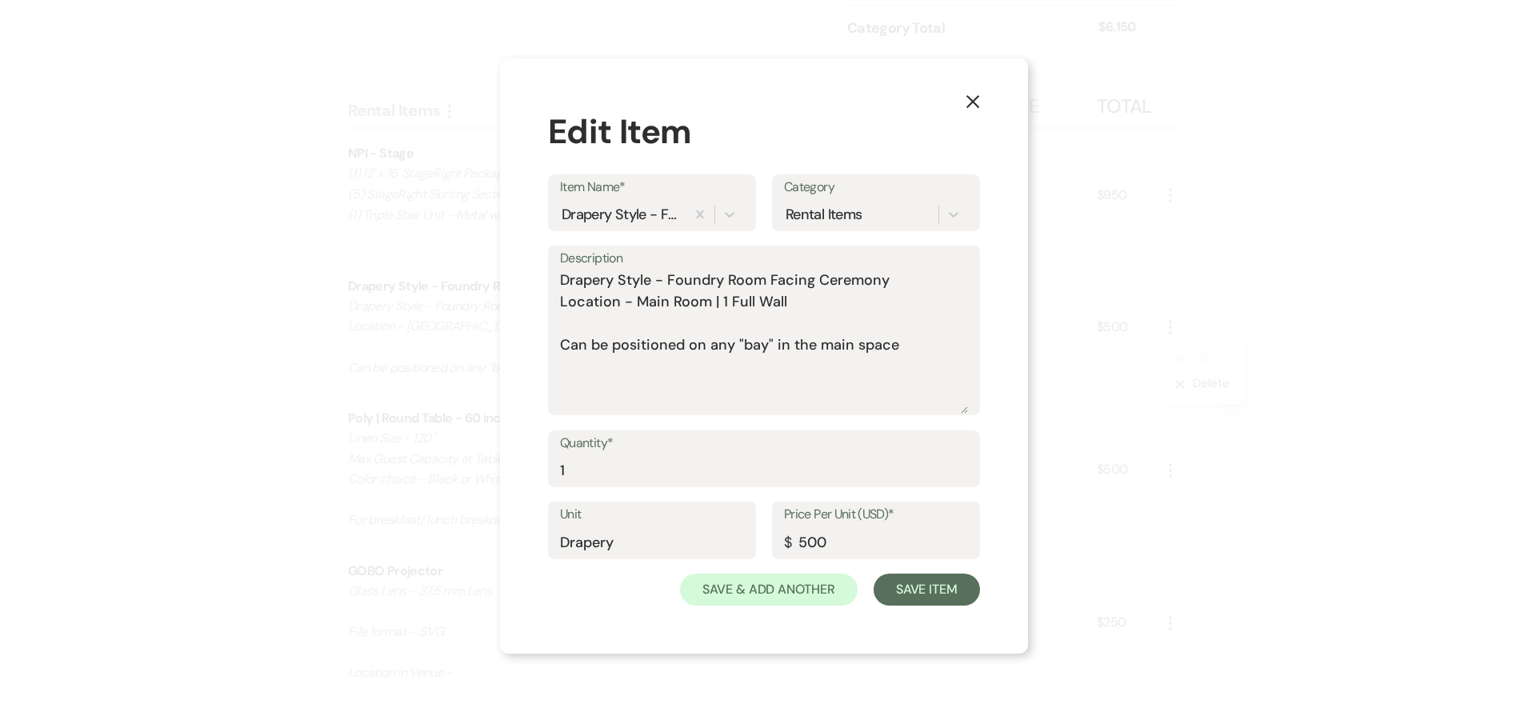
drag, startPoint x: 965, startPoint y: 380, endPoint x: 975, endPoint y: 444, distance: 64.8
click at [975, 444] on form "Item Name* Drapery Style - Foundry Room Facing Ceremony Category Rental Items D…" at bounding box center [764, 390] width 432 height 432
click at [919, 345] on textarea "Drapery Style - Foundry Room Facing Ceremony Location - Main Room | 1 Full Wall…" at bounding box center [764, 342] width 408 height 144
click at [936, 595] on button "Save Item" at bounding box center [927, 590] width 106 height 32
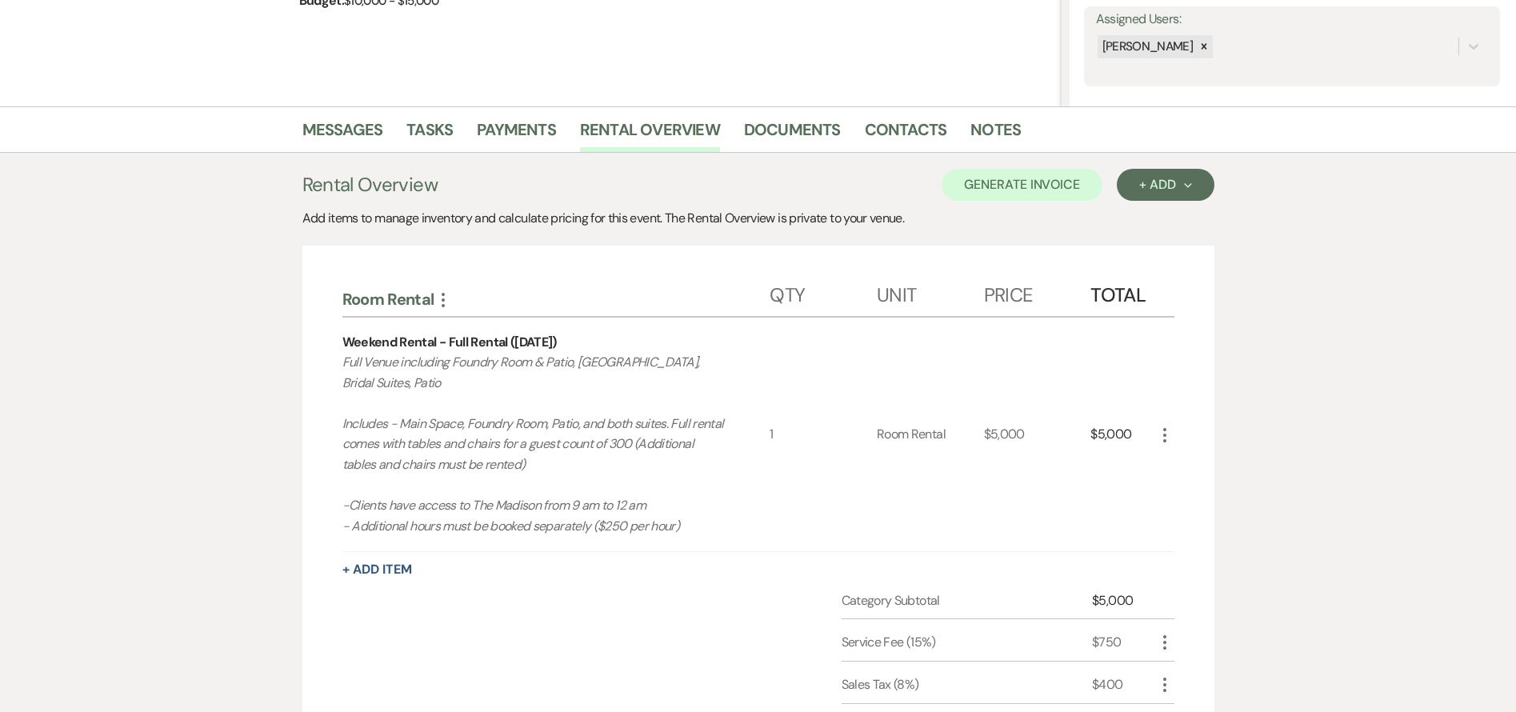
scroll to position [0, 0]
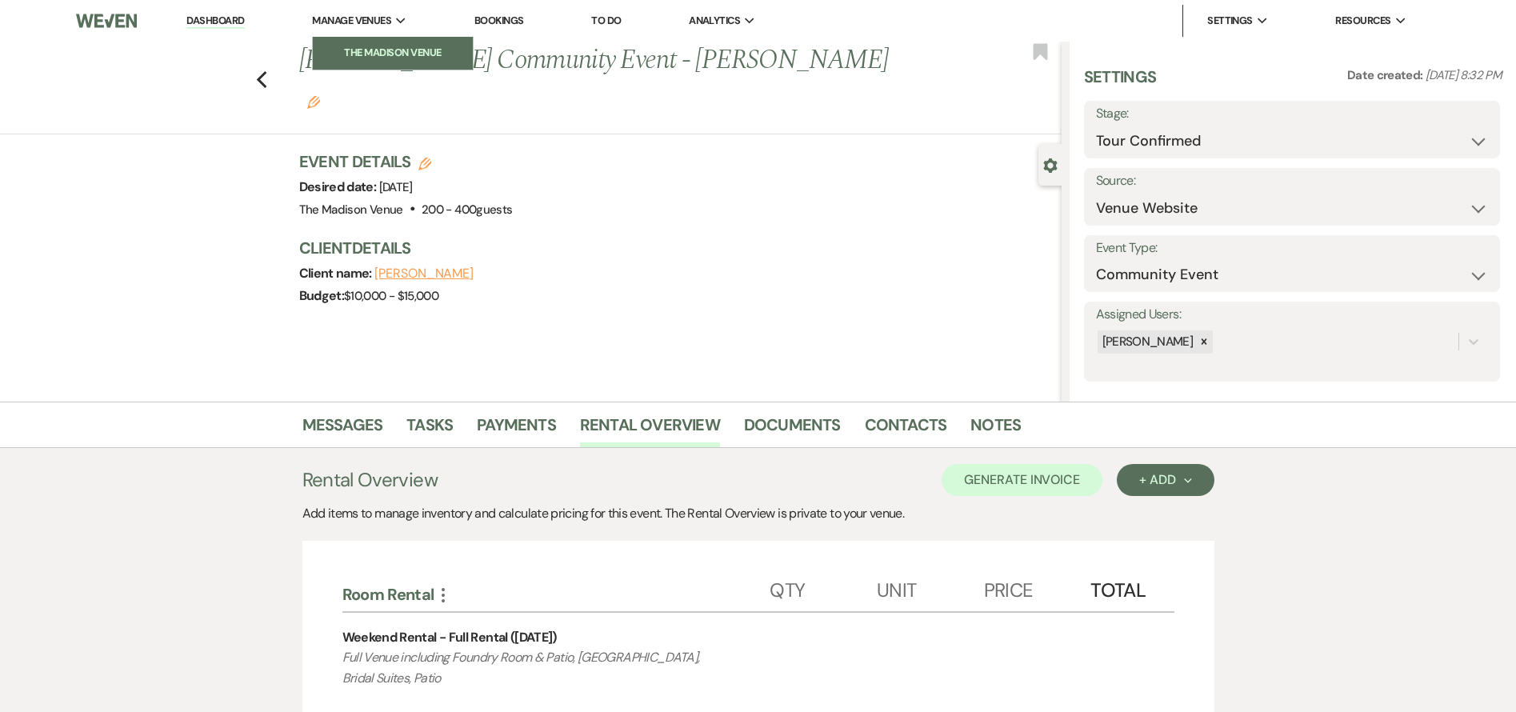
click at [372, 46] on li "The Madison Venue" at bounding box center [393, 53] width 144 height 16
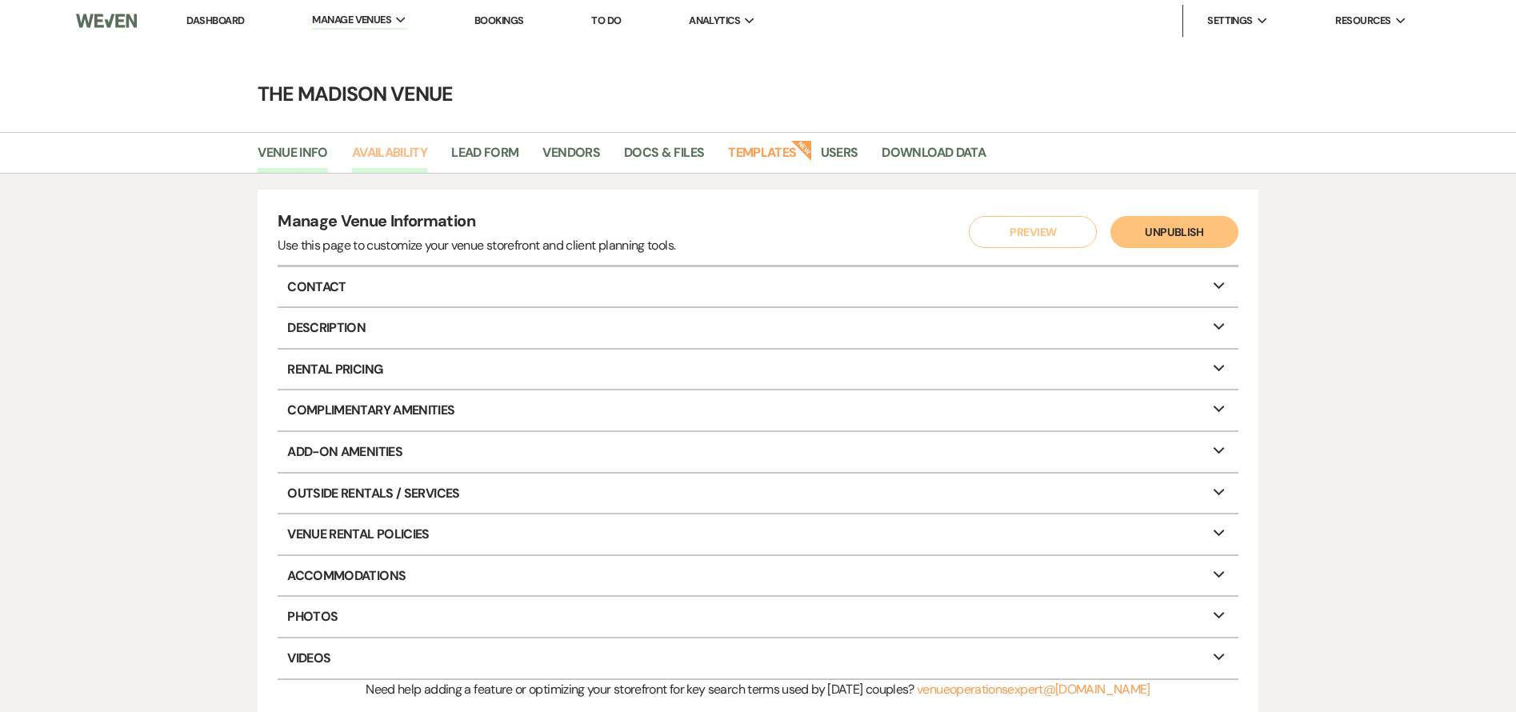
click at [406, 149] on link "Availability" at bounding box center [389, 157] width 75 height 30
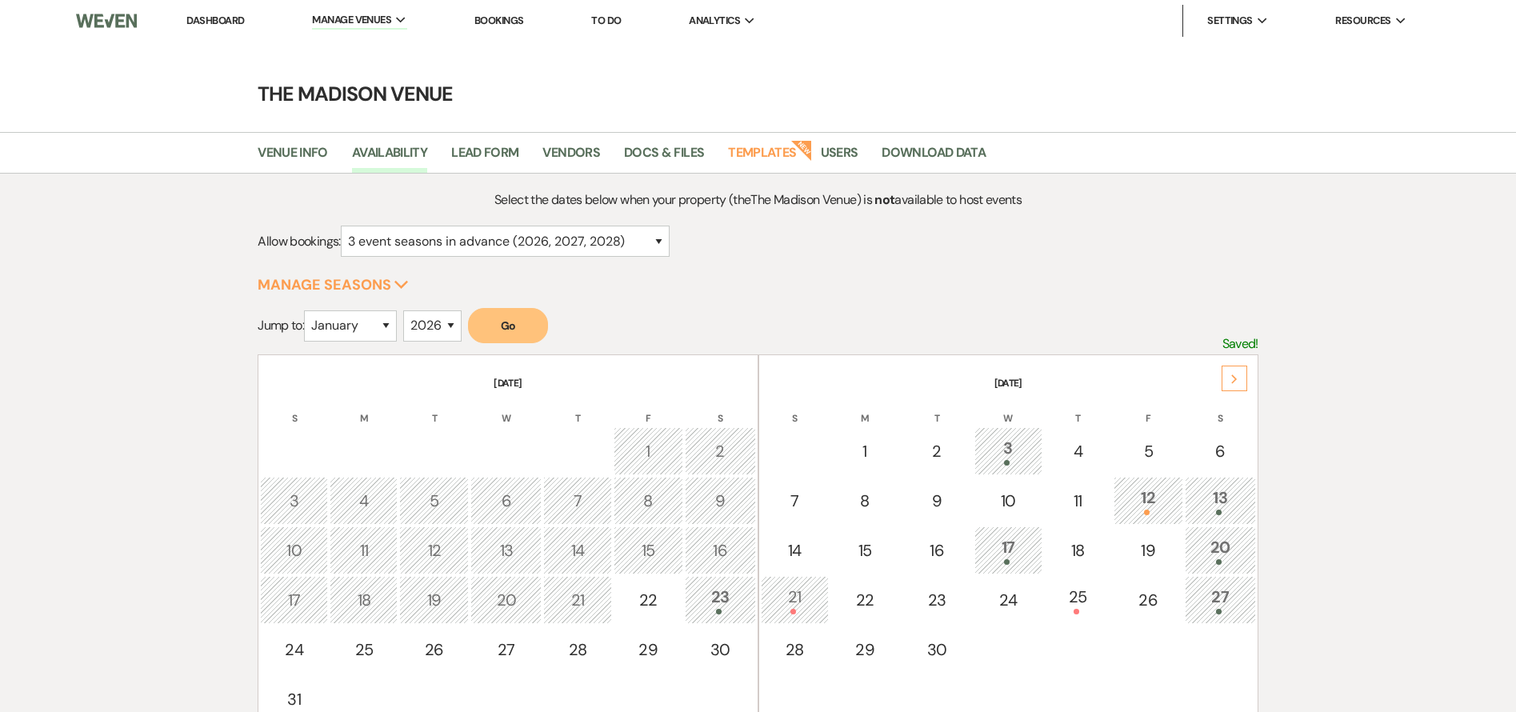
click at [725, 591] on div "23" at bounding box center [721, 600] width 54 height 30
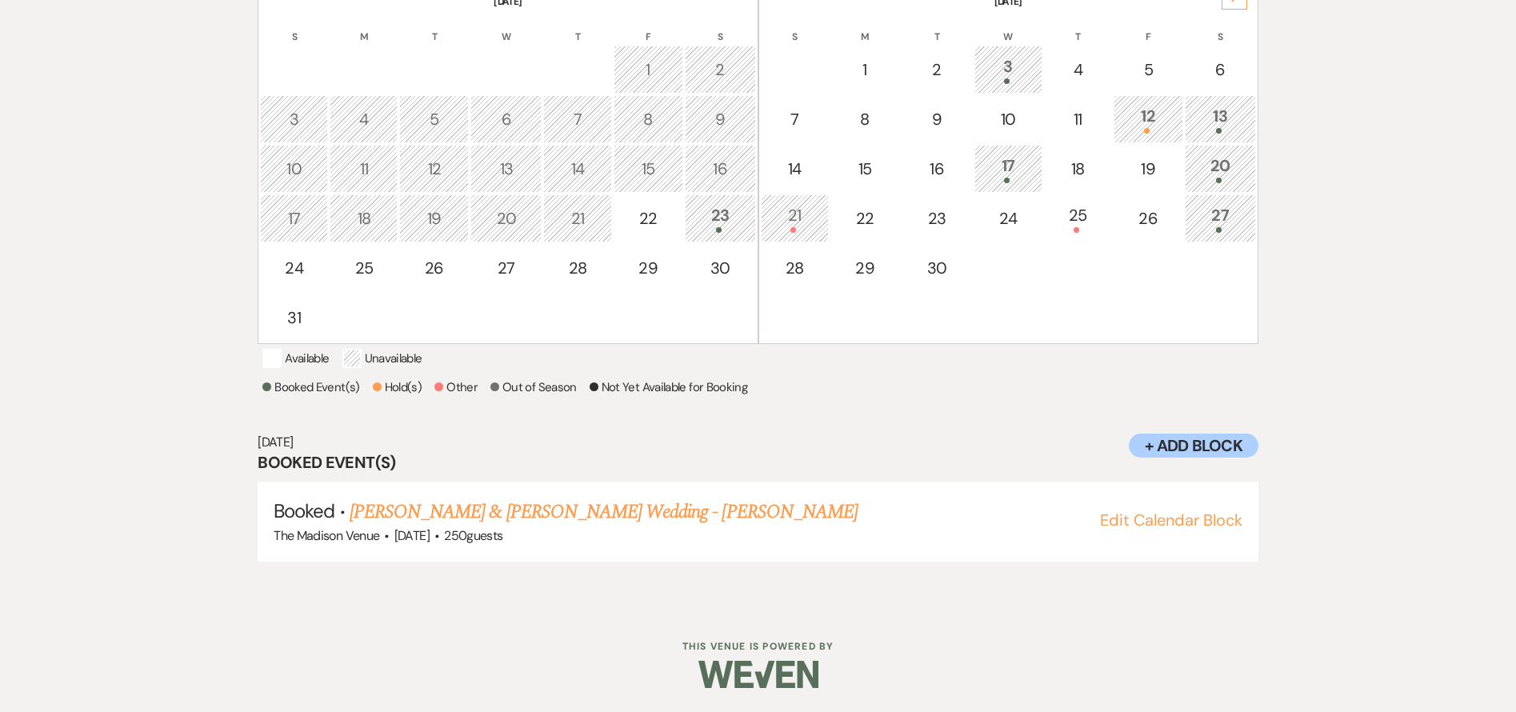
scroll to position [402, 0]
click at [667, 517] on link "[PERSON_NAME] & [PERSON_NAME] Wedding - [PERSON_NAME]" at bounding box center [604, 512] width 508 height 29
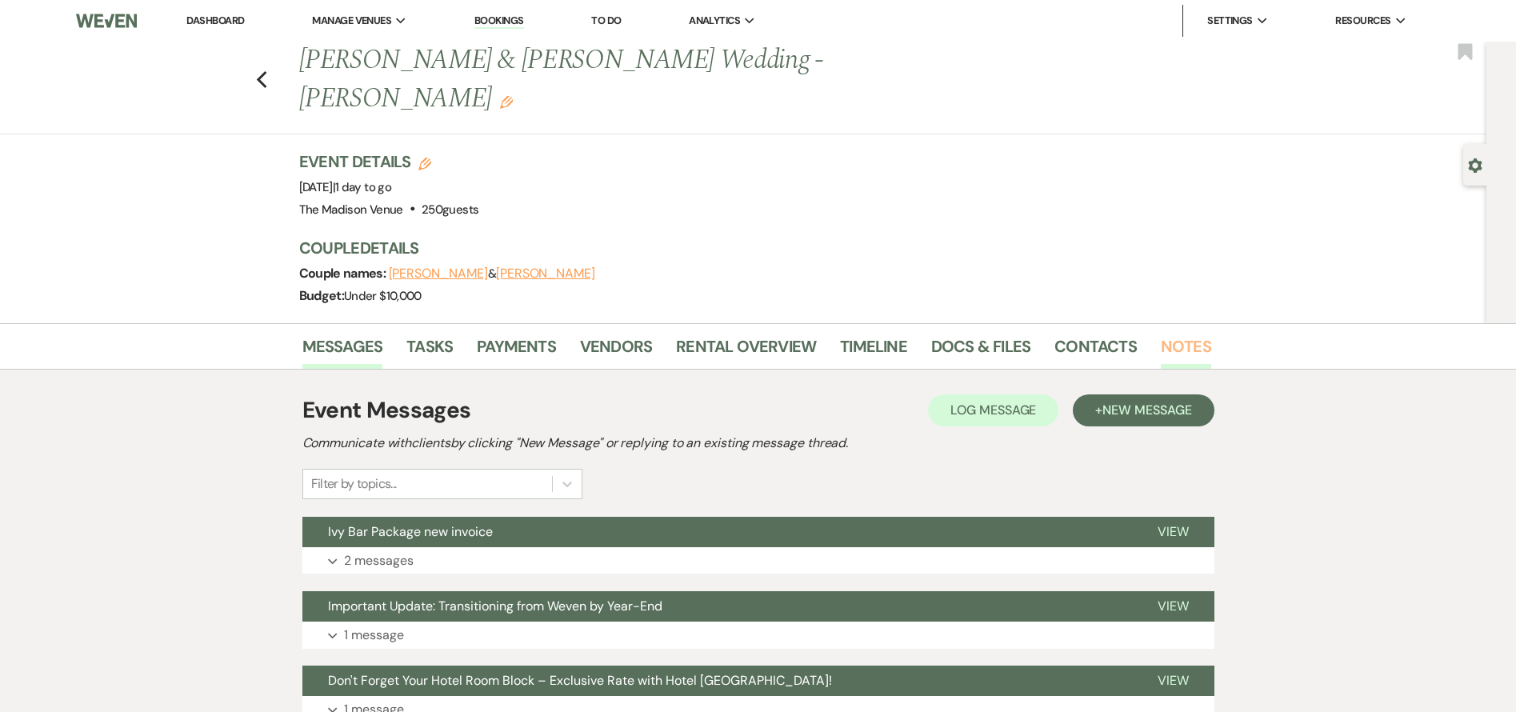
click at [1182, 334] on link "Notes" at bounding box center [1186, 351] width 50 height 35
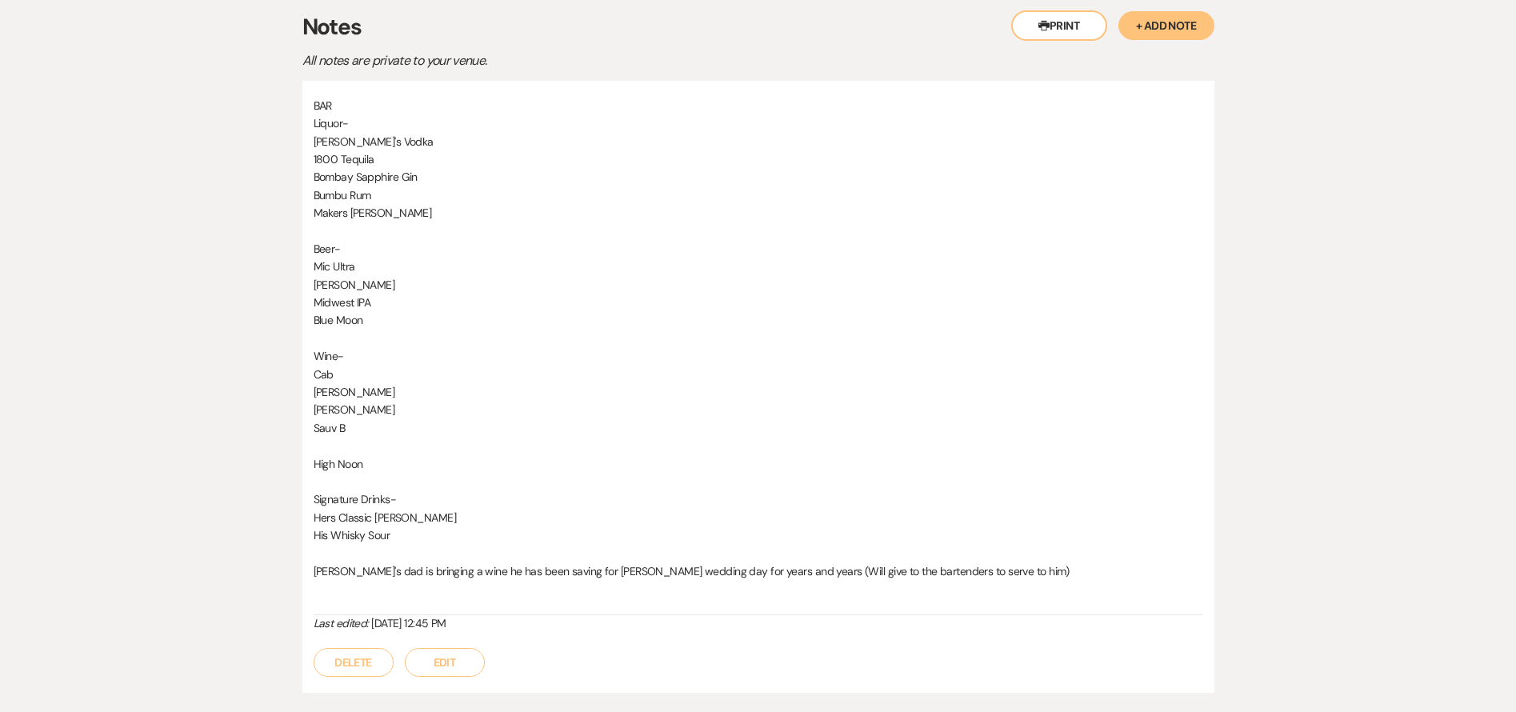
scroll to position [365, 0]
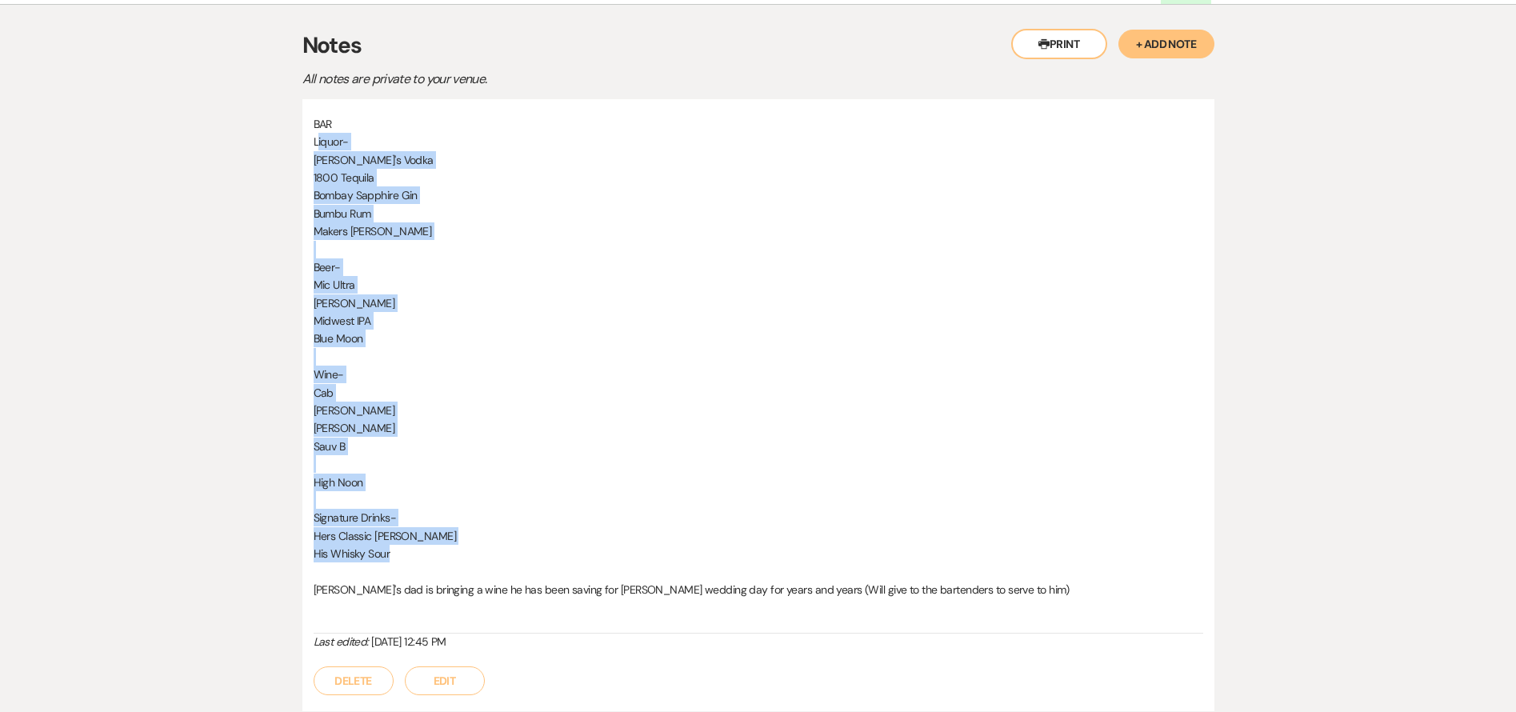
drag, startPoint x: 316, startPoint y: 104, endPoint x: 429, endPoint y: 514, distance: 424.8
click at [429, 514] on div "BAR Liquor- Tito's Vodka 1800 Tequila Bombay Sapphire Gin Bumbu Rum Makers Mark…" at bounding box center [759, 374] width 890 height 518
copy div "iquor- Tito's Vodka 1800 Tequila Bombay Sapphire Gin Bumbu Rum Makers Mark Whis…"
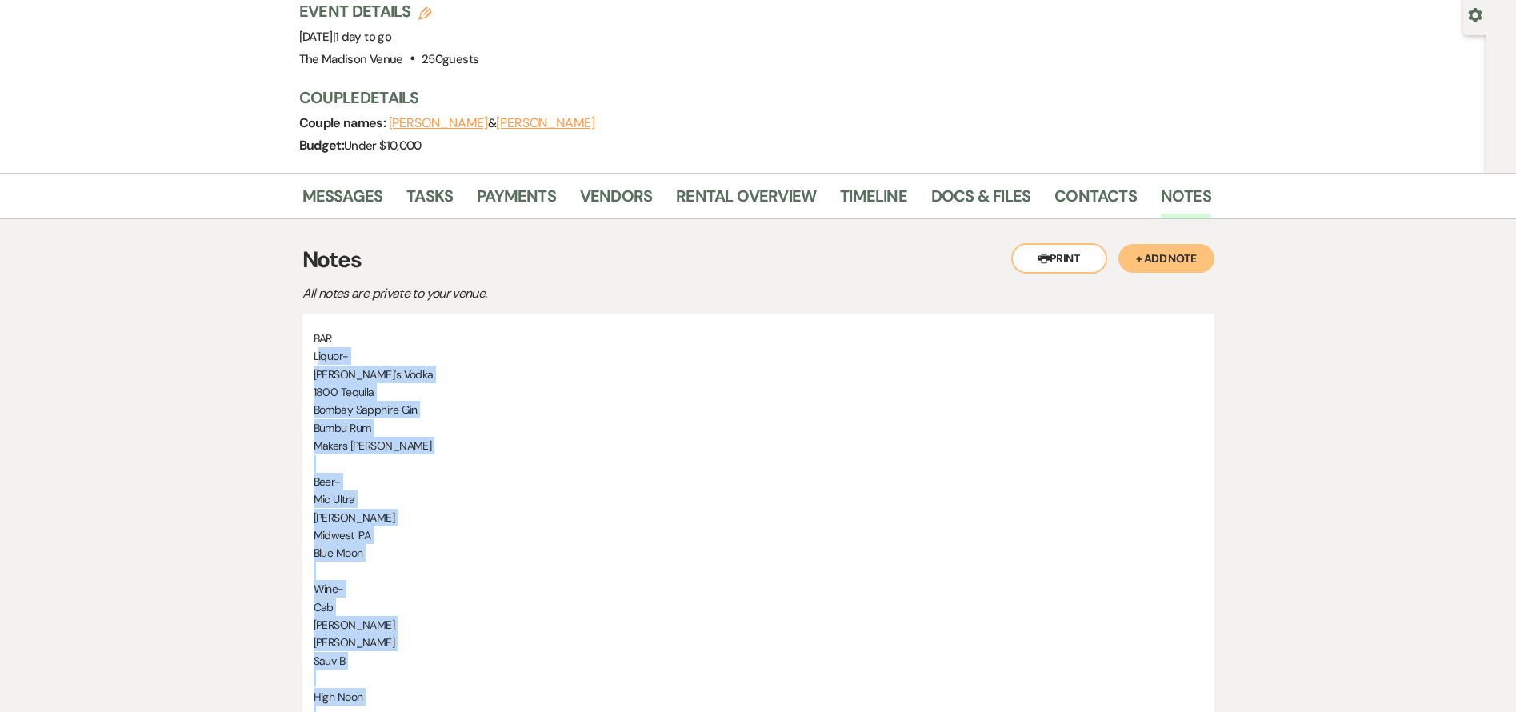
scroll to position [0, 0]
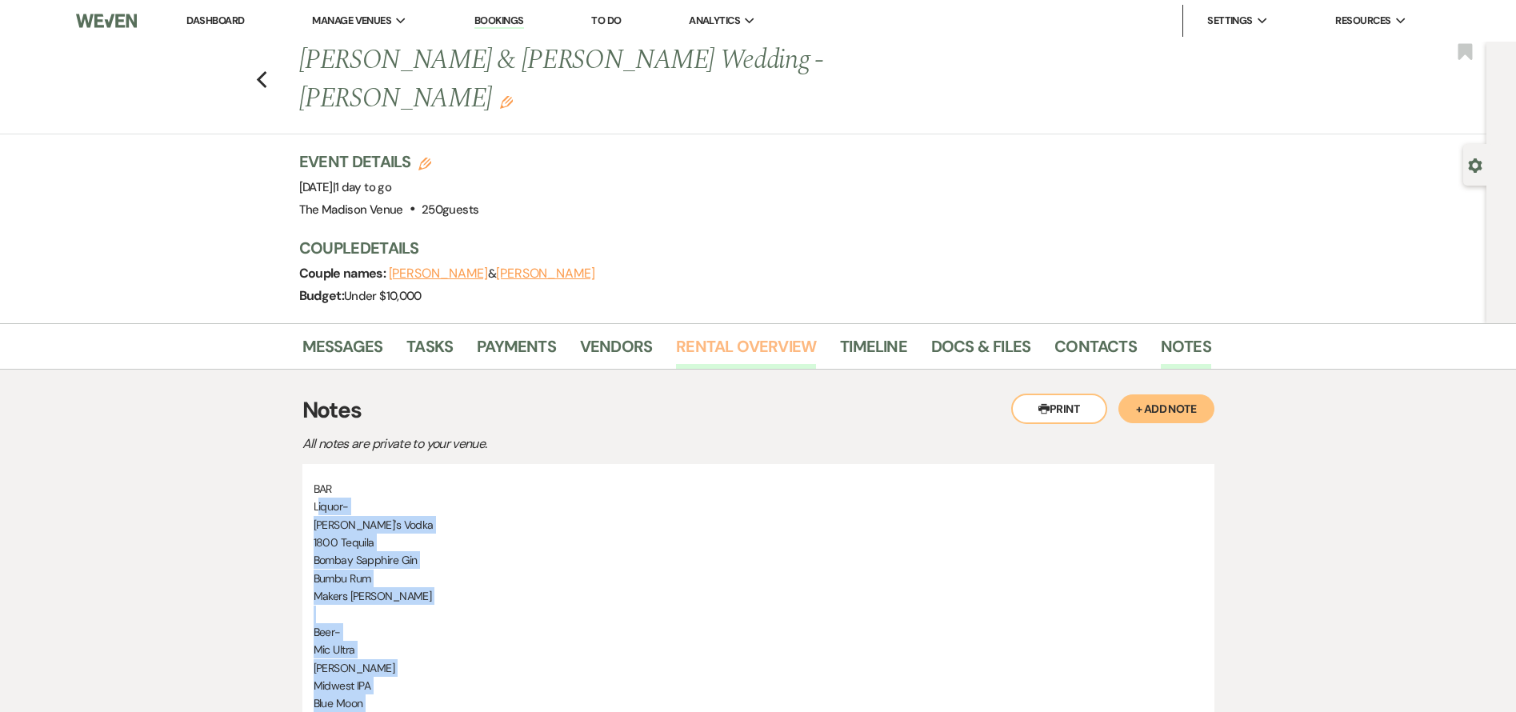
click at [702, 334] on link "Rental Overview" at bounding box center [746, 351] width 140 height 35
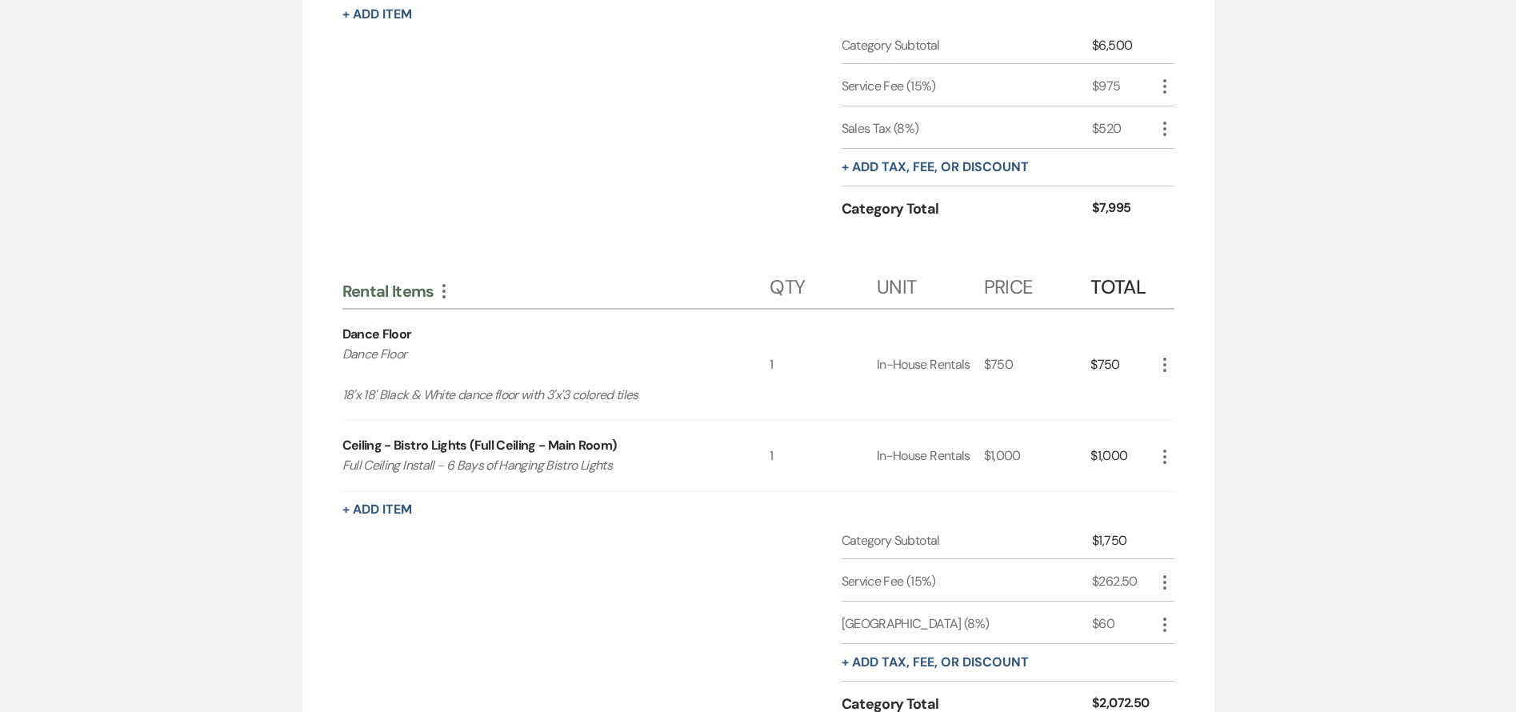
scroll to position [1601, 0]
